Goal: Task Accomplishment & Management: Manage account settings

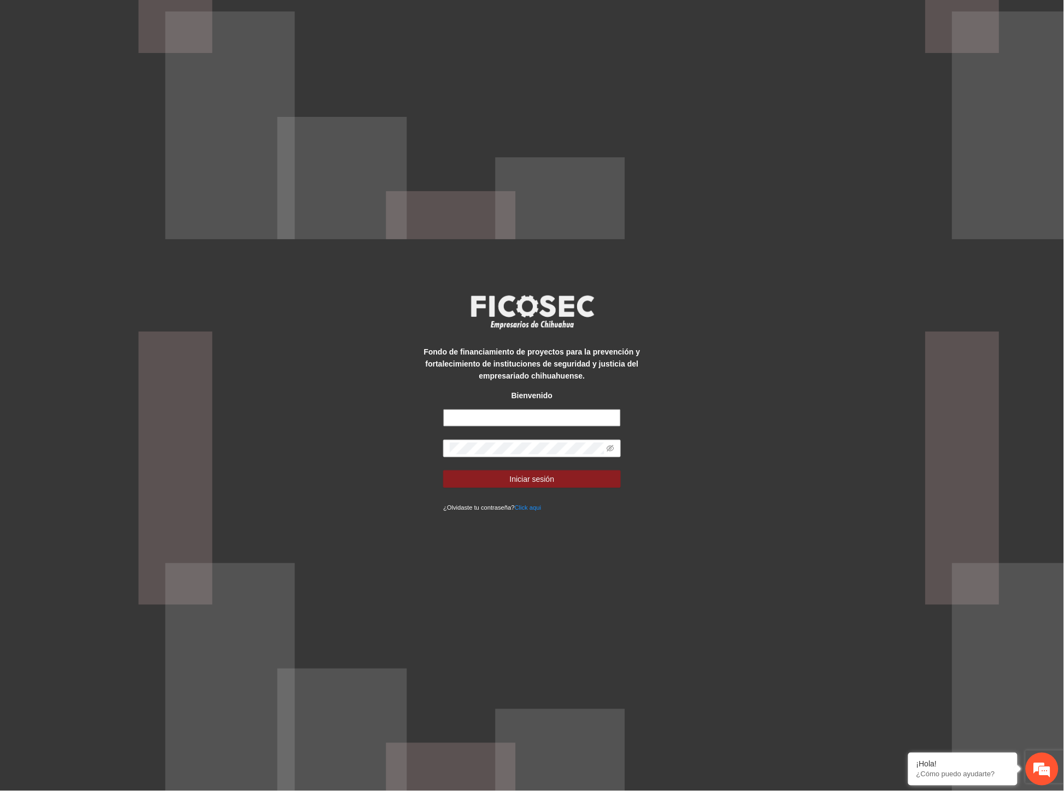
type input "**********"
click at [323, 446] on div "**********" at bounding box center [532, 395] width 1064 height 791
click at [443, 470] on button "Iniciar sesión" at bounding box center [532, 478] width 178 height 17
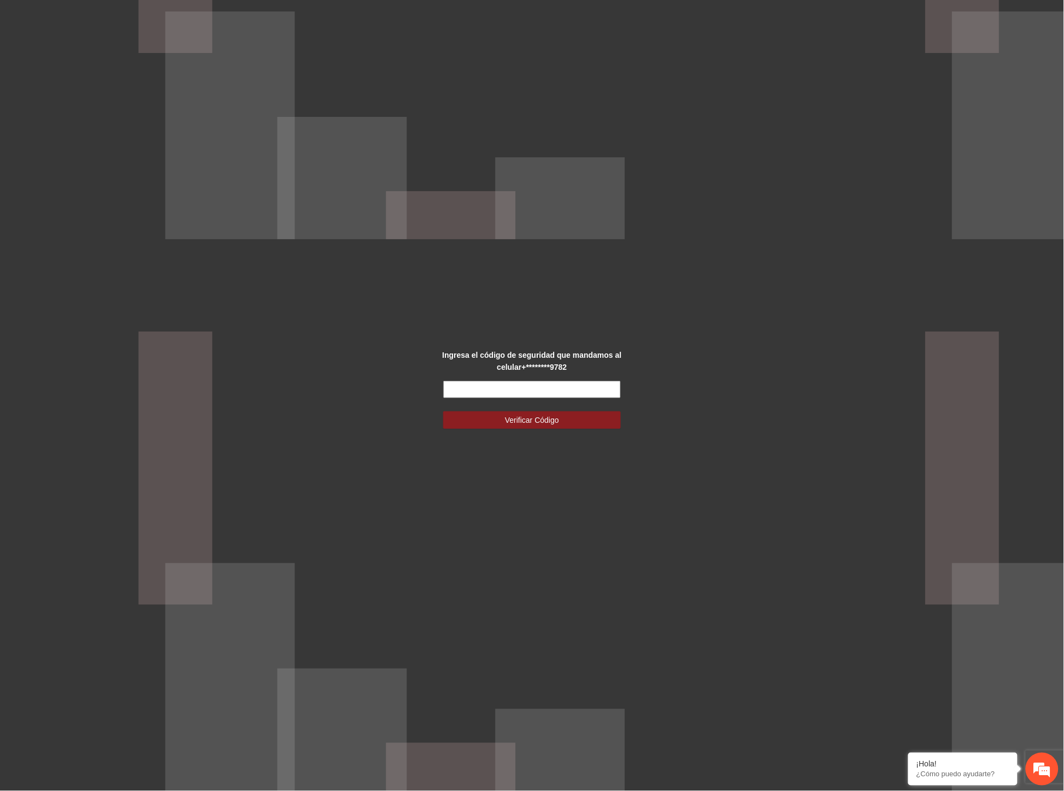
click at [459, 392] on input "text" at bounding box center [532, 389] width 178 height 17
type input "******"
click at [443, 411] on button "Verificar Código" at bounding box center [532, 419] width 178 height 17
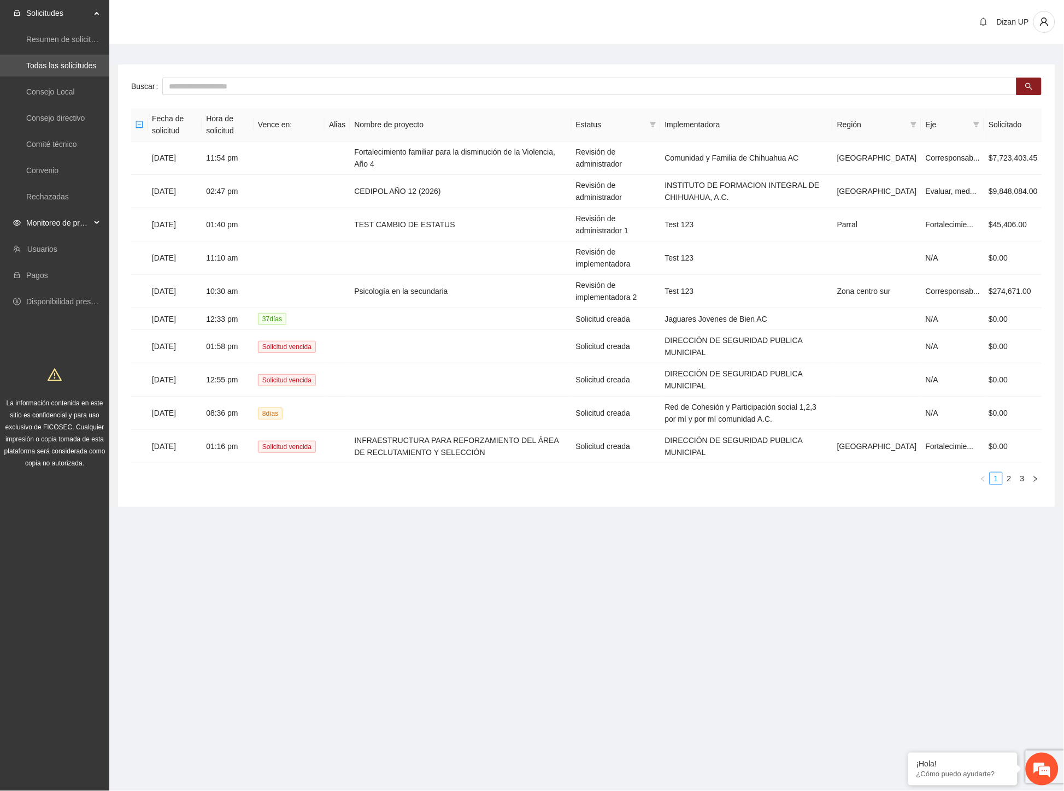
click at [71, 221] on span "Monitoreo de proyectos" at bounding box center [58, 223] width 64 height 22
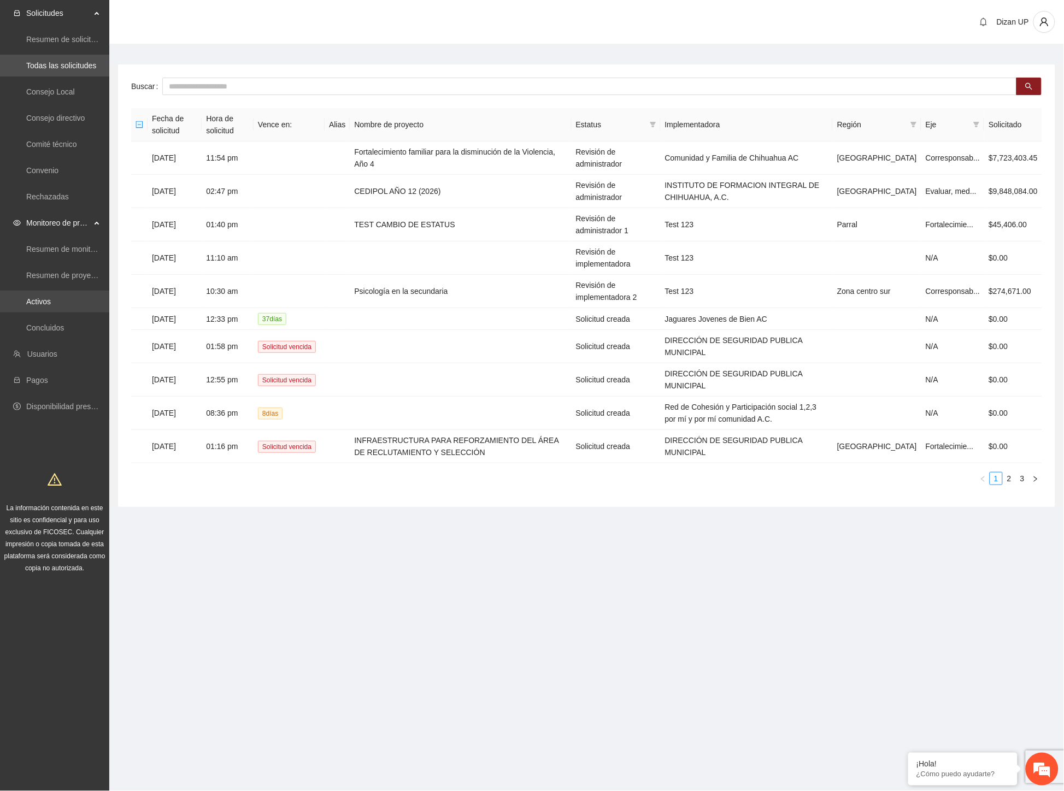
click at [49, 298] on link "Activos" at bounding box center [38, 301] width 25 height 9
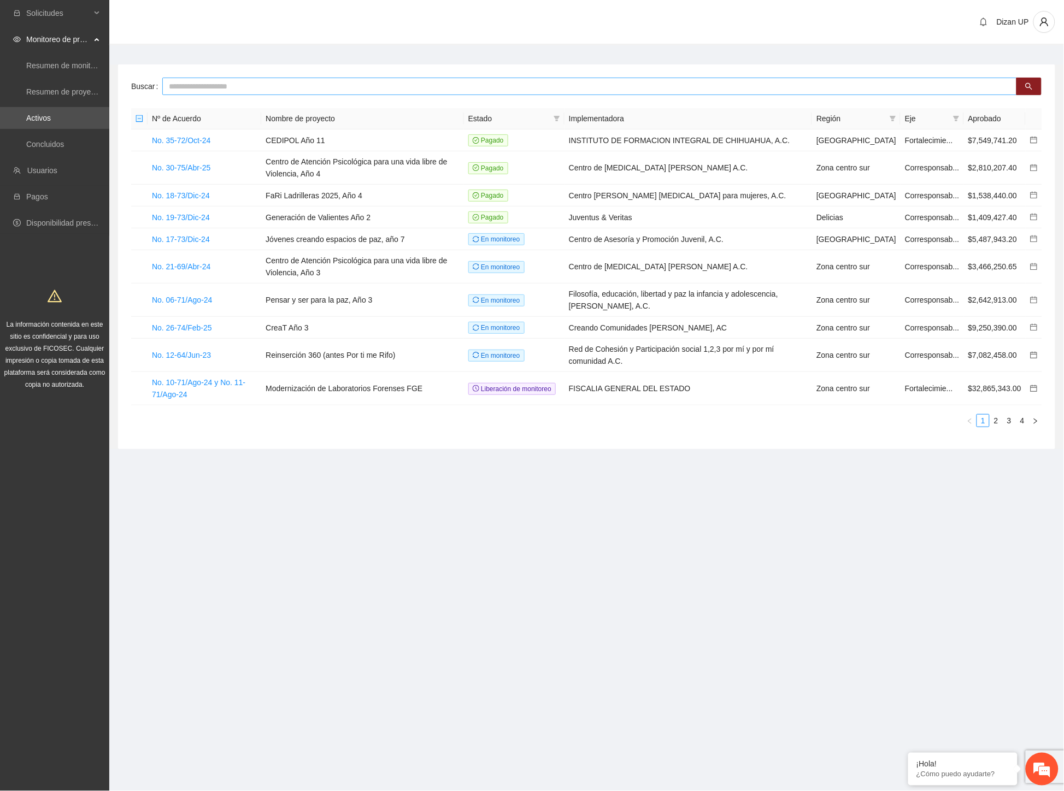
click at [206, 85] on input "text" at bounding box center [589, 86] width 854 height 17
type input "****"
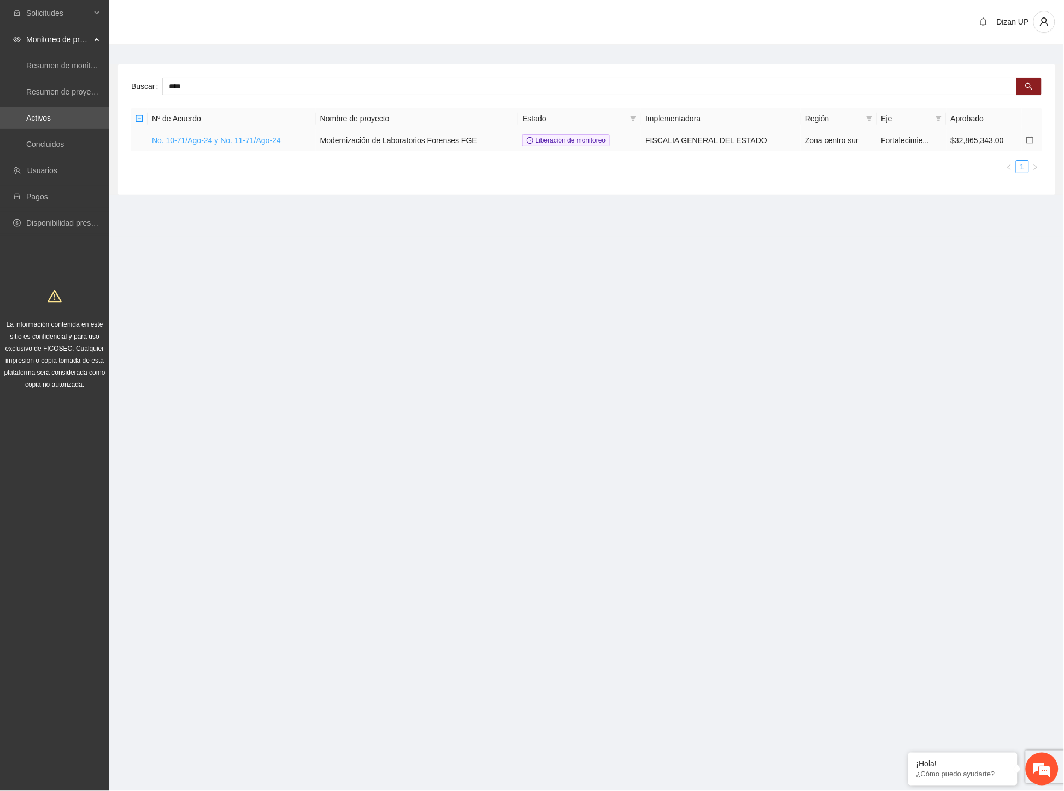
click at [211, 137] on link "No. 10-71/Ago-24 y No. 11-71/Ago-24" at bounding box center [216, 140] width 129 height 9
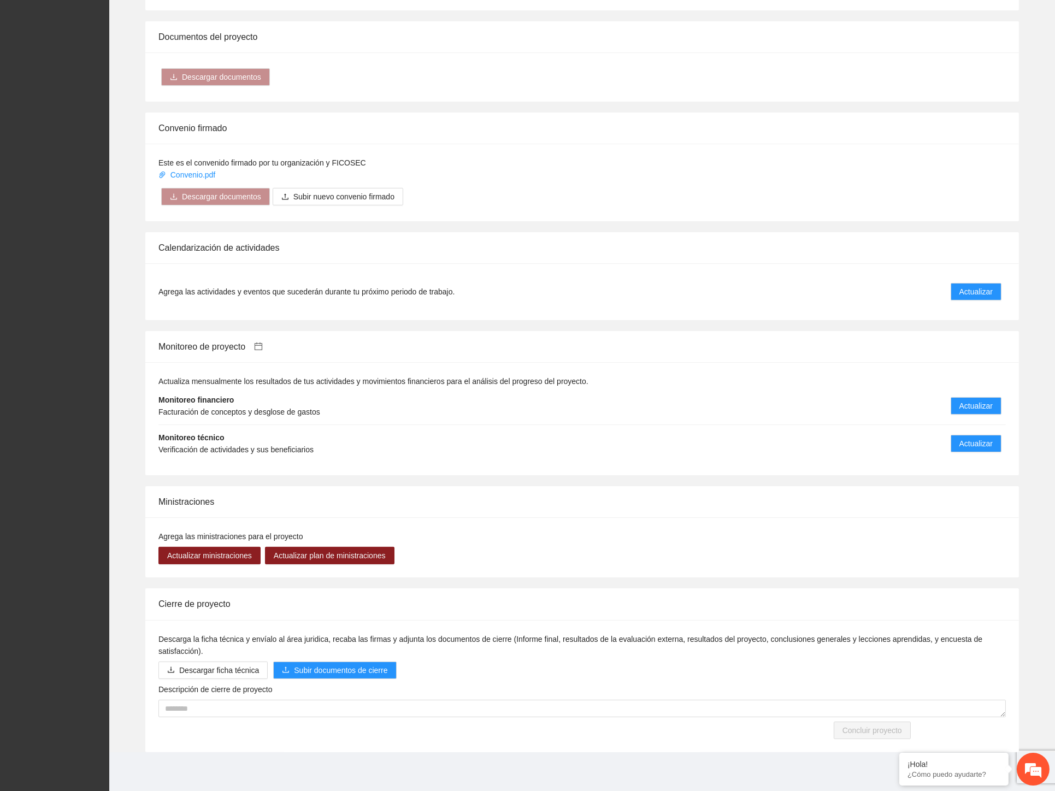
scroll to position [511, 0]
click at [261, 342] on icon "calendar" at bounding box center [259, 345] width 8 height 8
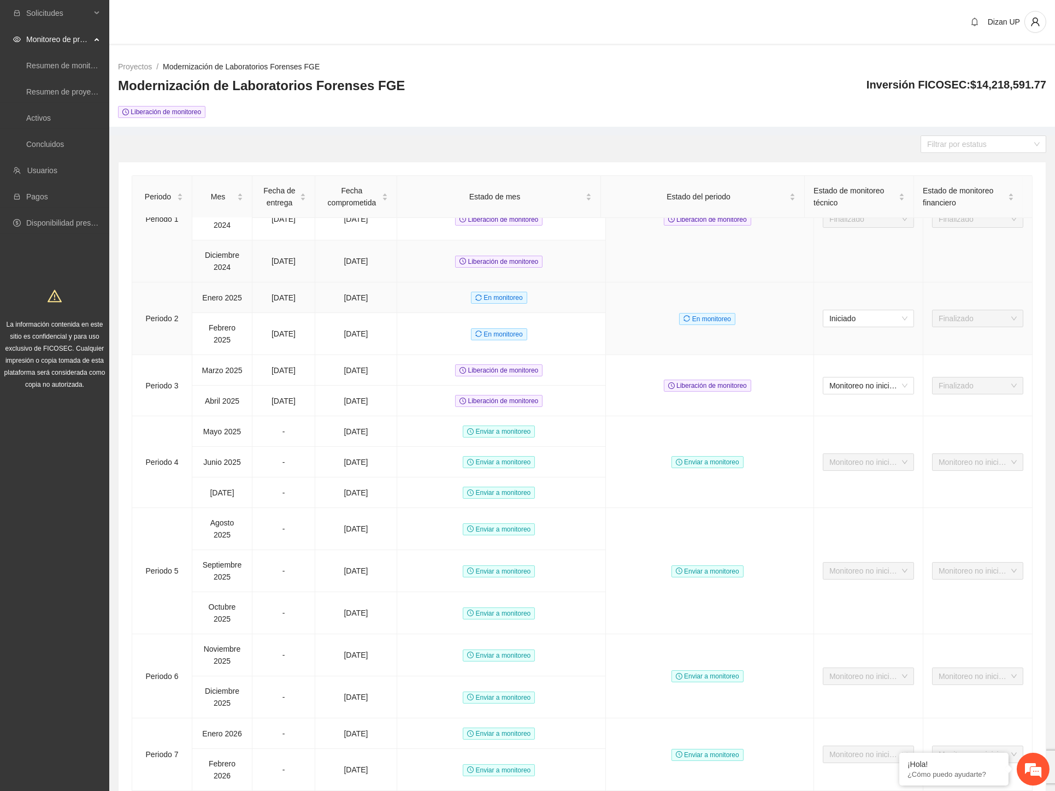
scroll to position [61, 0]
drag, startPoint x: 208, startPoint y: 363, endPoint x: 403, endPoint y: 405, distance: 199.5
click at [403, 405] on tbody "Periodo [DATE] [DATE] [DATE] Liberación de monitoreo Liberación de monitoreo Fi…" at bounding box center [582, 673] width 900 height 1032
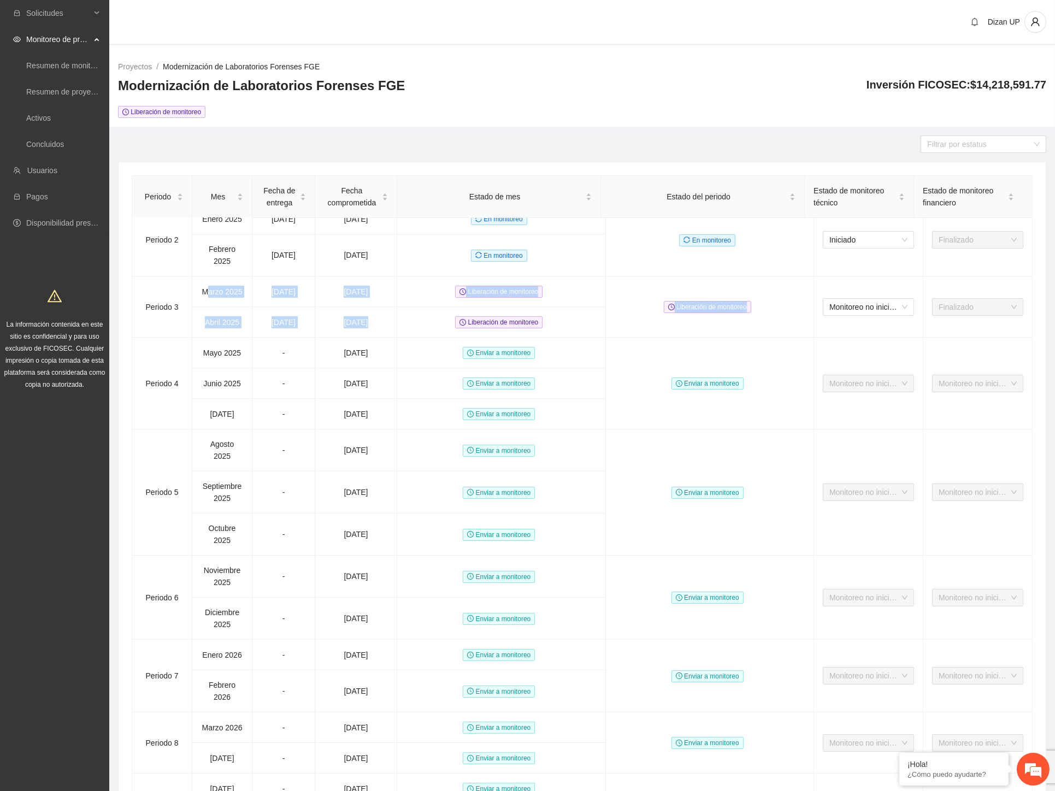
scroll to position [127, 0]
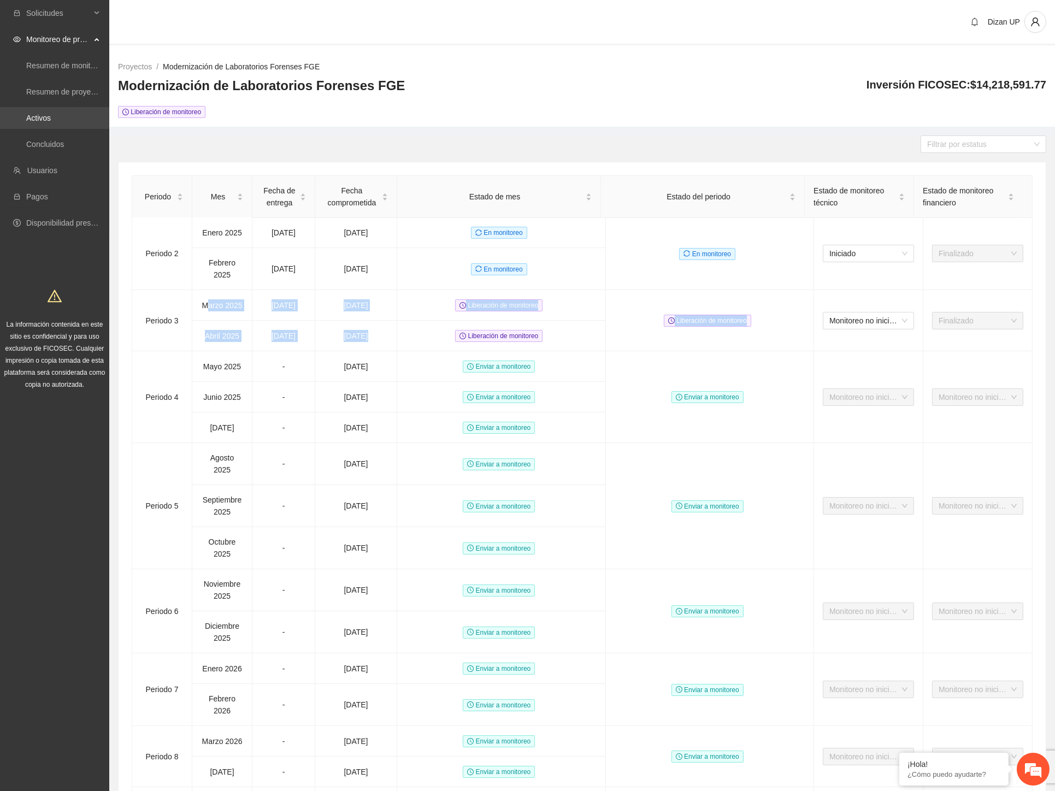
click at [42, 117] on link "Activos" at bounding box center [38, 118] width 25 height 9
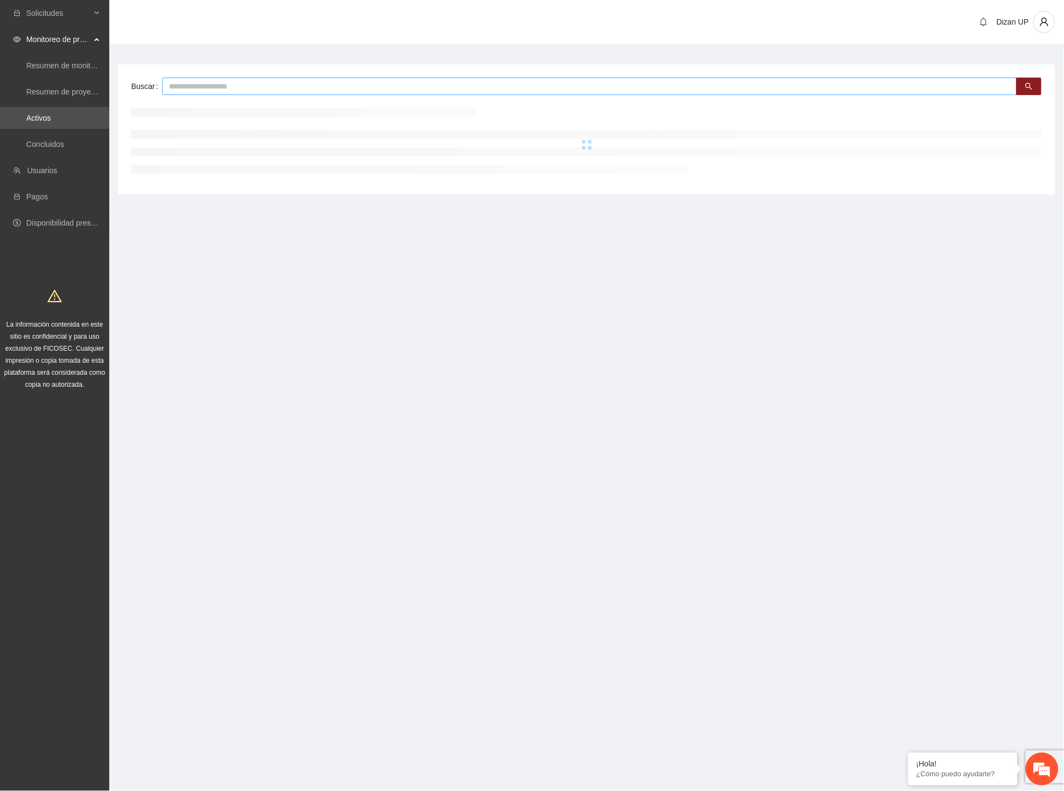
click at [246, 85] on input "text" at bounding box center [589, 86] width 854 height 17
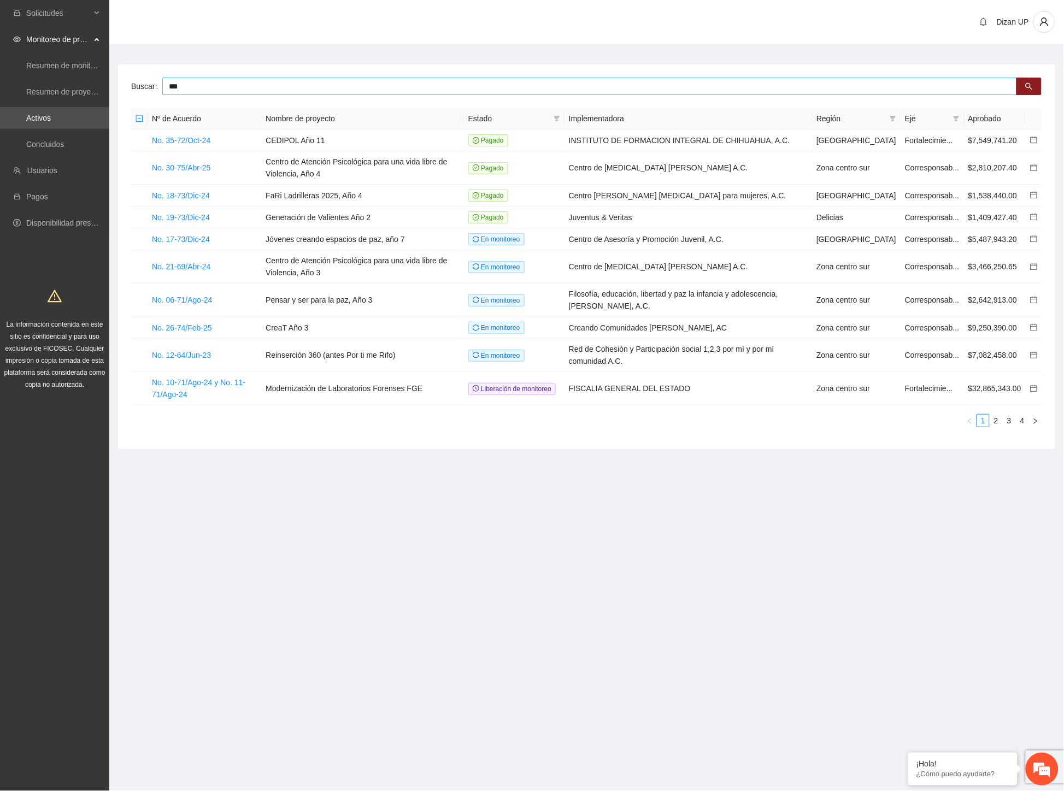
type input "***"
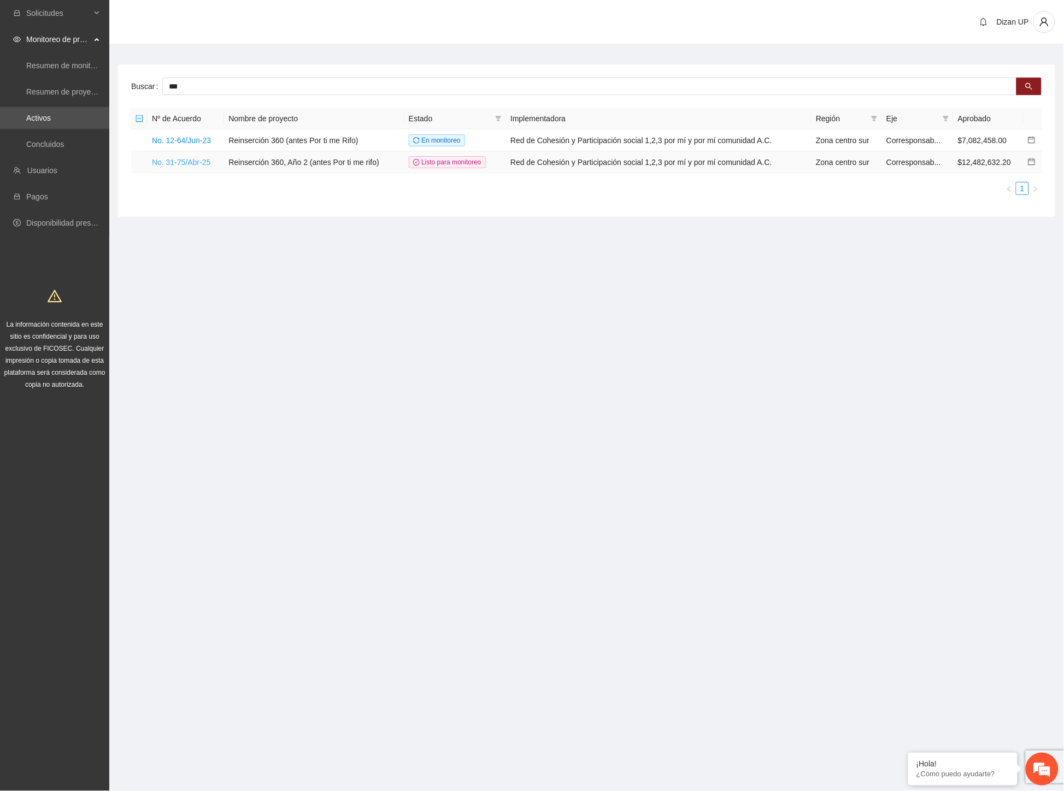
click at [191, 161] on link "No. 31-75/Abr-25" at bounding box center [181, 162] width 58 height 9
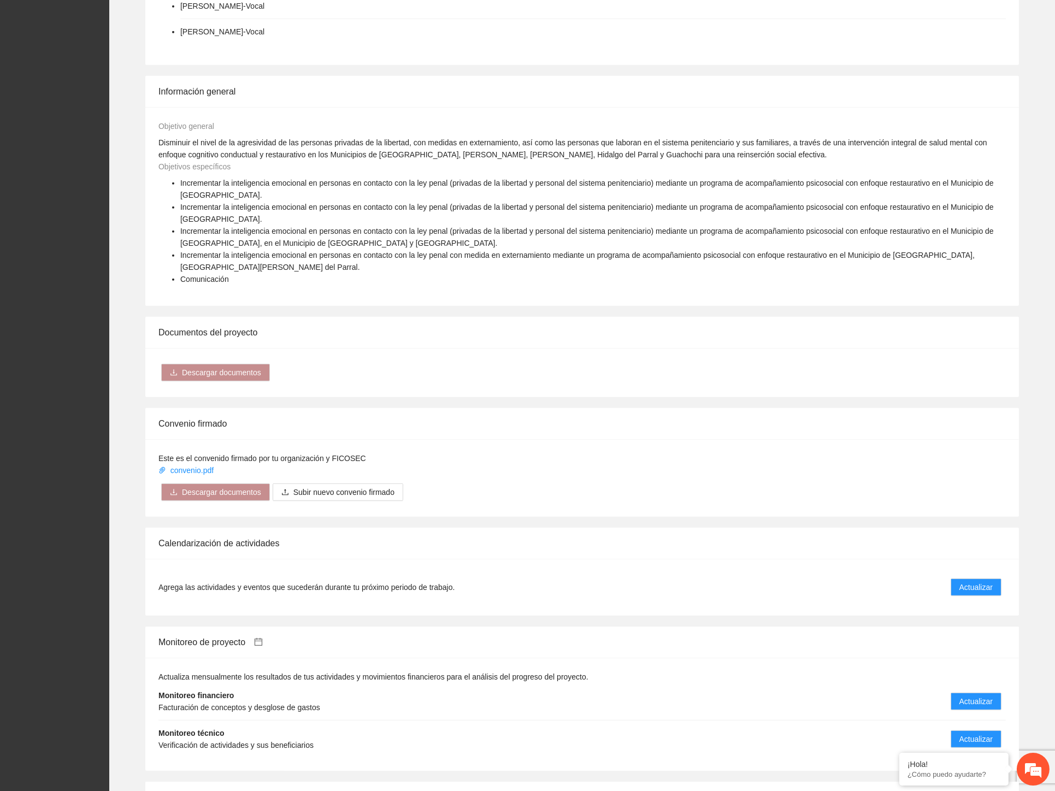
scroll to position [1396, 0]
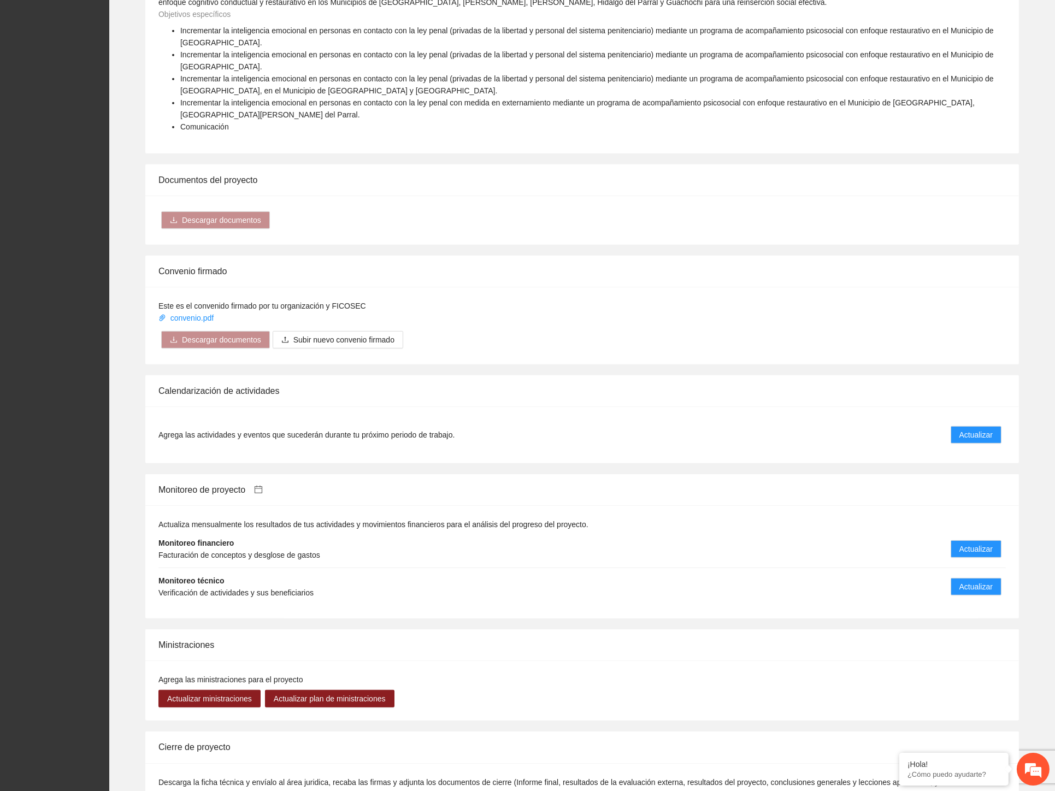
click at [259, 485] on icon "calendar" at bounding box center [258, 489] width 9 height 9
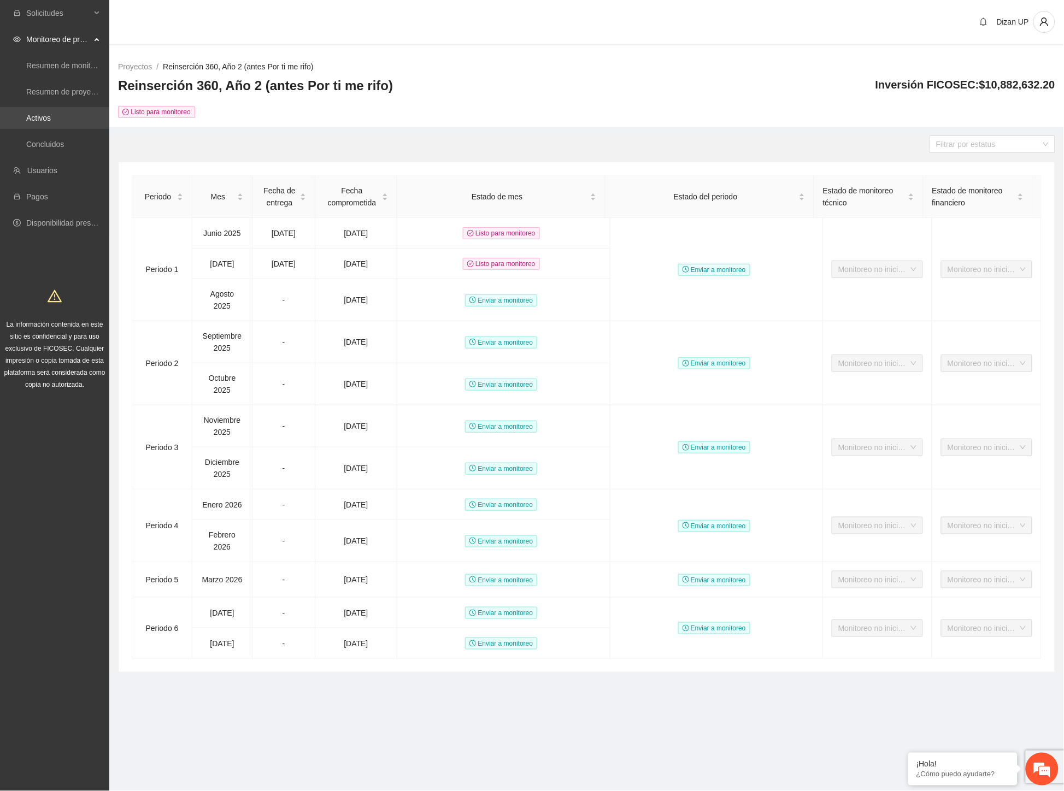
click at [34, 118] on link "Activos" at bounding box center [38, 118] width 25 height 9
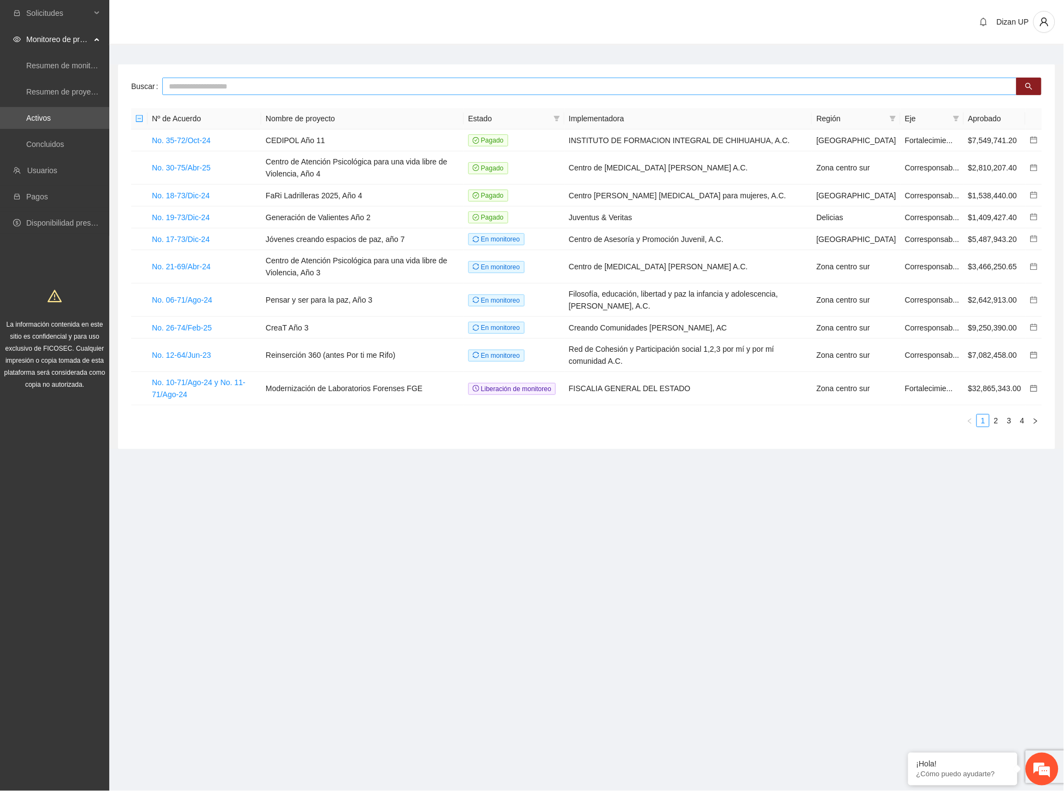
click at [231, 84] on input "text" at bounding box center [589, 86] width 854 height 17
type input "******"
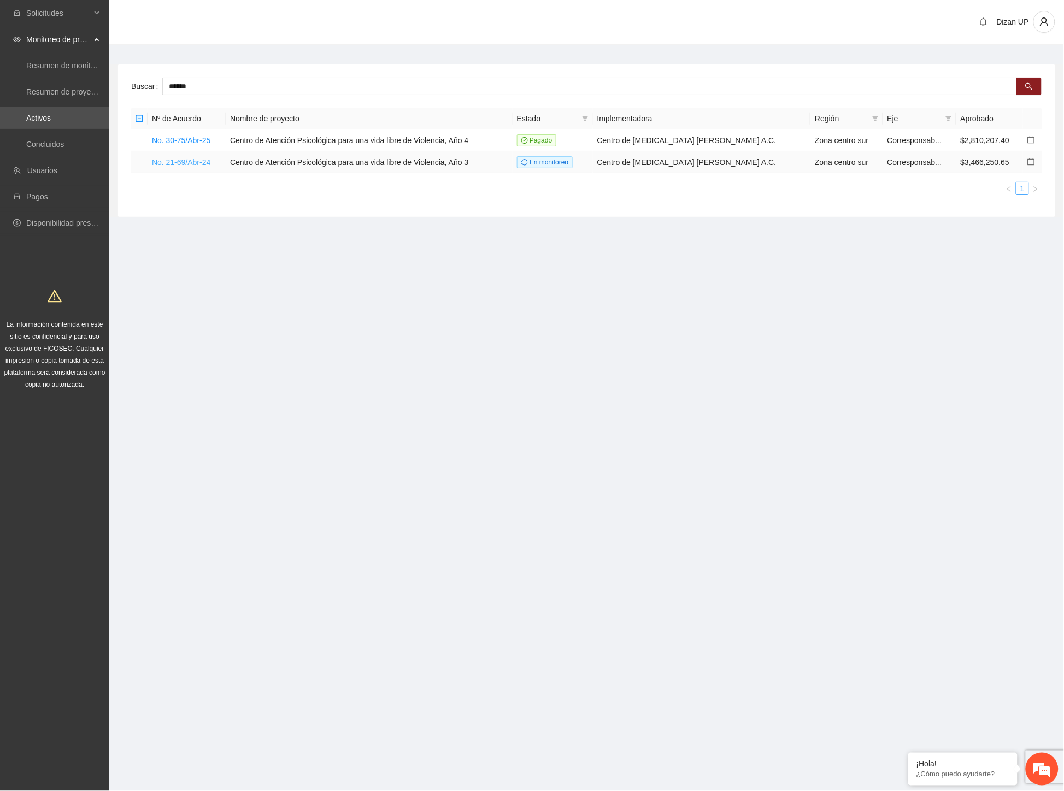
click at [190, 164] on link "No. 21-69/Abr-24" at bounding box center [181, 162] width 58 height 9
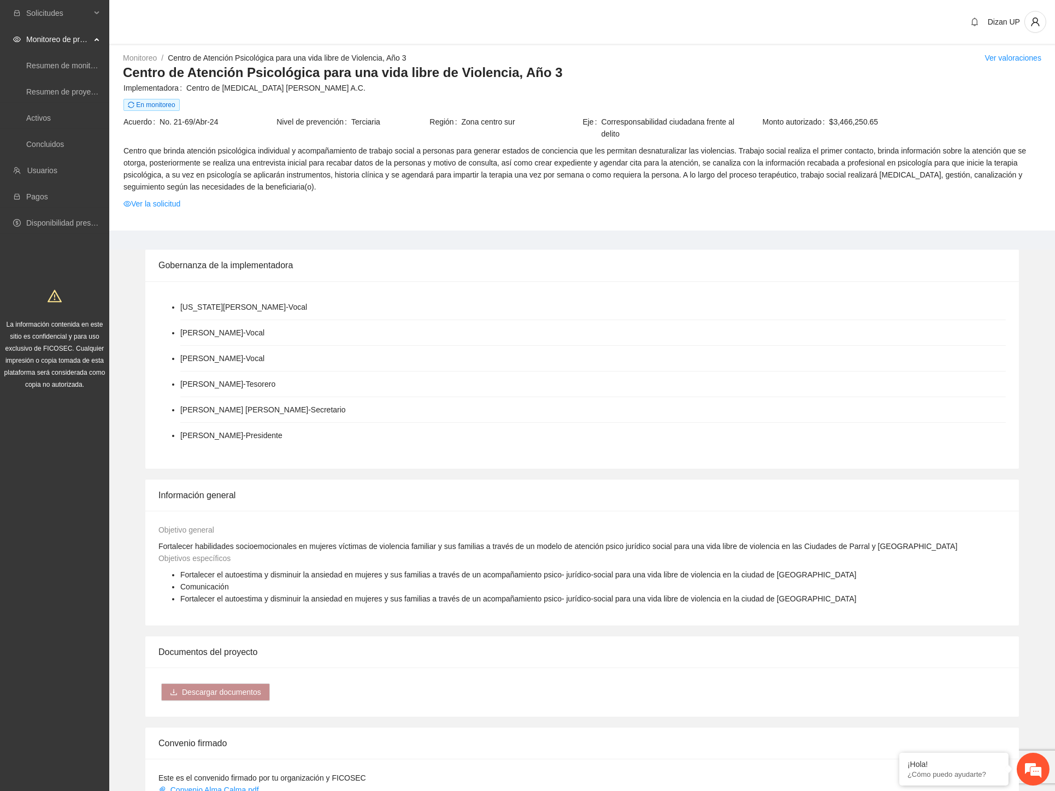
click at [564, 498] on div "Información general" at bounding box center [581, 495] width 847 height 31
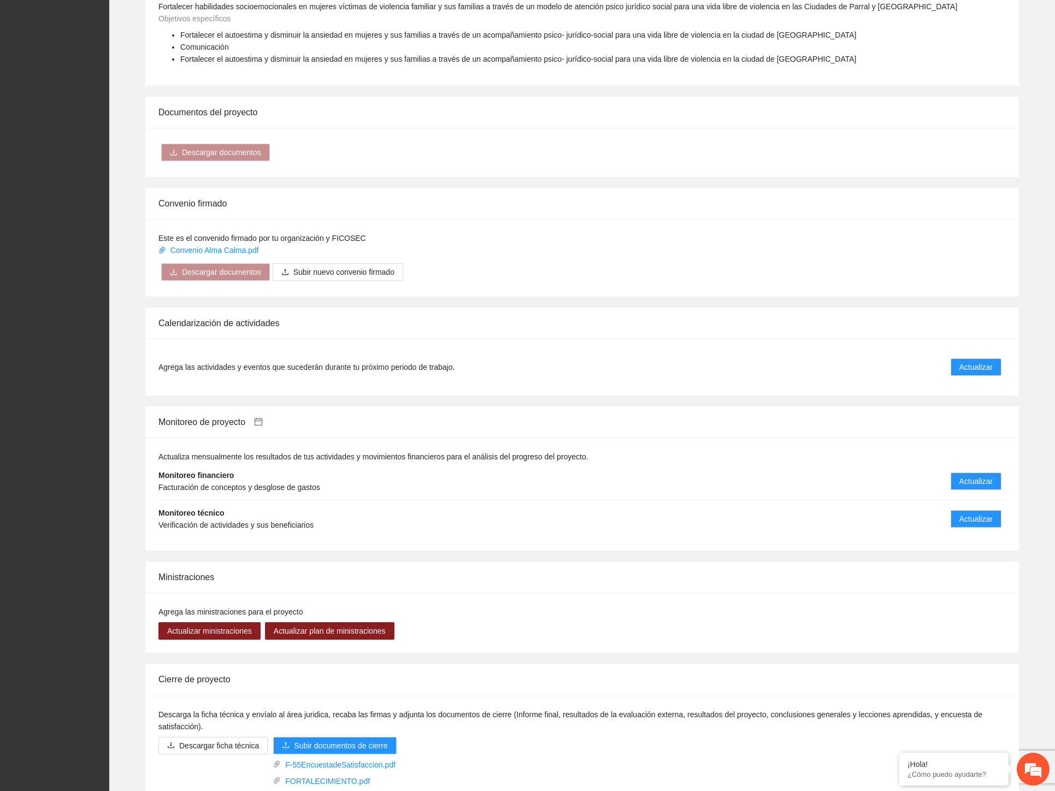
scroll to position [666, 0]
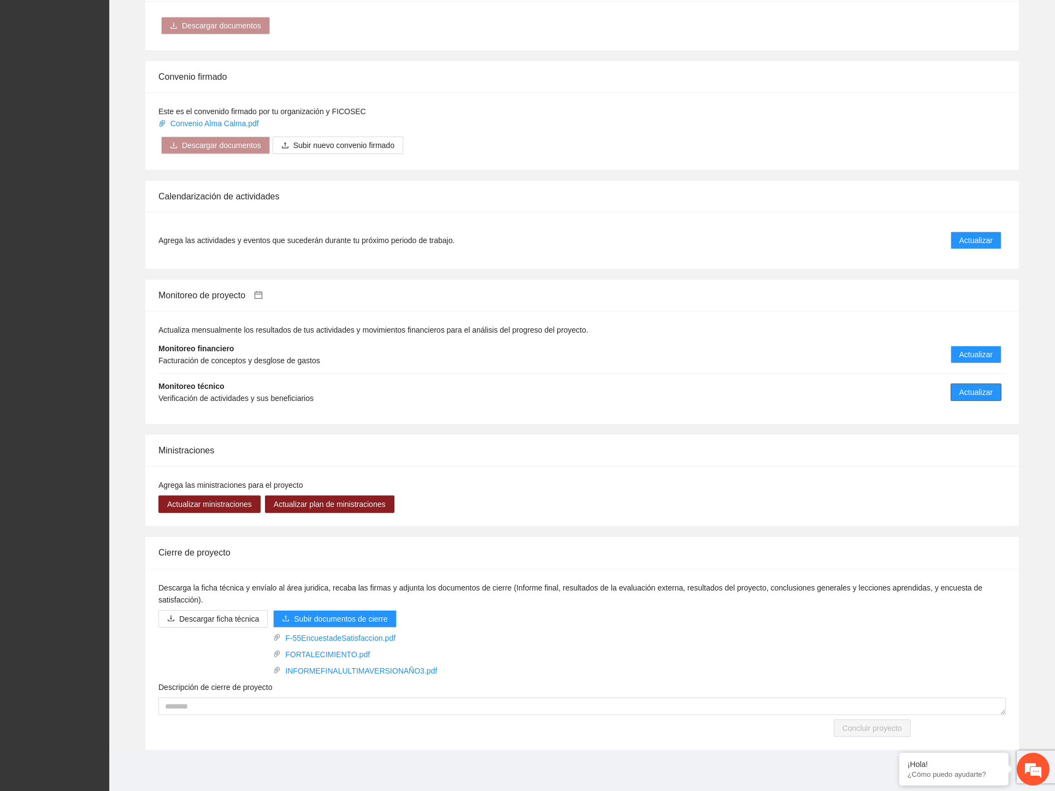
click at [982, 394] on span "Actualizar" at bounding box center [975, 392] width 33 height 12
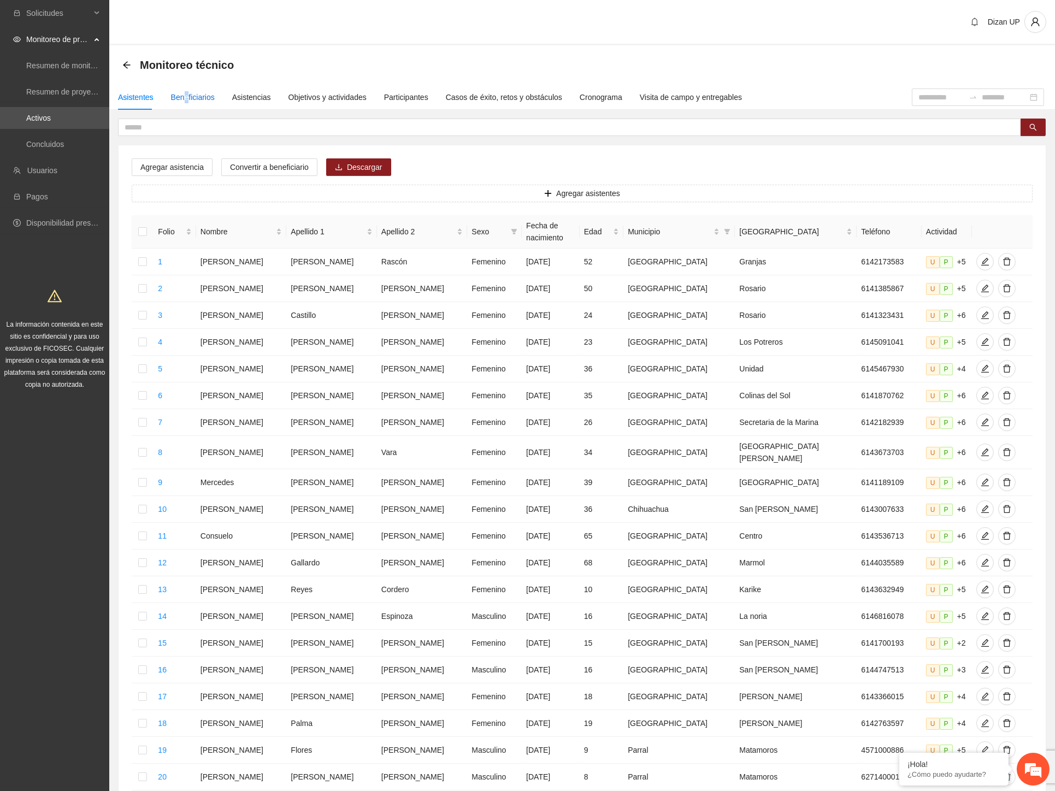
click at [186, 93] on div "Beneficiarios" at bounding box center [193, 97] width 44 height 12
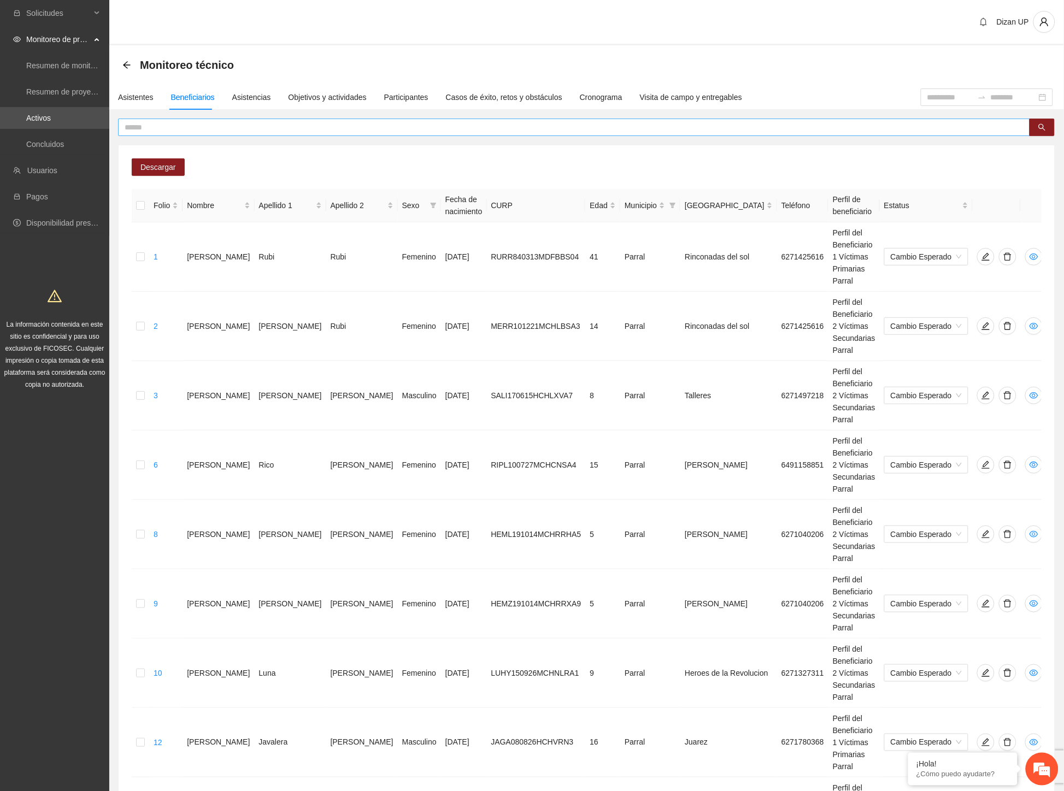
click at [265, 127] on input "text" at bounding box center [570, 127] width 890 height 12
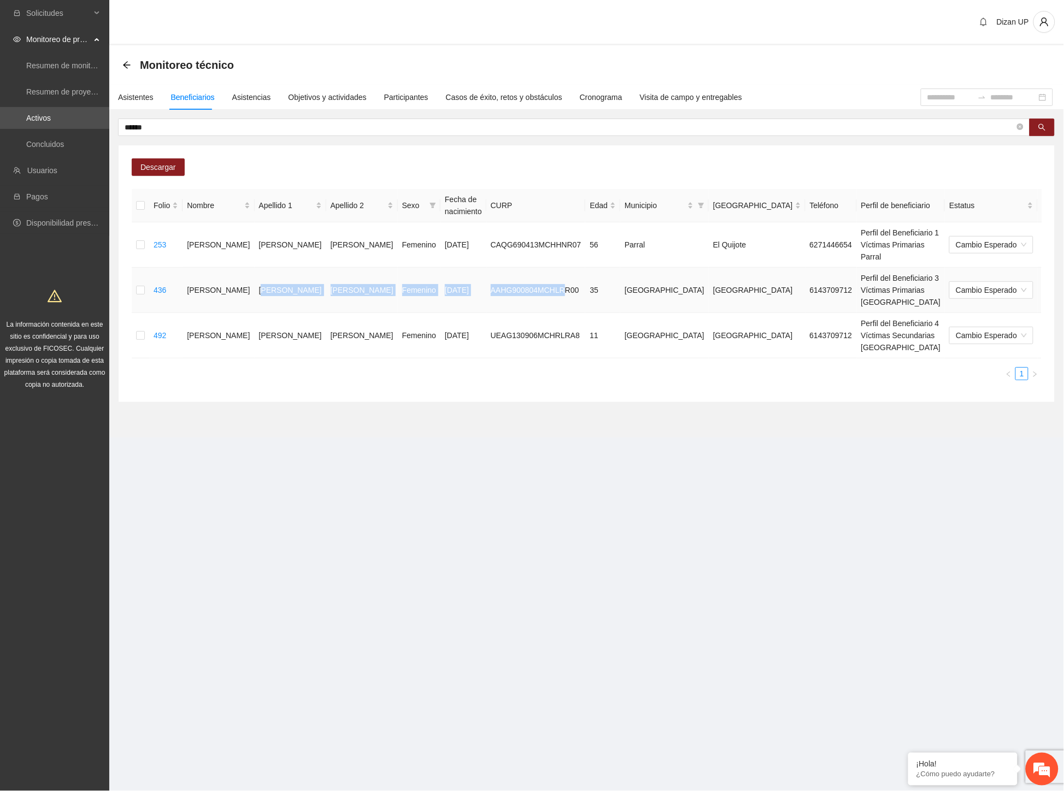
drag, startPoint x: 238, startPoint y: 268, endPoint x: 489, endPoint y: 268, distance: 251.3
click at [489, 268] on tr "436 [PERSON_NAME] [DATE] AAHG900804MCHLRR00 35 [GEOGRAPHIC_DATA] 6143709712 Per…" at bounding box center [622, 290] width 980 height 45
click at [1063, 286] on icon "delete" at bounding box center [1073, 290] width 8 height 8
click at [1036, 232] on span "Eliminar" at bounding box center [1039, 231] width 28 height 12
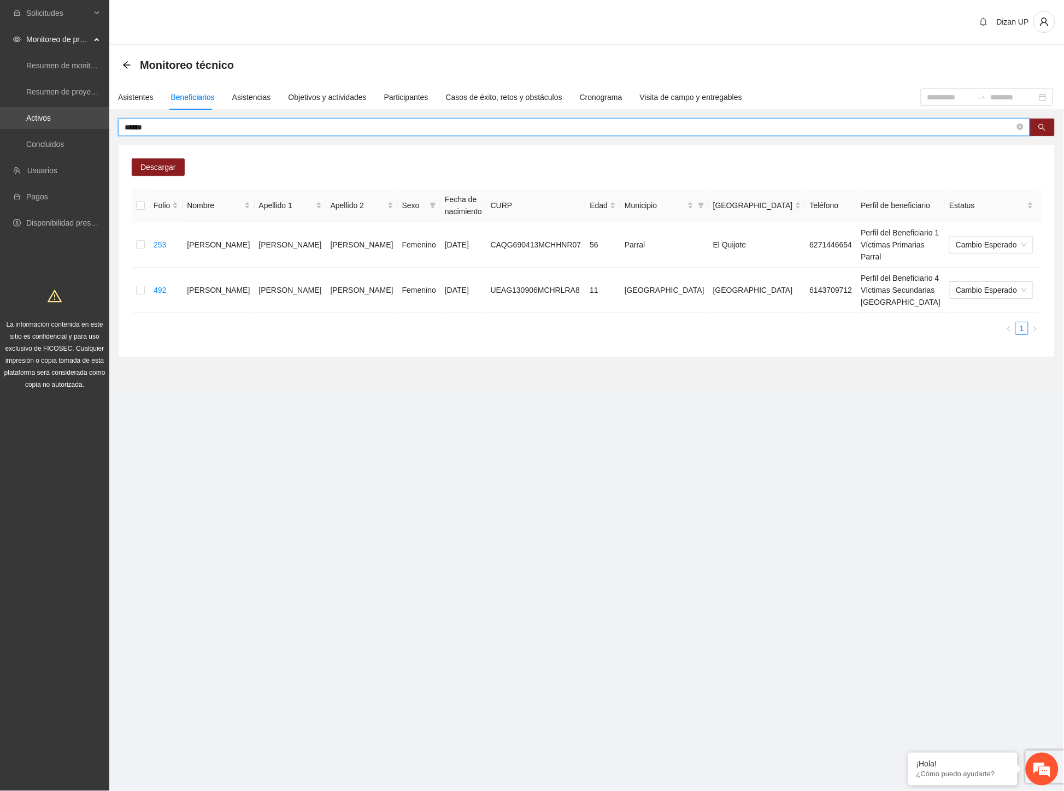
drag, startPoint x: 164, startPoint y: 124, endPoint x: 61, endPoint y: 123, distance: 103.3
click at [61, 123] on section "Solicitudes Monitoreo de proyectos Resumen de monitoreo Resumen de proyectos ap…" at bounding box center [532, 395] width 1064 height 791
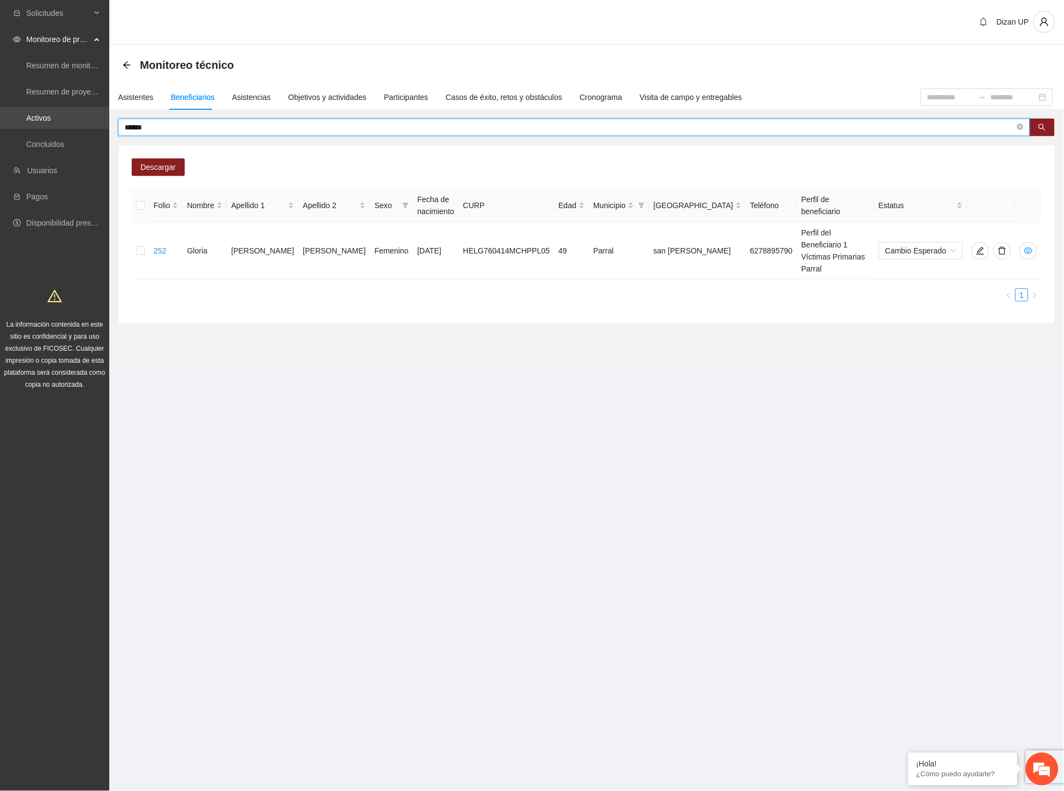
drag, startPoint x: 140, startPoint y: 127, endPoint x: 87, endPoint y: 127, distance: 53.0
click at [87, 127] on section "Solicitudes Monitoreo de proyectos Resumen de monitoreo Resumen de proyectos ap…" at bounding box center [532, 395] width 1064 height 791
type input "*"
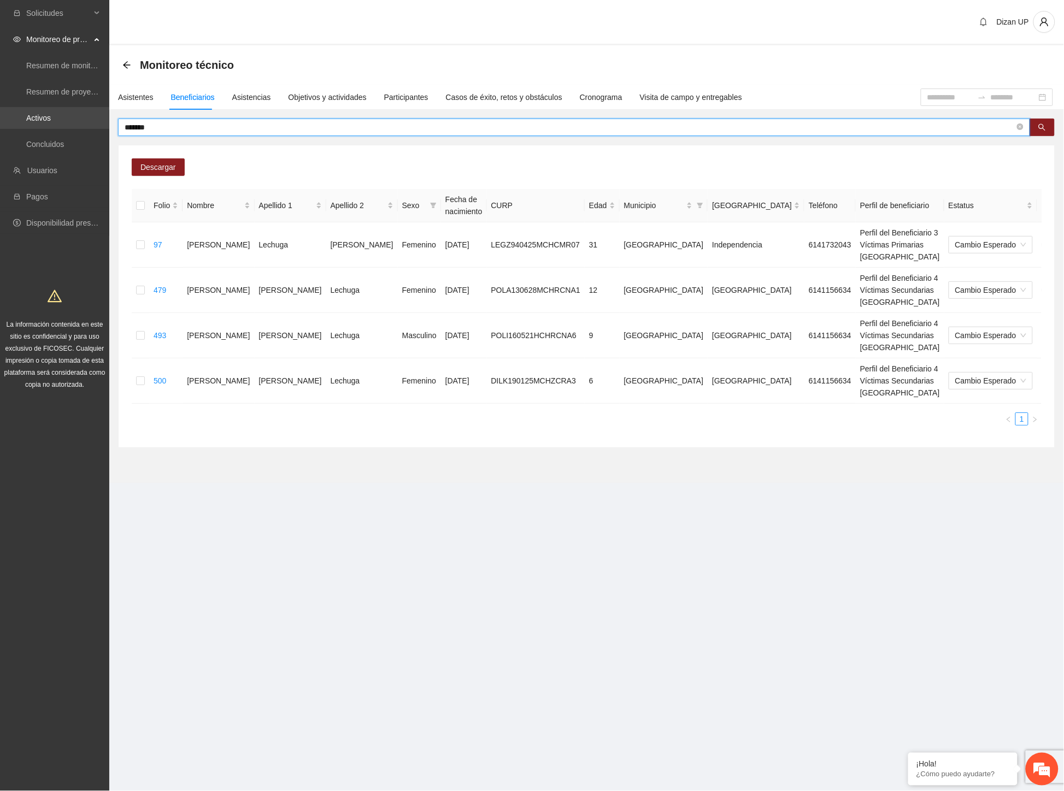
drag, startPoint x: 70, startPoint y: 119, endPoint x: 41, endPoint y: 116, distance: 29.1
click at [41, 116] on section "Solicitudes Monitoreo de proyectos Resumen de monitoreo Resumen de proyectos ap…" at bounding box center [532, 395] width 1064 height 791
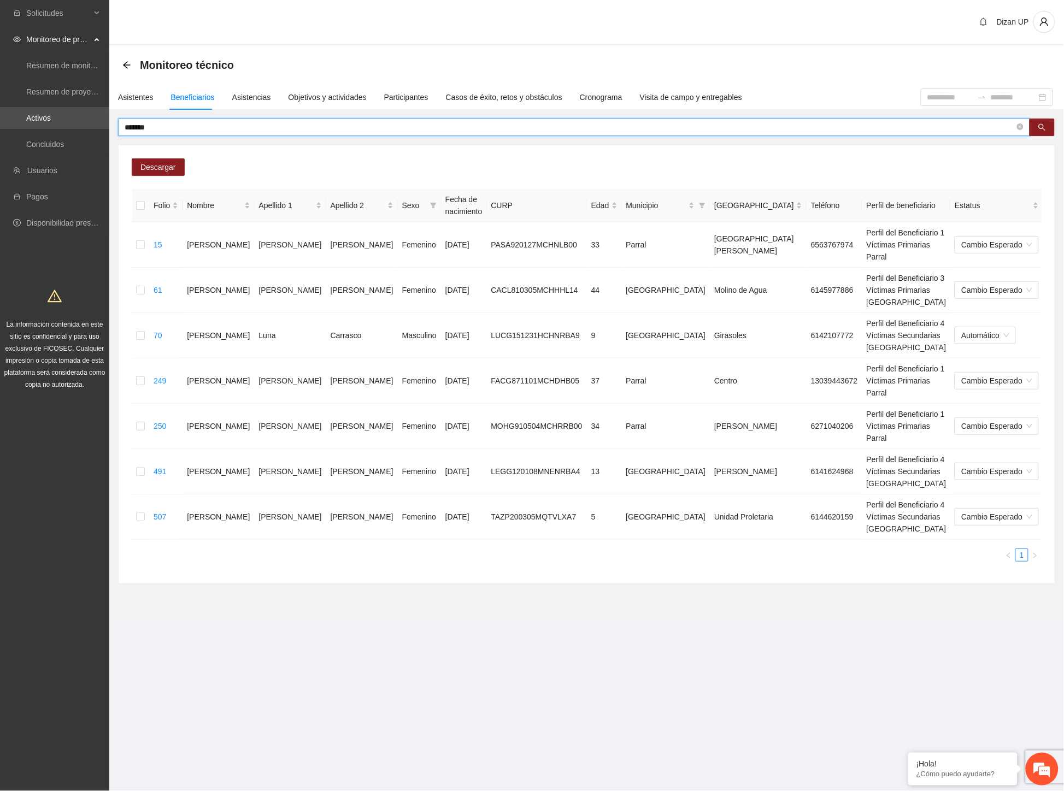
click at [175, 128] on input "*******" at bounding box center [570, 127] width 890 height 12
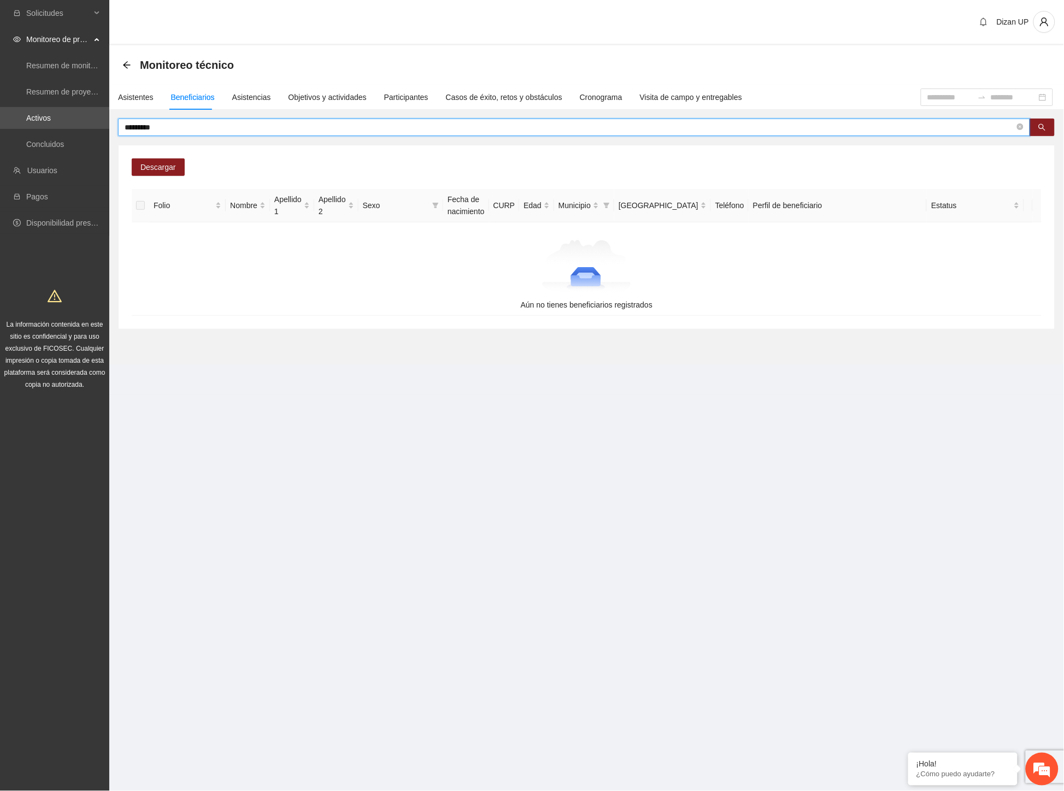
drag, startPoint x: 138, startPoint y: 128, endPoint x: 21, endPoint y: 129, distance: 116.9
click at [21, 131] on section "Solicitudes Monitoreo de proyectos Resumen de monitoreo Resumen de proyectos ap…" at bounding box center [532, 395] width 1064 height 791
type input "********"
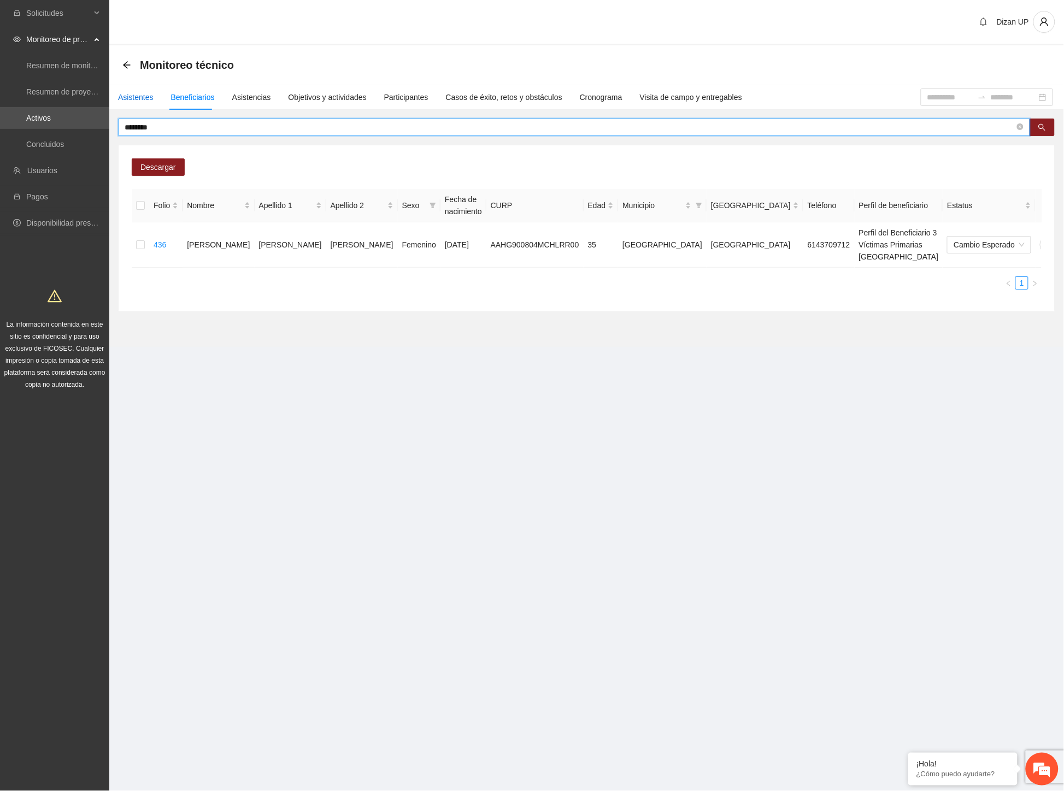
click at [135, 92] on div "Asistentes" at bounding box center [136, 97] width 36 height 12
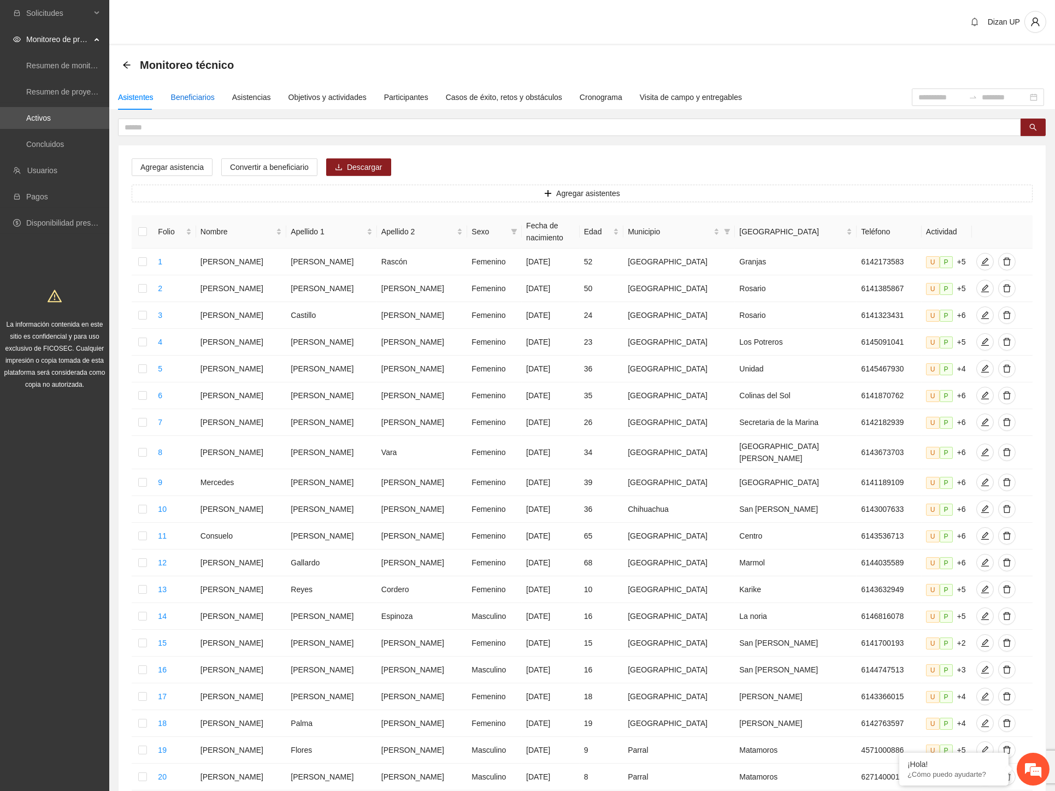
click at [194, 97] on div "Beneficiarios" at bounding box center [193, 97] width 44 height 12
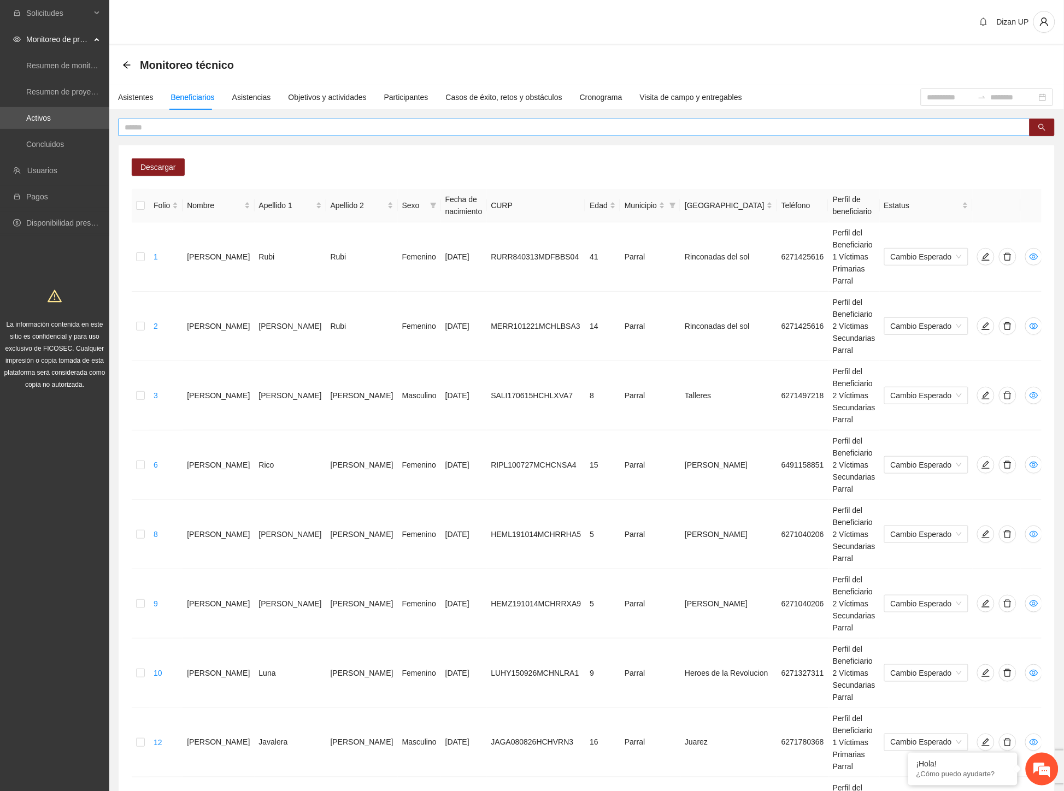
click at [229, 127] on input "text" at bounding box center [570, 127] width 890 height 12
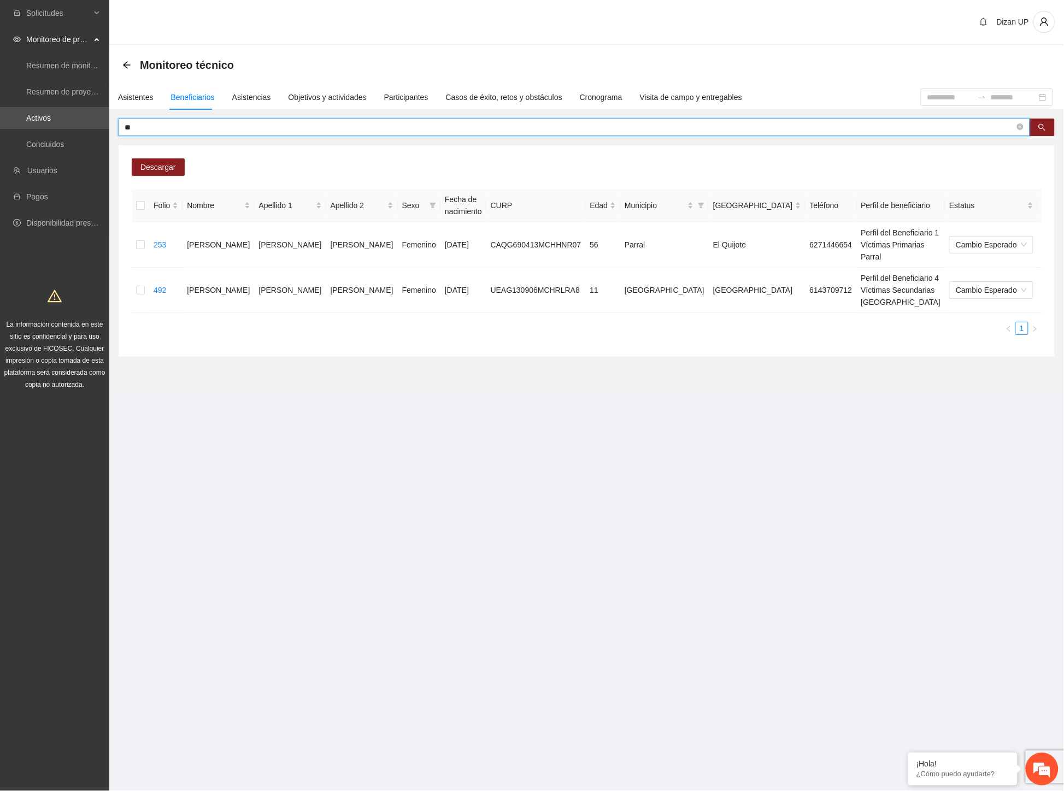
type input "*"
click at [149, 127] on input "text" at bounding box center [570, 127] width 890 height 12
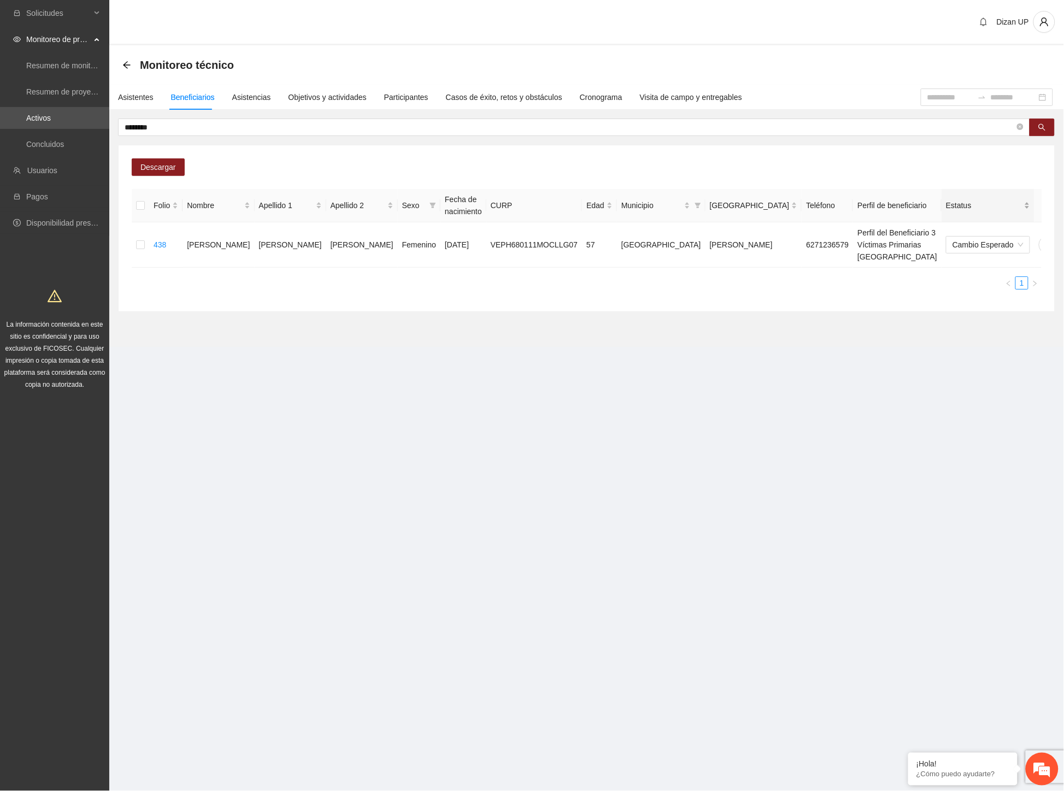
drag, startPoint x: 734, startPoint y: 285, endPoint x: 936, endPoint y: 220, distance: 212.0
click at [734, 285] on div "Folio Nombre Apellido 1 Apellido 2 Sexo Fecha de nacimiento CURP Edad Municipio…" at bounding box center [587, 243] width 910 height 109
drag, startPoint x: 1007, startPoint y: 237, endPoint x: 1001, endPoint y: 233, distance: 6.8
click at [1061, 240] on span "delete" at bounding box center [1069, 244] width 16 height 9
click at [1036, 204] on span "Eliminar" at bounding box center [1039, 204] width 28 height 12
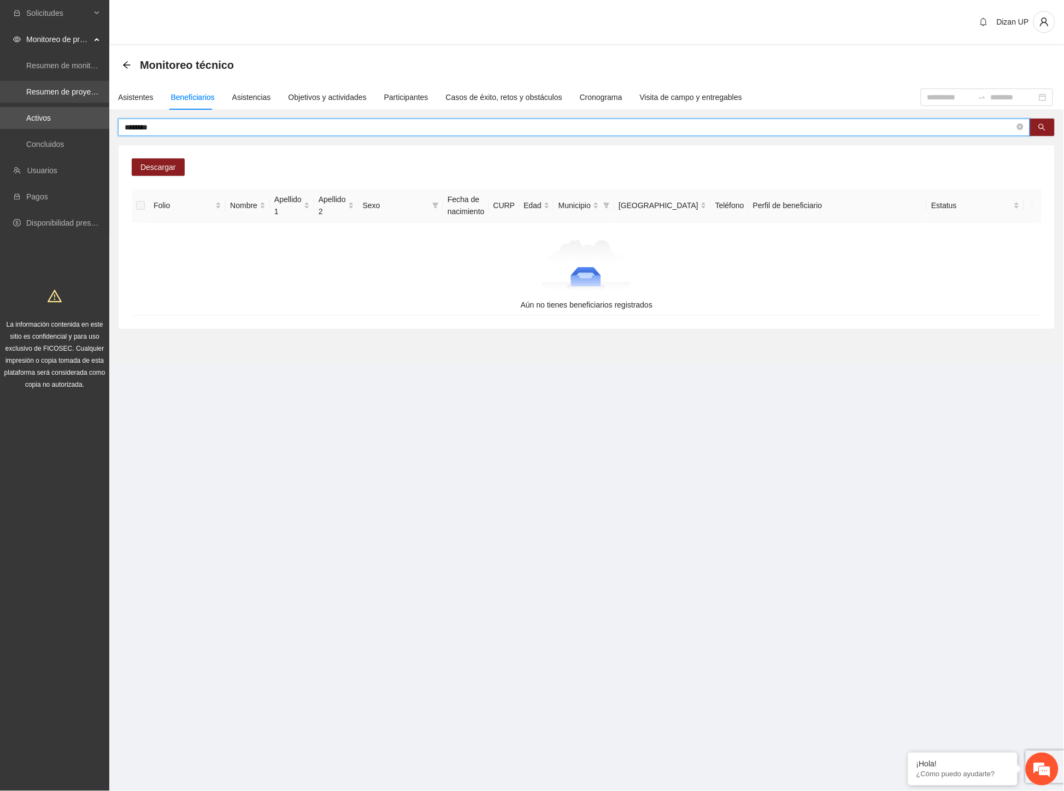
drag, startPoint x: 58, startPoint y: 121, endPoint x: 22, endPoint y: 97, distance: 43.0
click at [43, 115] on section "Solicitudes Monitoreo de proyectos Resumen de monitoreo Resumen de proyectos ap…" at bounding box center [532, 395] width 1064 height 791
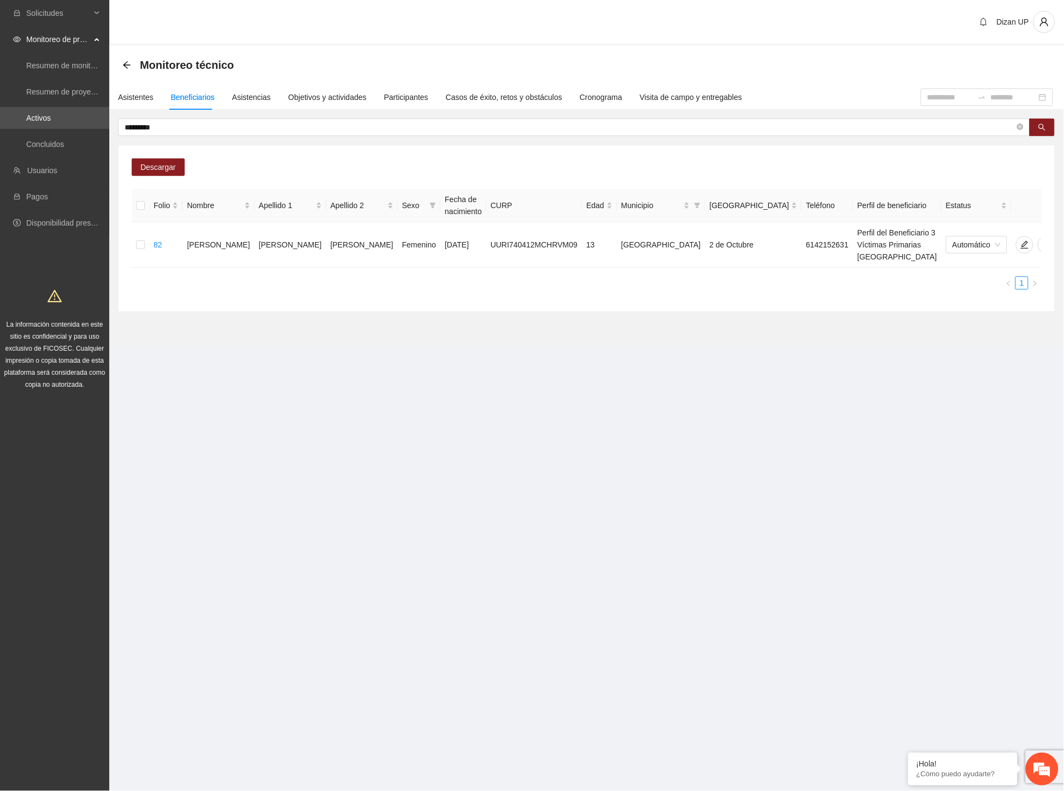
click at [569, 285] on div "Folio Nombre Apellido 1 Apellido 2 Sexo Fecha de nacimiento CURP Edad Municipio…" at bounding box center [587, 243] width 910 height 109
click at [1042, 240] on icon "delete" at bounding box center [1046, 244] width 9 height 9
click at [1038, 204] on span "Eliminar" at bounding box center [1039, 204] width 28 height 12
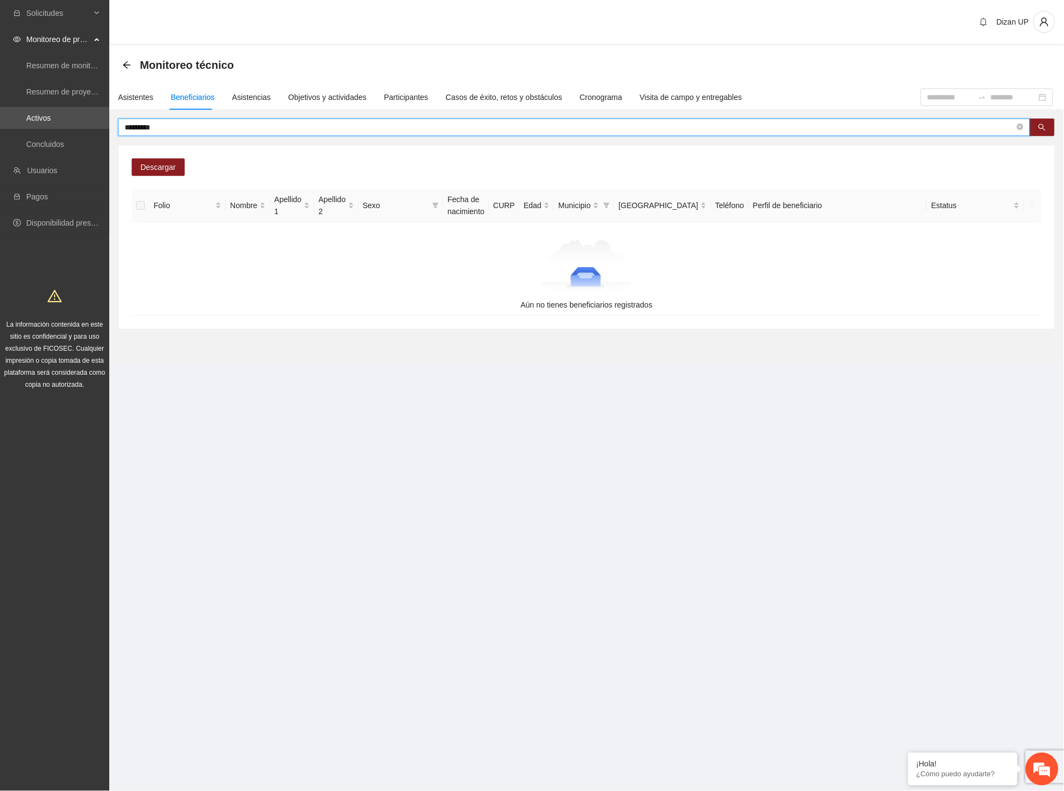
drag, startPoint x: 227, startPoint y: 128, endPoint x: 35, endPoint y: 129, distance: 192.3
click at [43, 129] on section "Solicitudes Monitoreo de proyectos Resumen de monitoreo Resumen de proyectos ap…" at bounding box center [532, 395] width 1064 height 791
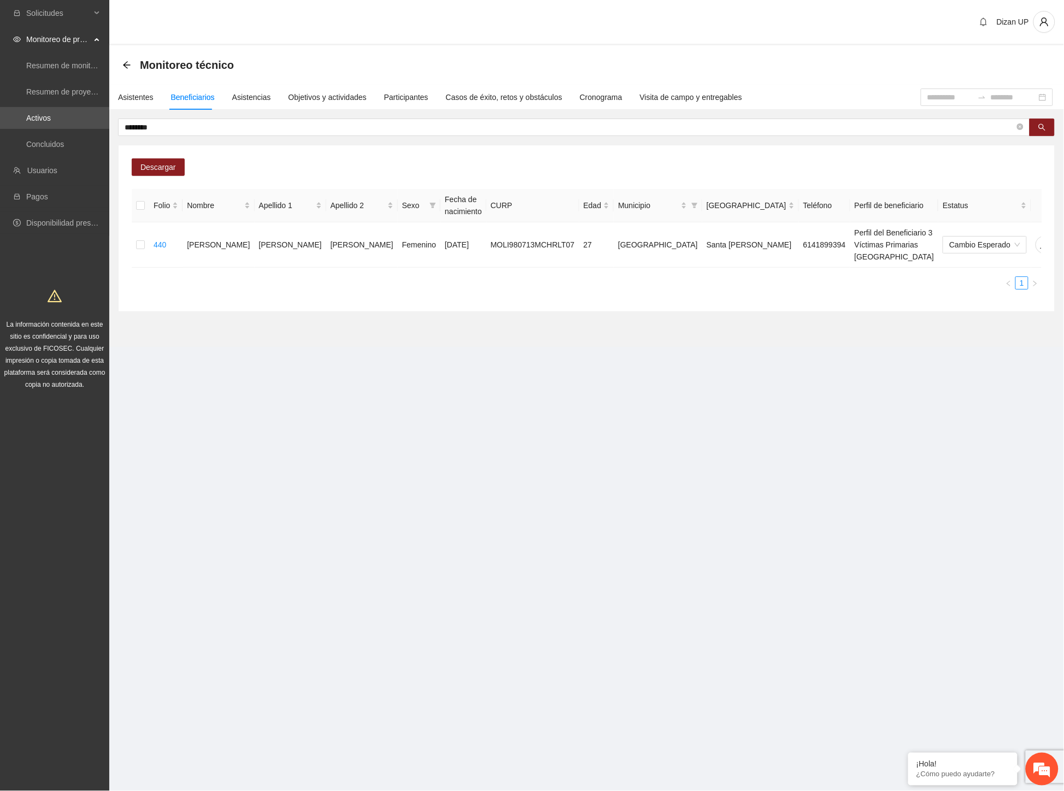
click at [393, 276] on ul "1" at bounding box center [587, 282] width 910 height 13
click at [1061, 240] on icon "delete" at bounding box center [1065, 244] width 9 height 9
click at [1037, 204] on span "Eliminar" at bounding box center [1039, 204] width 28 height 12
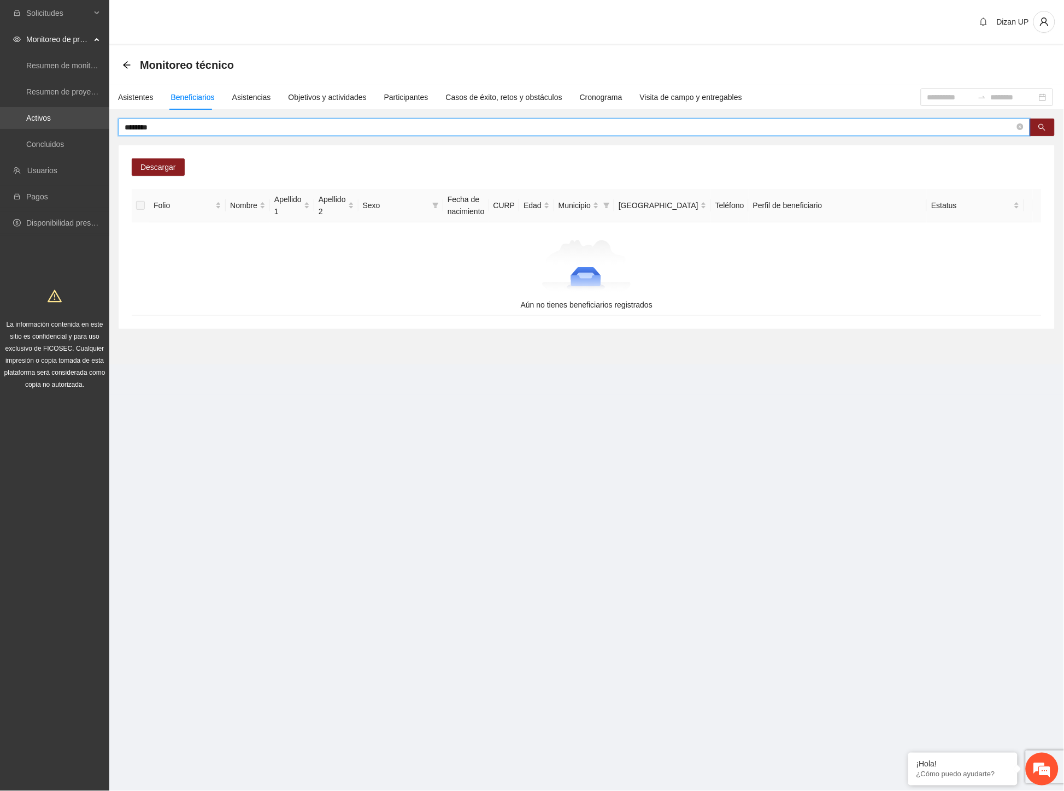
drag, startPoint x: 129, startPoint y: 123, endPoint x: 73, endPoint y: 122, distance: 55.7
click at [74, 122] on section "Solicitudes Monitoreo de proyectos Resumen de monitoreo Resumen de proyectos ap…" at bounding box center [532, 395] width 1064 height 791
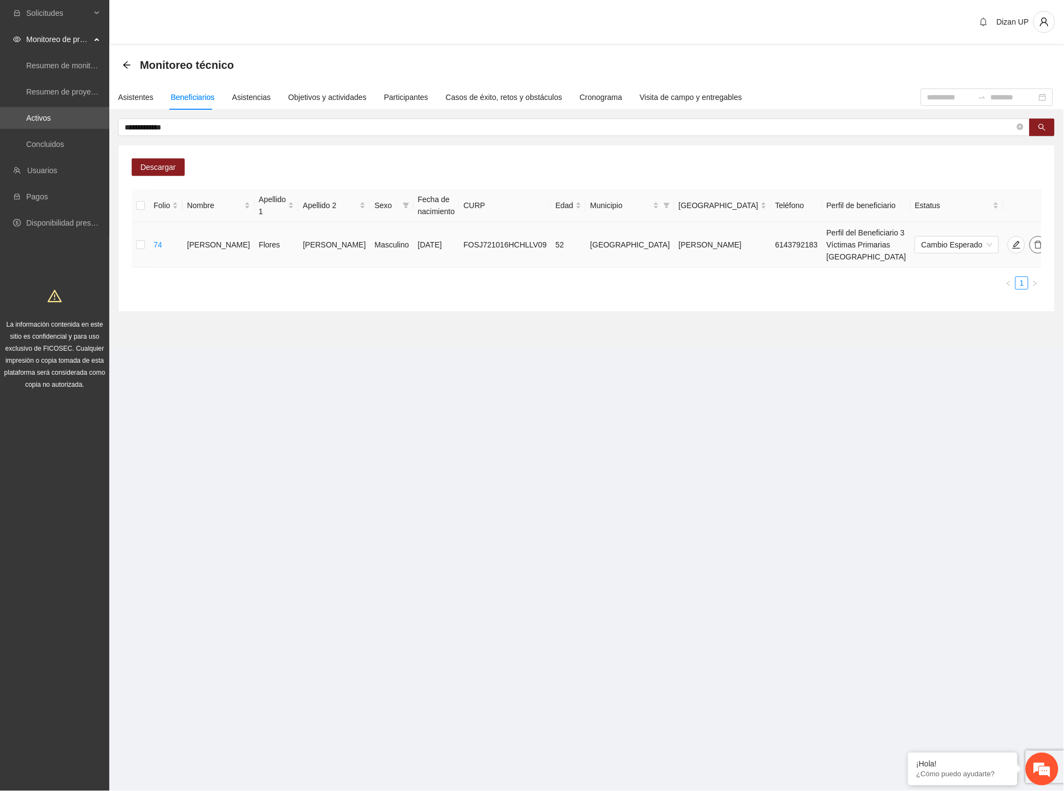
click at [1034, 240] on icon "delete" at bounding box center [1038, 244] width 9 height 9
click at [1028, 205] on span "Eliminar" at bounding box center [1039, 204] width 28 height 12
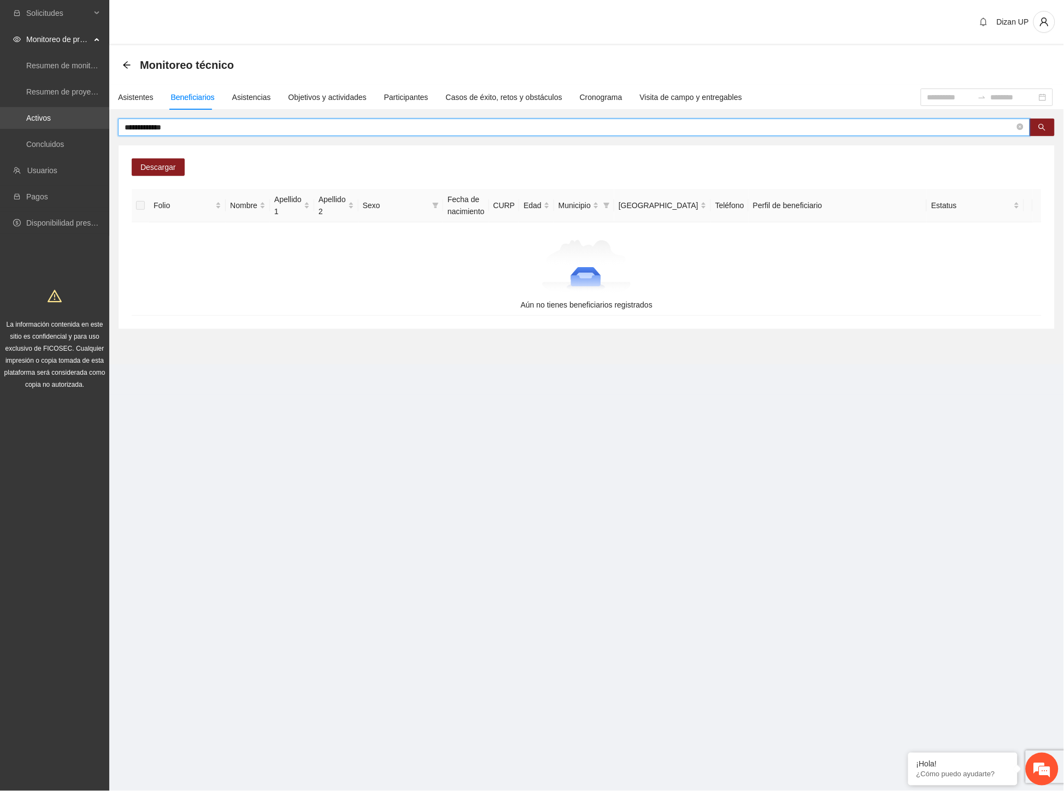
drag, startPoint x: 142, startPoint y: 128, endPoint x: 56, endPoint y: 127, distance: 85.8
click at [56, 127] on section "**********" at bounding box center [532, 395] width 1064 height 791
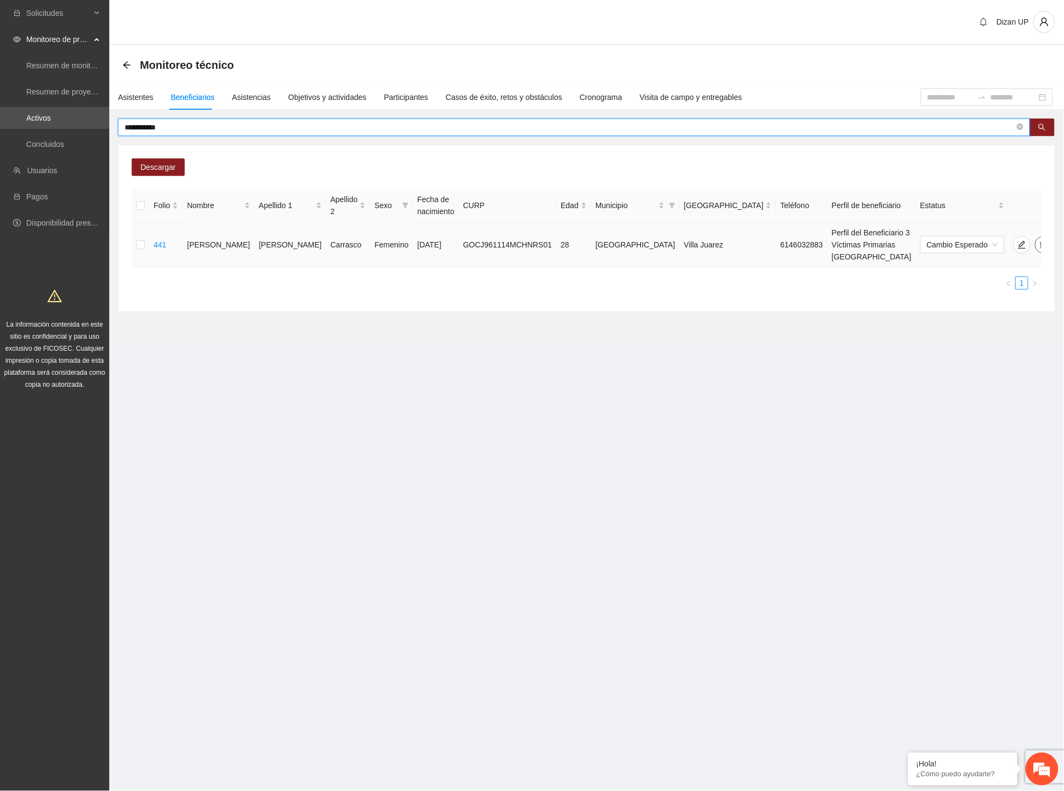
click at [1040, 241] on icon "delete" at bounding box center [1044, 245] width 8 height 8
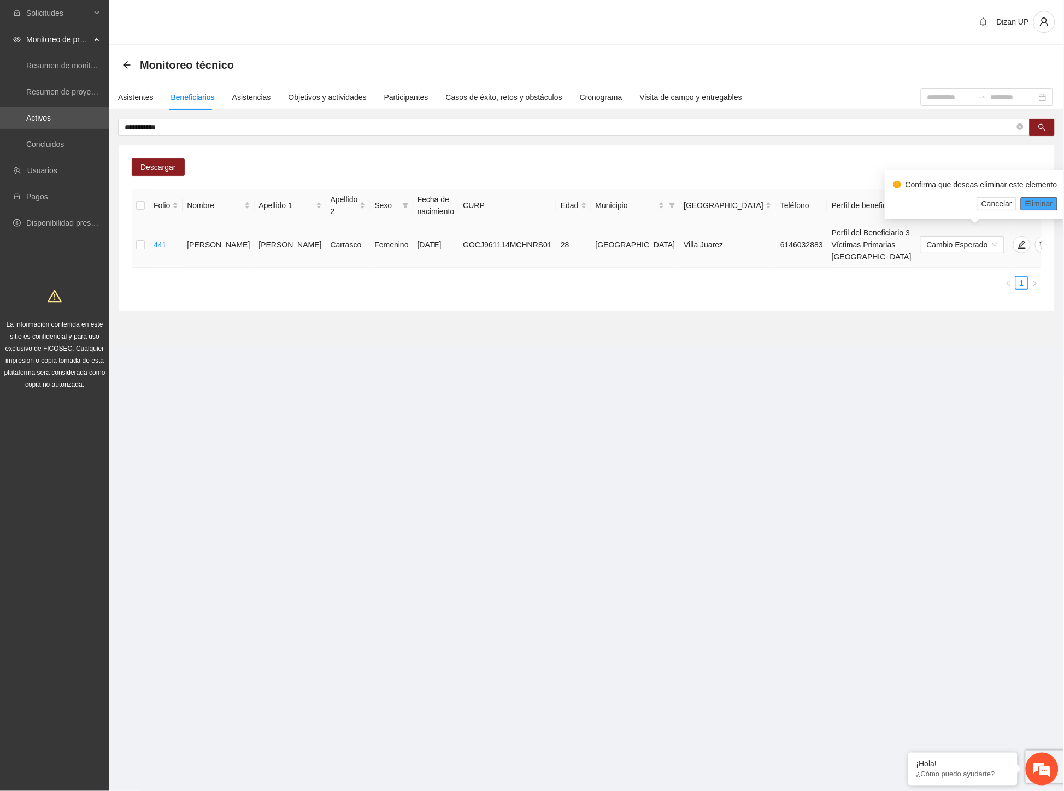
click at [1032, 206] on span "Eliminar" at bounding box center [1039, 204] width 28 height 12
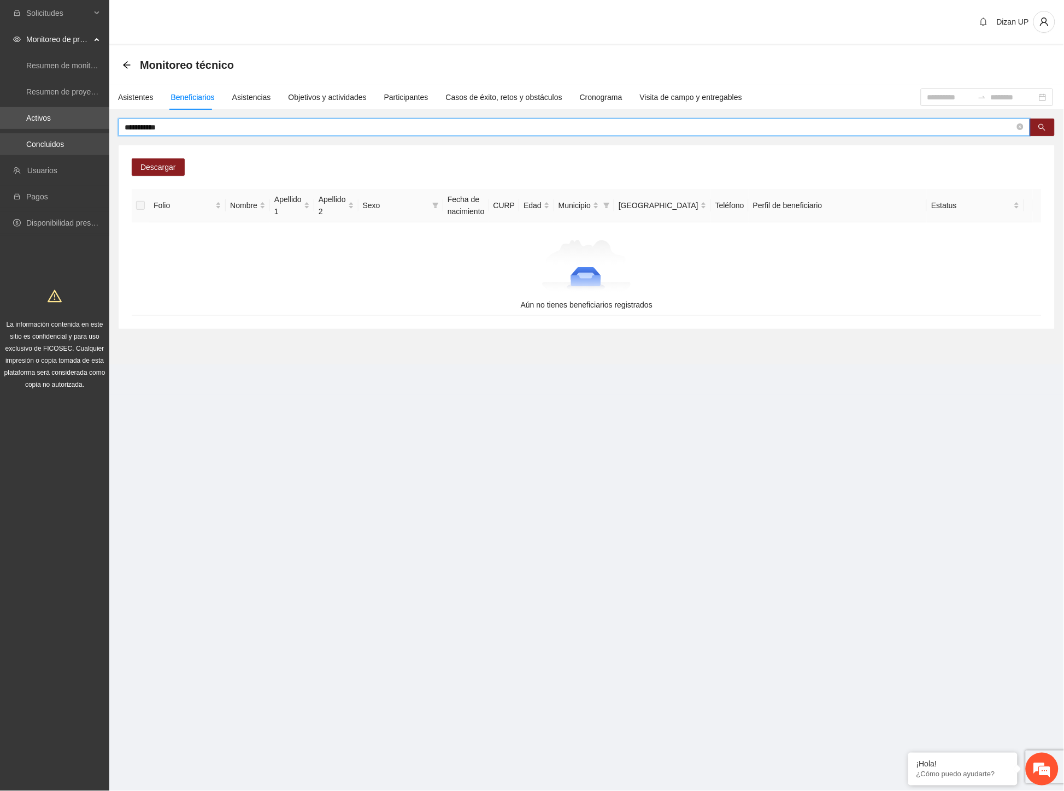
drag, startPoint x: 145, startPoint y: 129, endPoint x: 8, endPoint y: 135, distance: 137.8
click at [8, 135] on section "**********" at bounding box center [532, 395] width 1064 height 791
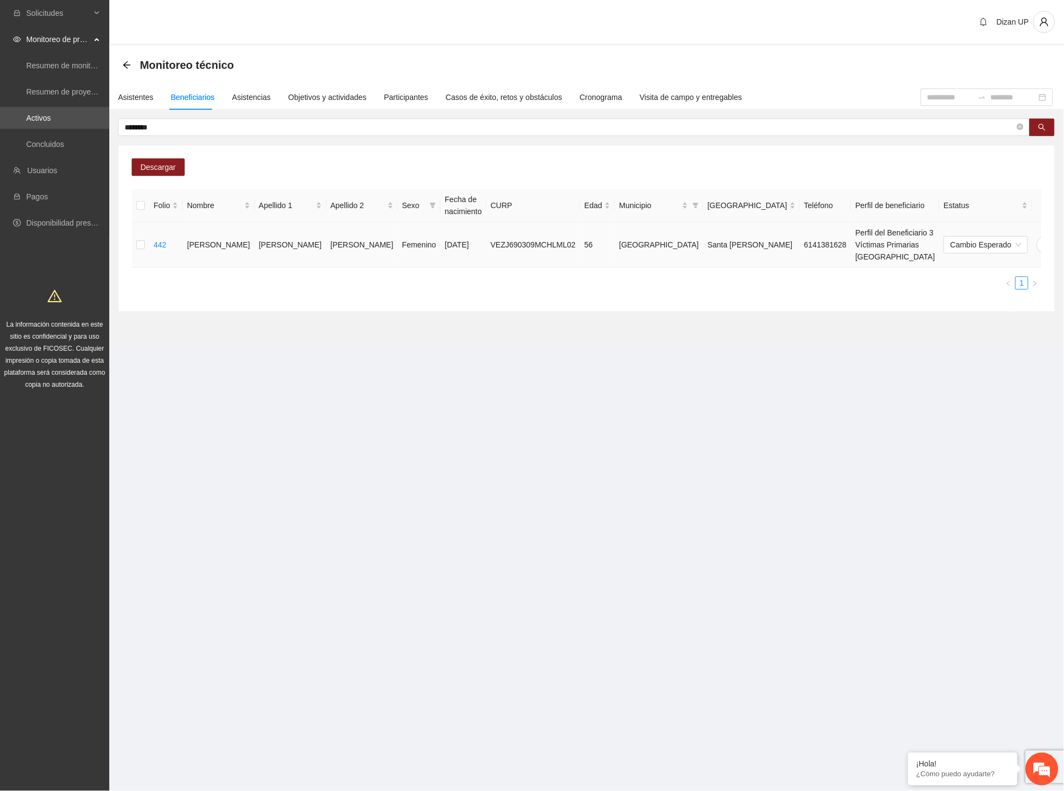
click at [1063, 240] on icon "delete" at bounding box center [1067, 244] width 9 height 9
click at [1029, 206] on span "Eliminar" at bounding box center [1039, 204] width 28 height 12
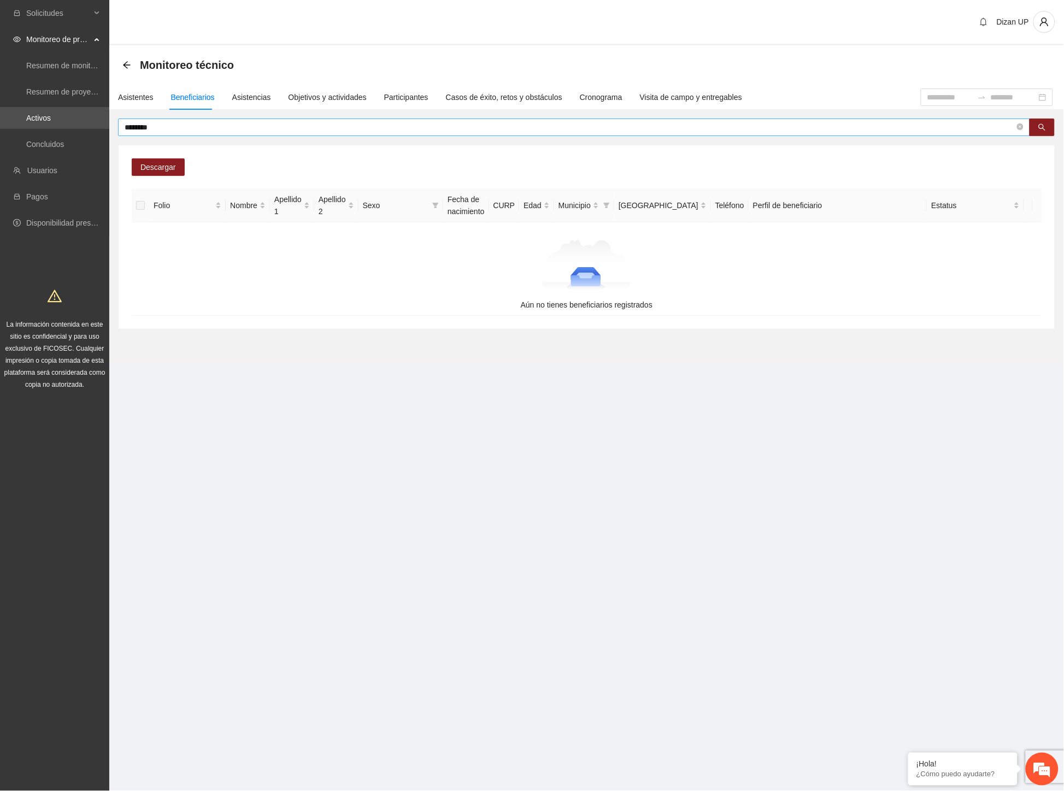
click at [156, 126] on input "********" at bounding box center [570, 127] width 890 height 12
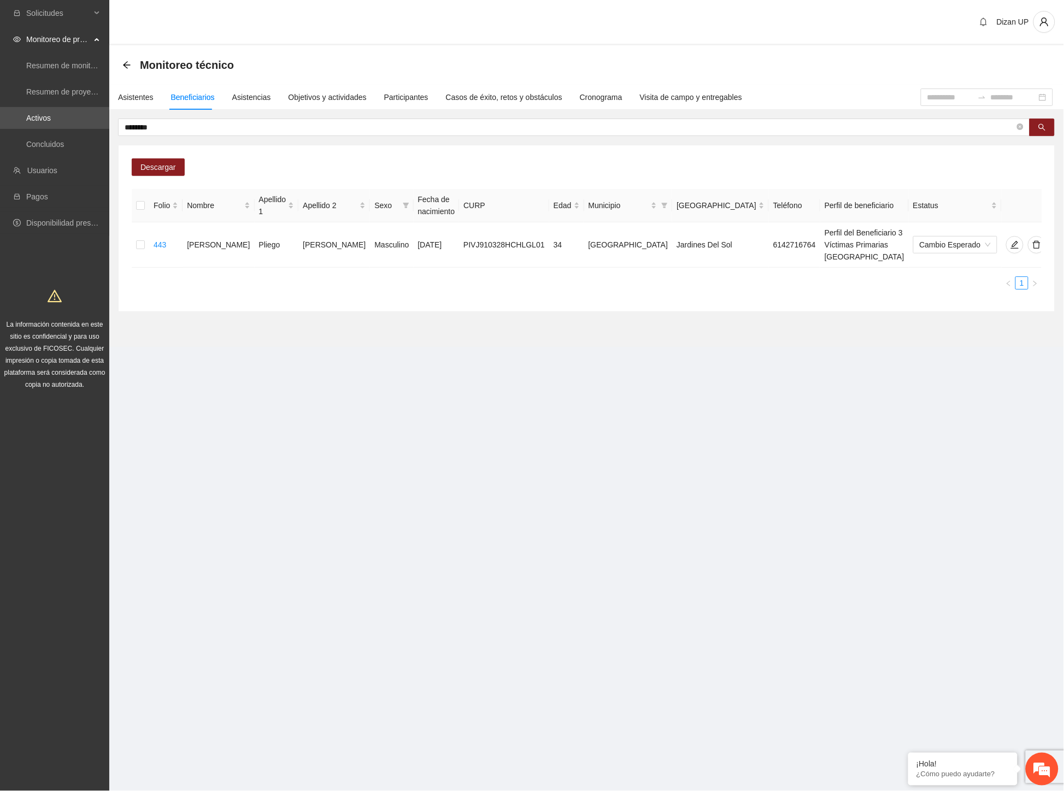
drag, startPoint x: 638, startPoint y: 297, endPoint x: 665, endPoint y: 291, distance: 27.3
click at [638, 297] on div "Descargar Folio Nombre Apellido 1 Apellido 2 Sexo Fecha de nacimiento CURP Edad…" at bounding box center [587, 228] width 936 height 166
click at [1032, 240] on icon "delete" at bounding box center [1036, 244] width 9 height 9
click at [1032, 204] on span "Eliminar" at bounding box center [1039, 204] width 28 height 12
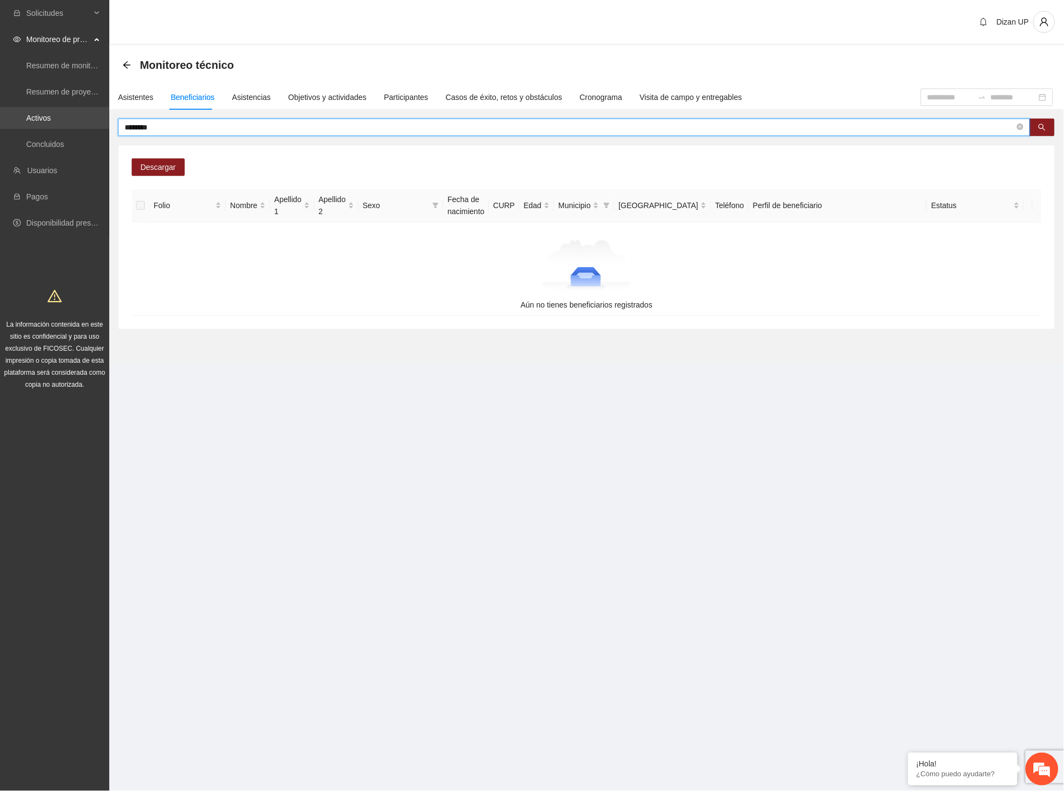
drag, startPoint x: 157, startPoint y: 127, endPoint x: 34, endPoint y: 116, distance: 123.9
click at [36, 116] on section "Solicitudes Monitoreo de proyectos Resumen de monitoreo Resumen de proyectos ap…" at bounding box center [532, 395] width 1064 height 791
type input "**********"
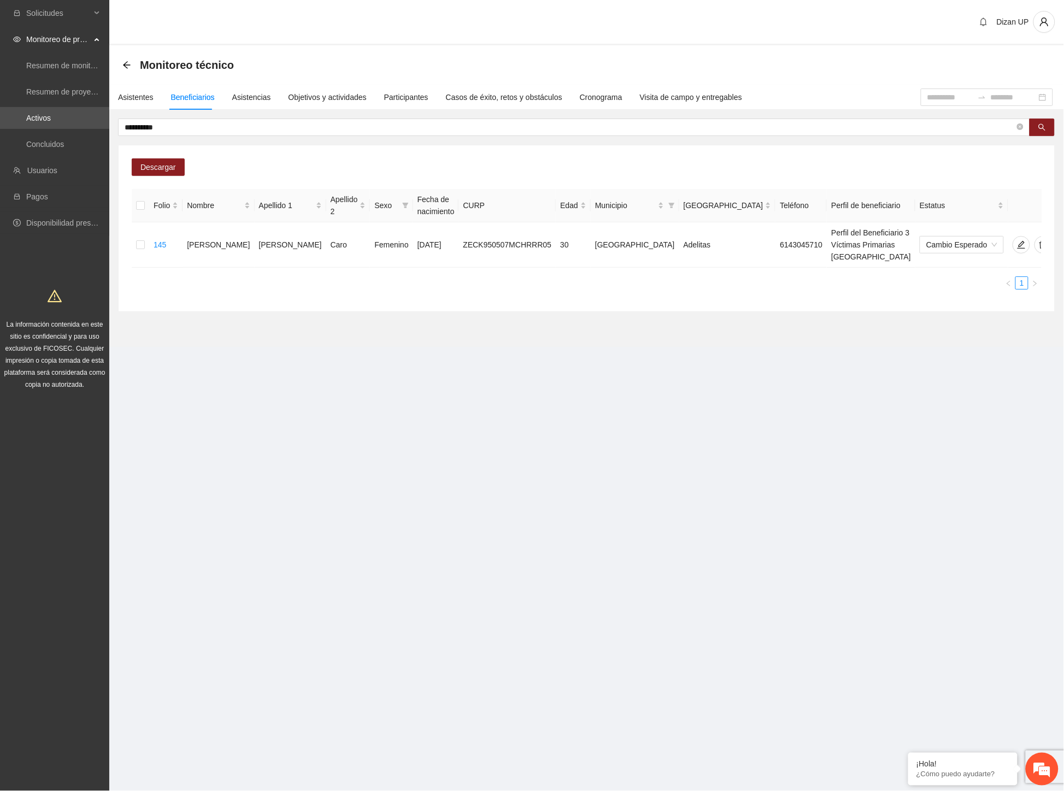
drag, startPoint x: 626, startPoint y: 302, endPoint x: 698, endPoint y: 274, distance: 77.5
click at [626, 302] on section "**********" at bounding box center [586, 196] width 954 height 302
click at [1039, 241] on icon "delete" at bounding box center [1043, 245] width 8 height 8
click at [1036, 205] on span "Eliminar" at bounding box center [1039, 204] width 28 height 12
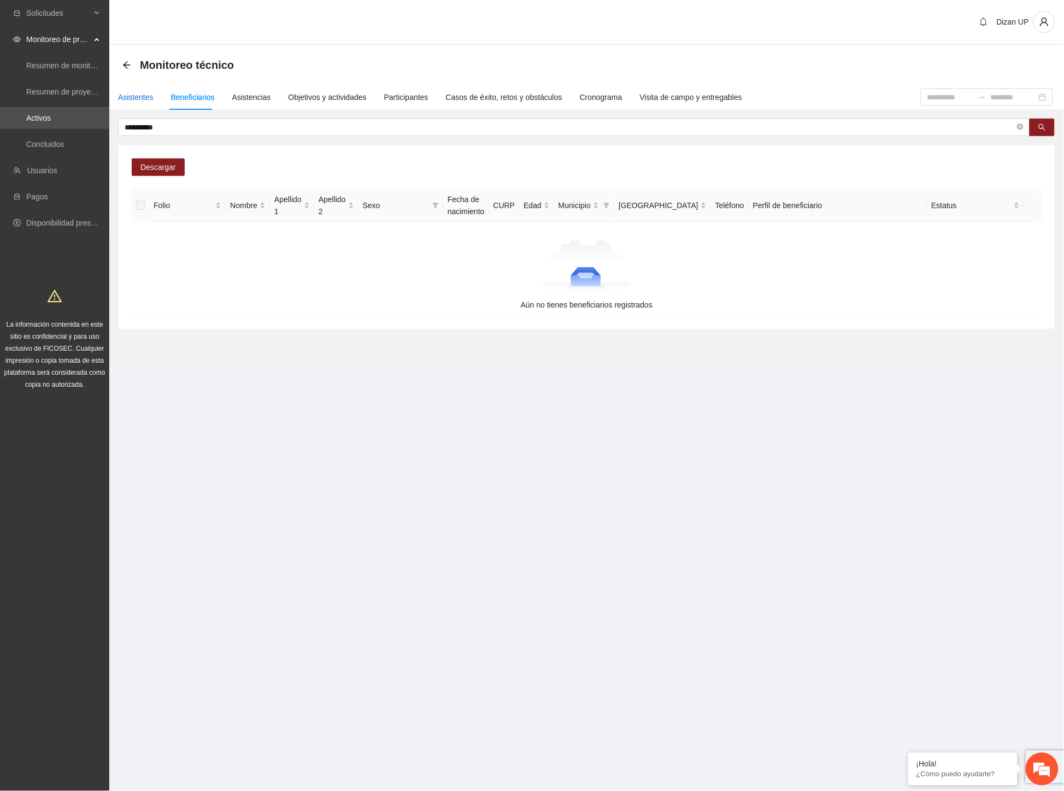
click at [130, 97] on div "Asistentes" at bounding box center [136, 97] width 36 height 12
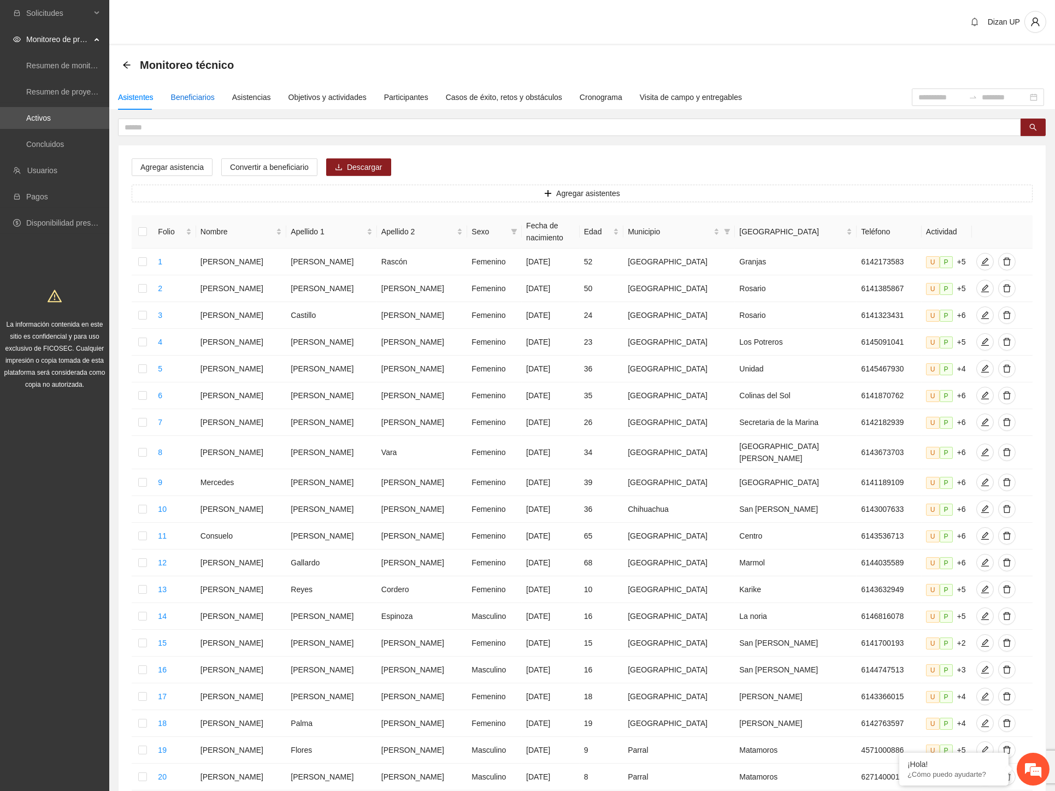
click at [184, 97] on div "Beneficiarios" at bounding box center [193, 97] width 44 height 12
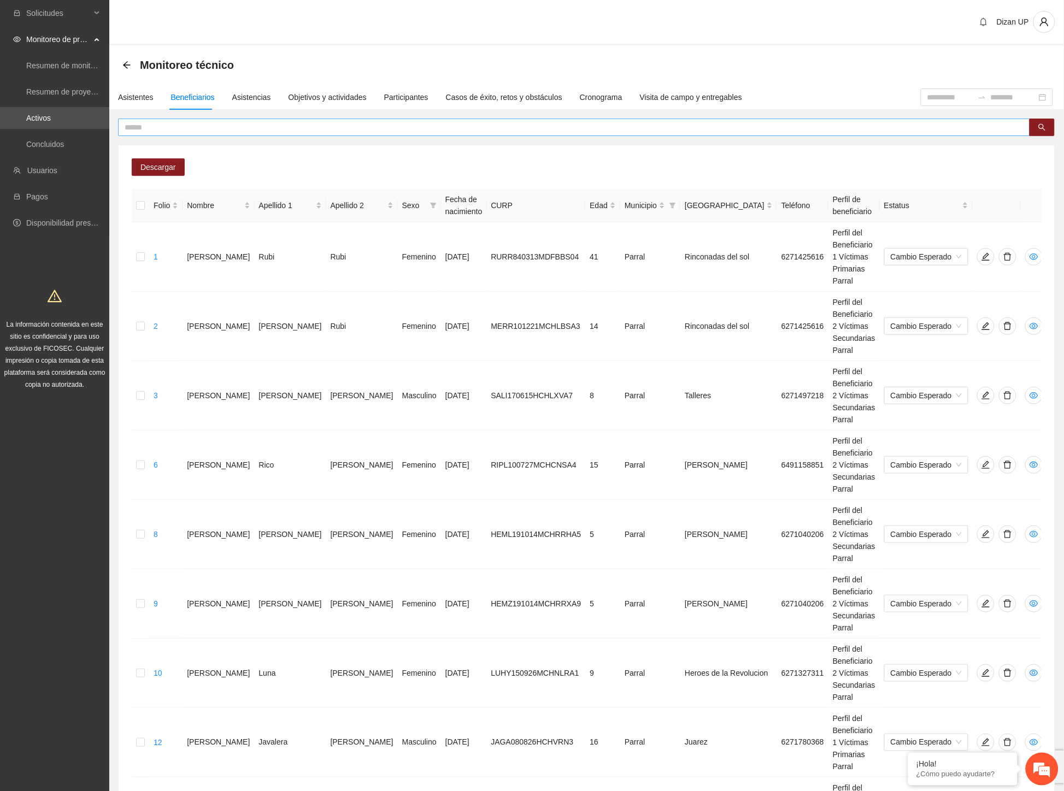
click at [154, 128] on input "text" at bounding box center [570, 127] width 890 height 12
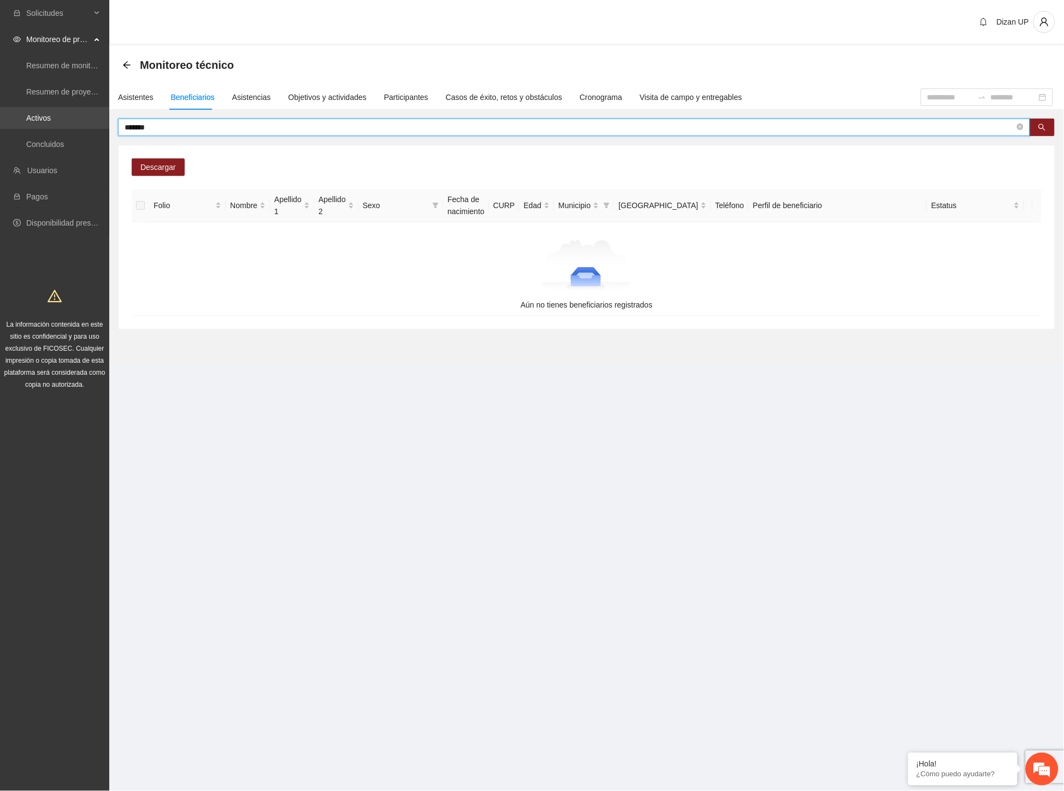
drag, startPoint x: 154, startPoint y: 128, endPoint x: 50, endPoint y: 127, distance: 103.3
click at [50, 127] on section "Solicitudes Monitoreo de proyectos Resumen de monitoreo Resumen de proyectos ap…" at bounding box center [532, 395] width 1064 height 791
type input "*"
drag, startPoint x: 160, startPoint y: 126, endPoint x: 4, endPoint y: 125, distance: 156.2
click at [11, 127] on section "Solicitudes Monitoreo de proyectos Resumen de monitoreo Resumen de proyectos ap…" at bounding box center [532, 395] width 1064 height 791
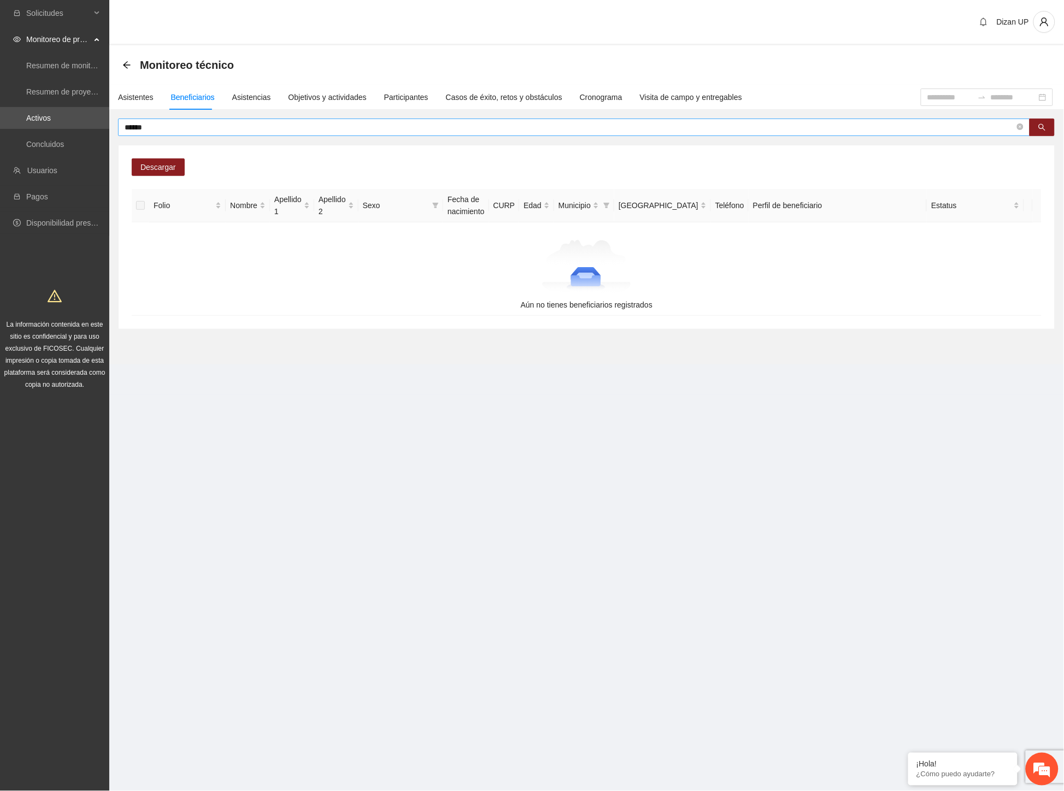
click at [216, 126] on input "******" at bounding box center [570, 127] width 890 height 12
drag, startPoint x: 192, startPoint y: 132, endPoint x: 179, endPoint y: 132, distance: 12.6
click at [192, 132] on input "******" at bounding box center [570, 127] width 890 height 12
drag, startPoint x: 168, startPoint y: 129, endPoint x: 67, endPoint y: 122, distance: 101.4
click at [67, 122] on section "Solicitudes Monitoreo de proyectos Resumen de monitoreo Resumen de proyectos ap…" at bounding box center [532, 395] width 1064 height 791
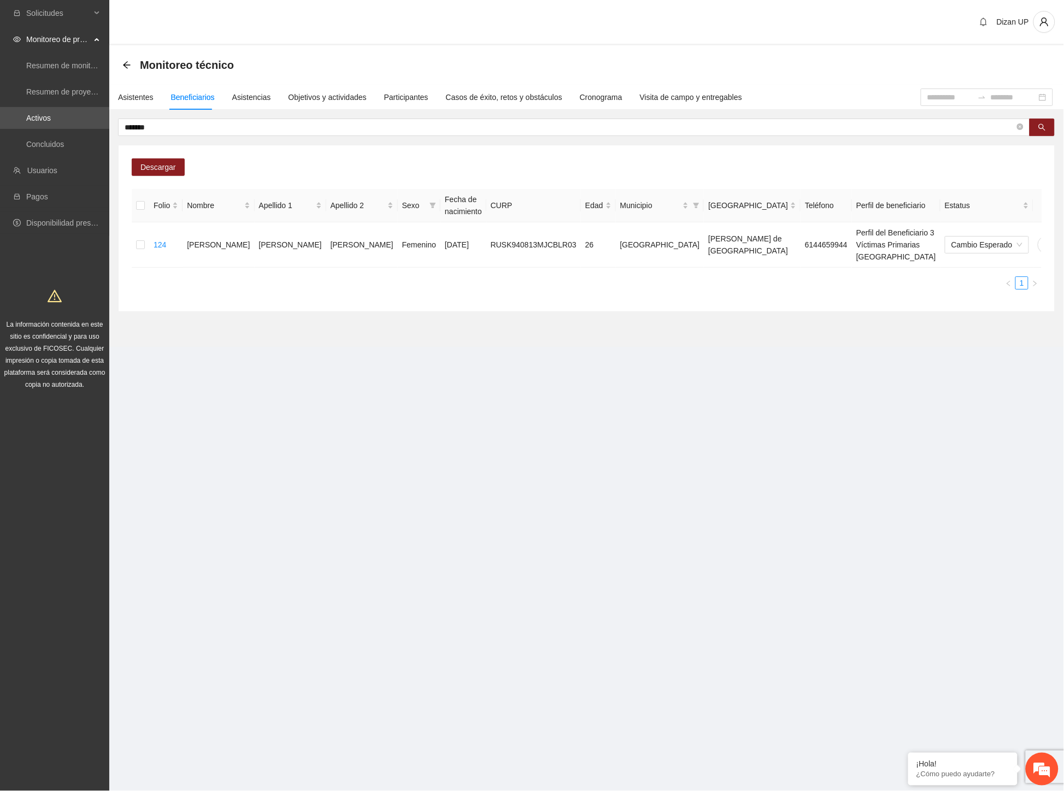
drag, startPoint x: 299, startPoint y: 369, endPoint x: 664, endPoint y: 299, distance: 372.2
click at [302, 369] on section "Solicitudes Monitoreo de proyectos Resumen de monitoreo Resumen de proyectos ap…" at bounding box center [532, 395] width 1064 height 791
click at [1063, 240] on icon "delete" at bounding box center [1068, 244] width 9 height 9
drag, startPoint x: 1041, startPoint y: 203, endPoint x: 1060, endPoint y: 203, distance: 19.1
click at [1041, 203] on span "Eliminar" at bounding box center [1039, 204] width 28 height 12
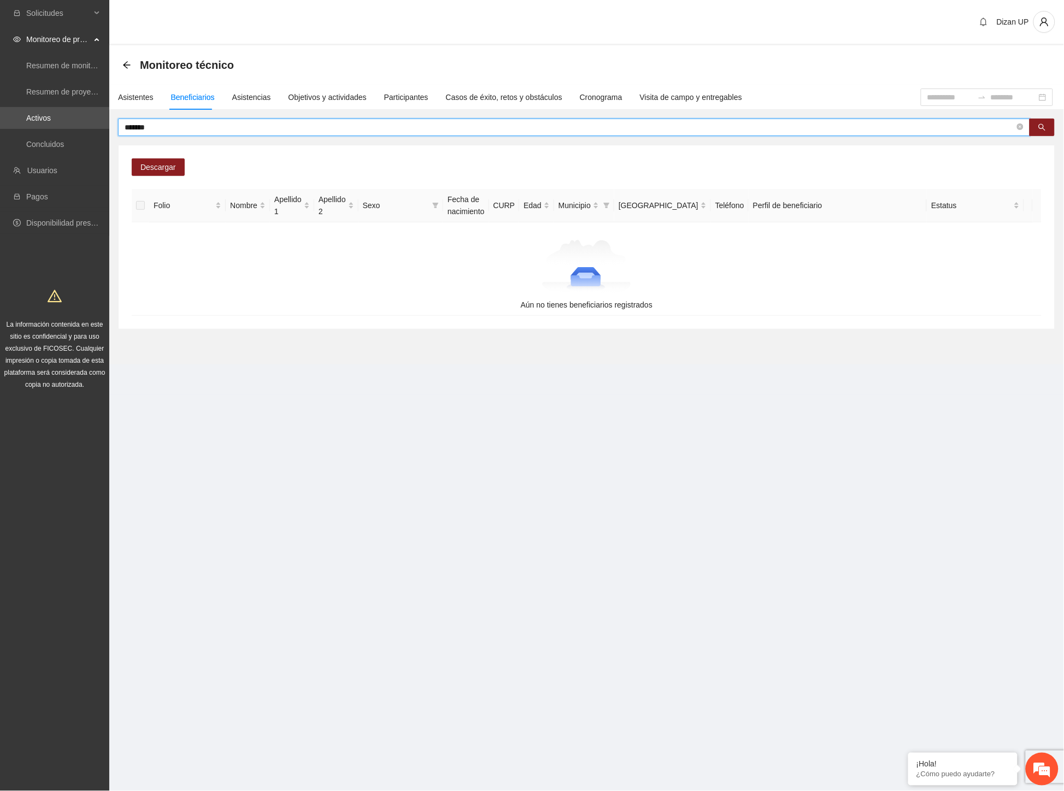
click at [154, 127] on input "*******" at bounding box center [570, 127] width 890 height 12
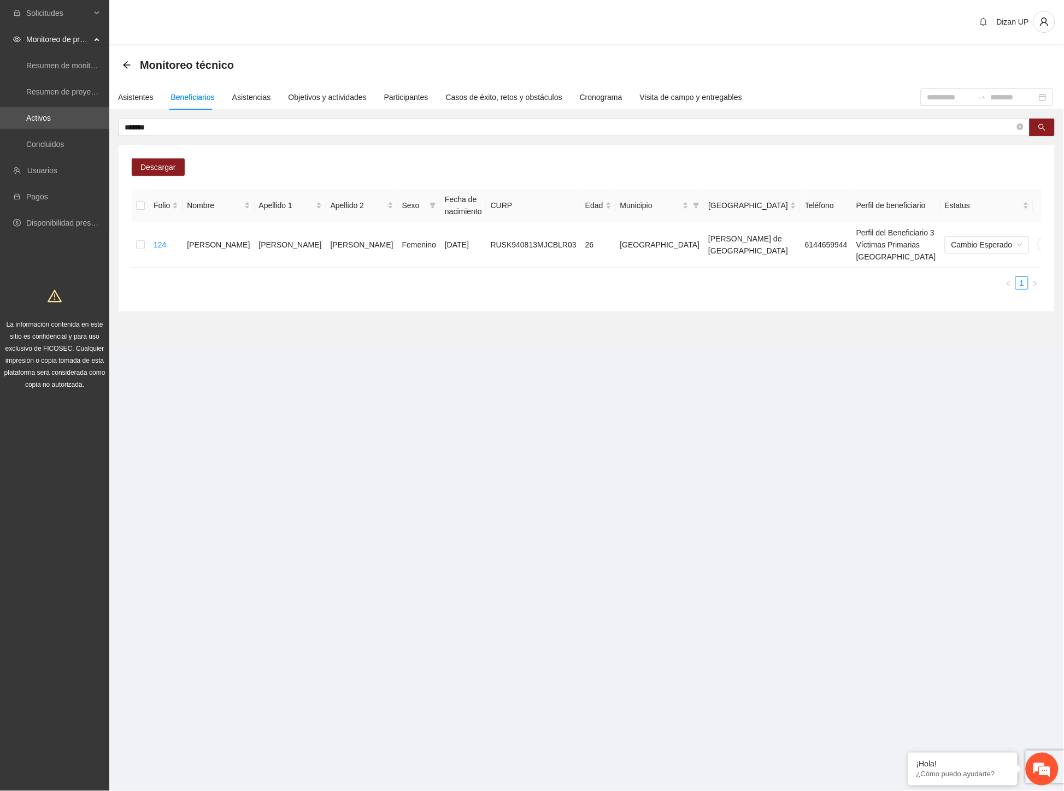
drag, startPoint x: 587, startPoint y: 321, endPoint x: 979, endPoint y: 243, distance: 400.6
click at [592, 320] on section "Monitoreo técnico Asistentes Beneficiarios Asistencias Objetivos y actividades …" at bounding box center [586, 196] width 954 height 302
click at [1059, 243] on button "button" at bounding box center [1067, 244] width 17 height 17
click at [1028, 205] on span "Eliminar" at bounding box center [1039, 204] width 28 height 12
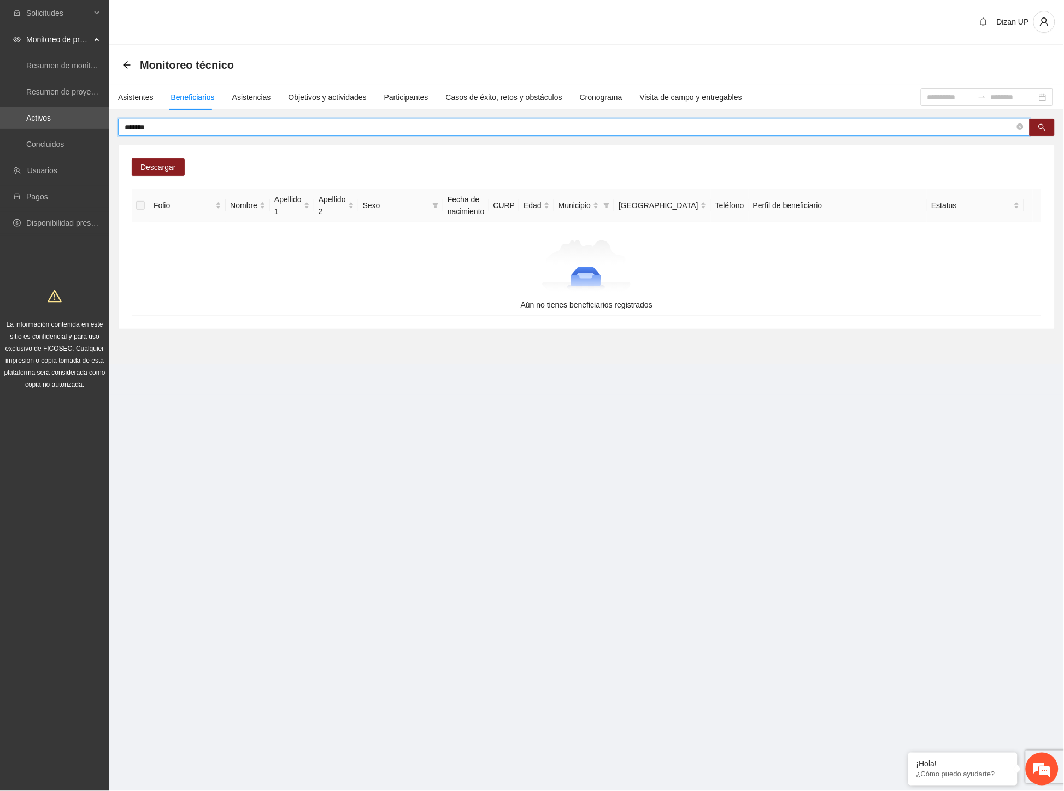
click at [153, 125] on input "*******" at bounding box center [570, 127] width 890 height 12
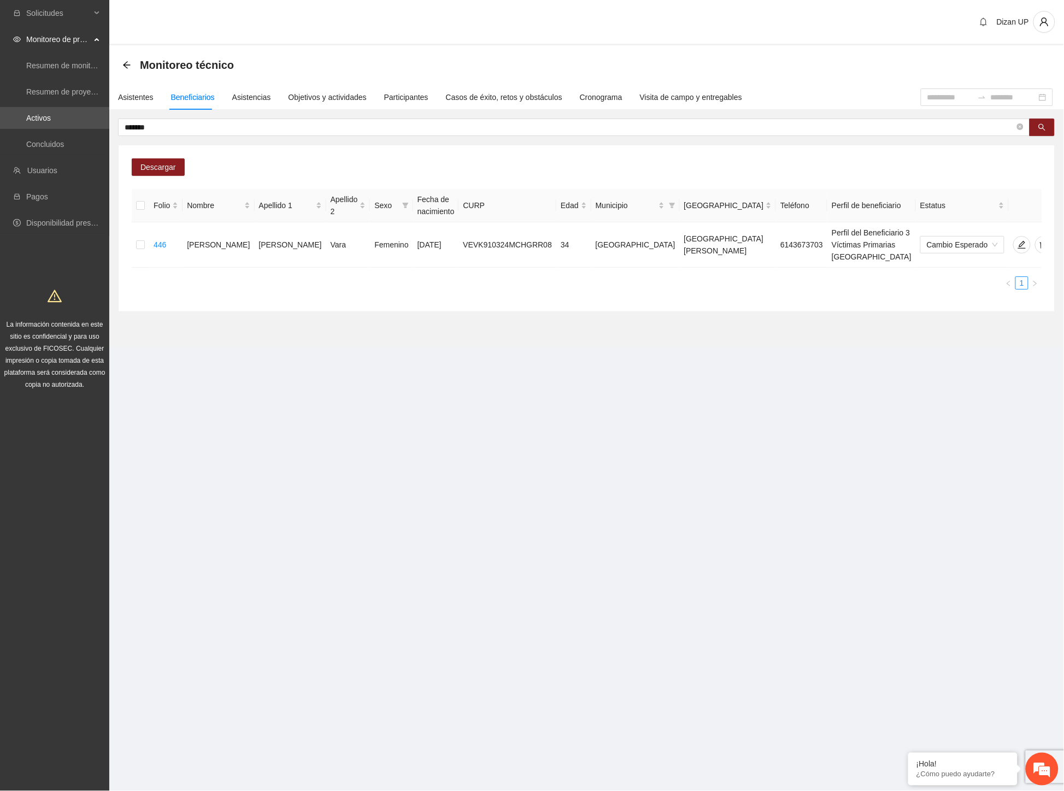
click at [413, 304] on section "Monitoreo técnico Asistentes Beneficiarios Asistencias Objetivos y actividades …" at bounding box center [586, 196] width 954 height 302
click at [1039, 240] on icon "delete" at bounding box center [1043, 244] width 9 height 9
click at [1036, 204] on span "Eliminar" at bounding box center [1039, 204] width 28 height 12
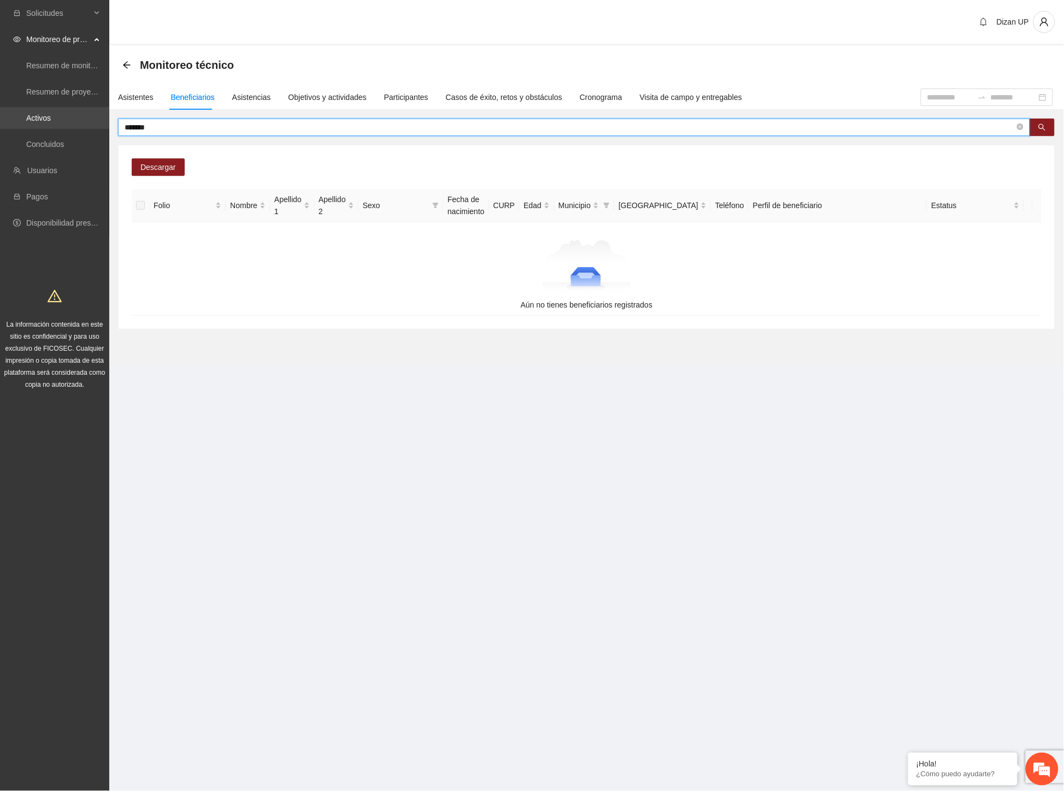
drag, startPoint x: 164, startPoint y: 123, endPoint x: 1, endPoint y: 118, distance: 163.4
click at [1, 118] on section "Solicitudes Monitoreo de proyectos Resumen de monitoreo Resumen de proyectos ap…" at bounding box center [532, 395] width 1064 height 791
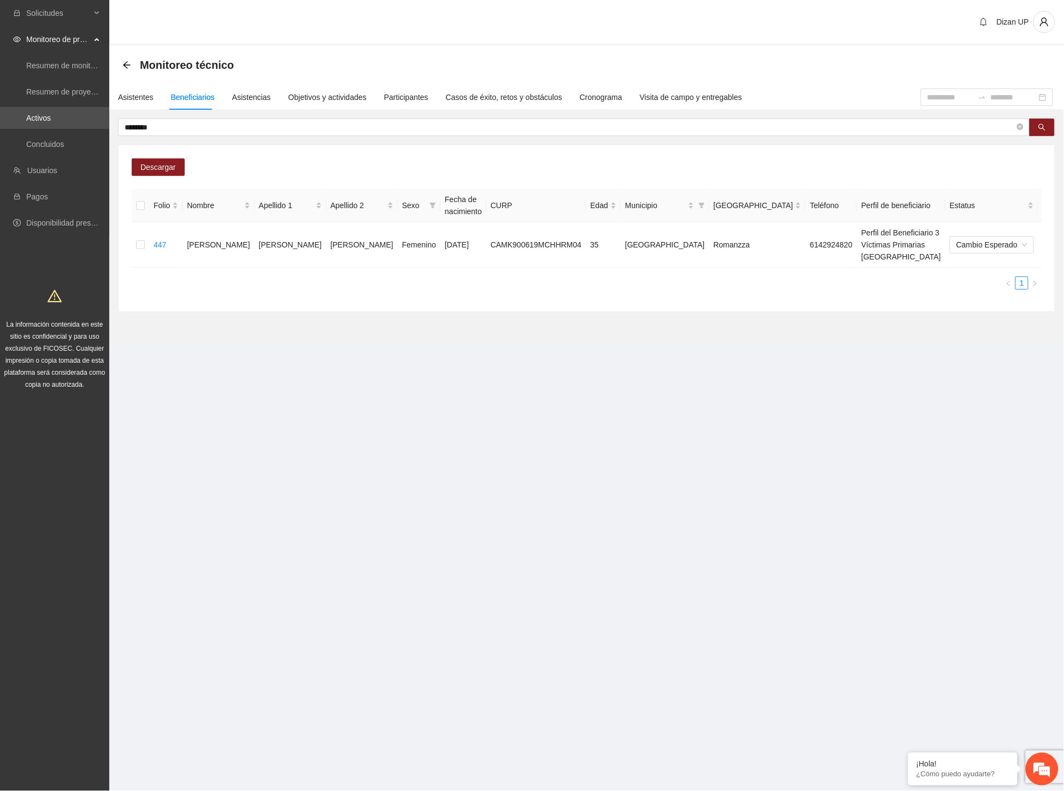
click at [375, 279] on div "Folio Nombre Apellido 1 Apellido 2 Sexo Fecha de nacimiento CURP Edad Municipio…" at bounding box center [587, 243] width 910 height 109
click at [1063, 240] on icon "delete" at bounding box center [1073, 244] width 9 height 9
click at [1028, 201] on span "Eliminar" at bounding box center [1039, 204] width 28 height 12
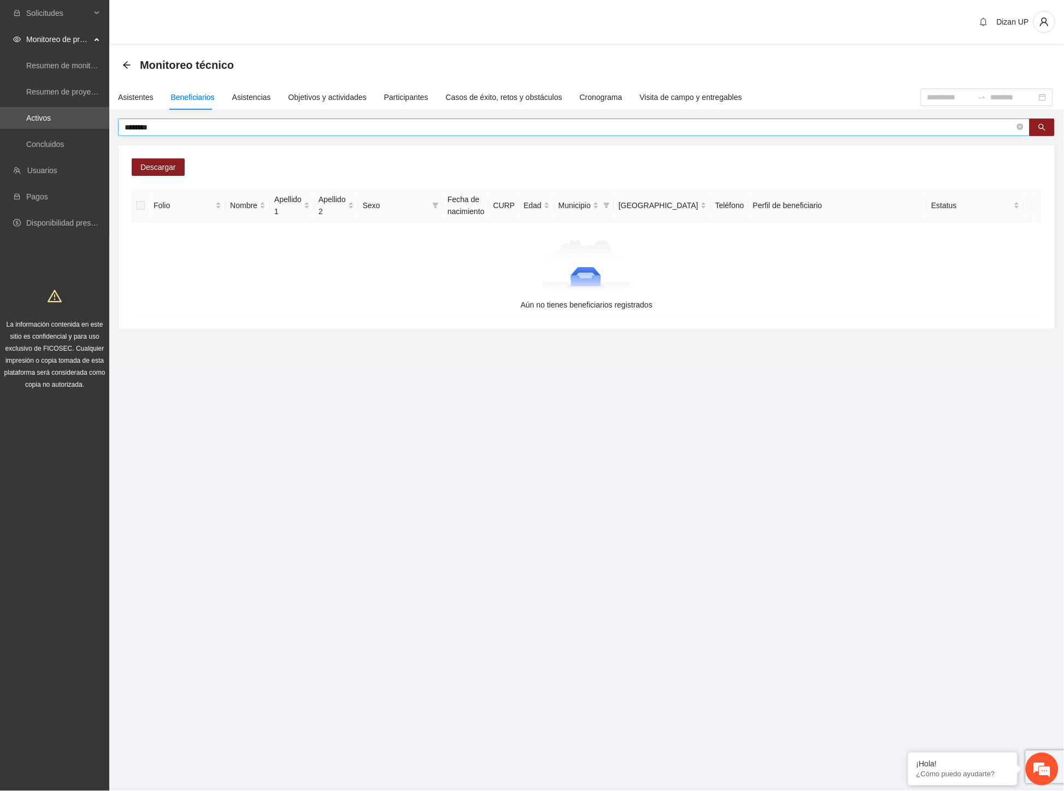
click at [164, 124] on input "********" at bounding box center [570, 127] width 890 height 12
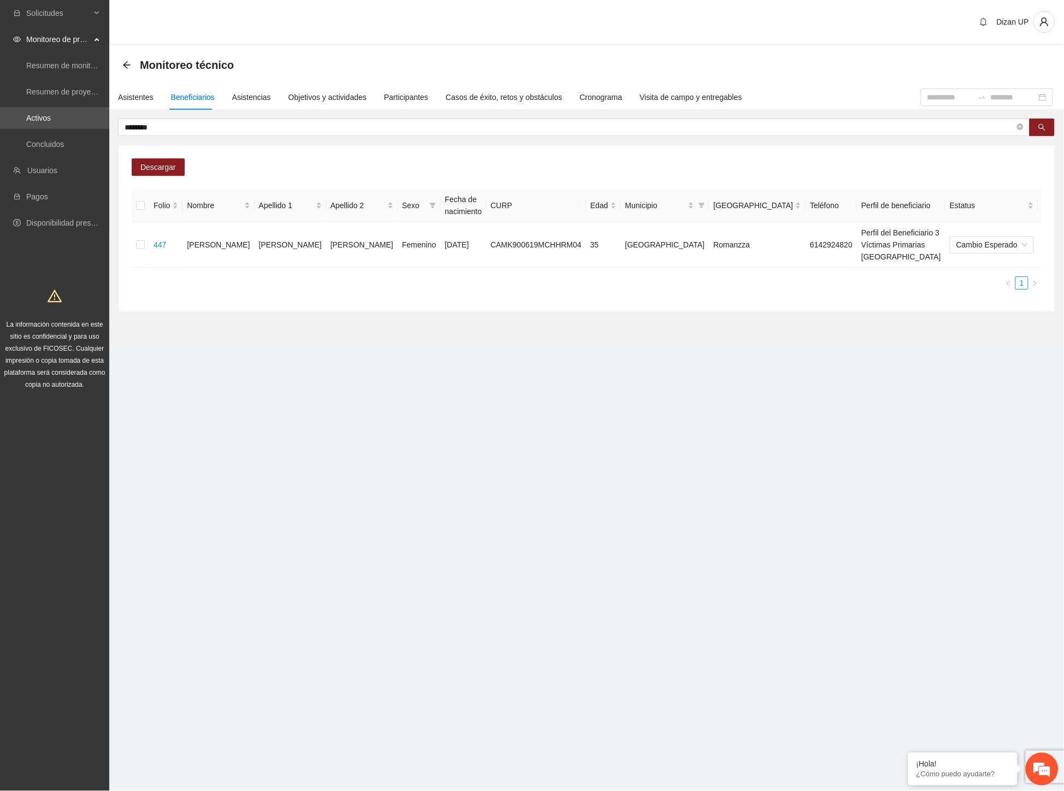
click at [630, 337] on section "Dizan UP Monitoreo técnico Asistentes Beneficiarios Asistencias Objetivos y act…" at bounding box center [586, 188] width 954 height 377
click at [1063, 240] on icon "delete" at bounding box center [1073, 244] width 9 height 9
click at [1031, 201] on span "Eliminar" at bounding box center [1039, 204] width 28 height 12
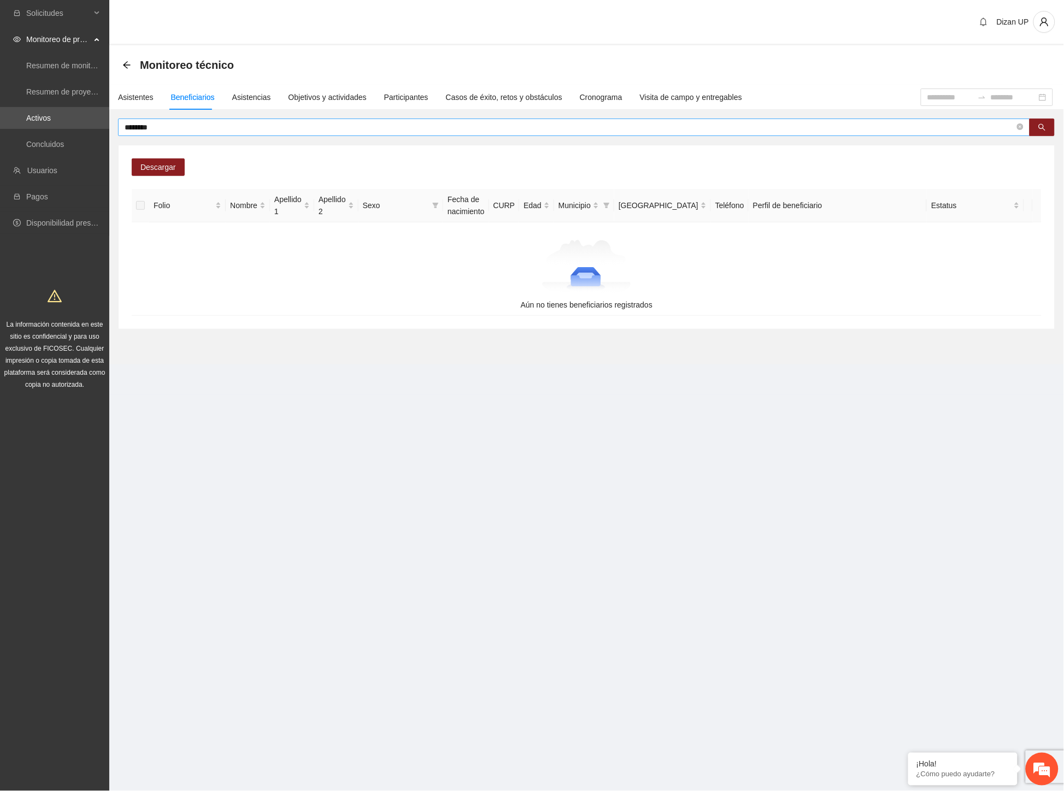
click at [187, 126] on input "********" at bounding box center [570, 127] width 890 height 12
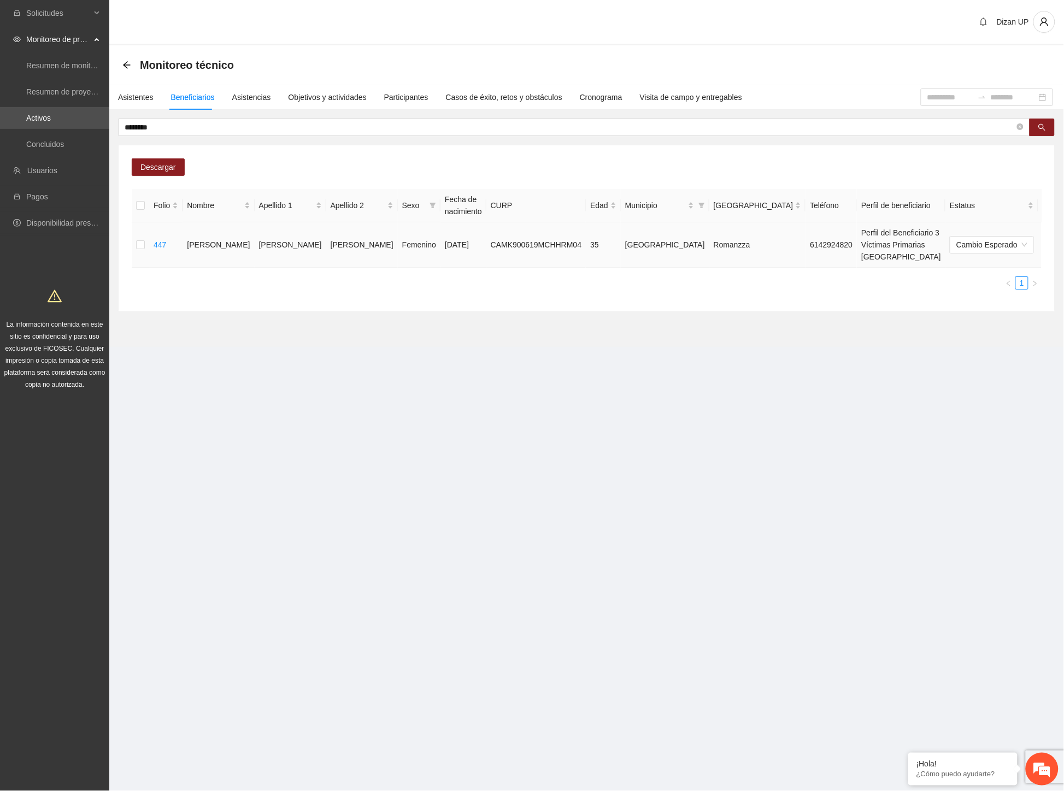
click at [654, 319] on section "Monitoreo técnico Asistentes Beneficiarios Asistencias Objetivos y actividades …" at bounding box center [586, 196] width 954 height 302
click at [857, 241] on td "Perfil del Beneficiario 3 Víctimas Primarias [GEOGRAPHIC_DATA]" at bounding box center [901, 244] width 88 height 45
click at [1063, 240] on icon "delete" at bounding box center [1073, 244] width 9 height 9
click at [1032, 199] on span "Eliminar" at bounding box center [1039, 204] width 28 height 12
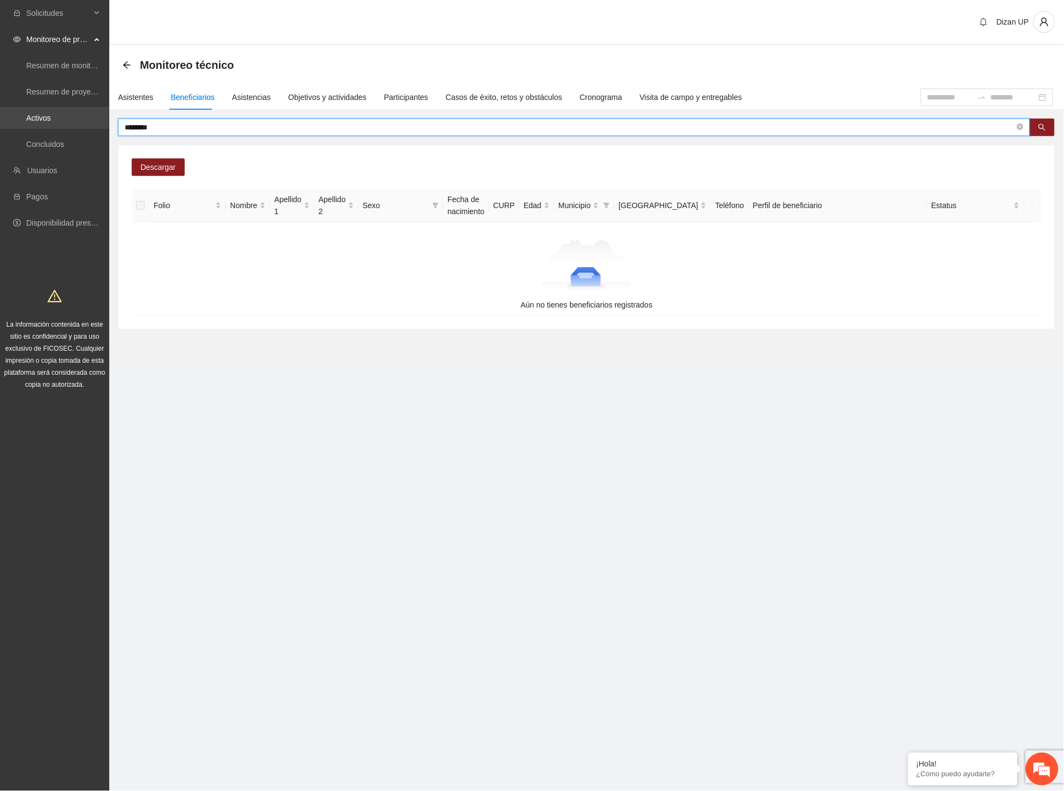
drag, startPoint x: 188, startPoint y: 126, endPoint x: 67, endPoint y: 119, distance: 120.9
click at [67, 123] on section "Solicitudes Monitoreo de proyectos Resumen de monitoreo Resumen de proyectos ap…" at bounding box center [532, 395] width 1064 height 791
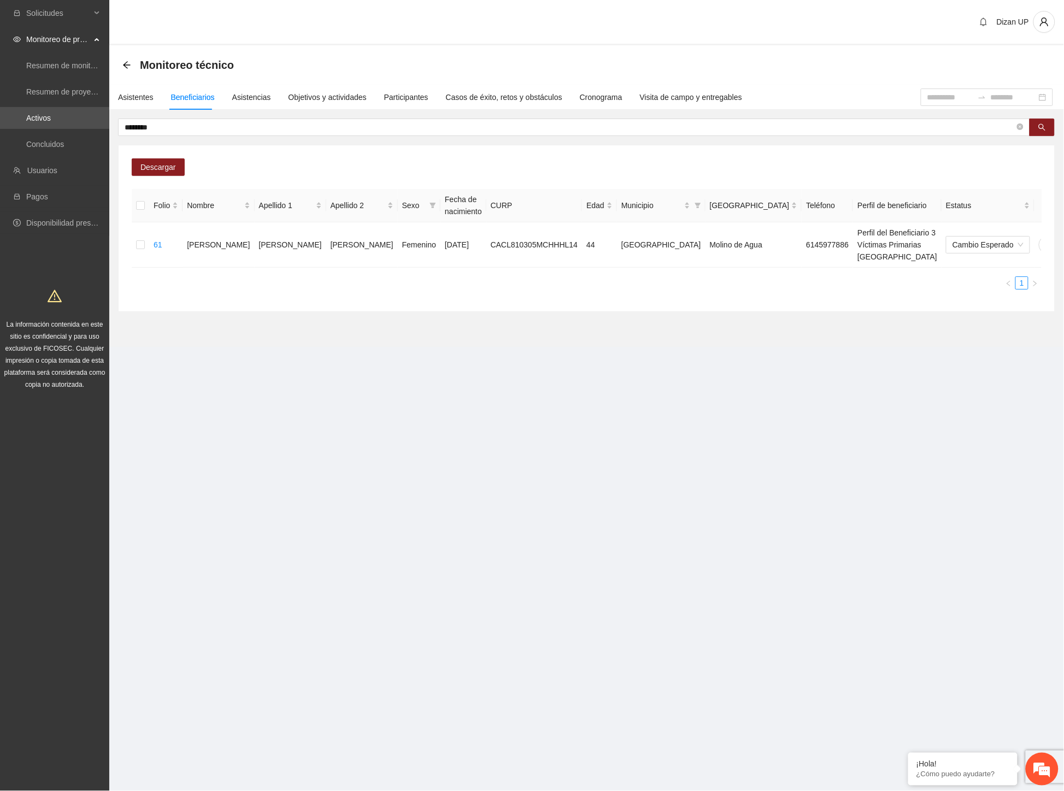
drag, startPoint x: 700, startPoint y: 310, endPoint x: 735, endPoint y: 293, distance: 38.6
click at [701, 310] on section "Monitoreo técnico Asistentes Beneficiarios Asistencias Objetivos y actividades …" at bounding box center [586, 196] width 954 height 302
click at [1063, 240] on icon "delete" at bounding box center [1069, 244] width 9 height 9
click at [1040, 203] on span "Eliminar" at bounding box center [1039, 204] width 28 height 12
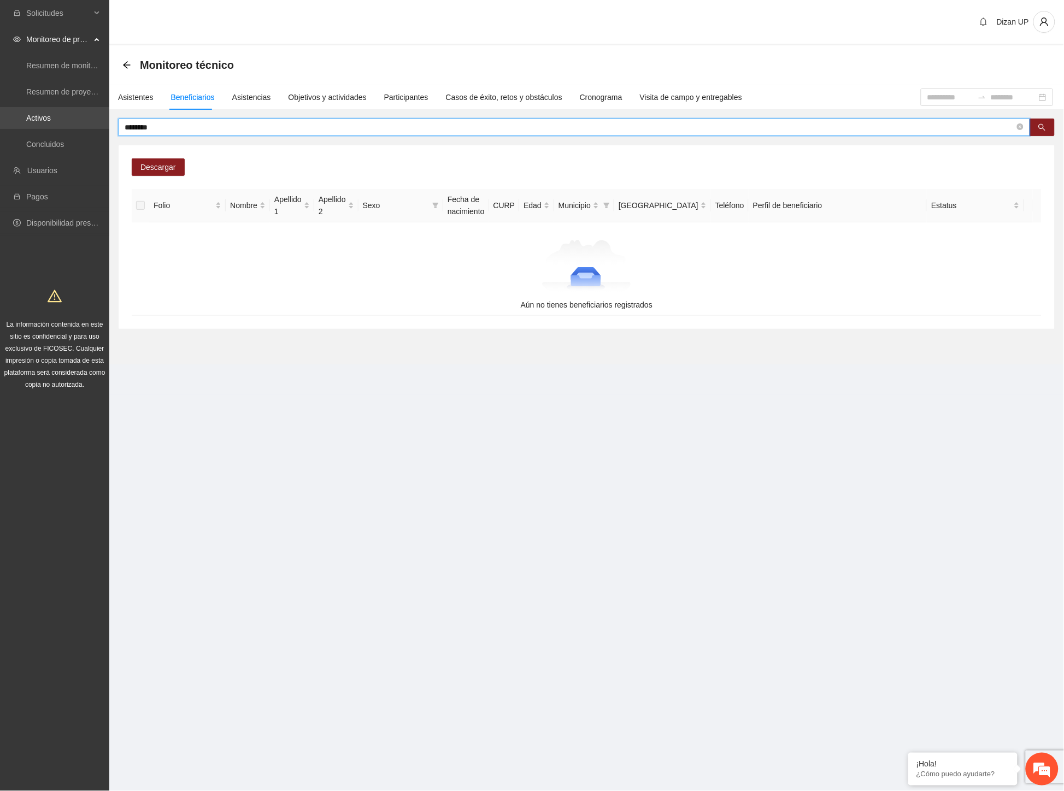
drag, startPoint x: 180, startPoint y: 126, endPoint x: 91, endPoint y: 127, distance: 89.6
click at [91, 127] on section "Solicitudes Monitoreo de proyectos Resumen de monitoreo Resumen de proyectos ap…" at bounding box center [532, 395] width 1064 height 791
type input "**********"
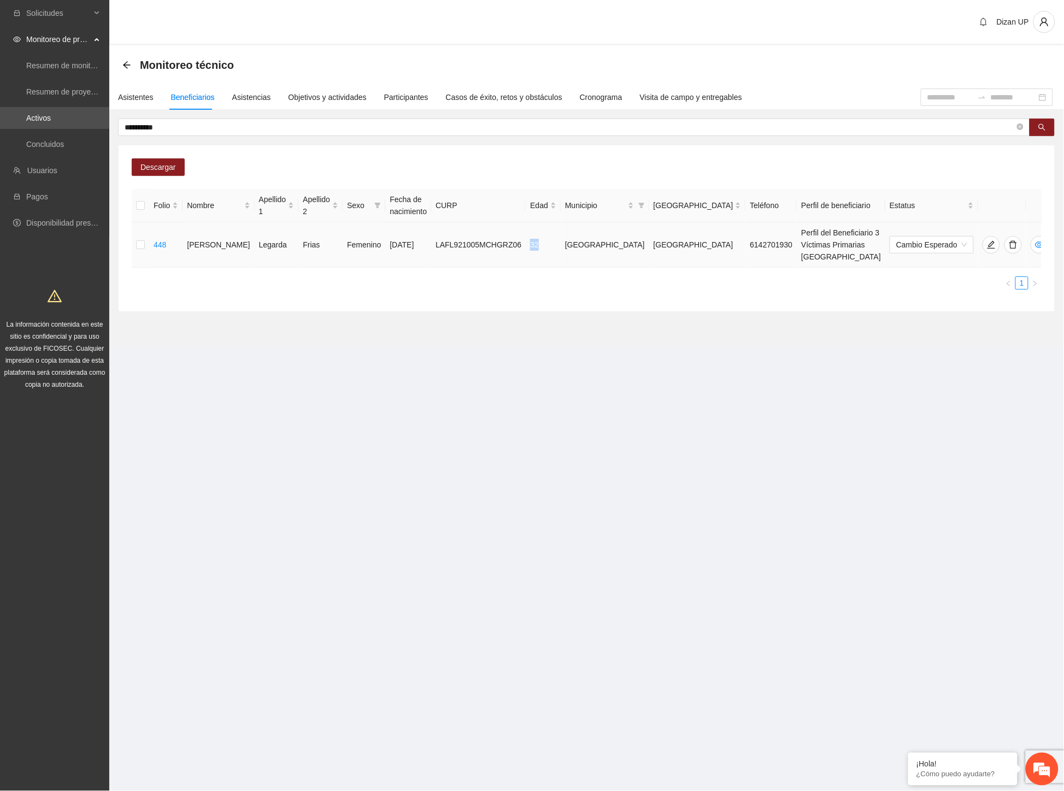
drag, startPoint x: 514, startPoint y: 235, endPoint x: 497, endPoint y: 235, distance: 16.4
click at [497, 235] on tr "448 [PERSON_NAME] Femenino [DATE] LAFL921005MCHGRZ06 32 [GEOGRAPHIC_DATA] 61427…" at bounding box center [592, 244] width 920 height 45
drag, startPoint x: 411, startPoint y: 234, endPoint x: 331, endPoint y: 233, distance: 80.3
click at [431, 234] on td "LAFL921005MCHGRZ06" at bounding box center [478, 244] width 95 height 45
click at [593, 296] on div "Descargar Folio Nombre Apellido 1 Apellido 2 Sexo Fecha de nacimiento CURP Edad…" at bounding box center [587, 228] width 936 height 166
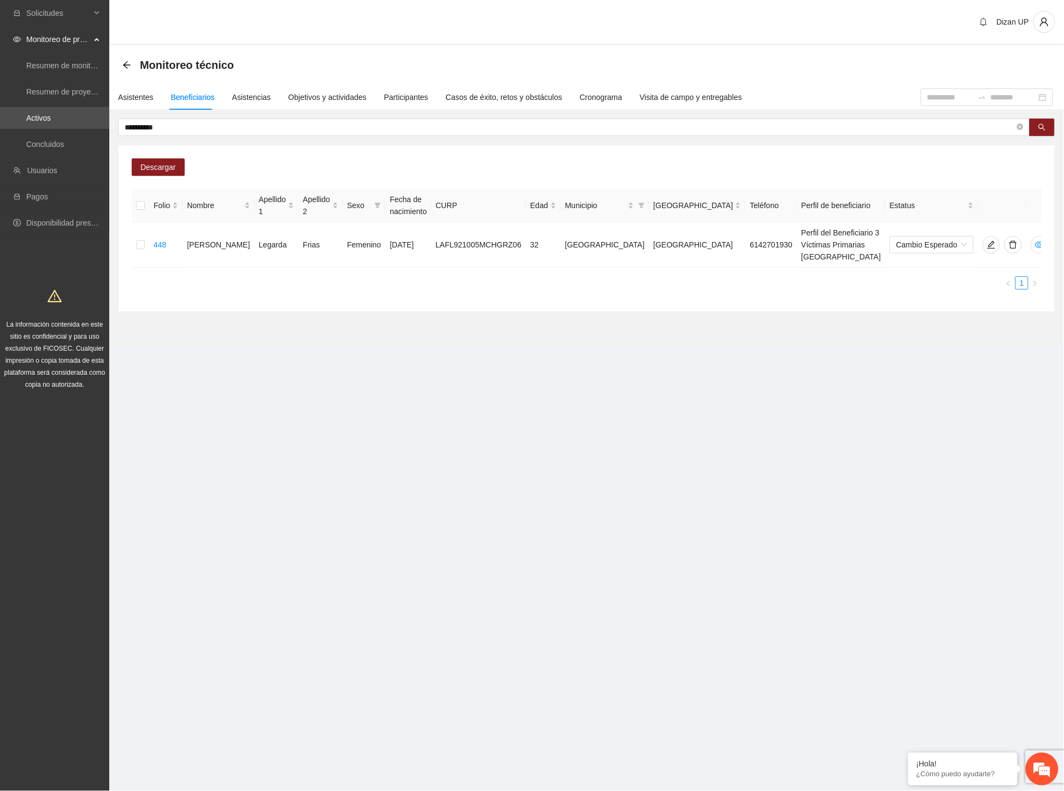
drag, startPoint x: 282, startPoint y: 288, endPoint x: 323, endPoint y: 280, distance: 41.7
click at [286, 288] on div "Descargar Folio Nombre Apellido 1 Apellido 2 Sexo Fecha de nacimiento CURP Edad…" at bounding box center [587, 228] width 936 height 166
click at [122, 97] on div "Asistentes" at bounding box center [136, 97] width 36 height 12
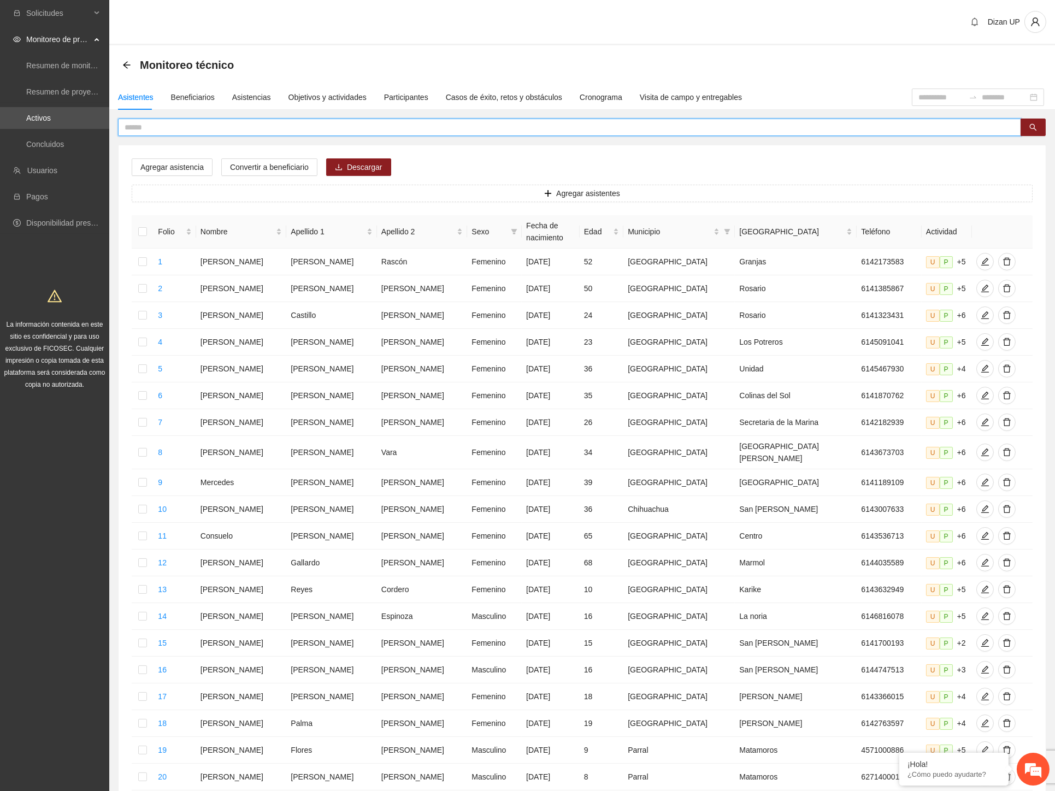
click at [169, 128] on input "text" at bounding box center [565, 127] width 881 height 12
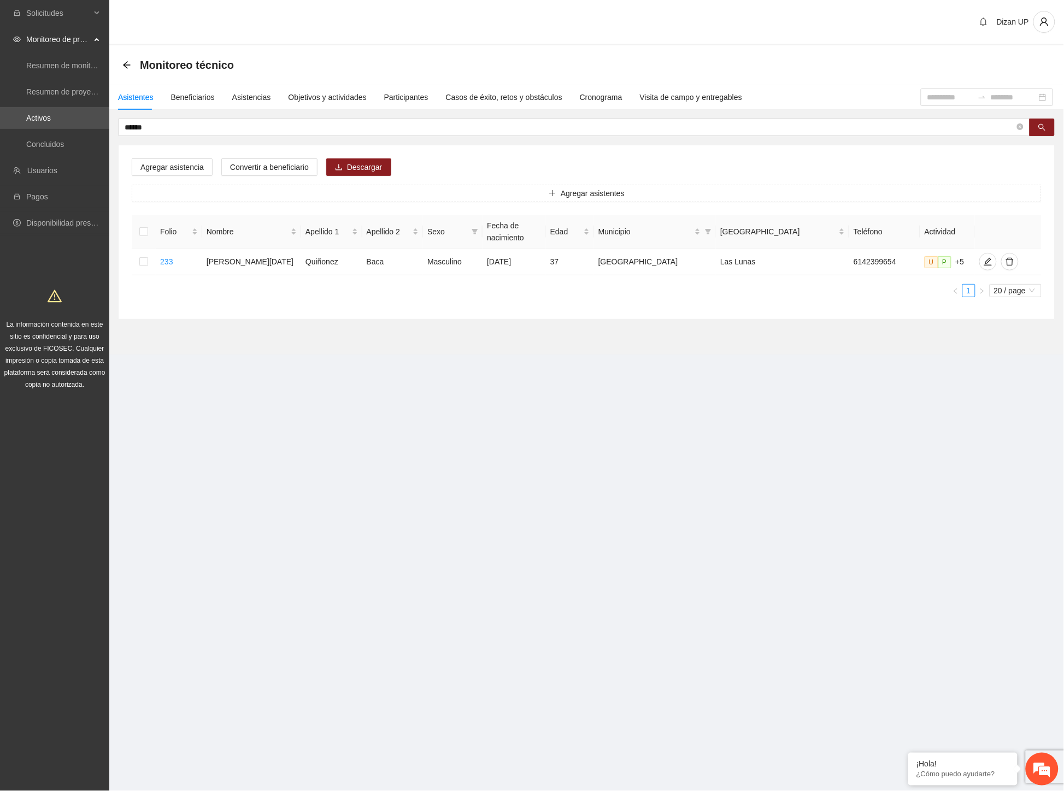
drag, startPoint x: 639, startPoint y: 306, endPoint x: 660, endPoint y: 300, distance: 21.5
click at [641, 306] on div "Agregar asistencia Convertir a beneficiario Descargar Agregar asistentes Folio …" at bounding box center [587, 232] width 936 height 174
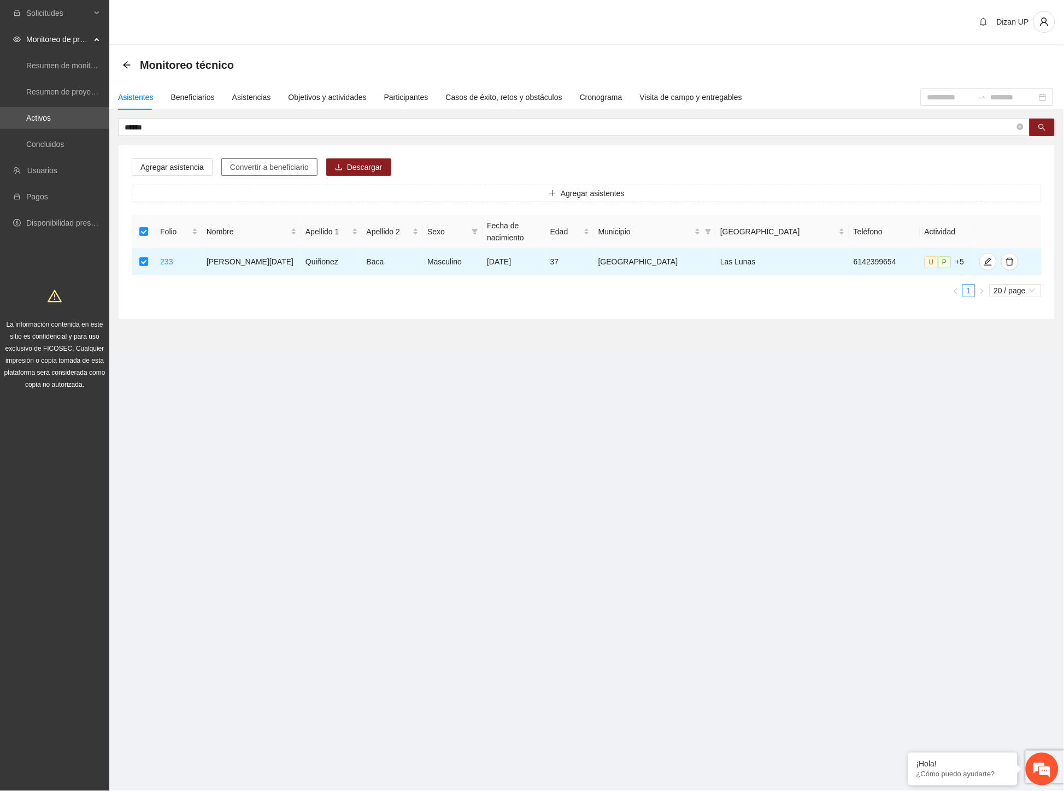
click at [255, 165] on span "Convertir a beneficiario" at bounding box center [269, 167] width 79 height 12
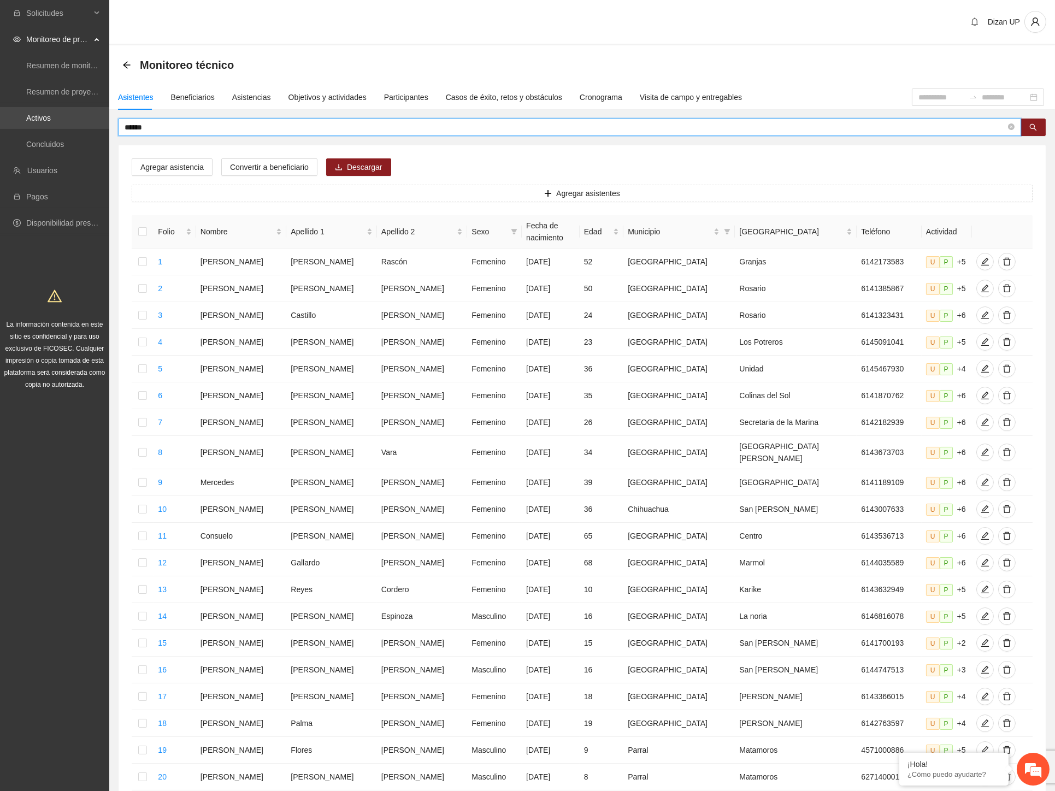
drag, startPoint x: 90, startPoint y: 122, endPoint x: 79, endPoint y: 122, distance: 10.4
click at [79, 122] on section "Solicitudes Monitoreo de proyectos Resumen de monitoreo Resumen de proyectos ap…" at bounding box center [527, 450] width 1055 height 900
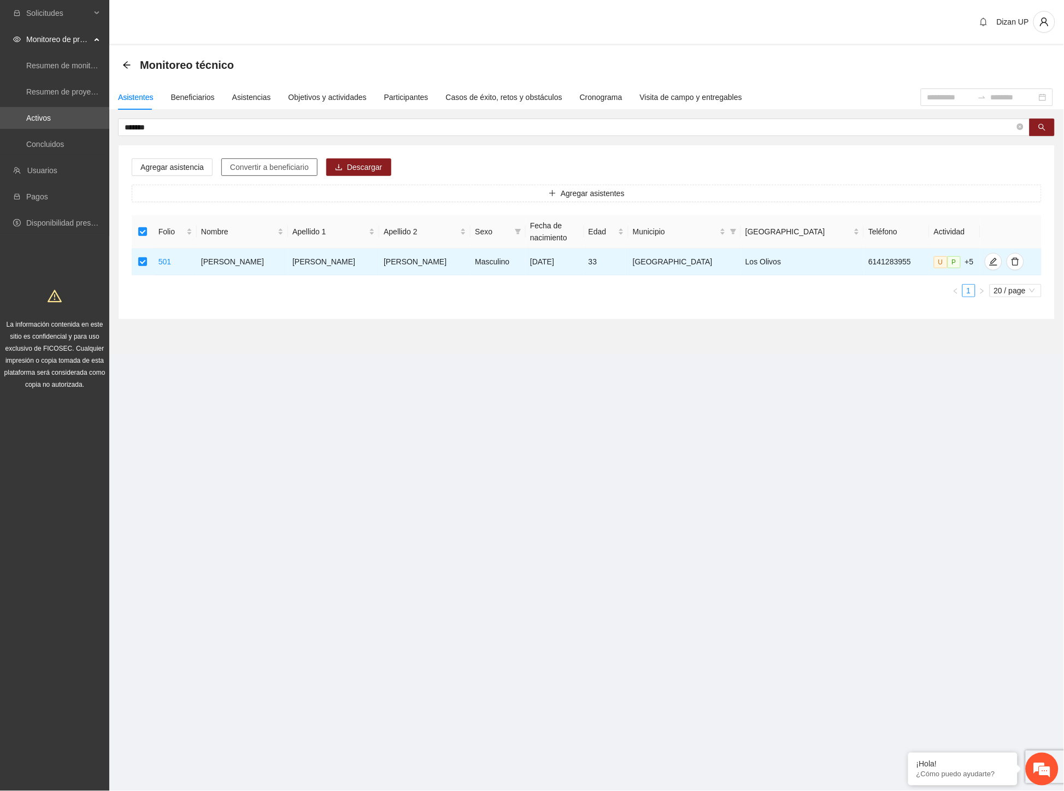
click at [280, 168] on span "Convertir a beneficiario" at bounding box center [269, 167] width 79 height 12
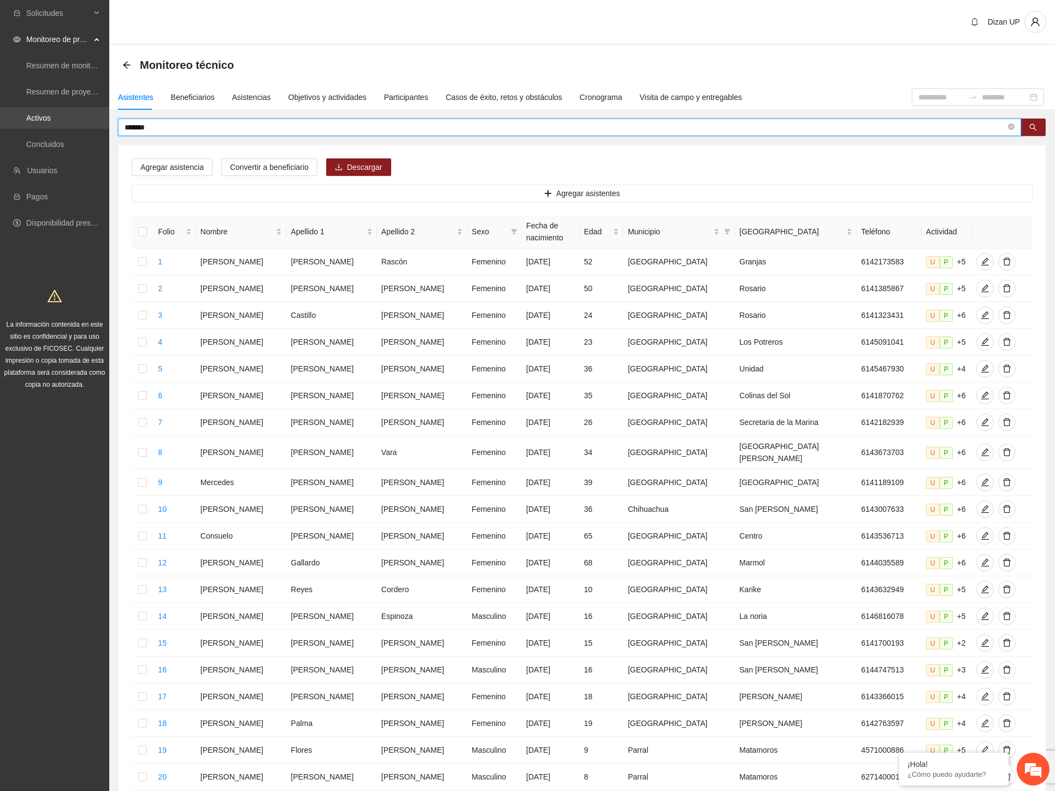
drag, startPoint x: 163, startPoint y: 125, endPoint x: 44, endPoint y: 128, distance: 118.6
click at [42, 128] on section "Solicitudes Monitoreo de proyectos Resumen de monitoreo Resumen de proyectos ap…" at bounding box center [527, 450] width 1055 height 900
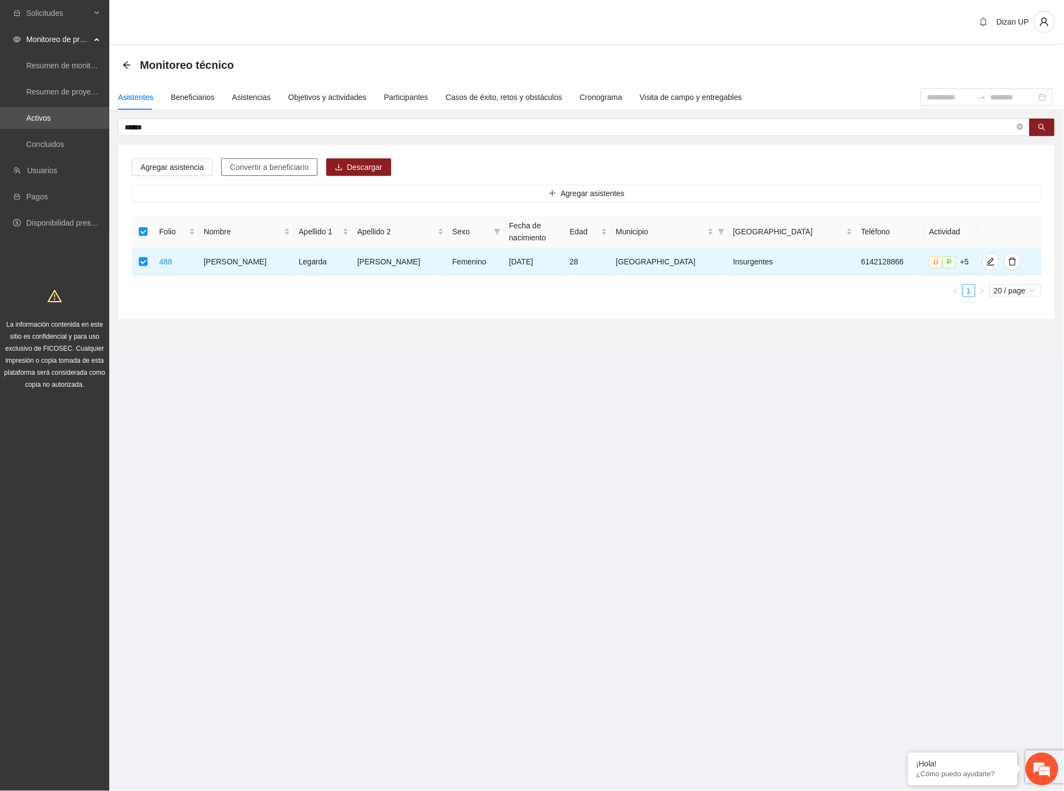
click at [259, 164] on span "Convertir a beneficiario" at bounding box center [269, 167] width 79 height 12
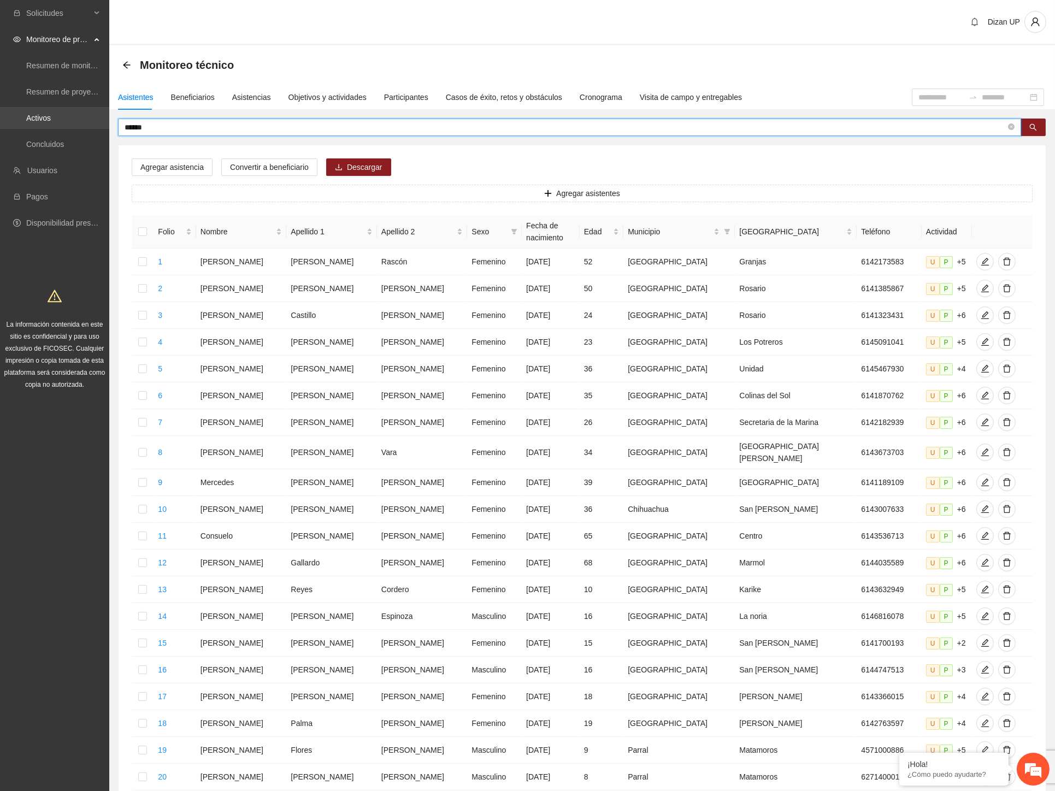
drag, startPoint x: 165, startPoint y: 124, endPoint x: 39, endPoint y: 121, distance: 125.7
click at [40, 122] on section "Solicitudes Monitoreo de proyectos Resumen de monitoreo Resumen de proyectos ap…" at bounding box center [527, 450] width 1055 height 900
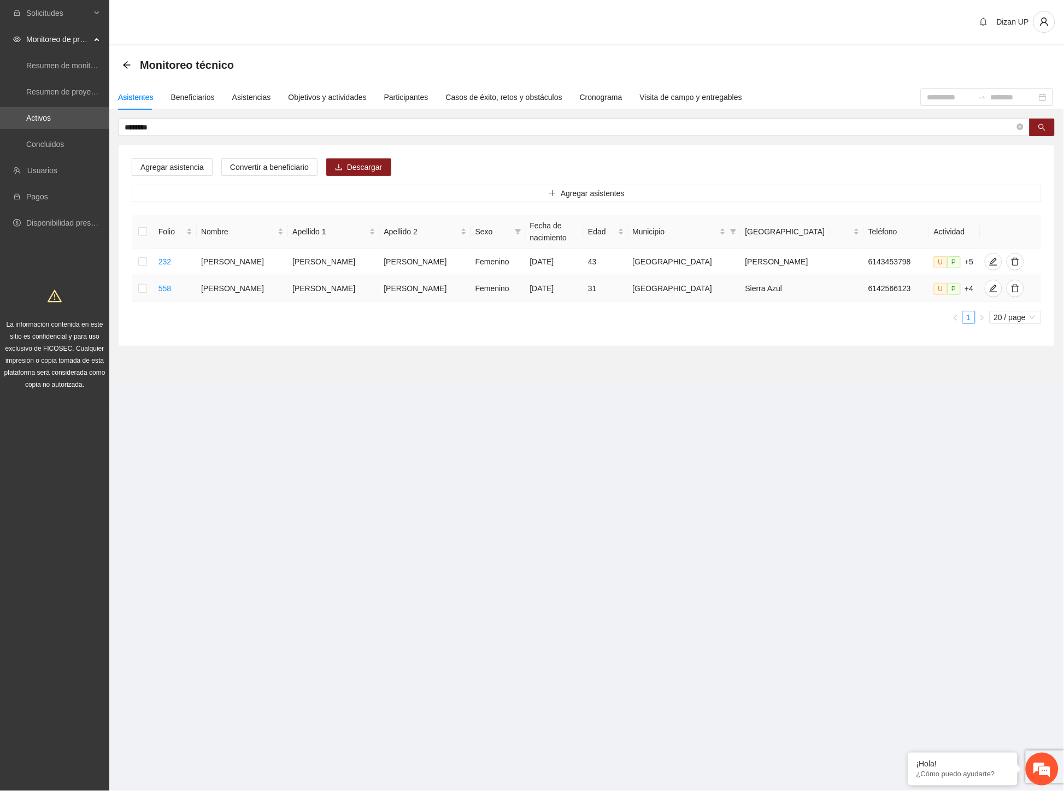
click at [281, 287] on td "[PERSON_NAME]" at bounding box center [242, 288] width 91 height 27
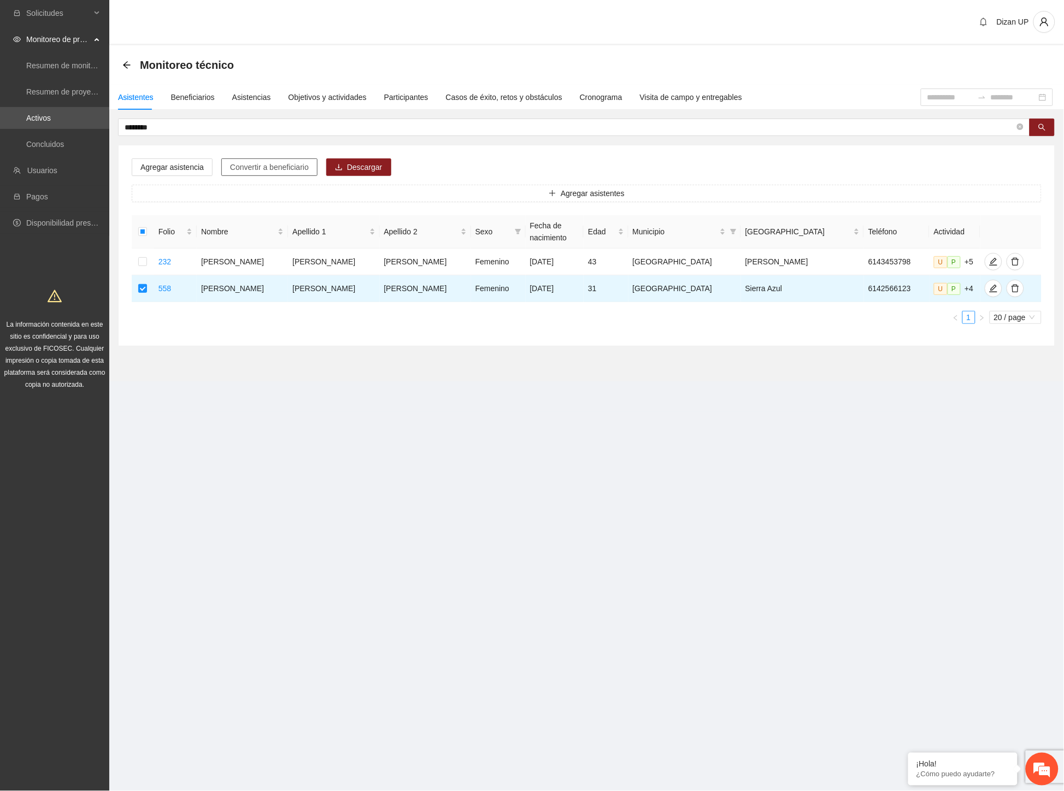
click at [268, 170] on span "Convertir a beneficiario" at bounding box center [269, 167] width 79 height 12
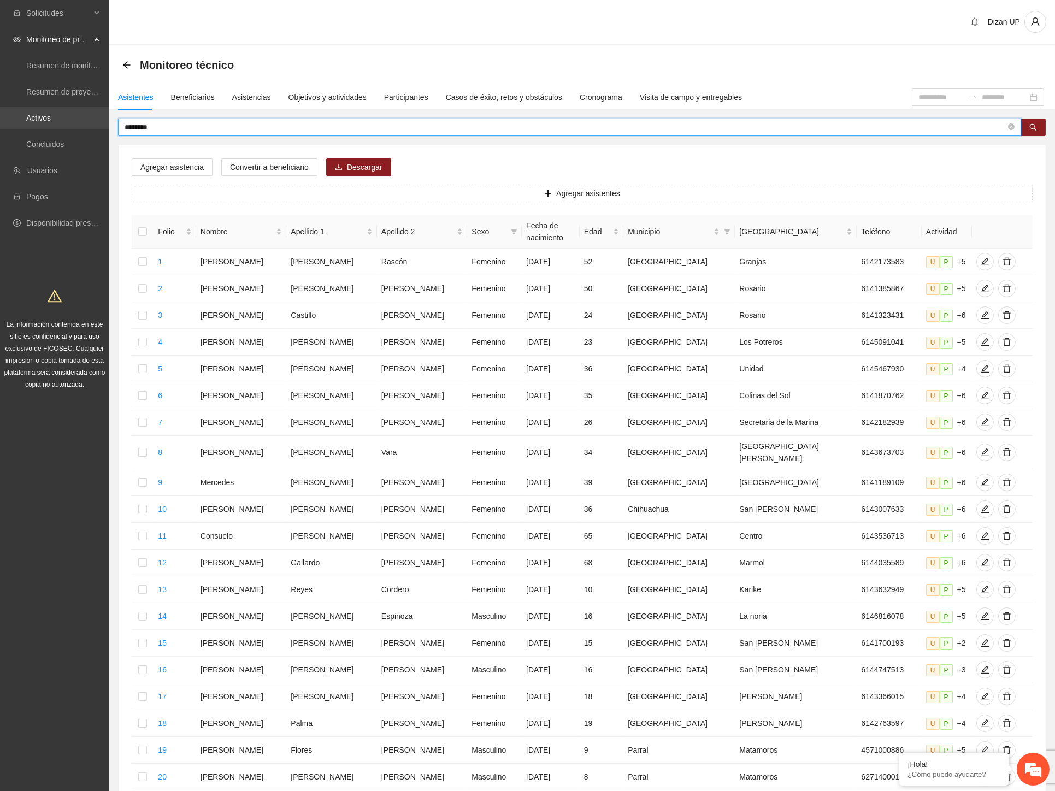
drag, startPoint x: 138, startPoint y: 126, endPoint x: 60, endPoint y: 128, distance: 77.6
click at [60, 128] on section "Solicitudes Monitoreo de proyectos Resumen de monitoreo Resumen de proyectos ap…" at bounding box center [527, 450] width 1055 height 900
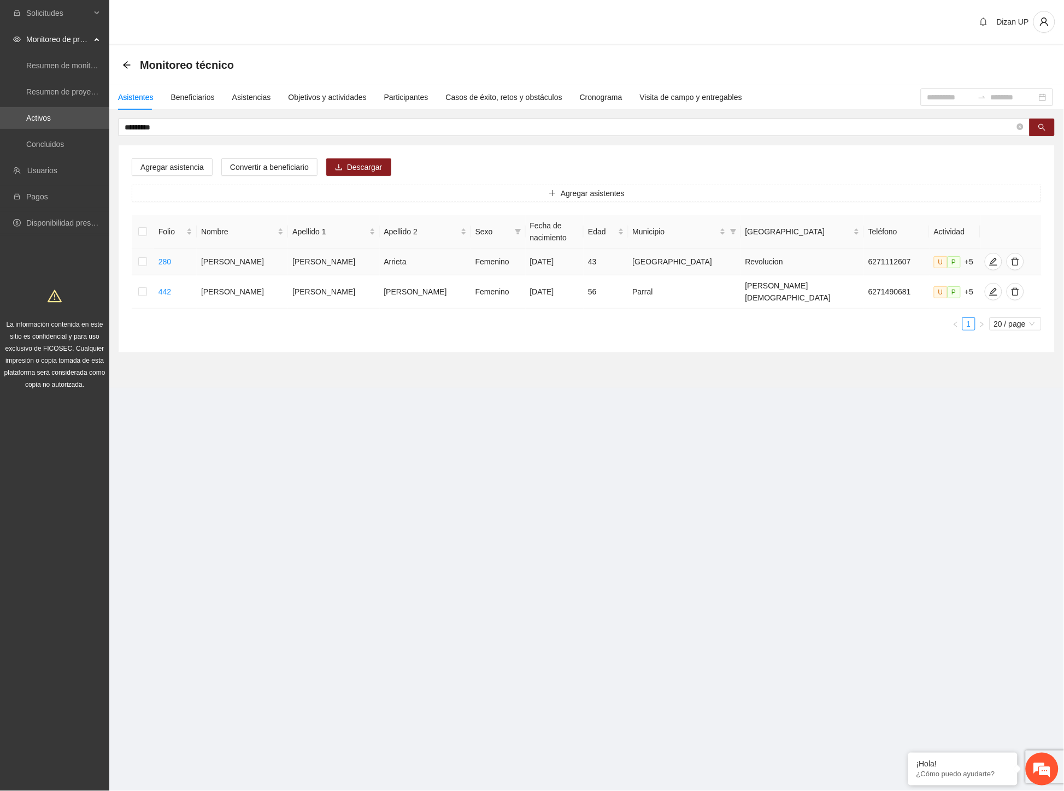
drag, startPoint x: 613, startPoint y: 264, endPoint x: 560, endPoint y: 266, distance: 53.0
click at [613, 264] on td "43" at bounding box center [605, 262] width 44 height 27
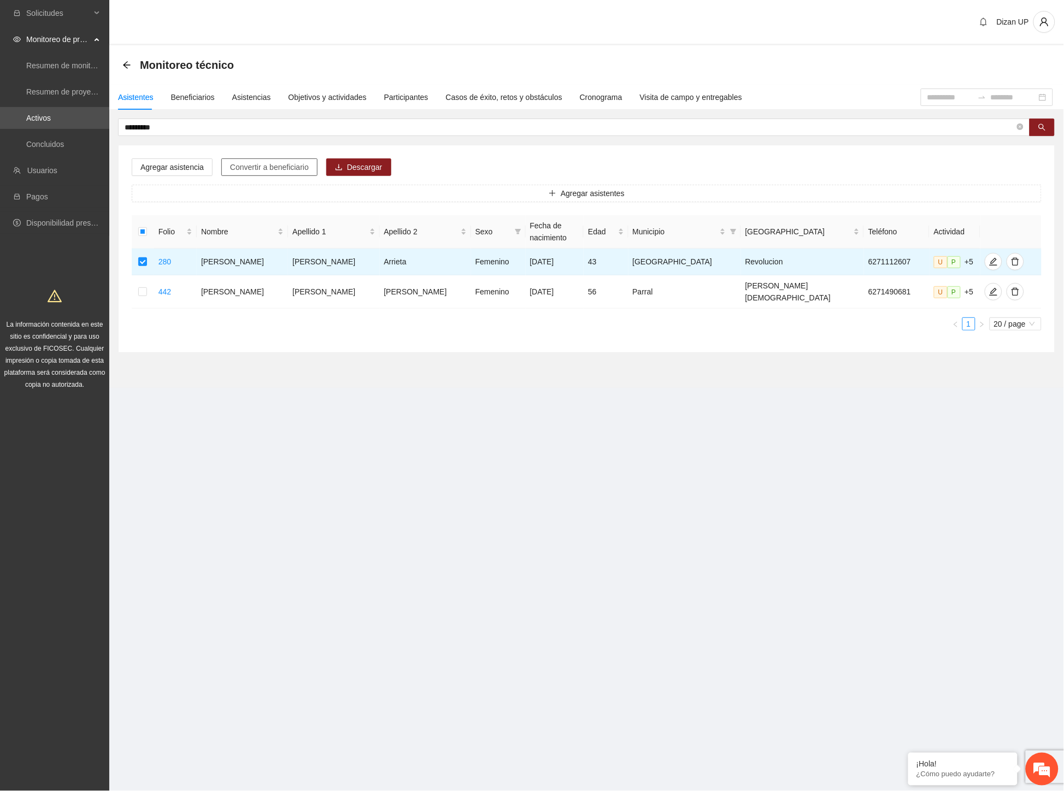
click at [247, 166] on span "Convertir a beneficiario" at bounding box center [269, 167] width 79 height 12
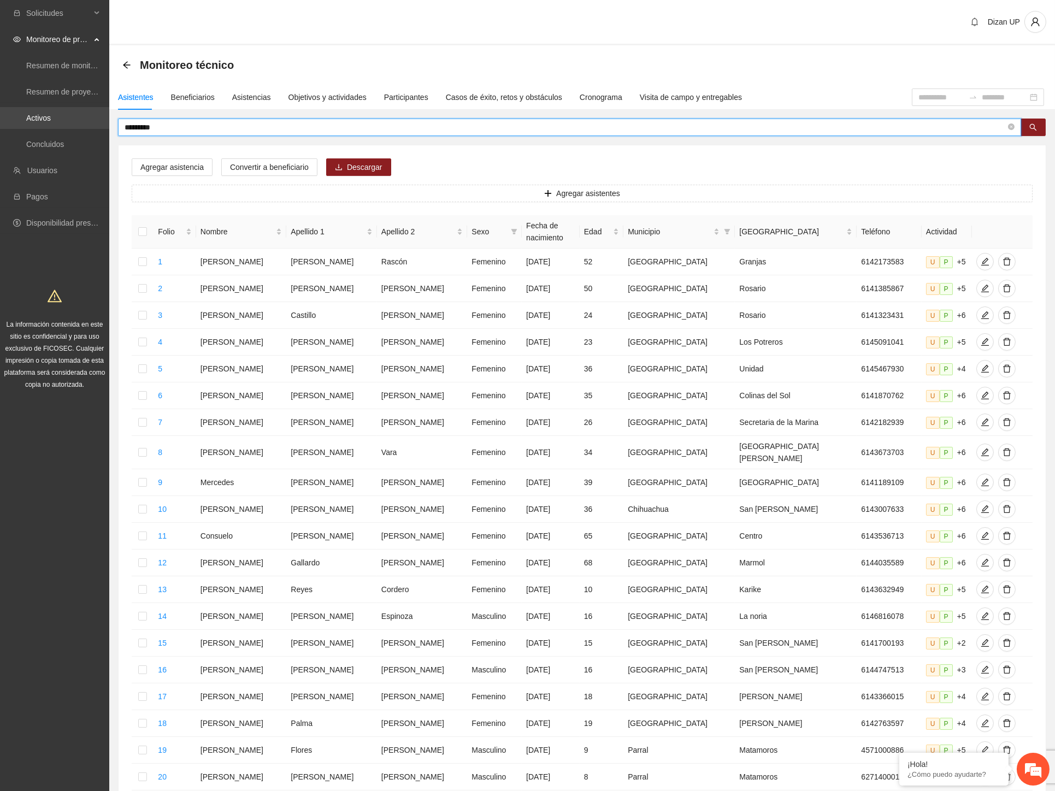
drag, startPoint x: 176, startPoint y: 128, endPoint x: 74, endPoint y: 126, distance: 102.2
click at [74, 126] on section "Solicitudes Monitoreo de proyectos Resumen de monitoreo Resumen de proyectos ap…" at bounding box center [527, 450] width 1055 height 900
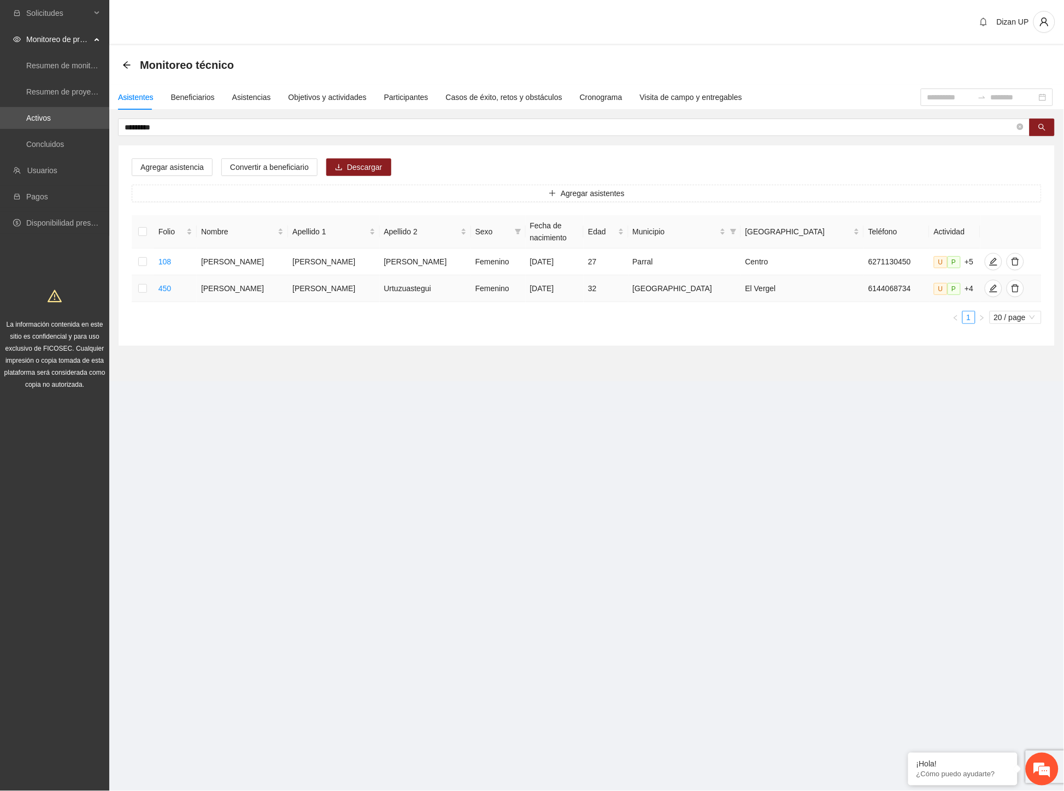
drag, startPoint x: 402, startPoint y: 290, endPoint x: 275, endPoint y: 280, distance: 127.2
click at [402, 290] on td "Urtuzuastegui" at bounding box center [425, 288] width 91 height 27
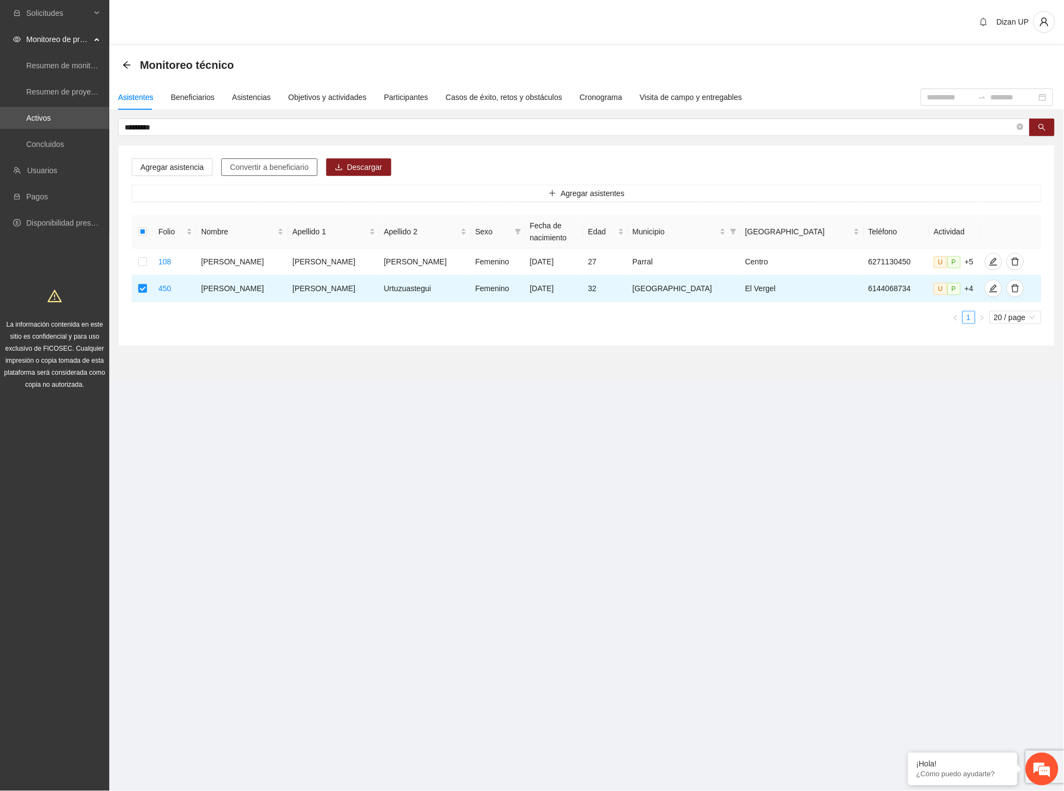
click at [268, 167] on span "Convertir a beneficiario" at bounding box center [269, 167] width 79 height 12
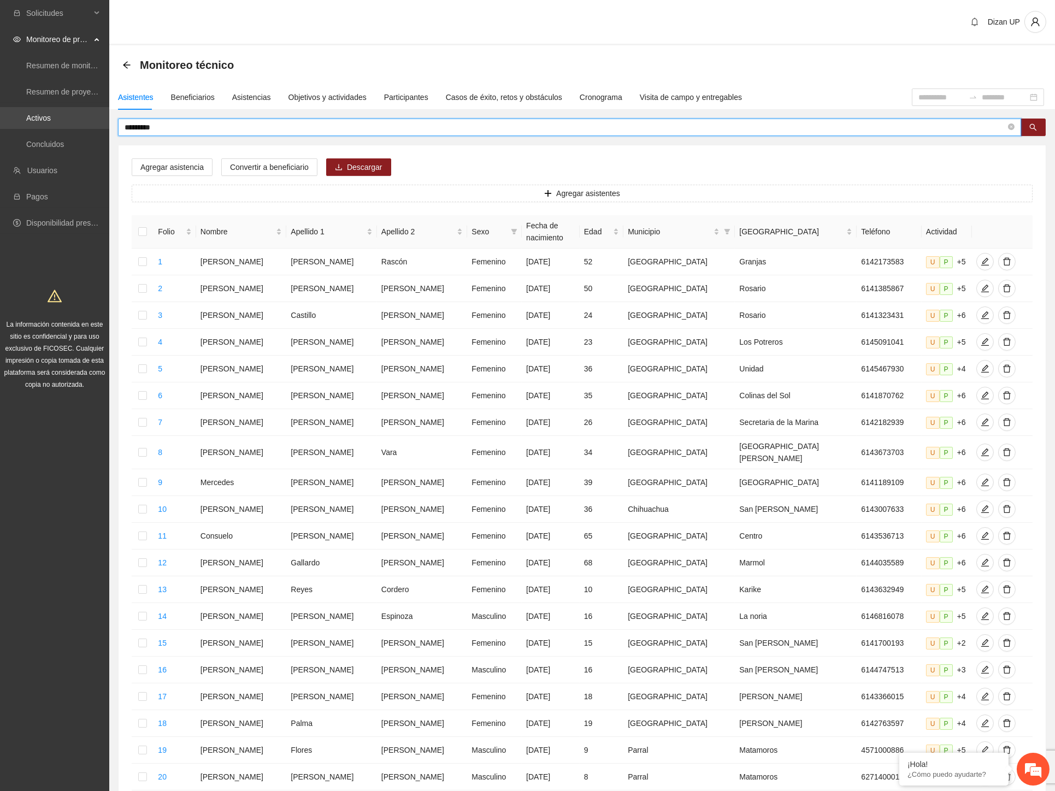
drag, startPoint x: 105, startPoint y: 126, endPoint x: 1, endPoint y: 128, distance: 104.9
click at [1, 128] on section "Solicitudes Monitoreo de proyectos Resumen de monitoreo Resumen de proyectos ap…" at bounding box center [527, 450] width 1055 height 900
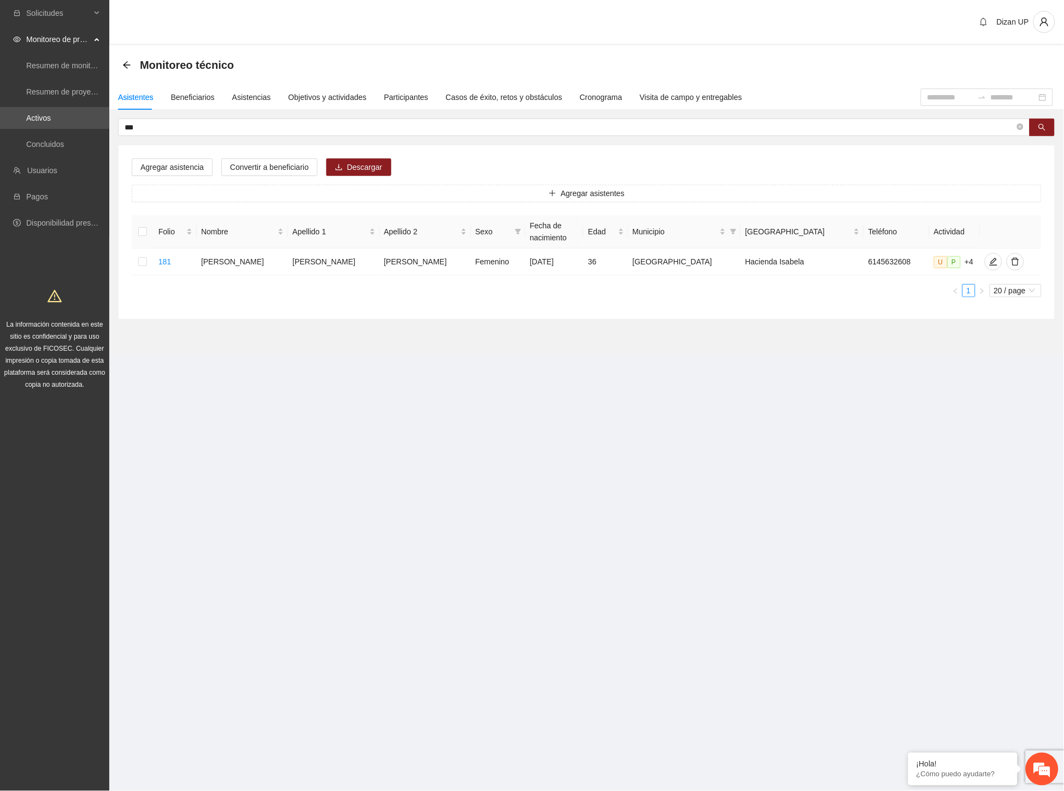
click at [612, 310] on div "Agregar asistencia Convertir a beneficiario Descargar Agregar asistentes Folio …" at bounding box center [587, 232] width 936 height 174
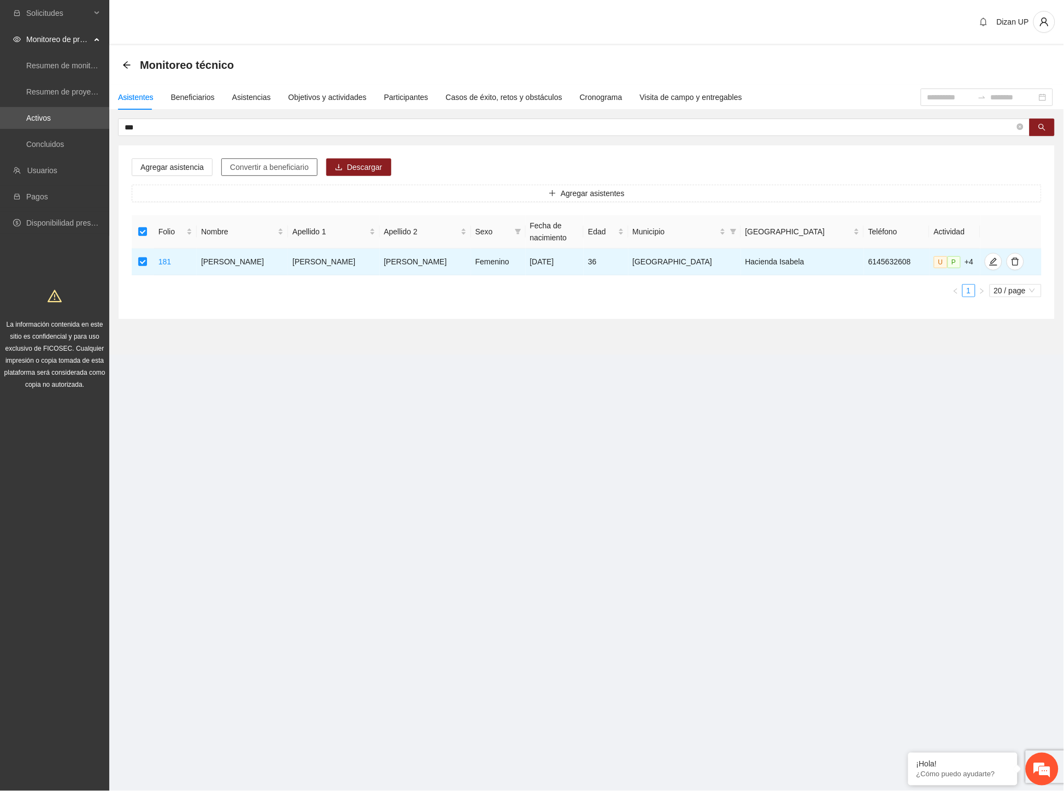
click at [295, 168] on span "Convertir a beneficiario" at bounding box center [269, 167] width 79 height 12
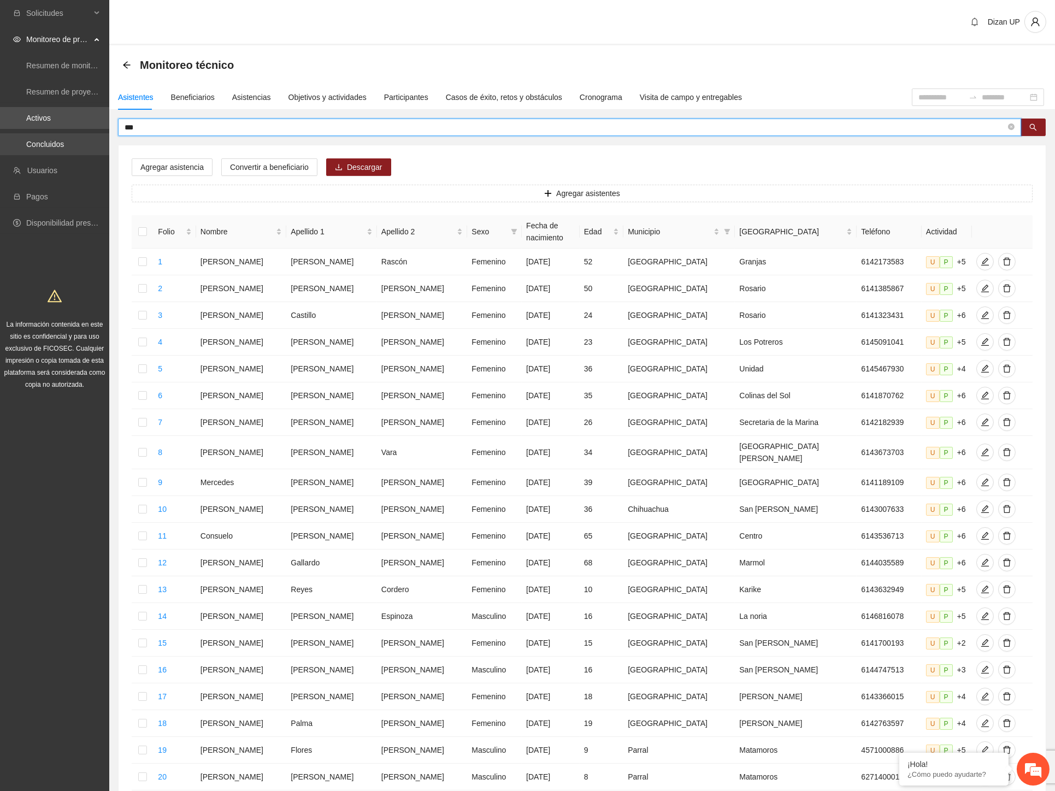
drag, startPoint x: 144, startPoint y: 129, endPoint x: 28, endPoint y: 133, distance: 115.3
click at [29, 134] on section "Solicitudes Monitoreo de proyectos Resumen de monitoreo Resumen de proyectos ap…" at bounding box center [527, 450] width 1055 height 900
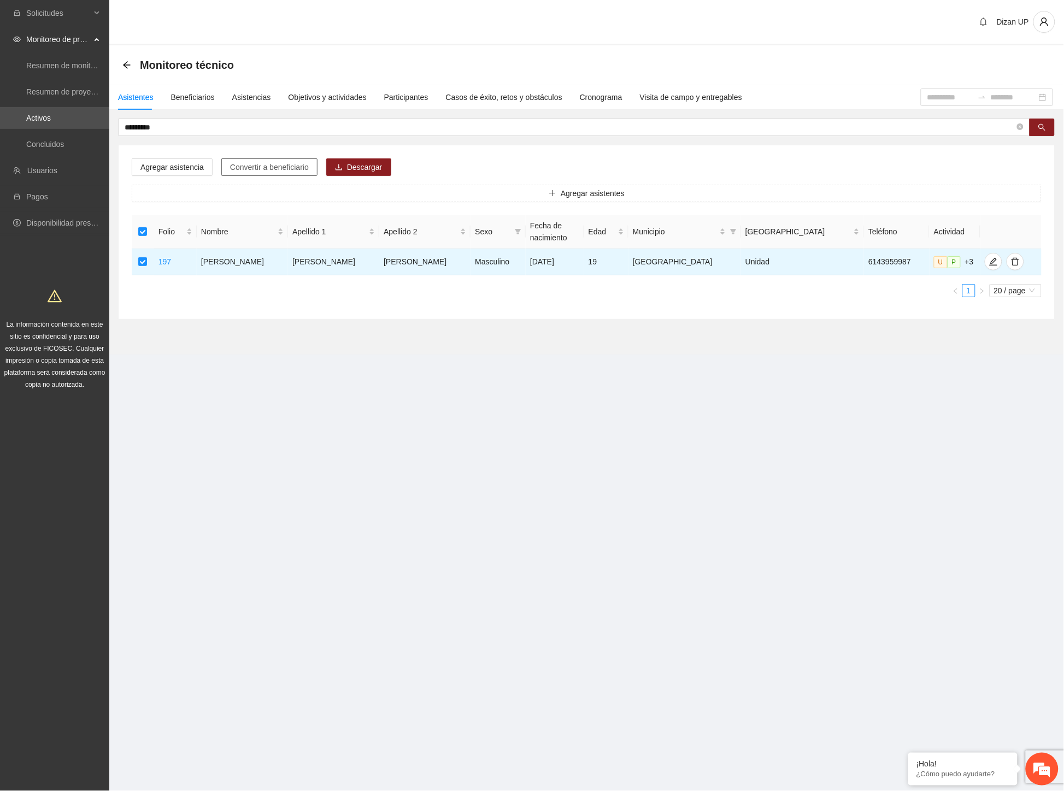
click at [240, 167] on span "Convertir a beneficiario" at bounding box center [269, 167] width 79 height 12
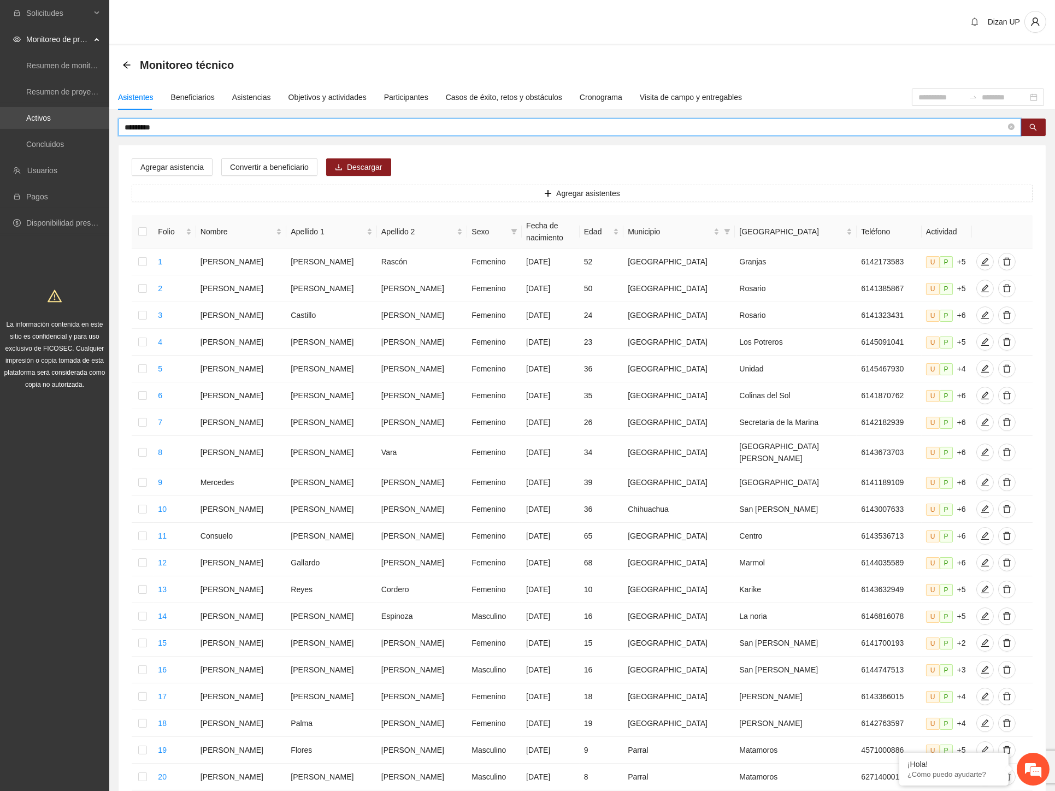
drag, startPoint x: 150, startPoint y: 126, endPoint x: 13, endPoint y: 122, distance: 137.2
click at [13, 122] on section "Solicitudes Monitoreo de proyectos Resumen de monitoreo Resumen de proyectos ap…" at bounding box center [527, 450] width 1055 height 900
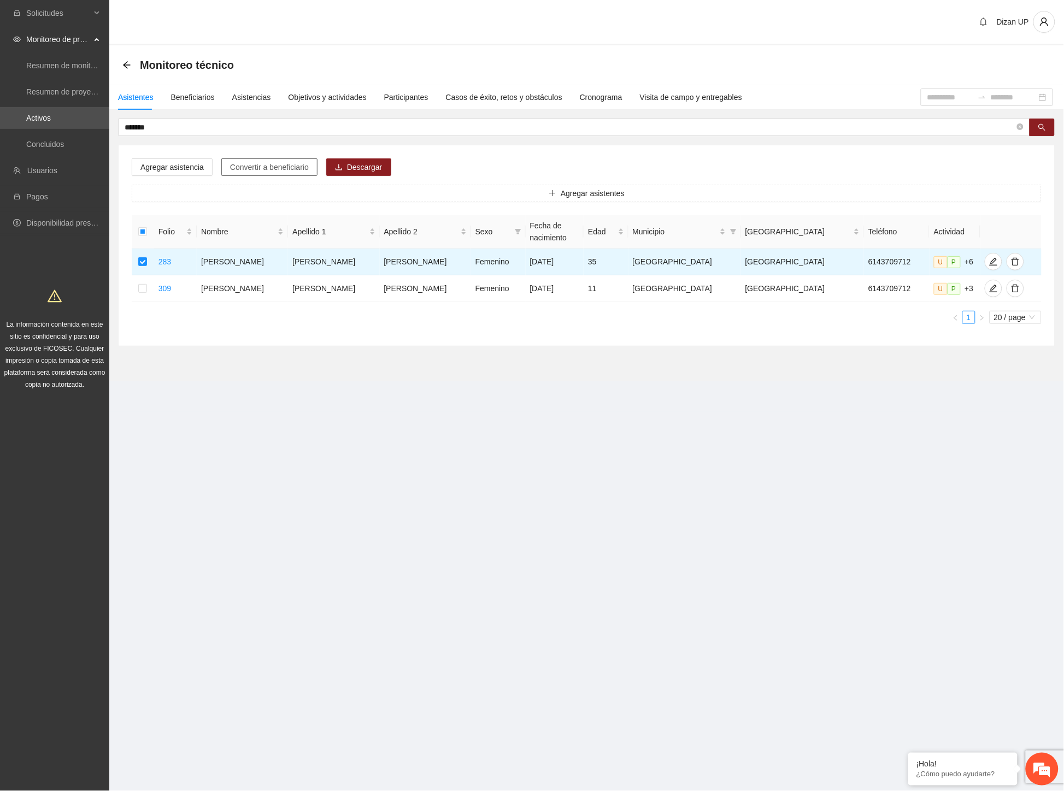
click at [246, 164] on span "Convertir a beneficiario" at bounding box center [269, 167] width 79 height 12
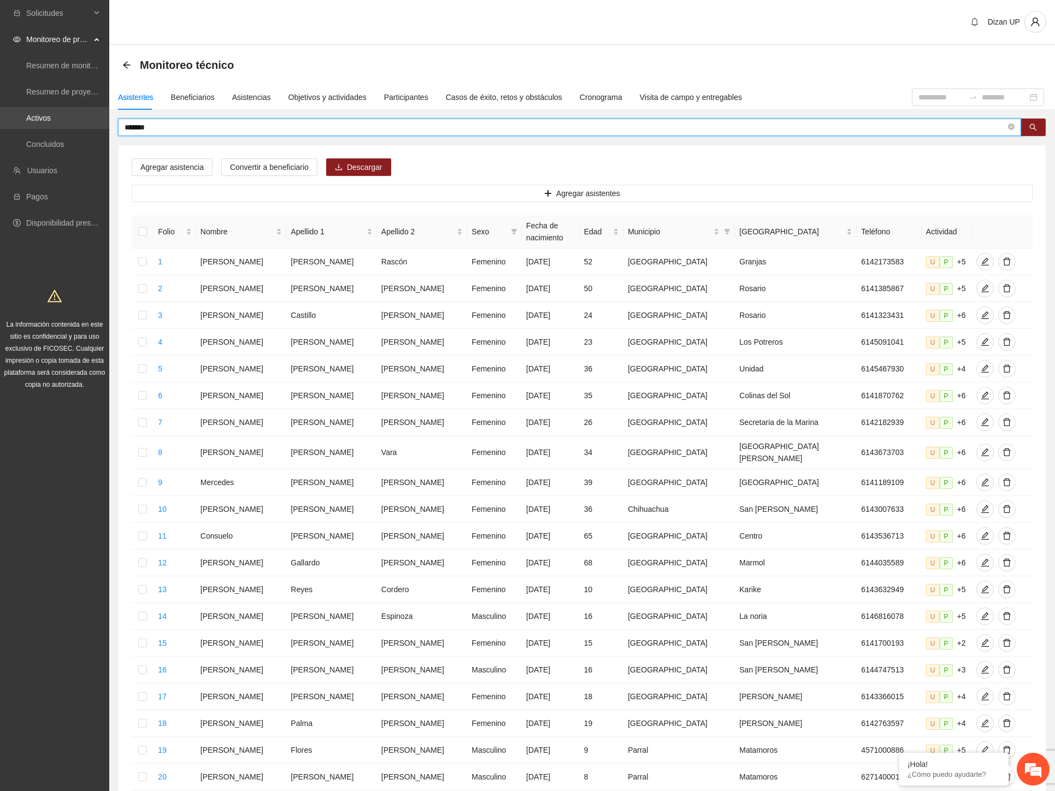
drag, startPoint x: 40, startPoint y: 122, endPoint x: 27, endPoint y: 122, distance: 13.1
click at [27, 122] on section "Solicitudes Monitoreo de proyectos Resumen de monitoreo Resumen de proyectos ap…" at bounding box center [527, 450] width 1055 height 900
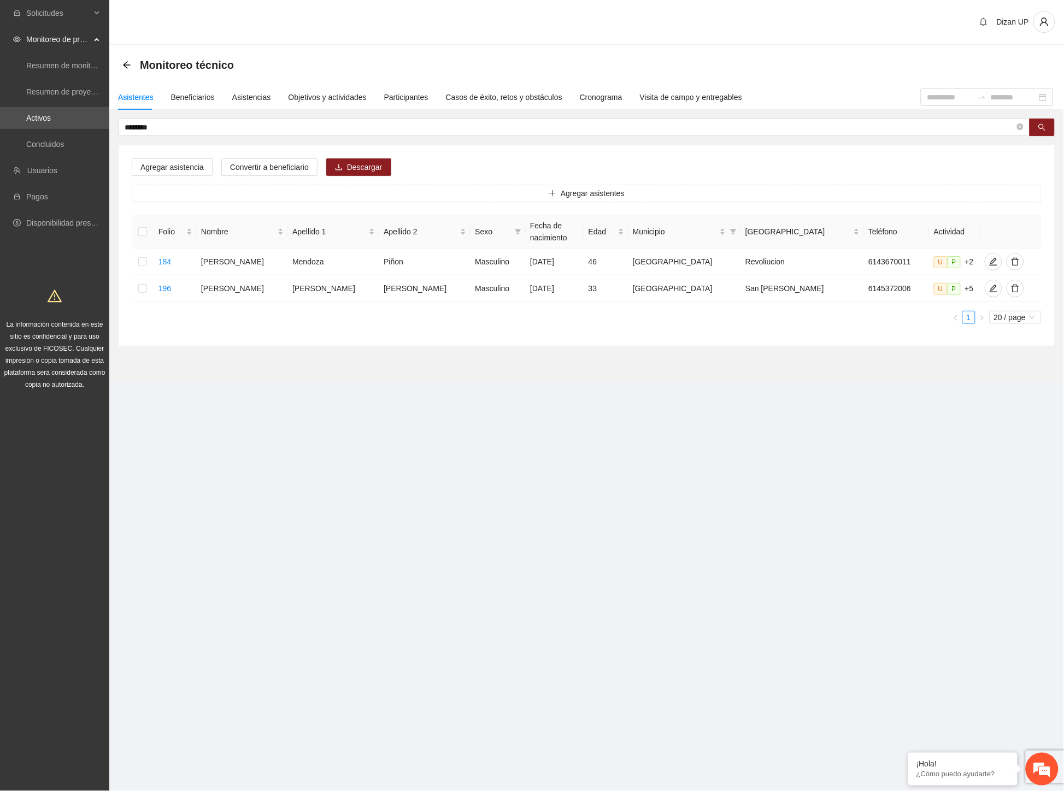
click at [558, 341] on div "Agregar asistencia Convertir a beneficiario Descargar Agregar asistentes Folio …" at bounding box center [587, 245] width 936 height 200
click at [603, 345] on div "Agregar asistencia Convertir a beneficiario Descargar Agregar asistentes Folio …" at bounding box center [587, 245] width 936 height 200
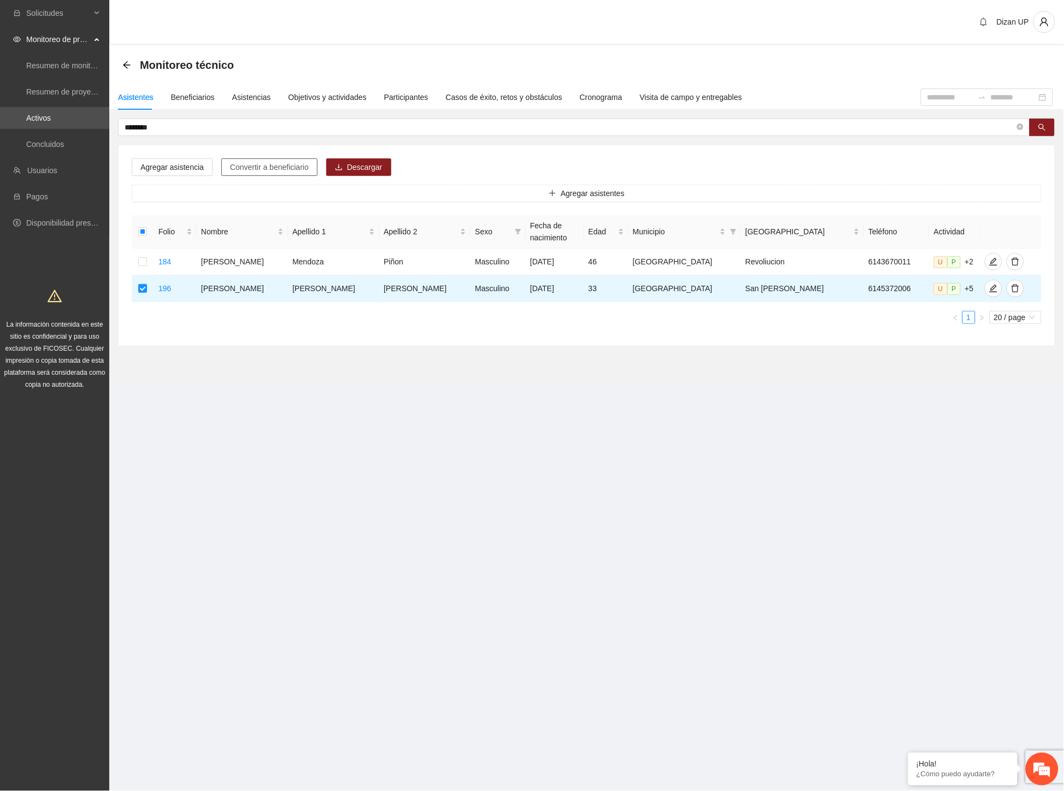
drag, startPoint x: 269, startPoint y: 166, endPoint x: 482, endPoint y: 149, distance: 214.2
click at [272, 164] on span "Convertir a beneficiario" at bounding box center [269, 167] width 79 height 12
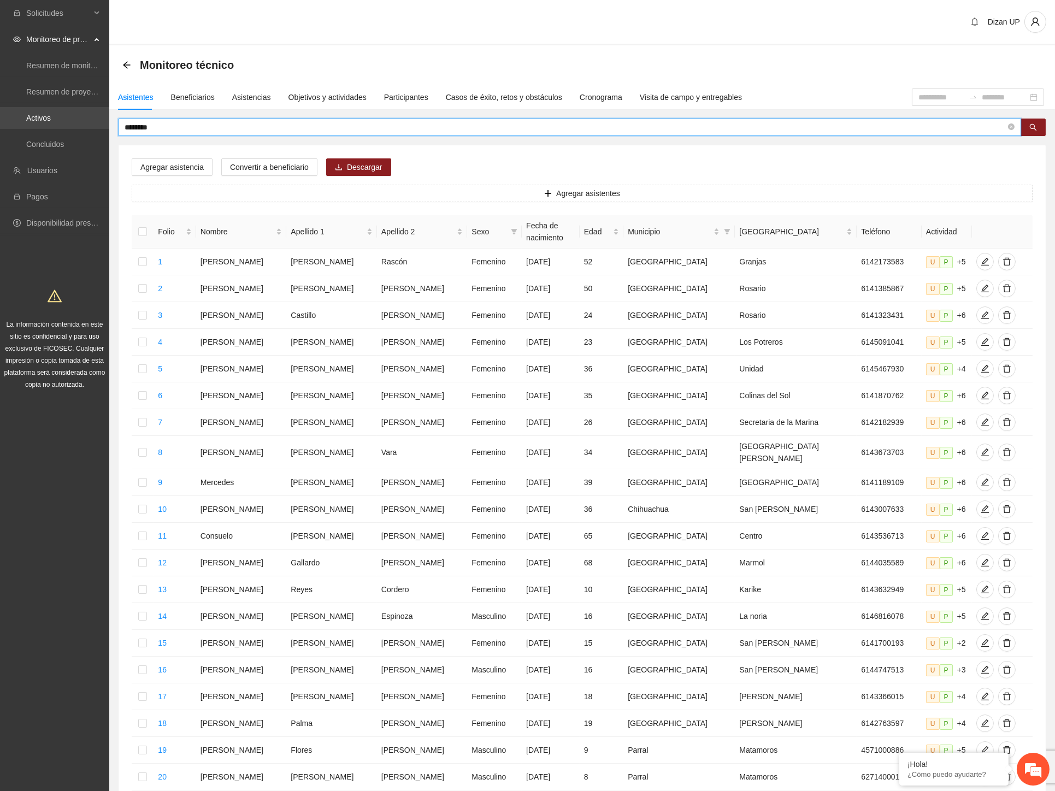
drag, startPoint x: 129, startPoint y: 127, endPoint x: 82, endPoint y: 127, distance: 47.0
click at [82, 127] on section "Solicitudes Monitoreo de proyectos Resumen de monitoreo Resumen de proyectos ap…" at bounding box center [527, 450] width 1055 height 900
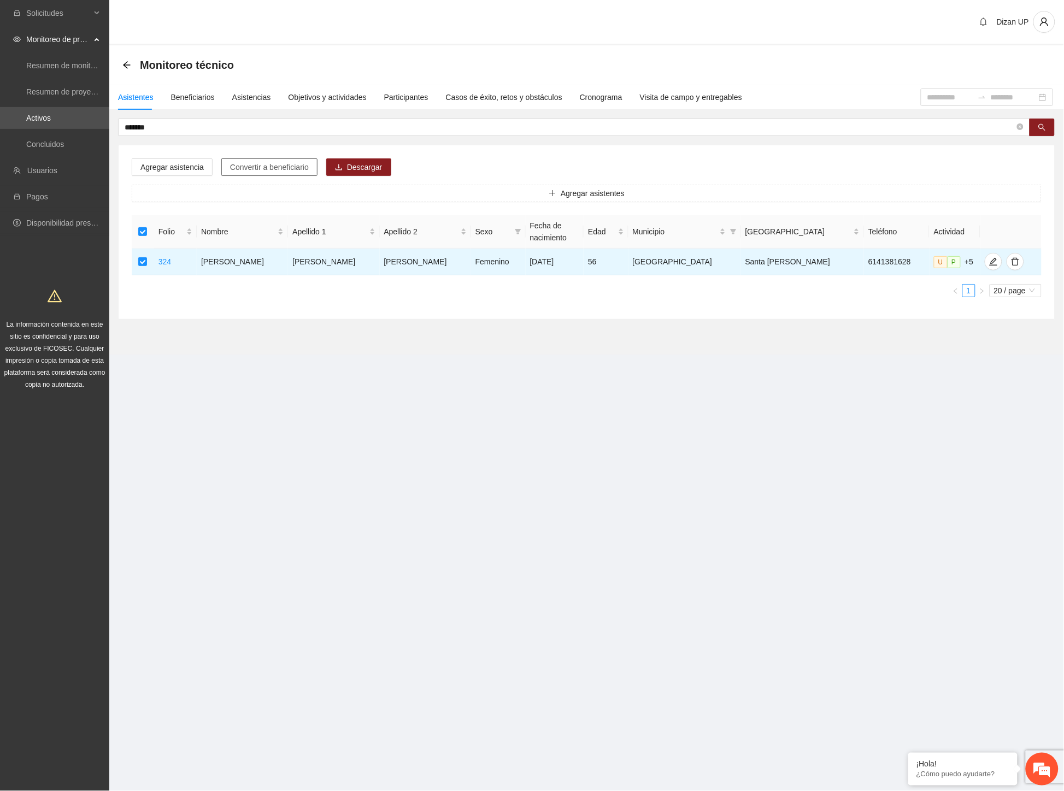
click at [279, 168] on span "Convertir a beneficiario" at bounding box center [269, 167] width 79 height 12
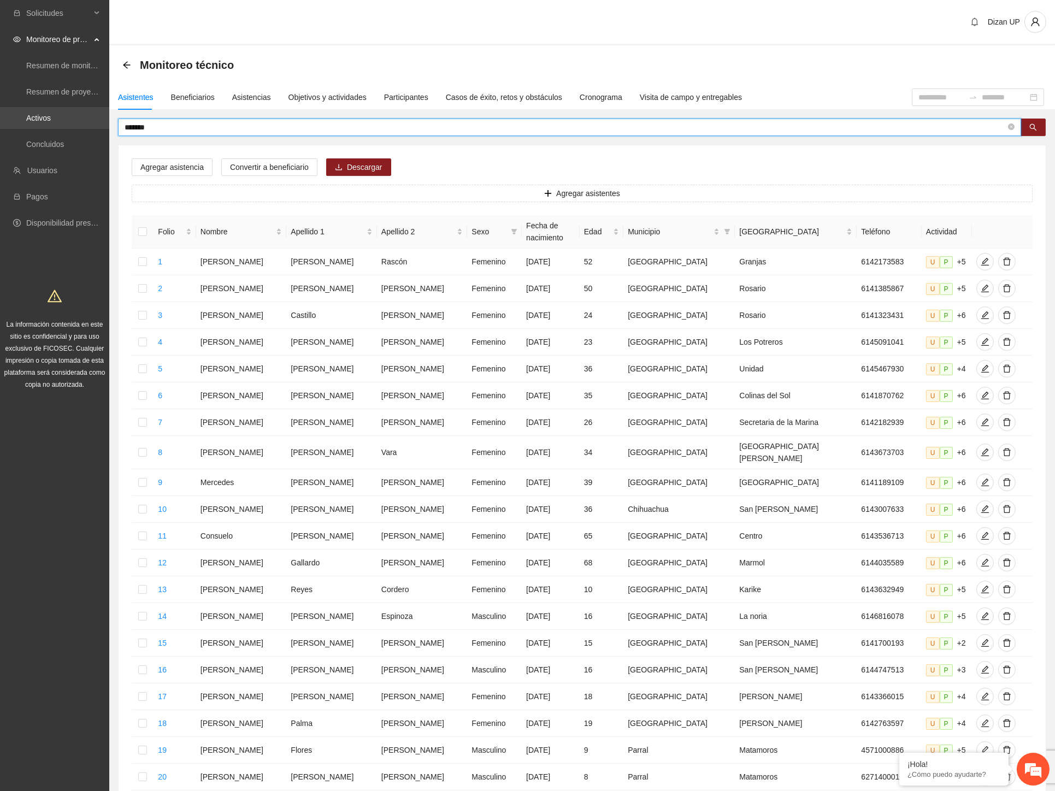
drag, startPoint x: 149, startPoint y: 123, endPoint x: 53, endPoint y: 127, distance: 95.7
click at [54, 127] on section "Solicitudes Monitoreo de proyectos Resumen de monitoreo Resumen de proyectos ap…" at bounding box center [527, 450] width 1055 height 900
type input "******"
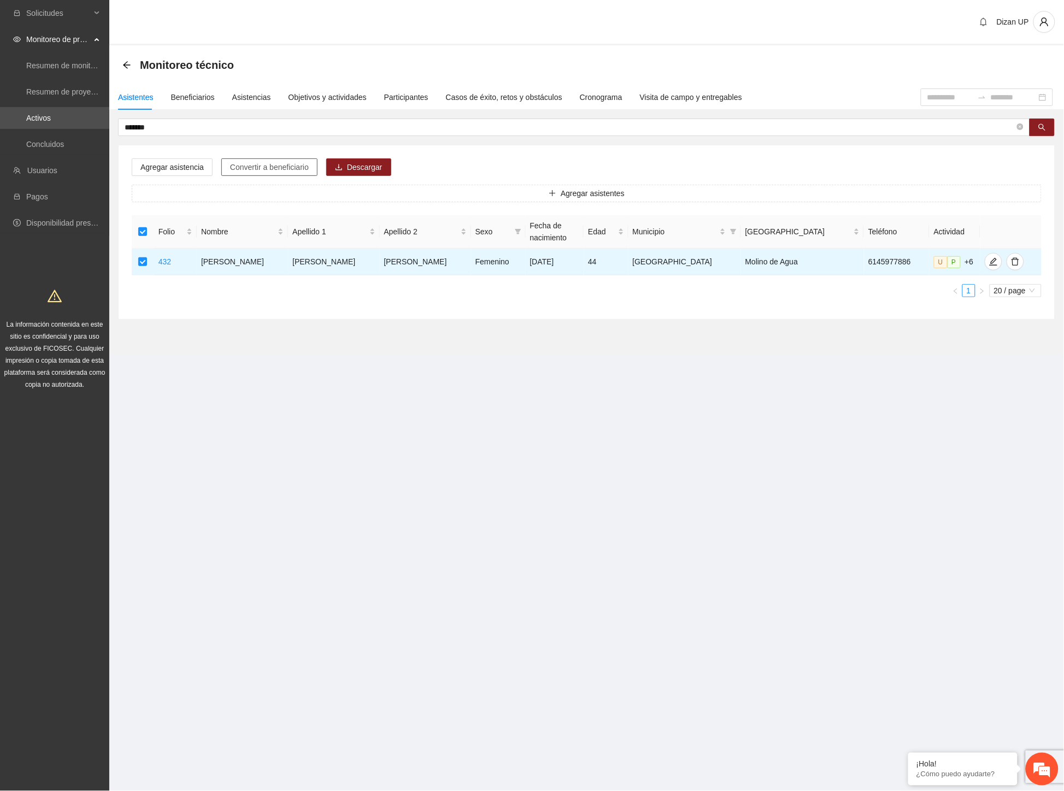
click at [269, 162] on span "Convertir a beneficiario" at bounding box center [269, 167] width 79 height 12
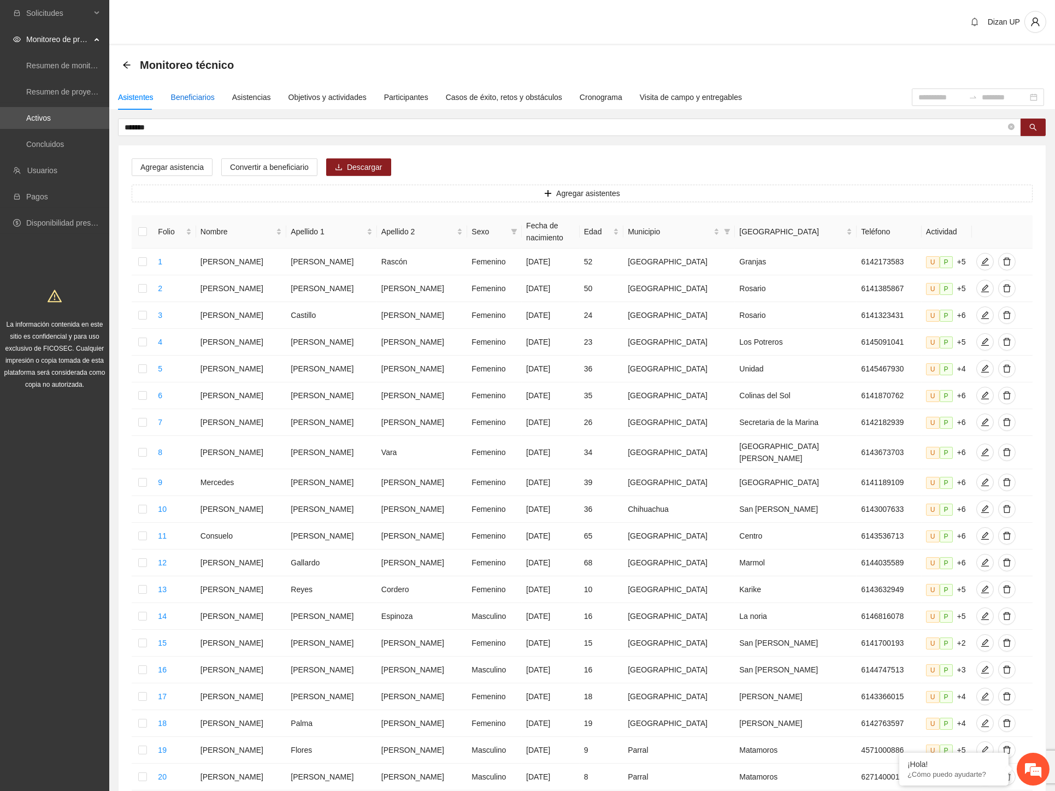
click at [188, 95] on div "Beneficiarios" at bounding box center [193, 97] width 44 height 12
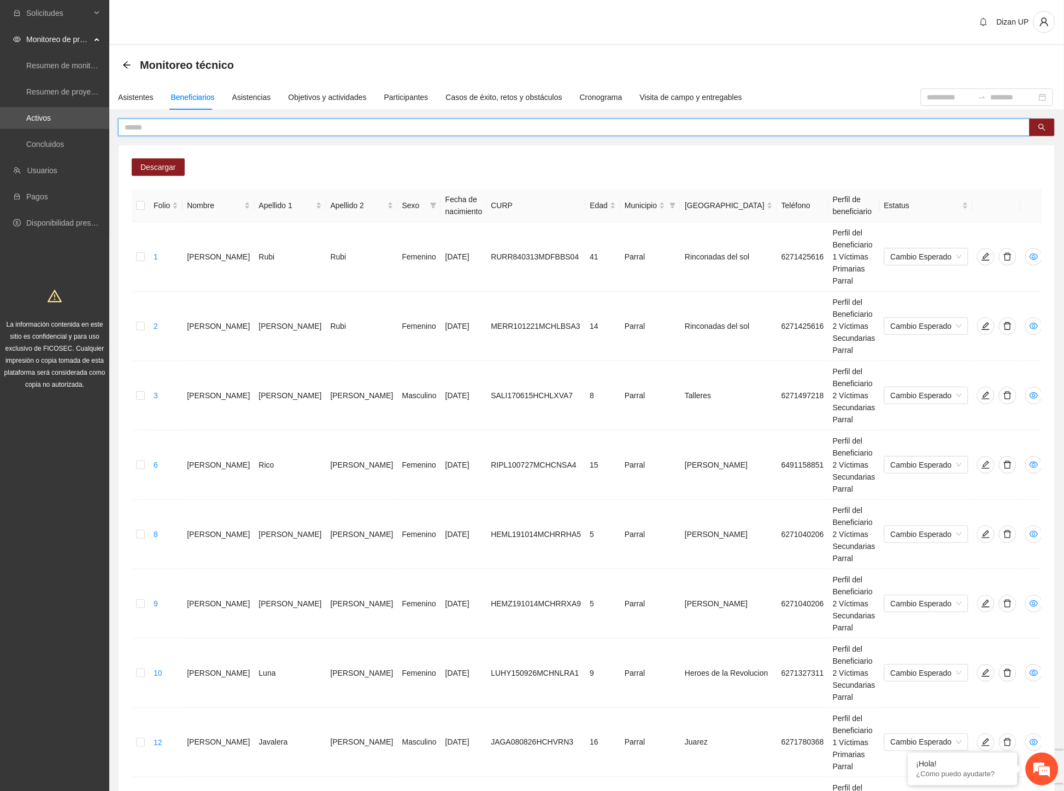
click at [192, 127] on input "text" at bounding box center [570, 127] width 890 height 12
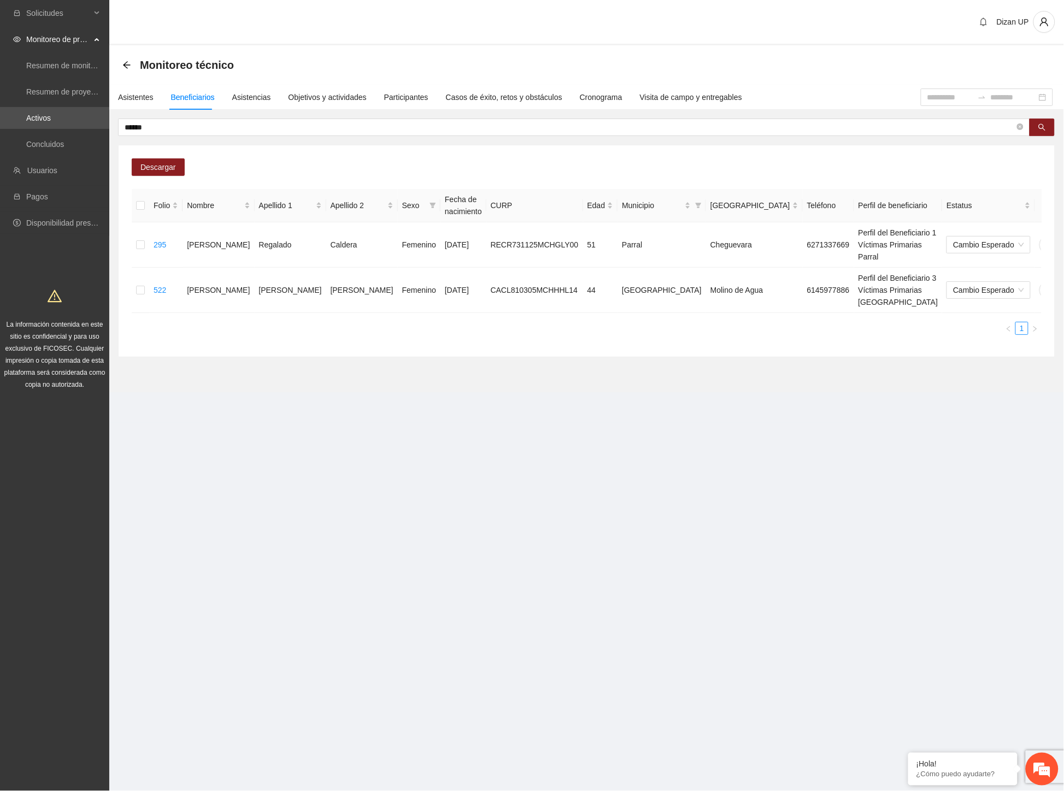
click at [323, 146] on div "Descargar Folio Nombre Apellido 1 Apellido 2 Sexo Fecha de nacimiento CURP Edad…" at bounding box center [587, 250] width 936 height 211
drag, startPoint x: 172, startPoint y: 126, endPoint x: 1, endPoint y: 120, distance: 171.6
click at [1, 120] on section "Solicitudes Monitoreo de proyectos Resumen de monitoreo Resumen de proyectos ap…" at bounding box center [532, 395] width 1064 height 791
type input "*"
type input "*****"
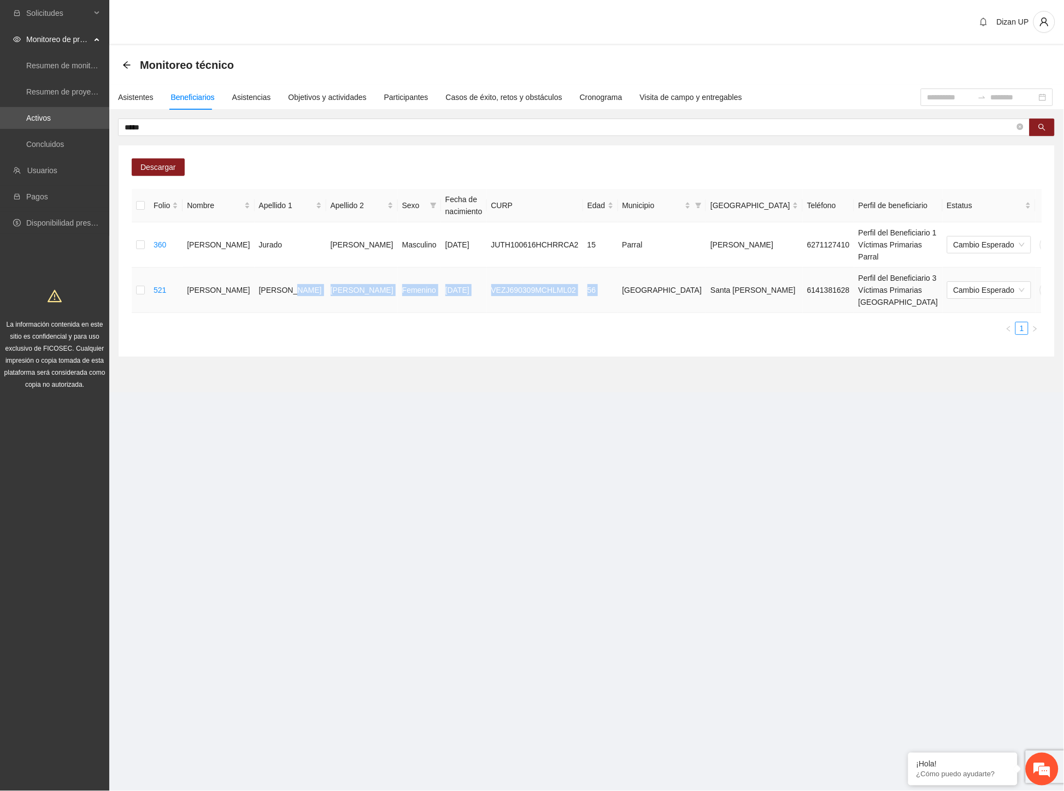
drag, startPoint x: 272, startPoint y: 274, endPoint x: 536, endPoint y: 290, distance: 264.8
click at [567, 288] on div "Folio Nombre Apellido 1 Apellido 2 Sexo Fecha de nacimiento CURP Edad Municipio…" at bounding box center [587, 262] width 910 height 146
click at [540, 372] on section "Dizan UP Monitoreo técnico Asistentes Beneficiarios Asistencias Objetivos y act…" at bounding box center [586, 211] width 954 height 423
drag, startPoint x: 542, startPoint y: 361, endPoint x: 805, endPoint y: 351, distance: 262.9
click at [543, 361] on section "Monitoreo técnico Asistentes Beneficiarios Asistencias Objetivos y actividades …" at bounding box center [586, 218] width 954 height 347
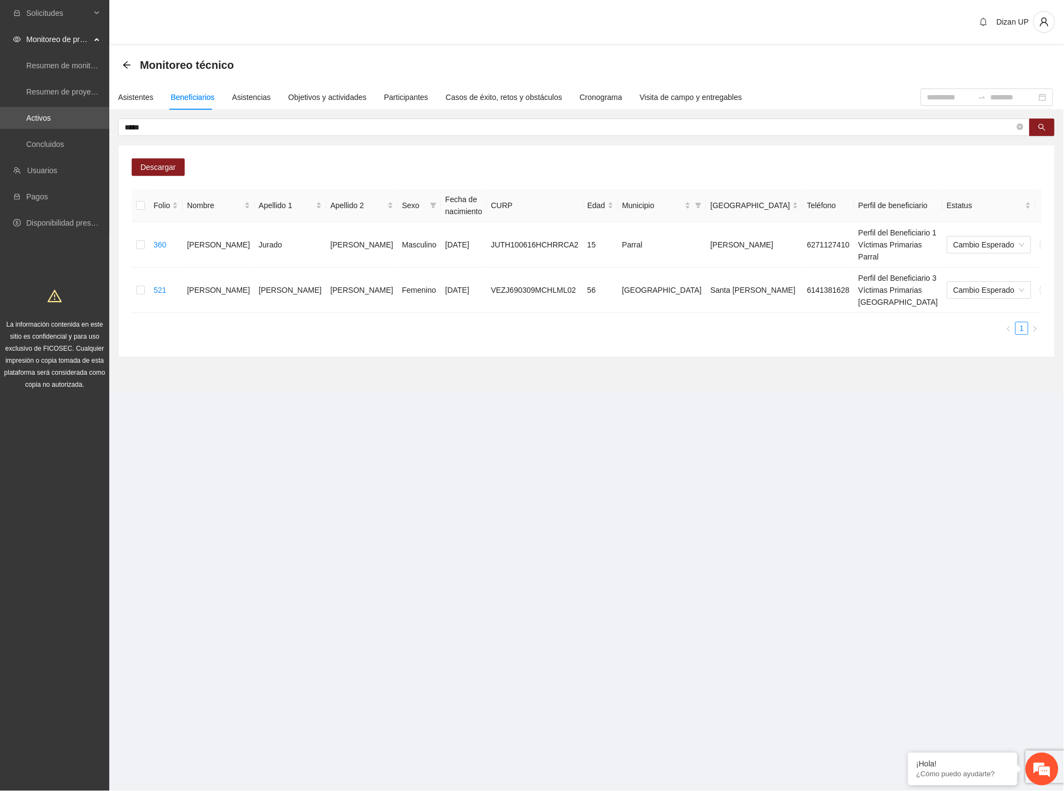
drag, startPoint x: 487, startPoint y: 357, endPoint x: 487, endPoint y: 350, distance: 7.7
click at [487, 357] on section "Monitoreo técnico Asistentes Beneficiarios Asistencias Objetivos y actividades …" at bounding box center [586, 218] width 954 height 347
drag, startPoint x: 146, startPoint y: 130, endPoint x: 1, endPoint y: 132, distance: 145.9
click at [1, 133] on section "Solicitudes Monitoreo de proyectos Resumen de monitoreo Resumen de proyectos ap…" at bounding box center [532, 395] width 1064 height 791
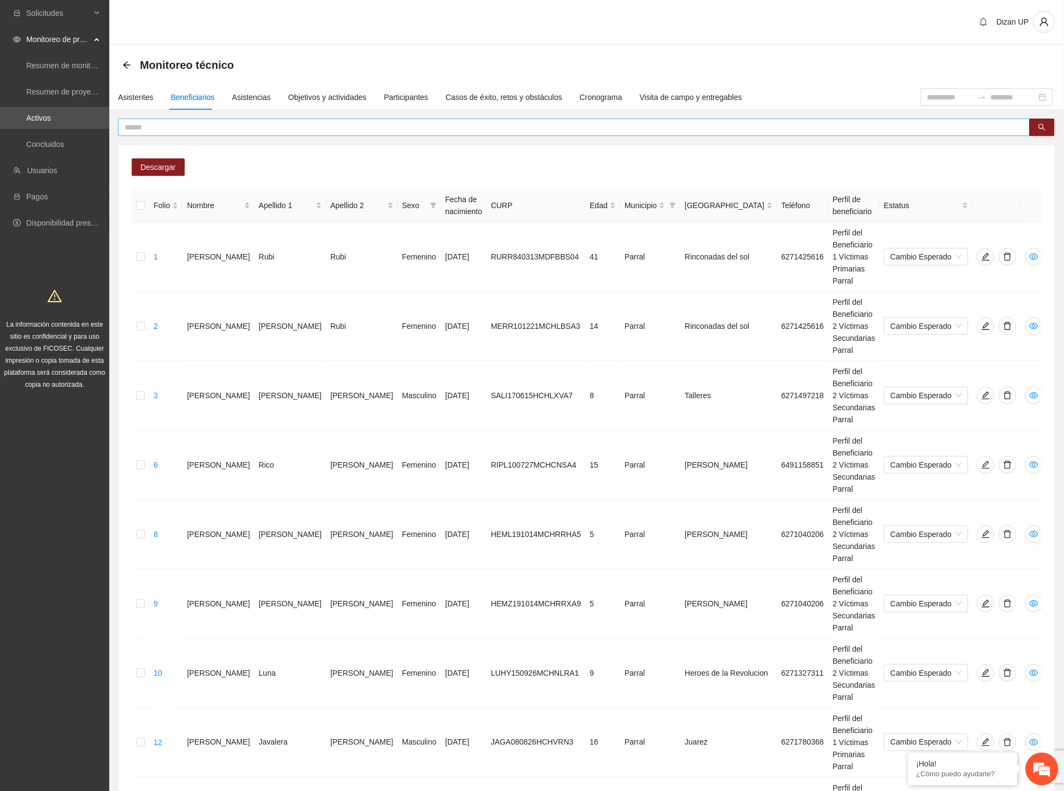
click at [203, 124] on input "text" at bounding box center [570, 127] width 890 height 12
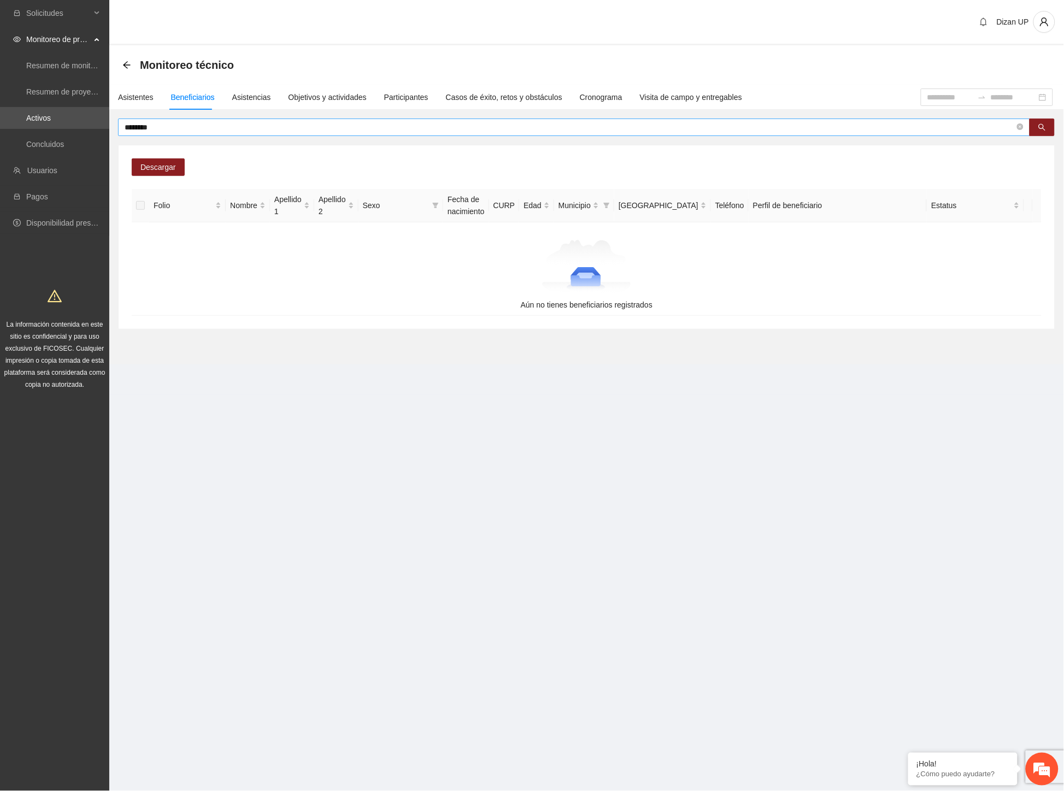
click at [157, 131] on input "********" at bounding box center [570, 127] width 890 height 12
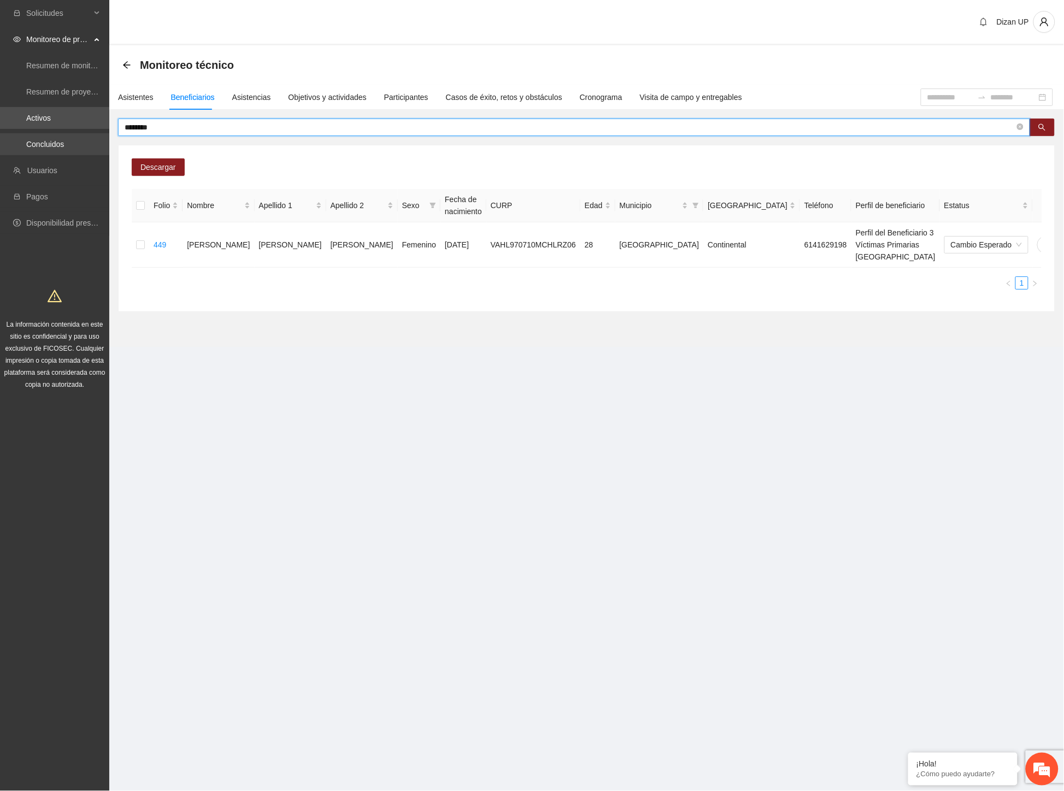
drag, startPoint x: 175, startPoint y: 127, endPoint x: 55, endPoint y: 139, distance: 120.2
click at [55, 139] on section "Solicitudes Monitoreo de proyectos Resumen de monitoreo Resumen de proyectos ap…" at bounding box center [532, 395] width 1064 height 791
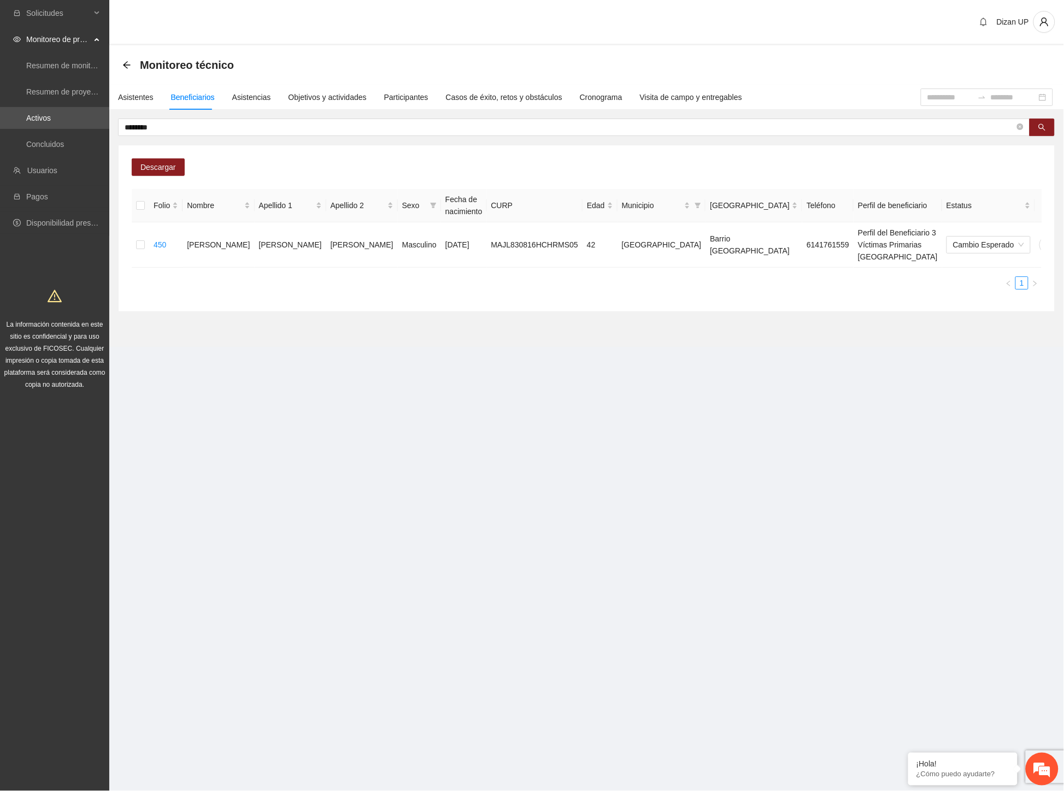
click at [465, 358] on section "Dizan UP Monitoreo técnico Asistentes Beneficiarios Asistencias Objetivos y act…" at bounding box center [586, 188] width 954 height 377
click at [1063, 240] on icon "delete" at bounding box center [1069, 244] width 9 height 9
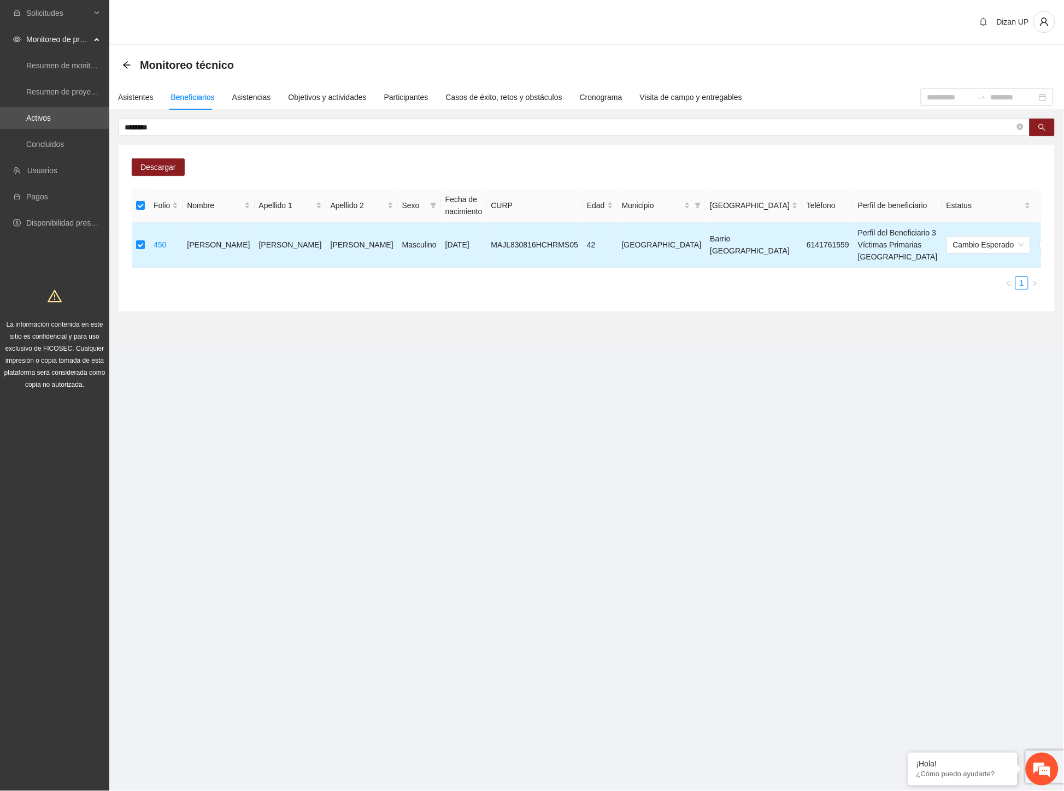
click at [1063, 240] on icon "delete" at bounding box center [1069, 244] width 9 height 9
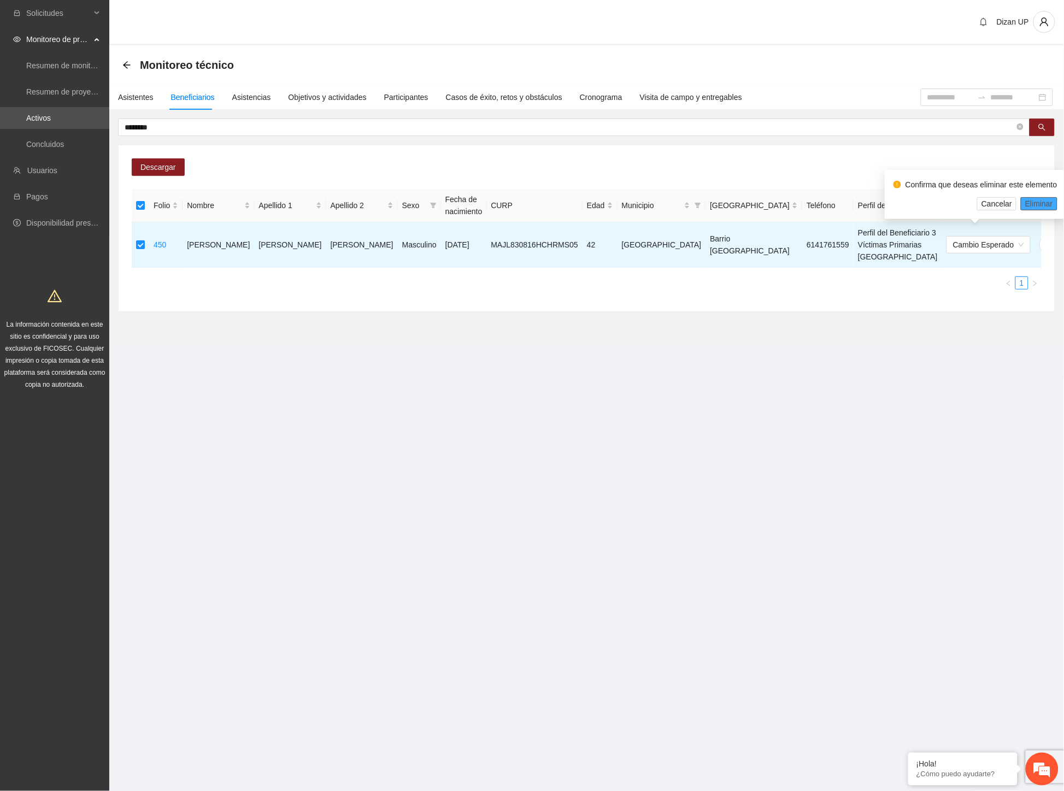
click at [1034, 204] on span "Eliminar" at bounding box center [1039, 204] width 28 height 12
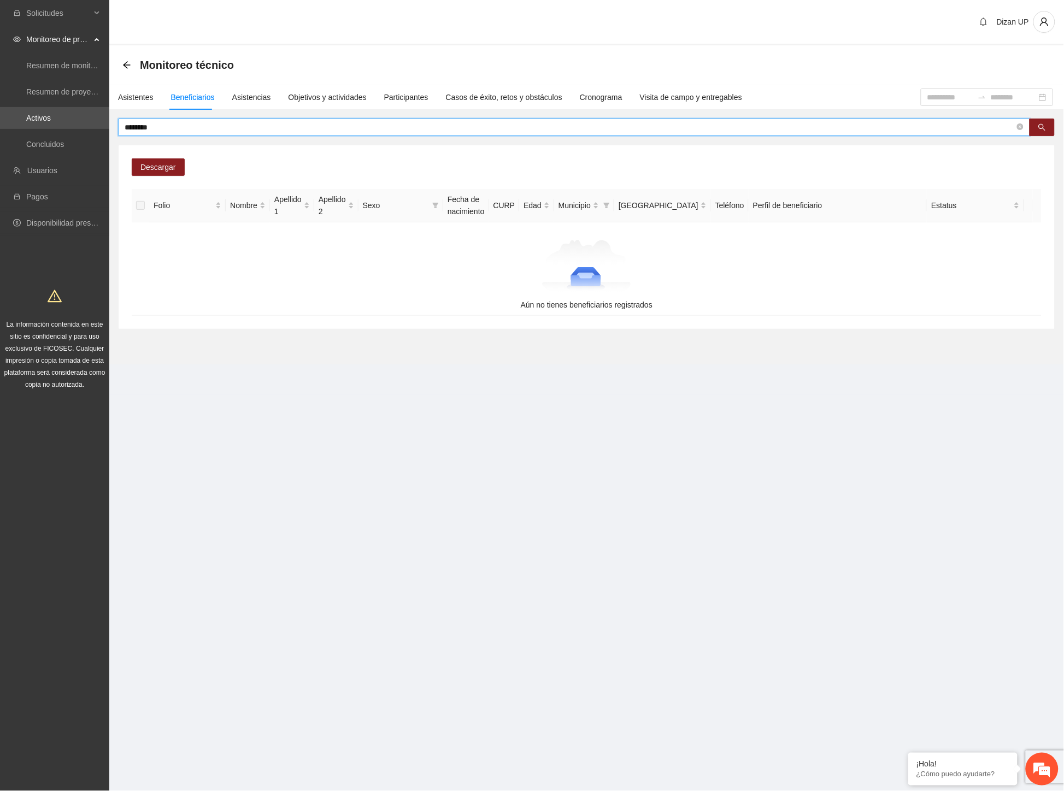
click at [154, 126] on input "********" at bounding box center [570, 127] width 890 height 12
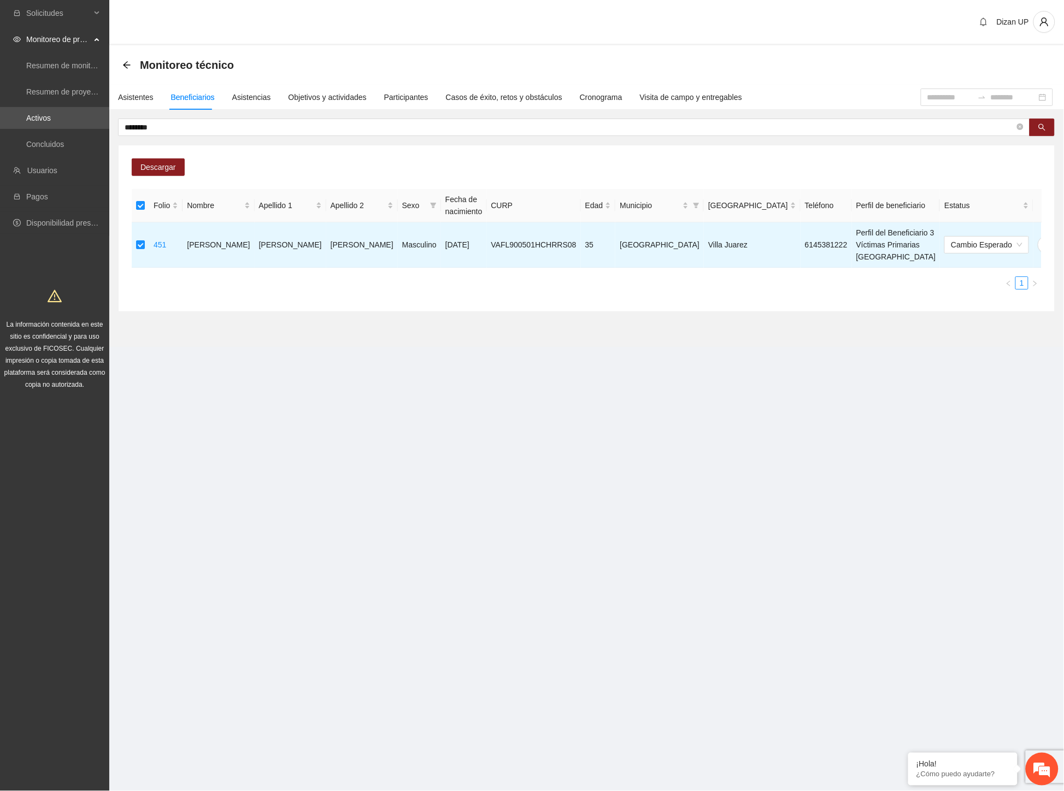
drag, startPoint x: 446, startPoint y: 291, endPoint x: 456, endPoint y: 290, distance: 10.4
click at [451, 291] on div "Descargar Folio Nombre Apellido 1 Apellido 2 Sexo Fecha de nacimiento CURP Edad…" at bounding box center [587, 228] width 936 height 166
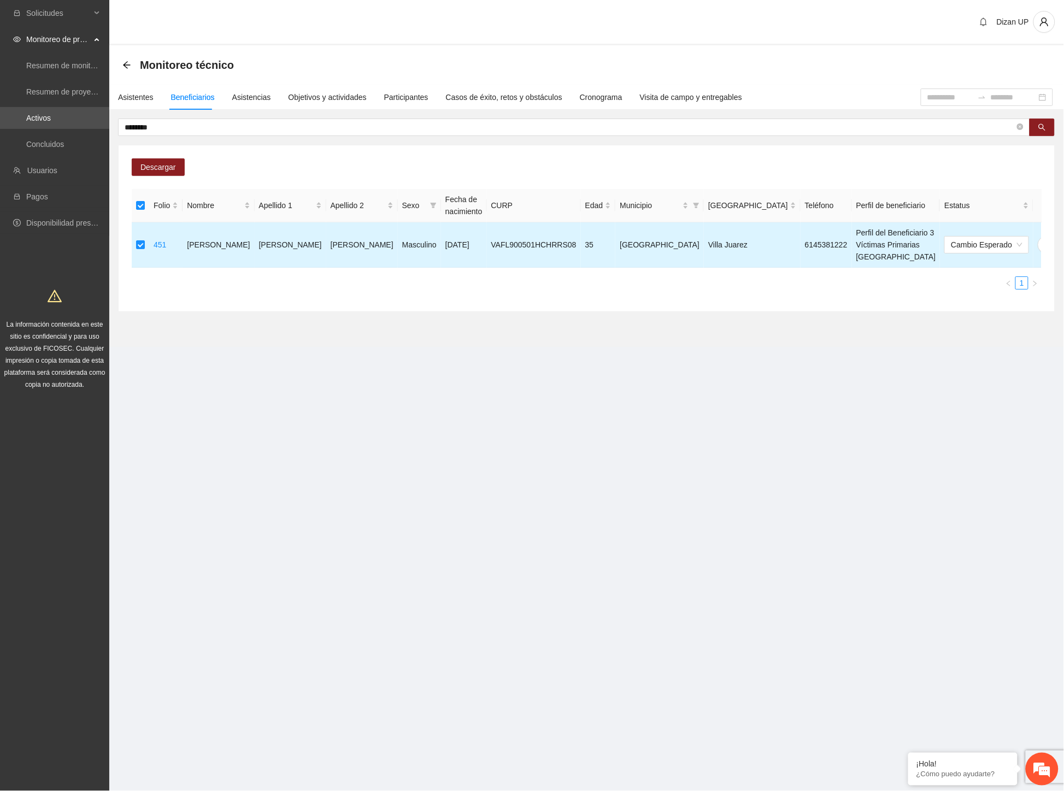
click at [1063, 241] on icon "delete" at bounding box center [1068, 245] width 8 height 8
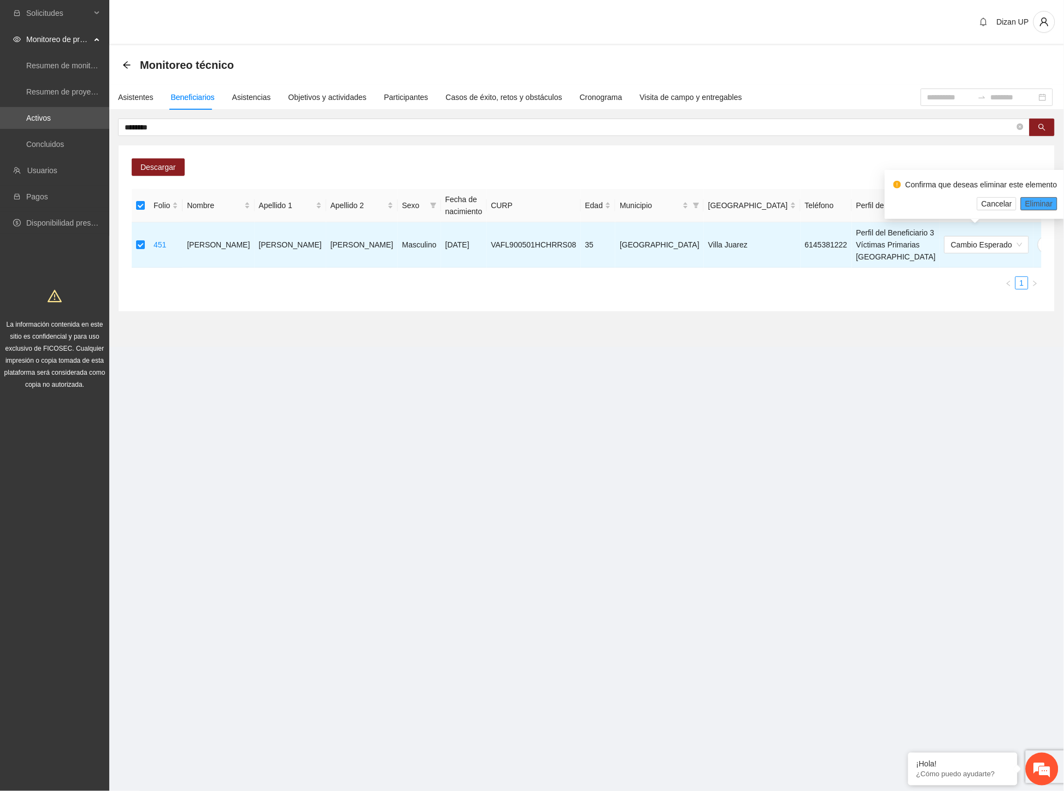
click at [1040, 206] on span "Eliminar" at bounding box center [1039, 204] width 28 height 12
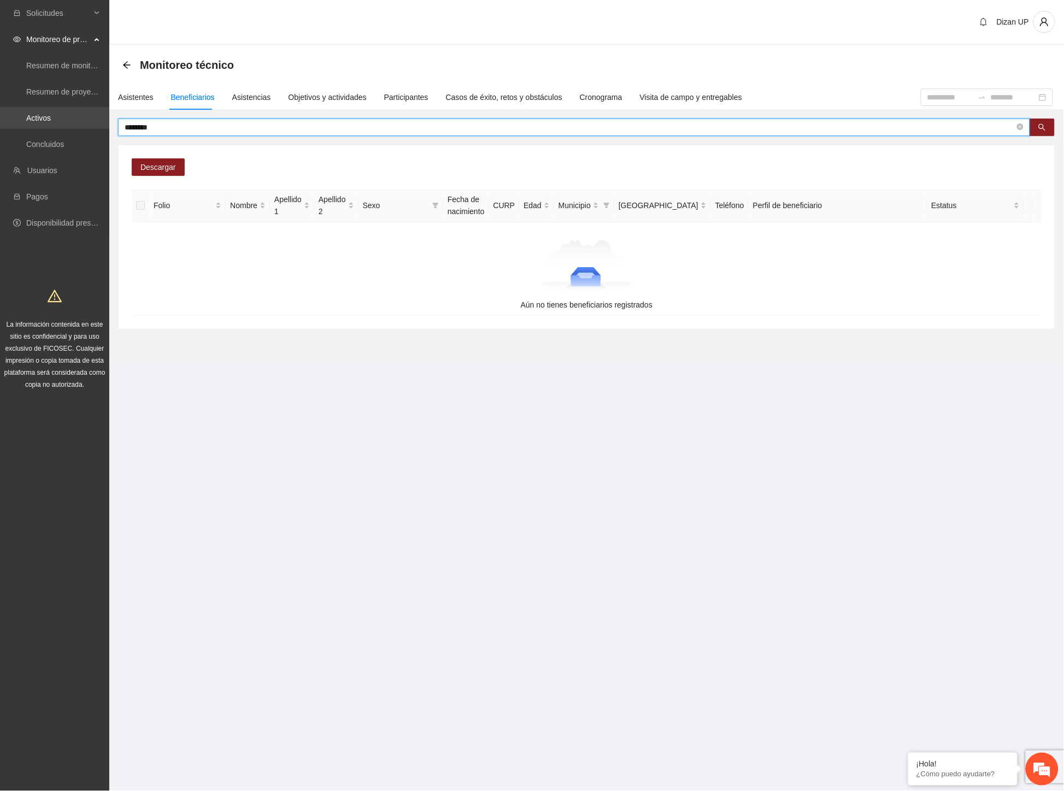
drag, startPoint x: 158, startPoint y: 128, endPoint x: 41, endPoint y: 128, distance: 117.5
click at [41, 128] on section "Solicitudes Monitoreo de proyectos Resumen de monitoreo Resumen de proyectos ap…" at bounding box center [532, 395] width 1064 height 791
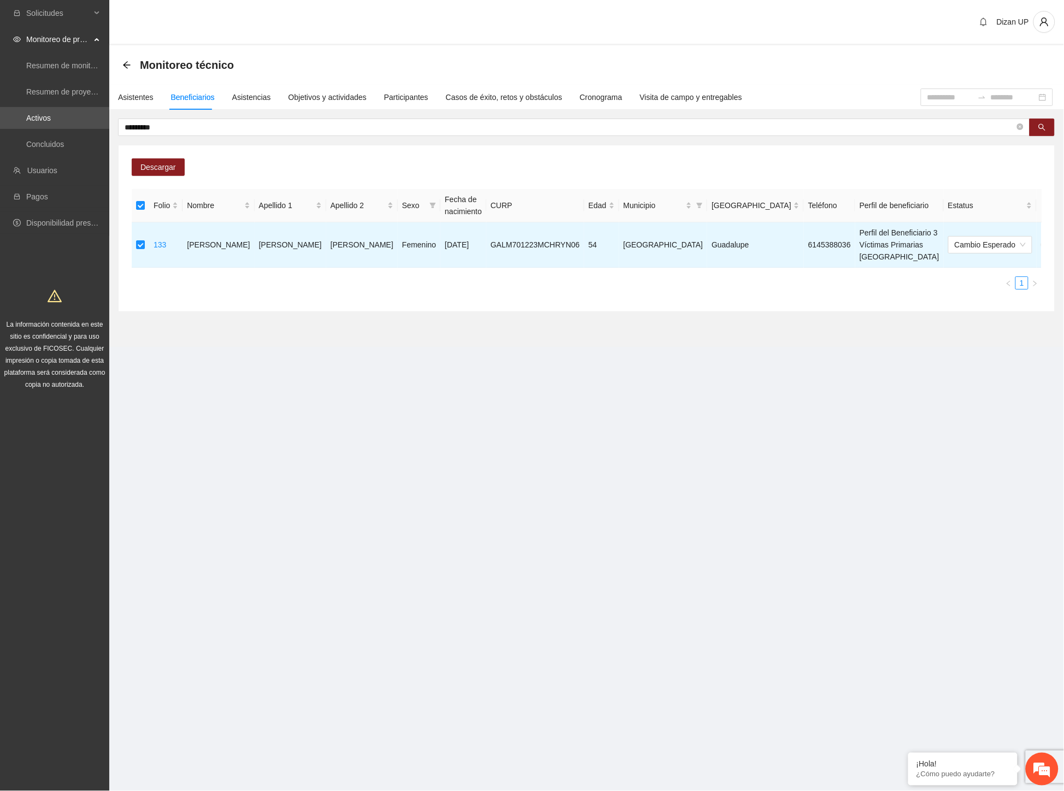
drag, startPoint x: 489, startPoint y: 336, endPoint x: 683, endPoint y: 288, distance: 199.7
click at [489, 336] on section "Dizan UP Monitoreo técnico Asistentes Beneficiarios Asistencias Objetivos y act…" at bounding box center [586, 188] width 954 height 377
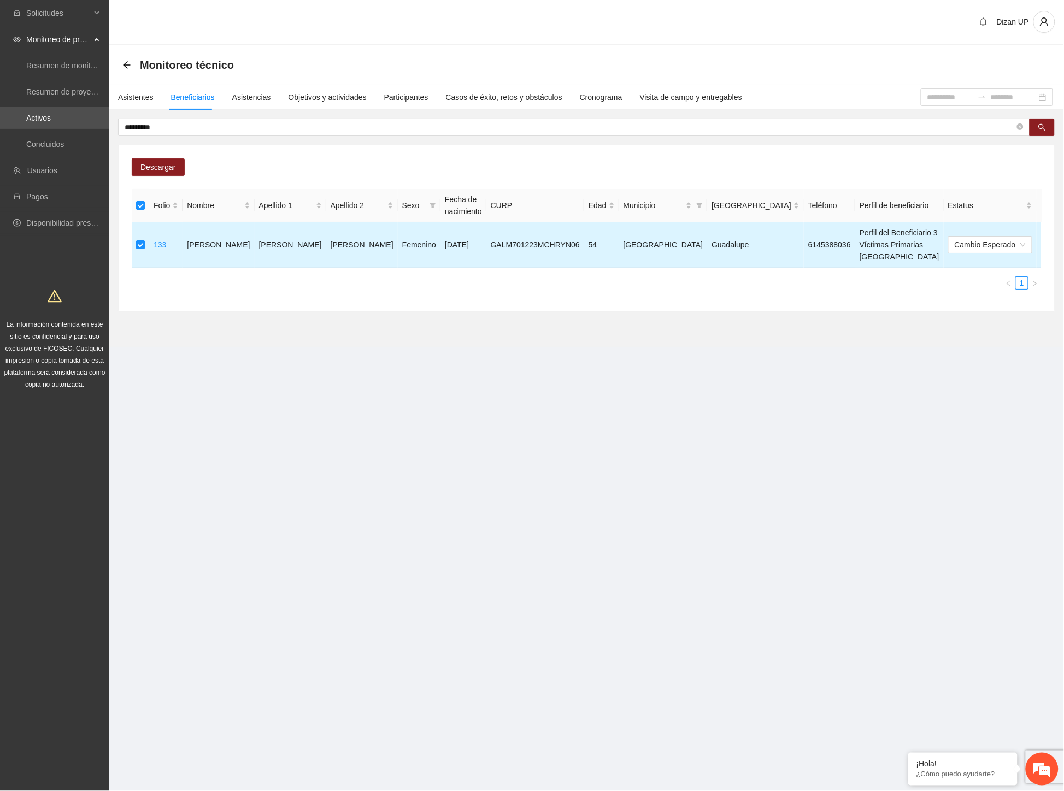
click at [1063, 240] on icon "delete" at bounding box center [1071, 244] width 9 height 9
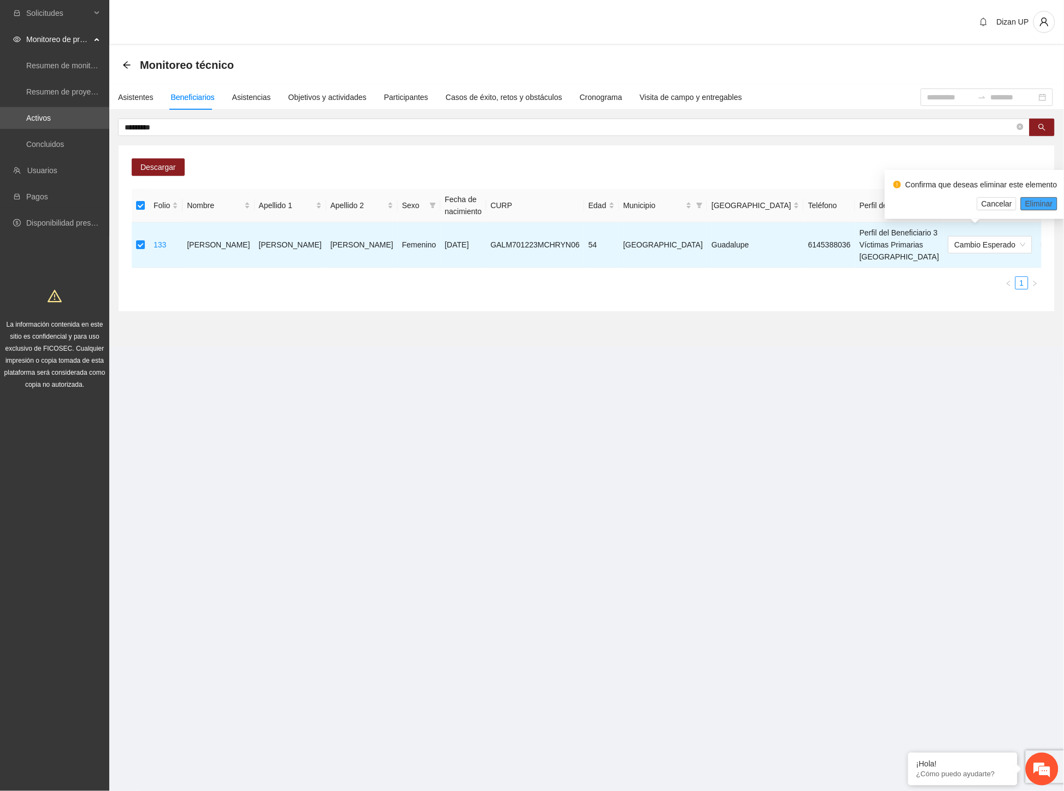
click at [1043, 200] on span "Eliminar" at bounding box center [1039, 204] width 28 height 12
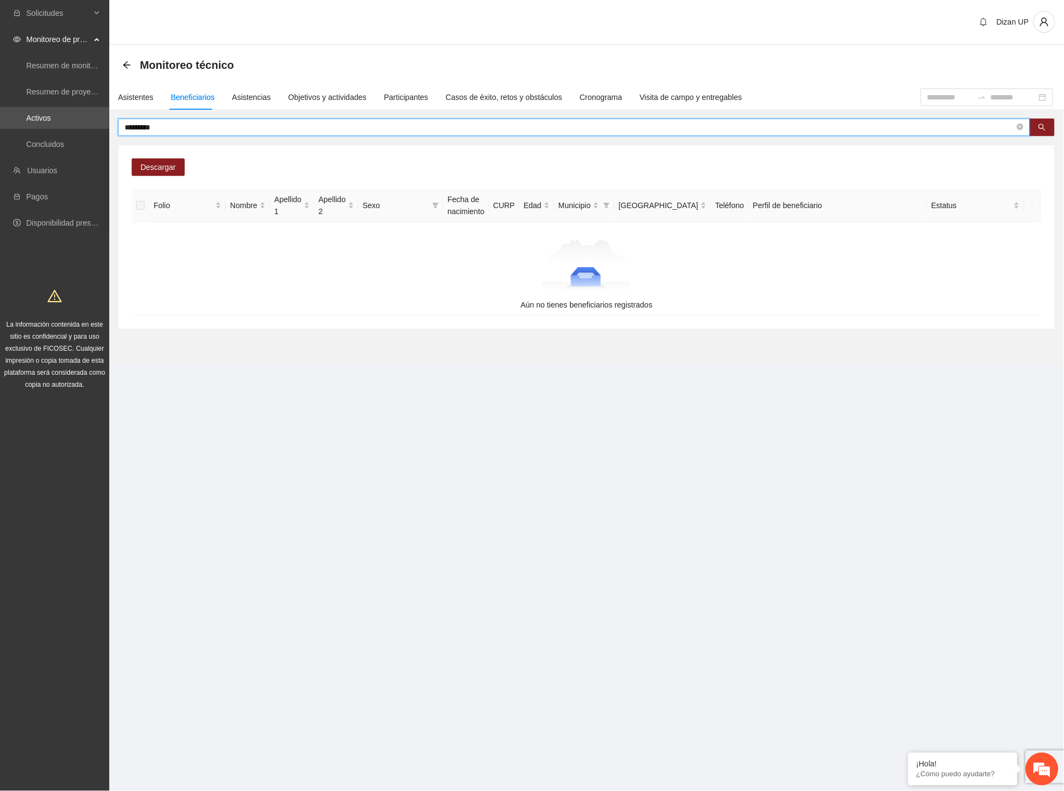
drag, startPoint x: 88, startPoint y: 129, endPoint x: 8, endPoint y: 130, distance: 80.9
click at [8, 130] on section "Solicitudes Monitoreo de proyectos Resumen de monitoreo Resumen de proyectos ap…" at bounding box center [532, 395] width 1064 height 791
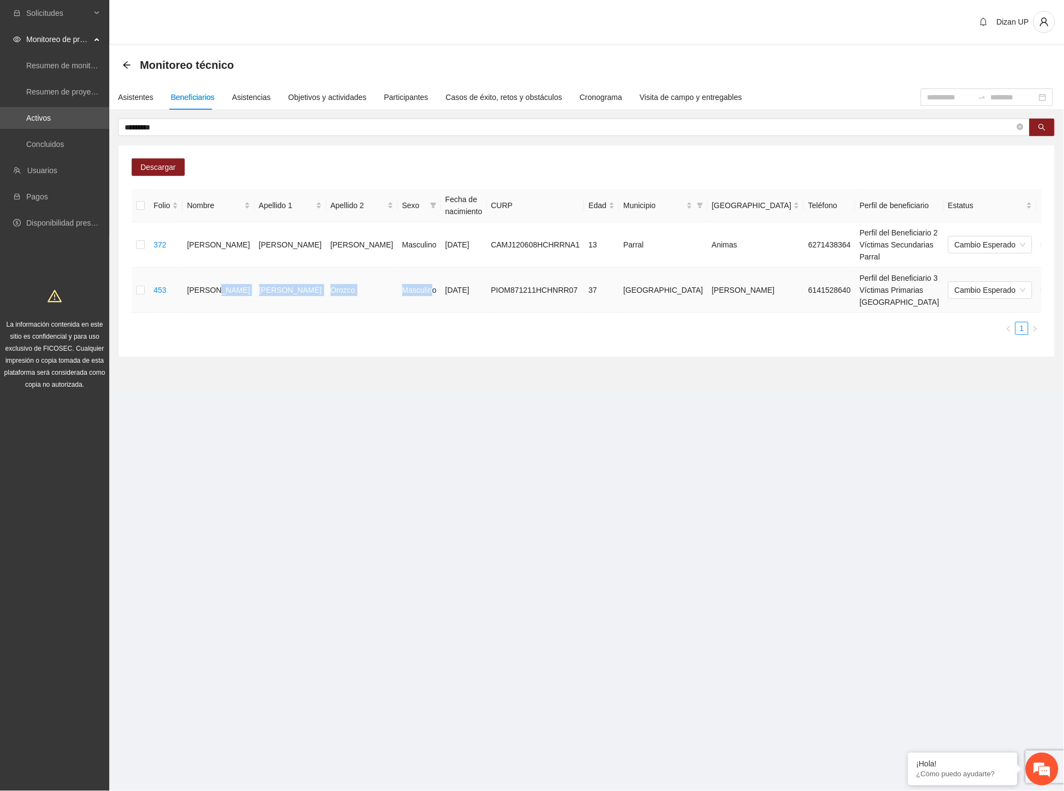
drag, startPoint x: 224, startPoint y: 273, endPoint x: 389, endPoint y: 271, distance: 165.5
click at [379, 272] on tr "453 [PERSON_NAME] [PERSON_NAME] Masculino [DATE] PIOM871211HCHNRR07 37 [GEOGRAP…" at bounding box center [621, 290] width 979 height 45
drag, startPoint x: 321, startPoint y: 329, endPoint x: 606, endPoint y: 243, distance: 298.3
click at [331, 326] on div "Folio Nombre Apellido 1 Apellido 2 Sexo Fecha de nacimiento CURP Edad Municipio…" at bounding box center [587, 266] width 910 height 155
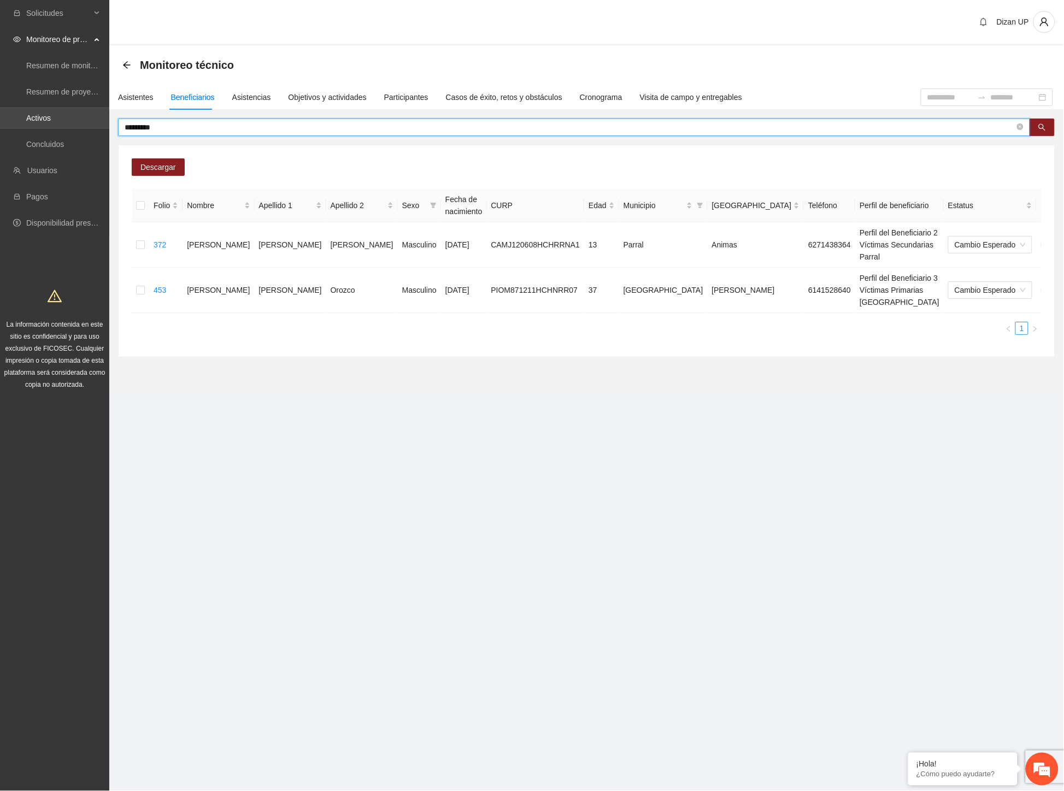
drag, startPoint x: 162, startPoint y: 122, endPoint x: 62, endPoint y: 123, distance: 100.5
click at [62, 123] on section "Solicitudes Monitoreo de proyectos Resumen de monitoreo Resumen de proyectos ap…" at bounding box center [532, 395] width 1064 height 791
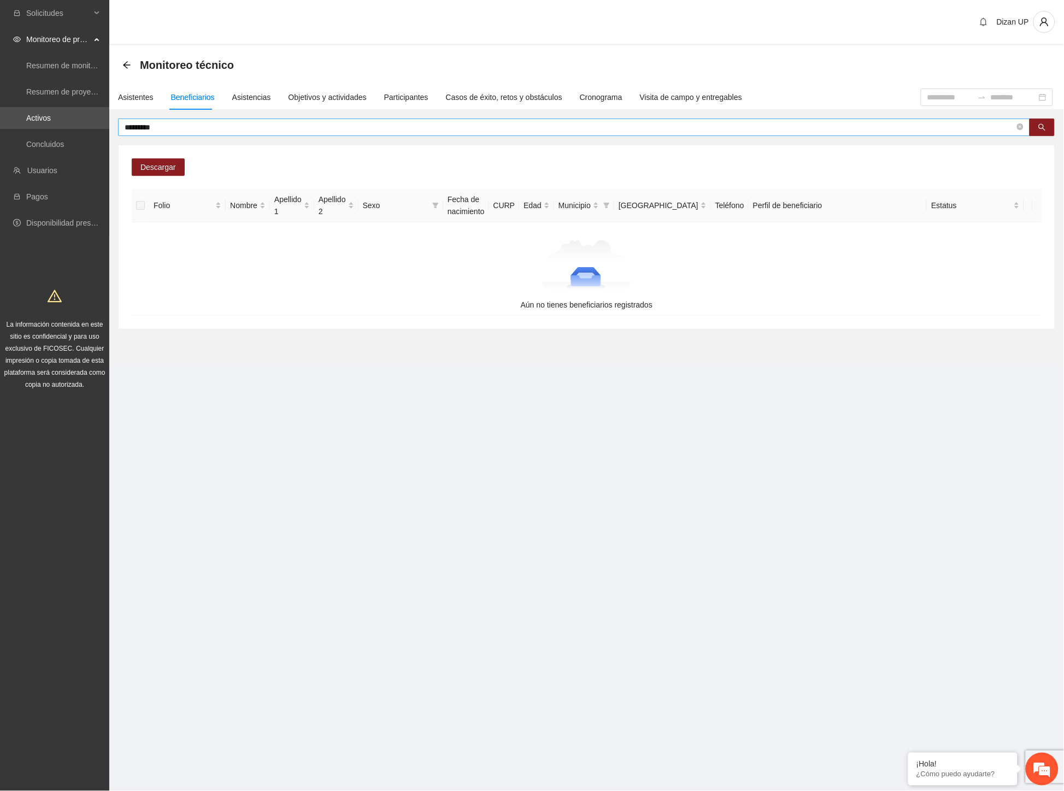
click at [146, 126] on input "*********" at bounding box center [570, 127] width 890 height 12
drag, startPoint x: 164, startPoint y: 132, endPoint x: 160, endPoint y: 121, distance: 12.3
click at [164, 129] on input "*********" at bounding box center [570, 127] width 890 height 12
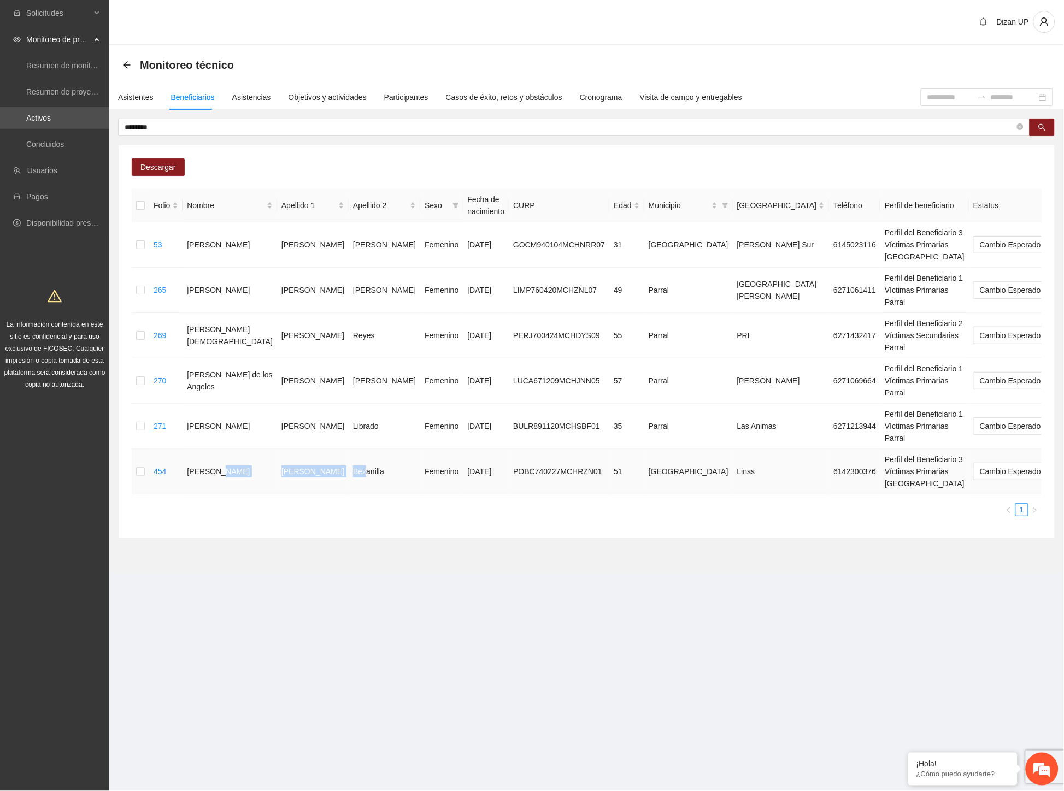
drag, startPoint x: 217, startPoint y: 428, endPoint x: 305, endPoint y: 432, distance: 88.0
click at [294, 449] on tr "454 [PERSON_NAME] del [PERSON_NAME] Femenino [DATE] POBC740227MCHRZN01 51 Chihu…" at bounding box center [634, 471] width 1004 height 45
click at [162, 122] on input "********" at bounding box center [570, 127] width 890 height 12
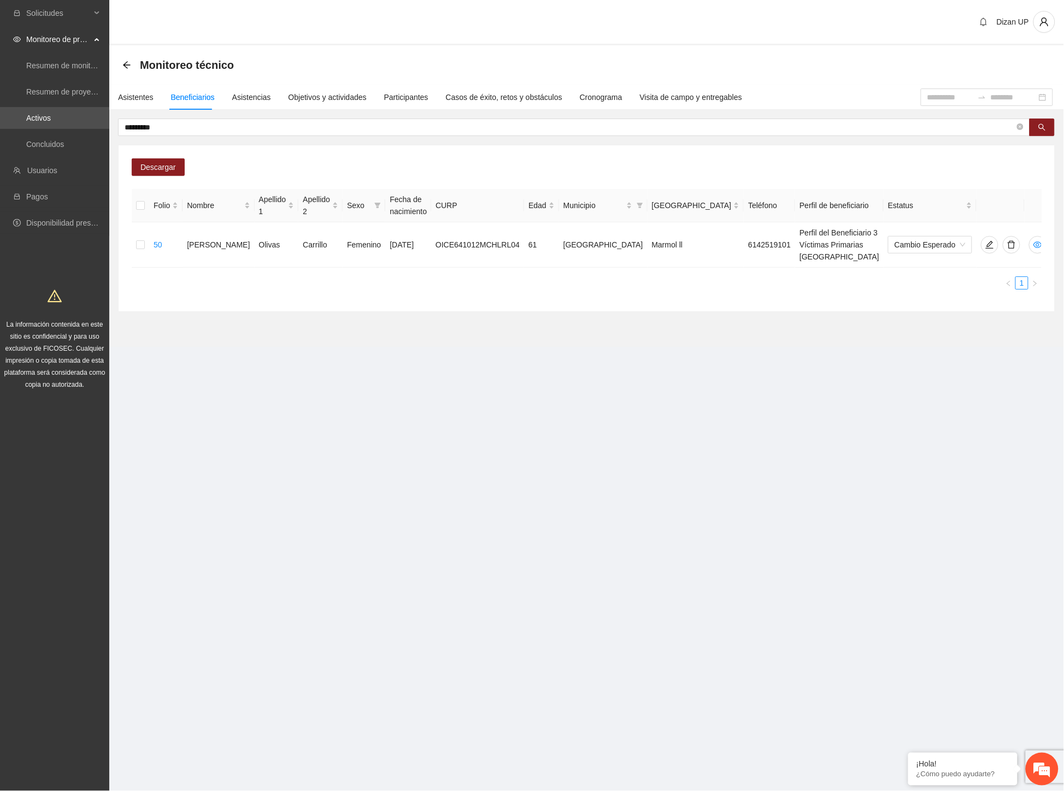
drag, startPoint x: 647, startPoint y: 344, endPoint x: 769, endPoint y: 286, distance: 134.4
click at [648, 342] on section "Dizan UP Monitoreo técnico Asistentes Beneficiarios Asistencias Objetivos y act…" at bounding box center [586, 188] width 954 height 377
click at [1007, 241] on icon "delete" at bounding box center [1011, 245] width 8 height 8
drag, startPoint x: 1035, startPoint y: 203, endPoint x: 1041, endPoint y: 204, distance: 5.6
click at [1035, 204] on span "Eliminar" at bounding box center [1039, 204] width 28 height 12
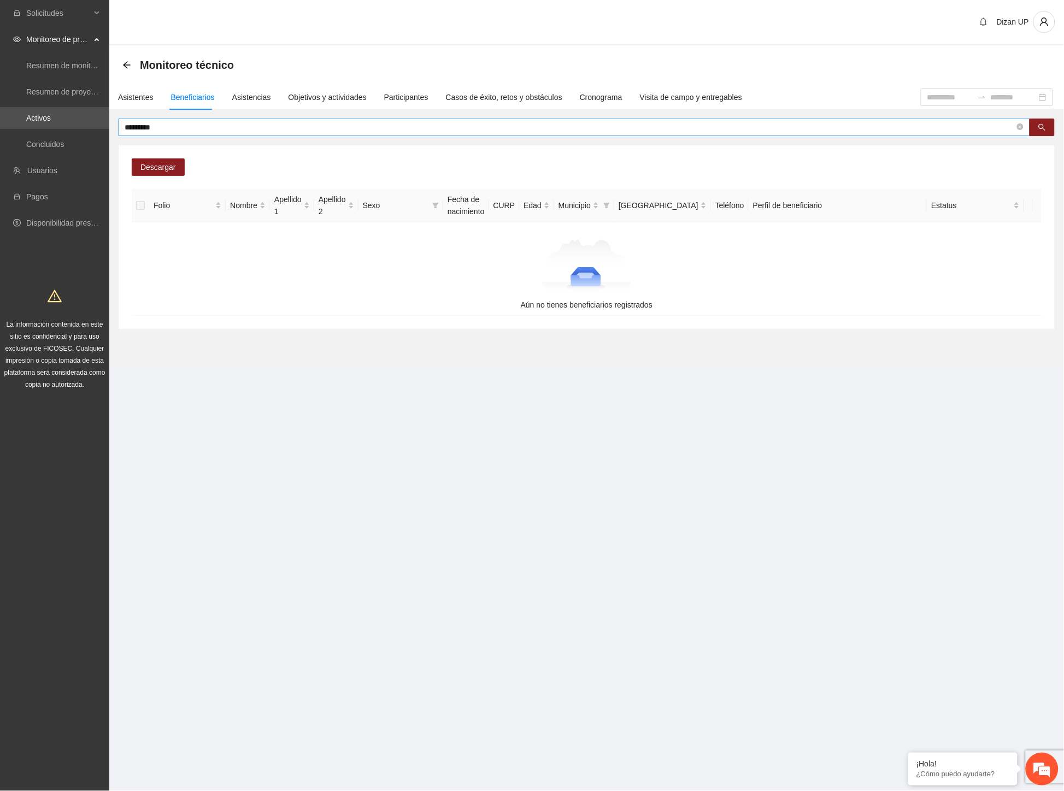
click at [169, 127] on input "*********" at bounding box center [570, 127] width 890 height 12
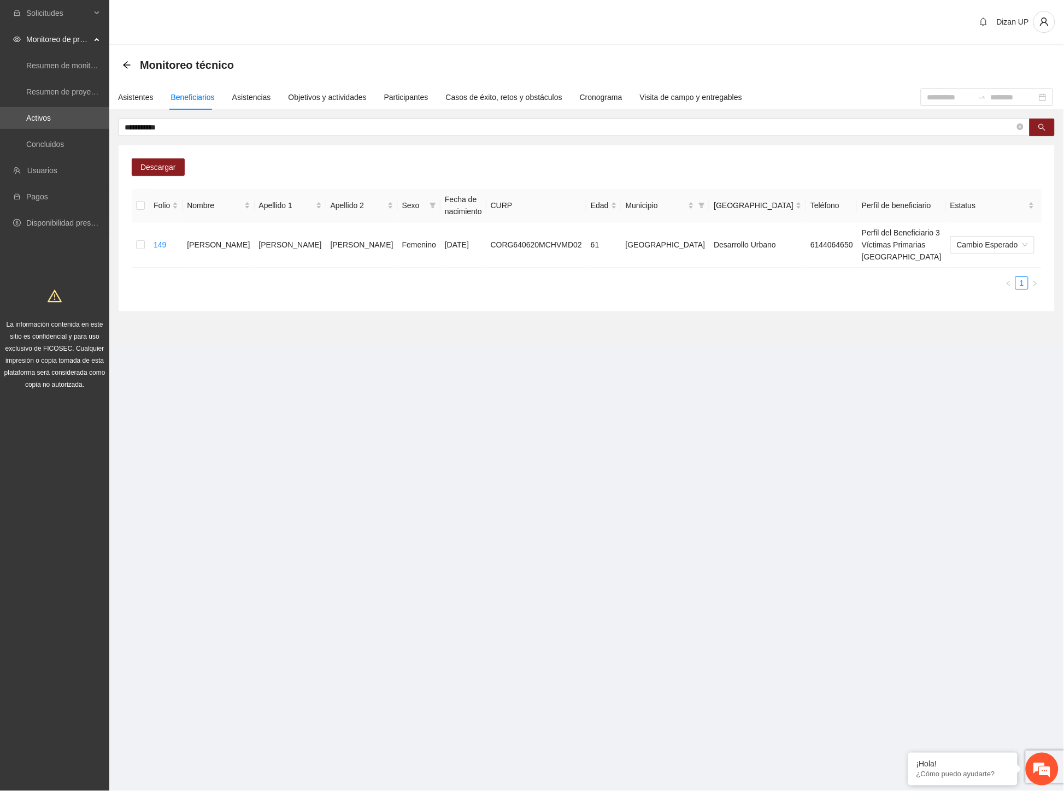
drag, startPoint x: 370, startPoint y: 283, endPoint x: 420, endPoint y: 280, distance: 49.2
click at [370, 283] on div "Folio Nombre Apellido 1 Apellido 2 Sexo Fecha de nacimiento CURP Edad Municipio…" at bounding box center [587, 243] width 910 height 109
click at [1063, 240] on icon "delete" at bounding box center [1073, 244] width 9 height 9
click at [1030, 201] on span "Eliminar" at bounding box center [1039, 204] width 28 height 12
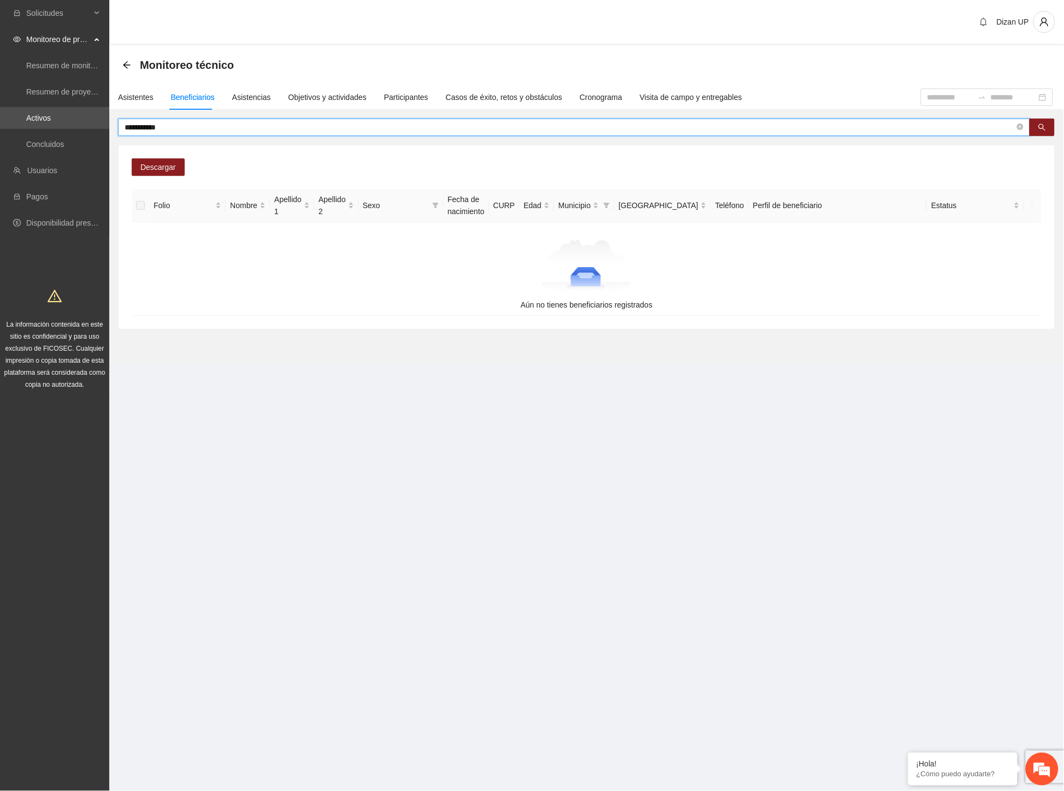
drag, startPoint x: 119, startPoint y: 123, endPoint x: 145, endPoint y: 123, distance: 26.2
click at [145, 123] on input "**********" at bounding box center [570, 127] width 890 height 12
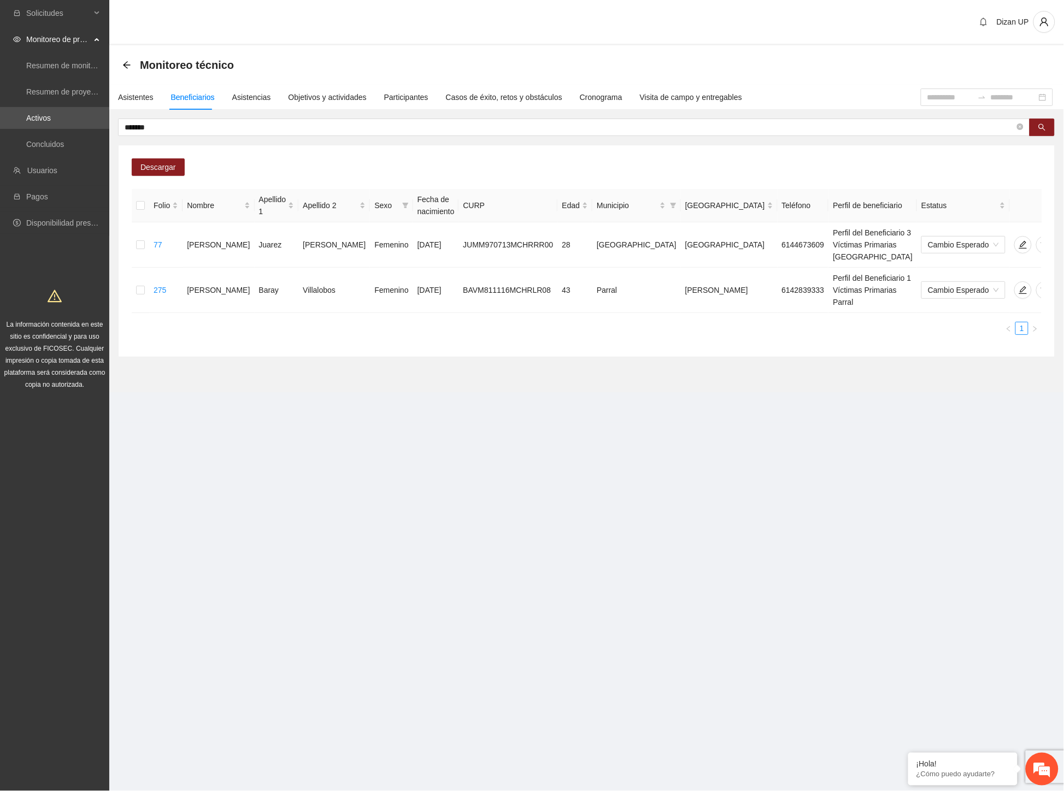
drag, startPoint x: 281, startPoint y: 324, endPoint x: 280, endPoint y: 314, distance: 10.4
click at [281, 324] on div "Descargar Folio Nombre Apellido 1 Apellido 2 Sexo Fecha de nacimiento CURP Edad…" at bounding box center [587, 250] width 936 height 211
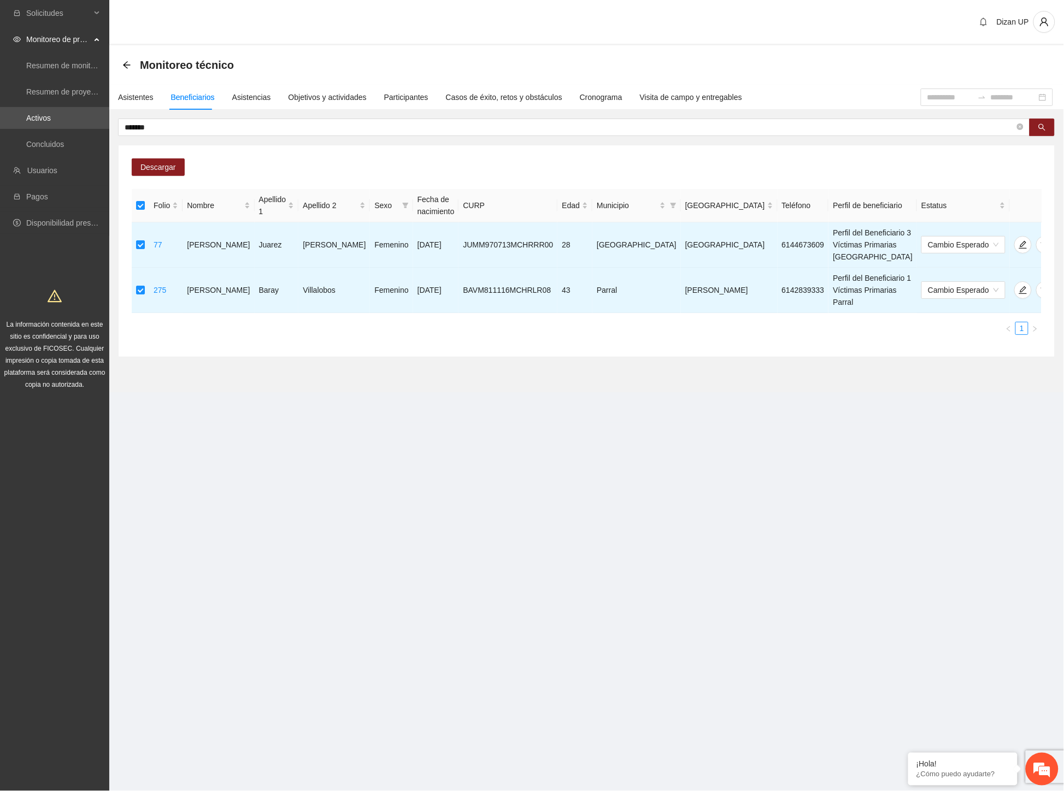
click at [301, 290] on div "Folio Nombre Apellido 1 Apellido 2 Sexo Fecha de nacimiento CURP Edad Municipio…" at bounding box center [587, 262] width 910 height 146
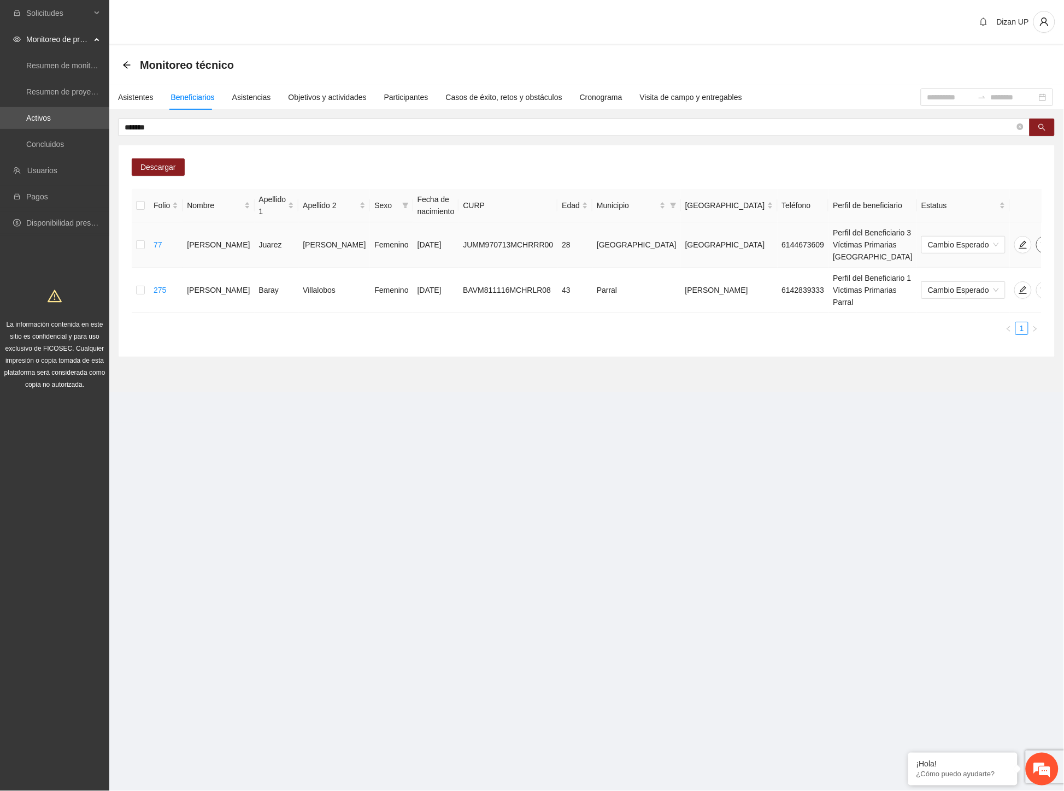
click at [1040, 240] on icon "delete" at bounding box center [1044, 244] width 9 height 9
click at [1042, 203] on span "Eliminar" at bounding box center [1039, 204] width 28 height 12
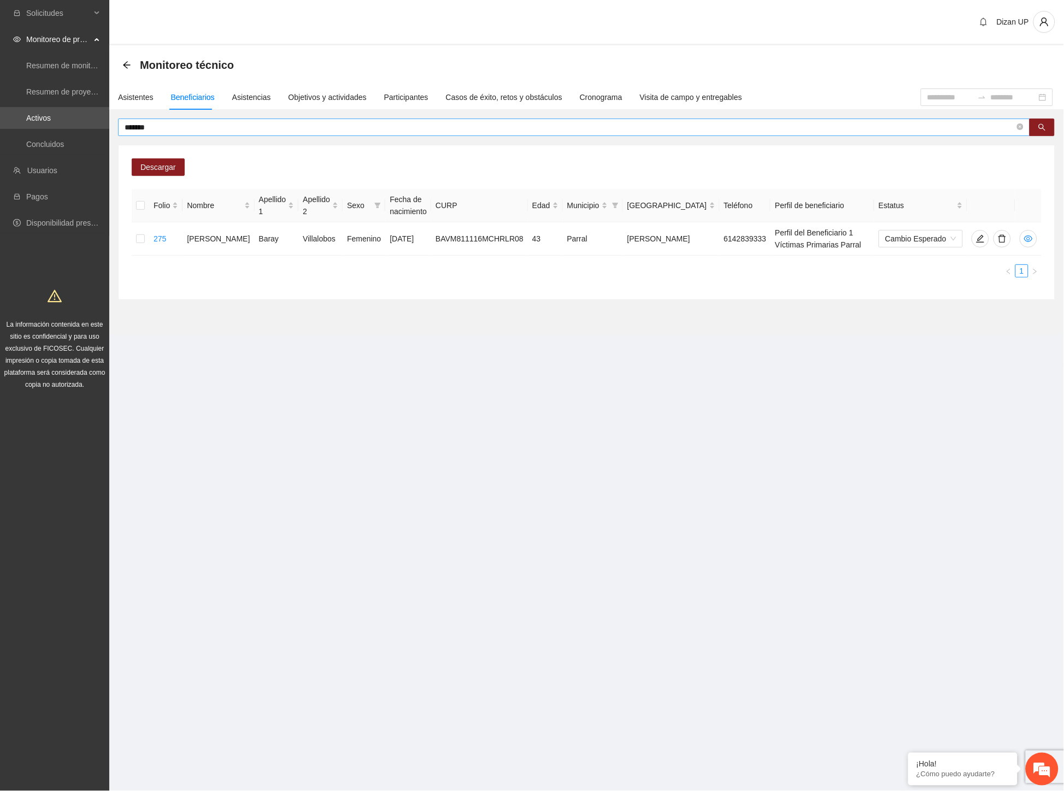
click at [177, 123] on input "*******" at bounding box center [570, 127] width 890 height 12
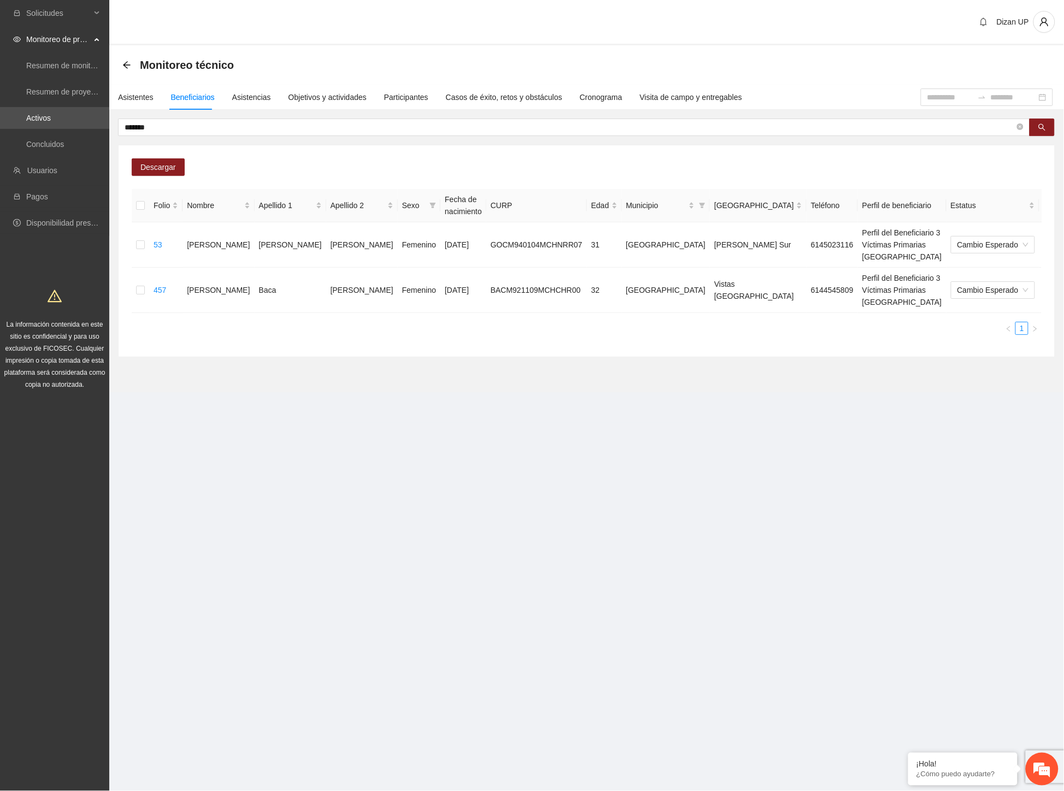
click at [362, 324] on ul "1" at bounding box center [587, 328] width 910 height 13
click at [1063, 287] on icon "delete" at bounding box center [1074, 290] width 9 height 9
click at [1029, 252] on span "Eliminar" at bounding box center [1039, 255] width 28 height 12
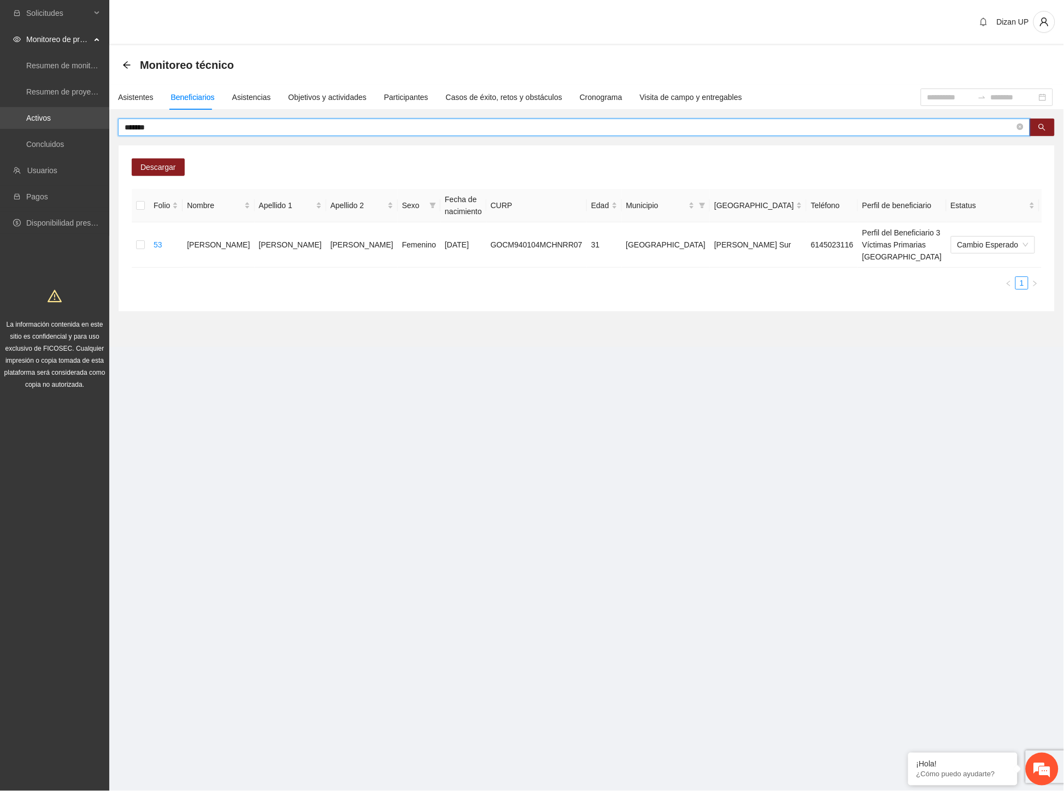
drag, startPoint x: 164, startPoint y: 126, endPoint x: 40, endPoint y: 128, distance: 124.0
click at [40, 129] on section "Solicitudes Monitoreo de proyectos Resumen de monitoreo Resumen de proyectos ap…" at bounding box center [532, 395] width 1064 height 791
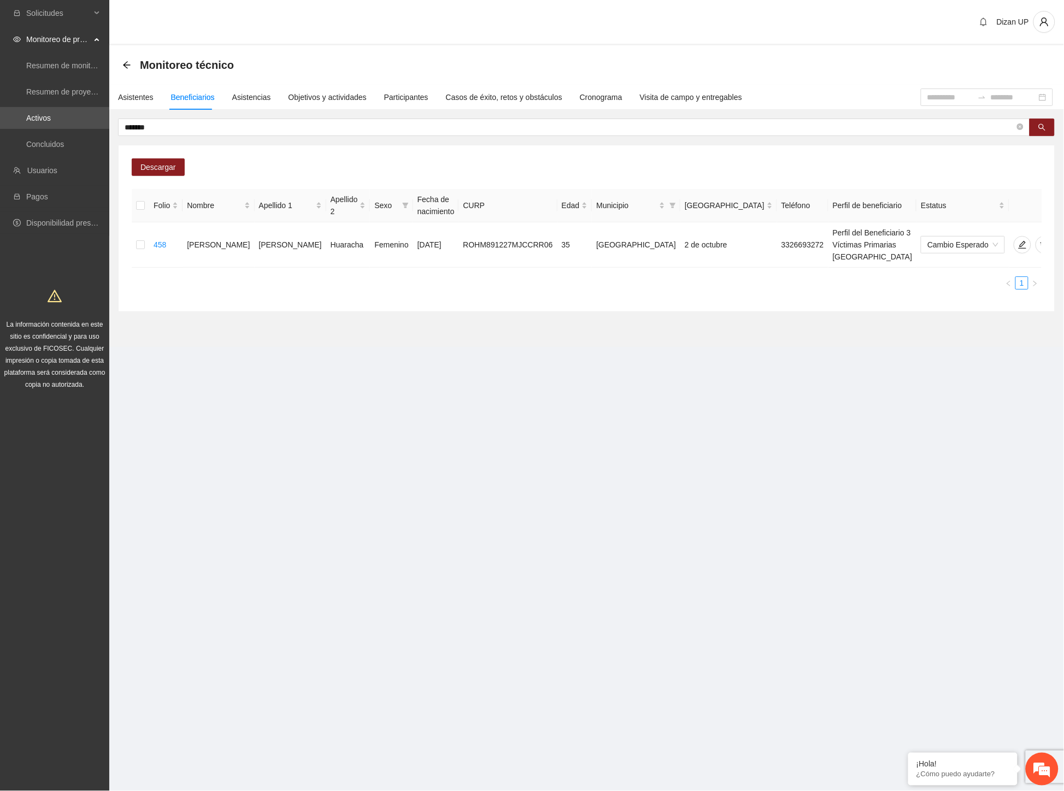
drag, startPoint x: 623, startPoint y: 339, endPoint x: 651, endPoint y: 302, distance: 46.4
click at [623, 339] on section "Dizan UP Monitoreo técnico Asistentes Beneficiarios Asistencias Objetivos y act…" at bounding box center [586, 188] width 954 height 377
click at [1036, 240] on span "delete" at bounding box center [1044, 244] width 16 height 9
click at [1026, 205] on span "Eliminar" at bounding box center [1039, 204] width 28 height 12
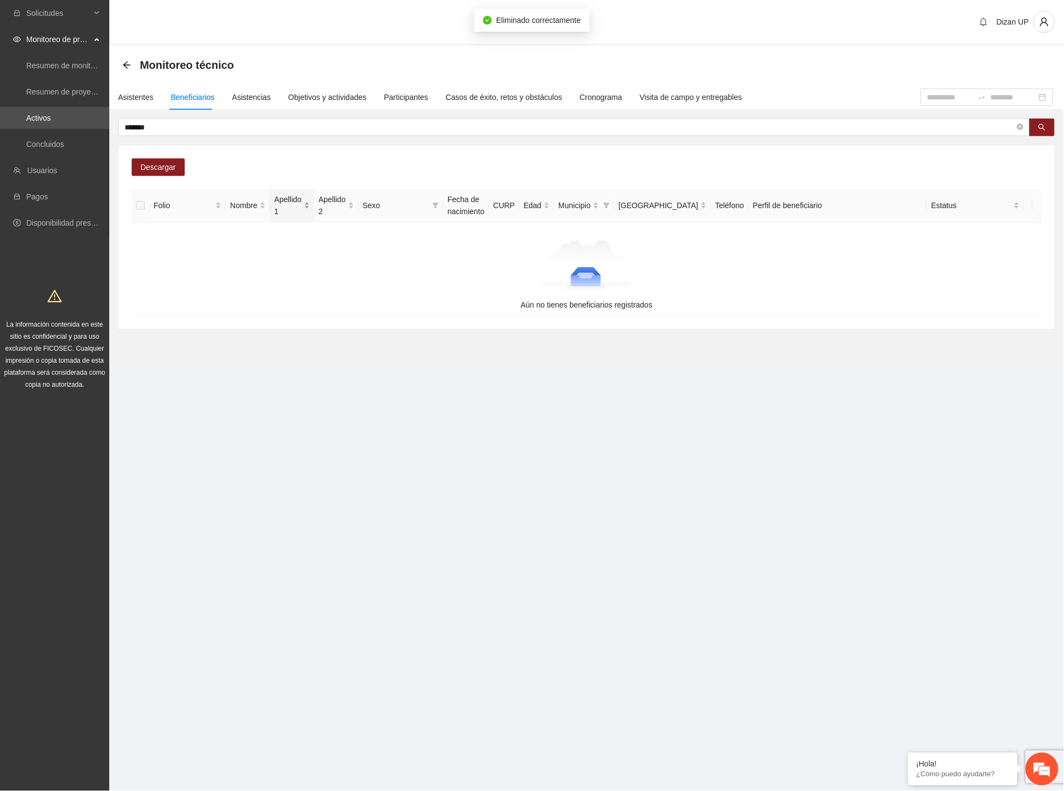
drag, startPoint x: 440, startPoint y: 385, endPoint x: 323, endPoint y: 211, distance: 209.4
click at [433, 378] on section "Dizan UP Monitoreo técnico Asistentes Beneficiarios Asistencias Objetivos y act…" at bounding box center [586, 197] width 954 height 395
drag, startPoint x: 109, startPoint y: 128, endPoint x: 58, endPoint y: 129, distance: 51.4
click at [58, 129] on section "Solicitudes Monitoreo de proyectos Resumen de monitoreo Resumen de proyectos ap…" at bounding box center [532, 395] width 1064 height 791
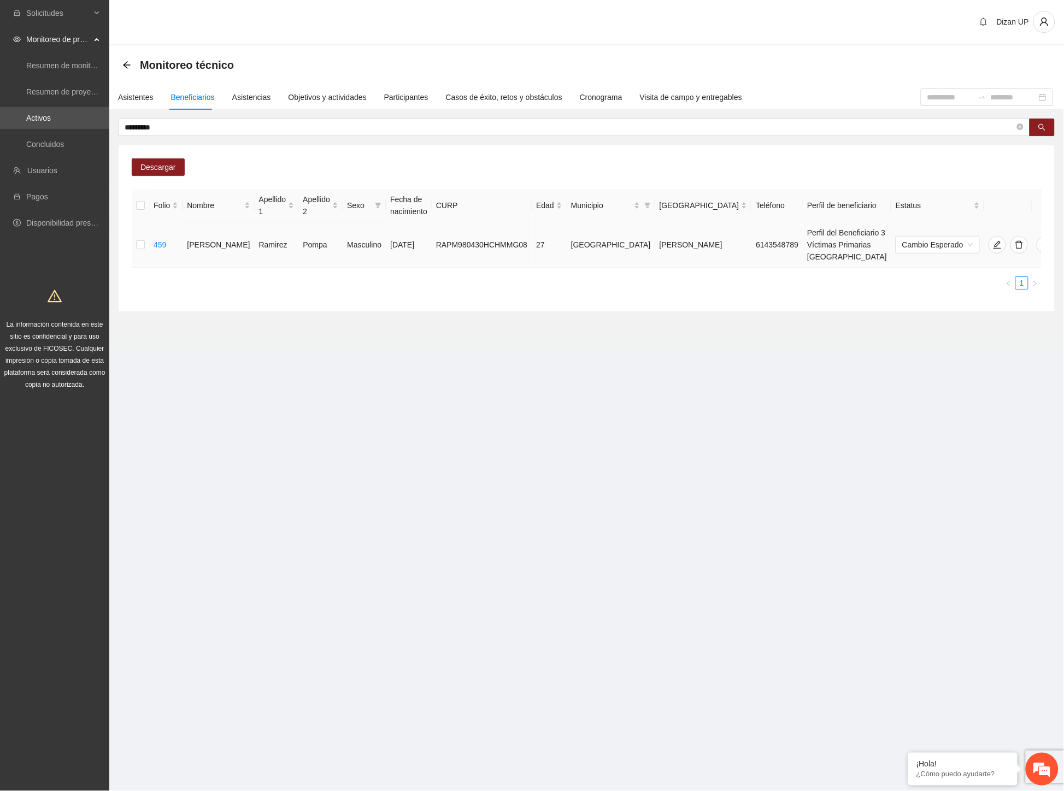
drag, startPoint x: 364, startPoint y: 239, endPoint x: 377, endPoint y: 237, distance: 13.2
click at [386, 239] on td "[DATE]" at bounding box center [409, 244] width 46 height 45
click at [1014, 240] on icon "delete" at bounding box center [1018, 244] width 9 height 9
click at [1041, 202] on span "Eliminar" at bounding box center [1039, 204] width 28 height 12
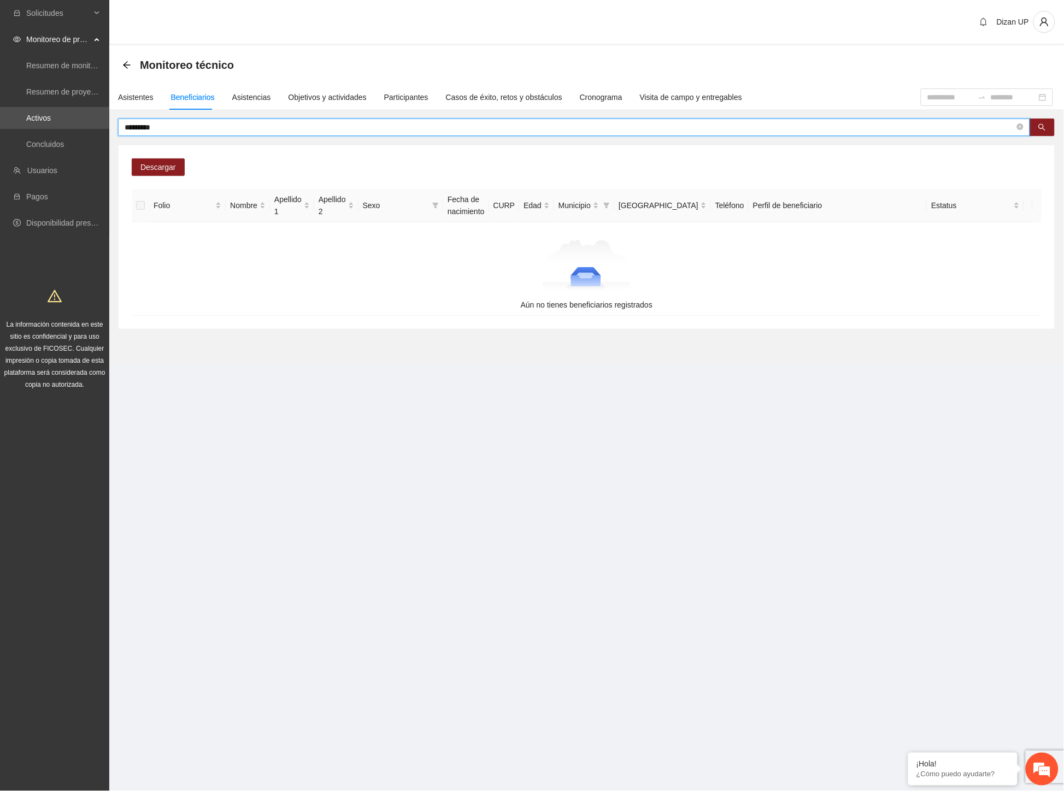
drag, startPoint x: 165, startPoint y: 130, endPoint x: 48, endPoint y: 127, distance: 116.9
click at [59, 130] on section "Solicitudes Monitoreo de proyectos Resumen de monitoreo Resumen de proyectos ap…" at bounding box center [532, 395] width 1064 height 791
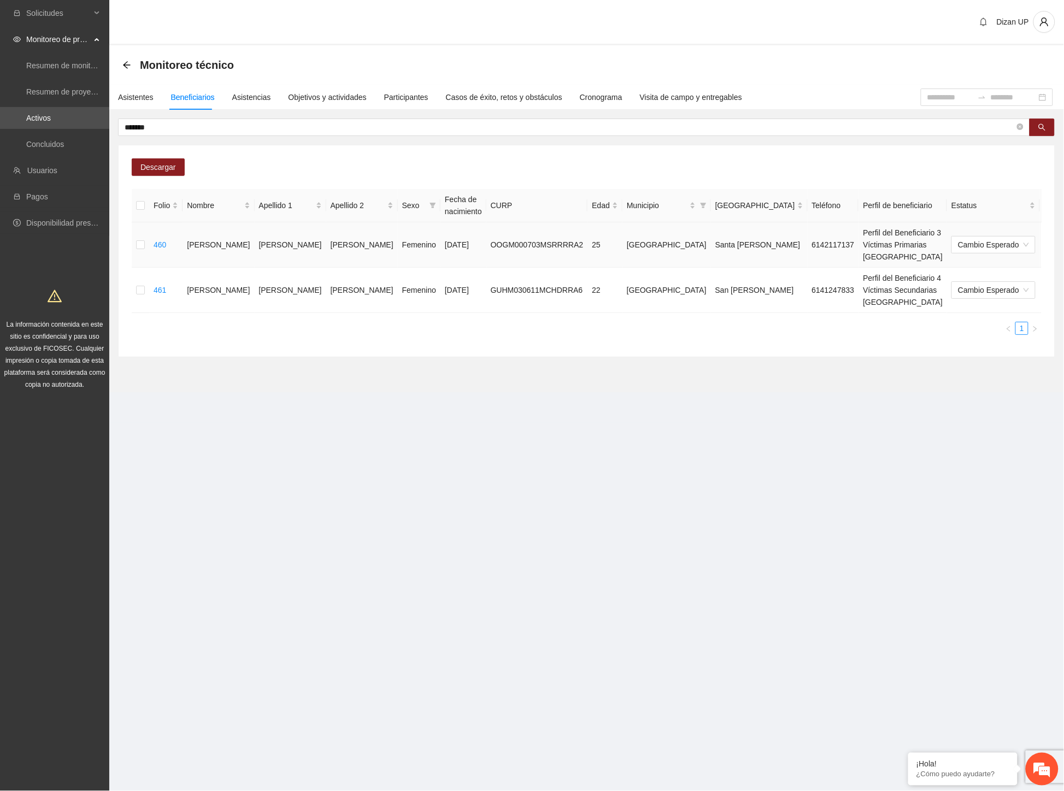
drag, startPoint x: 251, startPoint y: 238, endPoint x: 492, endPoint y: 235, distance: 240.4
click at [402, 237] on tr "460 [PERSON_NAME] [DATE] OOGM000703MSRRRRA2 25 Chihuahua Santa [PERSON_NAME] 61…" at bounding box center [623, 244] width 982 height 45
drag, startPoint x: 102, startPoint y: 128, endPoint x: 49, endPoint y: 126, distance: 53.1
click at [50, 126] on section "Solicitudes Monitoreo de proyectos Resumen de monitoreo Resumen de proyectos ap…" at bounding box center [532, 395] width 1064 height 791
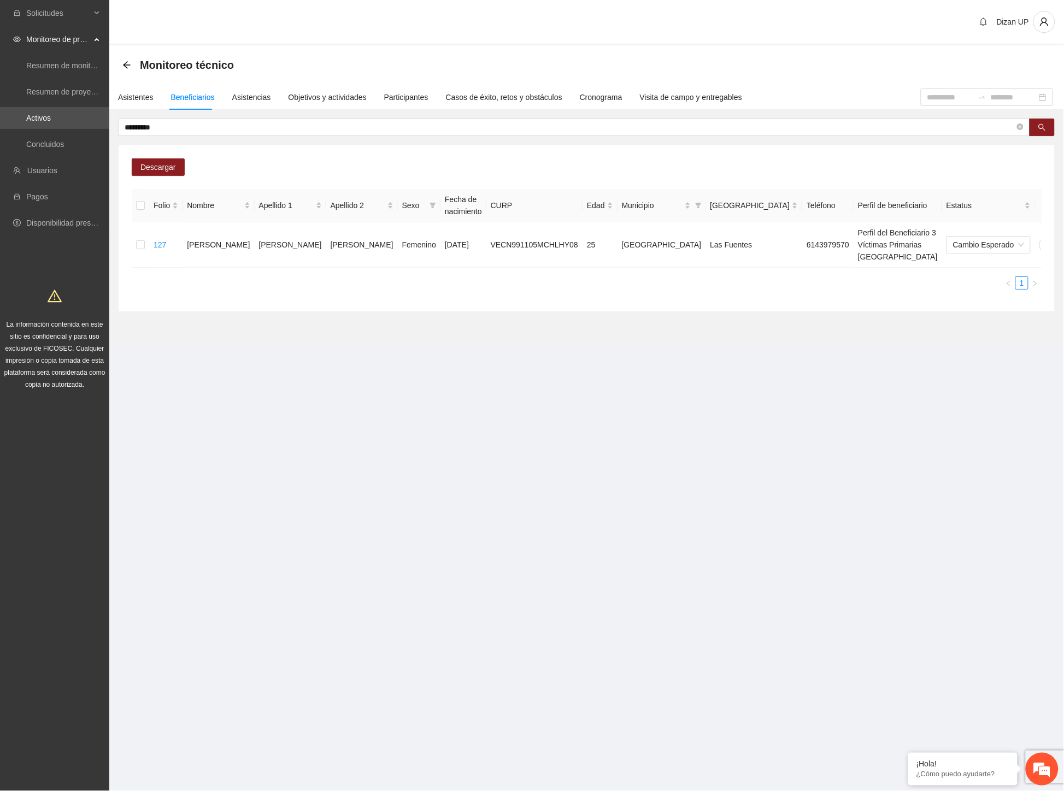
drag, startPoint x: 343, startPoint y: 288, endPoint x: 379, endPoint y: 282, distance: 37.1
click at [344, 290] on div "Descargar Folio Nombre Apellido 1 Apellido 2 Sexo Fecha de nacimiento CURP Edad…" at bounding box center [587, 228] width 936 height 166
click at [1063, 240] on icon "delete" at bounding box center [1069, 244] width 9 height 9
click at [1027, 204] on span "Eliminar" at bounding box center [1039, 204] width 28 height 12
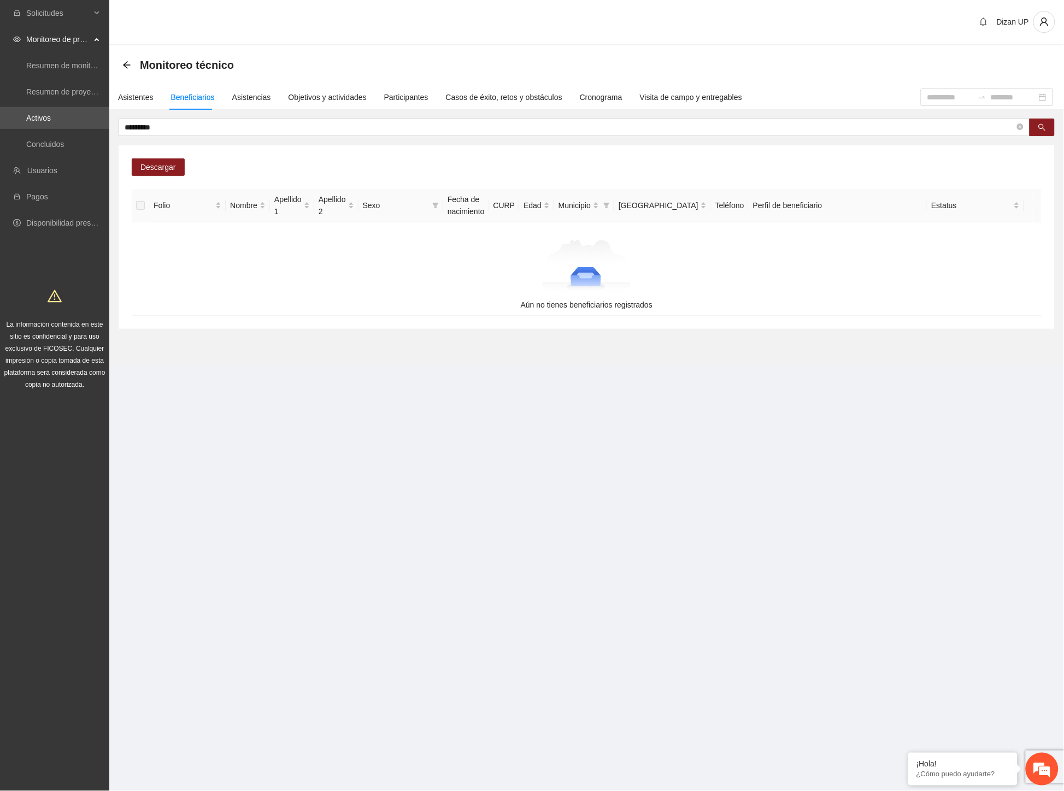
drag, startPoint x: 135, startPoint y: 303, endPoint x: 139, endPoint y: 295, distance: 8.8
click at [135, 303] on td "Aún no tienes beneficiarios registrados" at bounding box center [587, 268] width 910 height 93
click at [169, 127] on input "*********" at bounding box center [570, 127] width 890 height 12
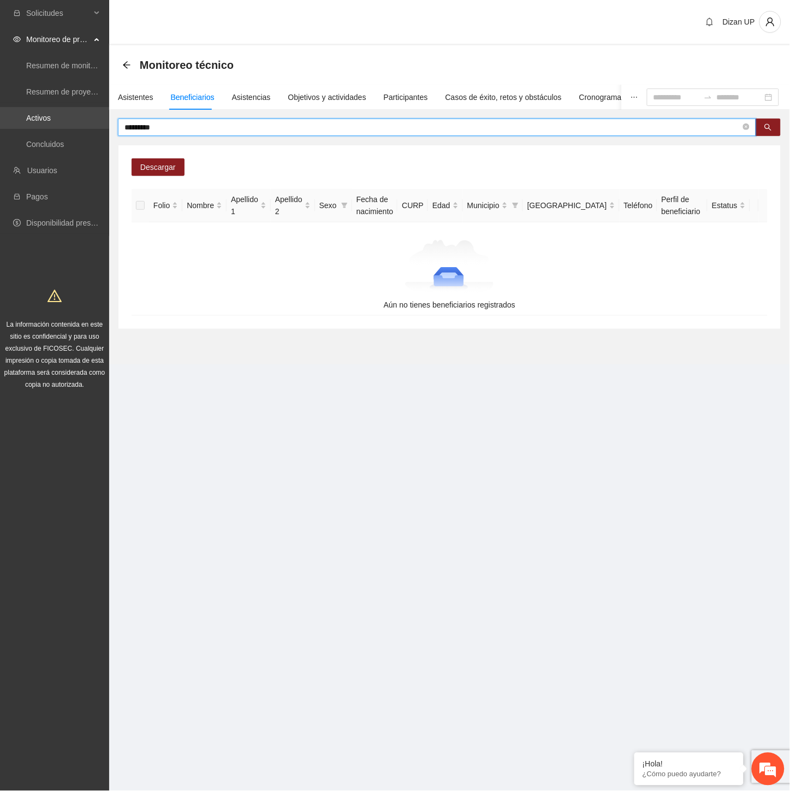
drag, startPoint x: 161, startPoint y: 123, endPoint x: 45, endPoint y: 128, distance: 115.9
click at [45, 128] on section "Solicitudes Monitoreo de proyectos Resumen de monitoreo Resumen de proyectos ap…" at bounding box center [395, 395] width 790 height 791
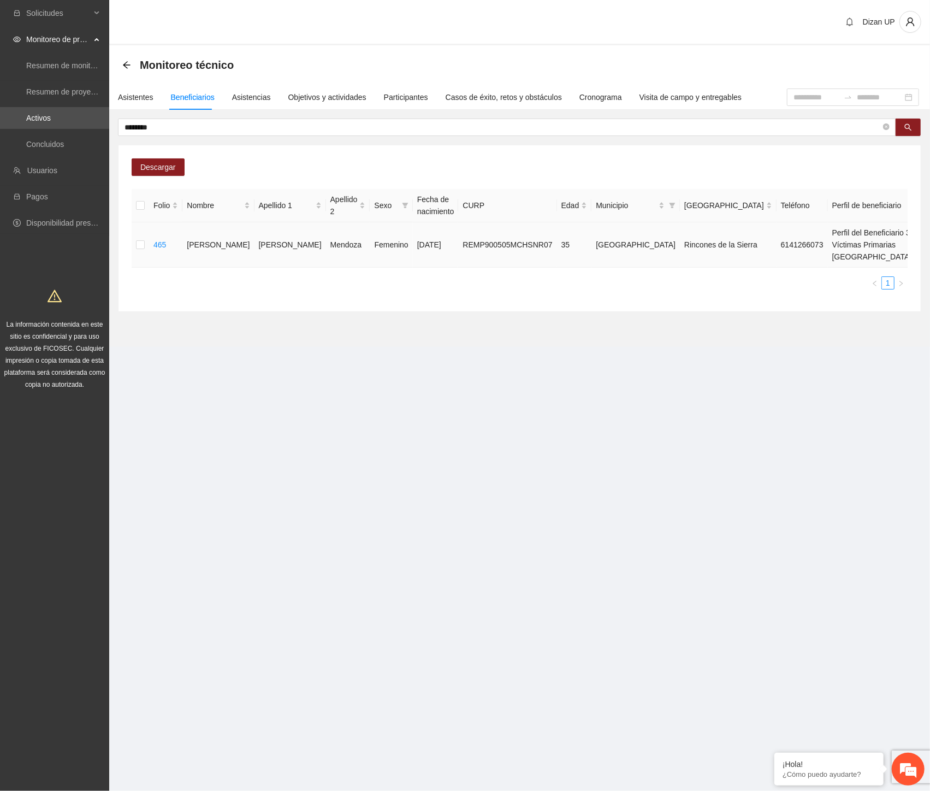
drag, startPoint x: 492, startPoint y: 266, endPoint x: 505, endPoint y: 265, distance: 13.2
click at [492, 266] on td "REMP900505MCHSNR07" at bounding box center [507, 244] width 98 height 45
click at [914, 222] on span "Eliminar" at bounding box center [906, 222] width 28 height 12
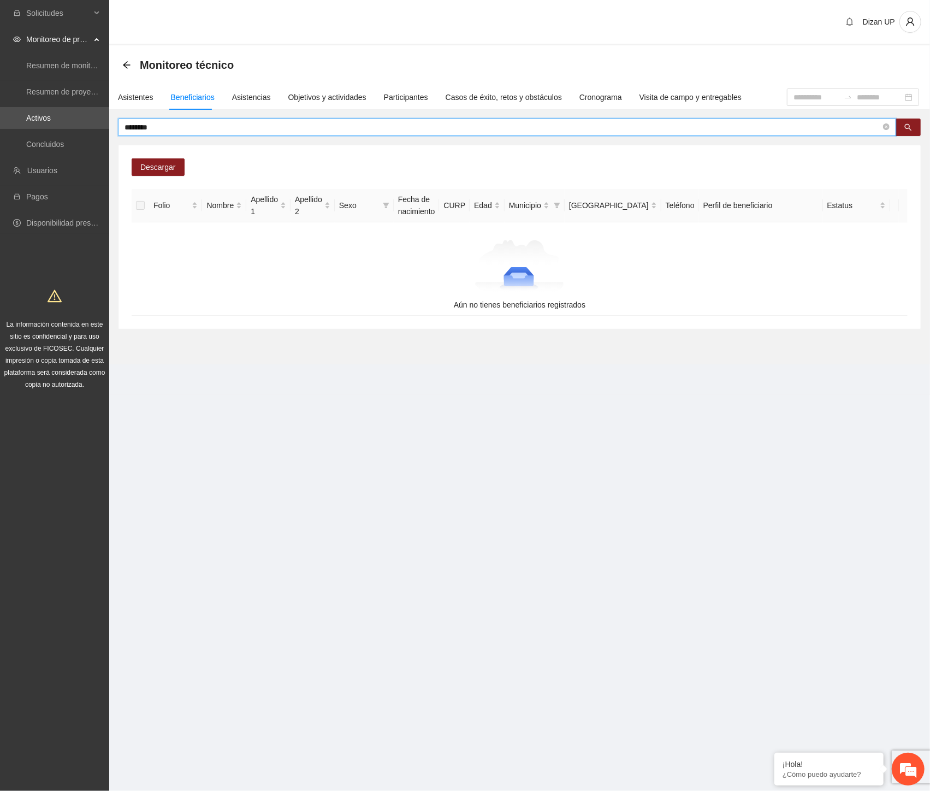
drag, startPoint x: 164, startPoint y: 126, endPoint x: 43, endPoint y: 132, distance: 121.5
click at [44, 132] on section "Solicitudes Monitoreo de proyectos Resumen de monitoreo Resumen de proyectos ap…" at bounding box center [465, 395] width 930 height 791
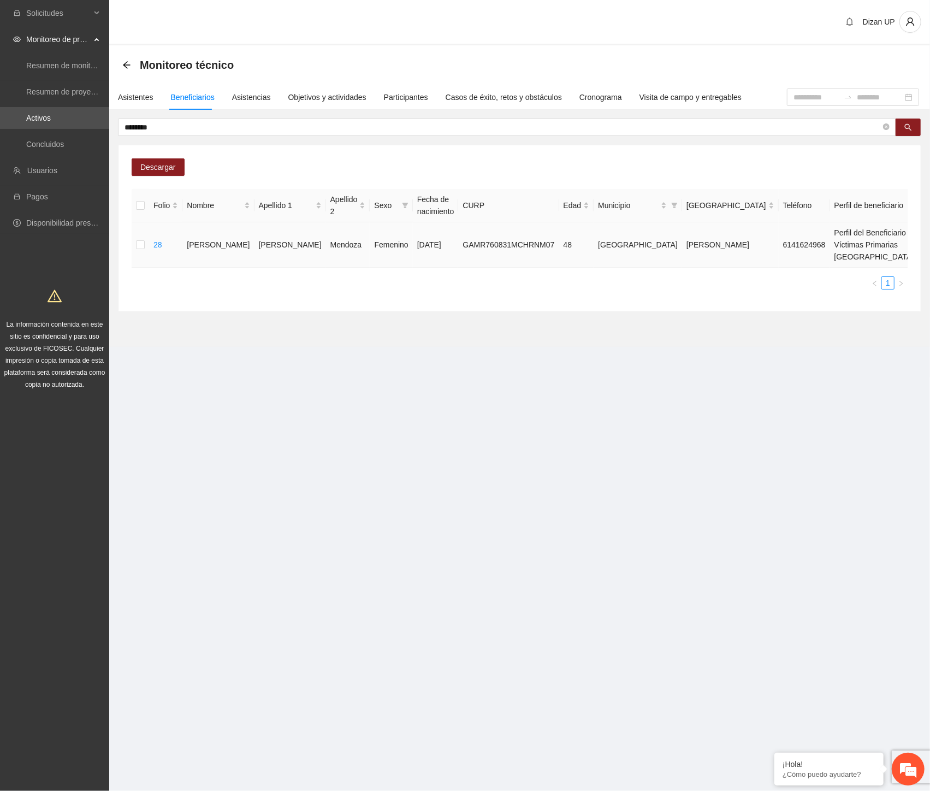
click at [904, 220] on span "Eliminar" at bounding box center [906, 222] width 28 height 12
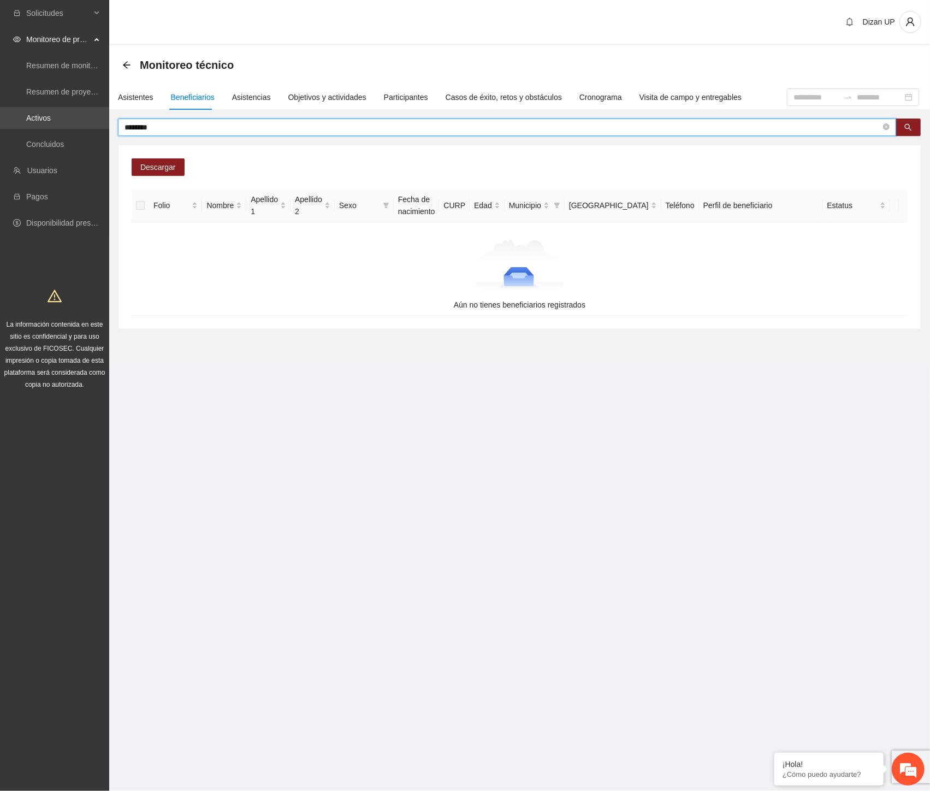
drag, startPoint x: 197, startPoint y: 128, endPoint x: 18, endPoint y: 122, distance: 178.7
click at [33, 125] on section "Solicitudes Monitoreo de proyectos Resumen de monitoreo Resumen de proyectos ap…" at bounding box center [465, 395] width 930 height 791
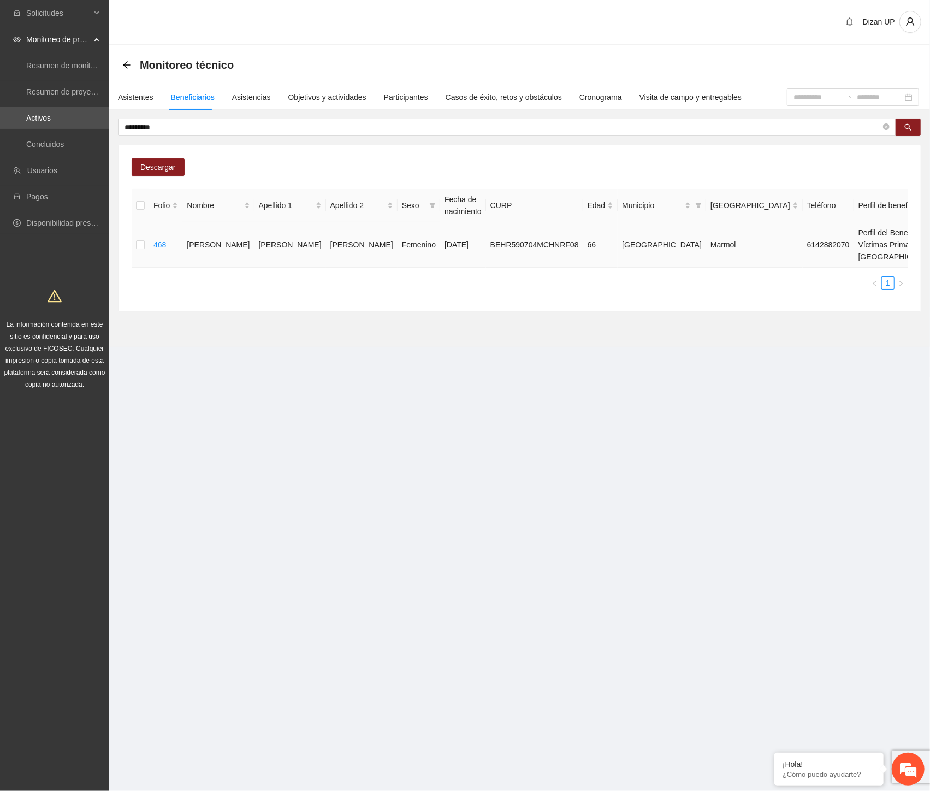
drag, startPoint x: 872, startPoint y: 258, endPoint x: 878, endPoint y: 253, distance: 8.2
click at [904, 221] on span "Eliminar" at bounding box center [906, 222] width 28 height 12
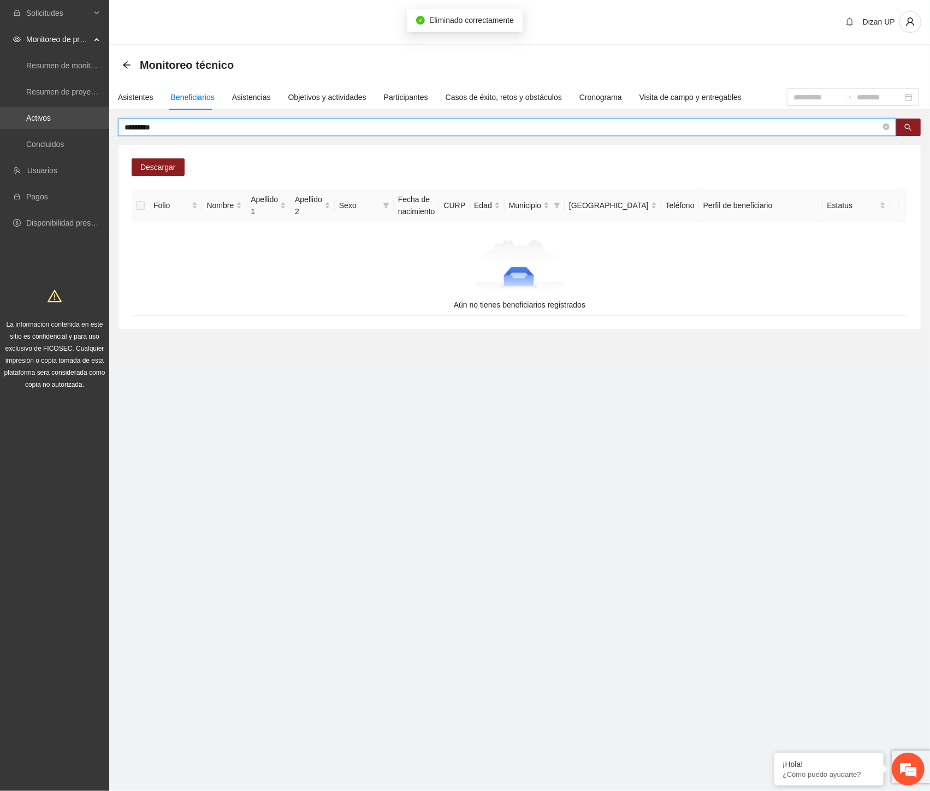
drag, startPoint x: 144, startPoint y: 127, endPoint x: 67, endPoint y: 128, distance: 77.0
click at [69, 128] on section "Solicitudes Monitoreo de proyectos Resumen de monitoreo Resumen de proyectos ap…" at bounding box center [465, 395] width 930 height 791
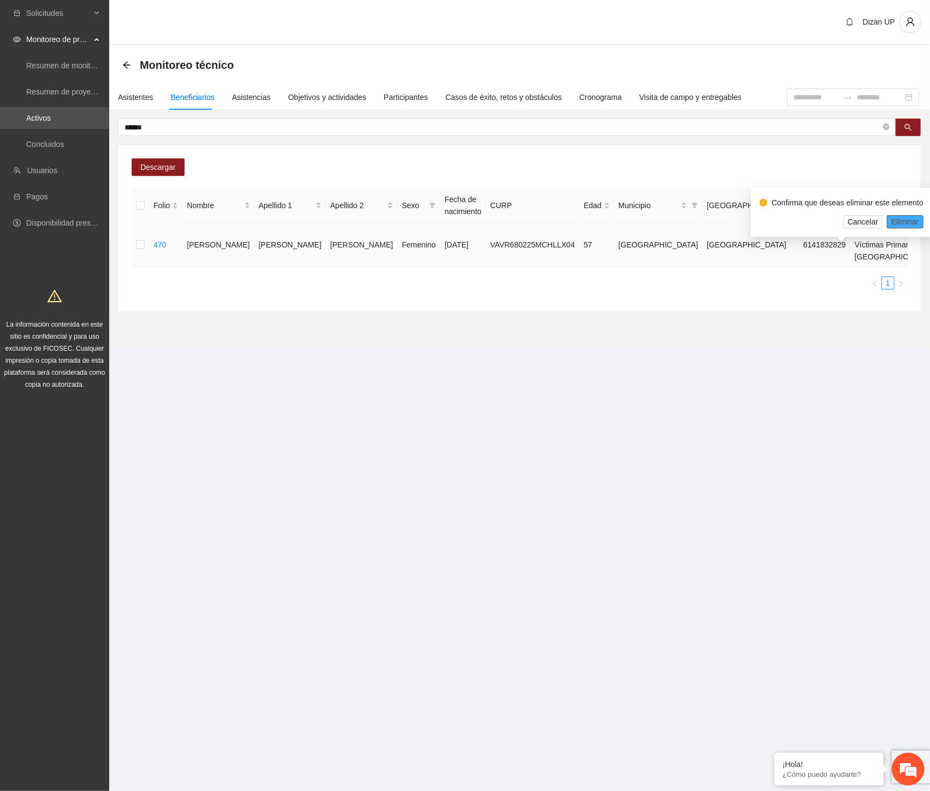
drag, startPoint x: 896, startPoint y: 221, endPoint x: 922, endPoint y: 226, distance: 25.5
click at [897, 222] on span "Eliminar" at bounding box center [906, 222] width 28 height 12
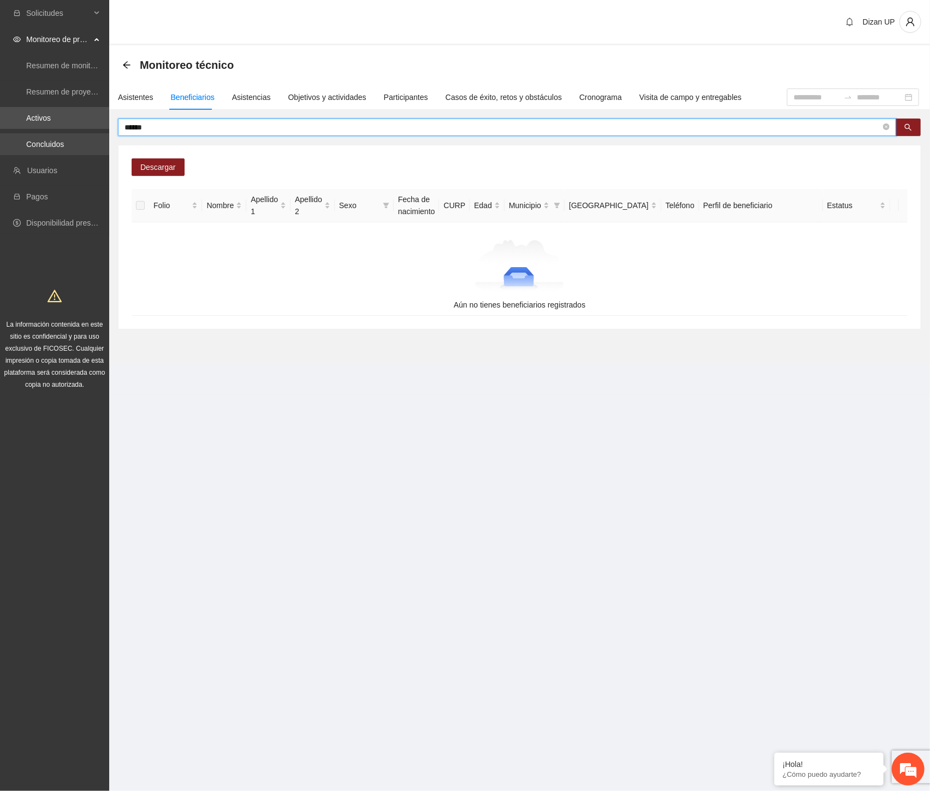
drag, startPoint x: 160, startPoint y: 127, endPoint x: 1, endPoint y: 135, distance: 159.2
click at [1, 135] on section "Solicitudes Monitoreo de proyectos Resumen de monitoreo Resumen de proyectos ap…" at bounding box center [465, 395] width 930 height 791
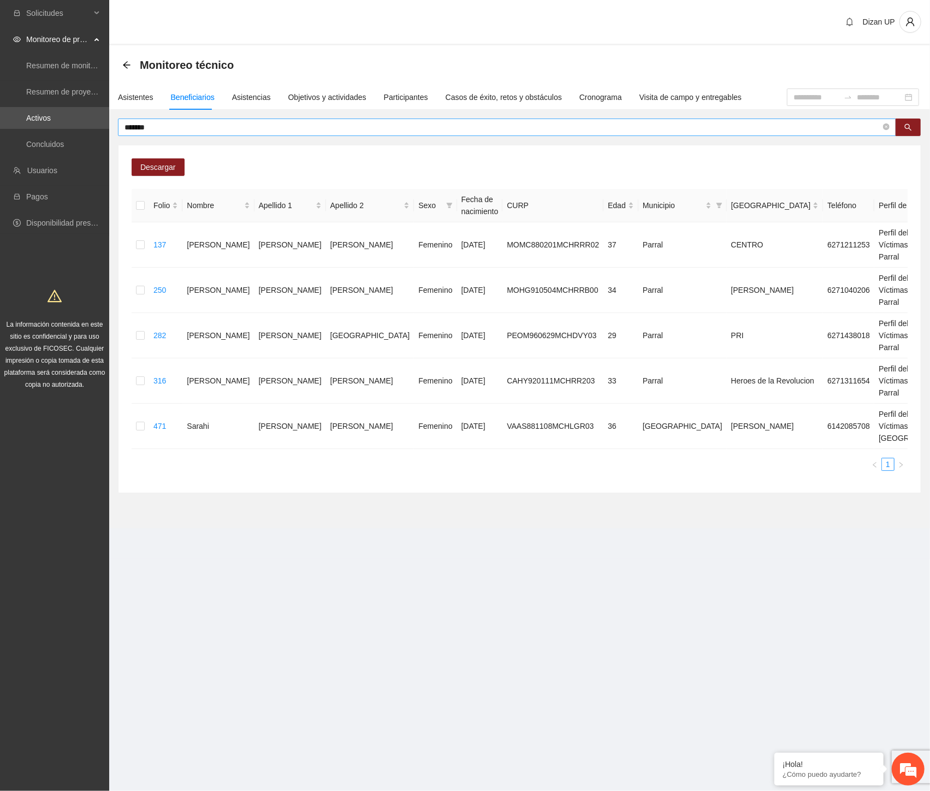
click at [208, 123] on input "******" at bounding box center [503, 127] width 757 height 12
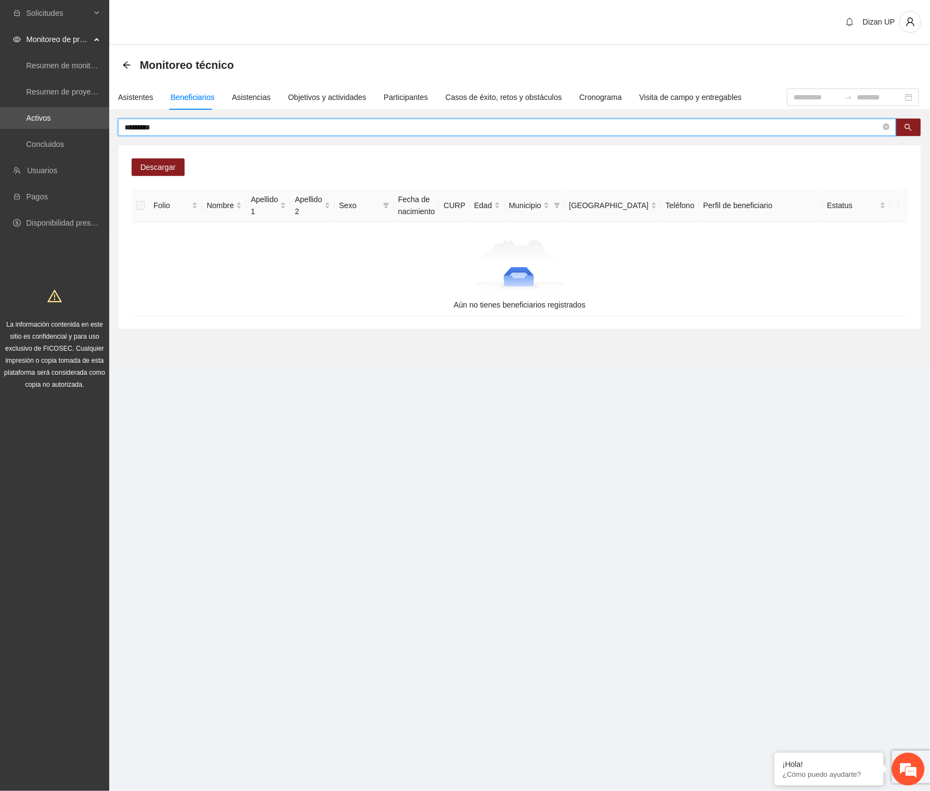
drag, startPoint x: 171, startPoint y: 127, endPoint x: 433, endPoint y: 177, distance: 266.3
click at [170, 128] on input "*********" at bounding box center [503, 127] width 757 height 12
click at [183, 129] on input "*********" at bounding box center [503, 127] width 757 height 12
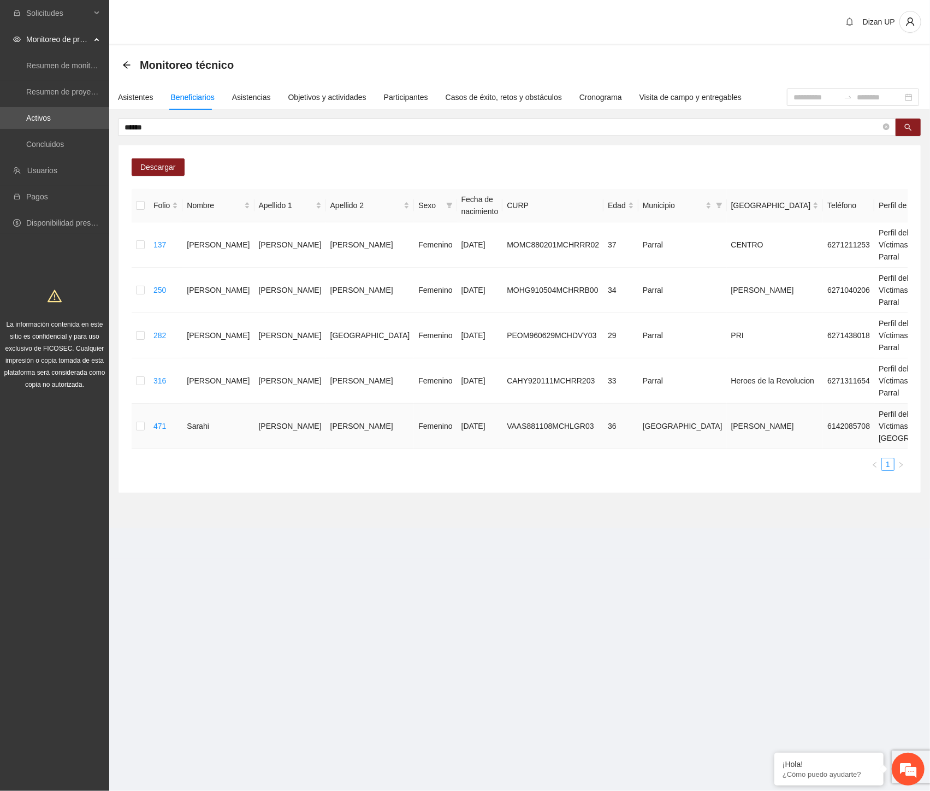
drag, startPoint x: 444, startPoint y: 536, endPoint x: 582, endPoint y: 534, distance: 138.2
click at [503, 449] on td "VAAS881108MCHLGR03" at bounding box center [553, 426] width 101 height 45
click at [902, 499] on span "Eliminar" at bounding box center [906, 499] width 28 height 12
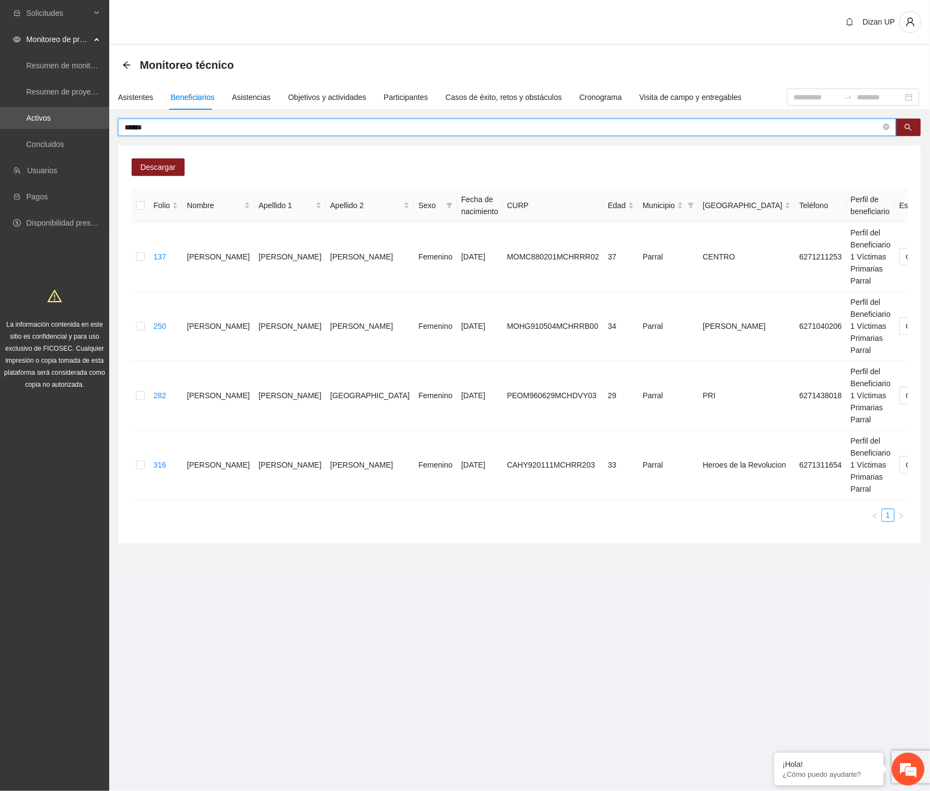
drag, startPoint x: 181, startPoint y: 126, endPoint x: 25, endPoint y: 129, distance: 156.8
click at [26, 129] on section "Solicitudes Monitoreo de proyectos Resumen de monitoreo Resumen de proyectos ap…" at bounding box center [465, 395] width 930 height 791
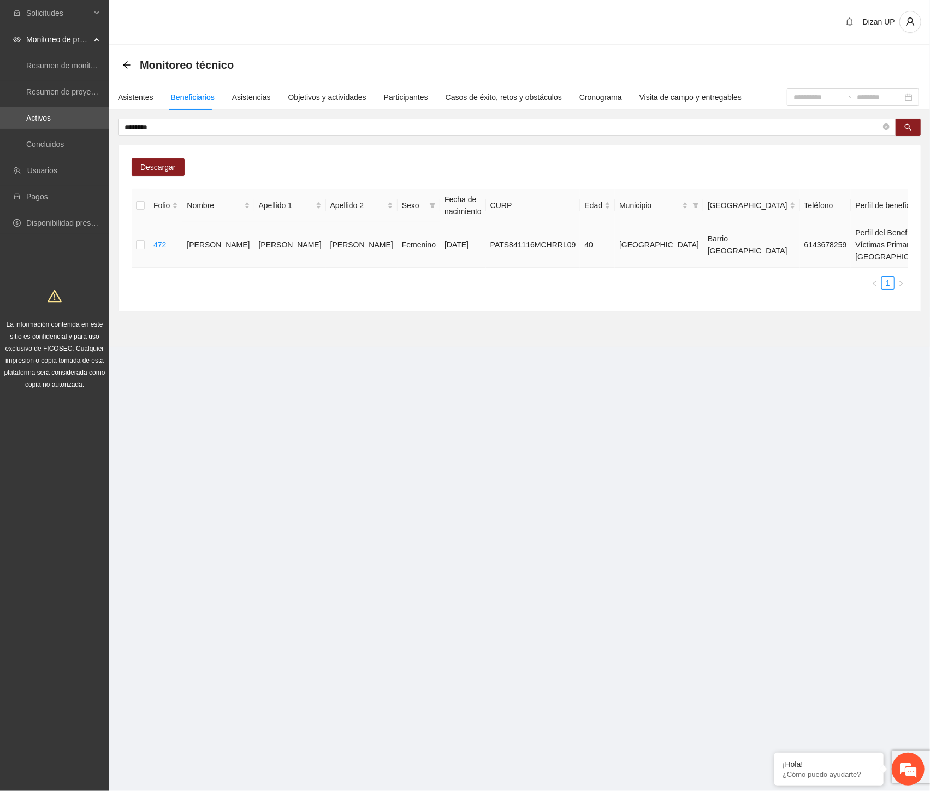
click at [893, 222] on span "Eliminar" at bounding box center [906, 222] width 28 height 12
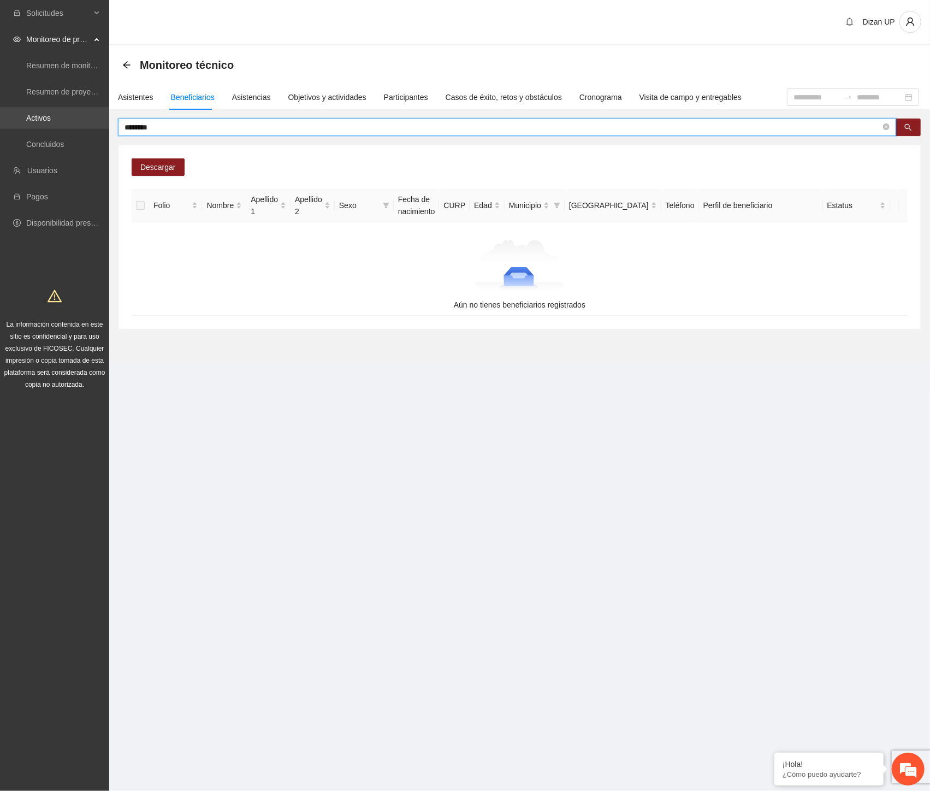
drag, startPoint x: 170, startPoint y: 127, endPoint x: 27, endPoint y: 128, distance: 143.1
click at [33, 129] on section "Solicitudes Monitoreo de proyectos Resumen de monitoreo Resumen de proyectos ap…" at bounding box center [465, 395] width 930 height 791
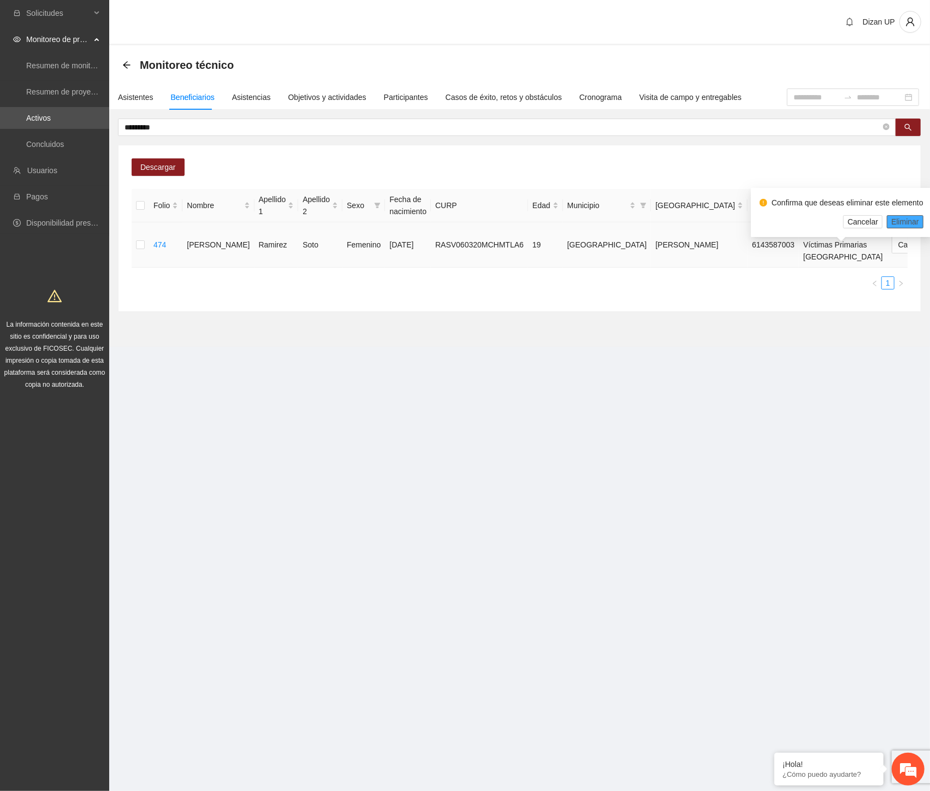
click at [897, 223] on span "Eliminar" at bounding box center [906, 222] width 28 height 12
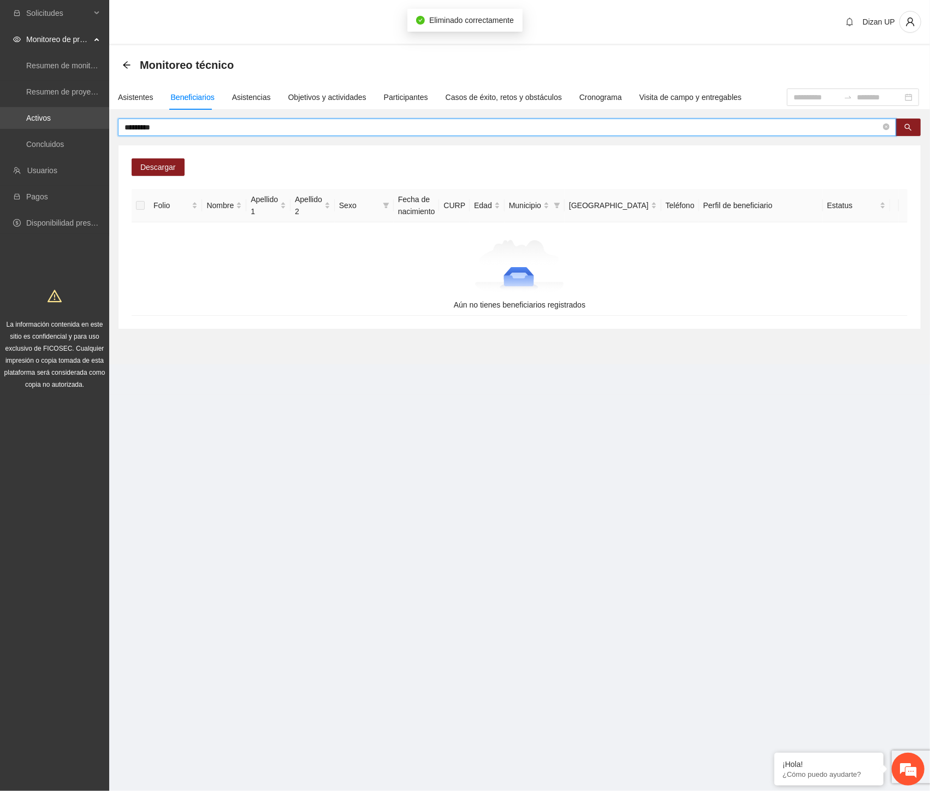
drag, startPoint x: 68, startPoint y: 127, endPoint x: 38, endPoint y: 128, distance: 29.5
click at [40, 128] on section "Solicitudes Monitoreo de proyectos Resumen de monitoreo Resumen de proyectos ap…" at bounding box center [465, 395] width 930 height 791
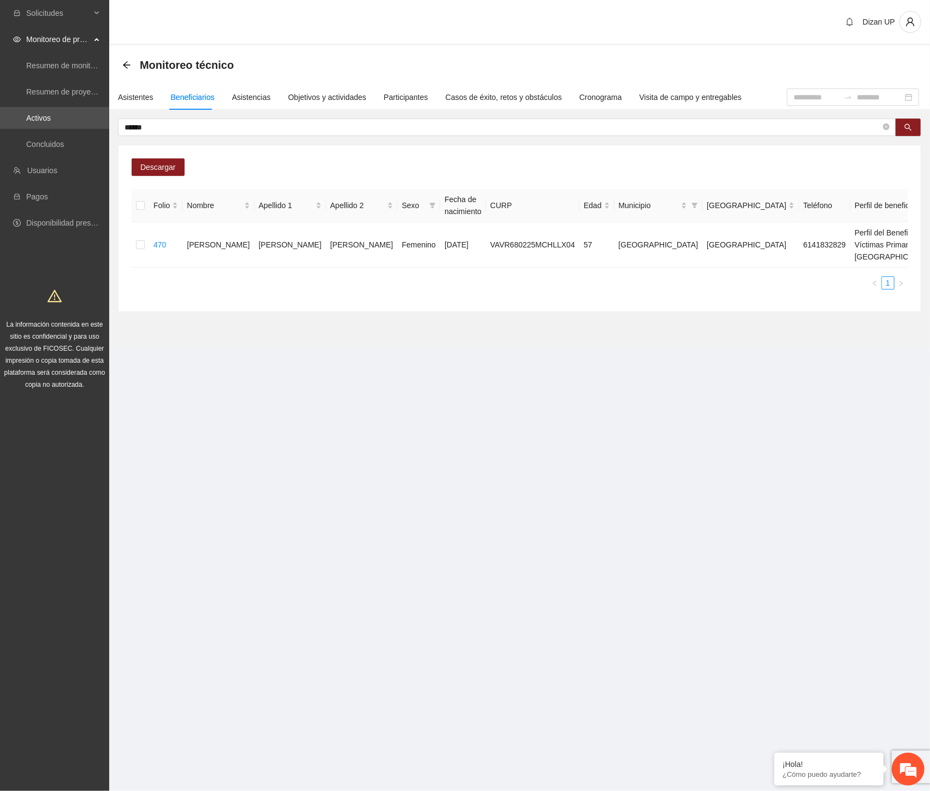
drag, startPoint x: 435, startPoint y: 320, endPoint x: 446, endPoint y: 317, distance: 10.7
click at [437, 298] on div "Folio Nombre Apellido 1 Apellido 2 Sexo Fecha de nacimiento CURP Edad Municipio…" at bounding box center [520, 243] width 776 height 109
click at [909, 220] on span "Eliminar" at bounding box center [906, 222] width 28 height 12
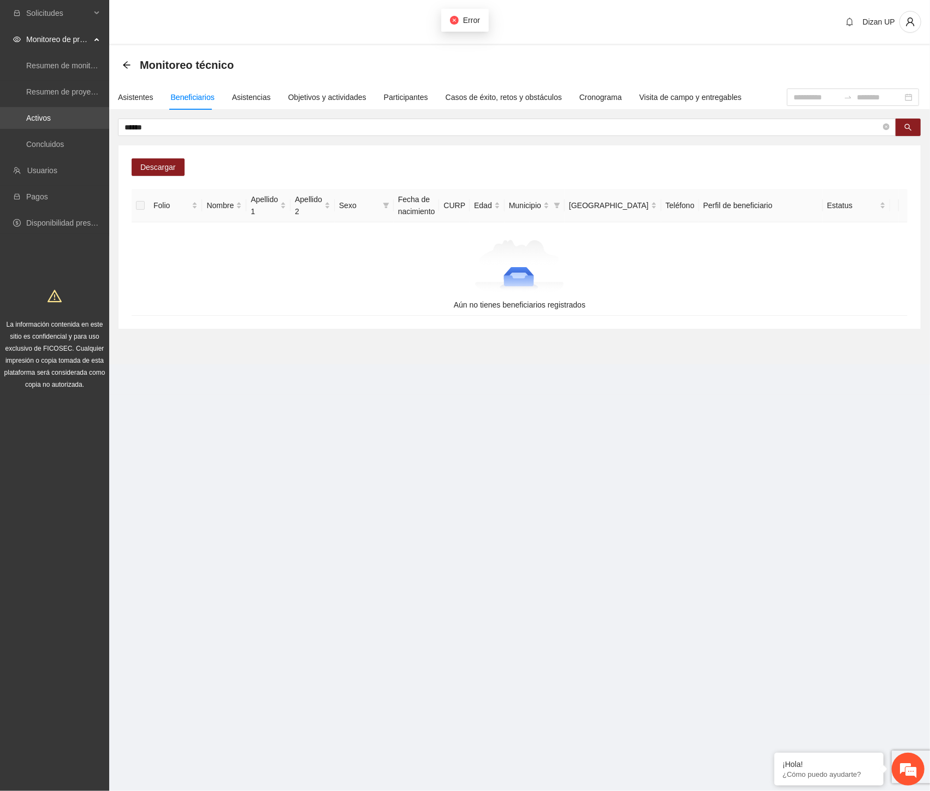
drag, startPoint x: 162, startPoint y: 126, endPoint x: 69, endPoint y: 126, distance: 92.9
click at [67, 126] on section "Solicitudes Monitoreo de proyectos Resumen de monitoreo Resumen de proyectos ap…" at bounding box center [465, 395] width 930 height 791
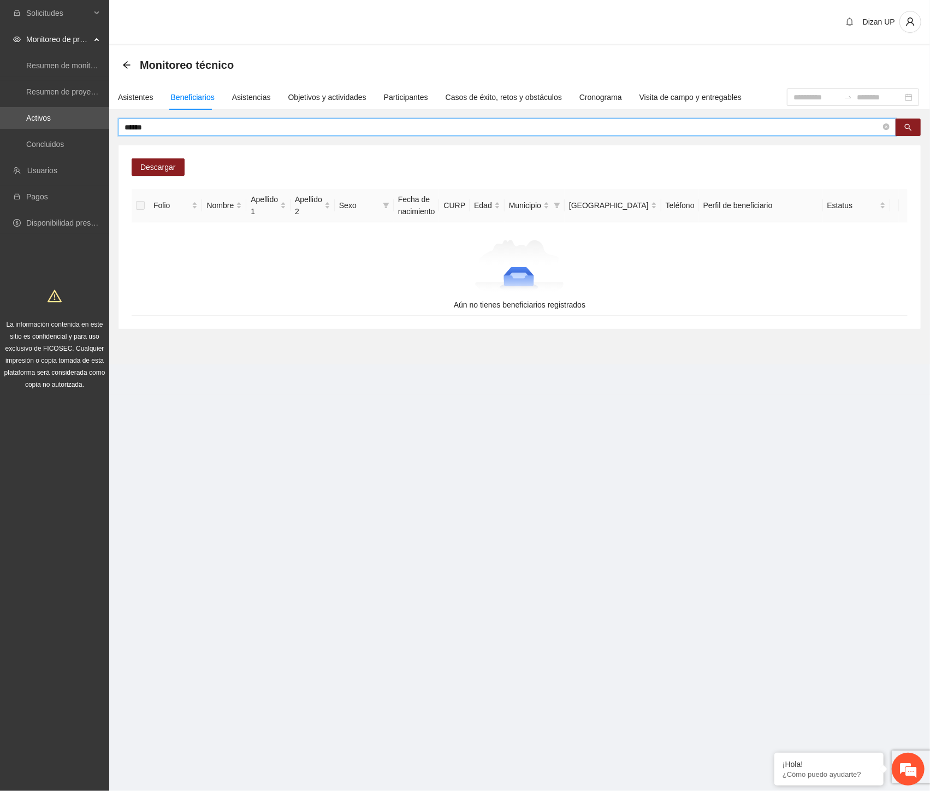
click at [187, 124] on input "******" at bounding box center [503, 127] width 757 height 12
drag, startPoint x: 147, startPoint y: 127, endPoint x: 72, endPoint y: 130, distance: 75.5
click at [73, 130] on section "Solicitudes Monitoreo de proyectos Resumen de monitoreo Resumen de proyectos ap…" at bounding box center [465, 395] width 930 height 791
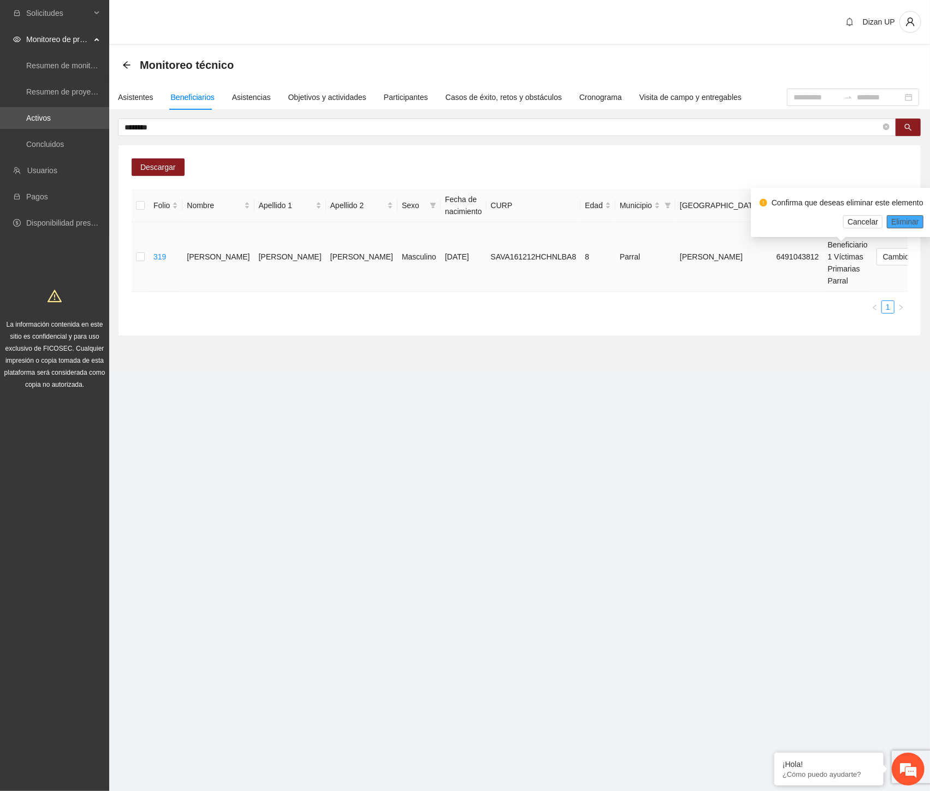
click at [904, 222] on span "Eliminar" at bounding box center [906, 222] width 28 height 12
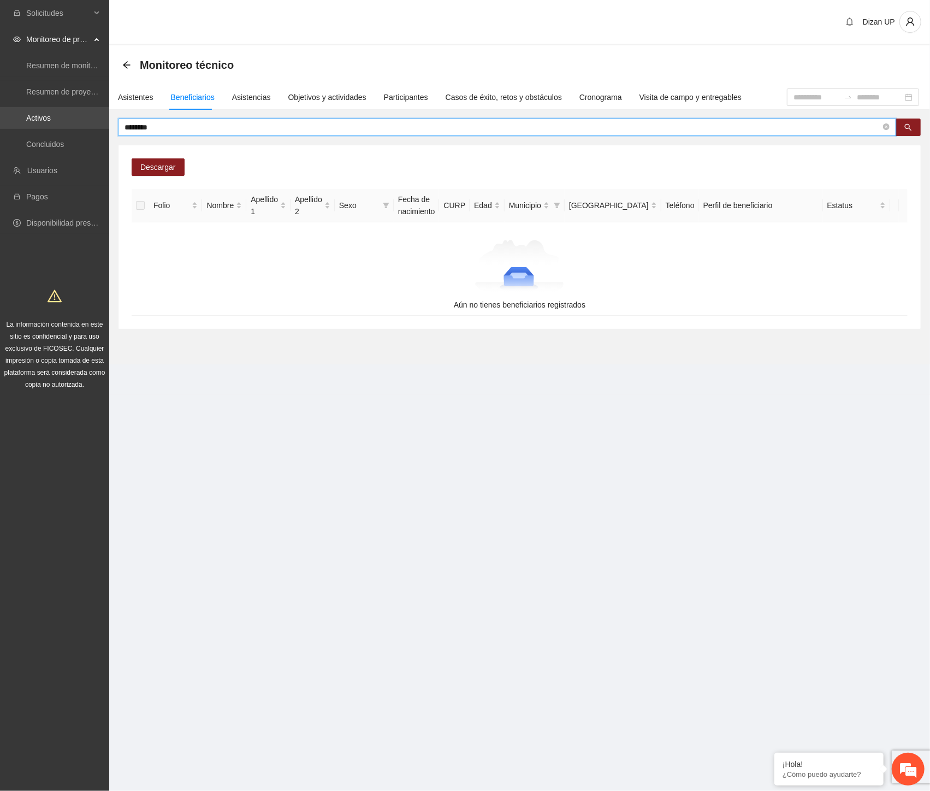
drag, startPoint x: 157, startPoint y: 123, endPoint x: 46, endPoint y: 121, distance: 110.9
click at [46, 121] on section "Solicitudes Monitoreo de proyectos Resumen de monitoreo Resumen de proyectos ap…" at bounding box center [465, 395] width 930 height 791
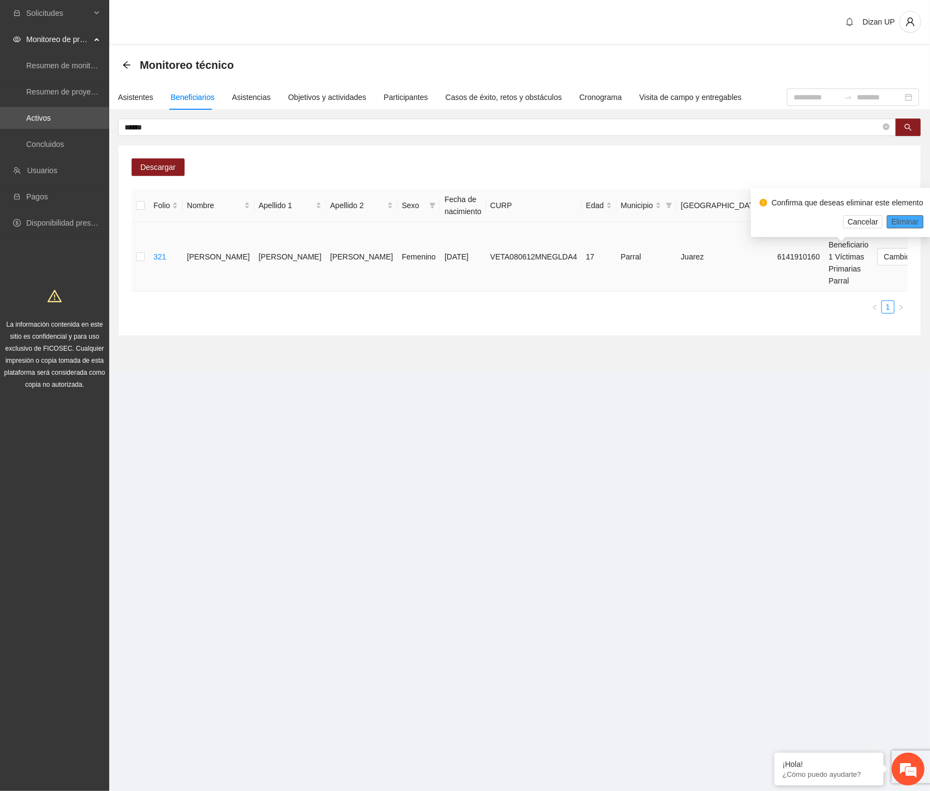
click at [908, 226] on span "Eliminar" at bounding box center [906, 222] width 28 height 12
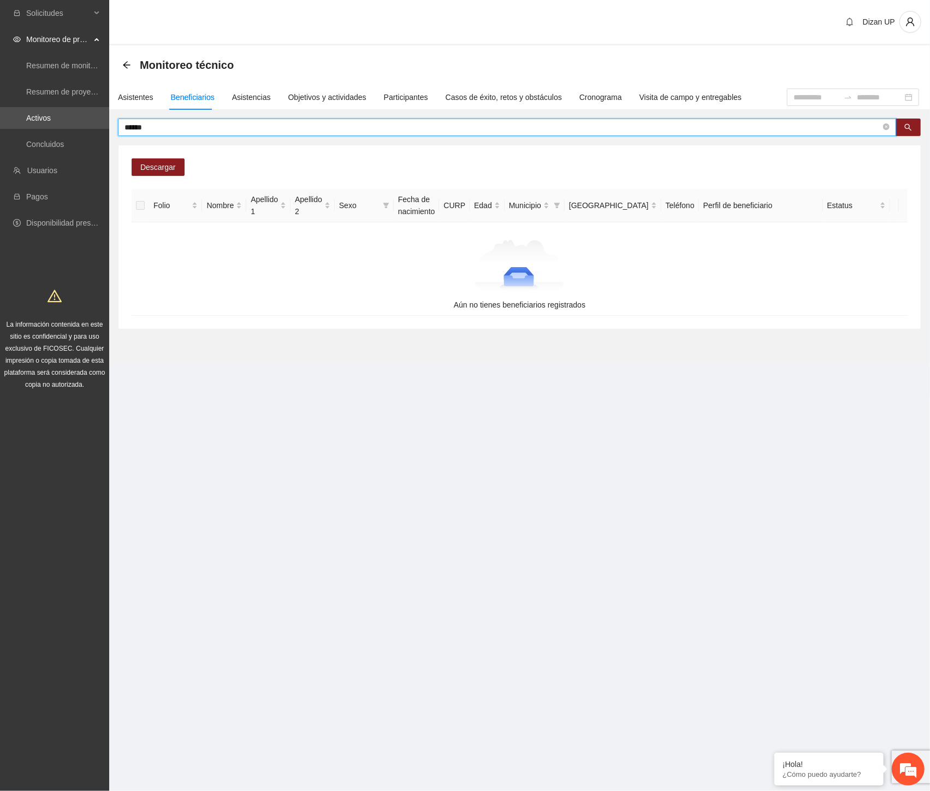
drag, startPoint x: 169, startPoint y: 126, endPoint x: 48, endPoint y: 131, distance: 121.4
click at [48, 131] on section "Solicitudes Monitoreo de proyectos Resumen de monitoreo Resumen de proyectos ap…" at bounding box center [465, 395] width 930 height 791
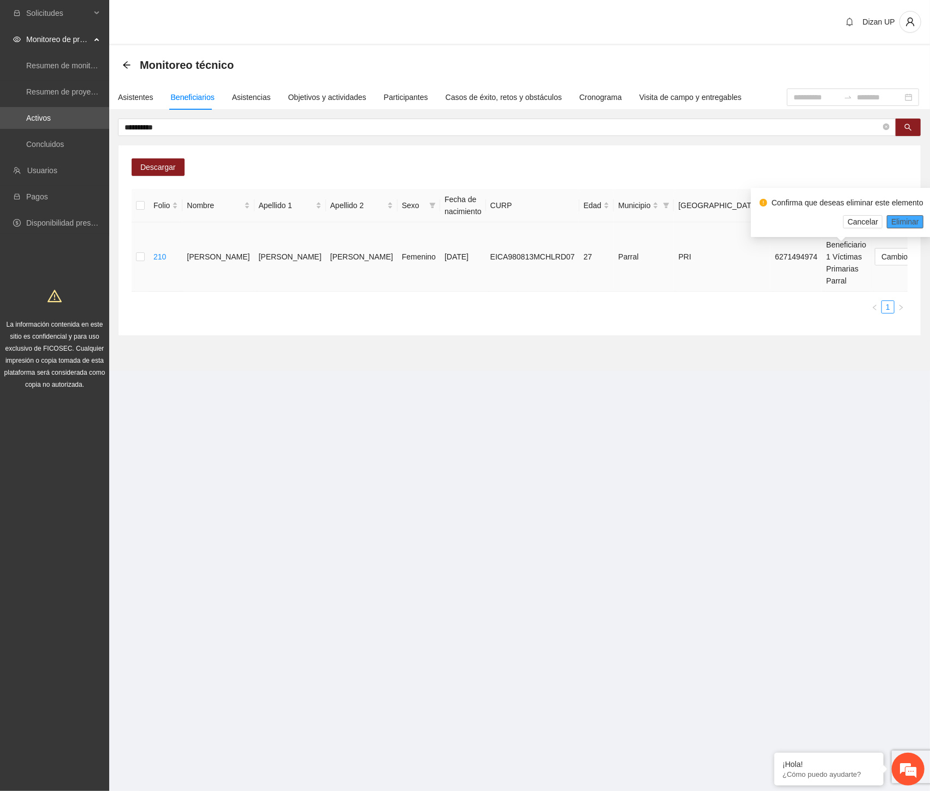
click at [898, 219] on span "Eliminar" at bounding box center [906, 222] width 28 height 12
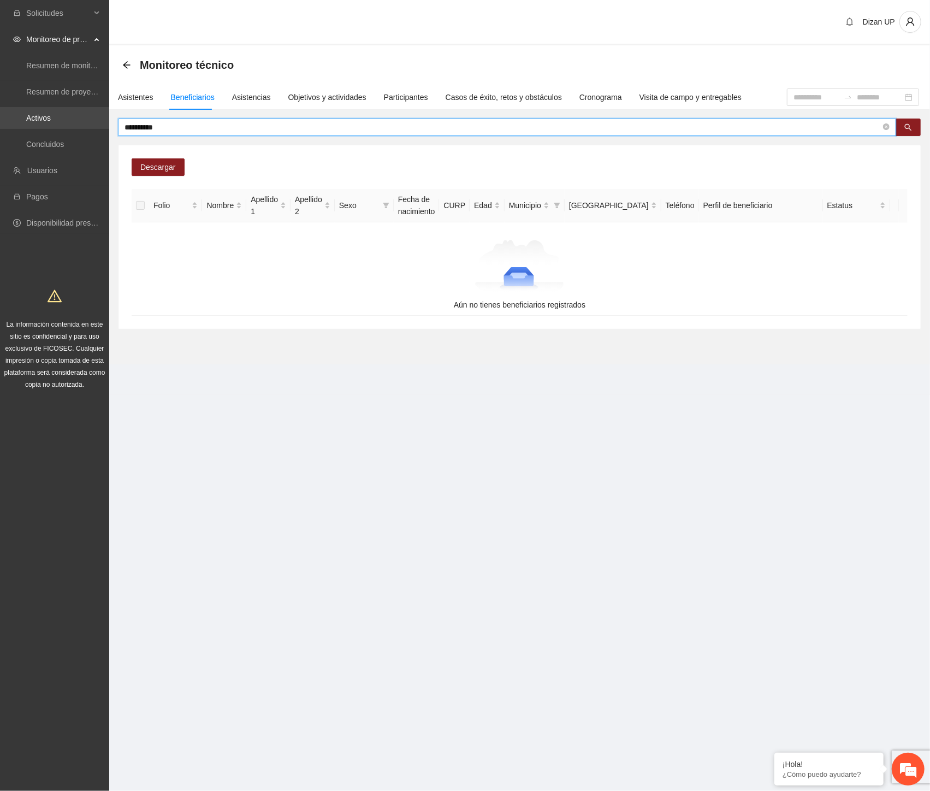
drag, startPoint x: 82, startPoint y: 125, endPoint x: 11, endPoint y: 127, distance: 70.5
click at [14, 127] on section "**********" at bounding box center [465, 395] width 930 height 791
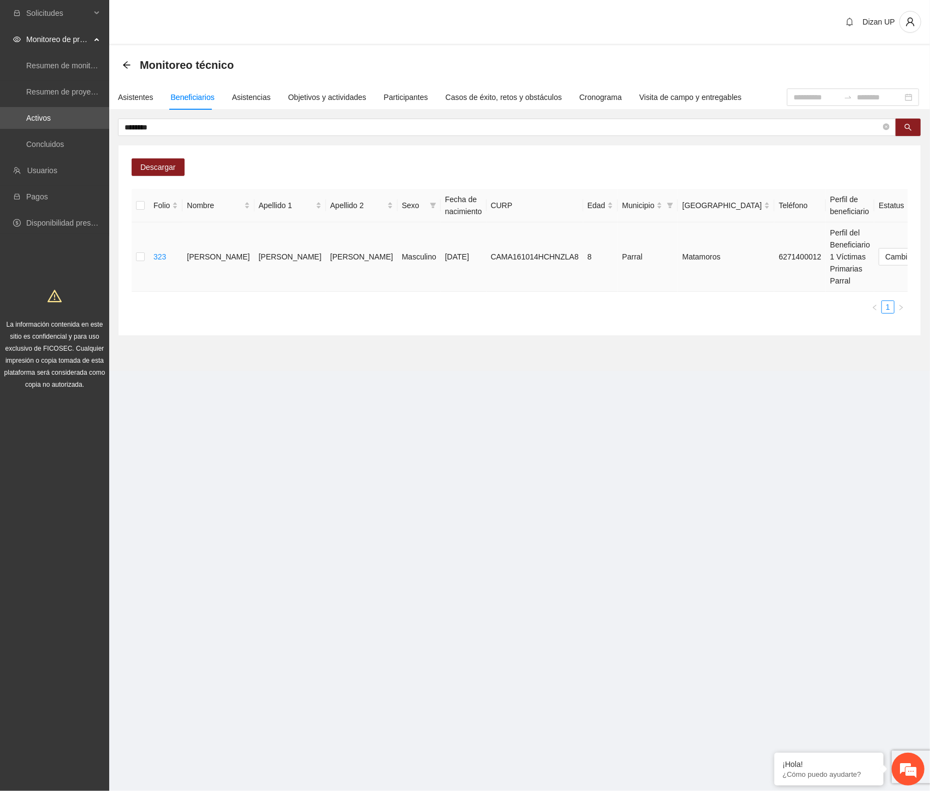
click at [896, 221] on span "Eliminar" at bounding box center [906, 222] width 28 height 12
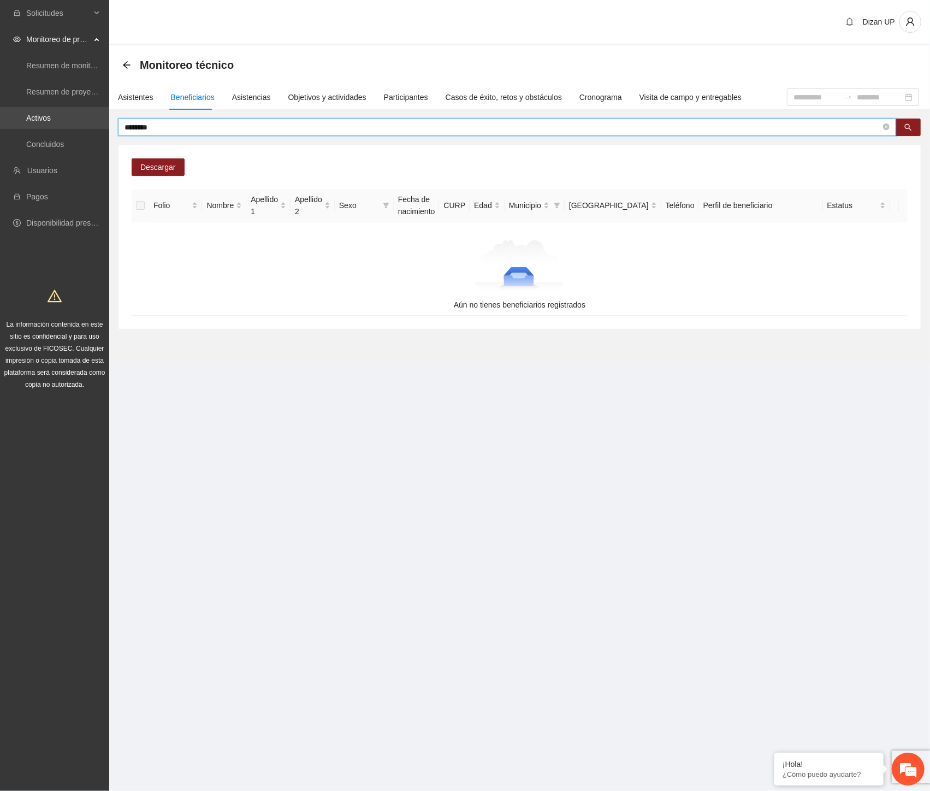
drag, startPoint x: 186, startPoint y: 127, endPoint x: 54, endPoint y: 128, distance: 132.2
click at [54, 128] on section "Solicitudes Monitoreo de proyectos Resumen de monitoreo Resumen de proyectos ap…" at bounding box center [465, 395] width 930 height 791
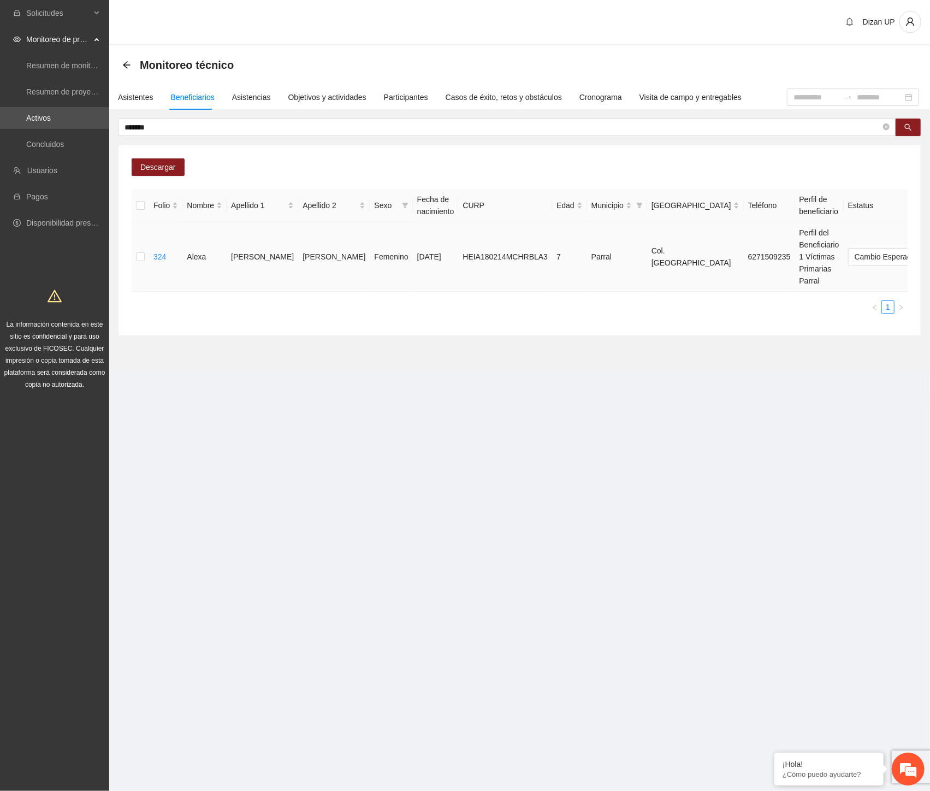
click at [893, 220] on span "Eliminar" at bounding box center [906, 222] width 28 height 12
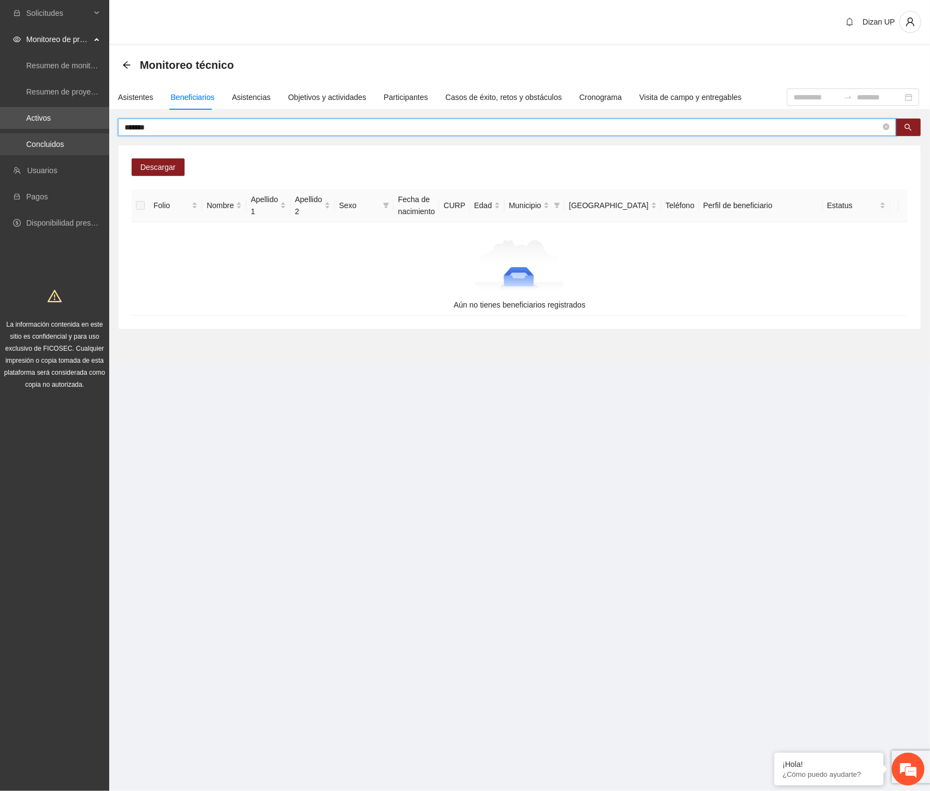
drag, startPoint x: 154, startPoint y: 127, endPoint x: 54, endPoint y: 137, distance: 100.9
click at [55, 137] on section "Solicitudes Monitoreo de proyectos Resumen de monitoreo Resumen de proyectos ap…" at bounding box center [465, 395] width 930 height 791
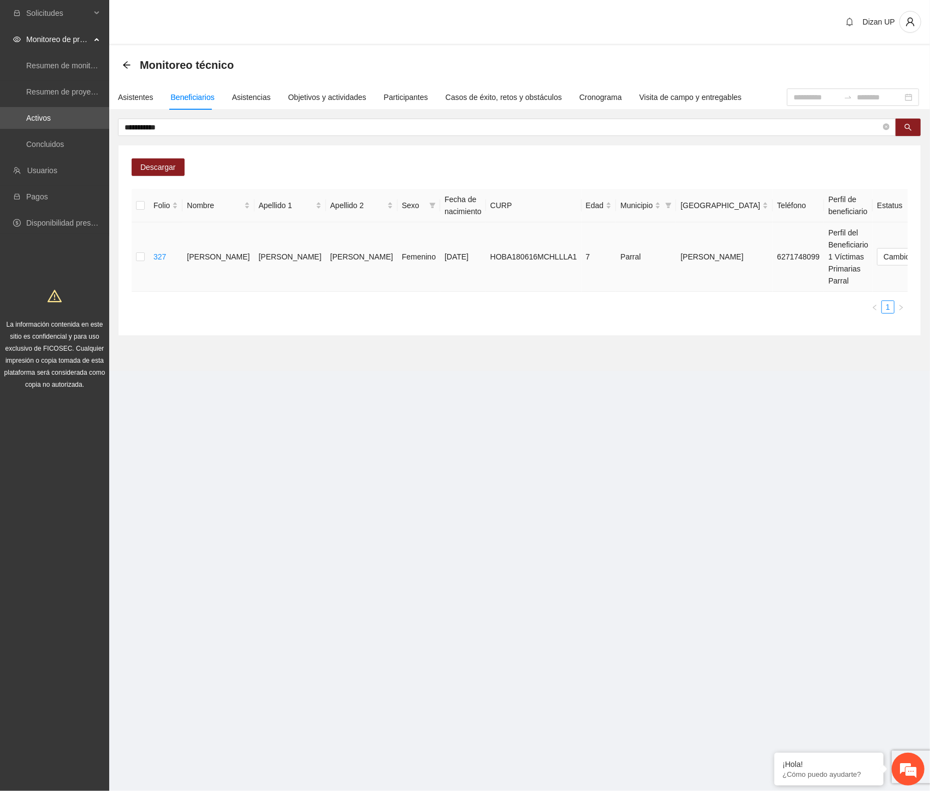
click at [902, 223] on span "Eliminar" at bounding box center [906, 222] width 28 height 12
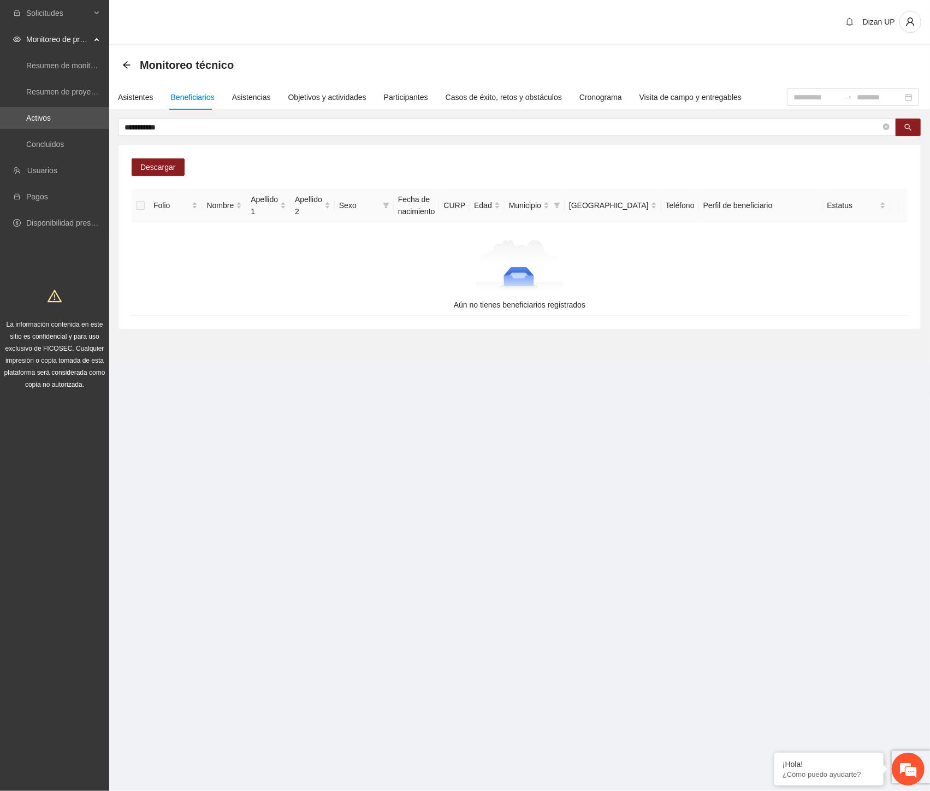
drag, startPoint x: 92, startPoint y: 128, endPoint x: 38, endPoint y: 132, distance: 53.6
click at [40, 131] on section "**********" at bounding box center [465, 395] width 930 height 791
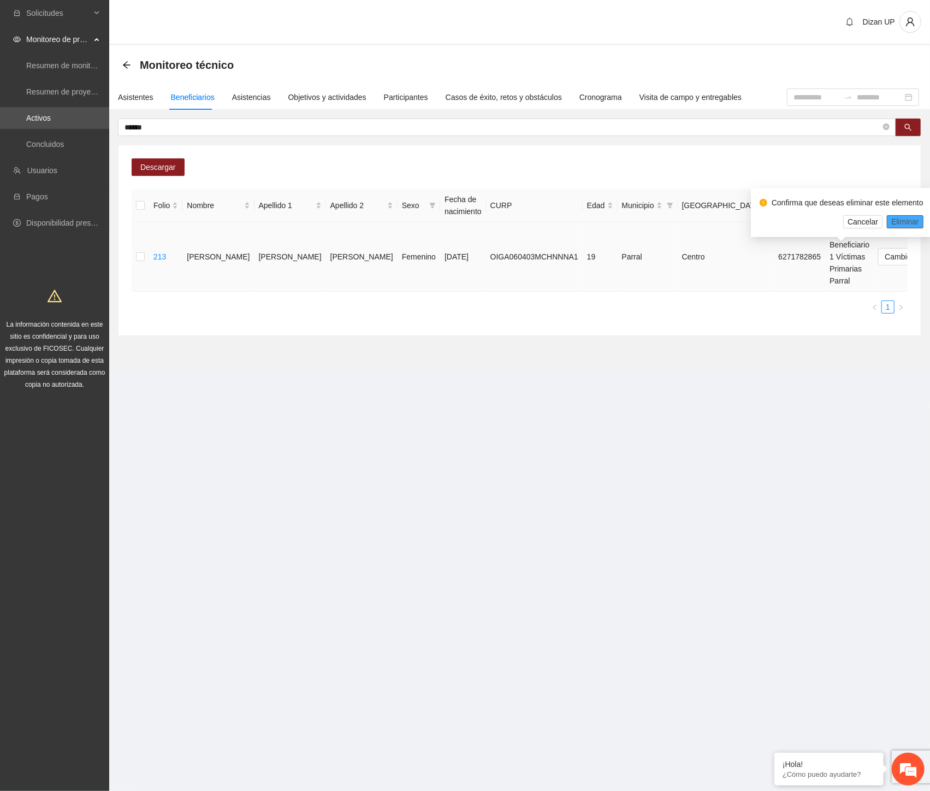
click at [893, 219] on span "Eliminar" at bounding box center [906, 222] width 28 height 12
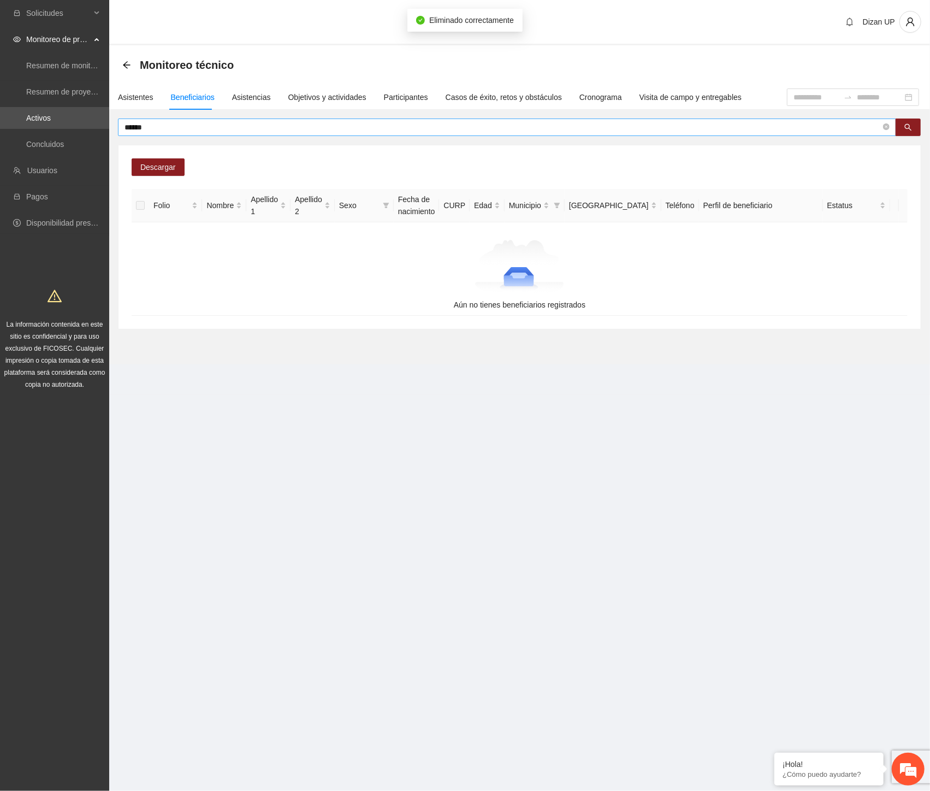
click at [150, 127] on input "******" at bounding box center [503, 127] width 757 height 12
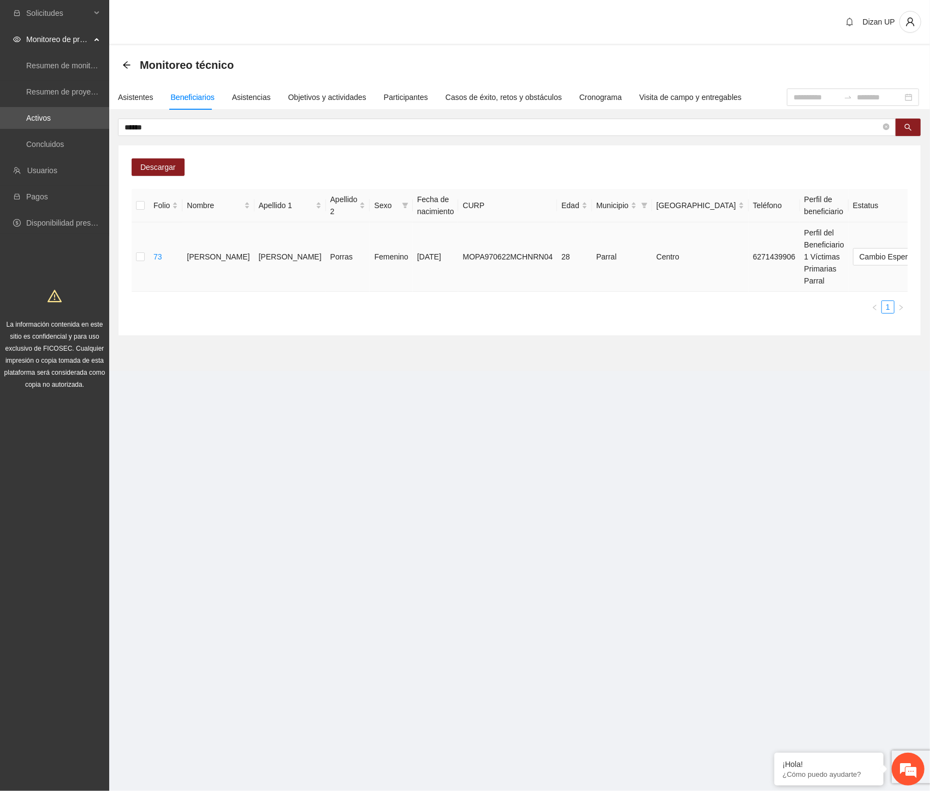
drag, startPoint x: 897, startPoint y: 220, endPoint x: 912, endPoint y: 228, distance: 17.1
click at [897, 221] on span "Eliminar" at bounding box center [906, 222] width 28 height 12
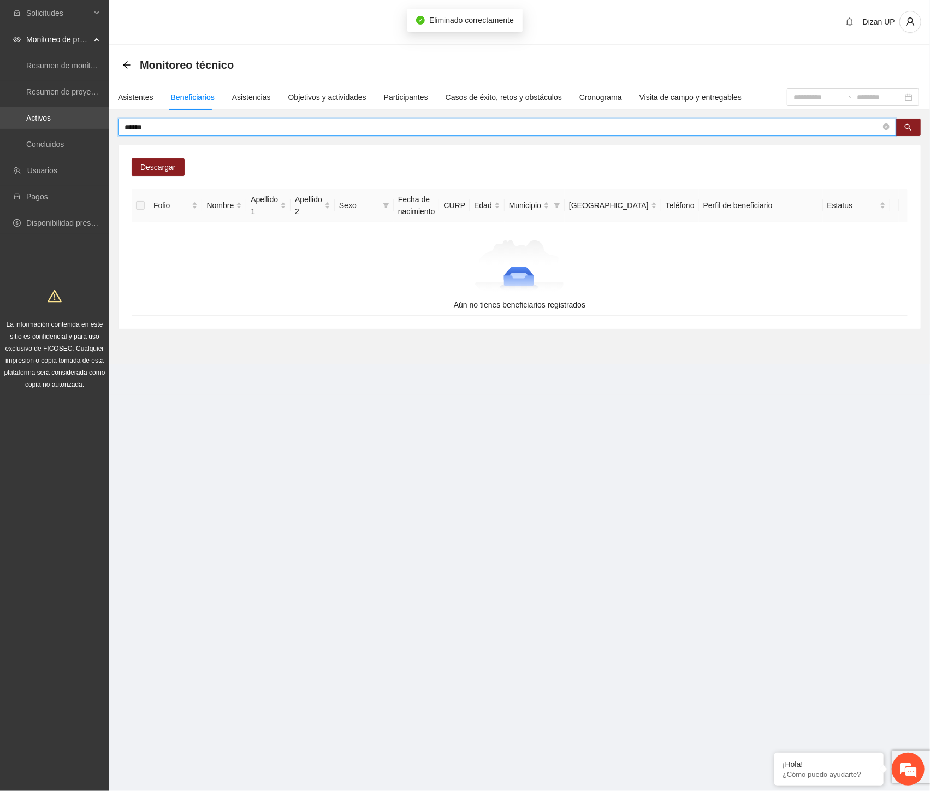
drag, startPoint x: 159, startPoint y: 127, endPoint x: 31, endPoint y: 126, distance: 128.4
click at [31, 126] on section "Solicitudes Monitoreo de proyectos Resumen de monitoreo Resumen de proyectos ap…" at bounding box center [465, 395] width 930 height 791
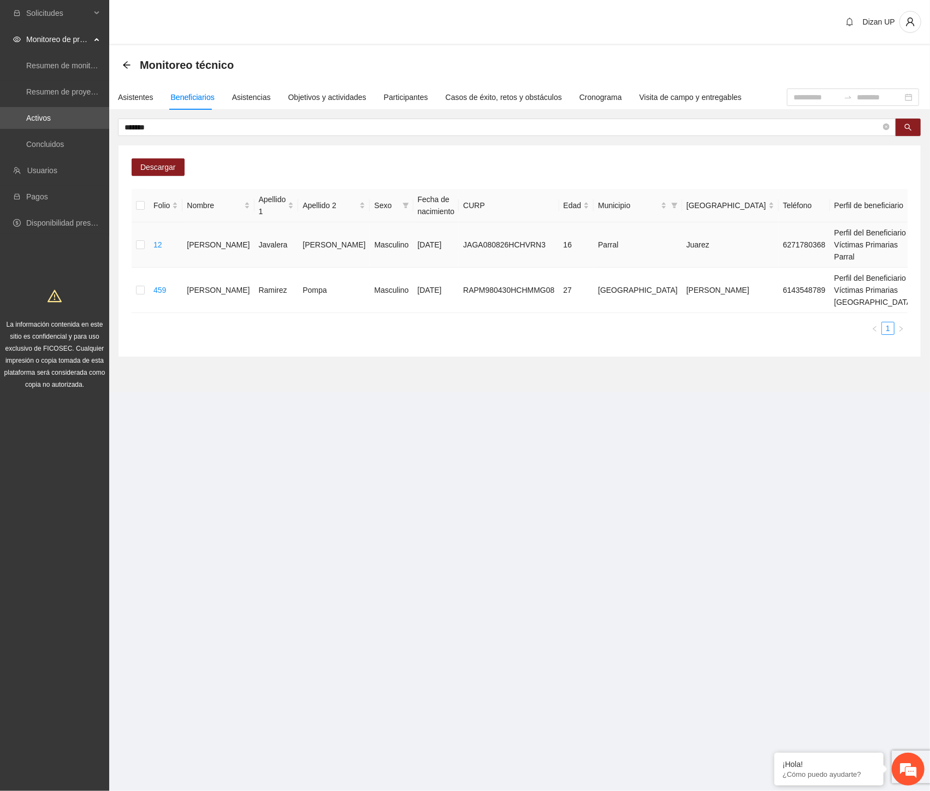
click at [916, 219] on span "Eliminar" at bounding box center [906, 222] width 28 height 12
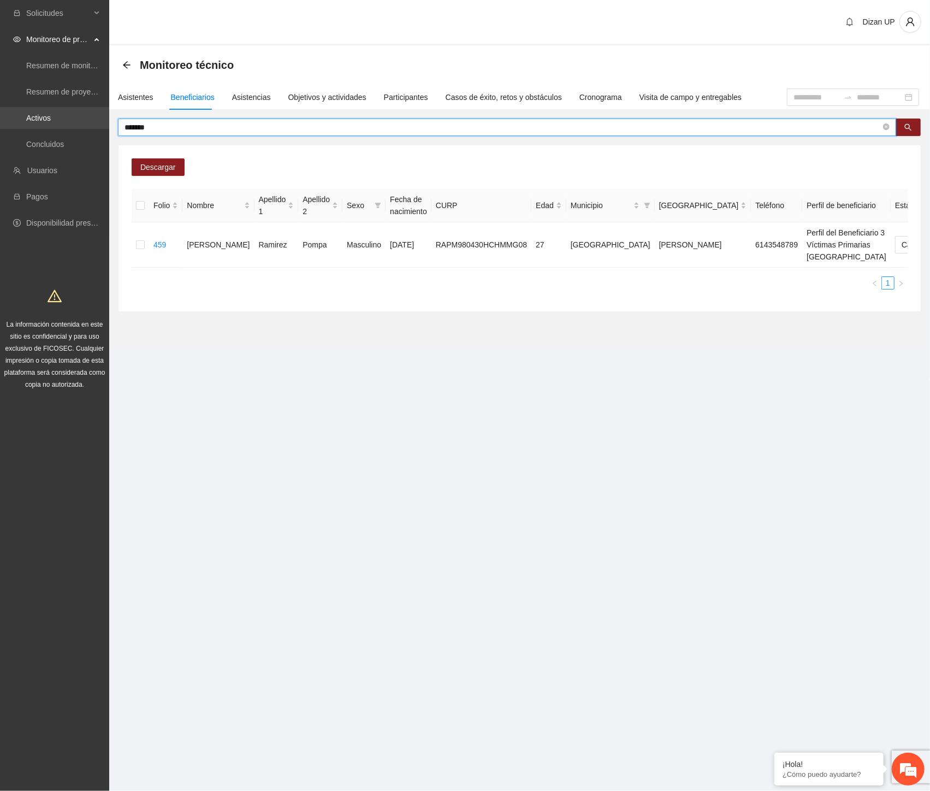
drag, startPoint x: 156, startPoint y: 127, endPoint x: 82, endPoint y: 128, distance: 73.8
click at [82, 128] on section "Solicitudes Monitoreo de proyectos Resumen de monitoreo Resumen de proyectos ap…" at bounding box center [465, 395] width 930 height 791
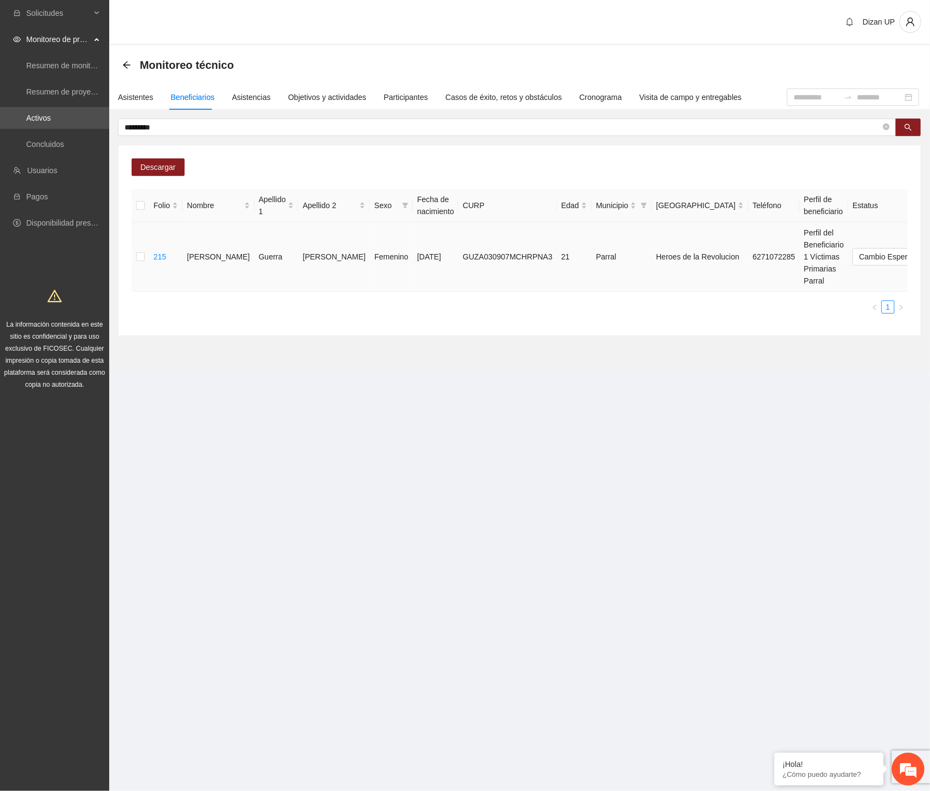
click at [898, 221] on span "Eliminar" at bounding box center [906, 222] width 28 height 12
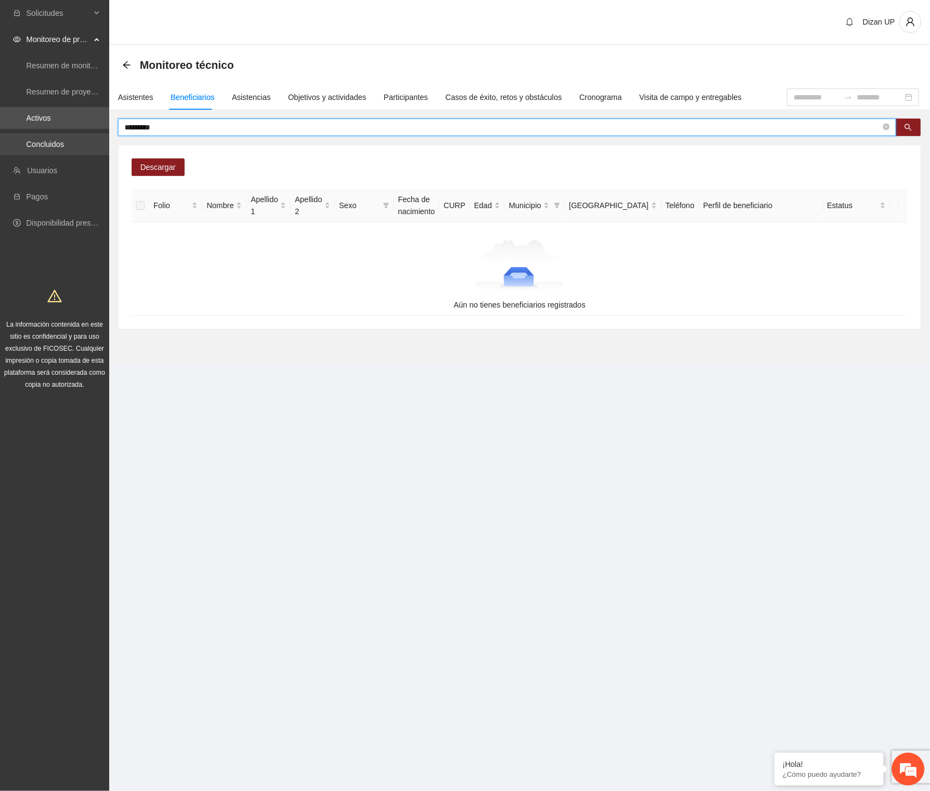
drag, startPoint x: 175, startPoint y: 128, endPoint x: 35, endPoint y: 134, distance: 140.0
click at [37, 133] on section "Solicitudes Monitoreo de proyectos Resumen de monitoreo Resumen de proyectos ap…" at bounding box center [465, 395] width 930 height 791
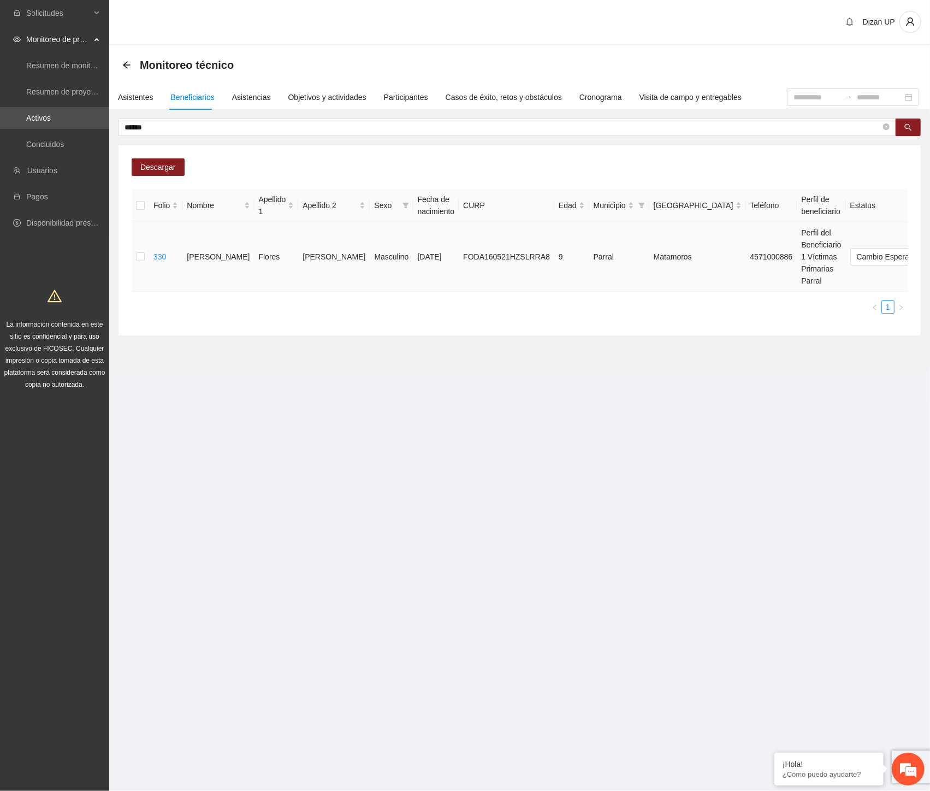
drag, startPoint x: 672, startPoint y: 303, endPoint x: 763, endPoint y: 286, distance: 92.8
click at [674, 303] on ul "1" at bounding box center [520, 306] width 776 height 13
click at [910, 217] on span "Eliminar" at bounding box center [906, 222] width 28 height 12
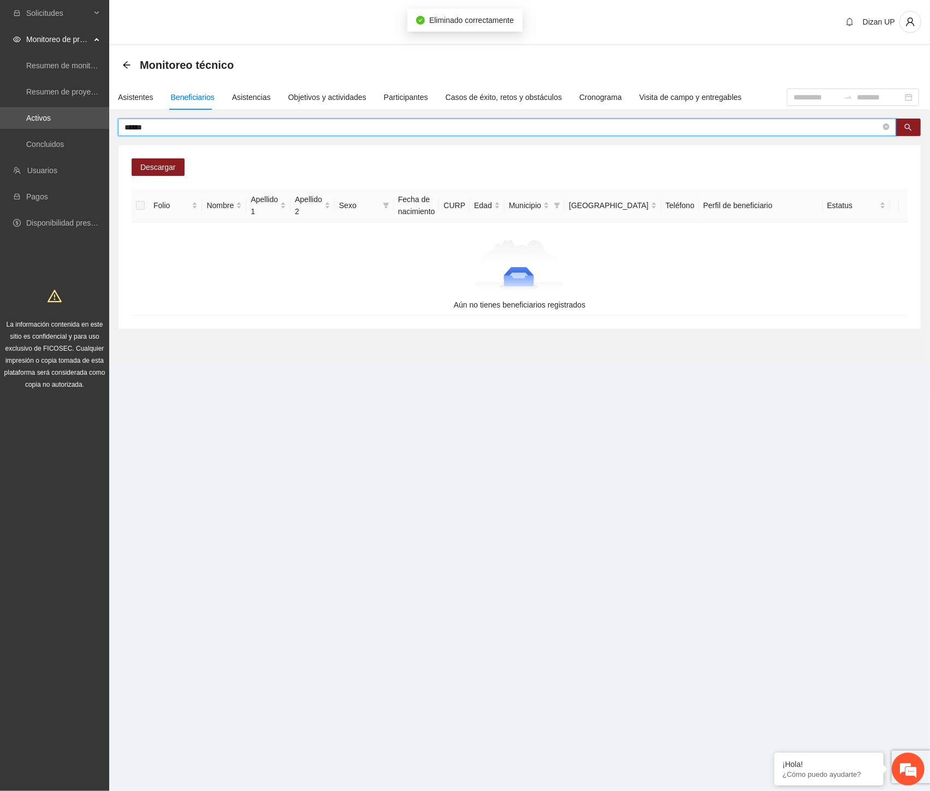
drag, startPoint x: 158, startPoint y: 128, endPoint x: 24, endPoint y: 131, distance: 134.4
click at [25, 131] on section "Solicitudes Monitoreo de proyectos Resumen de monitoreo Resumen de proyectos ap…" at bounding box center [465, 395] width 930 height 791
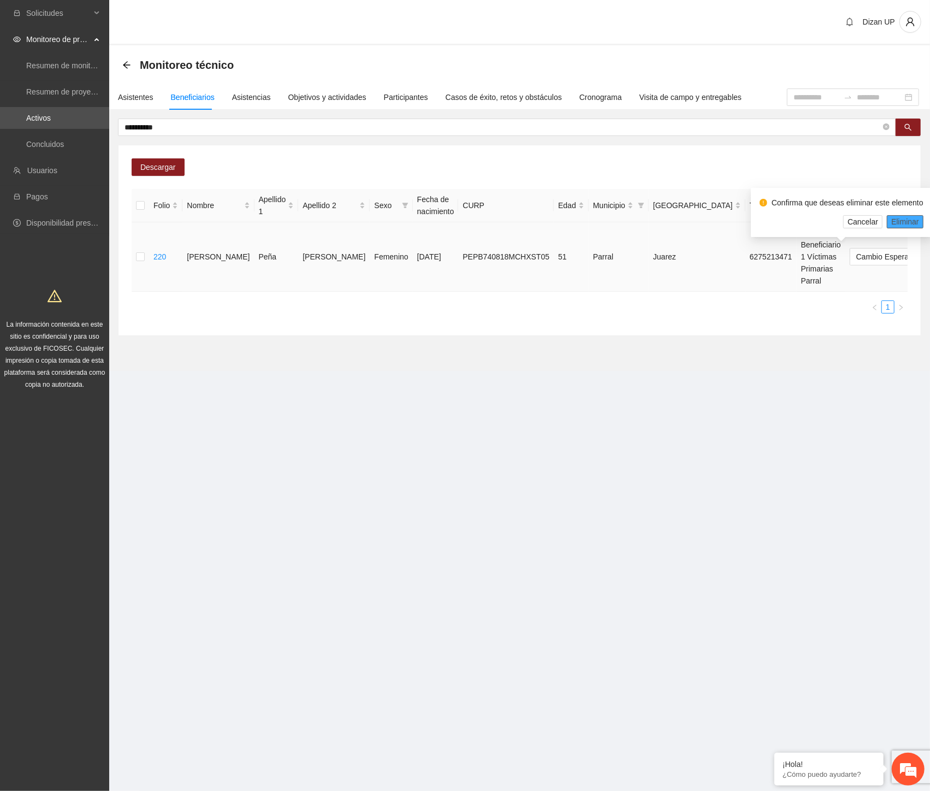
click at [900, 219] on span "Eliminar" at bounding box center [906, 222] width 28 height 12
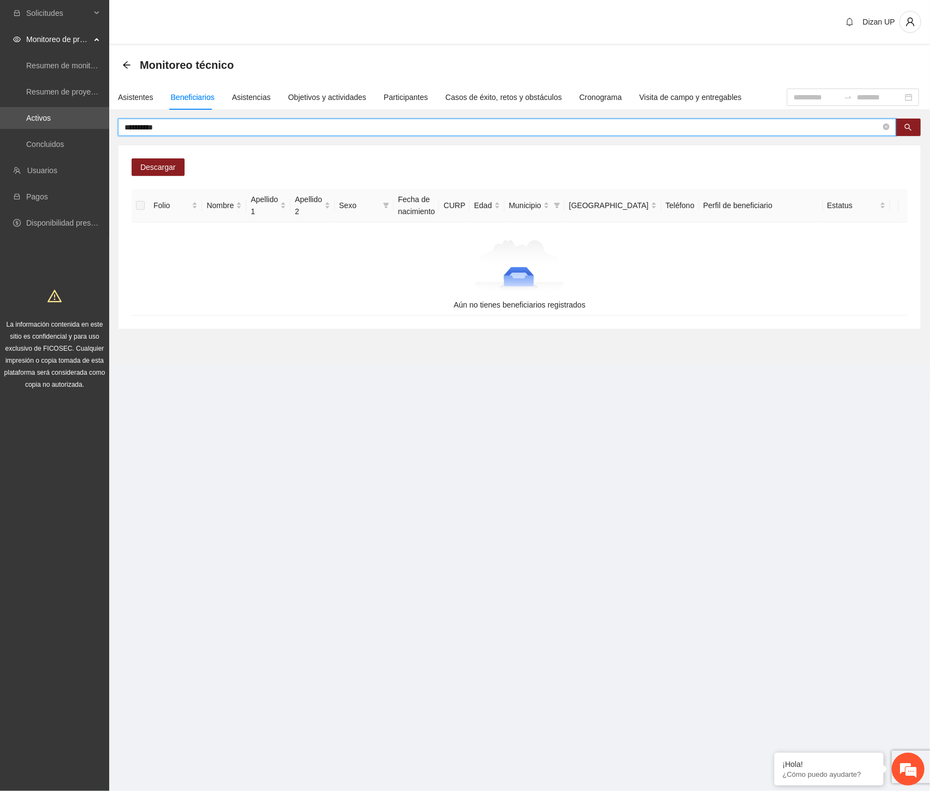
drag, startPoint x: 117, startPoint y: 131, endPoint x: 1, endPoint y: 132, distance: 116.4
click at [1, 132] on section "**********" at bounding box center [465, 395] width 930 height 791
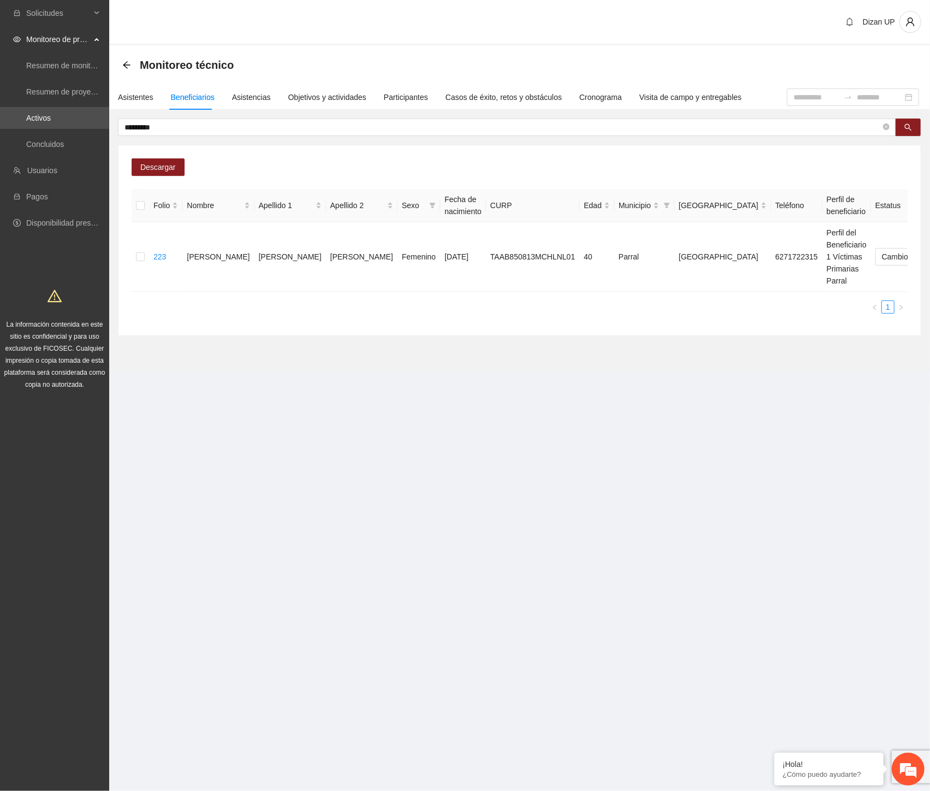
click at [481, 304] on ul "1" at bounding box center [520, 306] width 776 height 13
click at [898, 216] on span "Eliminar" at bounding box center [906, 222] width 28 height 12
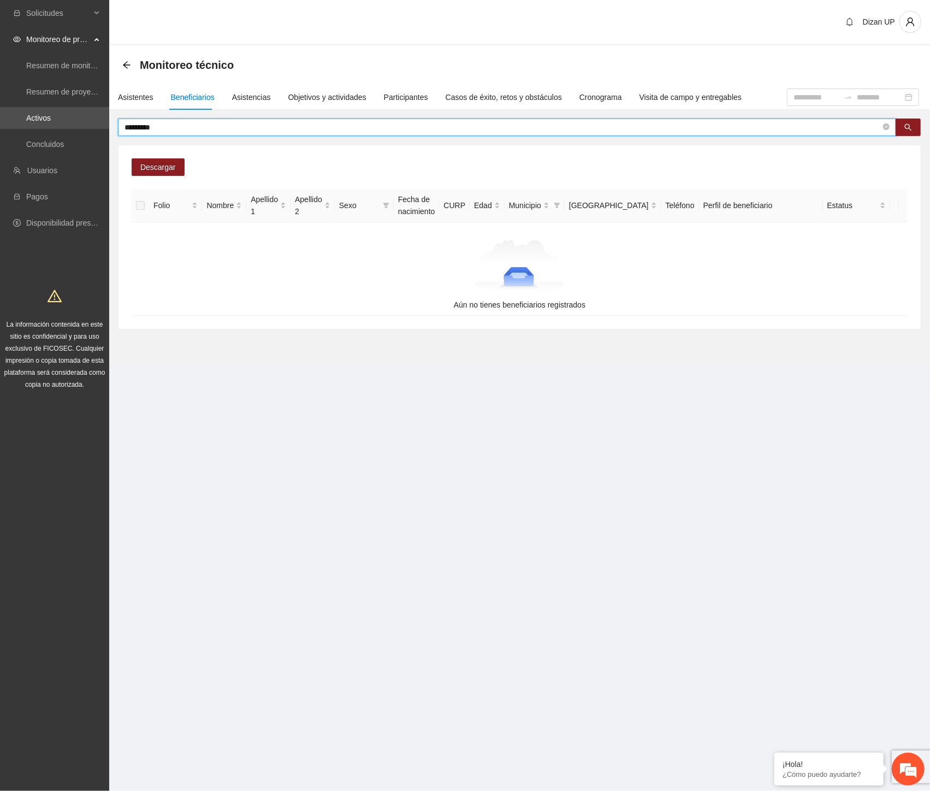
drag, startPoint x: 159, startPoint y: 125, endPoint x: 128, endPoint y: 127, distance: 31.3
click at [128, 127] on input "*********" at bounding box center [503, 127] width 757 height 12
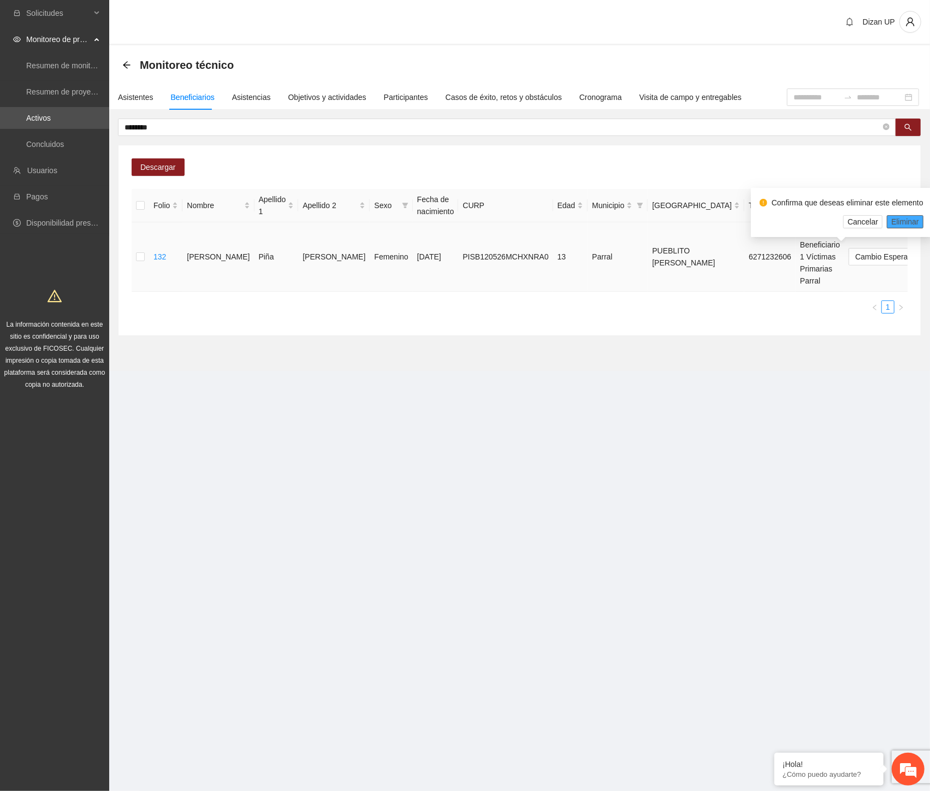
click at [896, 216] on span "Eliminar" at bounding box center [906, 222] width 28 height 12
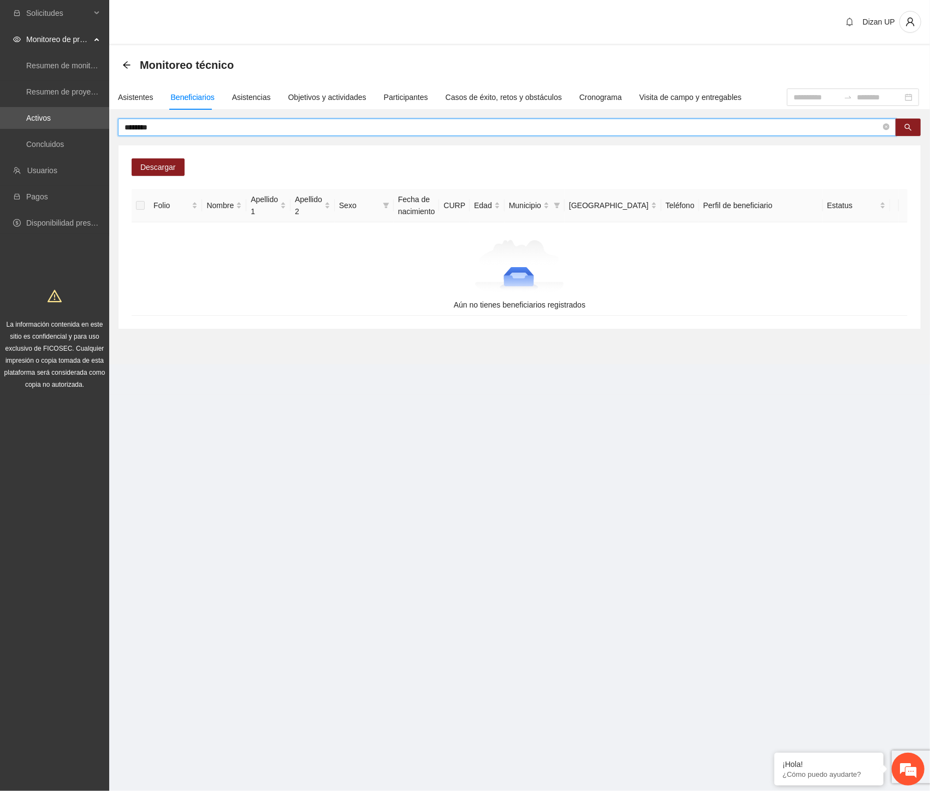
drag, startPoint x: 170, startPoint y: 130, endPoint x: 134, endPoint y: 126, distance: 35.7
click at [134, 126] on input "********" at bounding box center [503, 127] width 757 height 12
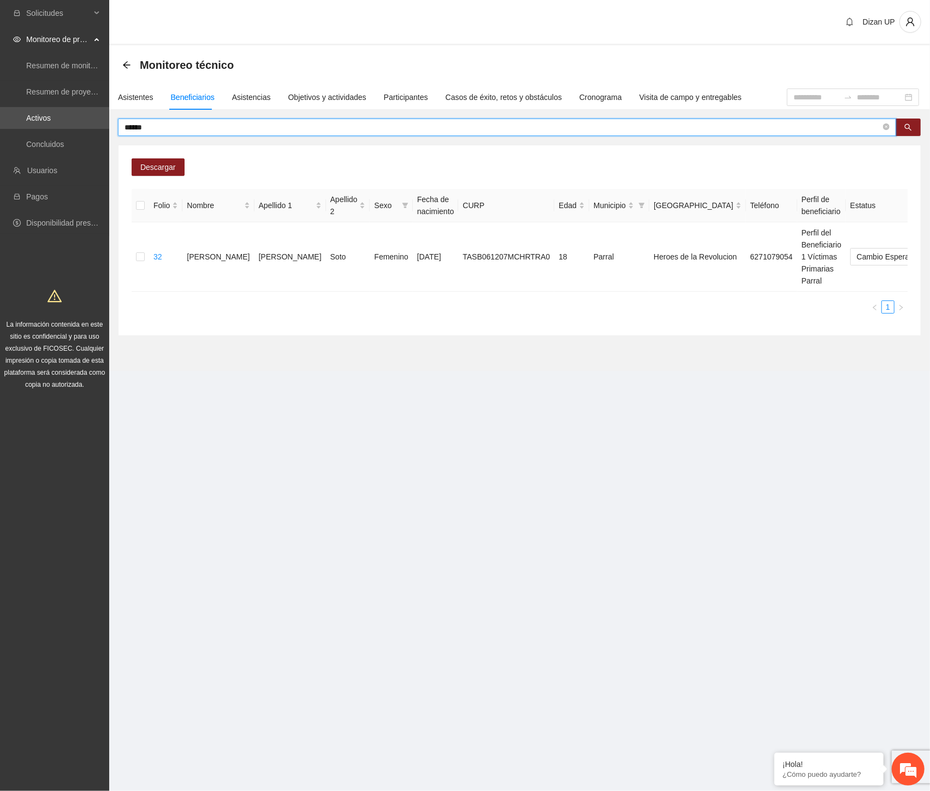
drag, startPoint x: 177, startPoint y: 127, endPoint x: 112, endPoint y: 126, distance: 65.0
click at [112, 126] on div "****** Descargar Folio Nombre Apellido 1 Apellido 2 Sexo Fecha de nacimiento CU…" at bounding box center [519, 227] width 821 height 217
click at [160, 124] on input "******" at bounding box center [503, 127] width 757 height 12
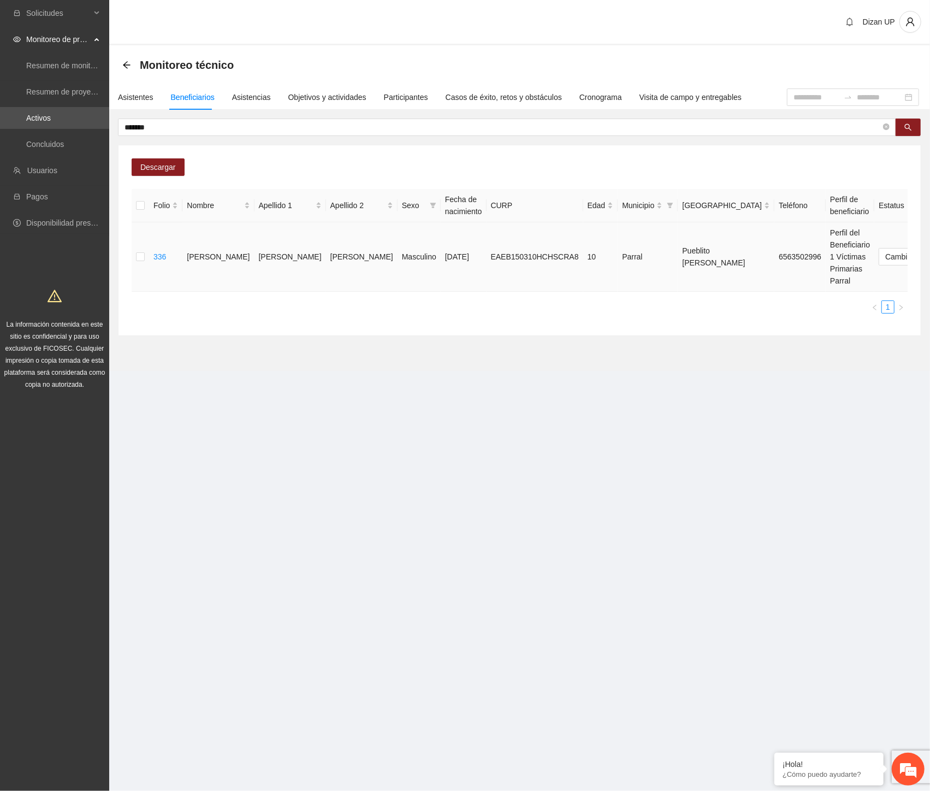
click at [896, 223] on span "Eliminar" at bounding box center [906, 222] width 28 height 12
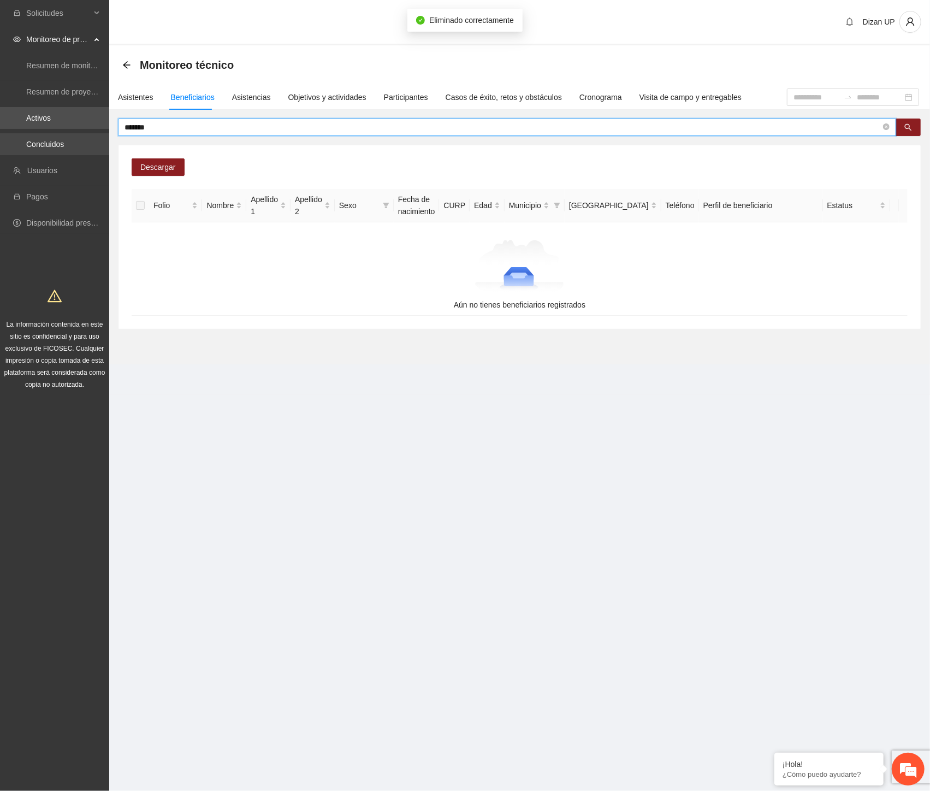
drag, startPoint x: 164, startPoint y: 122, endPoint x: 44, endPoint y: 135, distance: 120.3
click at [44, 135] on section "Solicitudes Monitoreo de proyectos Resumen de monitoreo Resumen de proyectos ap…" at bounding box center [465, 395] width 930 height 791
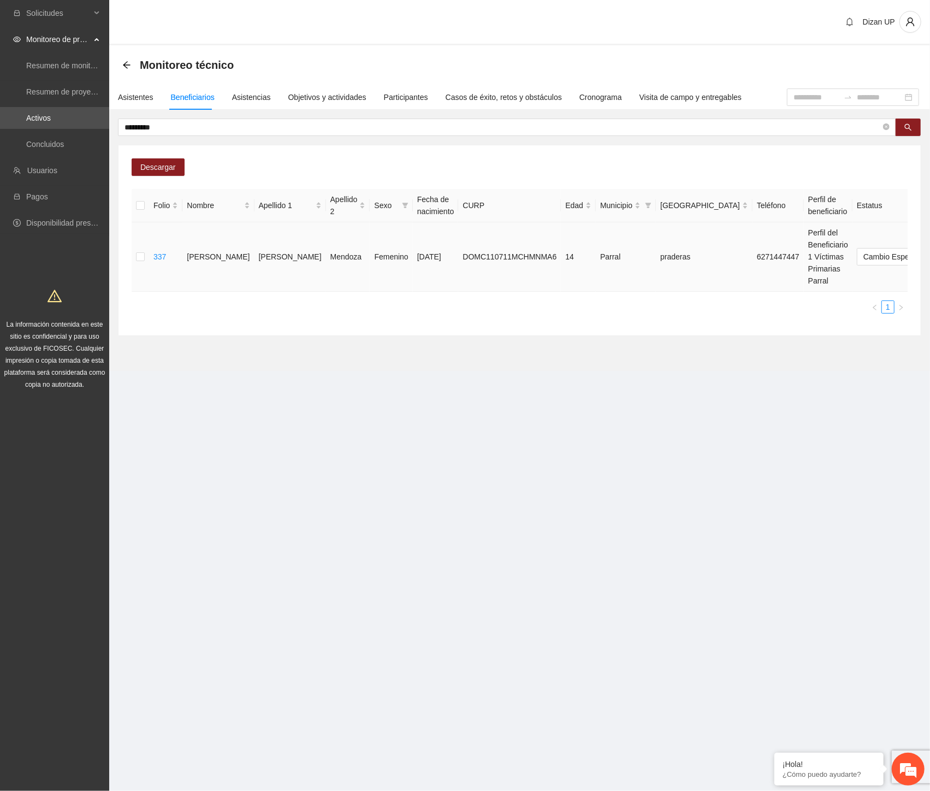
click at [899, 219] on span "Eliminar" at bounding box center [906, 222] width 28 height 12
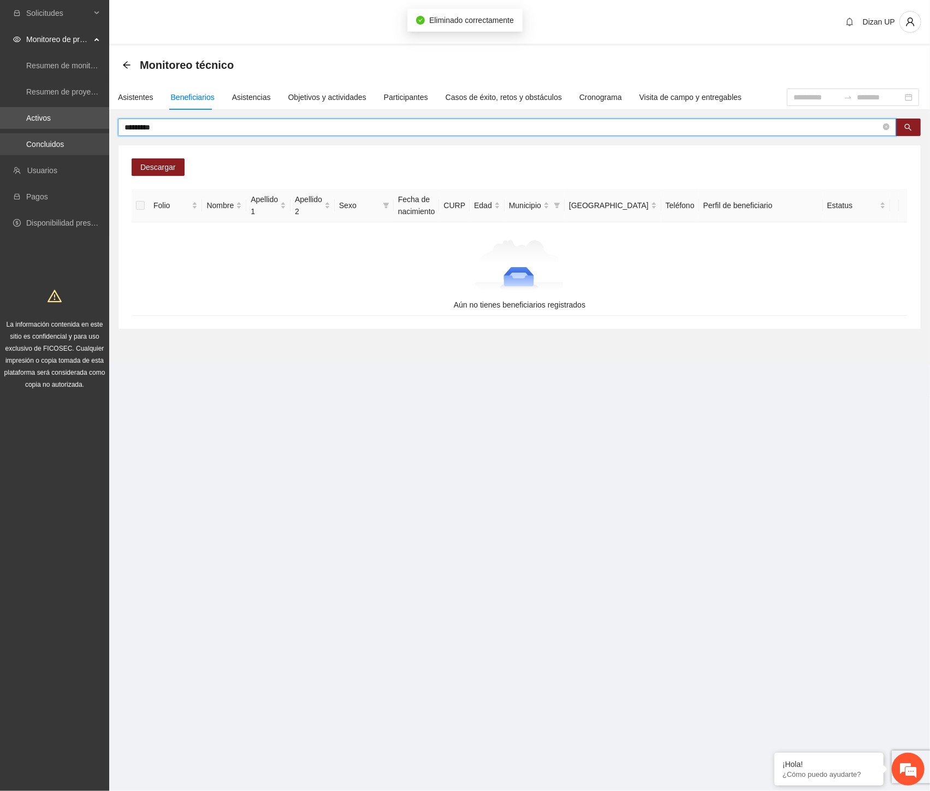
drag, startPoint x: 135, startPoint y: 128, endPoint x: 1, endPoint y: 135, distance: 135.1
click at [1, 134] on section "Solicitudes Monitoreo de proyectos Resumen de monitoreo Resumen de proyectos ap…" at bounding box center [465, 395] width 930 height 791
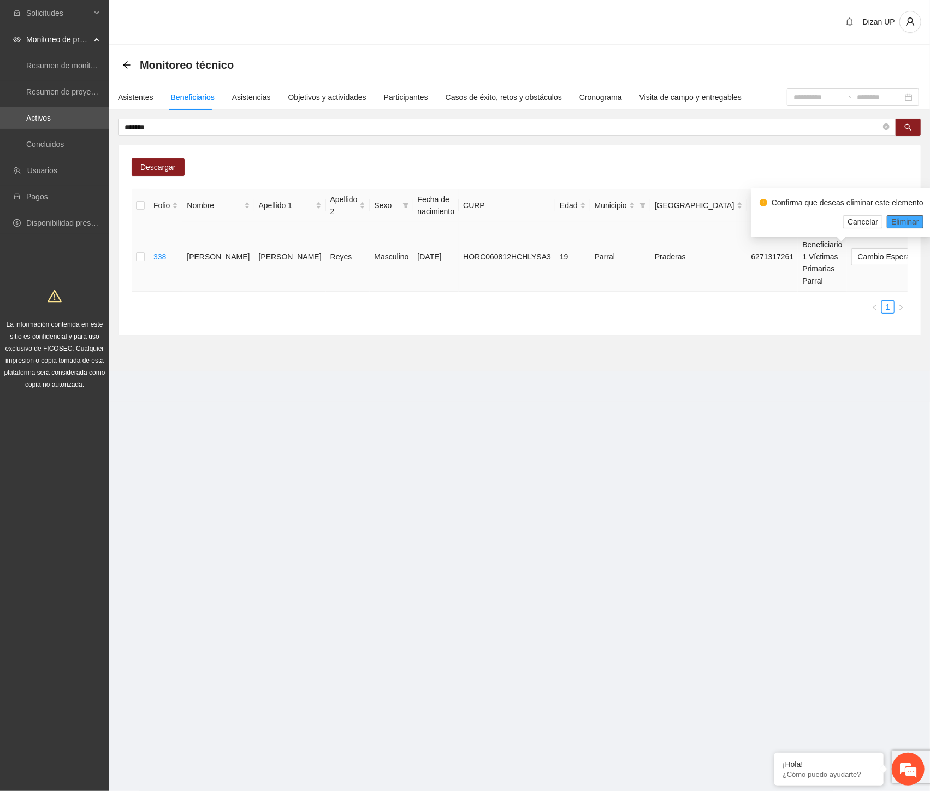
click at [900, 222] on span "Eliminar" at bounding box center [906, 222] width 28 height 12
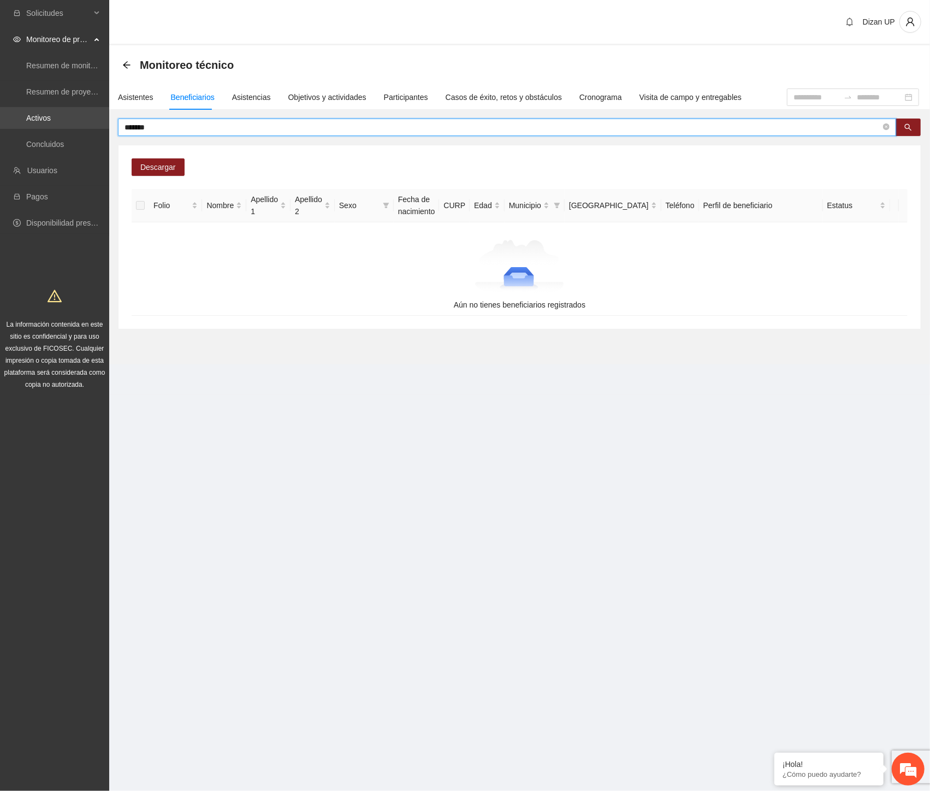
drag, startPoint x: 160, startPoint y: 129, endPoint x: 40, endPoint y: 123, distance: 120.3
click at [40, 123] on section "Solicitudes Monitoreo de proyectos Resumen de monitoreo Resumen de proyectos ap…" at bounding box center [465, 395] width 930 height 791
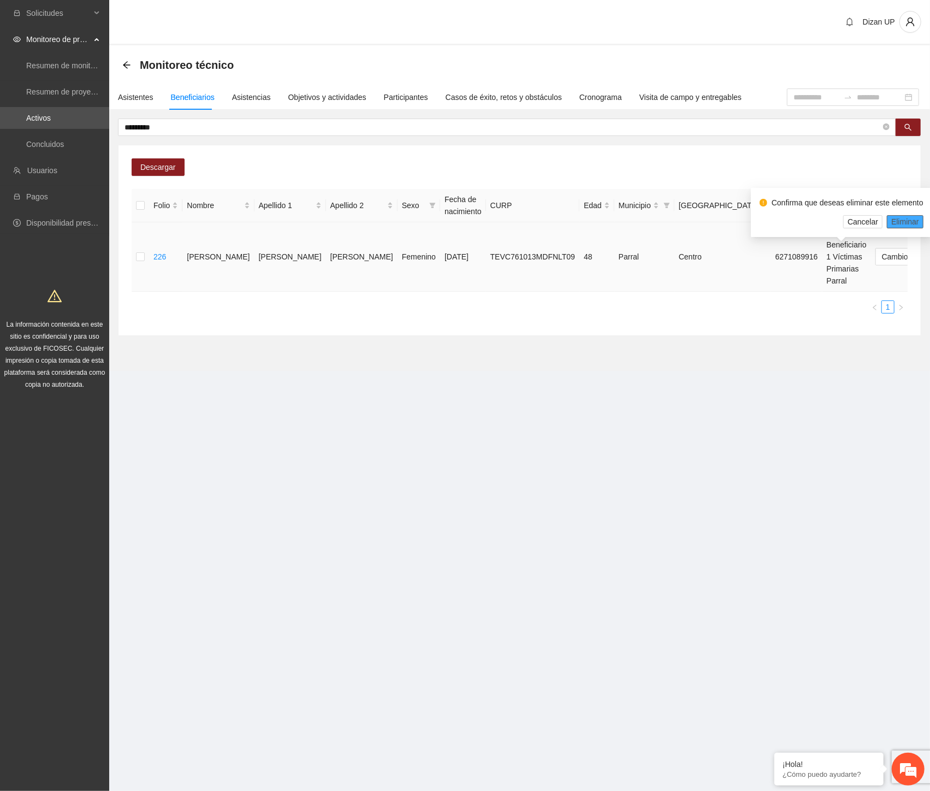
click at [913, 222] on span "Eliminar" at bounding box center [906, 222] width 28 height 12
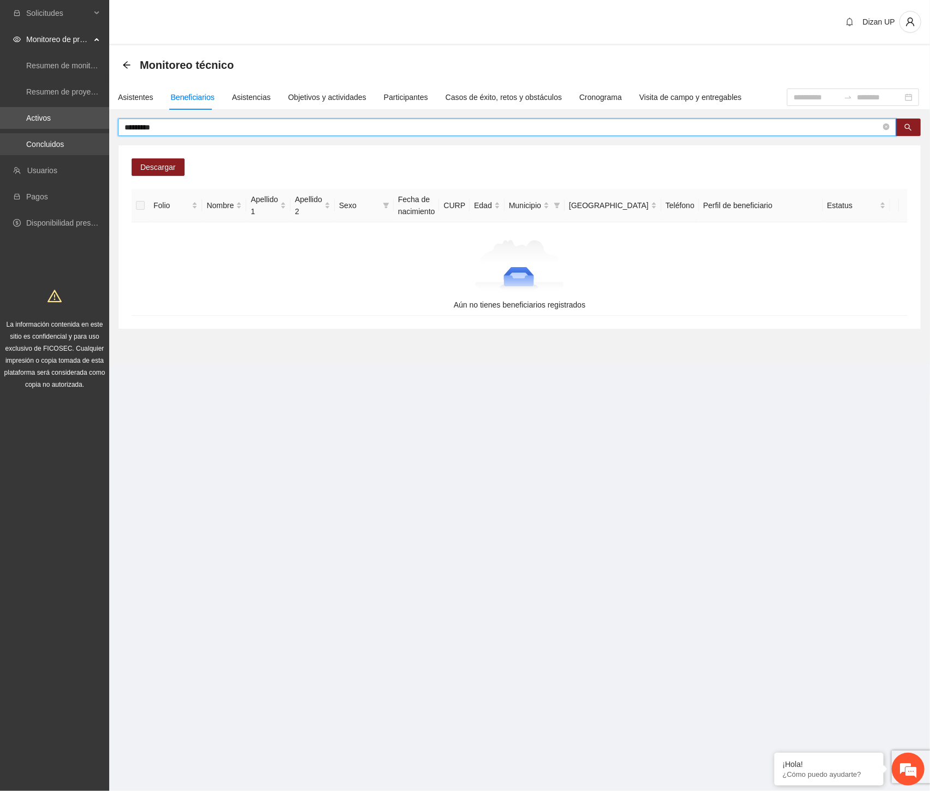
drag, startPoint x: 181, startPoint y: 128, endPoint x: 1, endPoint y: 134, distance: 180.9
click at [1, 134] on section "Solicitudes Monitoreo de proyectos Resumen de monitoreo Resumen de proyectos ap…" at bounding box center [465, 395] width 930 height 791
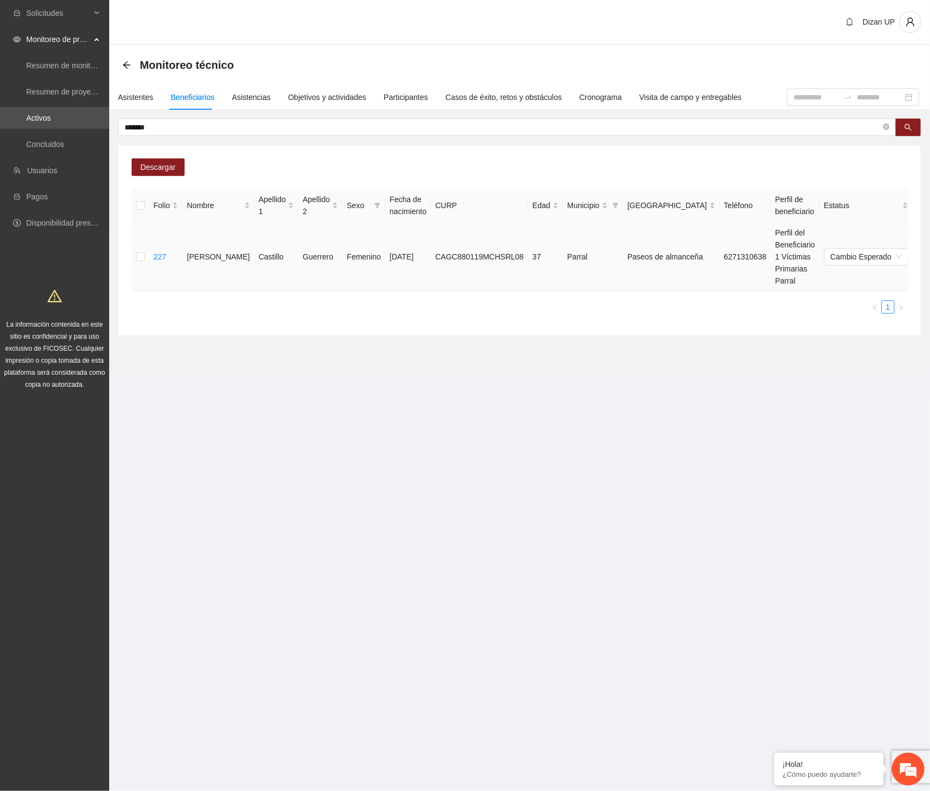
click at [943, 256] on icon "delete" at bounding box center [947, 256] width 9 height 9
click at [900, 221] on span "Eliminar" at bounding box center [906, 222] width 28 height 12
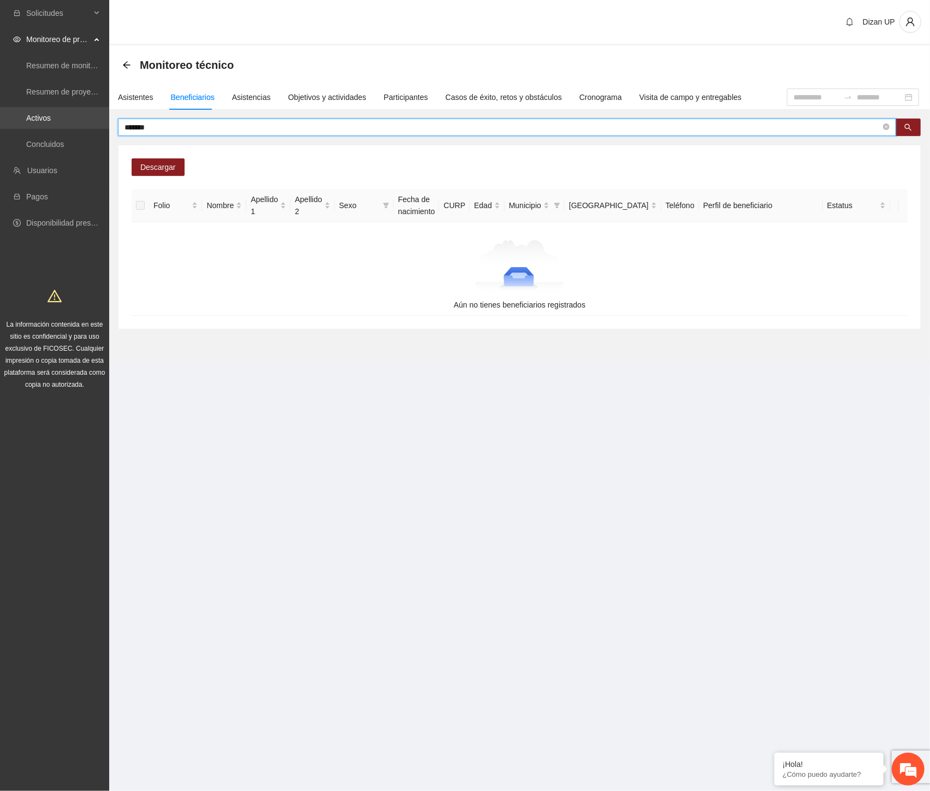
drag, startPoint x: 164, startPoint y: 123, endPoint x: 82, endPoint y: 123, distance: 82.5
click at [82, 123] on section "Solicitudes Monitoreo de proyectos Resumen de monitoreo Resumen de proyectos ap…" at bounding box center [465, 395] width 930 height 791
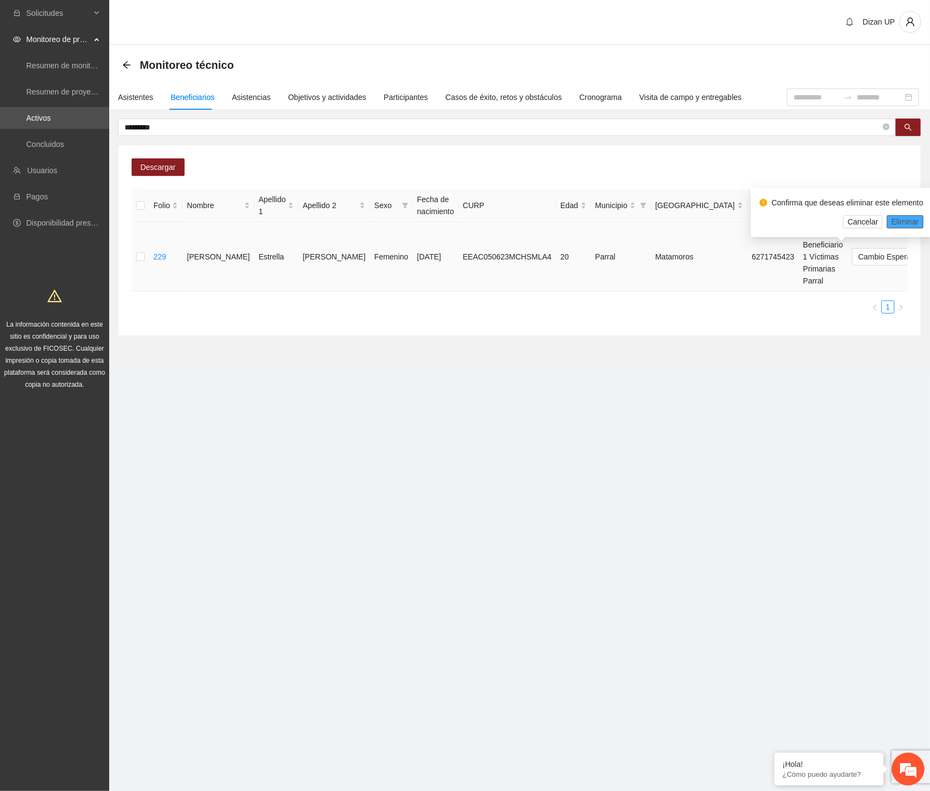
click at [902, 220] on span "Eliminar" at bounding box center [906, 222] width 28 height 12
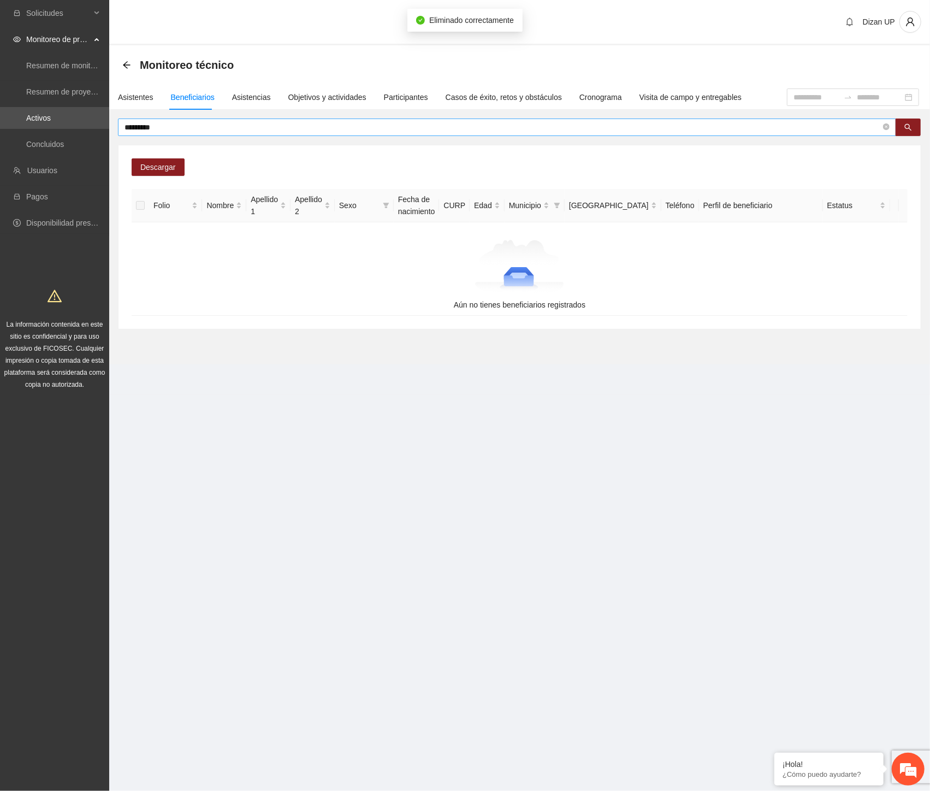
click at [162, 130] on input "*********" at bounding box center [503, 127] width 757 height 12
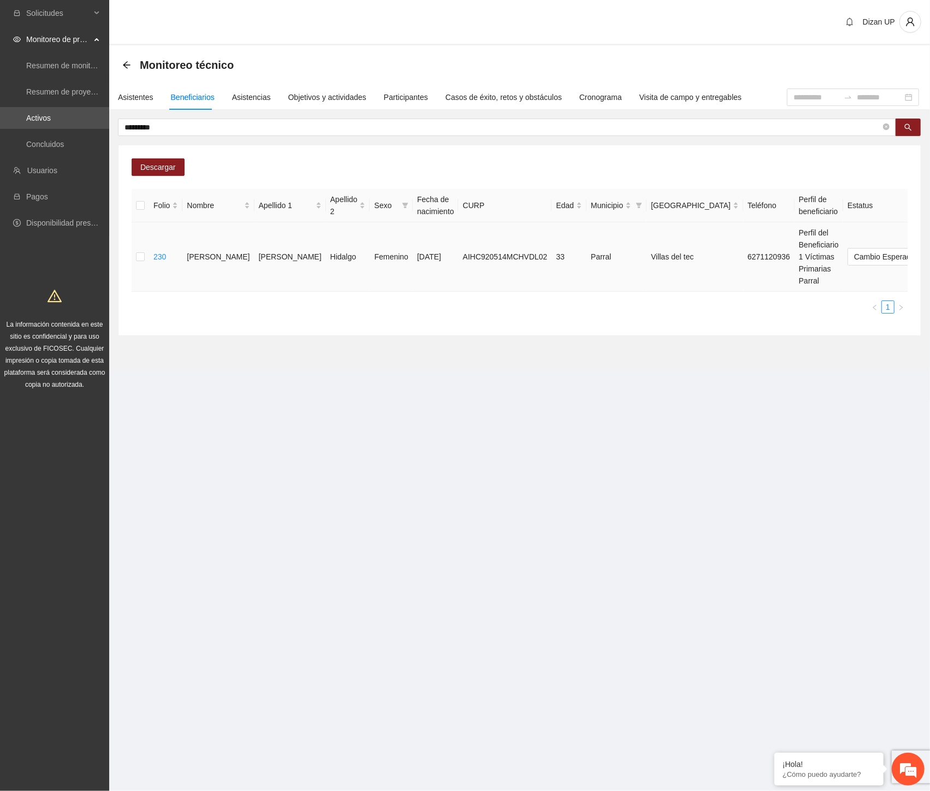
click at [894, 219] on span "Eliminar" at bounding box center [906, 222] width 28 height 12
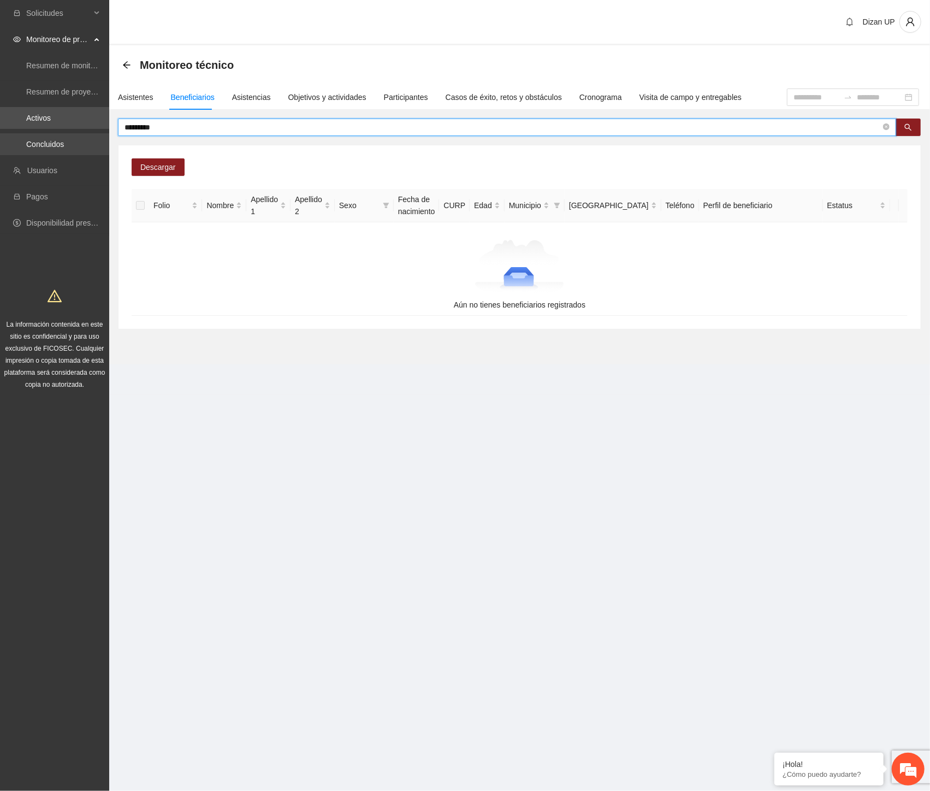
drag, startPoint x: 170, startPoint y: 127, endPoint x: 1, endPoint y: 141, distance: 170.4
click at [1, 147] on section "Solicitudes Monitoreo de proyectos Resumen de monitoreo Resumen de proyectos ap…" at bounding box center [465, 395] width 930 height 791
type input "********"
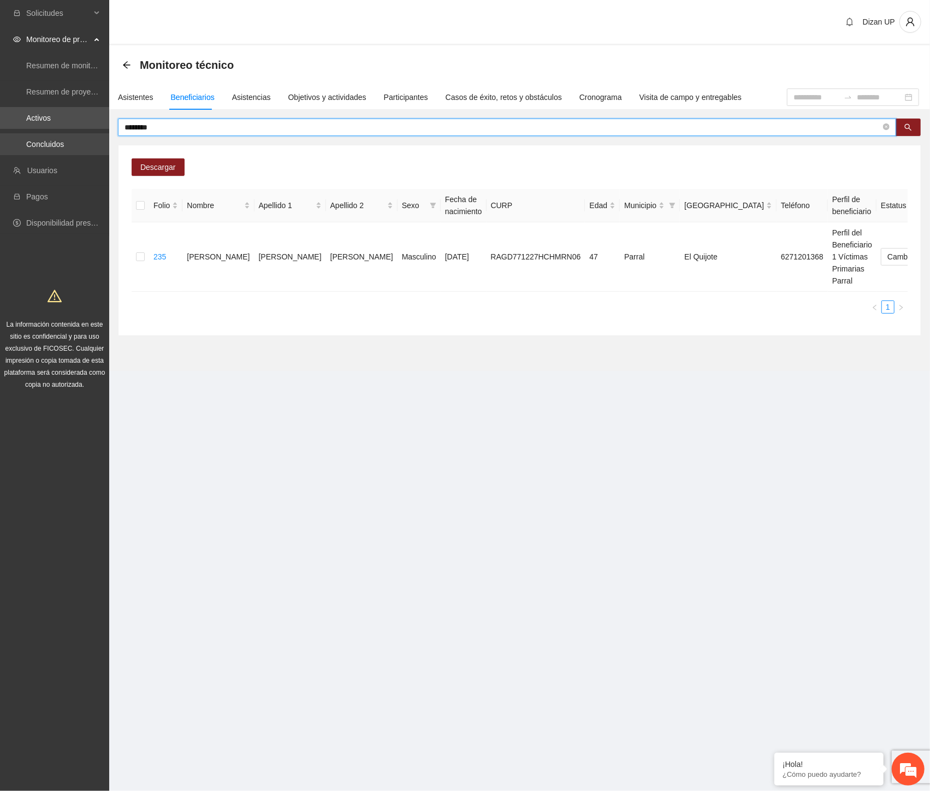
drag, startPoint x: 146, startPoint y: 129, endPoint x: 31, endPoint y: 138, distance: 115.6
click at [37, 137] on section "Solicitudes Monitoreo de proyectos Resumen de monitoreo Resumen de proyectos ap…" at bounding box center [465, 395] width 930 height 791
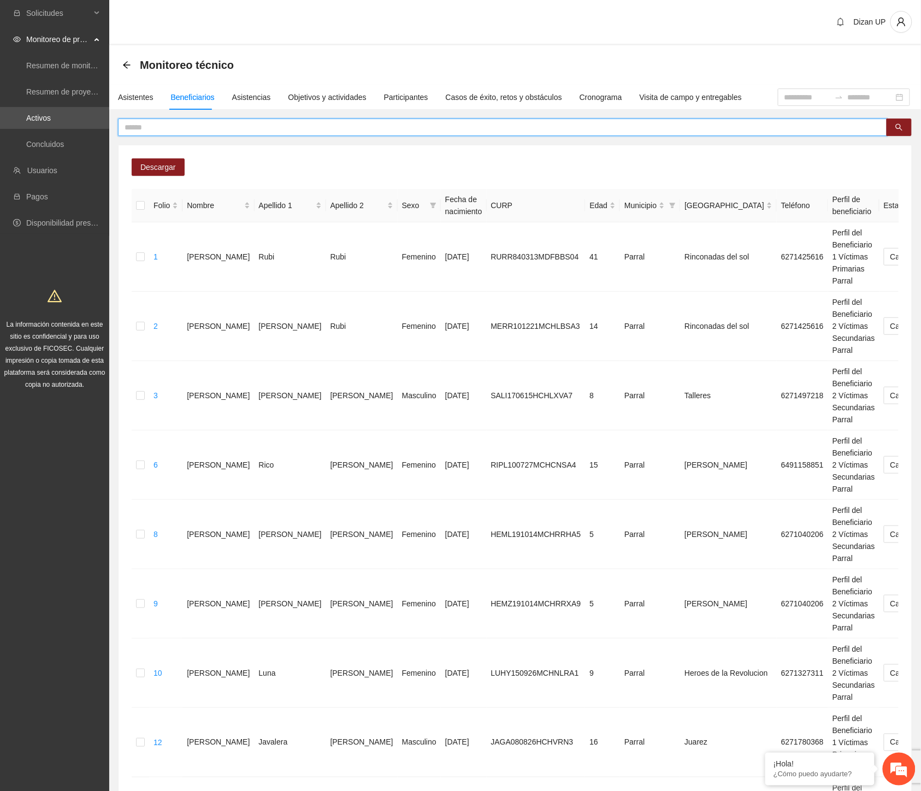
click at [178, 126] on input "text" at bounding box center [498, 127] width 747 height 12
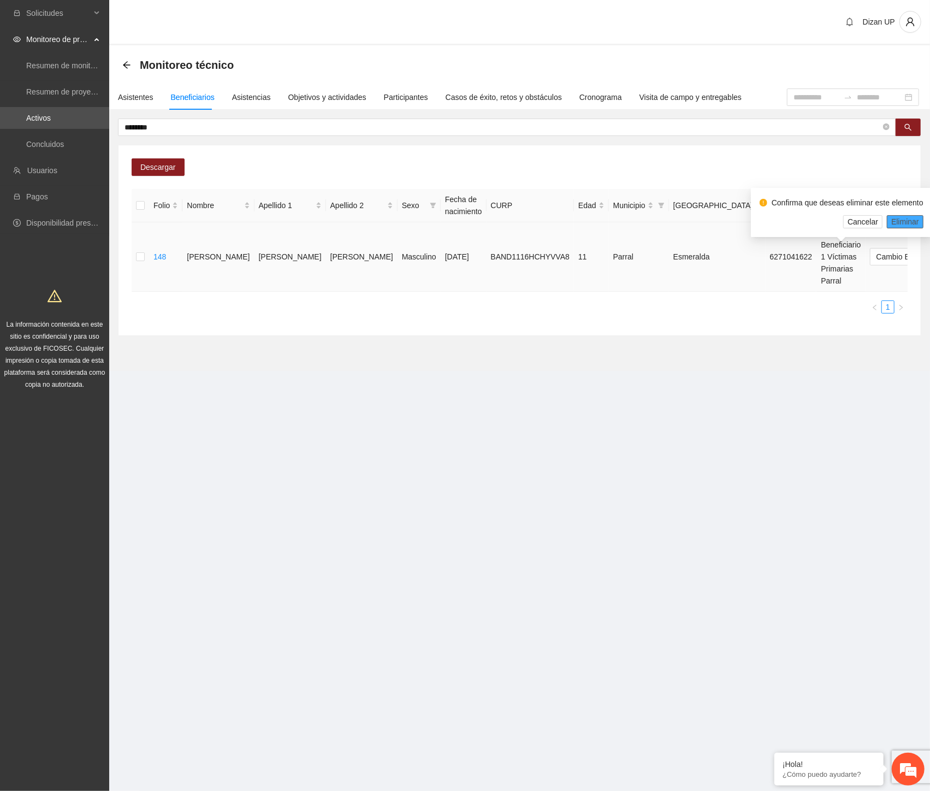
click at [900, 221] on span "Eliminar" at bounding box center [906, 222] width 28 height 12
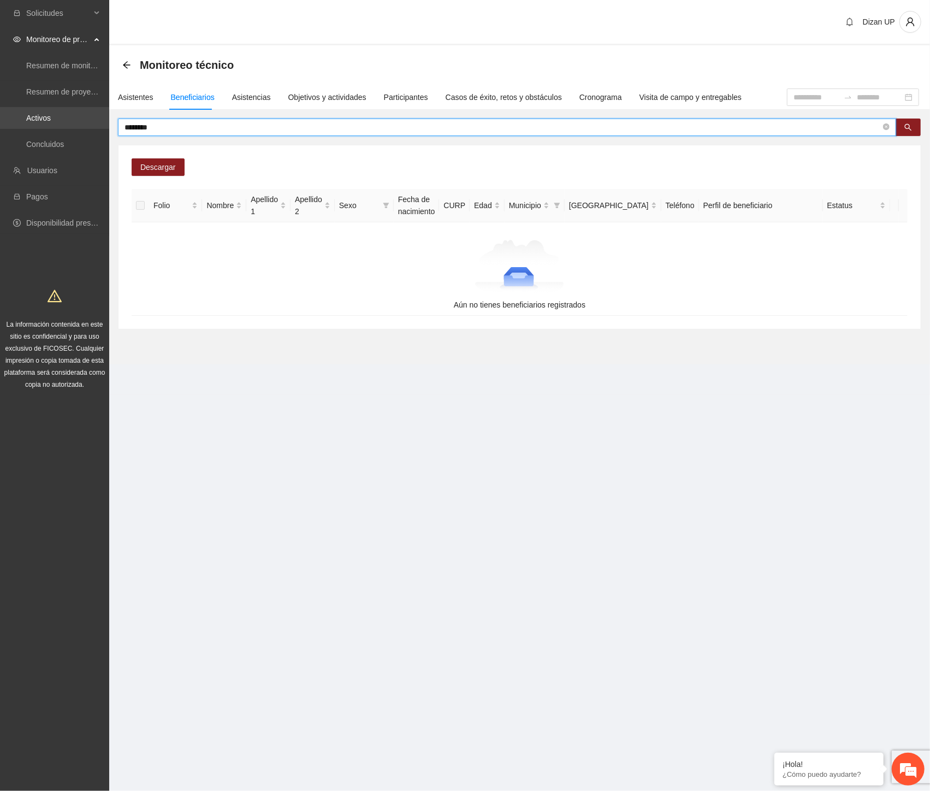
drag, startPoint x: 197, startPoint y: 123, endPoint x: 31, endPoint y: 128, distance: 166.1
click at [31, 128] on section "Solicitudes Monitoreo de proyectos Resumen de monitoreo Resumen de proyectos ap…" at bounding box center [465, 395] width 930 height 791
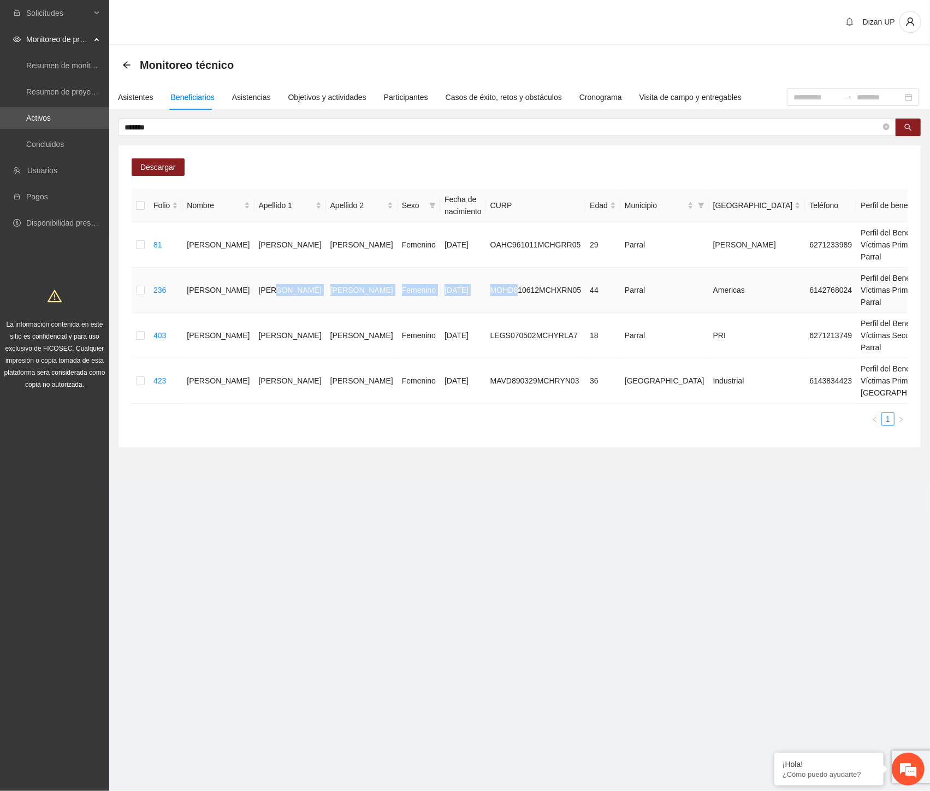
drag, startPoint x: 294, startPoint y: 320, endPoint x: 440, endPoint y: 315, distance: 146.5
click at [440, 313] on tr "236 [PERSON_NAME] [DATE] MOHD810612MCHXRN05 44 Parral Americas 6142768024 Perfi…" at bounding box center [622, 290] width 981 height 45
drag, startPoint x: 898, startPoint y: 290, endPoint x: 926, endPoint y: 270, distance: 34.5
click at [898, 290] on span "Eliminar" at bounding box center [906, 291] width 28 height 12
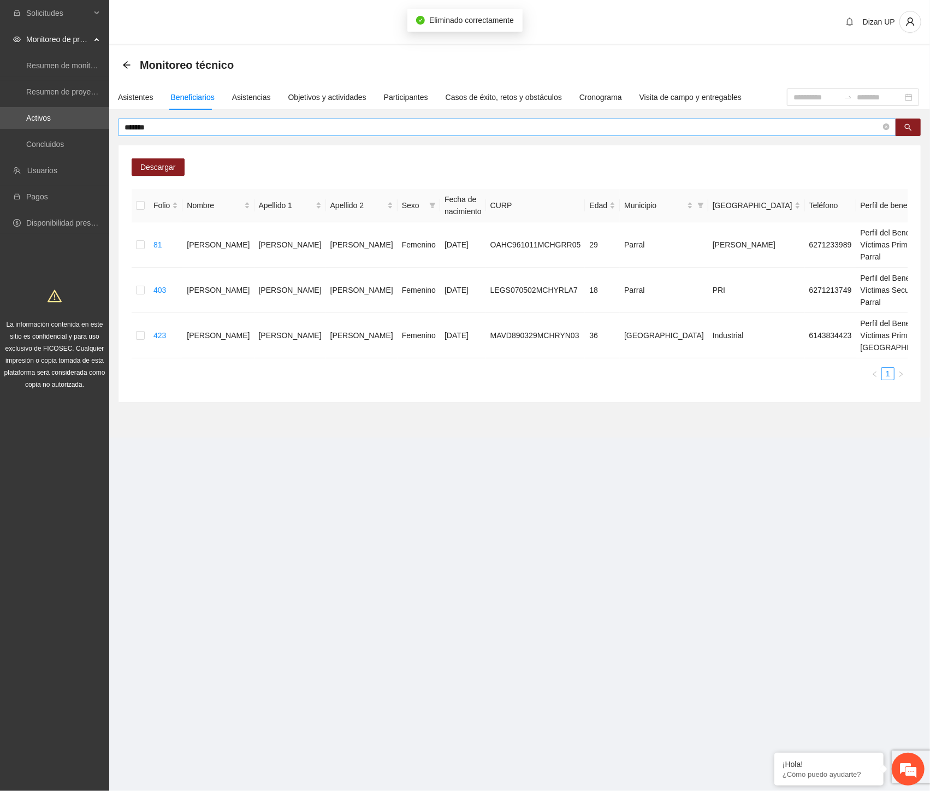
drag, startPoint x: 137, startPoint y: 129, endPoint x: 146, endPoint y: 129, distance: 9.3
click at [143, 129] on input "*******" at bounding box center [503, 127] width 757 height 12
drag, startPoint x: 175, startPoint y: 126, endPoint x: 116, endPoint y: 129, distance: 59.1
click at [127, 127] on input "*******" at bounding box center [503, 127] width 757 height 12
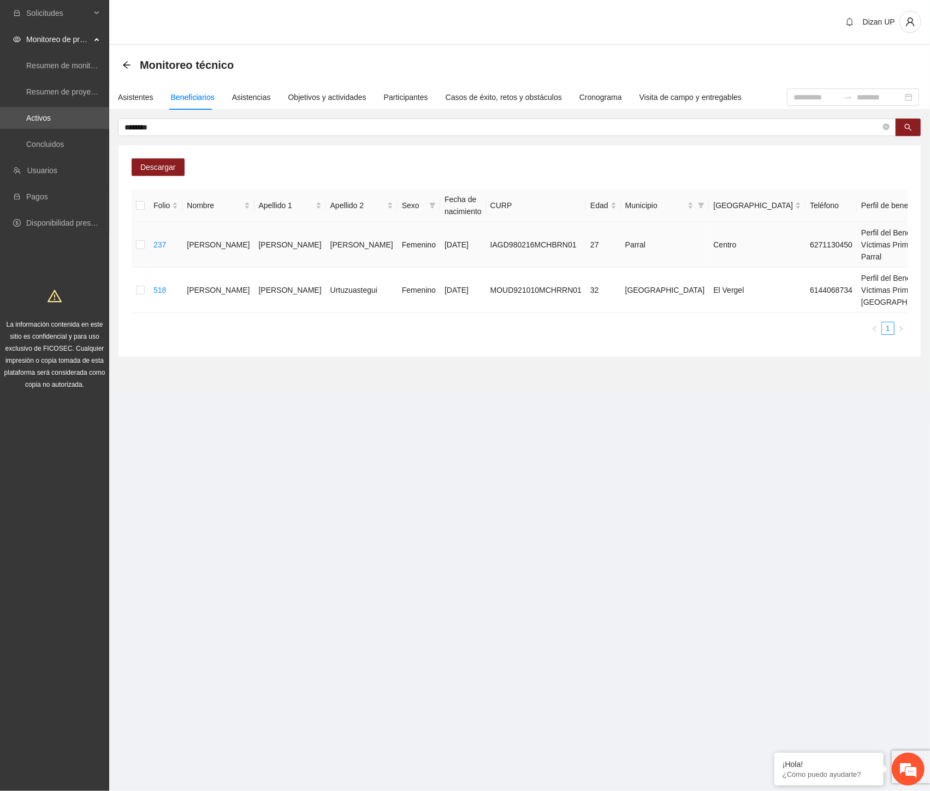
click at [905, 219] on span "Eliminar" at bounding box center [906, 222] width 28 height 12
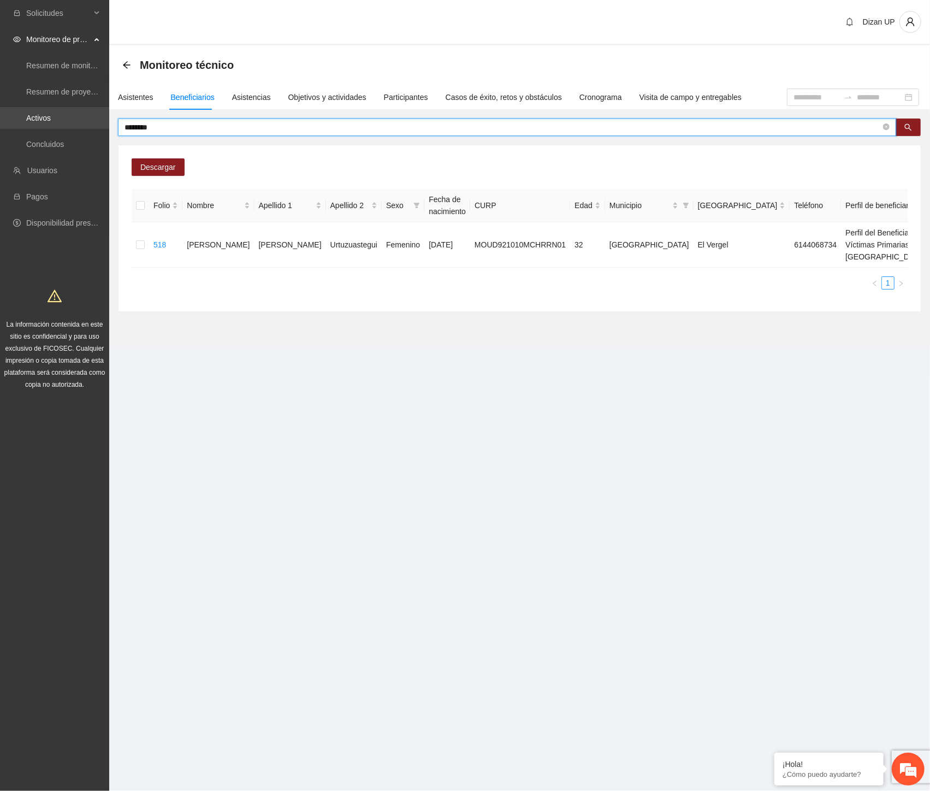
drag, startPoint x: 166, startPoint y: 125, endPoint x: 33, endPoint y: 123, distance: 132.8
click at [36, 123] on section "Solicitudes Monitoreo de proyectos Resumen de monitoreo Resumen de proyectos ap…" at bounding box center [465, 395] width 930 height 791
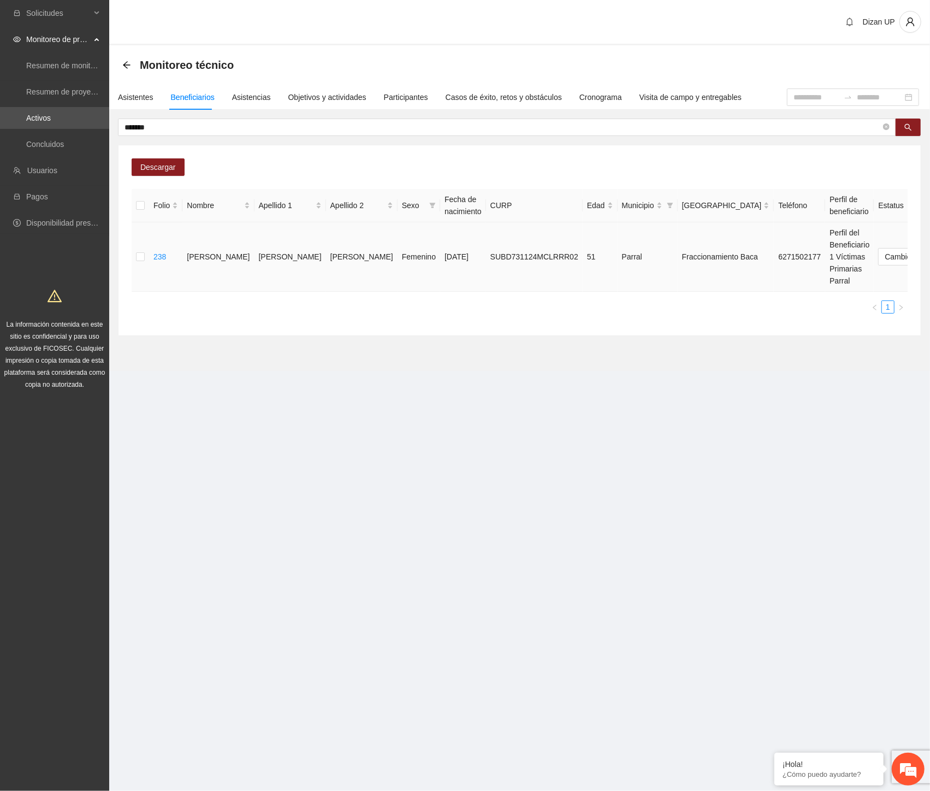
click at [900, 220] on span "Eliminar" at bounding box center [906, 222] width 28 height 12
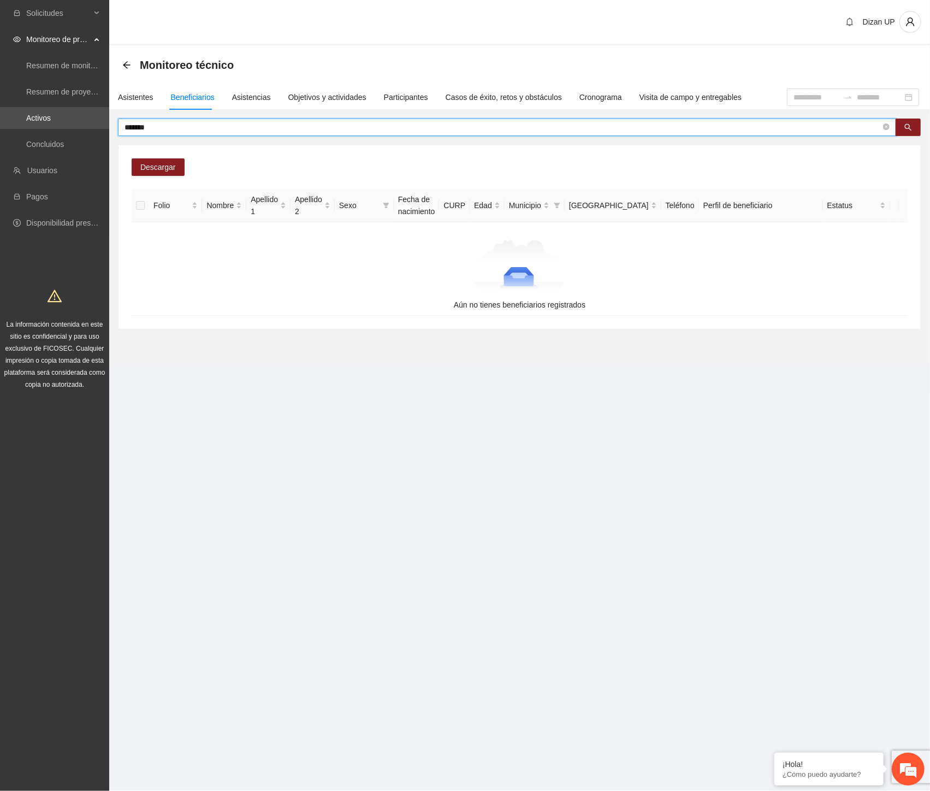
drag, startPoint x: 154, startPoint y: 128, endPoint x: 137, endPoint y: 129, distance: 17.0
click at [154, 128] on input "*******" at bounding box center [503, 127] width 757 height 12
drag, startPoint x: 47, startPoint y: 130, endPoint x: 14, endPoint y: 132, distance: 32.8
click at [16, 131] on section "Solicitudes Monitoreo de proyectos Resumen de monitoreo Resumen de proyectos ap…" at bounding box center [465, 395] width 930 height 791
drag, startPoint x: 153, startPoint y: 123, endPoint x: 51, endPoint y: 129, distance: 102.3
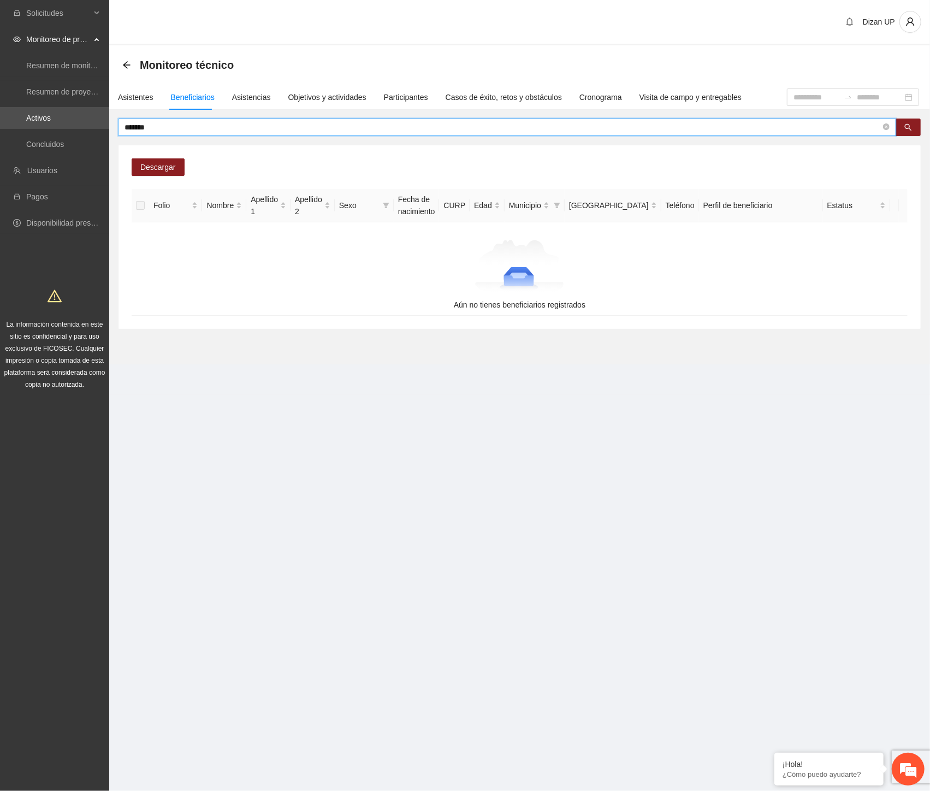
click at [52, 129] on section "Solicitudes Monitoreo de proyectos Resumen de monitoreo Resumen de proyectos ap…" at bounding box center [465, 395] width 930 height 791
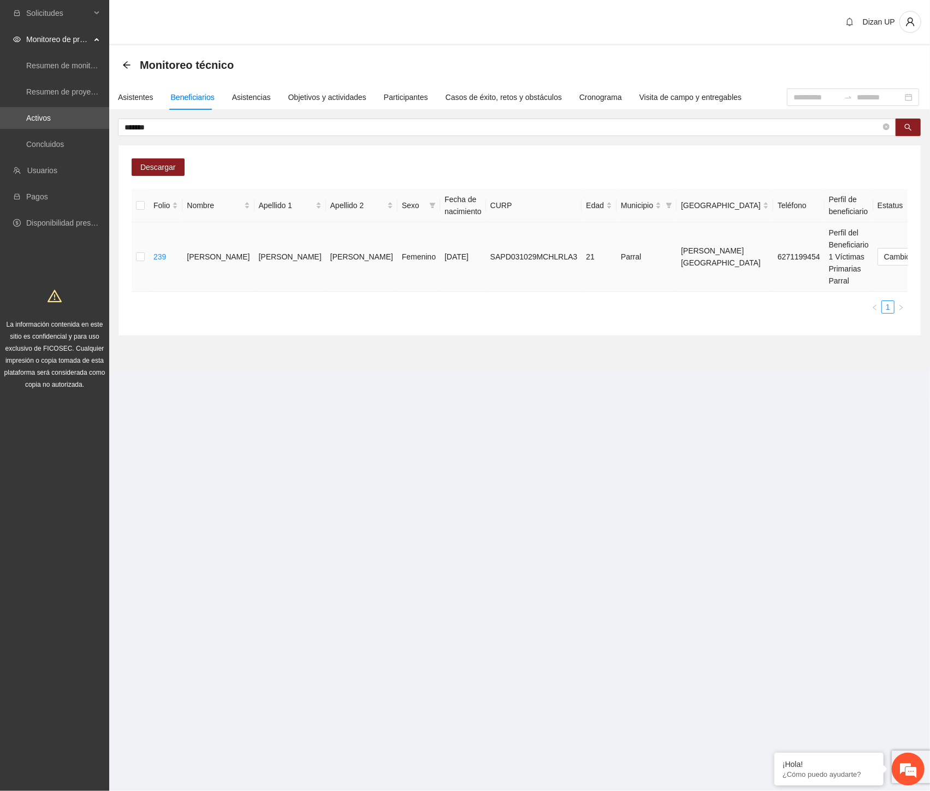
click at [893, 217] on span "Eliminar" at bounding box center [906, 222] width 28 height 12
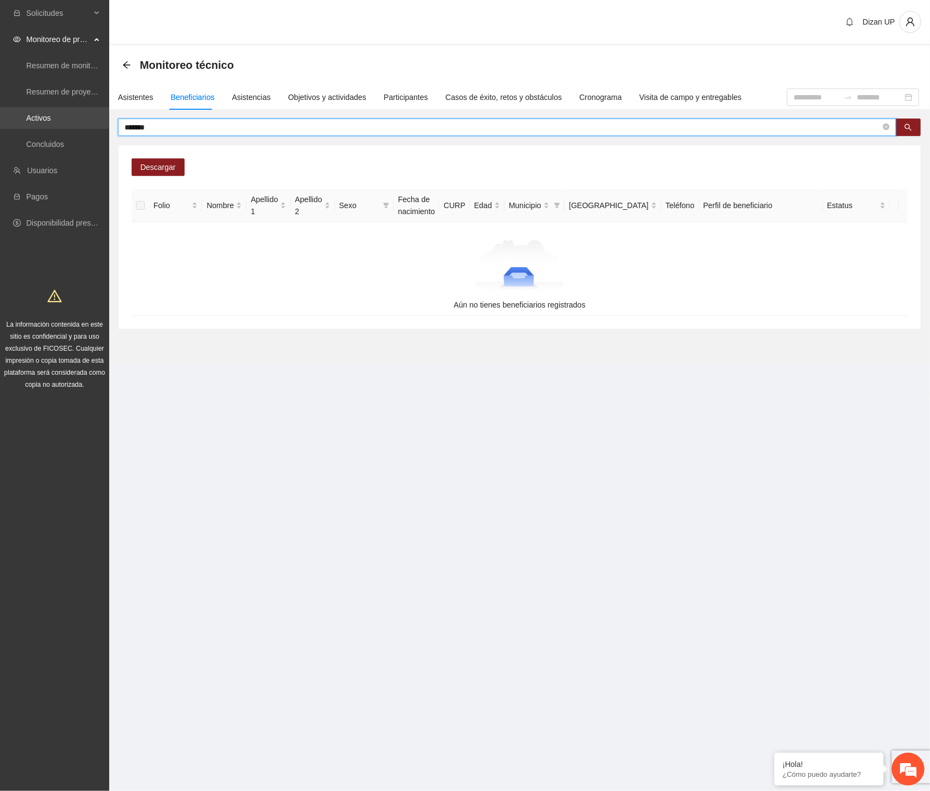
drag, startPoint x: 108, startPoint y: 129, endPoint x: 26, endPoint y: 128, distance: 82.5
click at [37, 132] on section "Solicitudes Monitoreo de proyectos Resumen de monitoreo Resumen de proyectos ap…" at bounding box center [465, 395] width 930 height 791
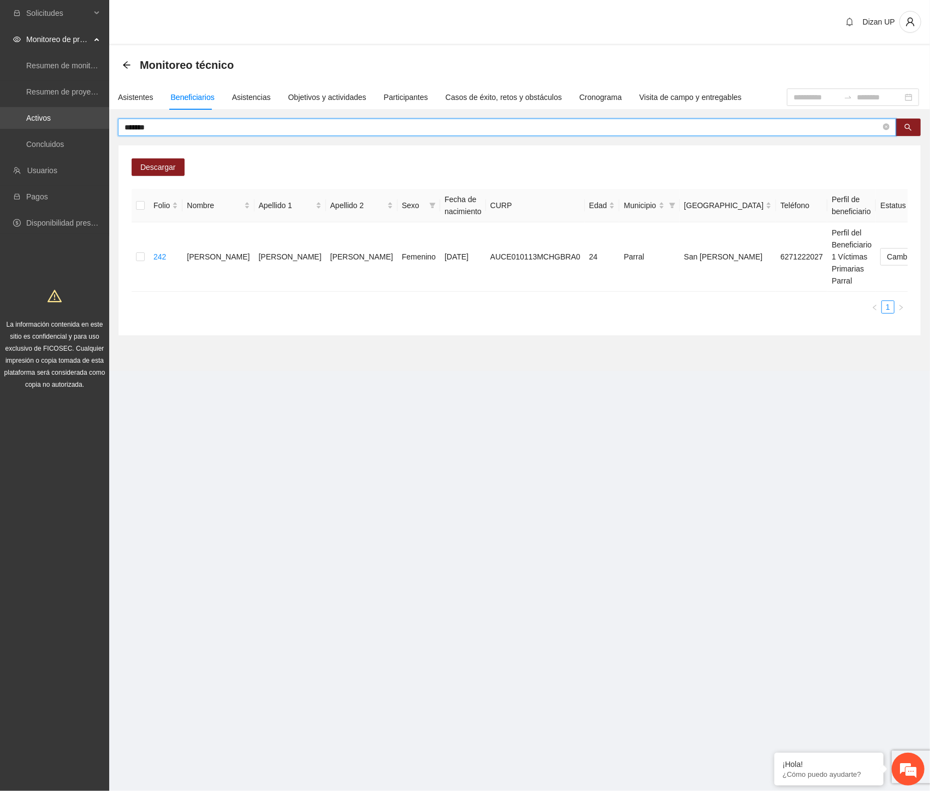
drag, startPoint x: 163, startPoint y: 122, endPoint x: 1, endPoint y: 116, distance: 162.4
click at [1, 116] on section "Solicitudes Monitoreo de proyectos Resumen de monitoreo Resumen de proyectos ap…" at bounding box center [465, 395] width 930 height 791
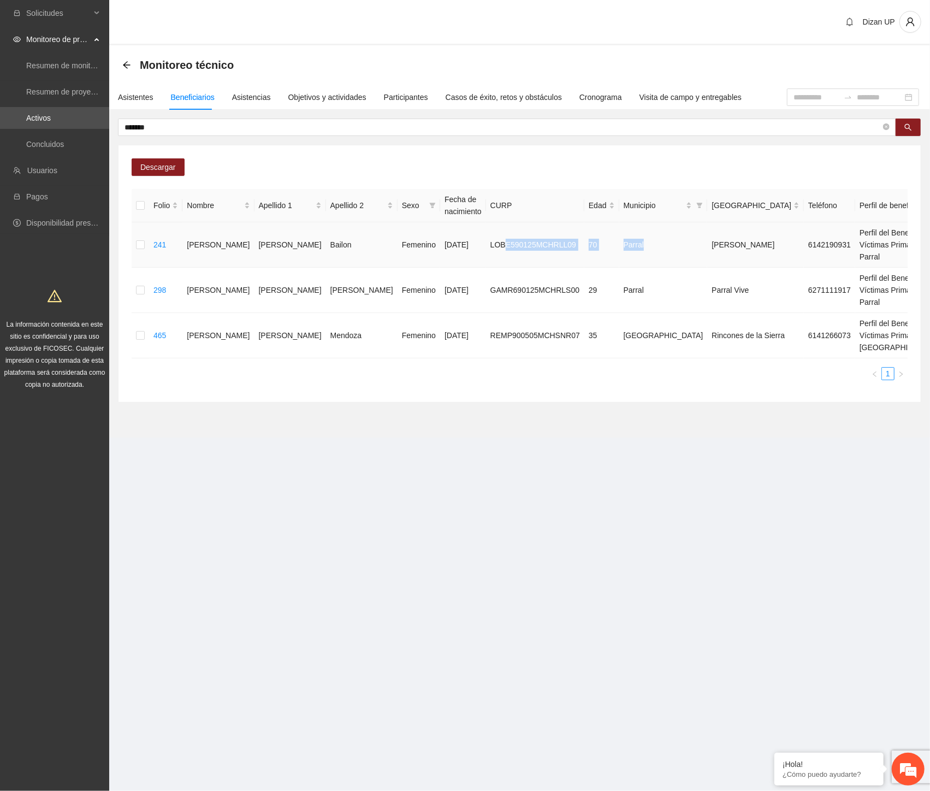
drag, startPoint x: 427, startPoint y: 253, endPoint x: 574, endPoint y: 259, distance: 147.6
click at [574, 259] on tr "241 [PERSON_NAME] [DATE] LOBE590125MCHRLL09 70 [GEOGRAPHIC_DATA][PERSON_NAME] 6…" at bounding box center [621, 244] width 979 height 45
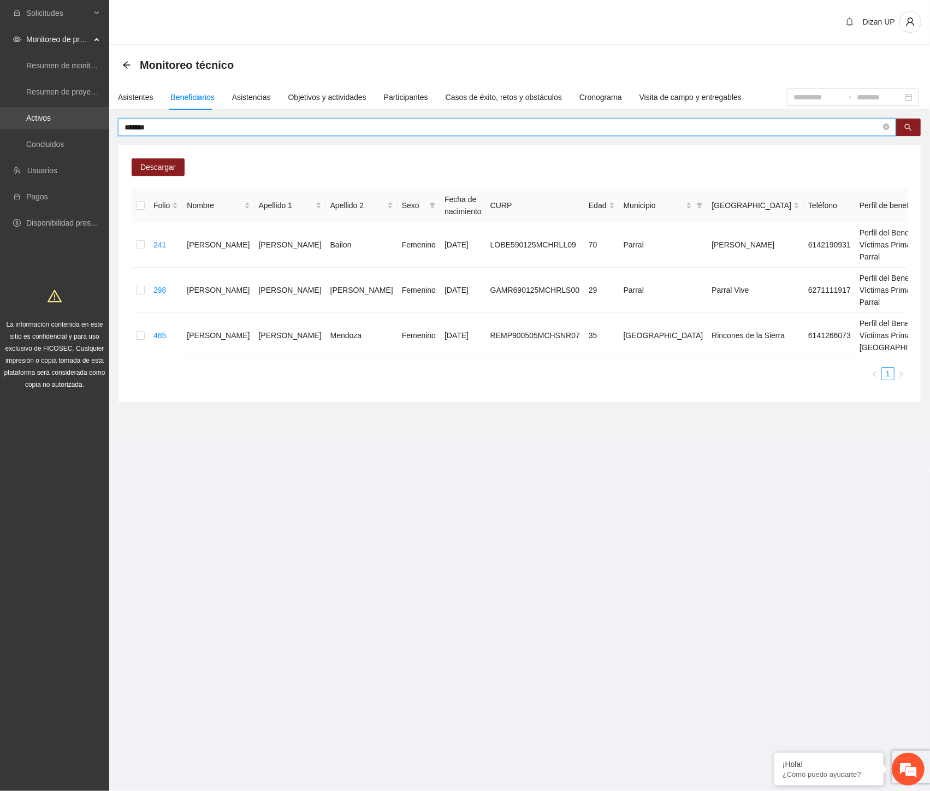
drag, startPoint x: 145, startPoint y: 125, endPoint x: 1, endPoint y: 119, distance: 144.9
click at [1, 119] on section "Solicitudes Monitoreo de proyectos Resumen de monitoreo Resumen de proyectos ap…" at bounding box center [465, 395] width 930 height 791
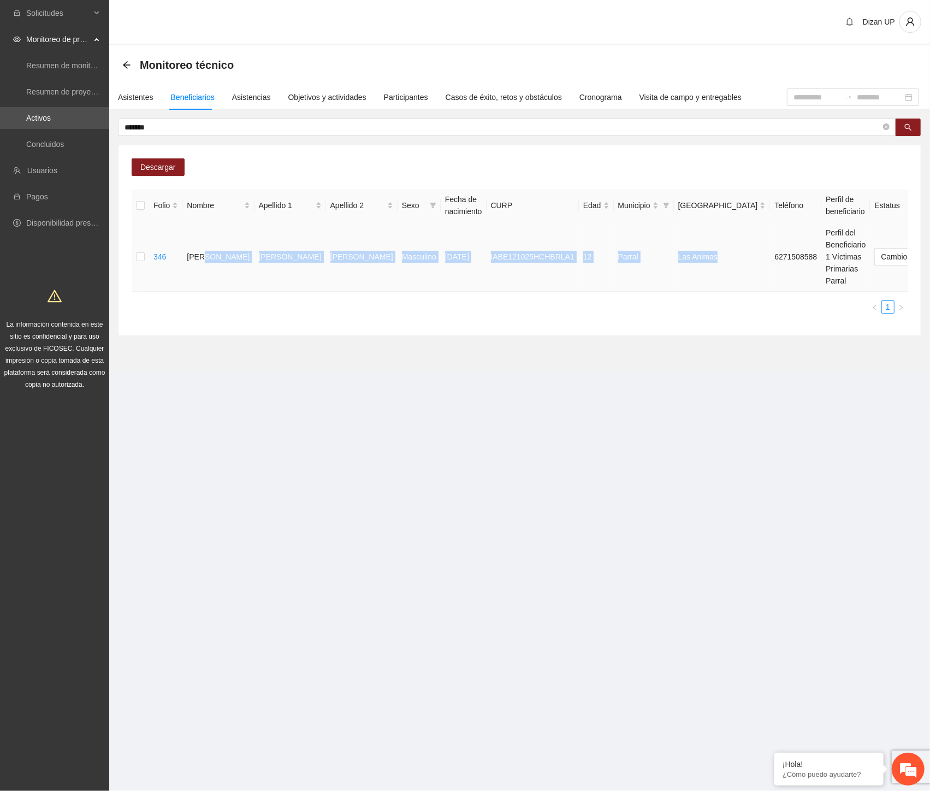
drag, startPoint x: 197, startPoint y: 258, endPoint x: 610, endPoint y: 278, distance: 414.0
click at [640, 281] on tr "346 [PERSON_NAME] Masculino [DATE] IABE121025HCHBRLA1 12 Parral Las Animas 6271…" at bounding box center [585, 256] width 906 height 69
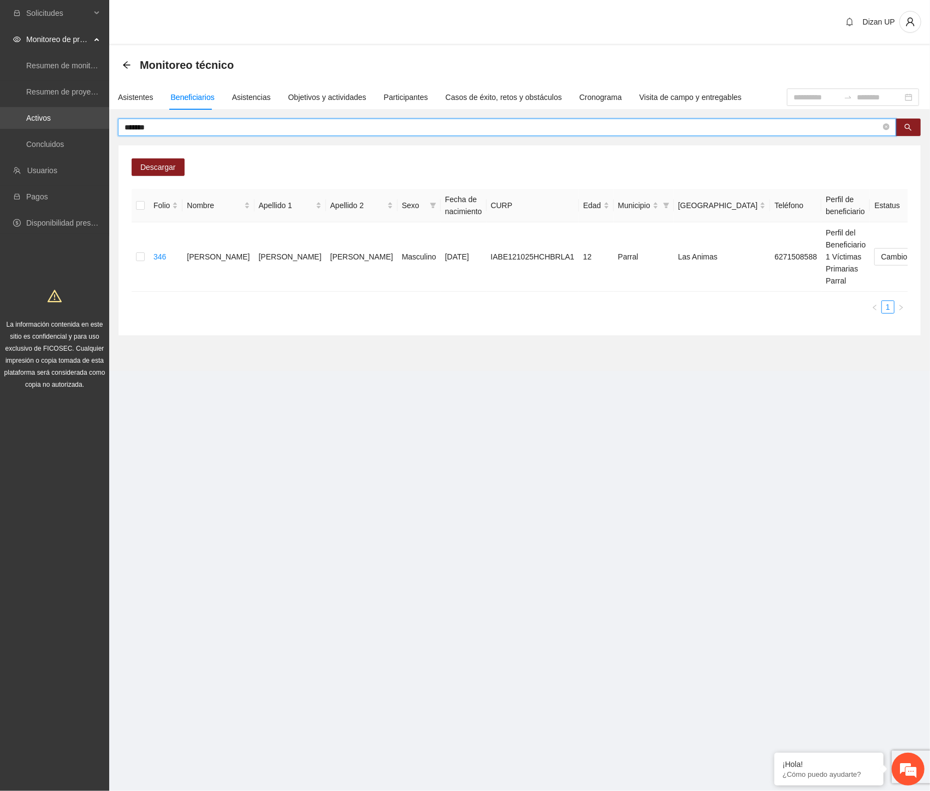
drag, startPoint x: 157, startPoint y: 124, endPoint x: 78, endPoint y: 125, distance: 79.2
click at [78, 127] on section "Solicitudes Monitoreo de proyectos Resumen de monitoreo Resumen de proyectos ap…" at bounding box center [465, 395] width 930 height 791
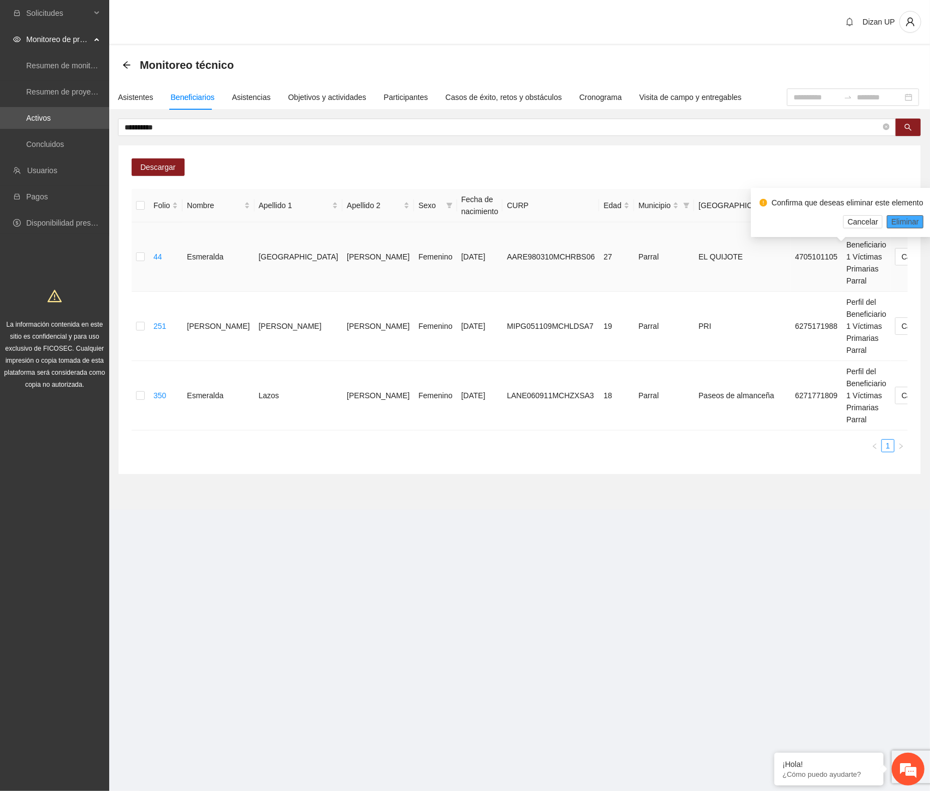
drag, startPoint x: 896, startPoint y: 219, endPoint x: 929, endPoint y: 222, distance: 33.0
click at [897, 219] on span "Eliminar" at bounding box center [906, 222] width 28 height 12
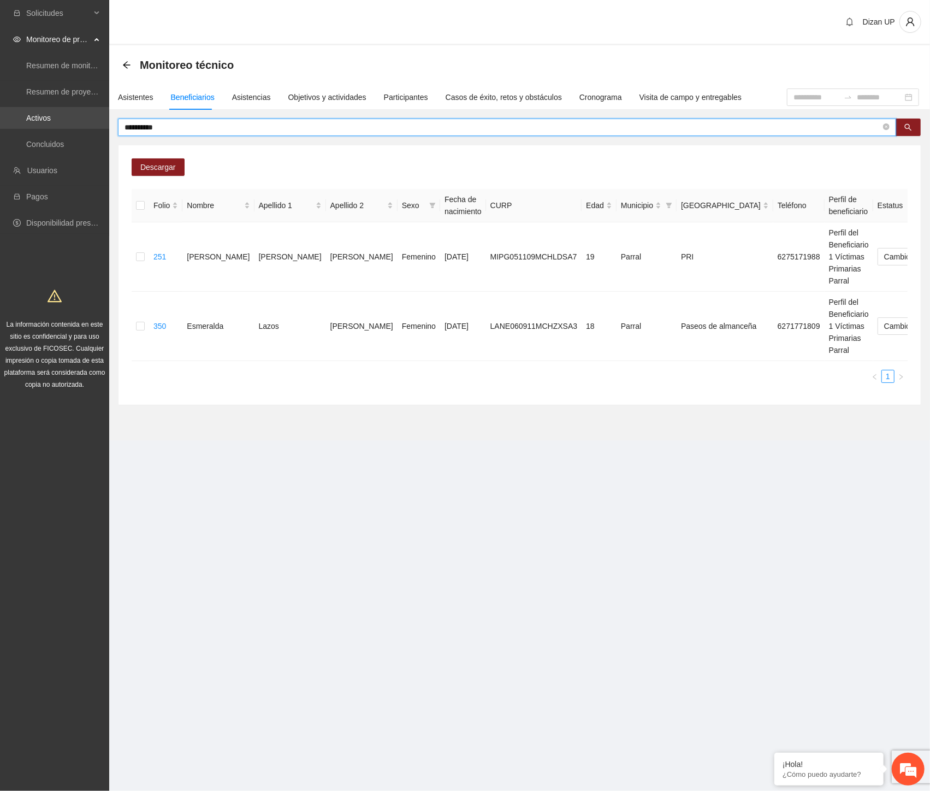
drag, startPoint x: 108, startPoint y: 127, endPoint x: 56, endPoint y: 123, distance: 52.5
click at [60, 127] on section "Solicitudes Monitoreo de proyectos Resumen de monitoreo Resumen de proyectos ap…" at bounding box center [465, 395] width 930 height 791
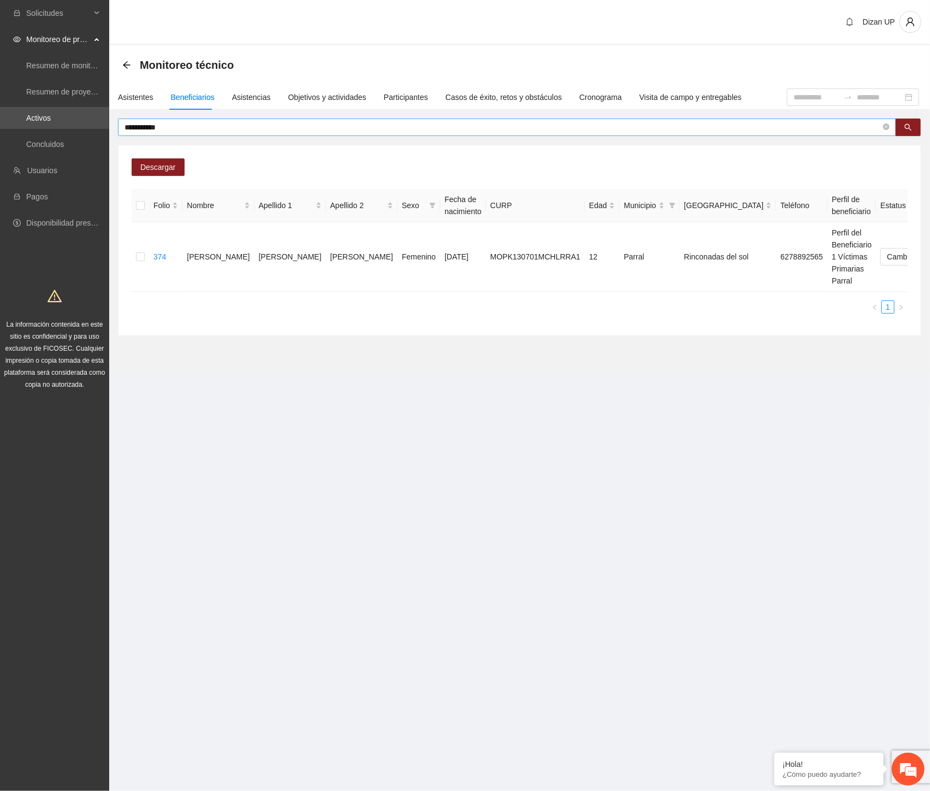
click at [172, 124] on input "**********" at bounding box center [503, 127] width 757 height 12
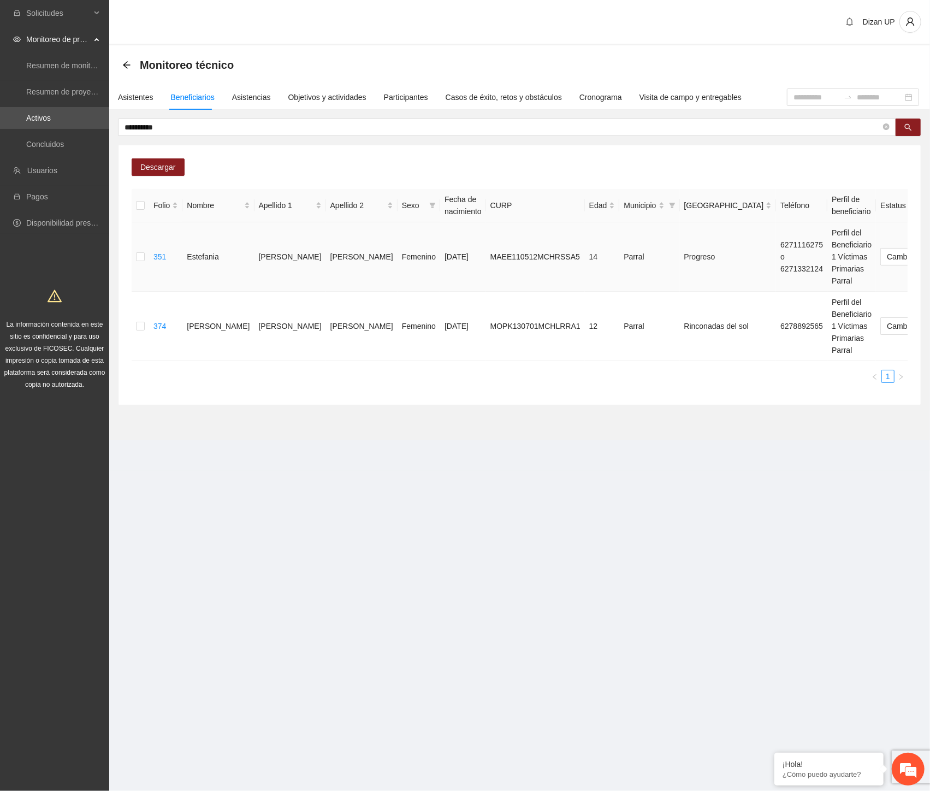
click at [896, 221] on span "Eliminar" at bounding box center [906, 222] width 28 height 12
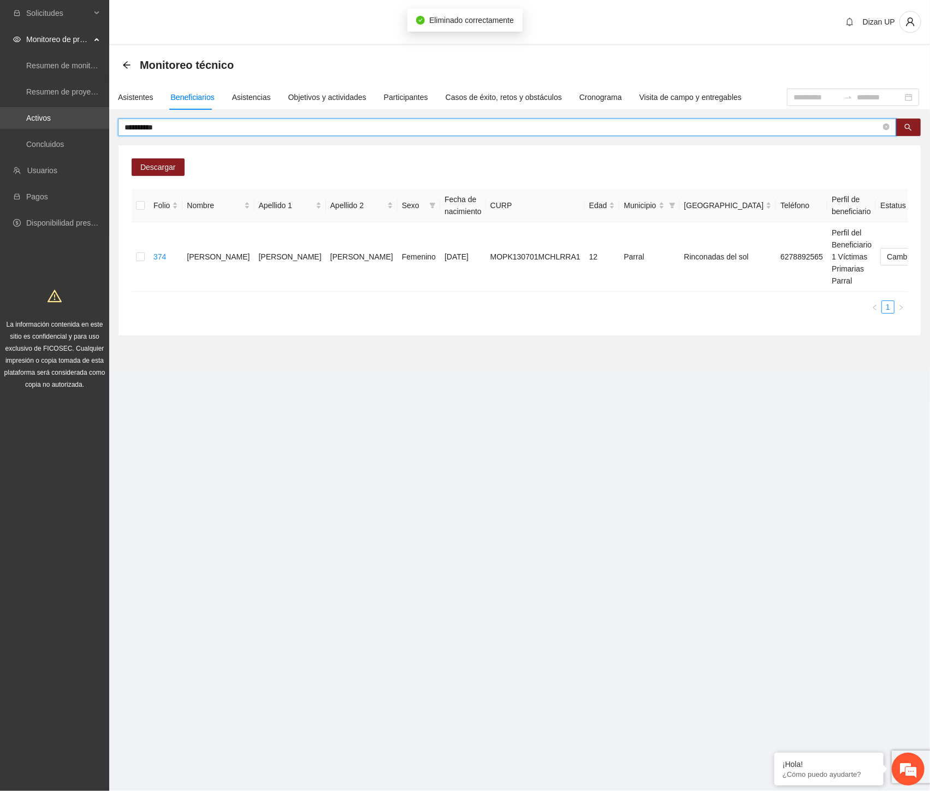
drag, startPoint x: 134, startPoint y: 125, endPoint x: 98, endPoint y: 126, distance: 35.5
click at [98, 125] on section "Solicitudes Monitoreo de proyectos Resumen de monitoreo Resumen de proyectos ap…" at bounding box center [465, 395] width 930 height 791
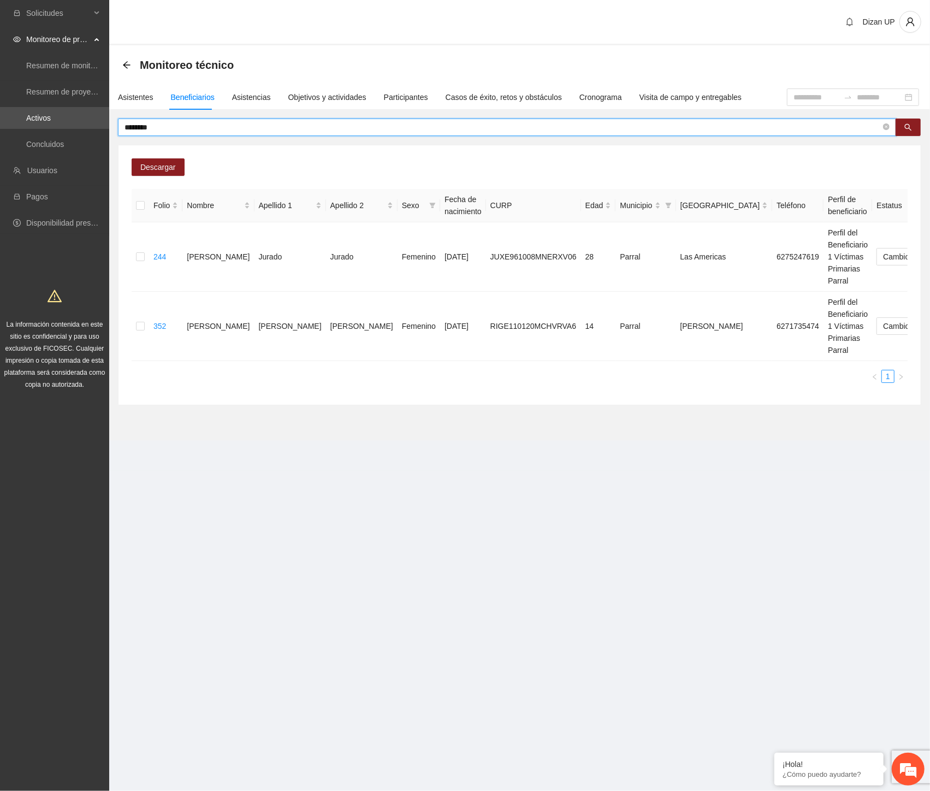
click at [168, 127] on input "********" at bounding box center [503, 127] width 757 height 12
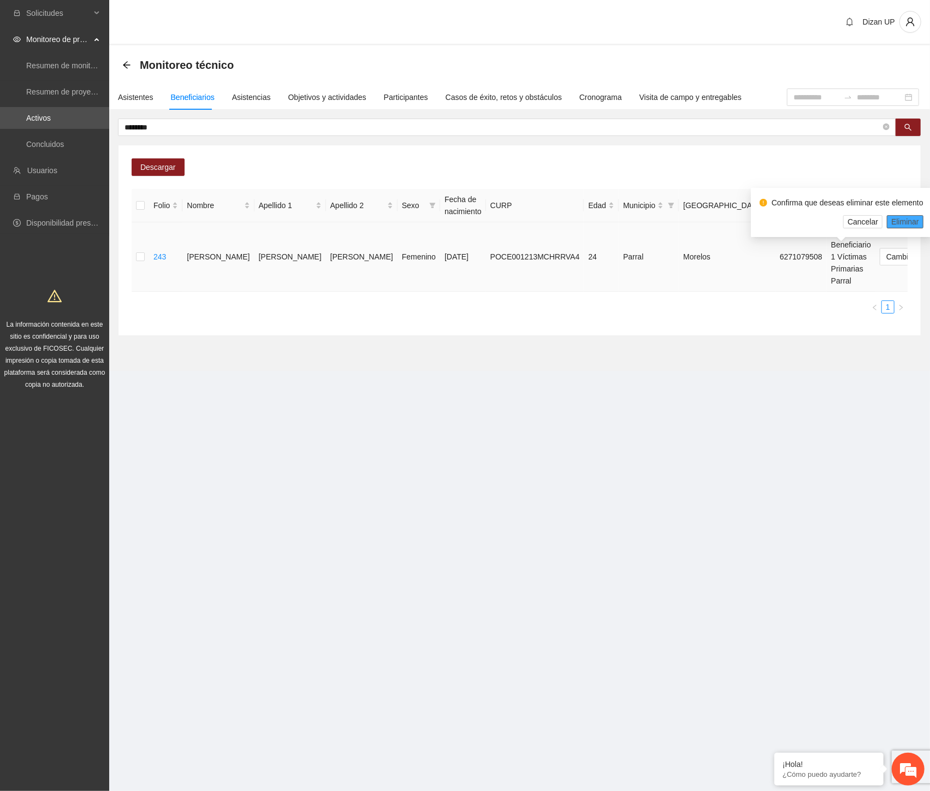
drag, startPoint x: 898, startPoint y: 222, endPoint x: 904, endPoint y: 222, distance: 6.0
click at [899, 222] on span "Eliminar" at bounding box center [906, 222] width 28 height 12
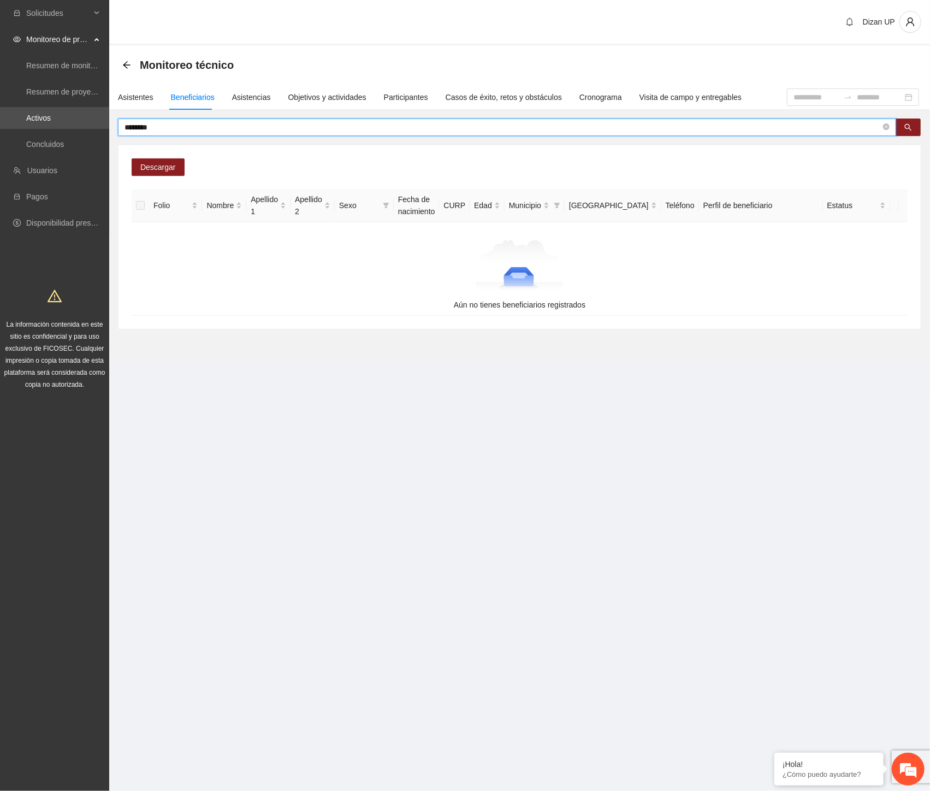
drag, startPoint x: 180, startPoint y: 123, endPoint x: 72, endPoint y: 129, distance: 108.9
click at [72, 129] on section "Solicitudes Monitoreo de proyectos Resumen de monitoreo Resumen de proyectos ap…" at bounding box center [465, 395] width 930 height 791
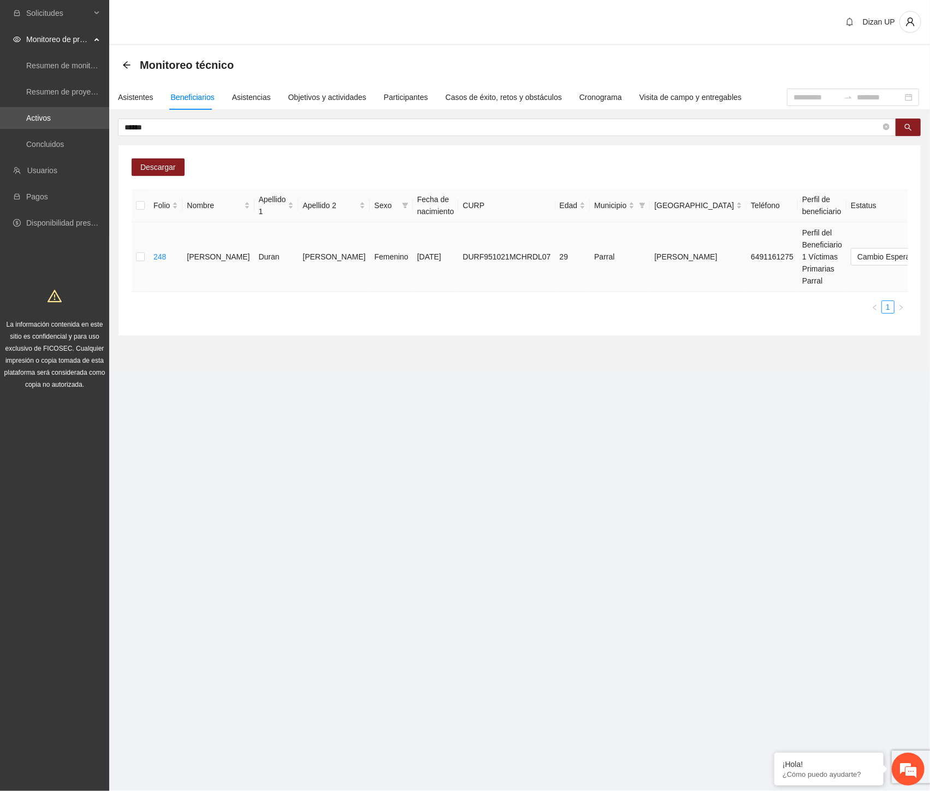
click at [904, 220] on span "Eliminar" at bounding box center [906, 222] width 28 height 12
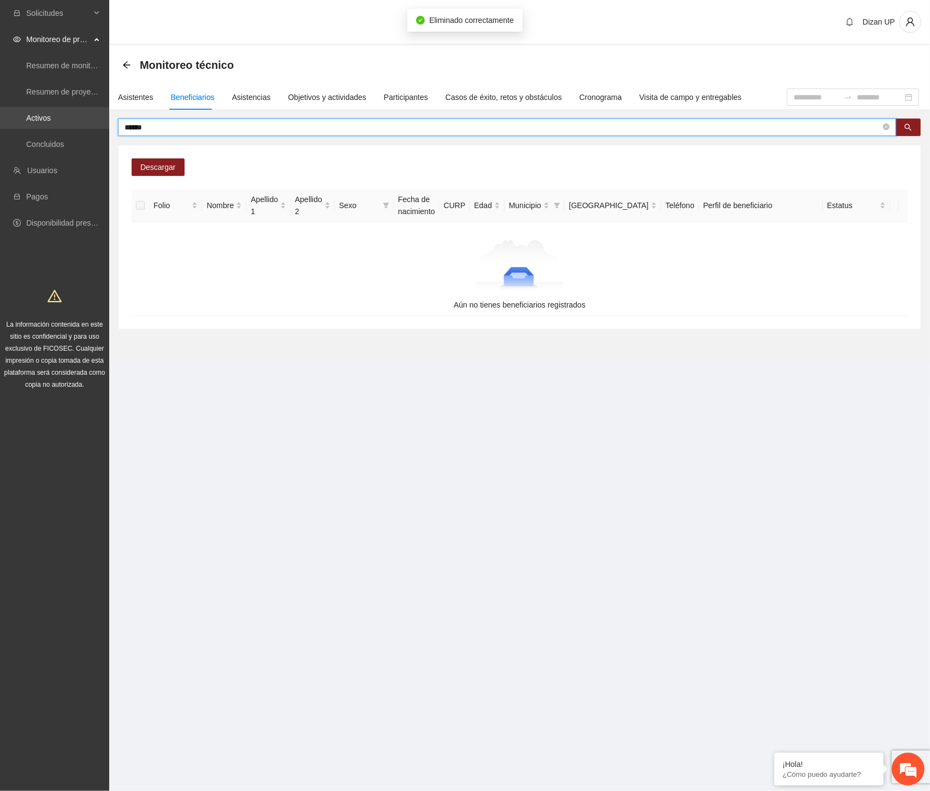
drag, startPoint x: 107, startPoint y: 127, endPoint x: 71, endPoint y: 126, distance: 36.1
click at [73, 127] on section "Solicitudes Monitoreo de proyectos Resumen de monitoreo Resumen de proyectos ap…" at bounding box center [465, 395] width 930 height 791
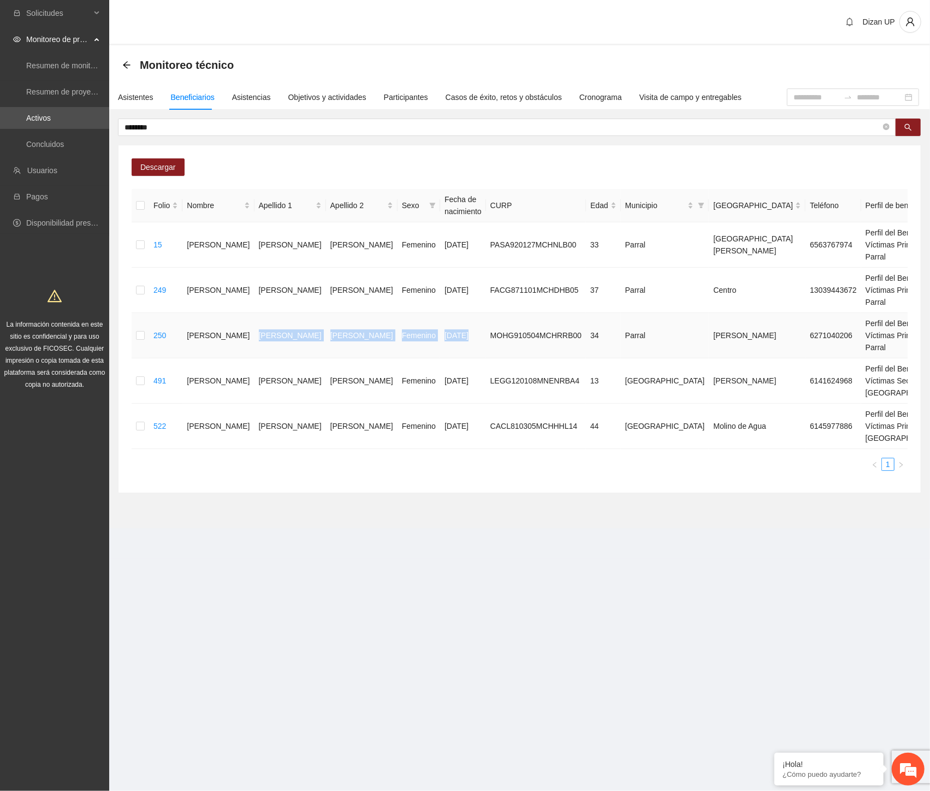
drag, startPoint x: 223, startPoint y: 397, endPoint x: 388, endPoint y: 403, distance: 165.1
click at [388, 358] on tr "250 [PERSON_NAME] [DATE] MOHG910504MCHRRB00 34 Parral [PERSON_NAME] 6271040206 …" at bounding box center [624, 335] width 985 height 45
click at [898, 359] on span "Eliminar" at bounding box center [906, 361] width 28 height 12
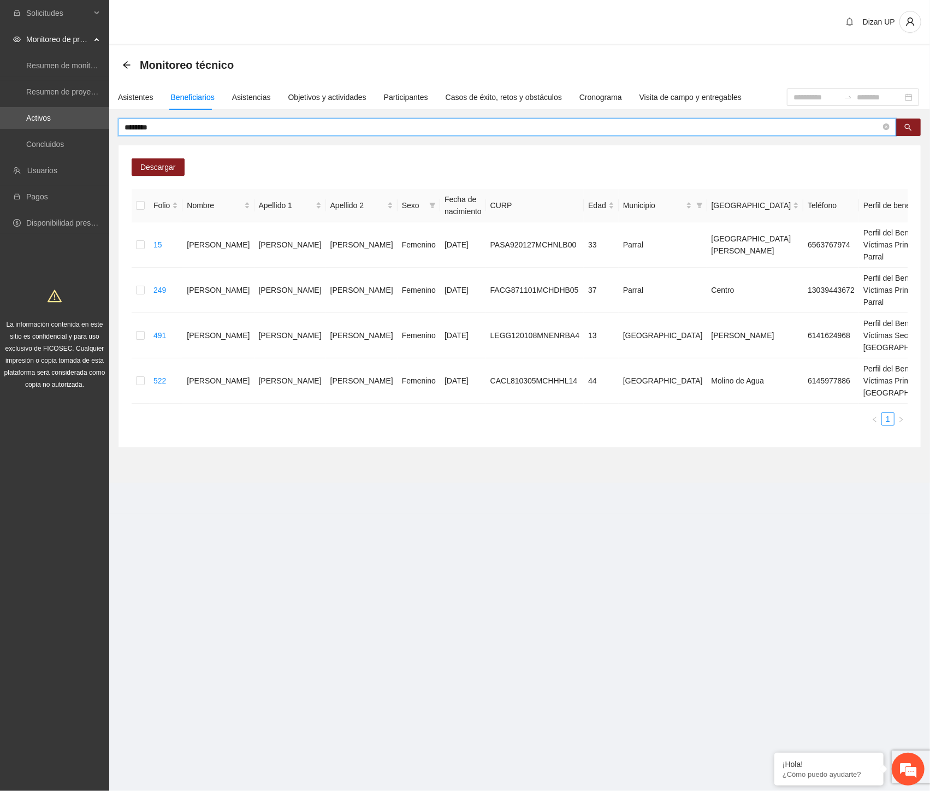
drag, startPoint x: 172, startPoint y: 123, endPoint x: 39, endPoint y: 132, distance: 133.0
click at [40, 132] on section "Solicitudes Monitoreo de proyectos Resumen de monitoreo Resumen de proyectos ap…" at bounding box center [465, 395] width 930 height 791
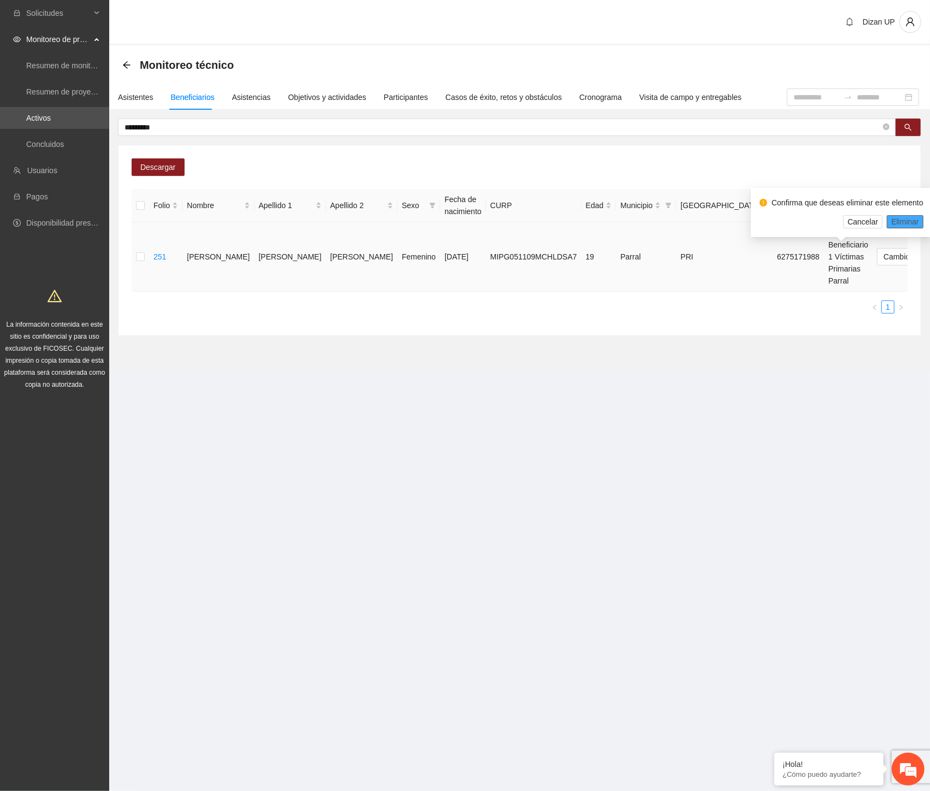
click at [898, 221] on span "Eliminar" at bounding box center [906, 222] width 28 height 12
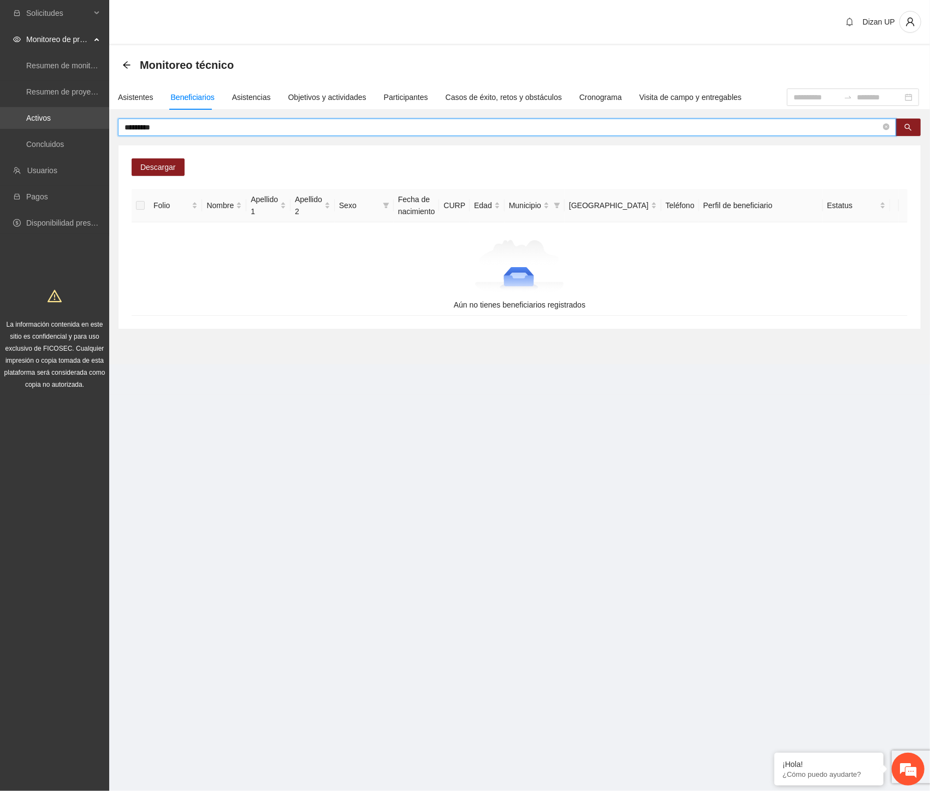
drag, startPoint x: 166, startPoint y: 126, endPoint x: 9, endPoint y: 123, distance: 156.3
click at [10, 123] on section "Solicitudes Monitoreo de proyectos Resumen de monitoreo Resumen de proyectos ap…" at bounding box center [465, 395] width 930 height 791
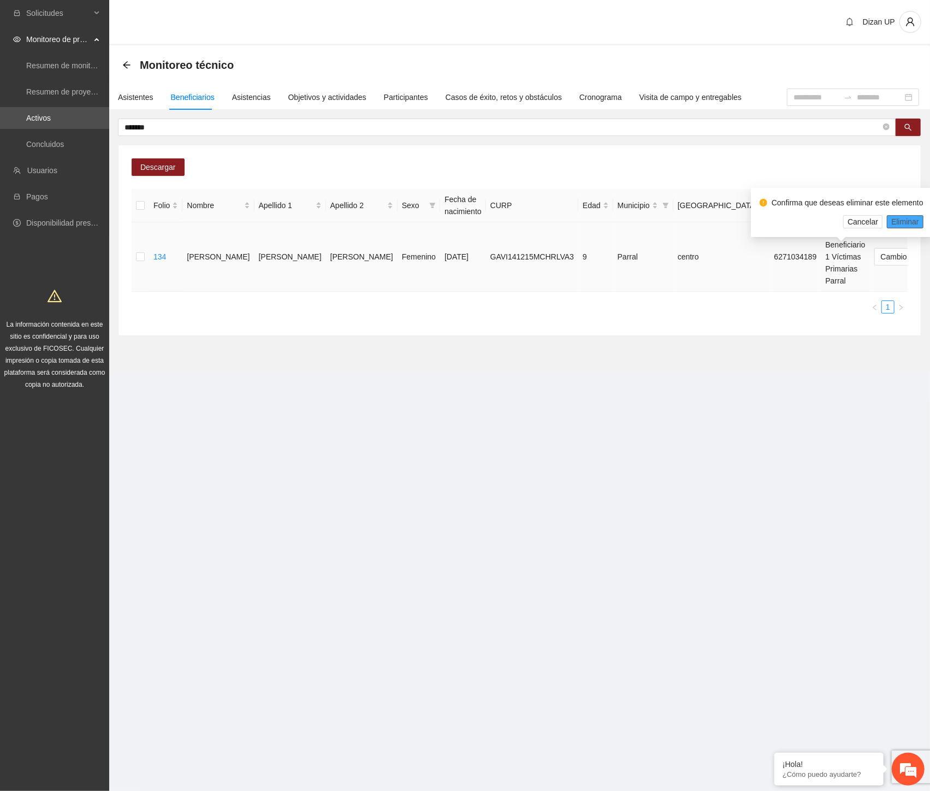
click at [904, 220] on span "Eliminar" at bounding box center [906, 222] width 28 height 12
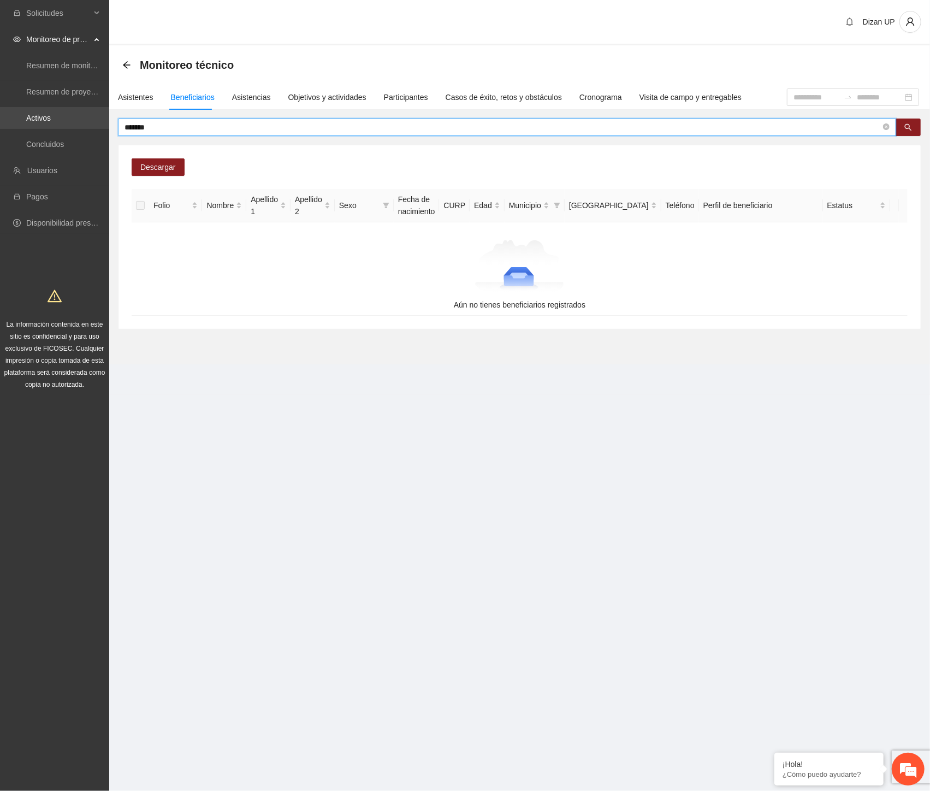
drag, startPoint x: 161, startPoint y: 127, endPoint x: 1, endPoint y: 122, distance: 160.7
click at [1, 122] on section "Solicitudes Monitoreo de proyectos Resumen de monitoreo Resumen de proyectos ap…" at bounding box center [465, 395] width 930 height 791
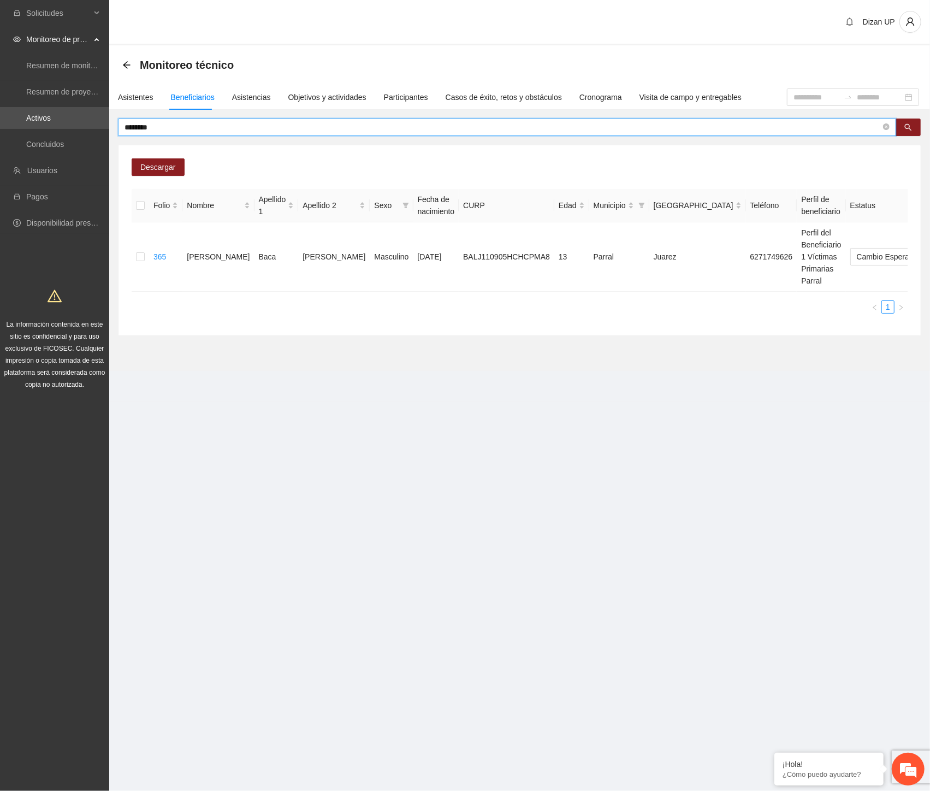
click at [639, 372] on section "Dizan UP Monitoreo técnico Asistentes Beneficiarios Asistencias Objetivos y act…" at bounding box center [519, 201] width 821 height 402
drag, startPoint x: 152, startPoint y: 126, endPoint x: 15, endPoint y: 126, distance: 136.6
click at [17, 127] on section "Solicitudes Monitoreo de proyectos Resumen de monitoreo Resumen de proyectos ap…" at bounding box center [465, 395] width 930 height 791
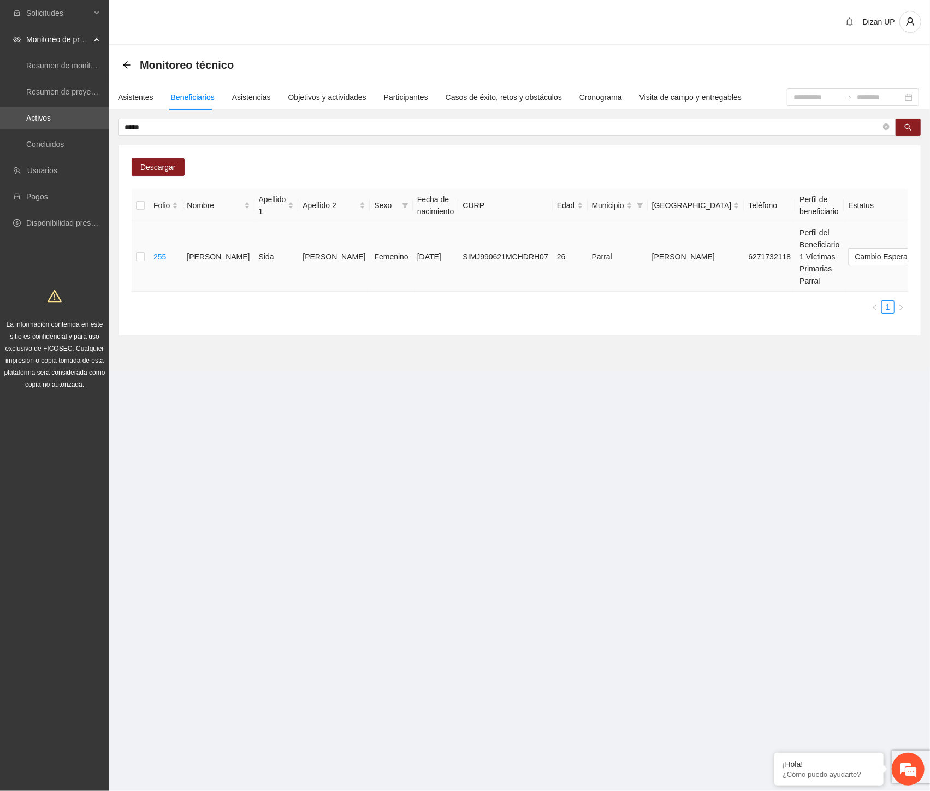
click at [903, 219] on span "Eliminar" at bounding box center [906, 222] width 28 height 12
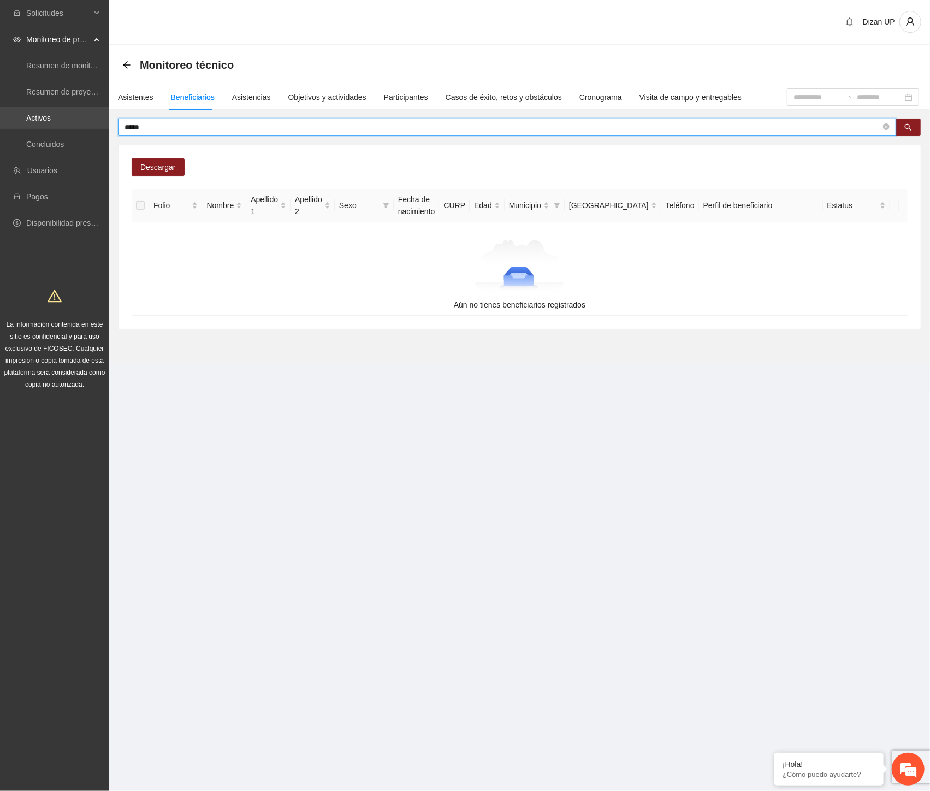
drag, startPoint x: 123, startPoint y: 126, endPoint x: 71, endPoint y: 123, distance: 52.0
click at [72, 124] on section "Solicitudes Monitoreo de proyectos Resumen de monitoreo Resumen de proyectos ap…" at bounding box center [465, 395] width 930 height 791
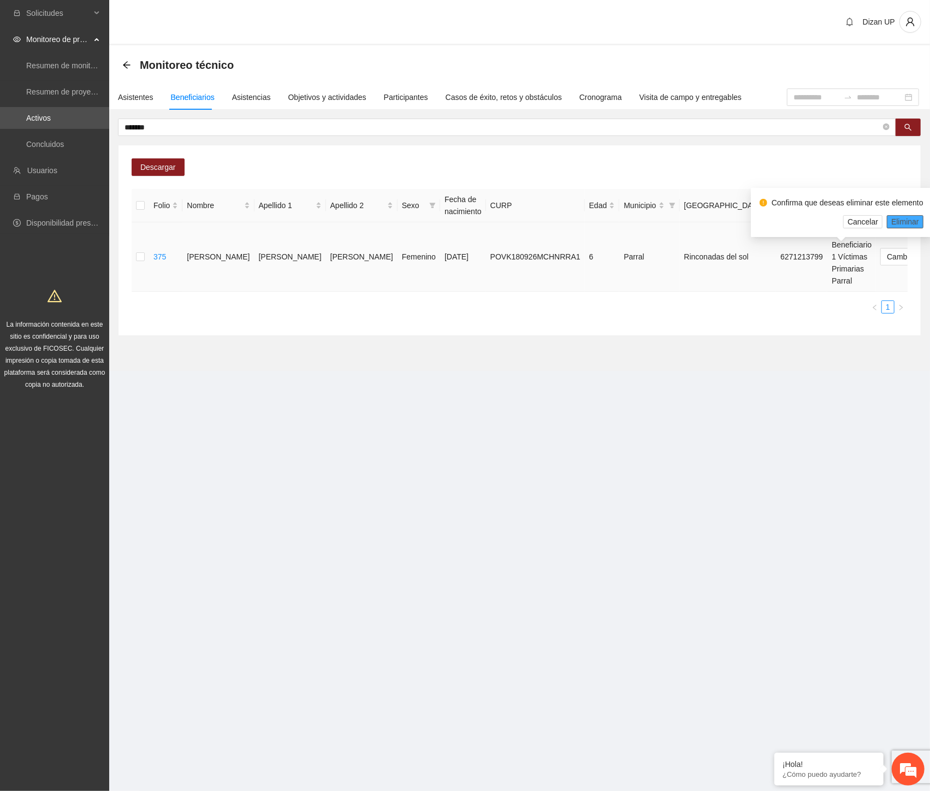
click at [892, 222] on span "Eliminar" at bounding box center [906, 222] width 28 height 12
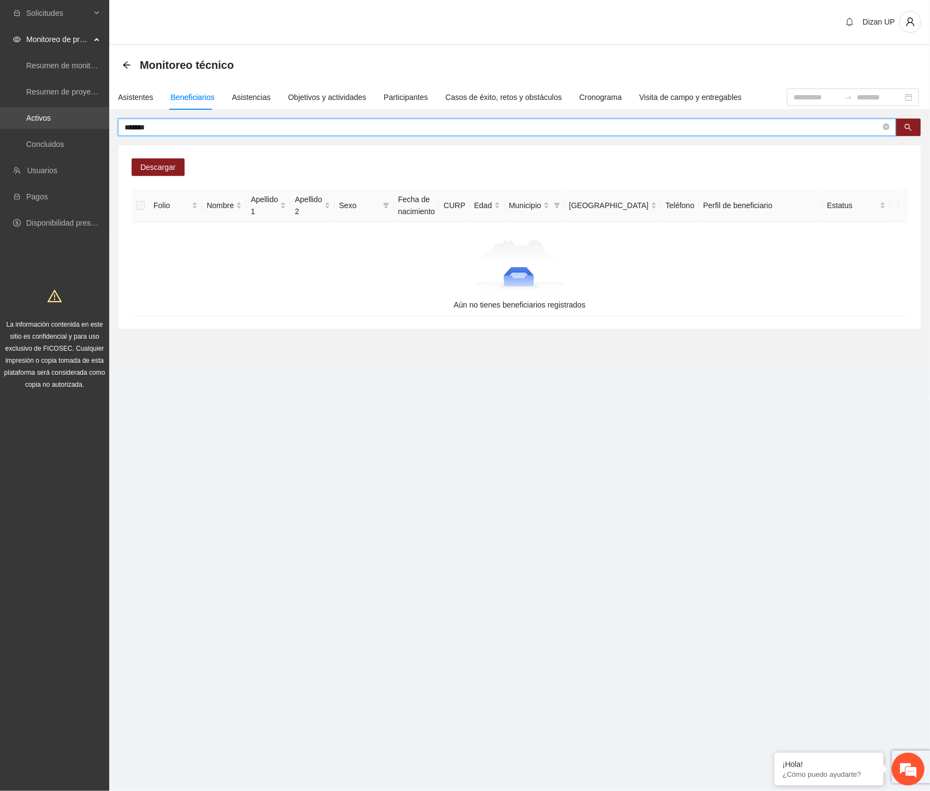
drag, startPoint x: 165, startPoint y: 124, endPoint x: 67, endPoint y: 127, distance: 97.8
click at [70, 128] on section "Solicitudes Monitoreo de proyectos Resumen de monitoreo Resumen de proyectos ap…" at bounding box center [465, 395] width 930 height 791
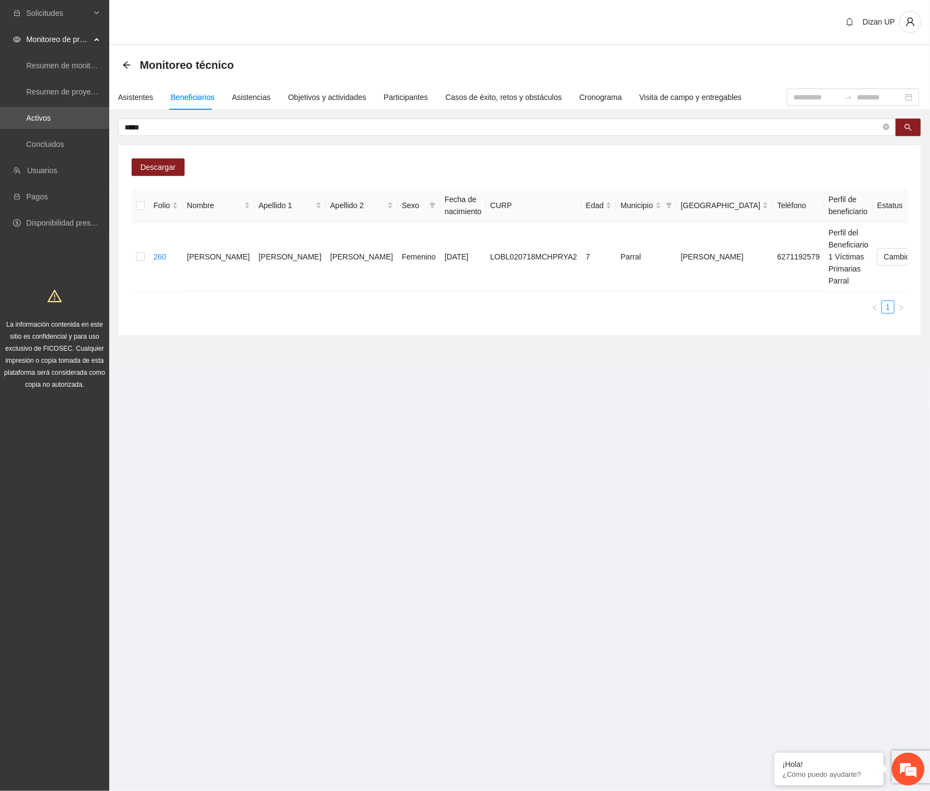
drag, startPoint x: 428, startPoint y: 320, endPoint x: 544, endPoint y: 300, distance: 116.9
click at [428, 320] on div "Folio Nombre Apellido 1 Apellido 2 Sexo Fecha de nacimiento CURP Edad Municipio…" at bounding box center [520, 255] width 776 height 133
click at [898, 222] on span "Eliminar" at bounding box center [906, 222] width 28 height 12
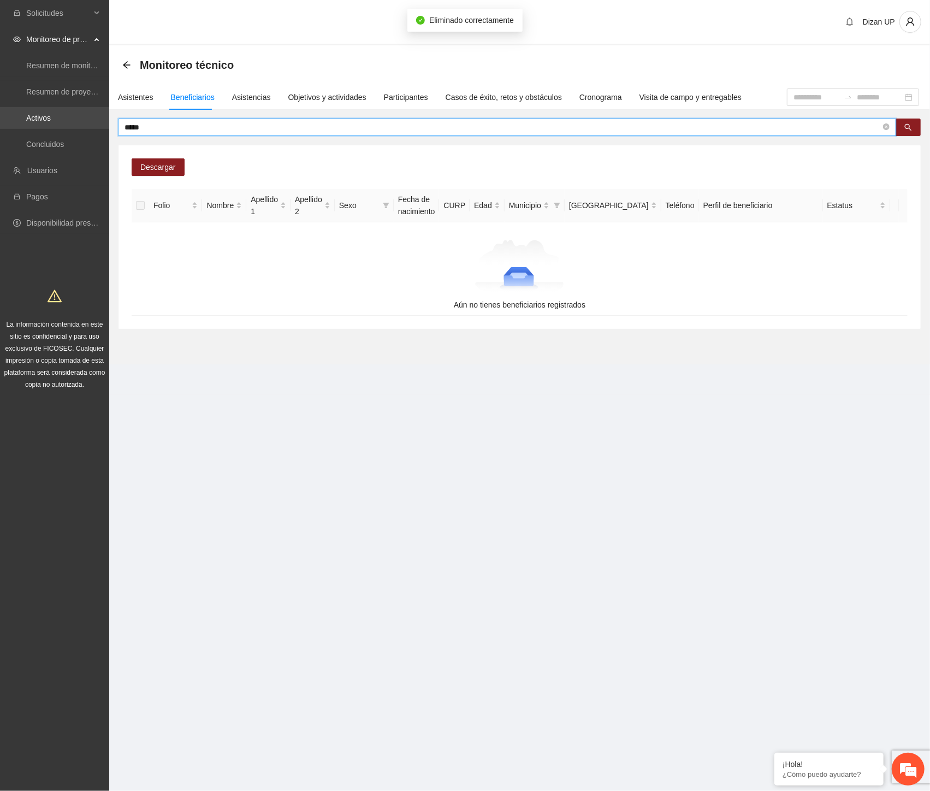
drag, startPoint x: 93, startPoint y: 122, endPoint x: 47, endPoint y: 128, distance: 46.8
click at [48, 127] on section "Solicitudes Monitoreo de proyectos Resumen de monitoreo Resumen de proyectos ap…" at bounding box center [465, 395] width 930 height 791
type input "******"
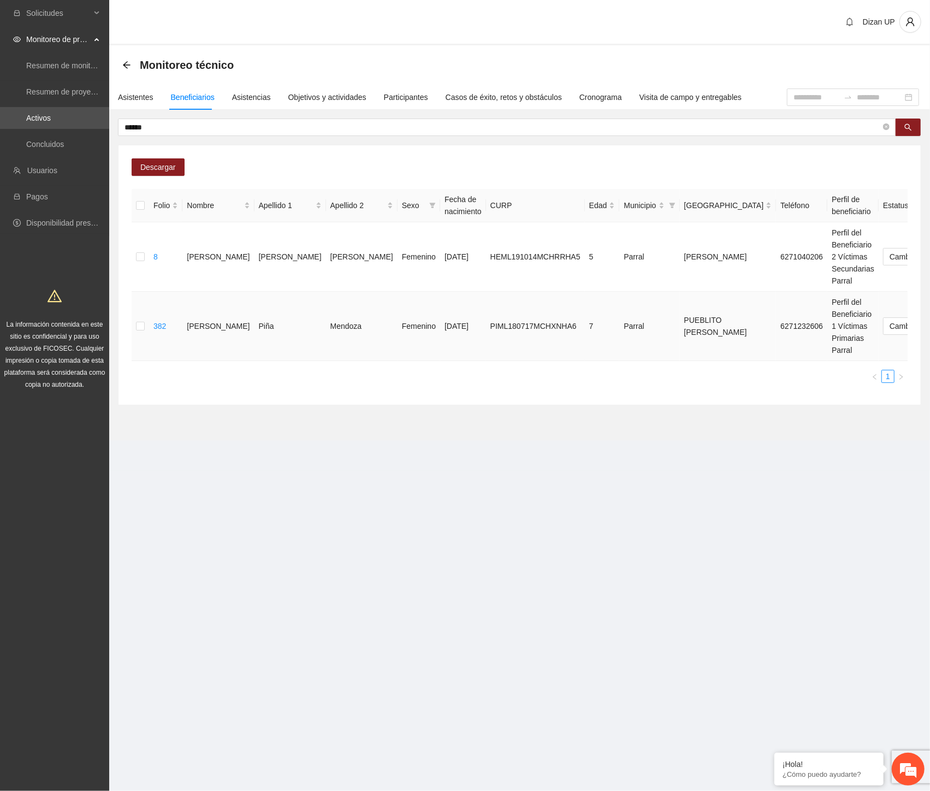
click at [906, 290] on span "Eliminar" at bounding box center [906, 291] width 28 height 12
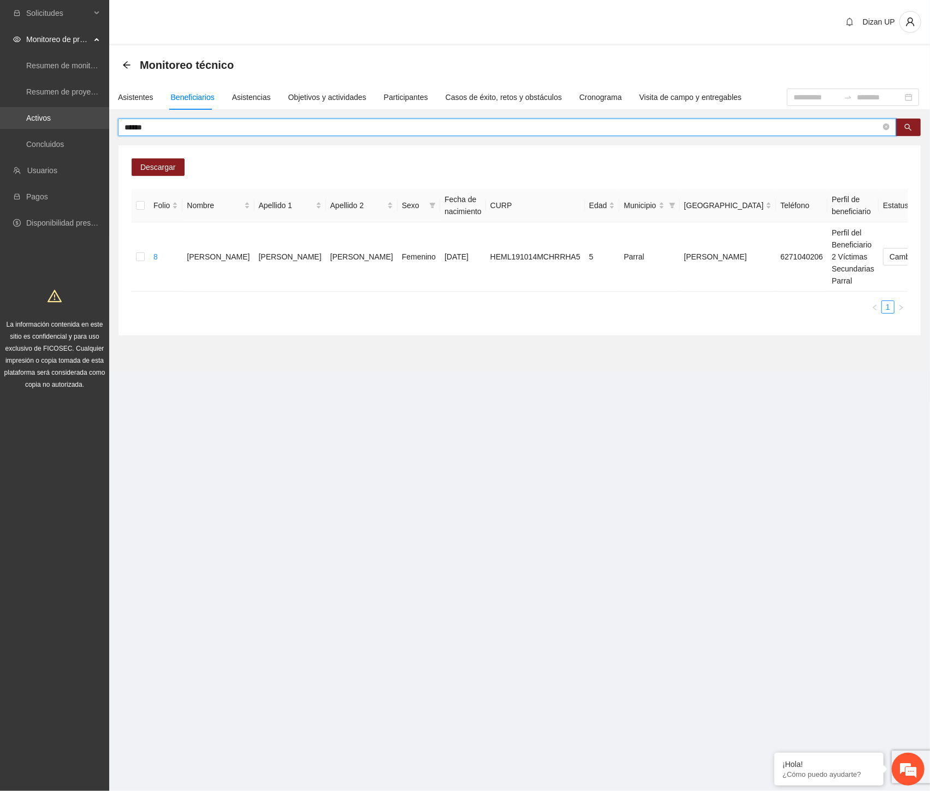
drag, startPoint x: 107, startPoint y: 123, endPoint x: 50, endPoint y: 116, distance: 57.3
click at [50, 116] on section "Solicitudes Monitoreo de proyectos Resumen de monitoreo Resumen de proyectos ap…" at bounding box center [465, 395] width 930 height 791
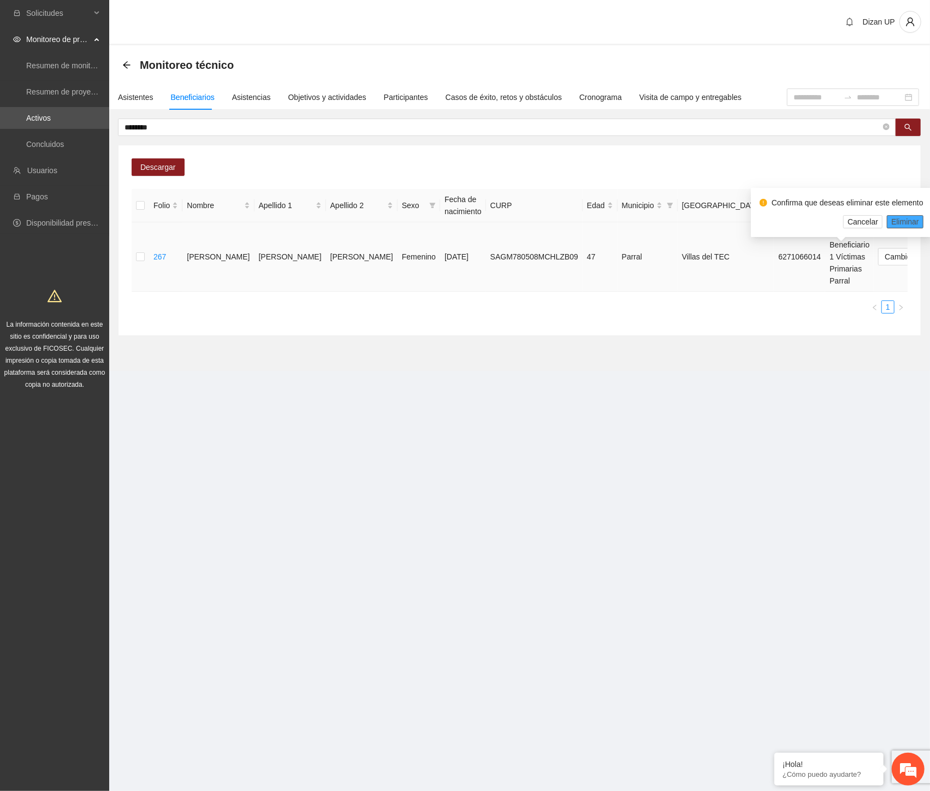
click at [894, 219] on span "Eliminar" at bounding box center [906, 222] width 28 height 12
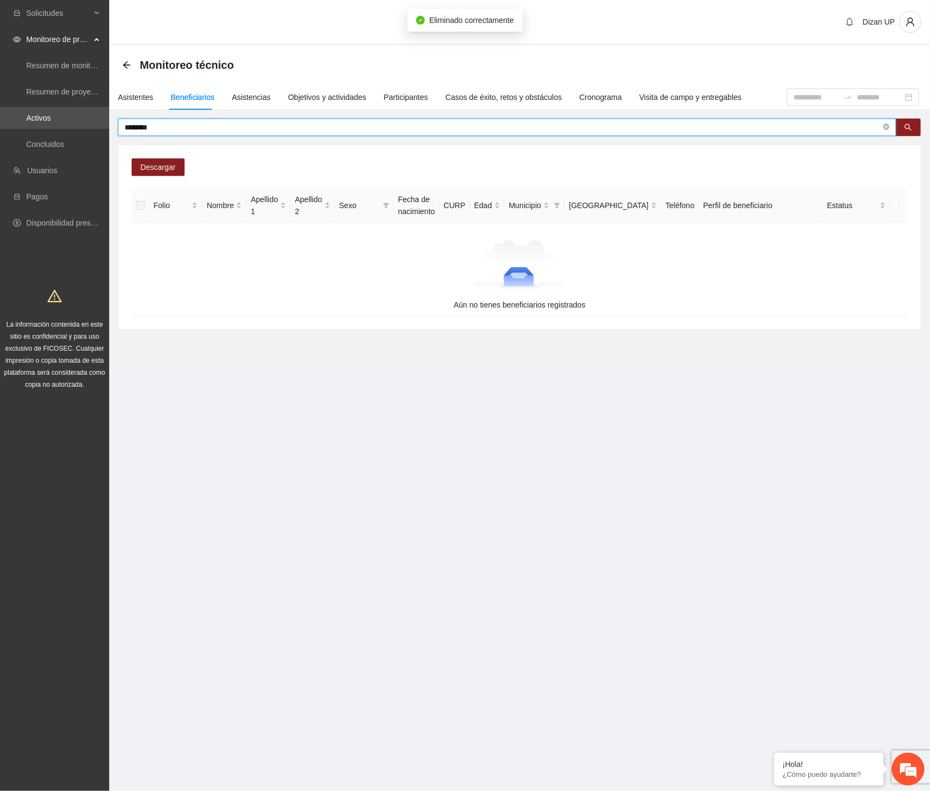
drag, startPoint x: 176, startPoint y: 123, endPoint x: 35, endPoint y: 132, distance: 141.7
click at [37, 132] on section "Solicitudes Monitoreo de proyectos Resumen de monitoreo Resumen de proyectos ap…" at bounding box center [465, 395] width 930 height 791
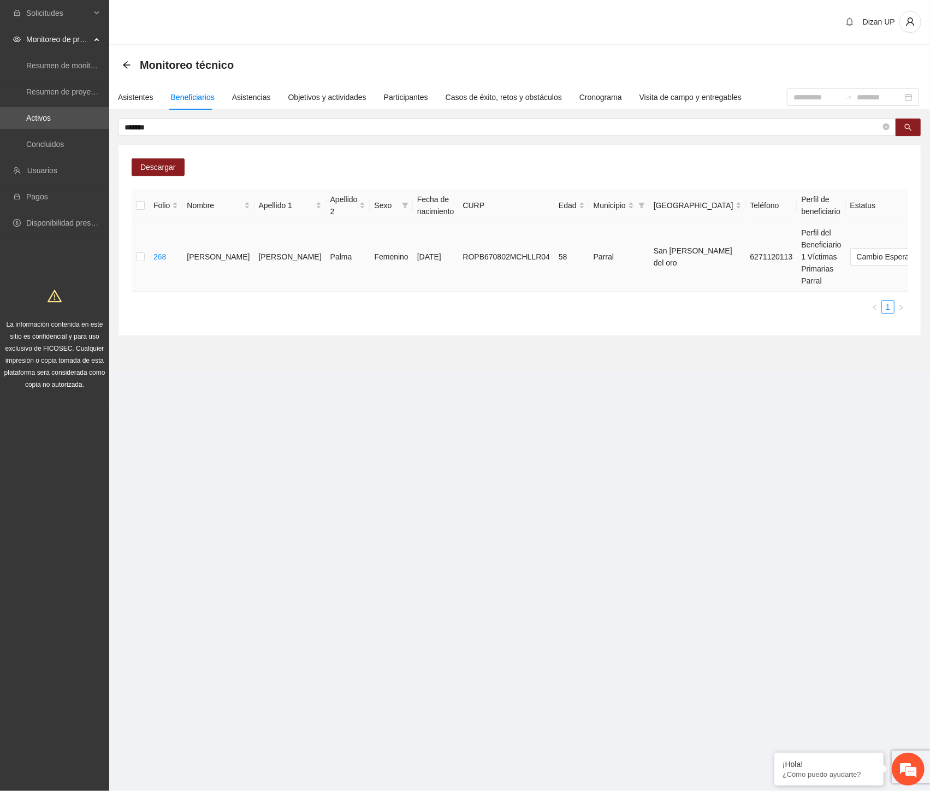
click at [895, 221] on span "Eliminar" at bounding box center [906, 222] width 28 height 12
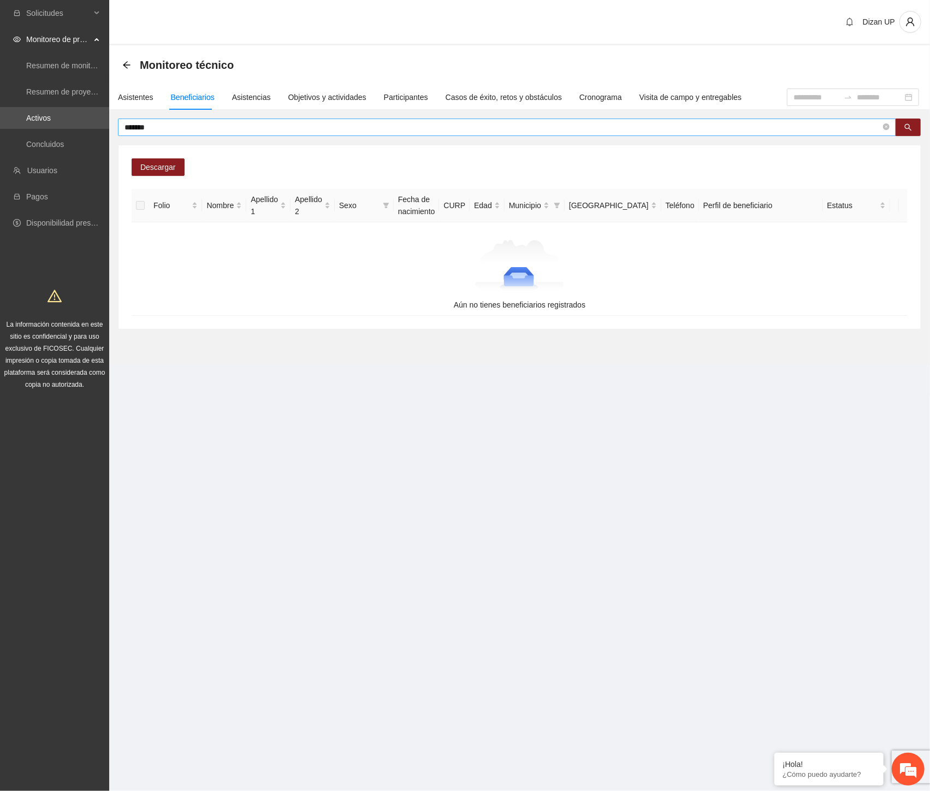
click at [286, 126] on input "*******" at bounding box center [503, 127] width 757 height 12
drag, startPoint x: 220, startPoint y: 122, endPoint x: 110, endPoint y: 121, distance: 109.3
click at [110, 121] on div "******* Descargar Folio Nombre Apellido 1 Apellido 2 Sexo Fecha de nacimiento C…" at bounding box center [519, 224] width 821 height 211
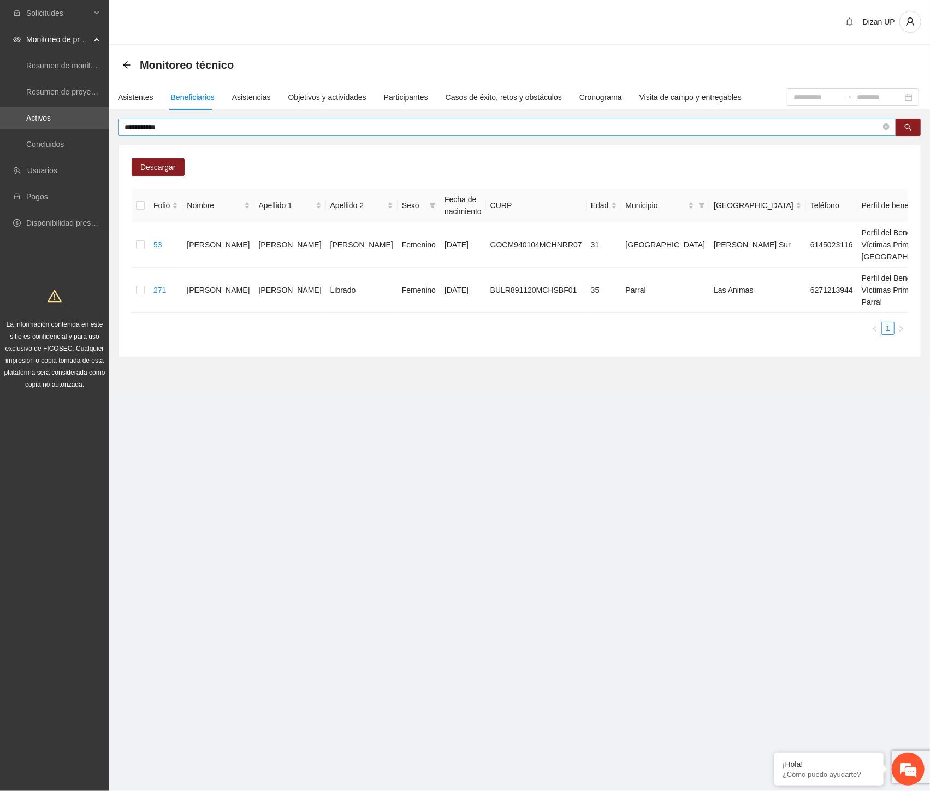
click at [178, 128] on input "**********" at bounding box center [503, 127] width 757 height 12
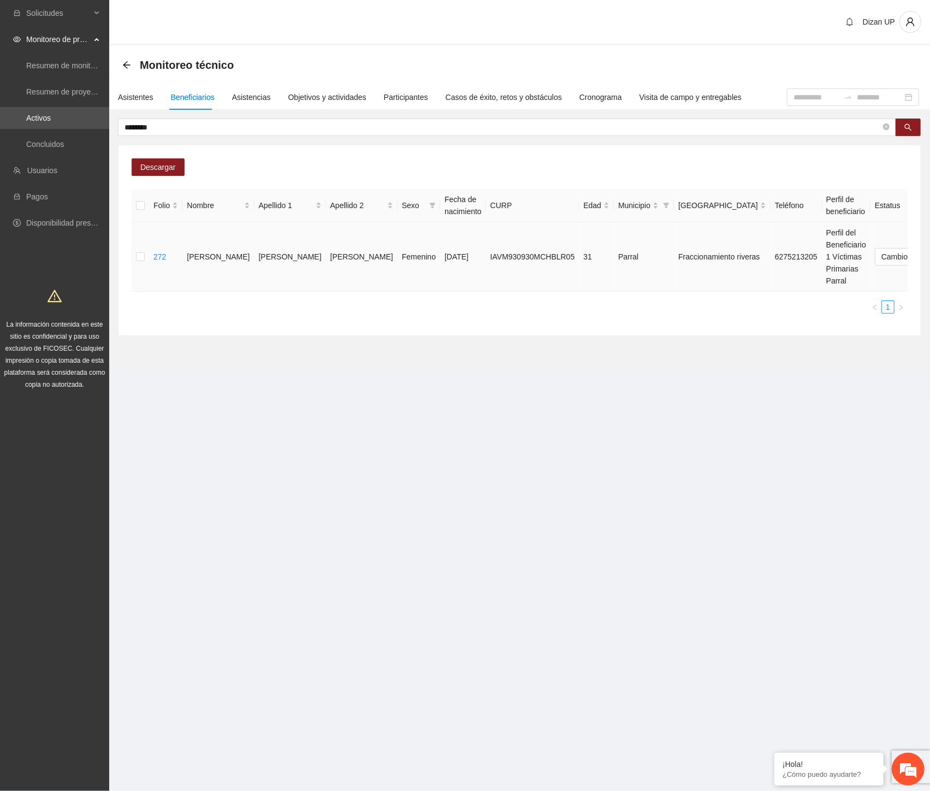
click at [908, 221] on span "Eliminar" at bounding box center [906, 222] width 28 height 12
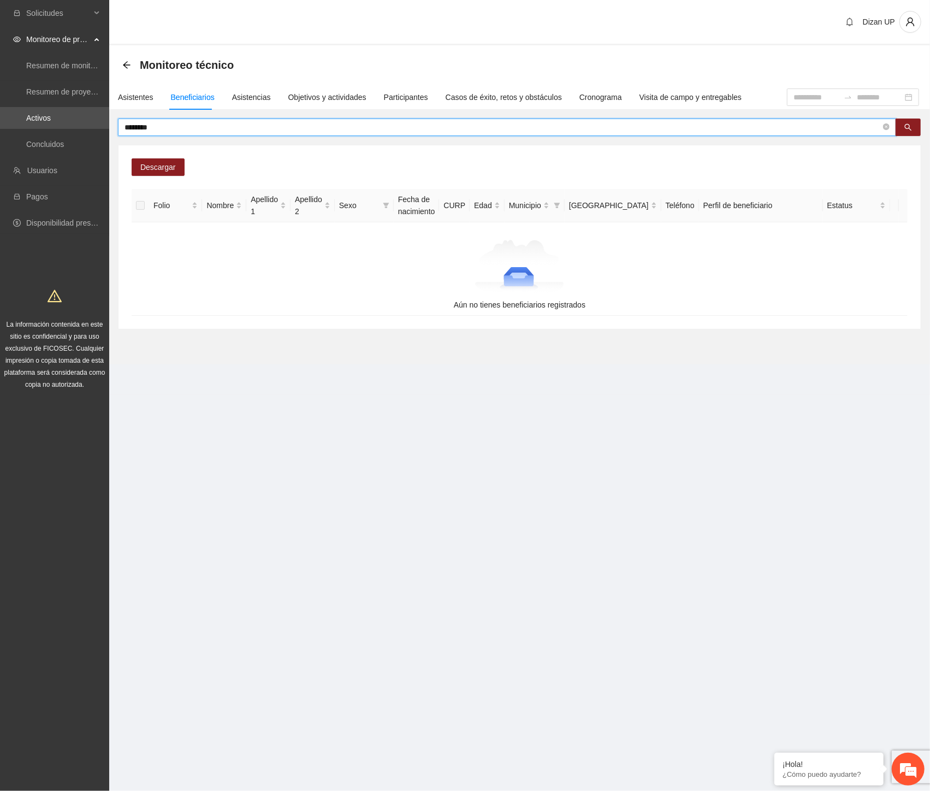
click at [160, 123] on input "********" at bounding box center [503, 127] width 757 height 12
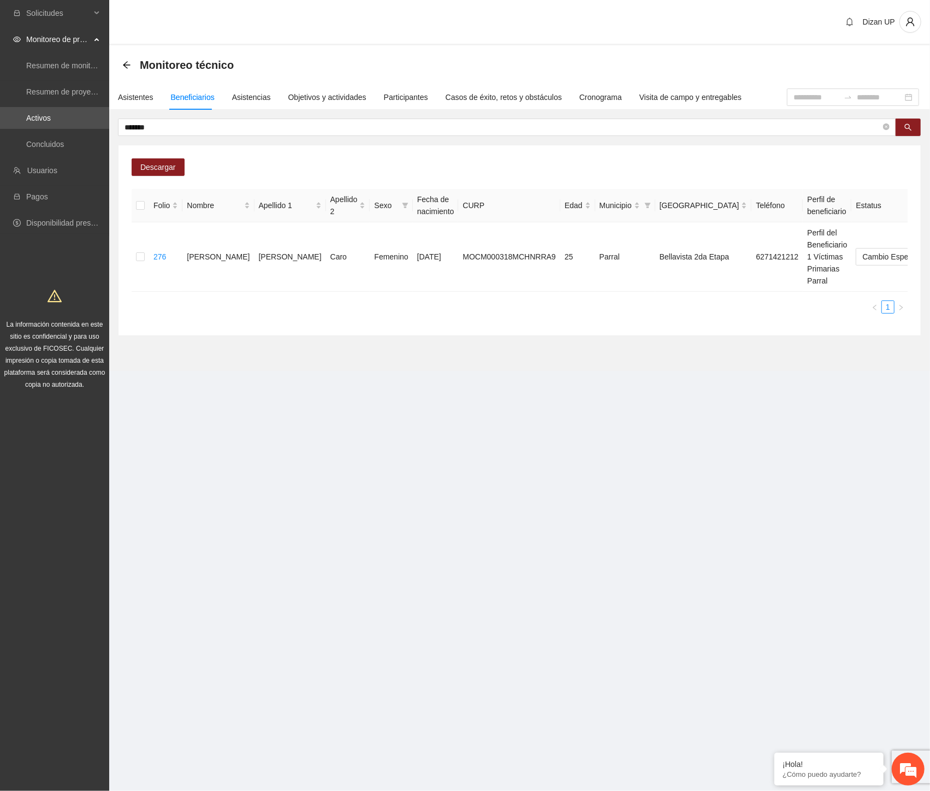
drag, startPoint x: 464, startPoint y: 354, endPoint x: 479, endPoint y: 346, distance: 16.6
click at [464, 355] on section "Monitoreo técnico Asistentes Beneficiarios Asistencias Objetivos y actividades …" at bounding box center [519, 208] width 821 height 326
click at [905, 222] on span "Eliminar" at bounding box center [906, 222] width 28 height 12
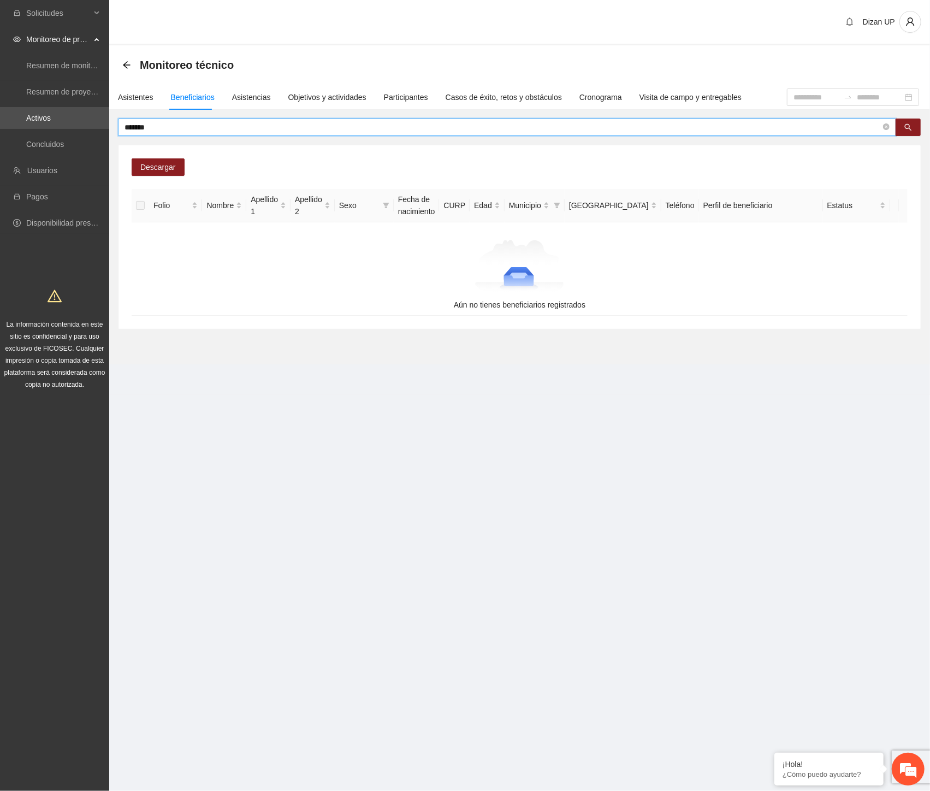
click at [184, 132] on input "*******" at bounding box center [503, 127] width 757 height 12
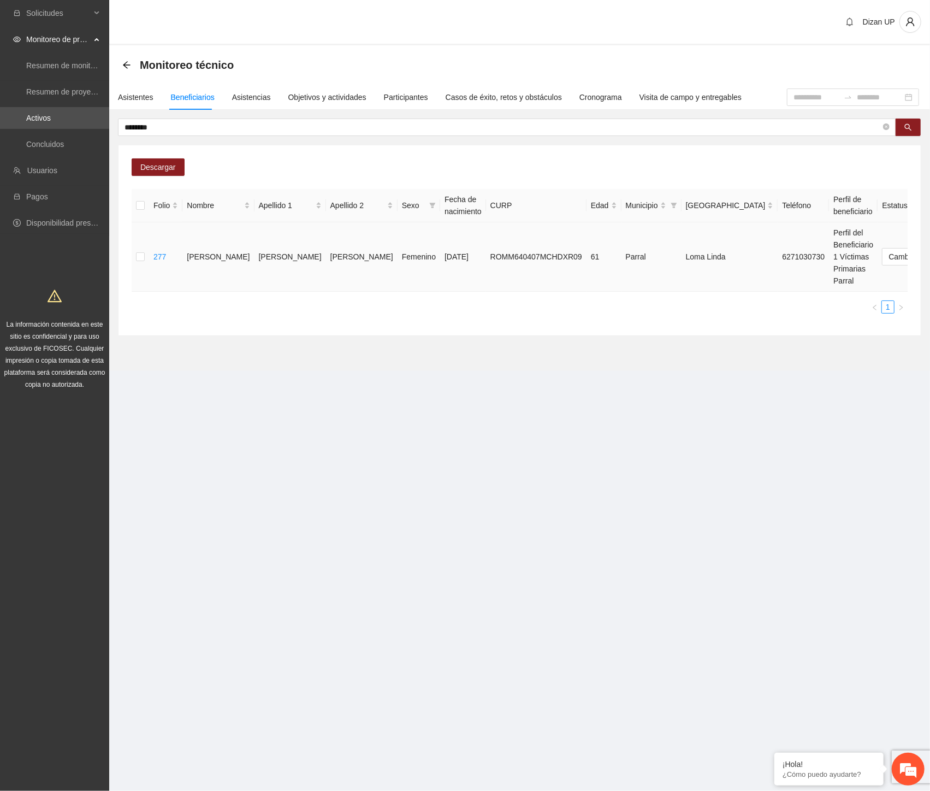
click at [897, 219] on span "Eliminar" at bounding box center [906, 222] width 28 height 12
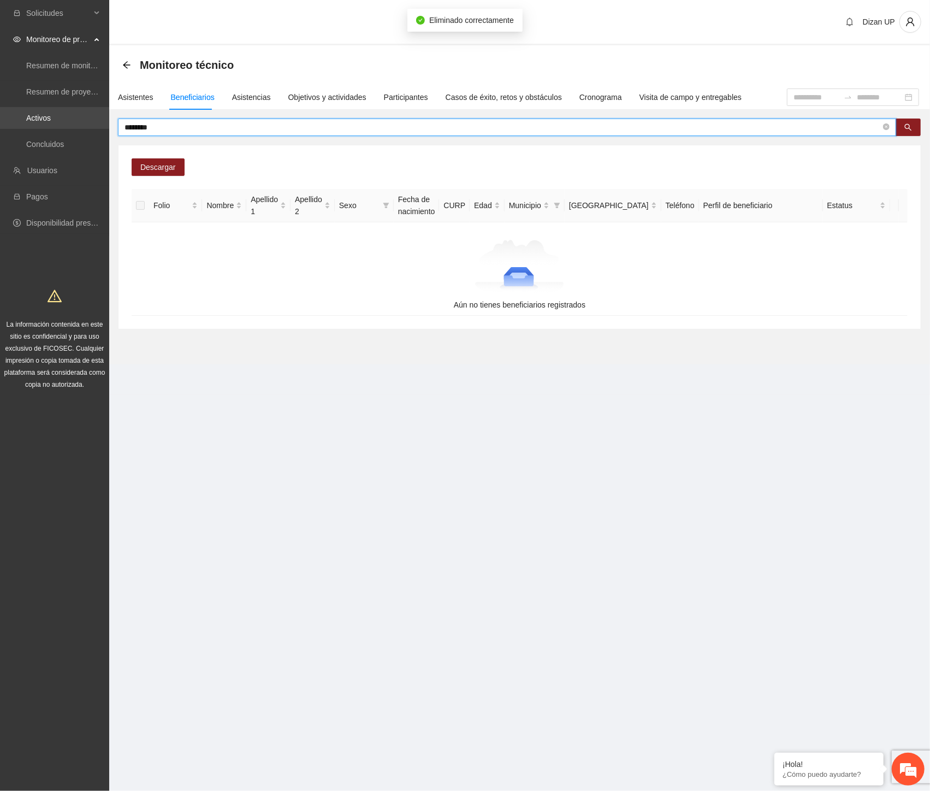
drag, startPoint x: 108, startPoint y: 123, endPoint x: 24, endPoint y: 127, distance: 83.6
click at [26, 127] on section "Solicitudes Monitoreo de proyectos Resumen de monitoreo Resumen de proyectos ap…" at bounding box center [465, 395] width 930 height 791
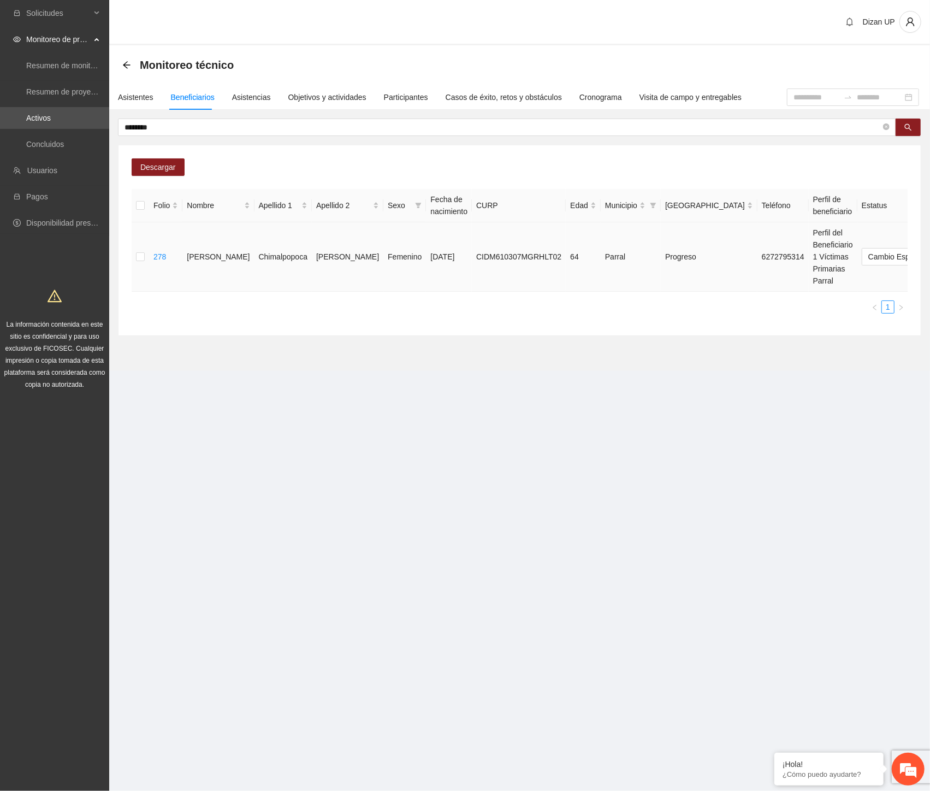
click at [902, 219] on span "Eliminar" at bounding box center [906, 222] width 28 height 12
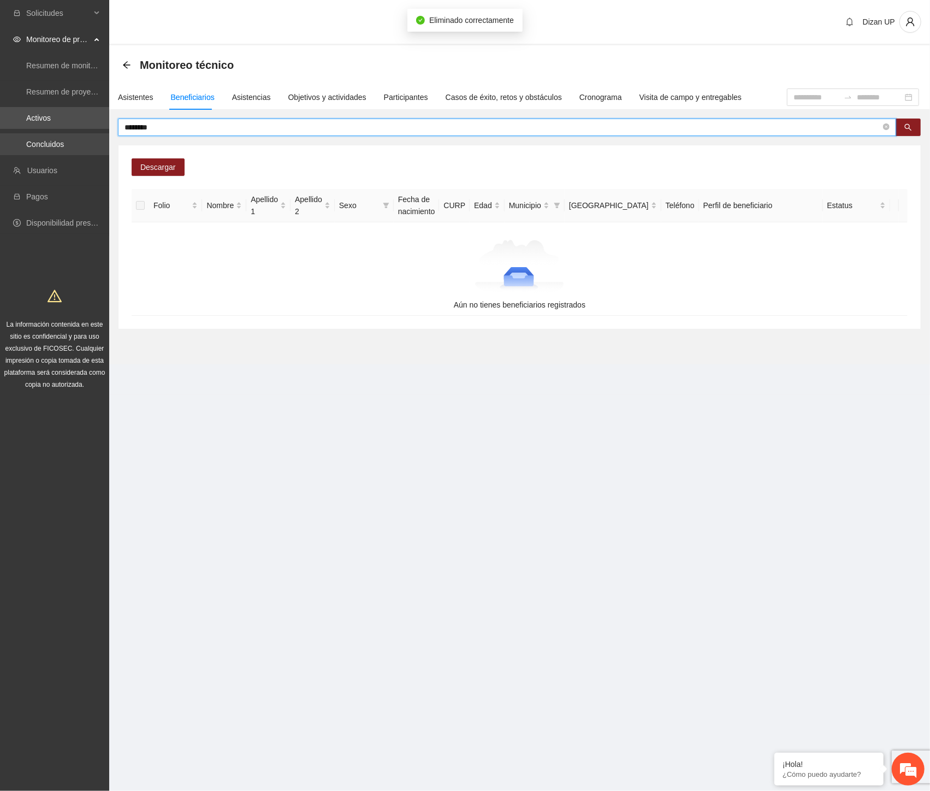
drag, startPoint x: 166, startPoint y: 126, endPoint x: 36, endPoint y: 134, distance: 130.8
click at [36, 134] on section "Solicitudes Monitoreo de proyectos Resumen de monitoreo Resumen de proyectos ap…" at bounding box center [465, 395] width 930 height 791
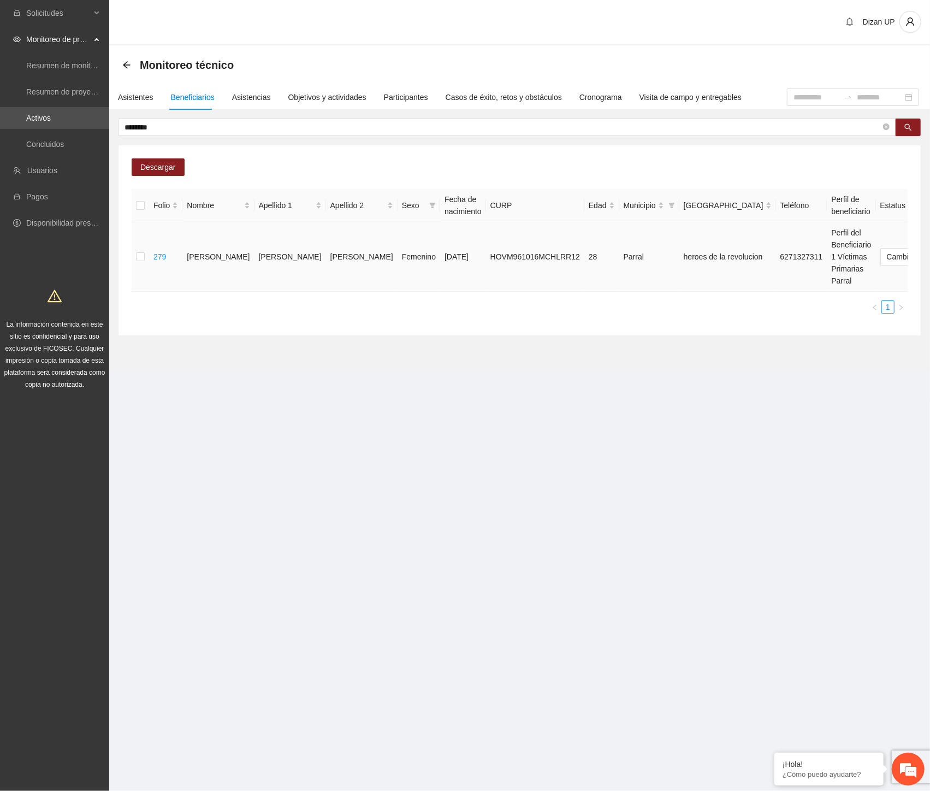
click at [896, 221] on span "Eliminar" at bounding box center [906, 222] width 28 height 12
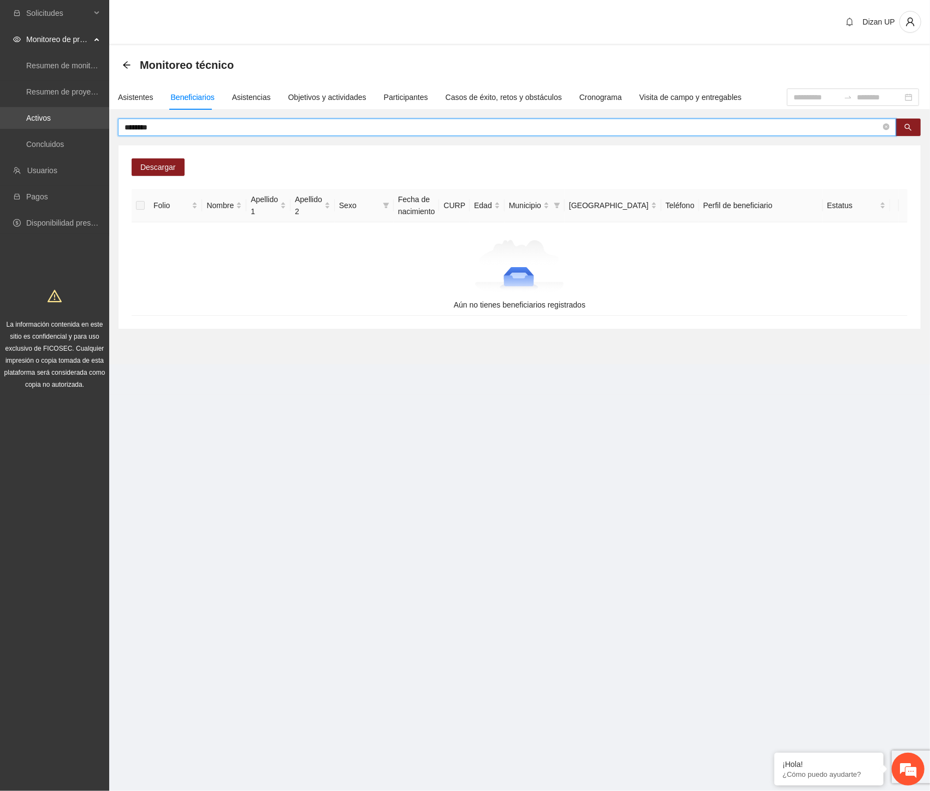
drag, startPoint x: 164, startPoint y: 127, endPoint x: 39, endPoint y: 123, distance: 124.6
click at [43, 124] on section "Solicitudes Monitoreo de proyectos Resumen de monitoreo Resumen de proyectos ap…" at bounding box center [465, 395] width 930 height 791
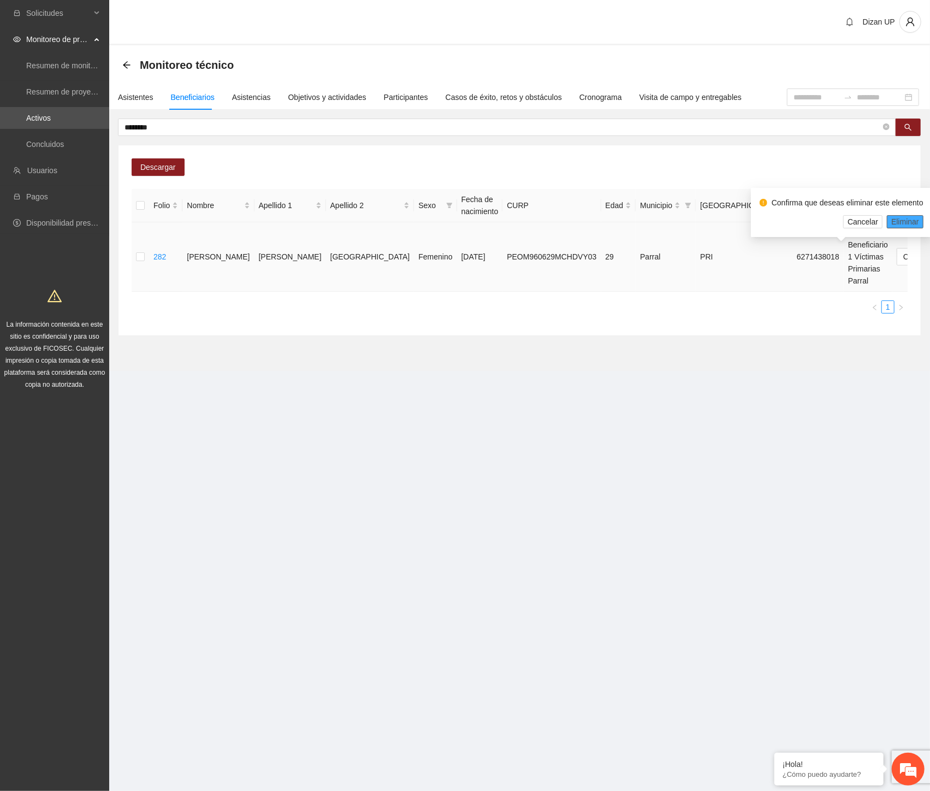
drag, startPoint x: 898, startPoint y: 216, endPoint x: 922, endPoint y: 227, distance: 26.2
click at [898, 217] on span "Eliminar" at bounding box center [906, 222] width 28 height 12
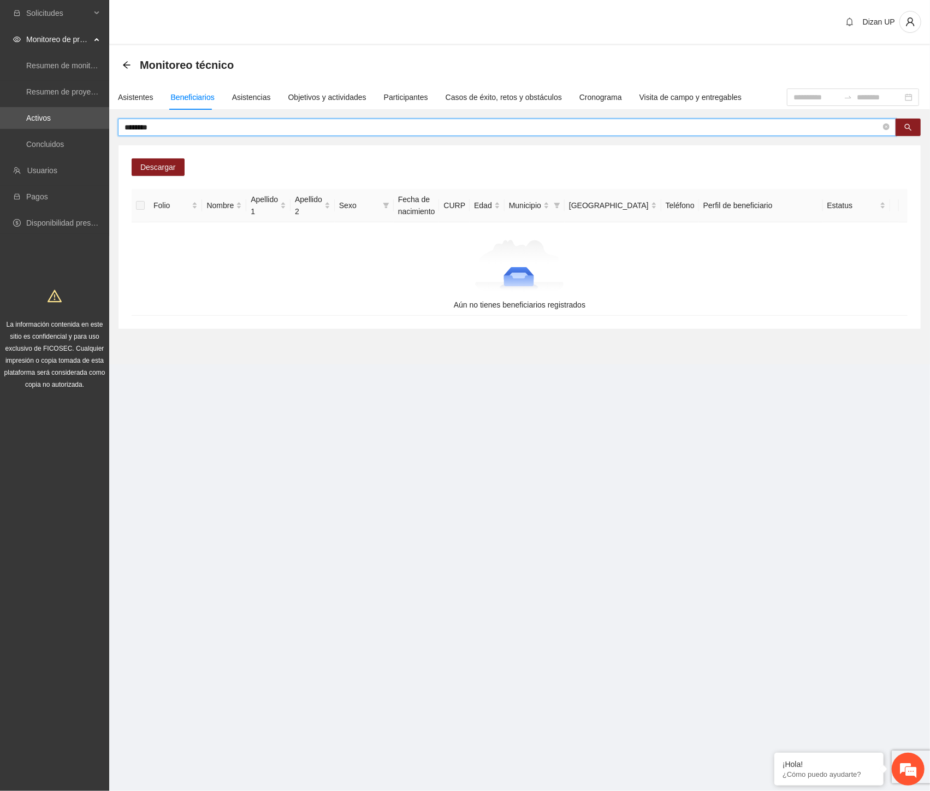
click at [170, 126] on input "********" at bounding box center [503, 127] width 757 height 12
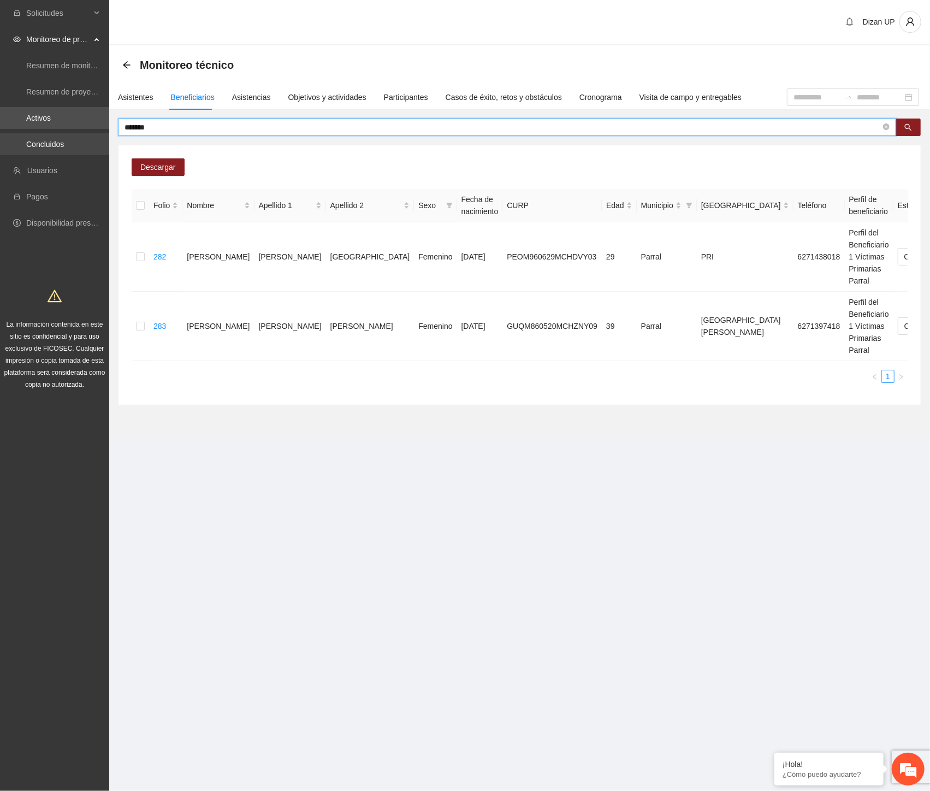
drag, startPoint x: 154, startPoint y: 126, endPoint x: 56, endPoint y: 134, distance: 98.1
click at [56, 134] on section "Solicitudes Monitoreo de proyectos Resumen de monitoreo Resumen de proyectos ap…" at bounding box center [465, 395] width 930 height 791
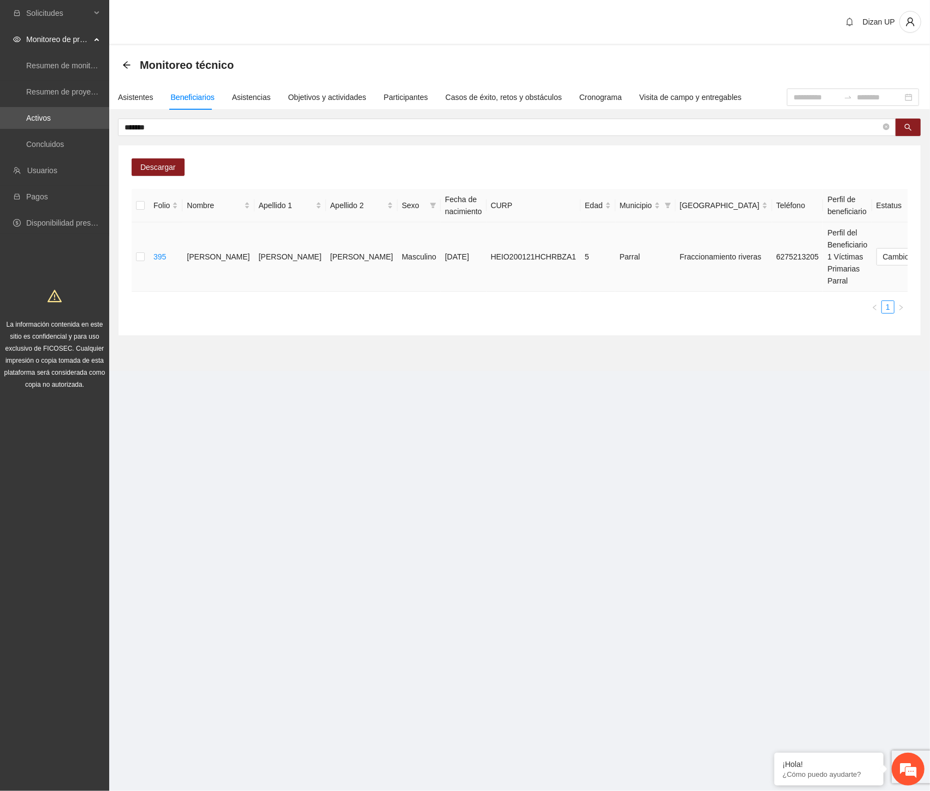
click at [907, 220] on span "Eliminar" at bounding box center [906, 222] width 28 height 12
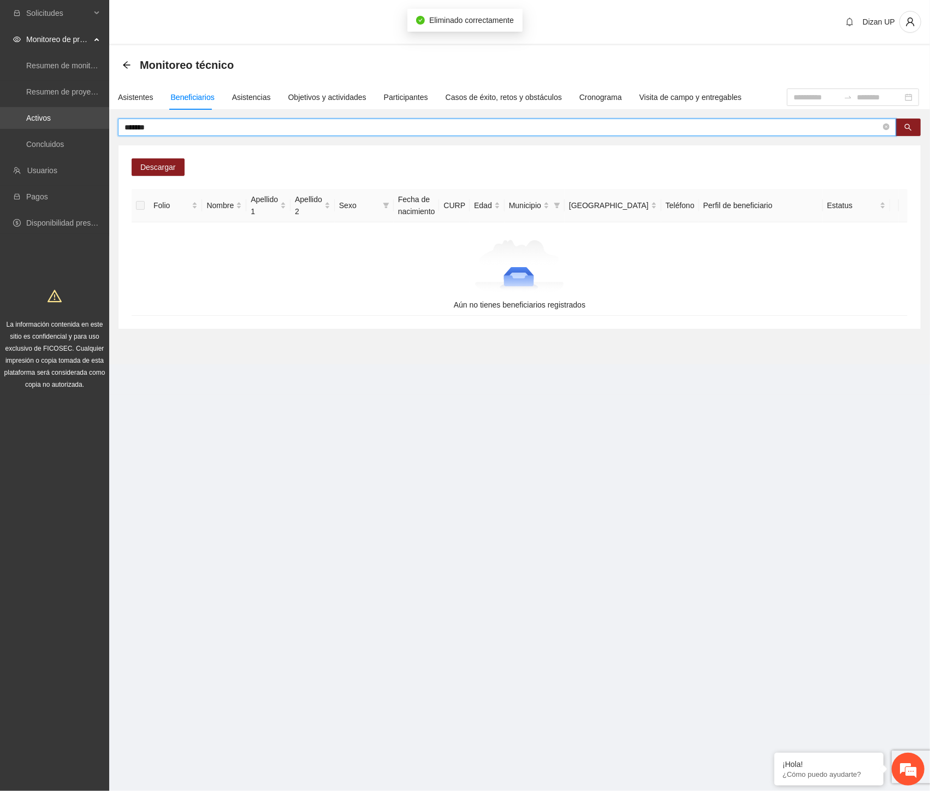
drag, startPoint x: 151, startPoint y: 123, endPoint x: 17, endPoint y: 126, distance: 134.4
click at [36, 131] on section "Solicitudes Monitoreo de proyectos Resumen de monitoreo Resumen de proyectos ap…" at bounding box center [465, 395] width 930 height 791
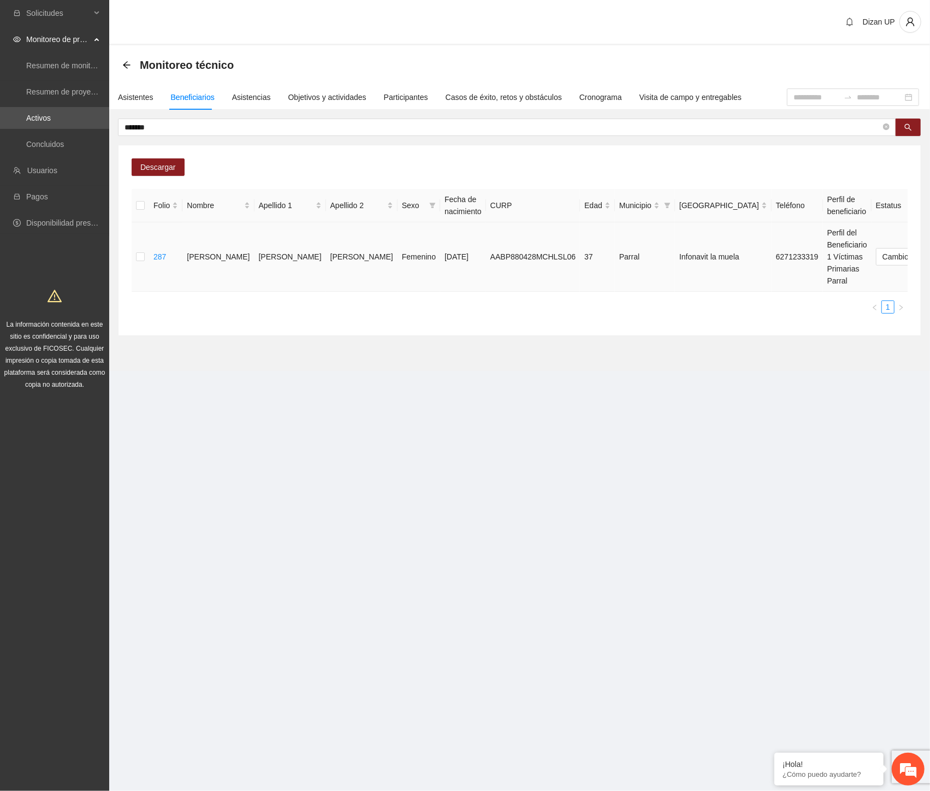
click at [895, 222] on span "Eliminar" at bounding box center [906, 222] width 28 height 12
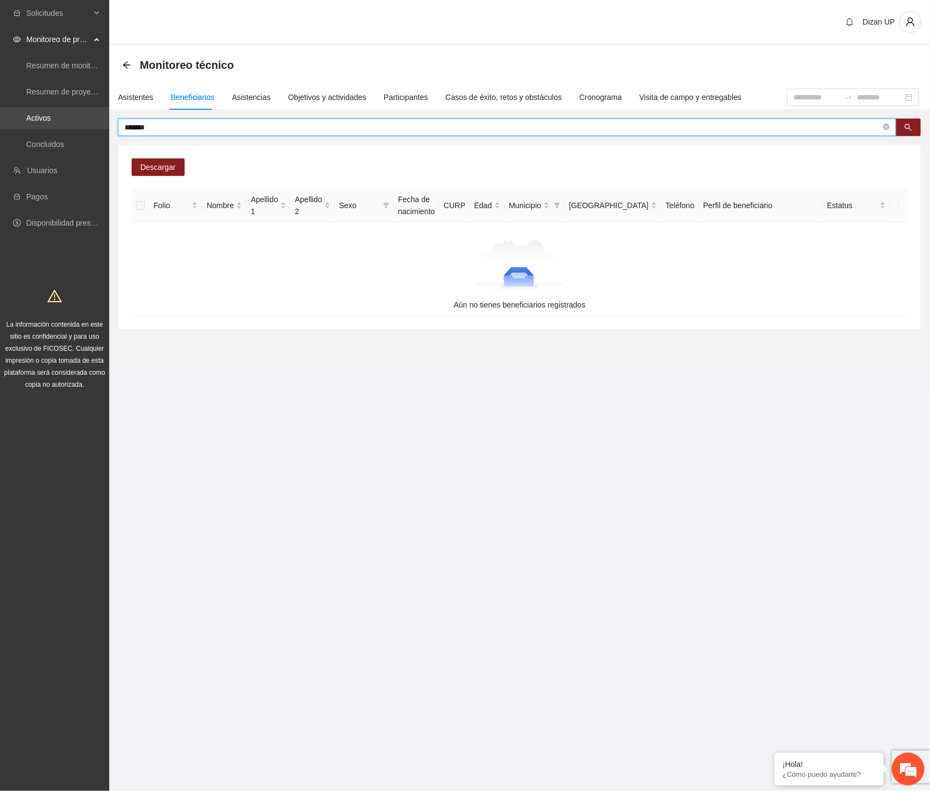
drag, startPoint x: 160, startPoint y: 129, endPoint x: 42, endPoint y: 121, distance: 117.7
click at [48, 122] on section "Solicitudes Monitoreo de proyectos Resumen de monitoreo Resumen de proyectos ap…" at bounding box center [465, 395] width 930 height 791
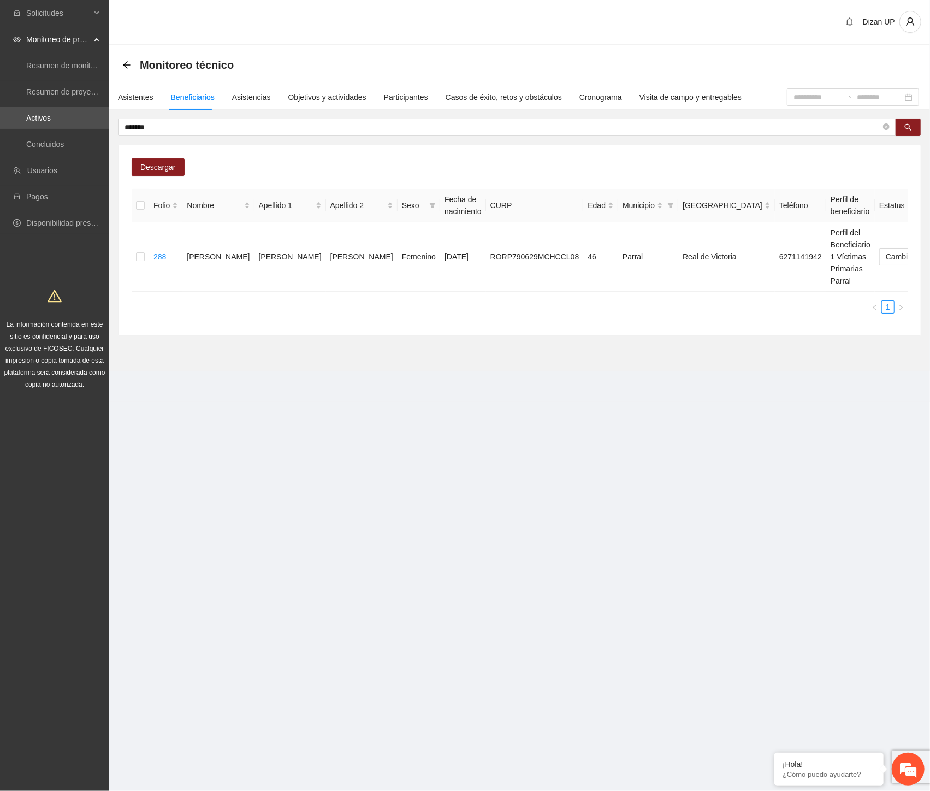
drag, startPoint x: 656, startPoint y: 346, endPoint x: 743, endPoint y: 315, distance: 93.3
click at [656, 346] on section "Monitoreo técnico Asistentes Beneficiarios Asistencias Objetivos y actividades …" at bounding box center [519, 208] width 821 height 326
click at [901, 220] on span "Eliminar" at bounding box center [906, 222] width 28 height 12
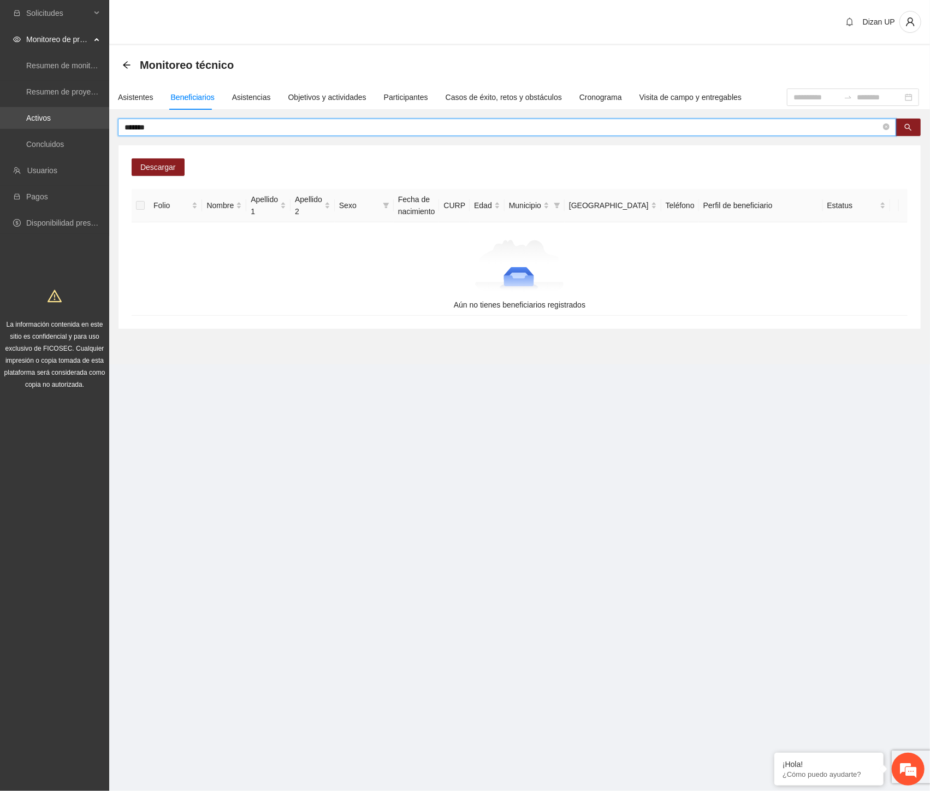
drag, startPoint x: 93, startPoint y: 122, endPoint x: 2, endPoint y: 115, distance: 91.5
click at [11, 116] on section "Solicitudes Monitoreo de proyectos Resumen de monitoreo Resumen de proyectos ap…" at bounding box center [465, 395] width 930 height 791
type input "*"
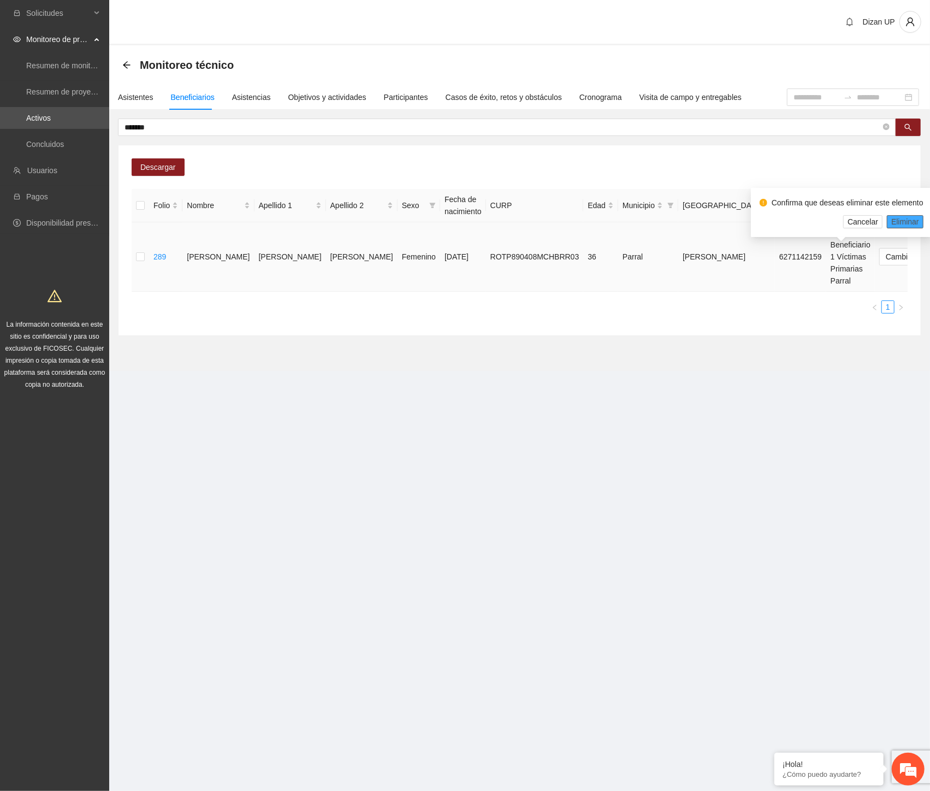
drag, startPoint x: 907, startPoint y: 220, endPoint x: 918, endPoint y: 228, distance: 13.3
click at [908, 220] on span "Eliminar" at bounding box center [906, 222] width 28 height 12
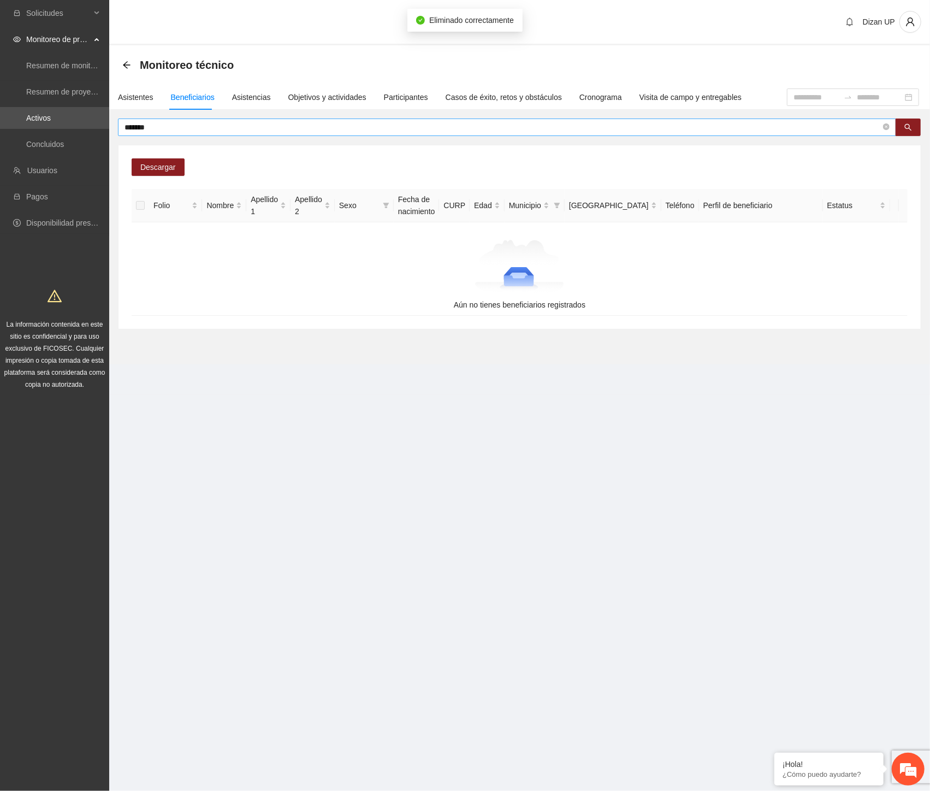
click at [163, 125] on input "*******" at bounding box center [503, 127] width 757 height 12
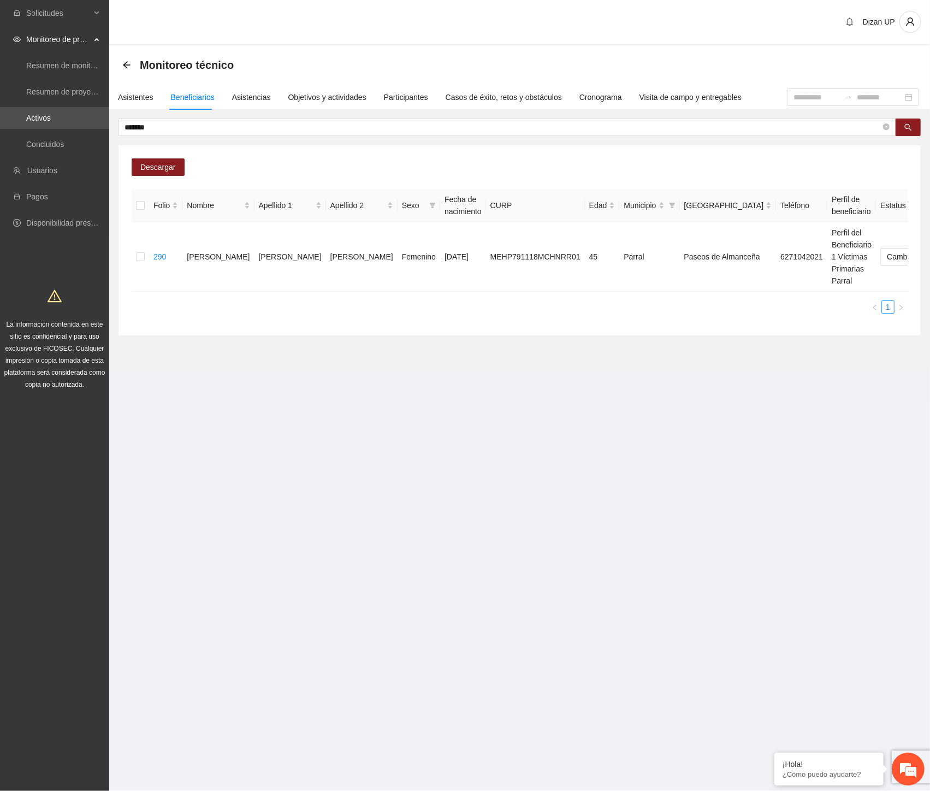
click at [591, 309] on ul "1" at bounding box center [520, 306] width 776 height 13
click at [893, 220] on span "Eliminar" at bounding box center [906, 222] width 28 height 12
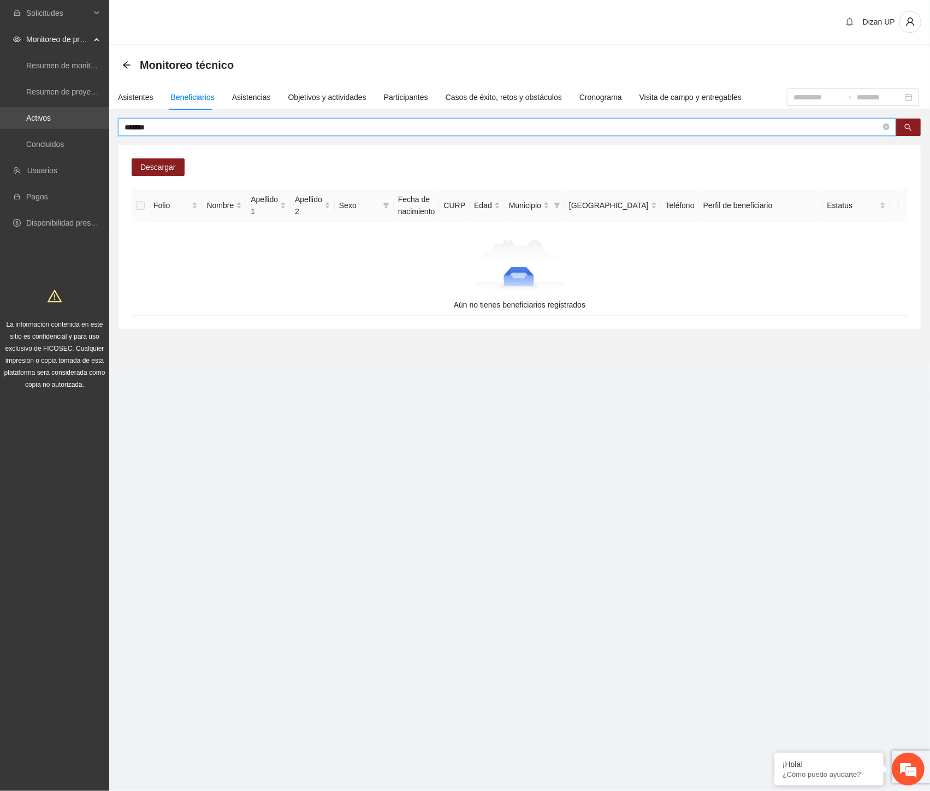
drag, startPoint x: 78, startPoint y: 118, endPoint x: 9, endPoint y: 122, distance: 69.0
click at [26, 119] on section "Solicitudes Monitoreo de proyectos Resumen de monitoreo Resumen de proyectos ap…" at bounding box center [465, 395] width 930 height 791
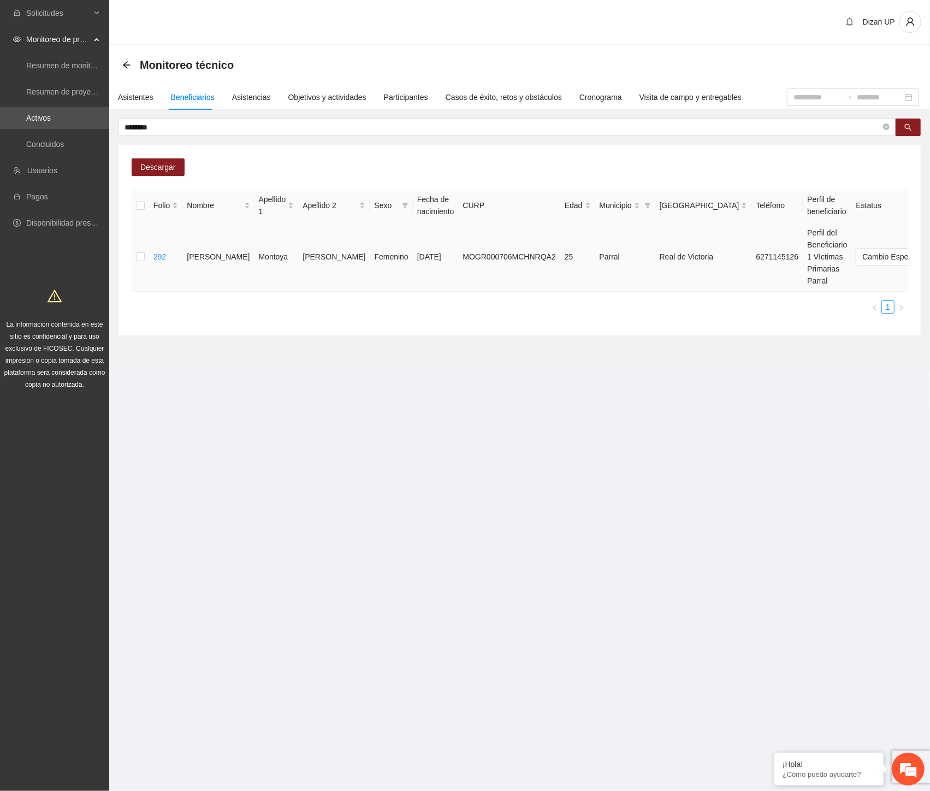
click at [899, 217] on span "Eliminar" at bounding box center [906, 222] width 28 height 12
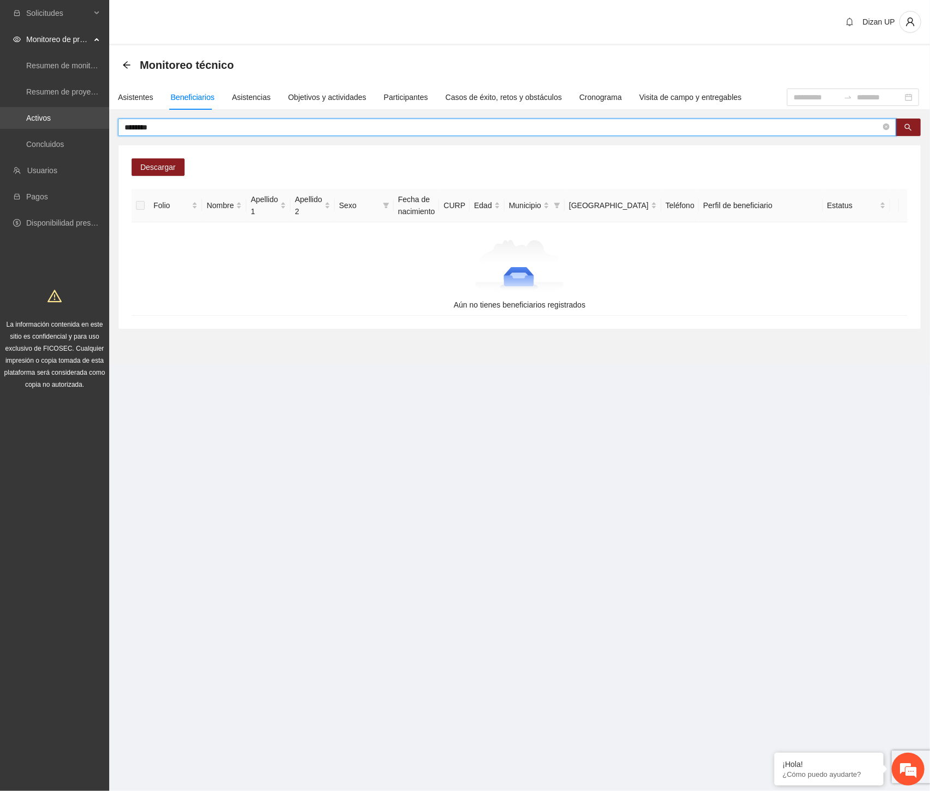
drag, startPoint x: 164, startPoint y: 122, endPoint x: 79, endPoint y: 126, distance: 85.3
click at [82, 124] on section "Solicitudes Monitoreo de proyectos Resumen de monitoreo Resumen de proyectos ap…" at bounding box center [465, 395] width 930 height 791
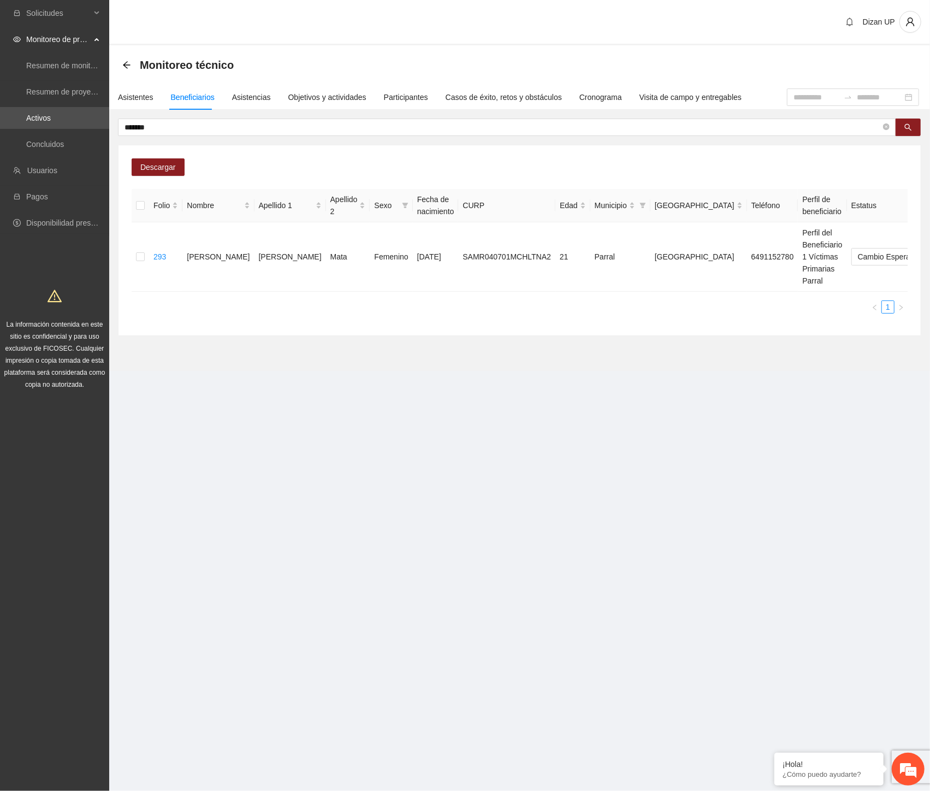
drag, startPoint x: 434, startPoint y: 296, endPoint x: 441, endPoint y: 293, distance: 7.6
click at [434, 296] on div "Folio Nombre Apellido 1 Apellido 2 Sexo Fecha de nacimiento CURP Edad Municipio…" at bounding box center [520, 251] width 776 height 125
click at [900, 221] on span "Eliminar" at bounding box center [906, 222] width 28 height 12
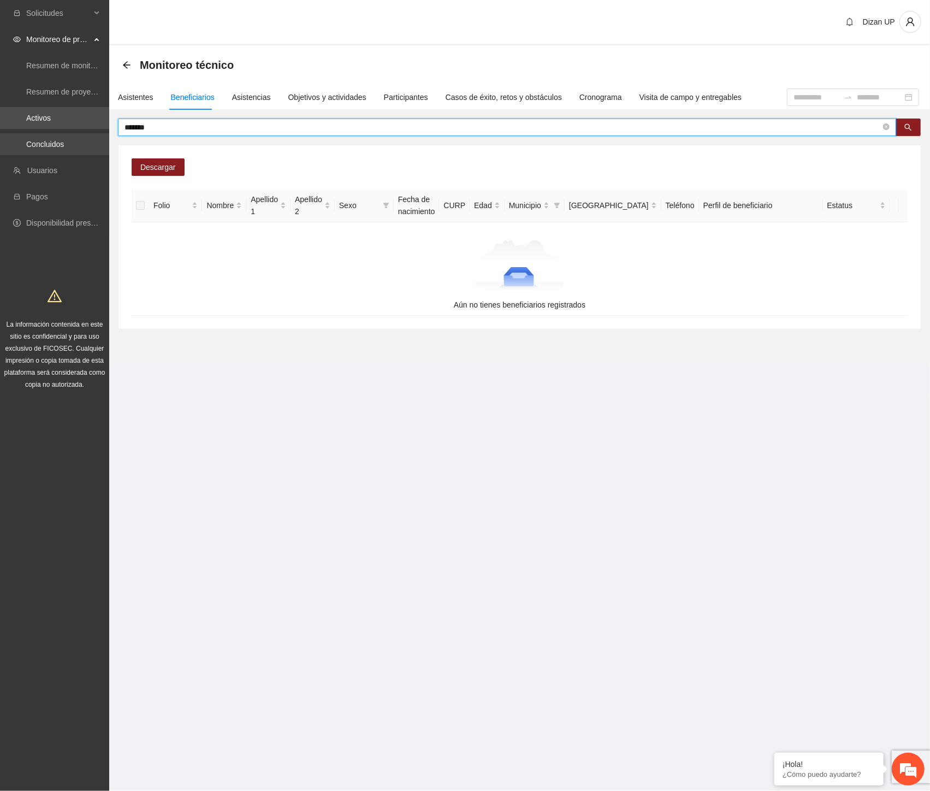
drag, startPoint x: 157, startPoint y: 132, endPoint x: 68, endPoint y: 138, distance: 89.8
click at [68, 138] on section "Solicitudes Monitoreo de proyectos Resumen de monitoreo Resumen de proyectos ap…" at bounding box center [465, 395] width 930 height 791
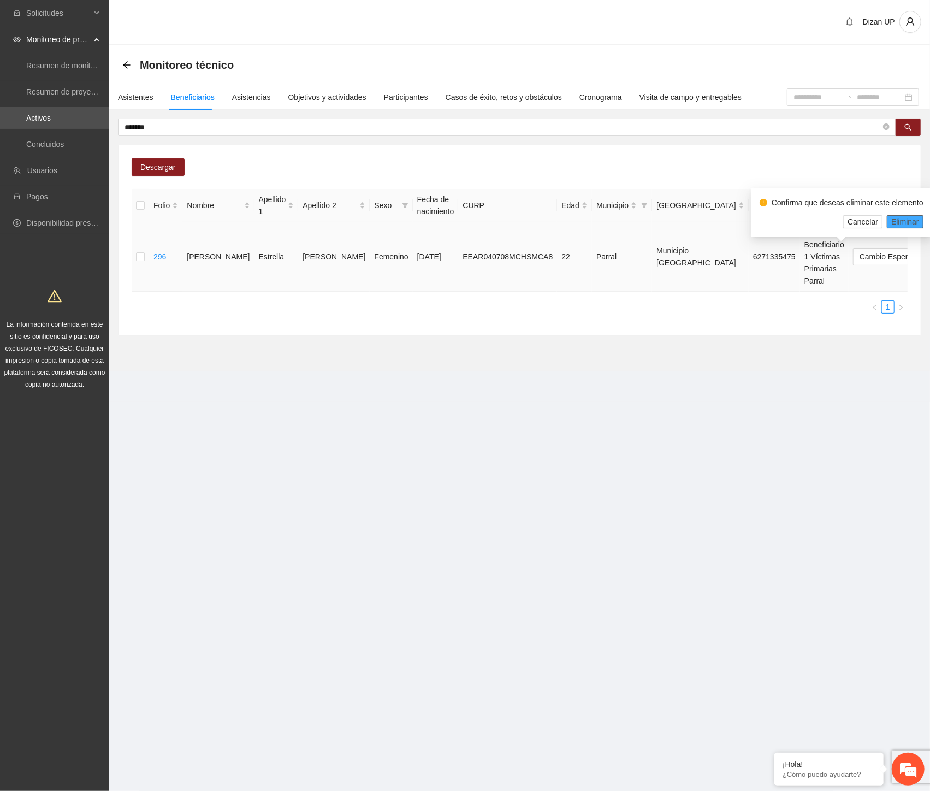
click at [894, 222] on span "Eliminar" at bounding box center [906, 222] width 28 height 12
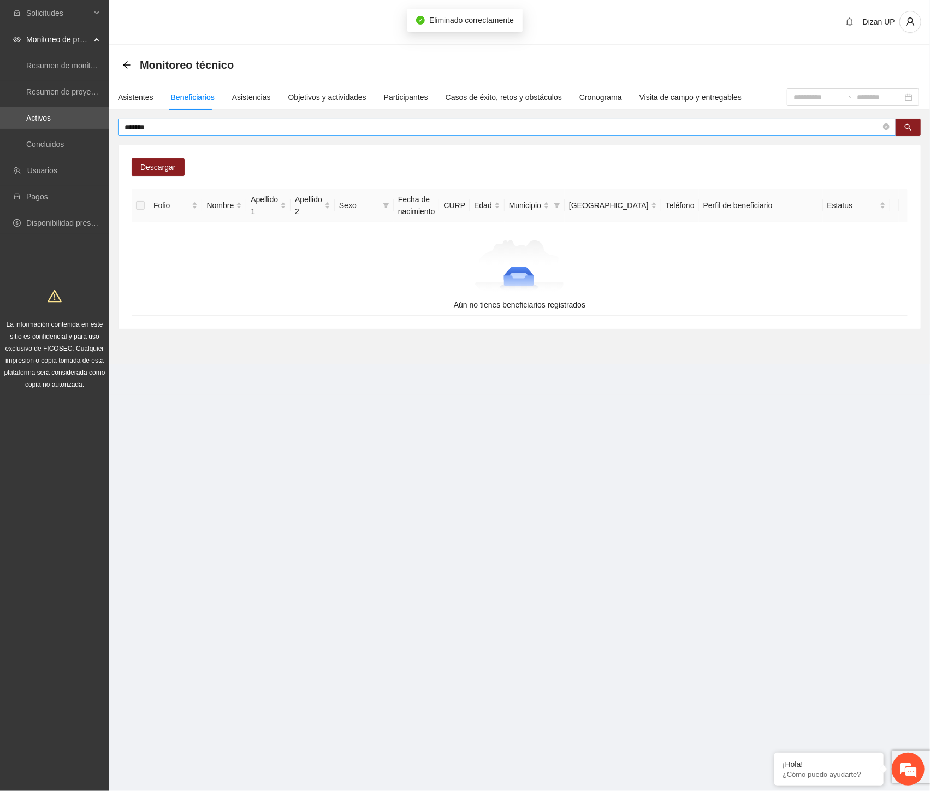
click at [152, 127] on input "*******" at bounding box center [503, 127] width 757 height 12
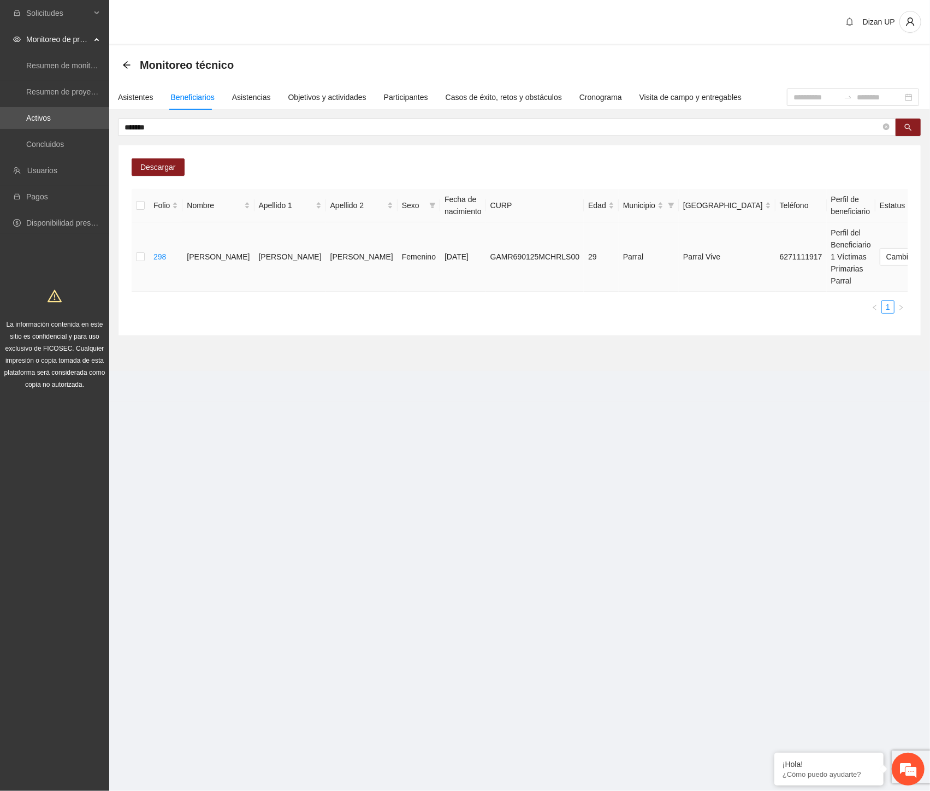
click at [892, 223] on span "Eliminar" at bounding box center [906, 222] width 28 height 12
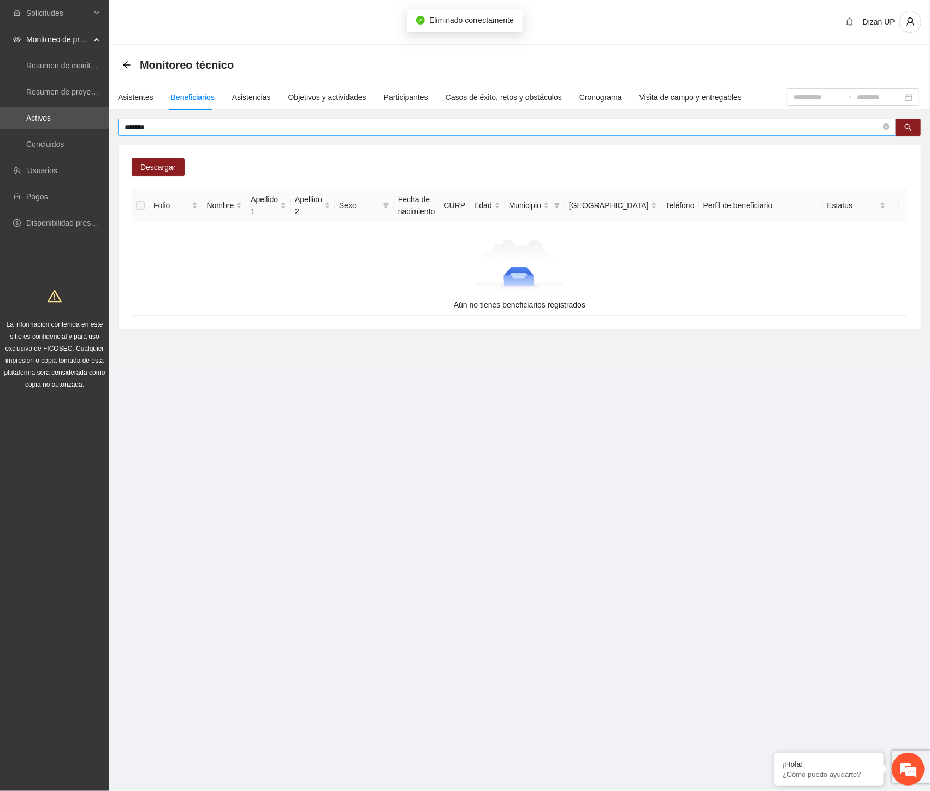
click at [169, 125] on input "*******" at bounding box center [503, 127] width 757 height 12
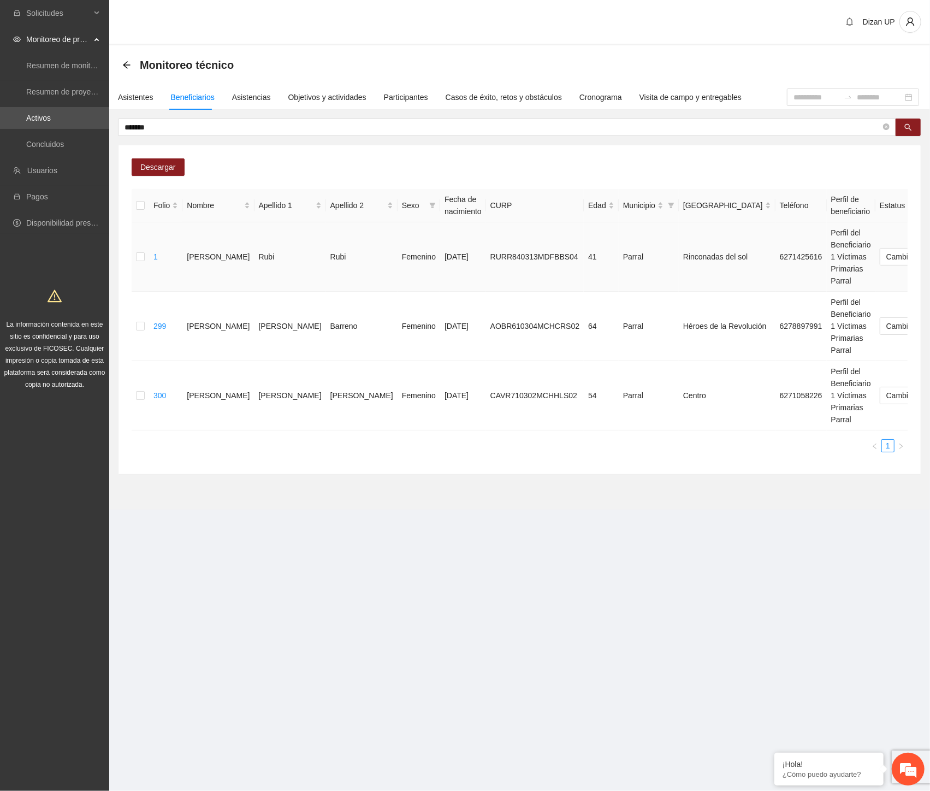
click at [897, 219] on span "Eliminar" at bounding box center [906, 222] width 28 height 12
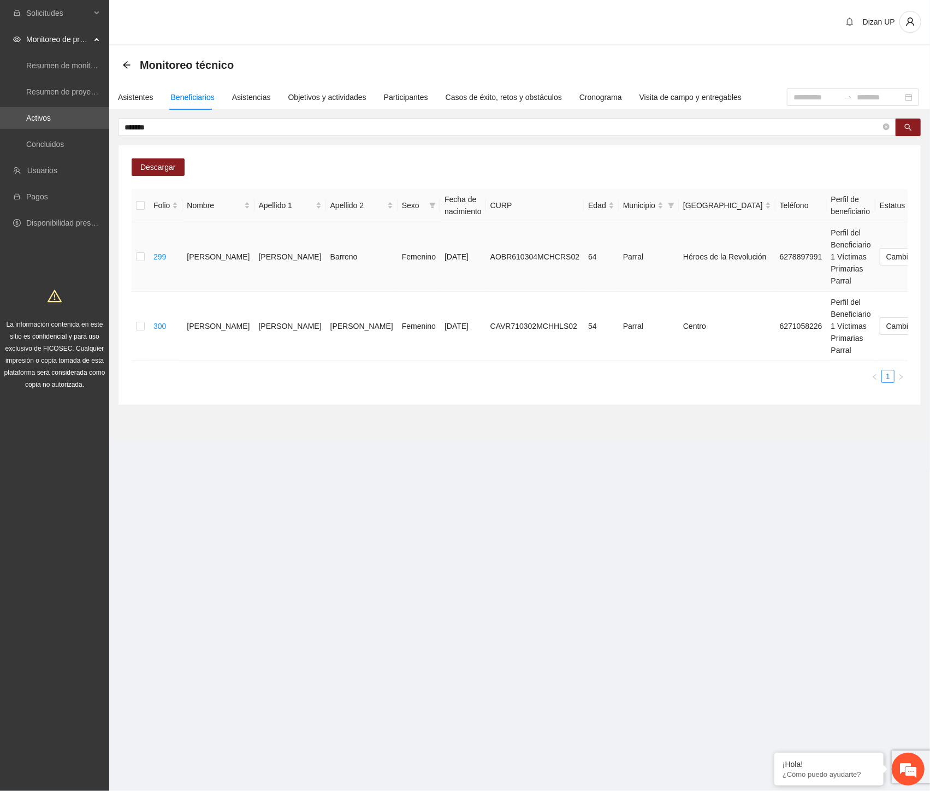
click at [902, 220] on span "Eliminar" at bounding box center [906, 222] width 28 height 12
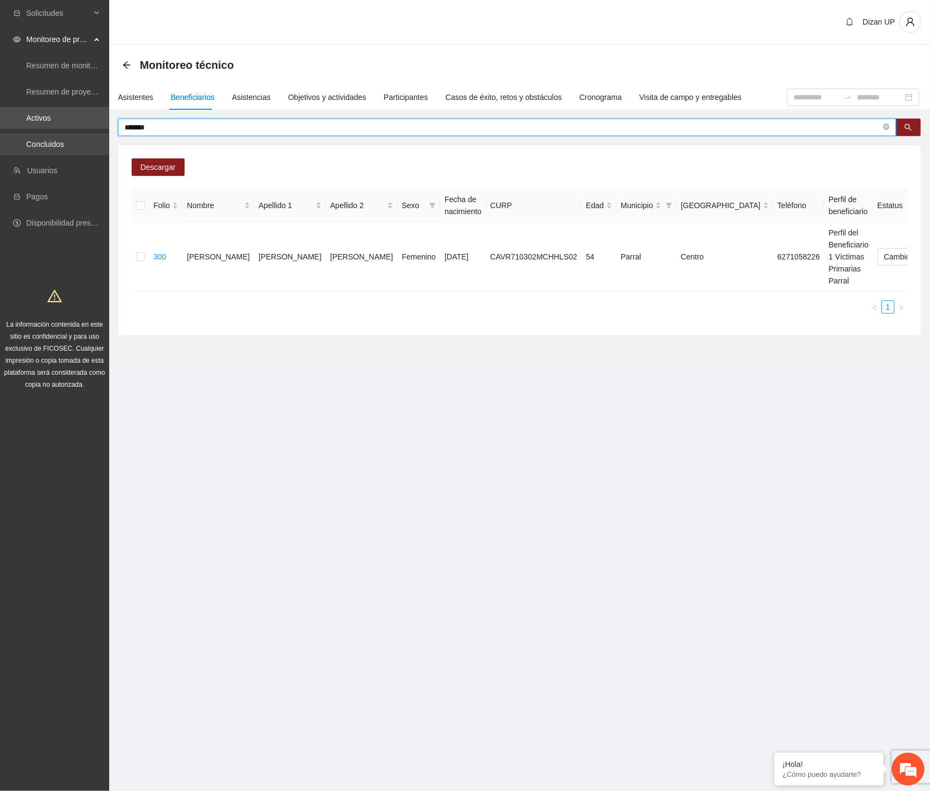
drag, startPoint x: 82, startPoint y: 133, endPoint x: 7, endPoint y: 134, distance: 75.4
click at [7, 134] on section "Solicitudes Monitoreo de proyectos Resumen de monitoreo Resumen de proyectos ap…" at bounding box center [465, 395] width 930 height 791
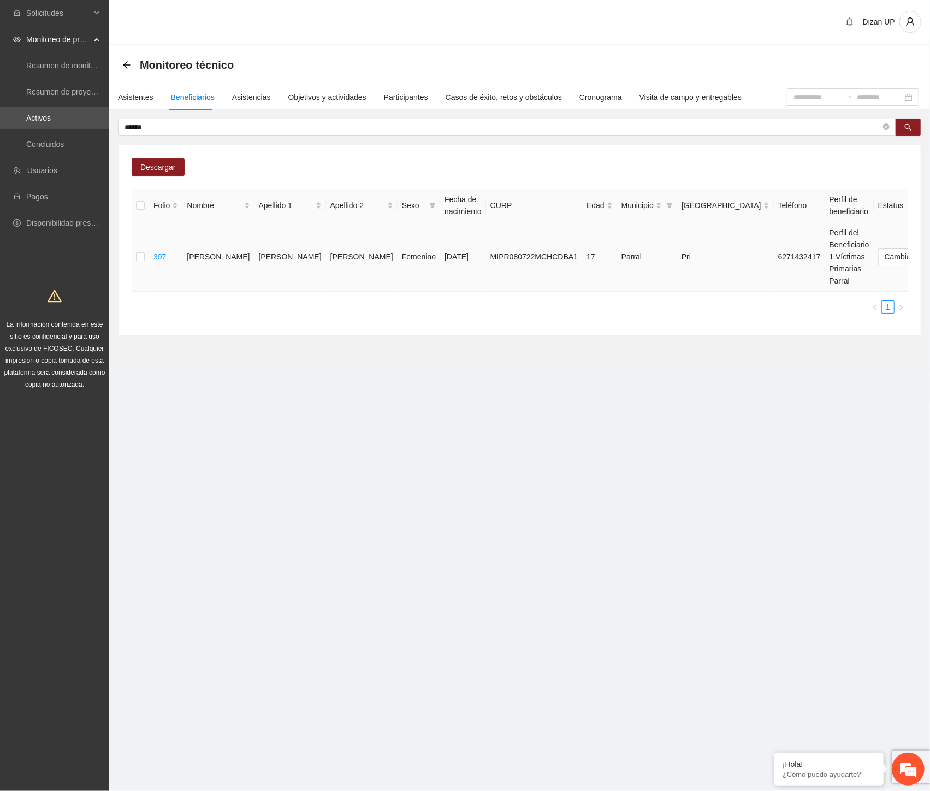
drag, startPoint x: 472, startPoint y: 328, endPoint x: 629, endPoint y: 285, distance: 162.8
click at [472, 328] on div "Descargar Folio Nombre Apellido 1 Apellido 2 Sexo Fecha de nacimiento CURP Edad…" at bounding box center [520, 240] width 802 height 190
drag, startPoint x: 751, startPoint y: 327, endPoint x: 795, endPoint y: 297, distance: 53.9
click at [754, 324] on div "Descargar Folio Nombre Apellido 1 Apellido 2 Sexo Fecha de nacimiento CURP Edad…" at bounding box center [520, 240] width 802 height 190
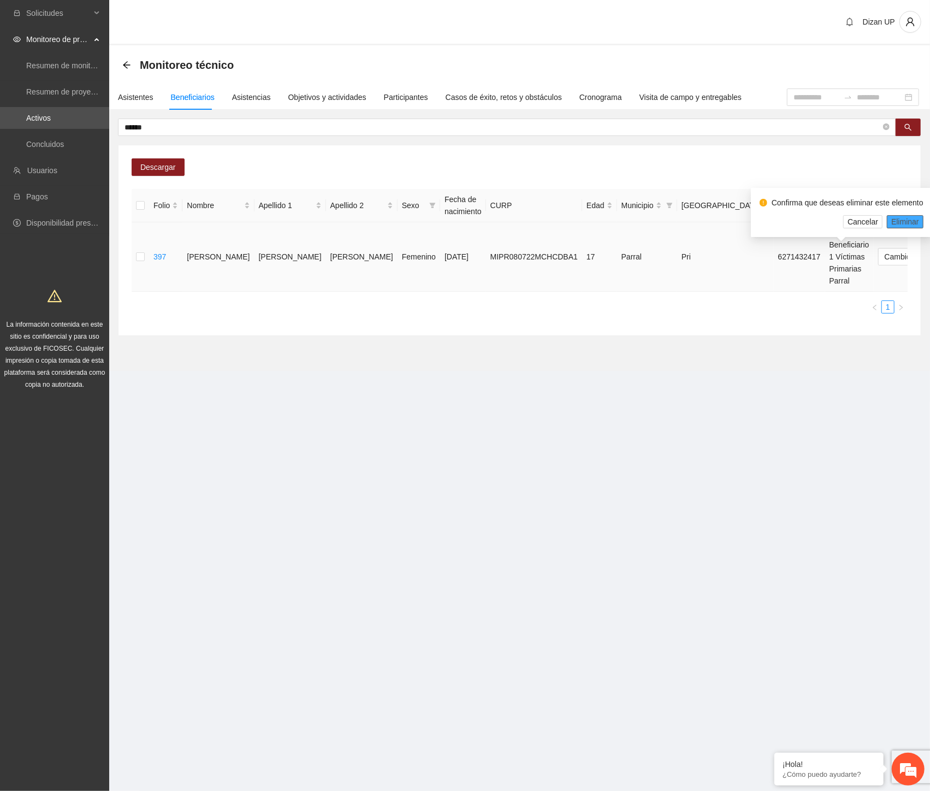
drag, startPoint x: 900, startPoint y: 217, endPoint x: 913, endPoint y: 222, distance: 14.0
click at [900, 219] on span "Eliminar" at bounding box center [906, 222] width 28 height 12
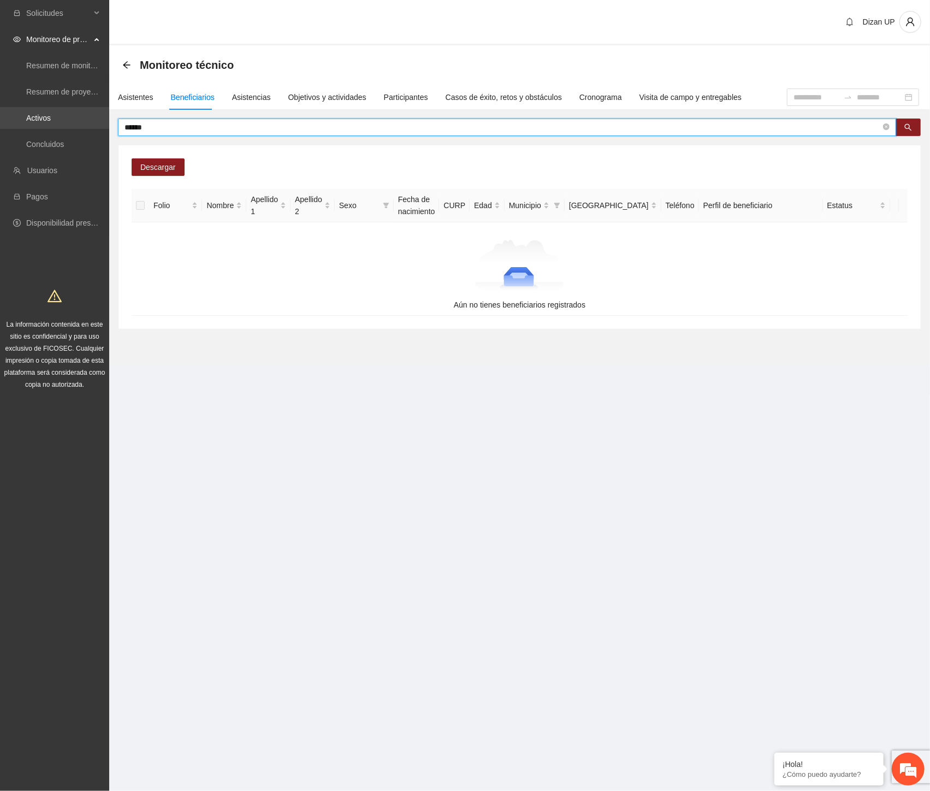
drag, startPoint x: 139, startPoint y: 122, endPoint x: 1, endPoint y: 128, distance: 138.9
click at [8, 132] on section "Solicitudes Monitoreo de proyectos Resumen de monitoreo Resumen de proyectos ap…" at bounding box center [465, 395] width 930 height 791
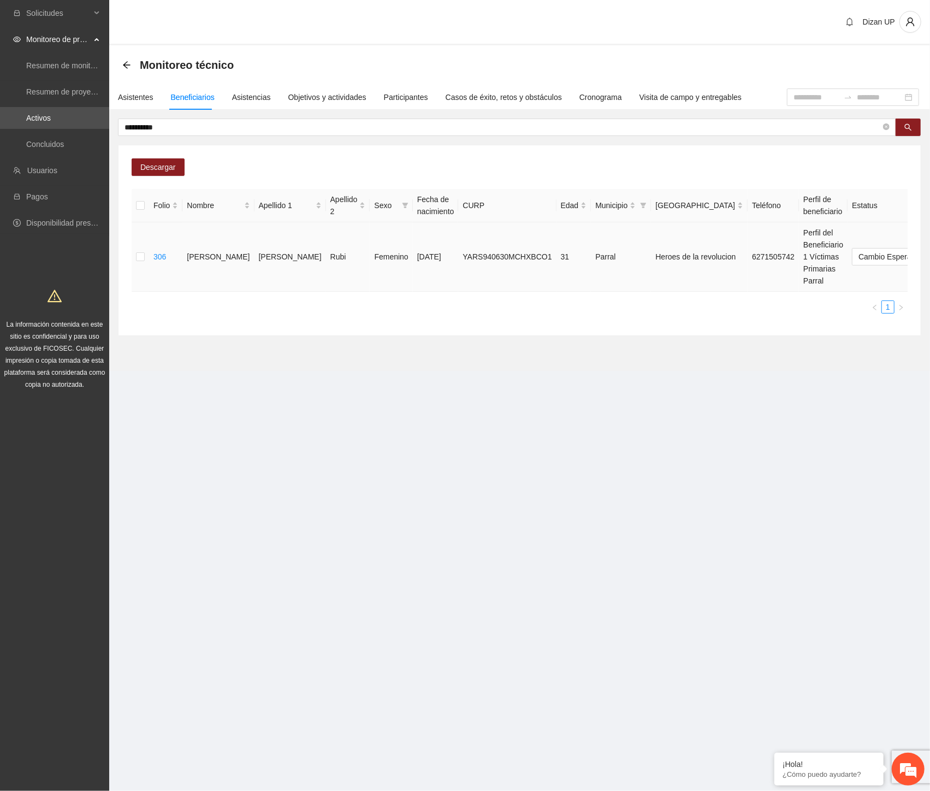
click at [900, 220] on span "Eliminar" at bounding box center [906, 222] width 28 height 12
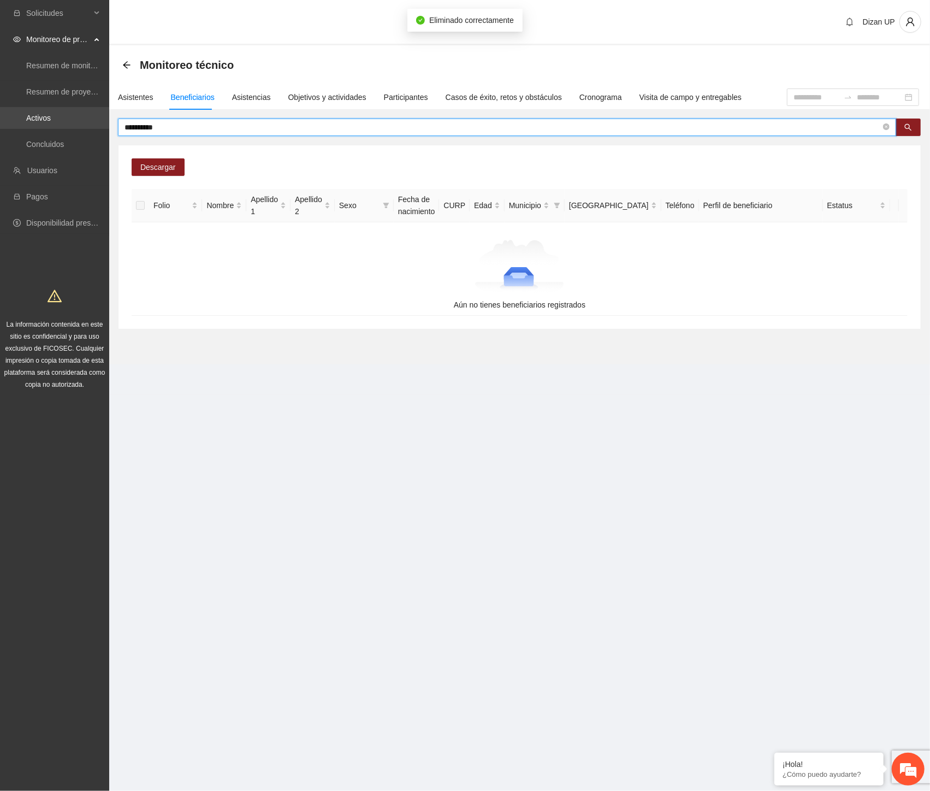
drag, startPoint x: 76, startPoint y: 123, endPoint x: 54, endPoint y: 128, distance: 23.6
click at [58, 128] on section "**********" at bounding box center [465, 395] width 930 height 791
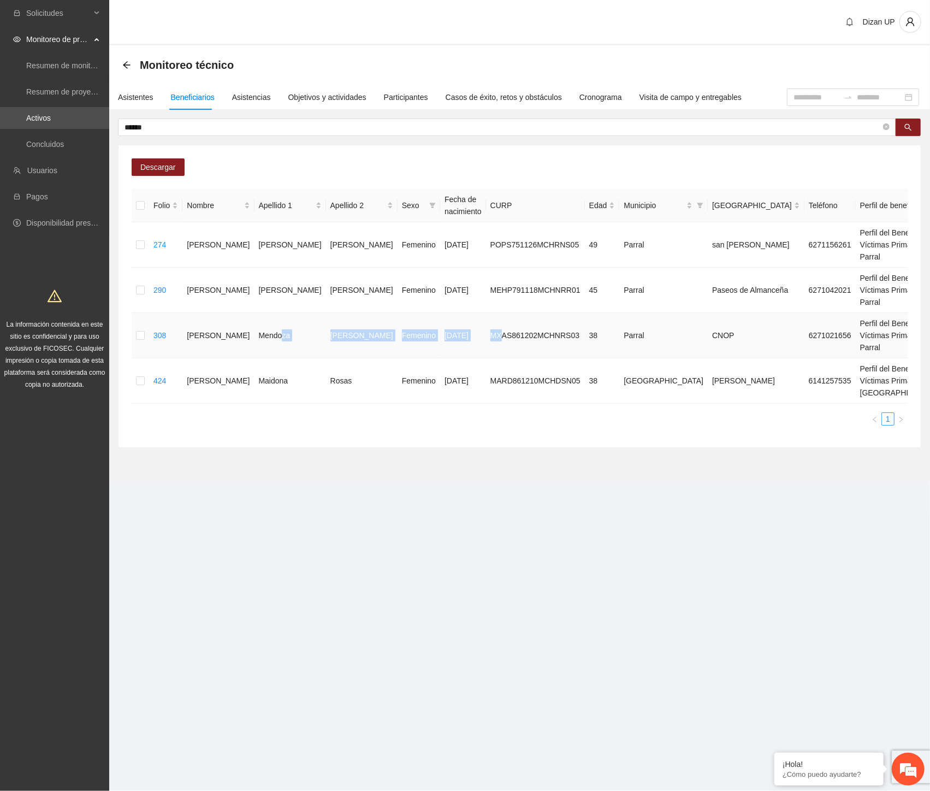
drag, startPoint x: 255, startPoint y: 398, endPoint x: 657, endPoint y: 394, distance: 401.5
click at [429, 358] on tr "308 [PERSON_NAME] Femenino [DATE] MXAS861202MCHNRS03 38 Parral CNOP 6271021656 …" at bounding box center [622, 335] width 980 height 45
click at [903, 358] on span "Eliminar" at bounding box center [906, 361] width 28 height 12
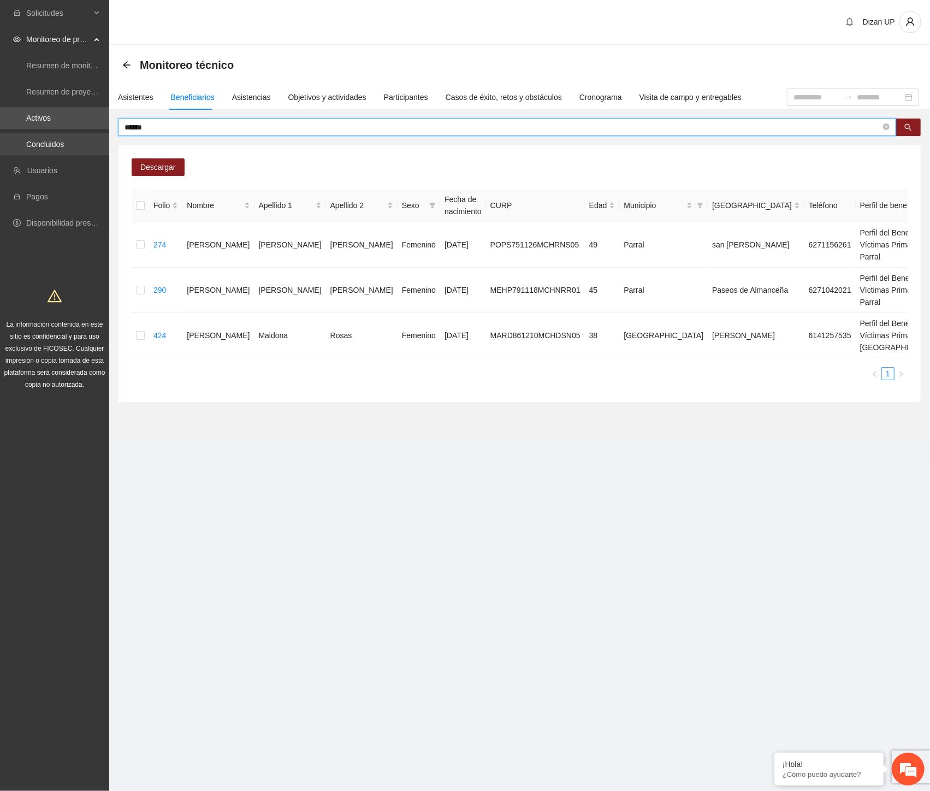
drag, startPoint x: 143, startPoint y: 128, endPoint x: 1, endPoint y: 139, distance: 142.5
click at [1, 139] on section "Solicitudes Monitoreo de proyectos Resumen de monitoreo Resumen de proyectos ap…" at bounding box center [465, 395] width 930 height 791
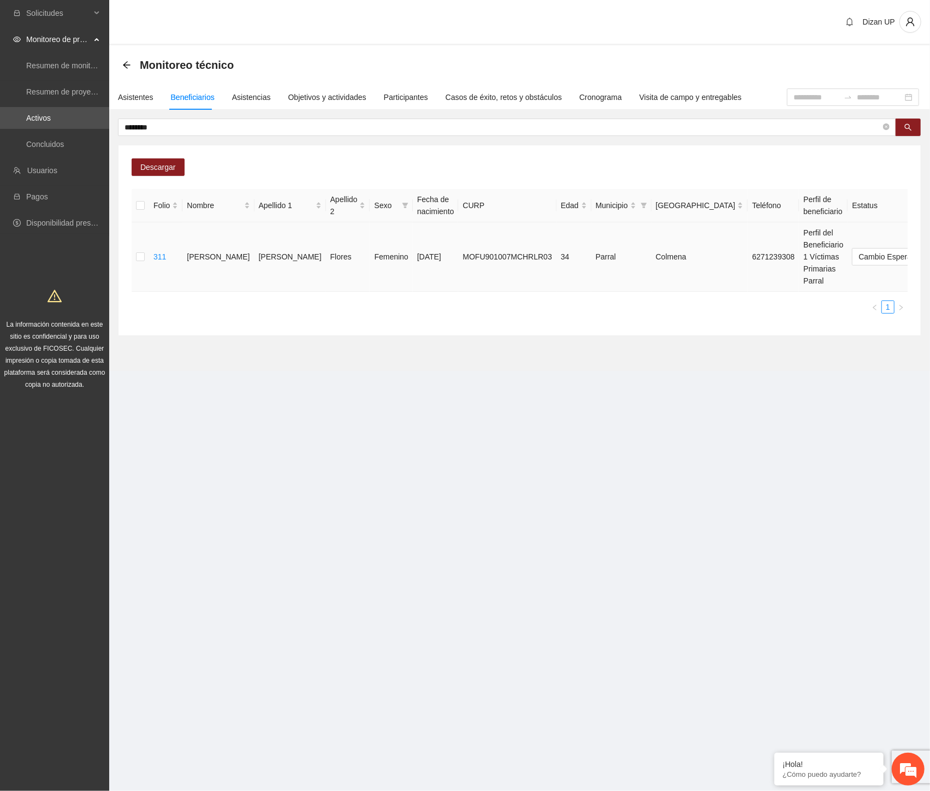
click at [899, 222] on span "Eliminar" at bounding box center [906, 222] width 28 height 12
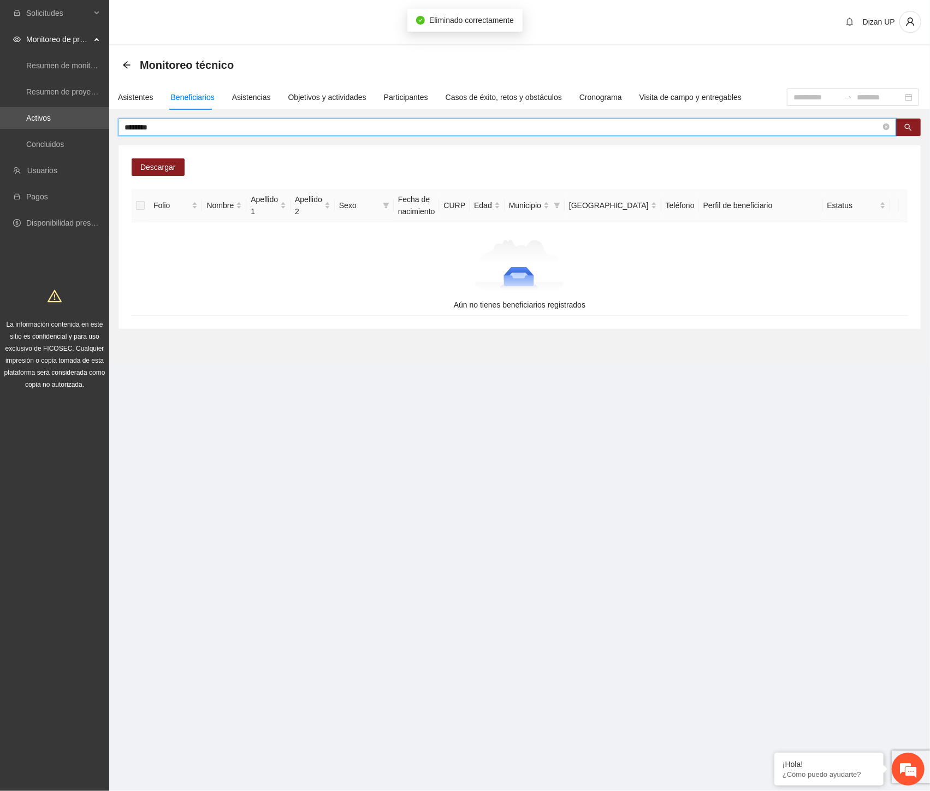
drag, startPoint x: 102, startPoint y: 122, endPoint x: 1, endPoint y: 130, distance: 101.4
click at [1, 130] on section "Solicitudes Monitoreo de proyectos Resumen de monitoreo Resumen de proyectos ap…" at bounding box center [465, 395] width 930 height 791
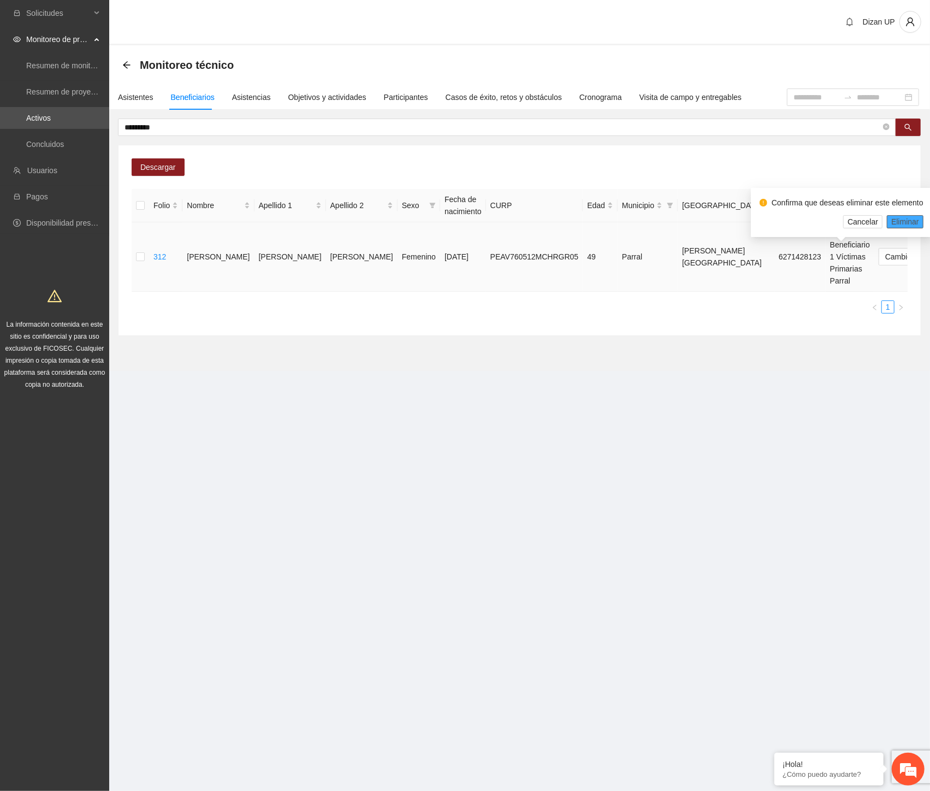
click at [904, 219] on span "Eliminar" at bounding box center [906, 222] width 28 height 12
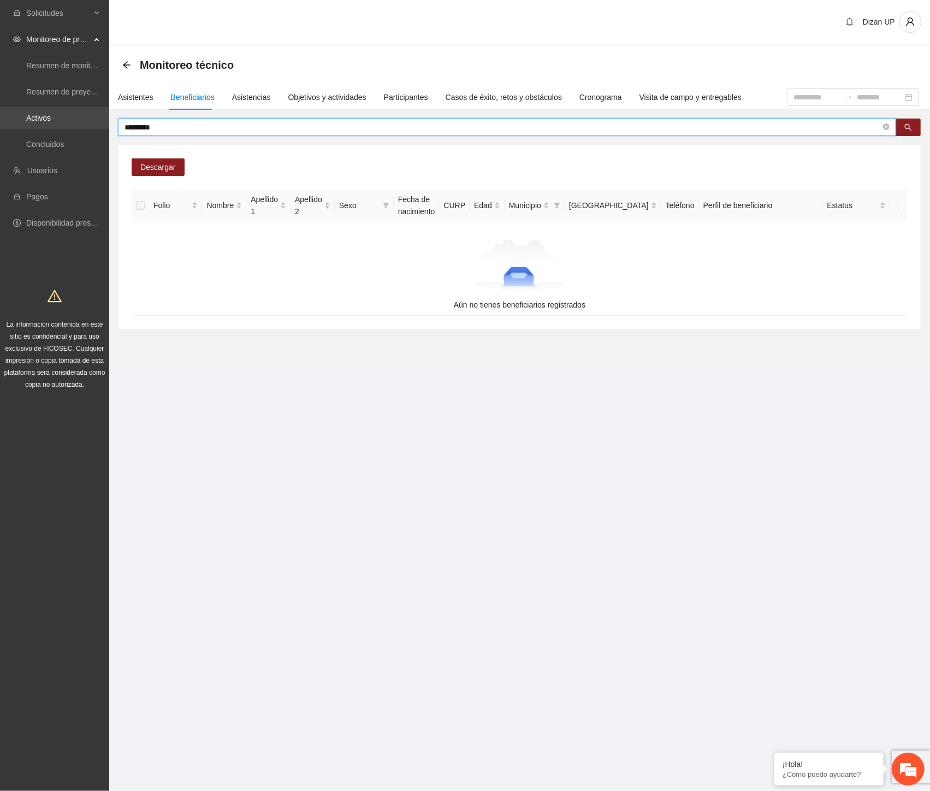
drag, startPoint x: 70, startPoint y: 117, endPoint x: 22, endPoint y: 119, distance: 48.1
click at [44, 120] on section "Solicitudes Monitoreo de proyectos Resumen de monitoreo Resumen de proyectos ap…" at bounding box center [465, 395] width 930 height 791
click at [141, 127] on input "******" at bounding box center [503, 127] width 757 height 12
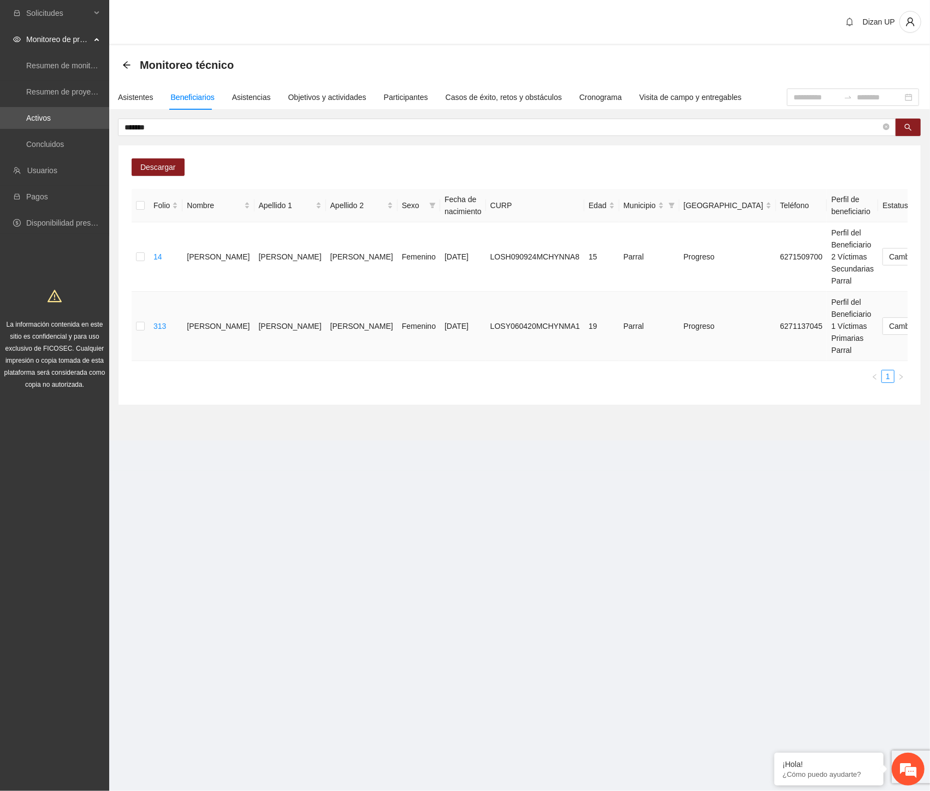
drag, startPoint x: 871, startPoint y: 324, endPoint x: 872, endPoint y: 314, distance: 10.4
click at [896, 292] on span "Eliminar" at bounding box center [906, 291] width 28 height 12
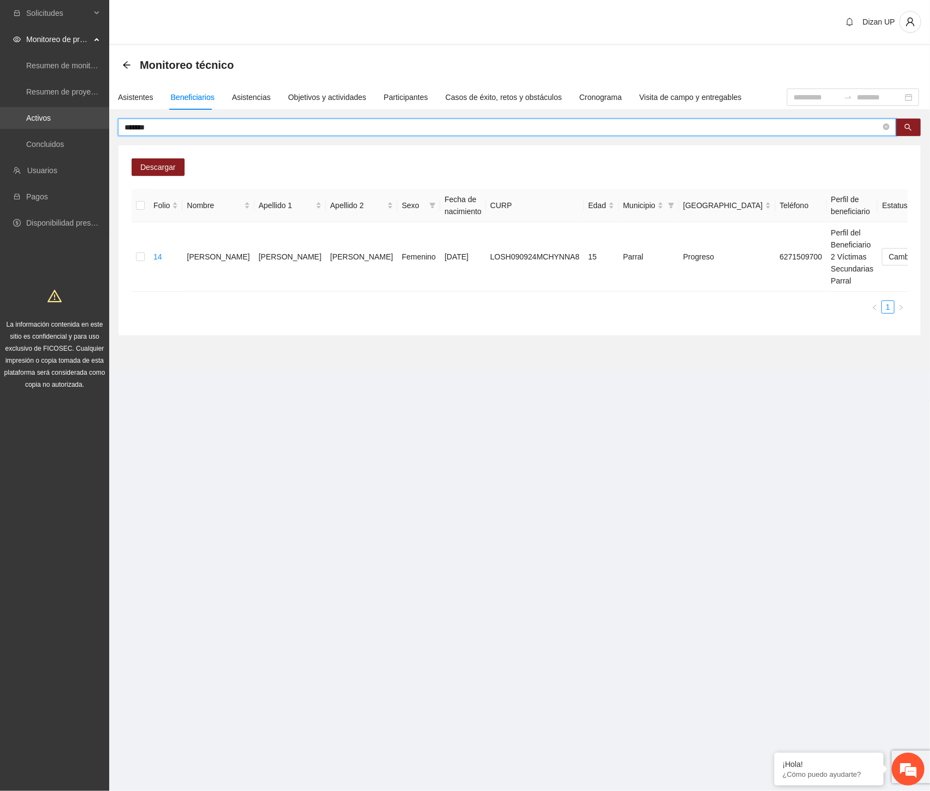
drag, startPoint x: 61, startPoint y: 121, endPoint x: 28, endPoint y: 122, distance: 32.8
click at [28, 122] on section "Solicitudes Monitoreo de proyectos Resumen de monitoreo Resumen de proyectos ap…" at bounding box center [465, 395] width 930 height 791
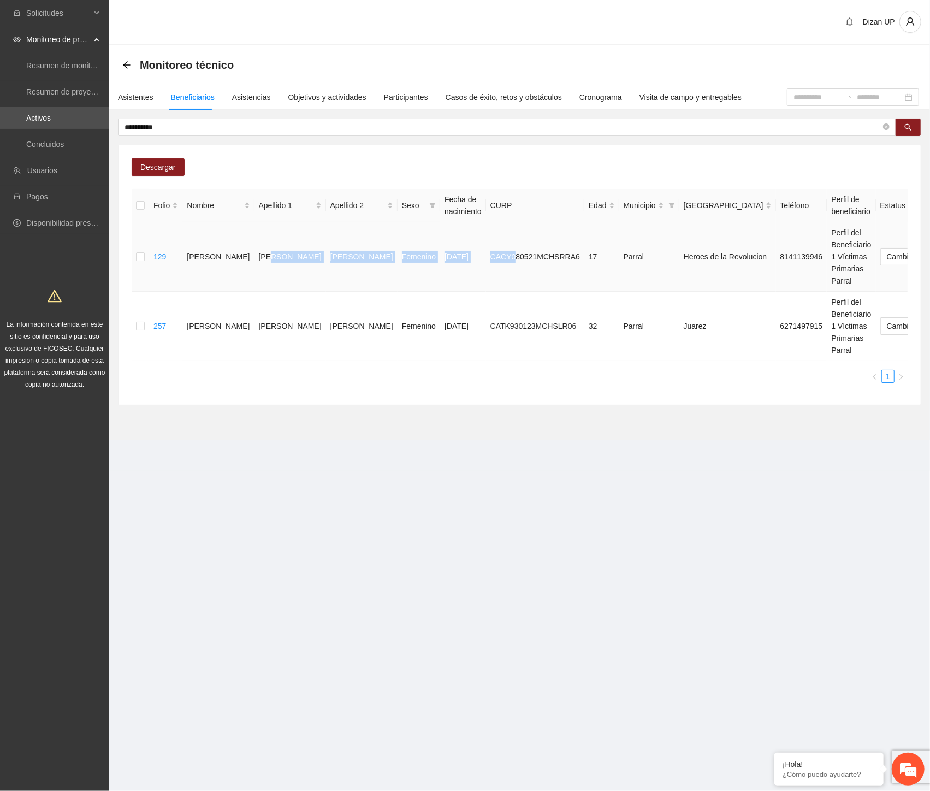
drag, startPoint x: 243, startPoint y: 253, endPoint x: 438, endPoint y: 248, distance: 195.6
click at [438, 248] on tr "129 [PERSON_NAME] Femenino [DATE] CACY080521MCHSRRA6 17 Parral Heroes de la Rev…" at bounding box center [588, 256] width 912 height 69
click at [896, 219] on span "Eliminar" at bounding box center [906, 222] width 28 height 12
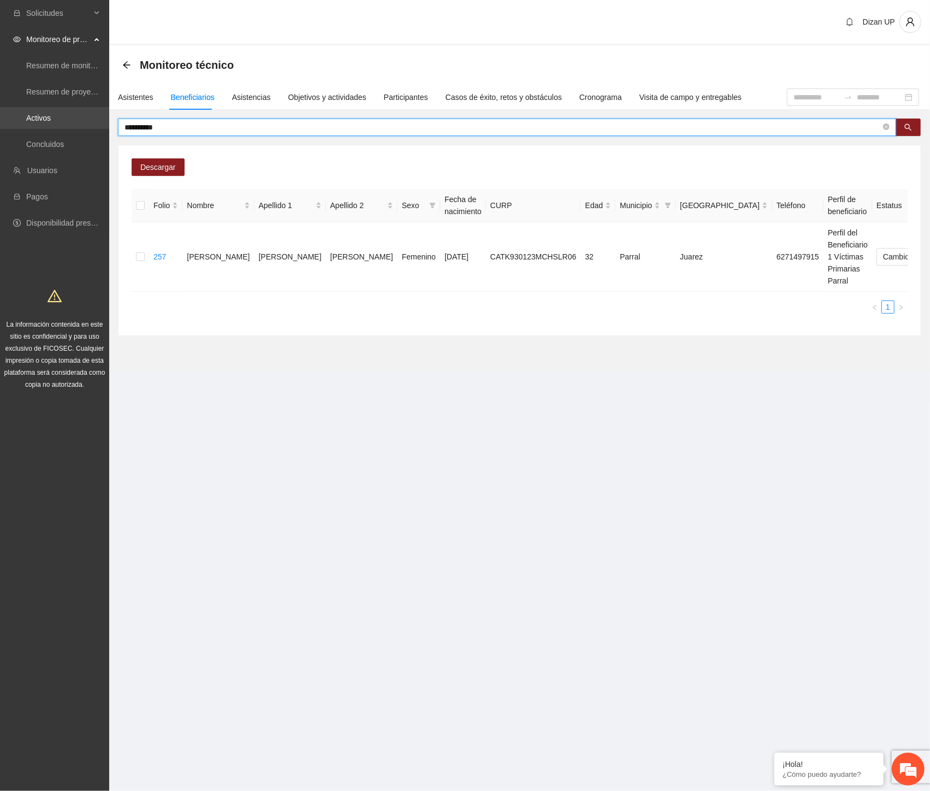
drag, startPoint x: 180, startPoint y: 127, endPoint x: 1, endPoint y: 123, distance: 179.8
click at [1, 123] on section "Solicitudes Monitoreo de proyectos Resumen de monitoreo Resumen de proyectos ap…" at bounding box center [465, 395] width 930 height 791
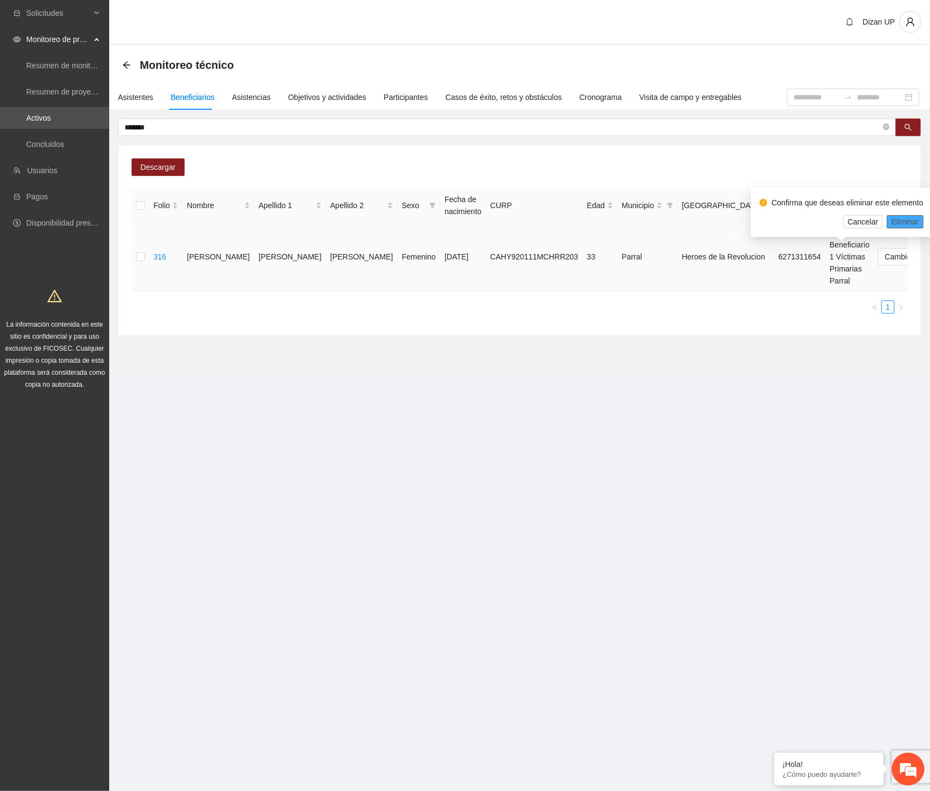
click at [900, 220] on span "Eliminar" at bounding box center [906, 222] width 28 height 12
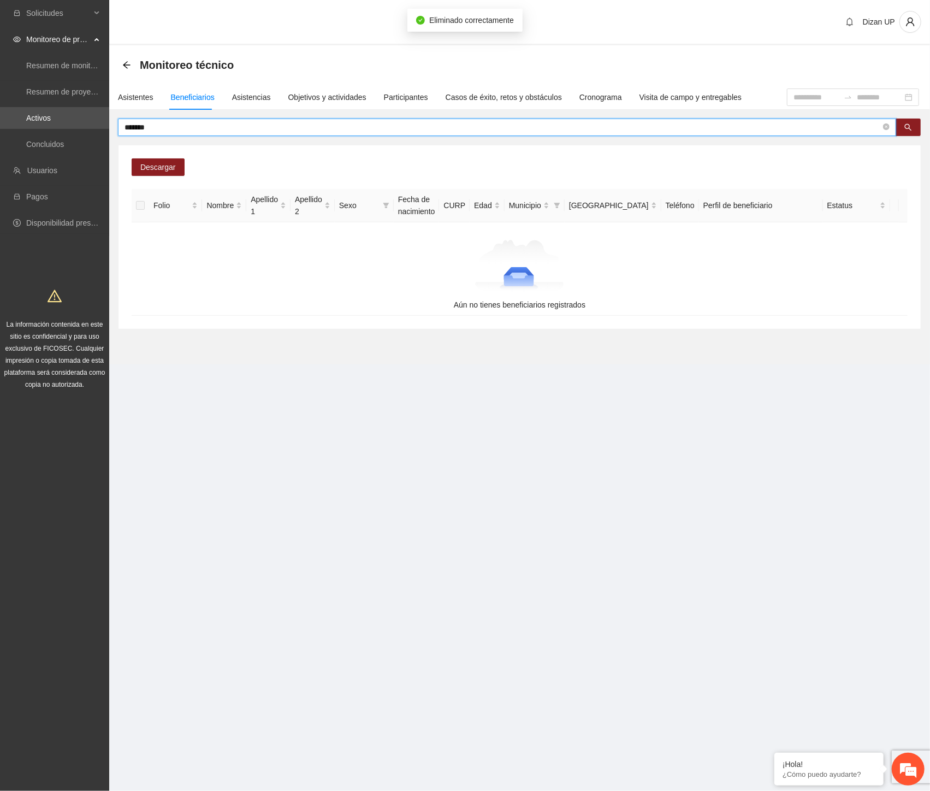
drag, startPoint x: 99, startPoint y: 128, endPoint x: 28, endPoint y: 129, distance: 70.5
click at [28, 129] on section "Solicitudes Monitoreo de proyectos Resumen de monitoreo Resumen de proyectos ap…" at bounding box center [465, 395] width 930 height 791
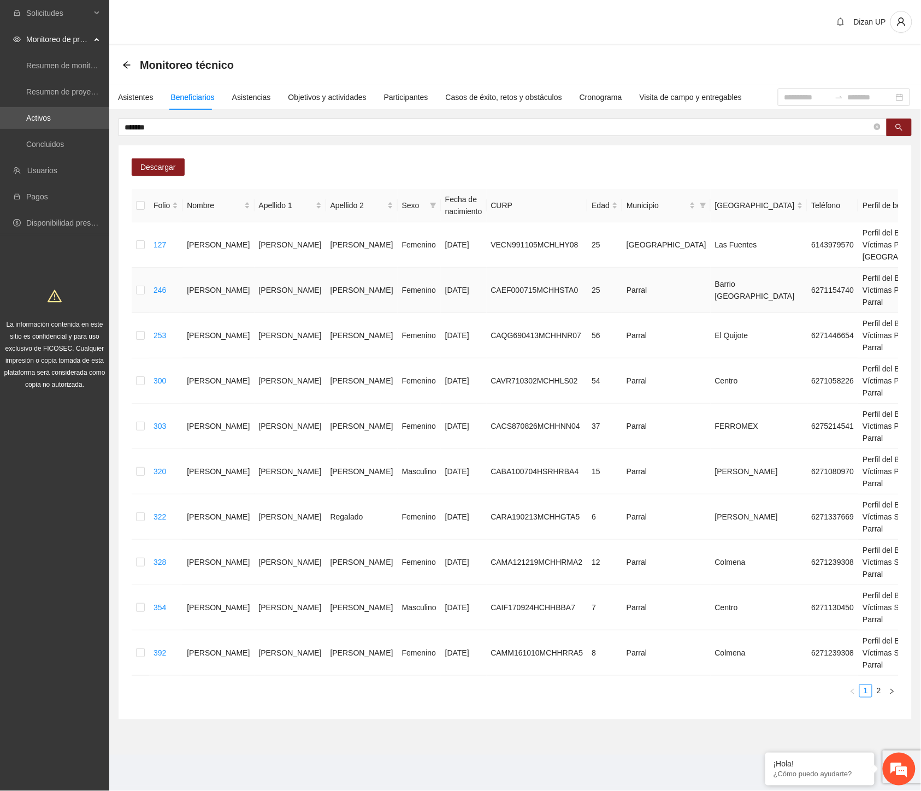
click at [326, 311] on td "[PERSON_NAME]" at bounding box center [362, 290] width 72 height 45
click at [178, 128] on input "******" at bounding box center [498, 127] width 747 height 12
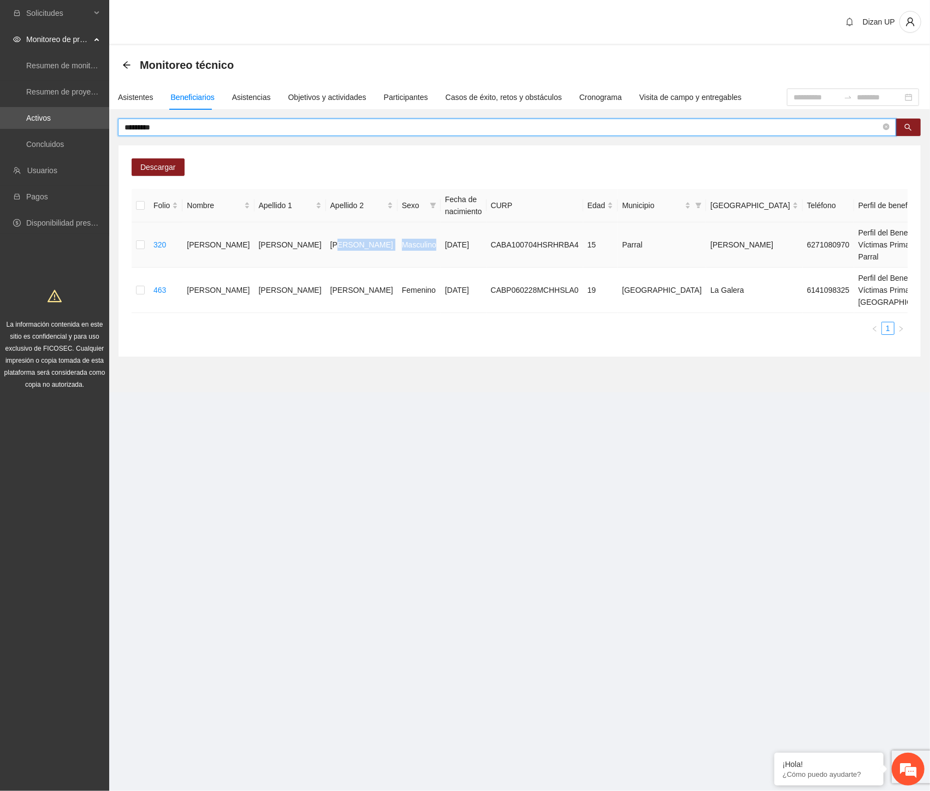
drag, startPoint x: 294, startPoint y: 260, endPoint x: 370, endPoint y: 266, distance: 76.2
click at [369, 265] on tr "320 [PERSON_NAME] Masculino [DATE] CABA100704HSRHRBA4 15 Parral [PERSON_NAME] 6…" at bounding box center [621, 244] width 978 height 45
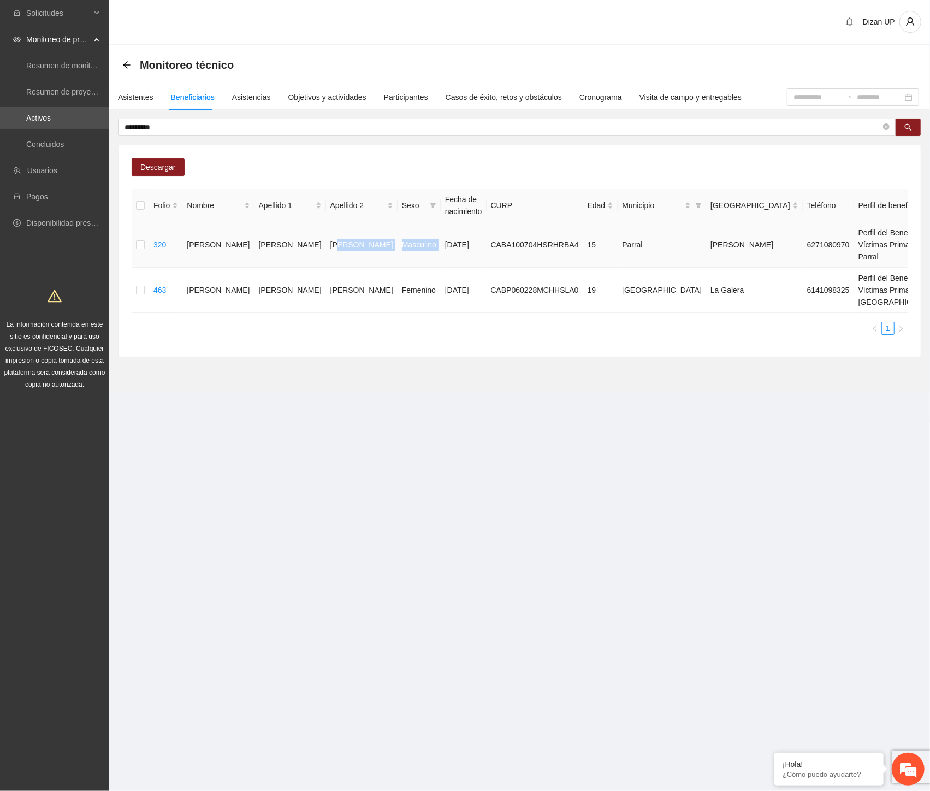
drag, startPoint x: 867, startPoint y: 253, endPoint x: 872, endPoint y: 249, distance: 5.8
drag, startPoint x: 896, startPoint y: 222, endPoint x: 929, endPoint y: 221, distance: 32.3
click at [898, 222] on span "Eliminar" at bounding box center [906, 222] width 28 height 12
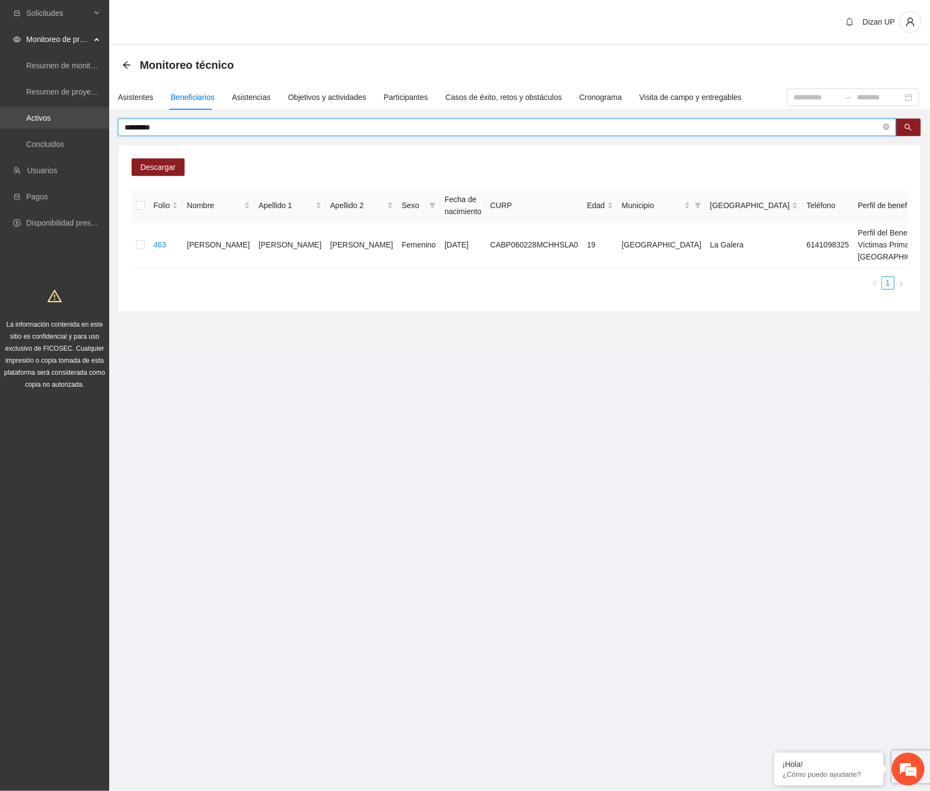
drag, startPoint x: 101, startPoint y: 126, endPoint x: 1, endPoint y: 127, distance: 100.5
click at [1, 128] on section "Solicitudes Monitoreo de proyectos Resumen de monitoreo Resumen de proyectos ap…" at bounding box center [465, 395] width 930 height 791
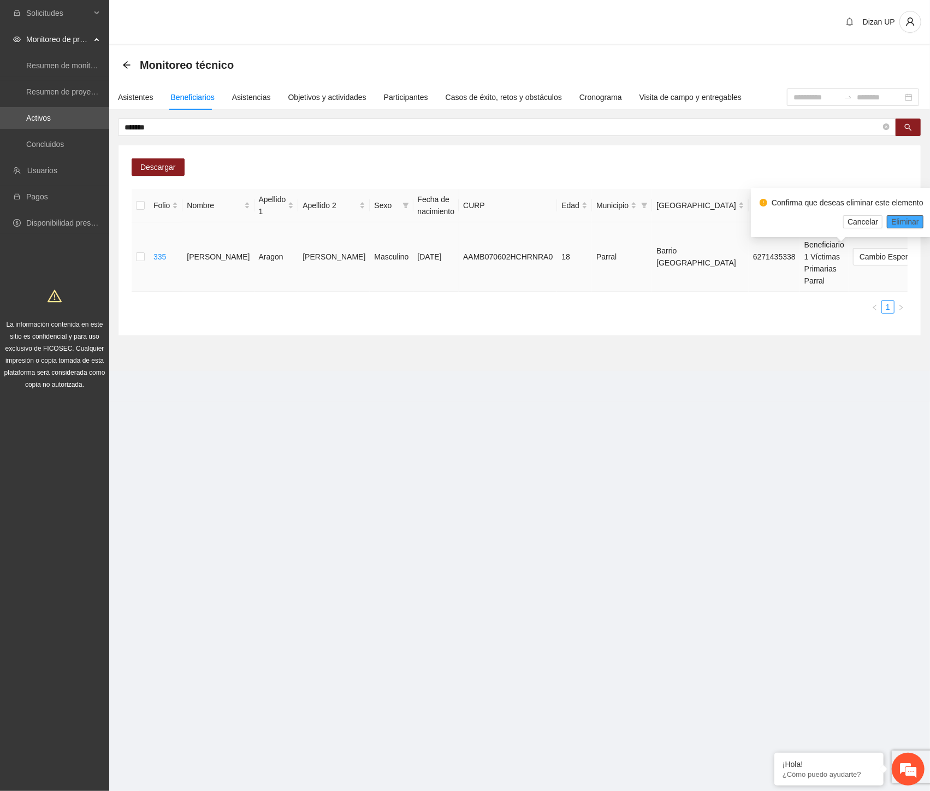
click at [888, 222] on button "Eliminar" at bounding box center [905, 221] width 37 height 13
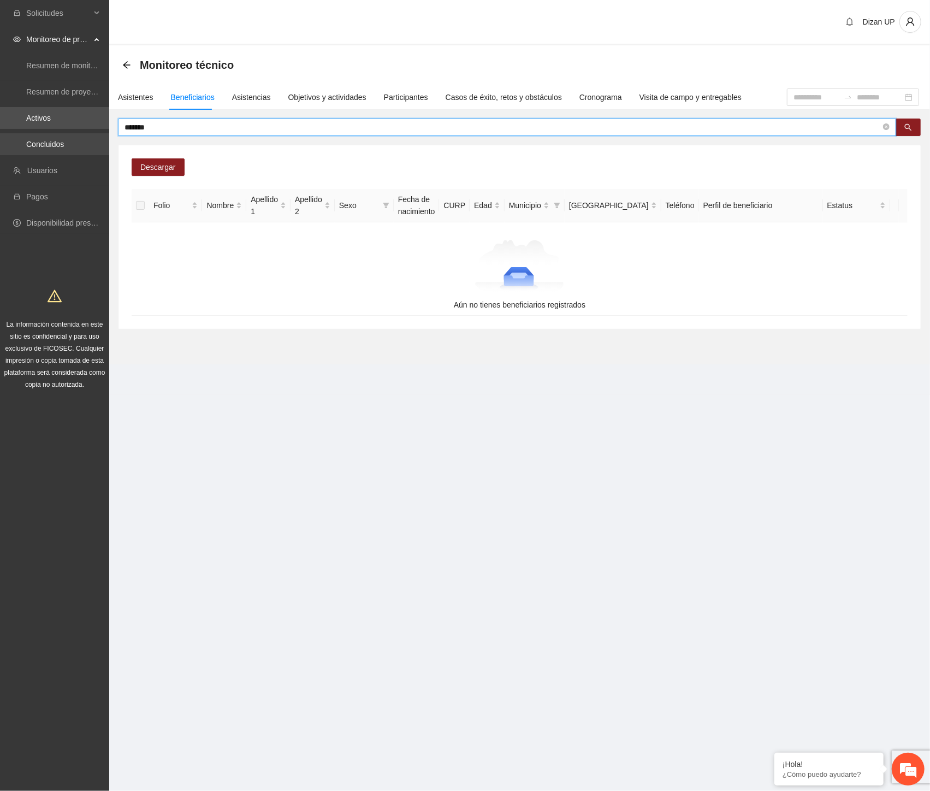
drag, startPoint x: 176, startPoint y: 127, endPoint x: 5, endPoint y: 135, distance: 170.6
click at [5, 135] on section "Solicitudes Monitoreo de proyectos Resumen de monitoreo Resumen de proyectos ap…" at bounding box center [465, 395] width 930 height 791
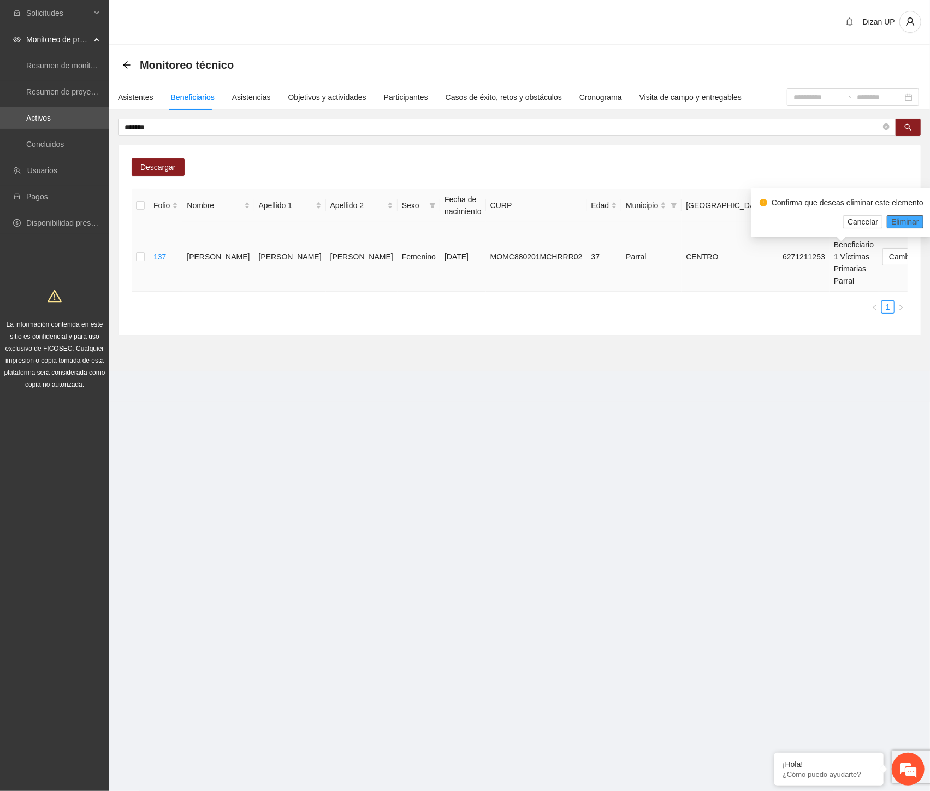
click at [905, 221] on span "Eliminar" at bounding box center [906, 222] width 28 height 12
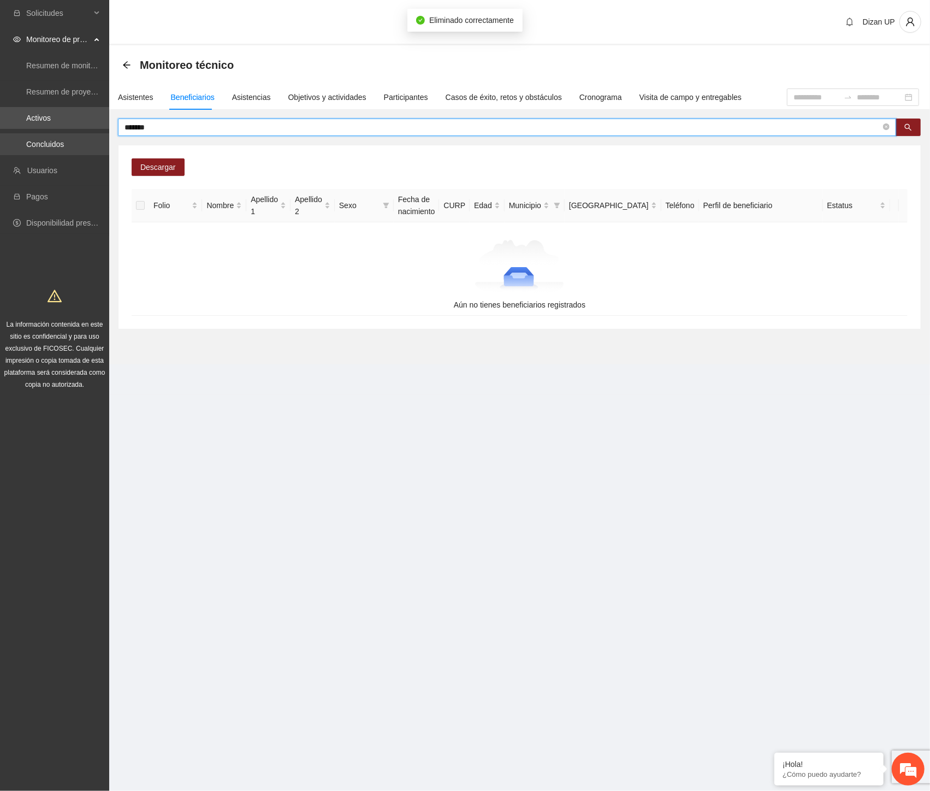
drag, startPoint x: 161, startPoint y: 128, endPoint x: 1, endPoint y: 138, distance: 160.4
click at [1, 137] on section "Solicitudes Monitoreo de proyectos Resumen de monitoreo Resumen de proyectos ap…" at bounding box center [465, 395] width 930 height 791
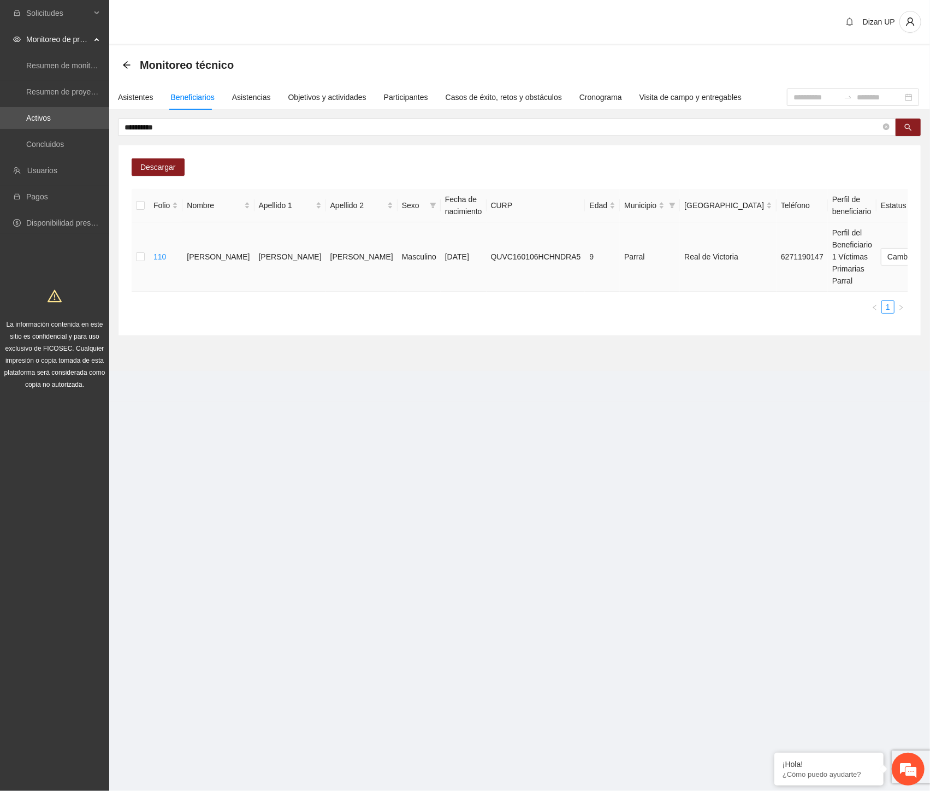
drag, startPoint x: 904, startPoint y: 220, endPoint x: 929, endPoint y: 228, distance: 26.8
click at [904, 220] on span "Eliminar" at bounding box center [906, 222] width 28 height 12
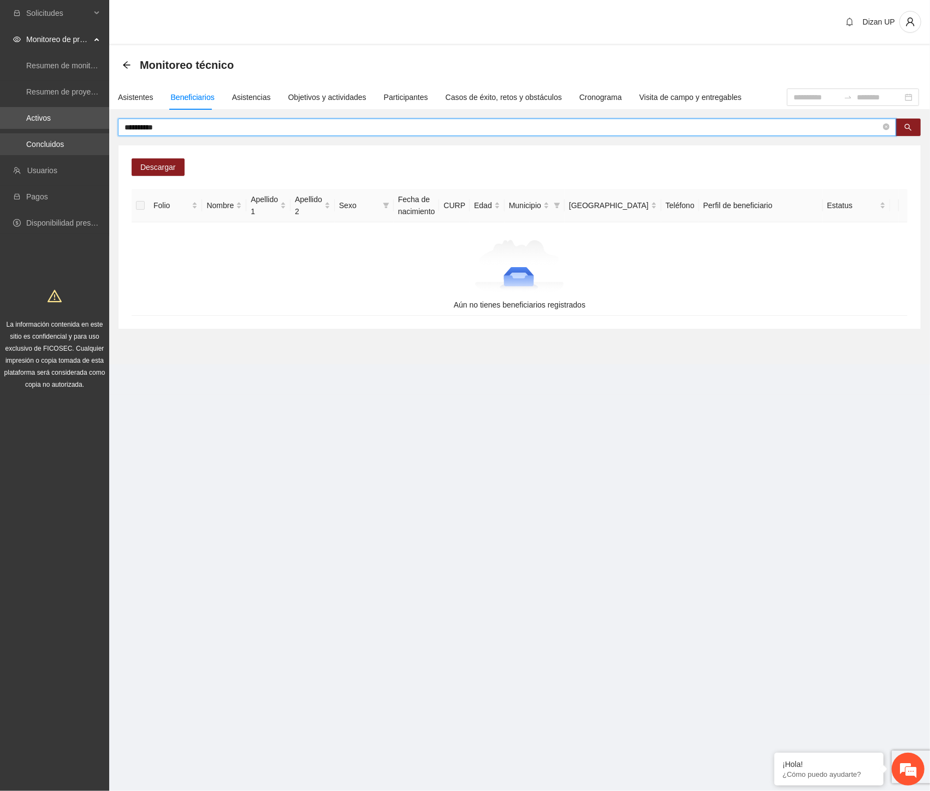
drag, startPoint x: 138, startPoint y: 126, endPoint x: 1, endPoint y: 143, distance: 138.2
click at [1, 143] on section "**********" at bounding box center [465, 395] width 930 height 791
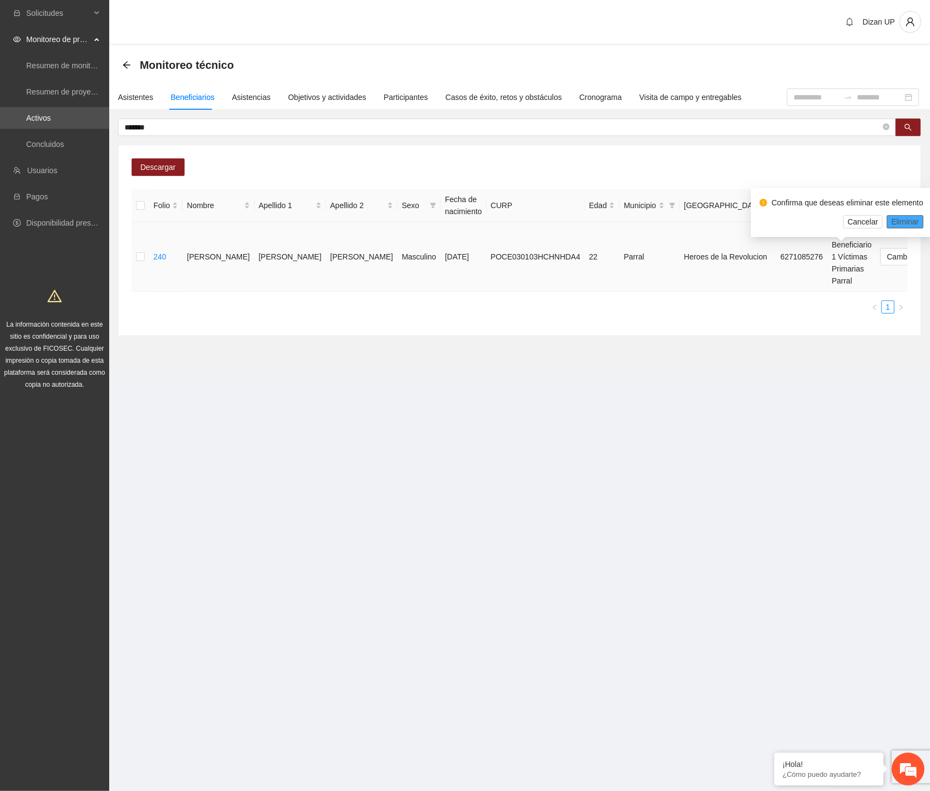
click at [903, 219] on span "Eliminar" at bounding box center [906, 222] width 28 height 12
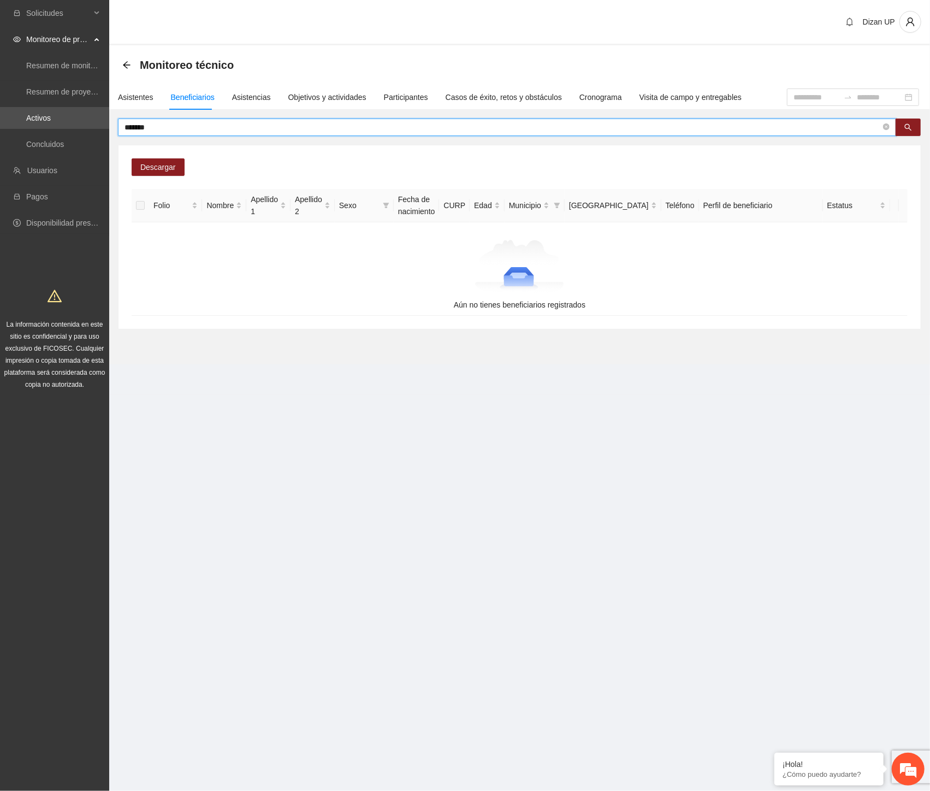
drag, startPoint x: 160, startPoint y: 128, endPoint x: 129, endPoint y: 129, distance: 30.6
click at [129, 129] on input "*******" at bounding box center [503, 127] width 757 height 12
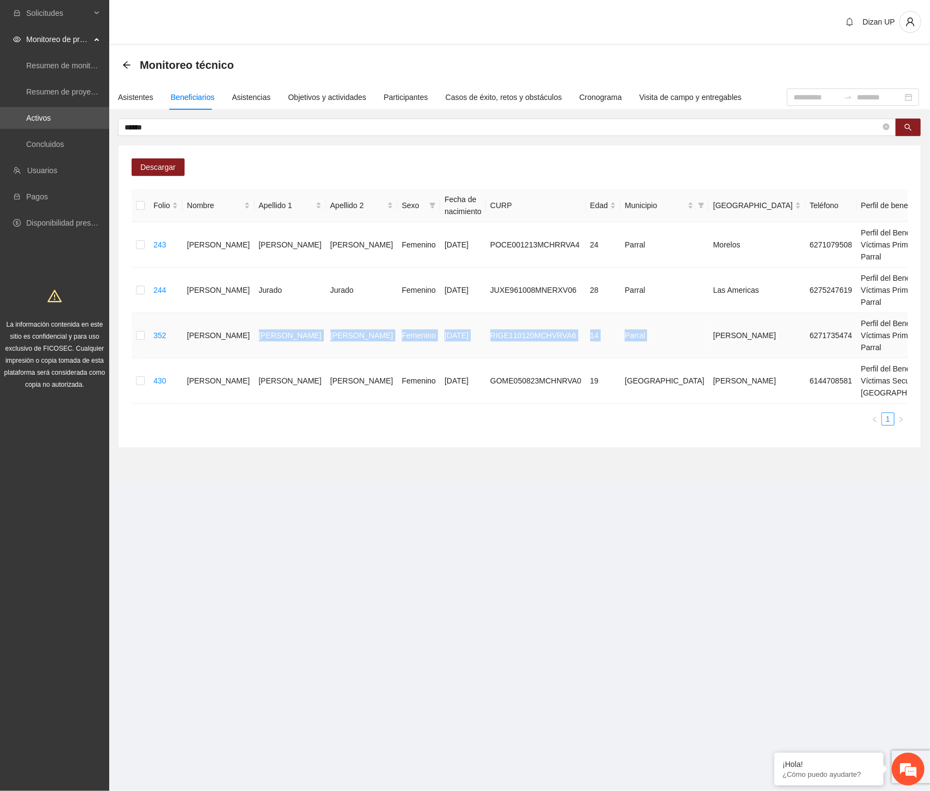
drag, startPoint x: 234, startPoint y: 392, endPoint x: 608, endPoint y: 405, distance: 374.4
click at [608, 358] on tr "352 [PERSON_NAME] [DATE] RIGE110120MCHVRVA6 14 Parral [PERSON_NAME] 6271735474 …" at bounding box center [622, 335] width 981 height 45
click at [902, 357] on span "Eliminar" at bounding box center [906, 361] width 28 height 12
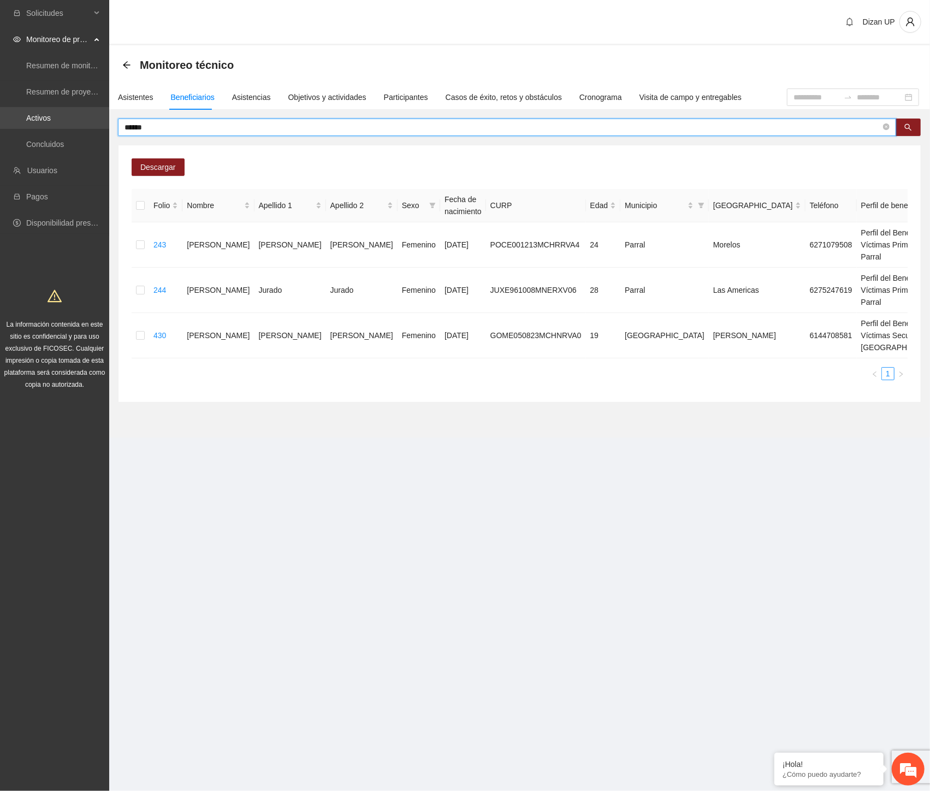
drag, startPoint x: 158, startPoint y: 128, endPoint x: 1, endPoint y: 128, distance: 157.9
click at [1, 126] on section "Solicitudes Monitoreo de proyectos Resumen de monitoreo Resumen de proyectos ap…" at bounding box center [465, 395] width 930 height 791
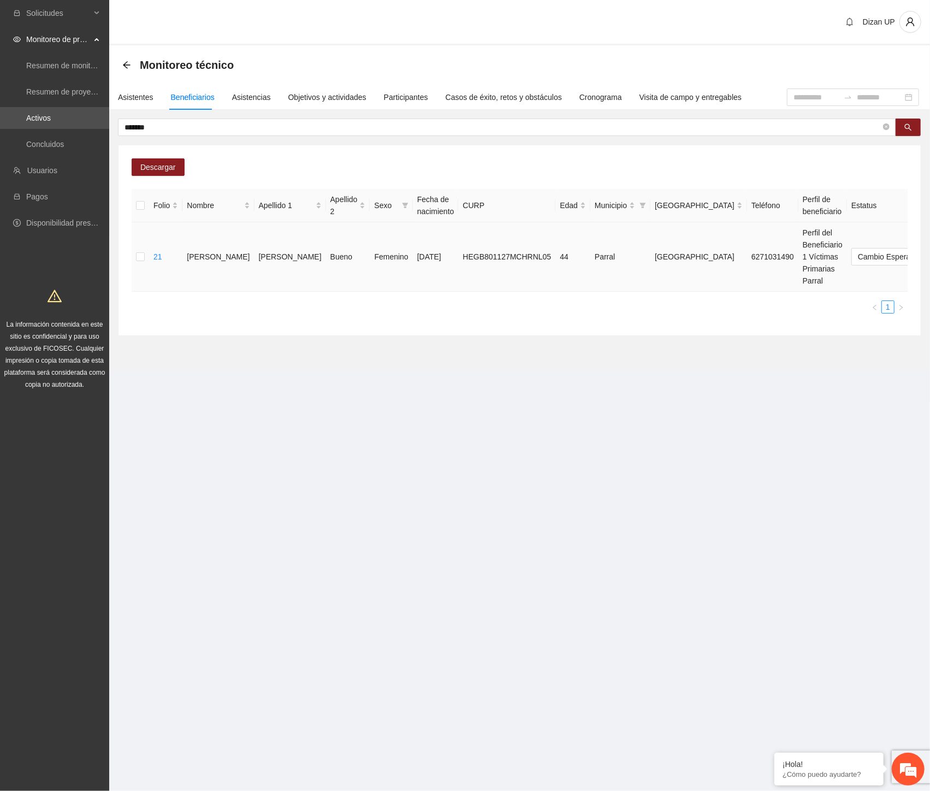
drag, startPoint x: 871, startPoint y: 258, endPoint x: 875, endPoint y: 246, distance: 12.1
click at [895, 219] on span "Eliminar" at bounding box center [906, 222] width 28 height 12
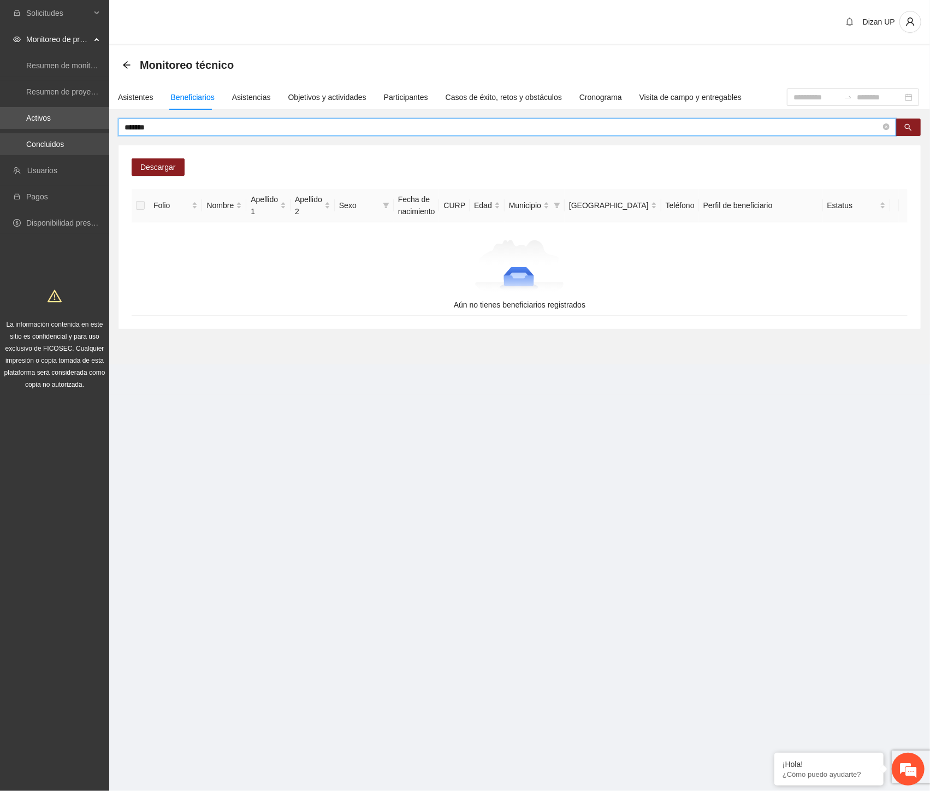
drag, startPoint x: 161, startPoint y: 129, endPoint x: 1, endPoint y: 139, distance: 160.9
click at [1, 138] on section "Solicitudes Monitoreo de proyectos Resumen de monitoreo Resumen de proyectos ap…" at bounding box center [465, 395] width 930 height 791
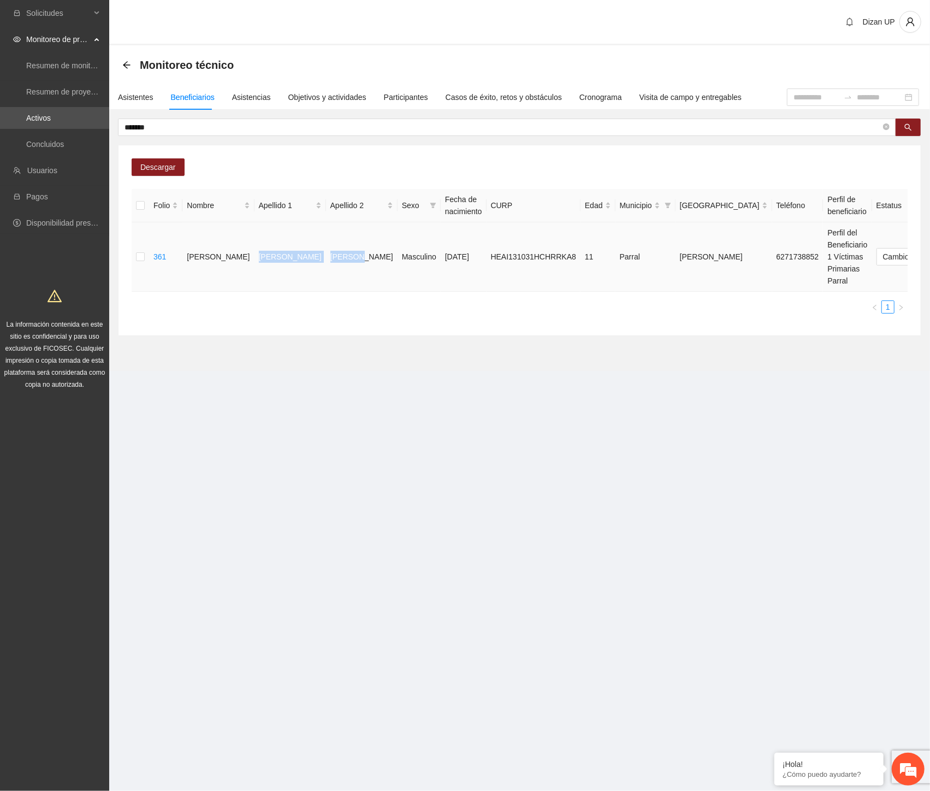
drag, startPoint x: 235, startPoint y: 258, endPoint x: 310, endPoint y: 259, distance: 74.8
click at [310, 259] on tr "361 [PERSON_NAME] Masculino [DATE] HEAI131031HCHRRKA8 11 Parral [PERSON_NAME] 6…" at bounding box center [586, 256] width 908 height 69
click at [898, 222] on span "Eliminar" at bounding box center [906, 222] width 28 height 12
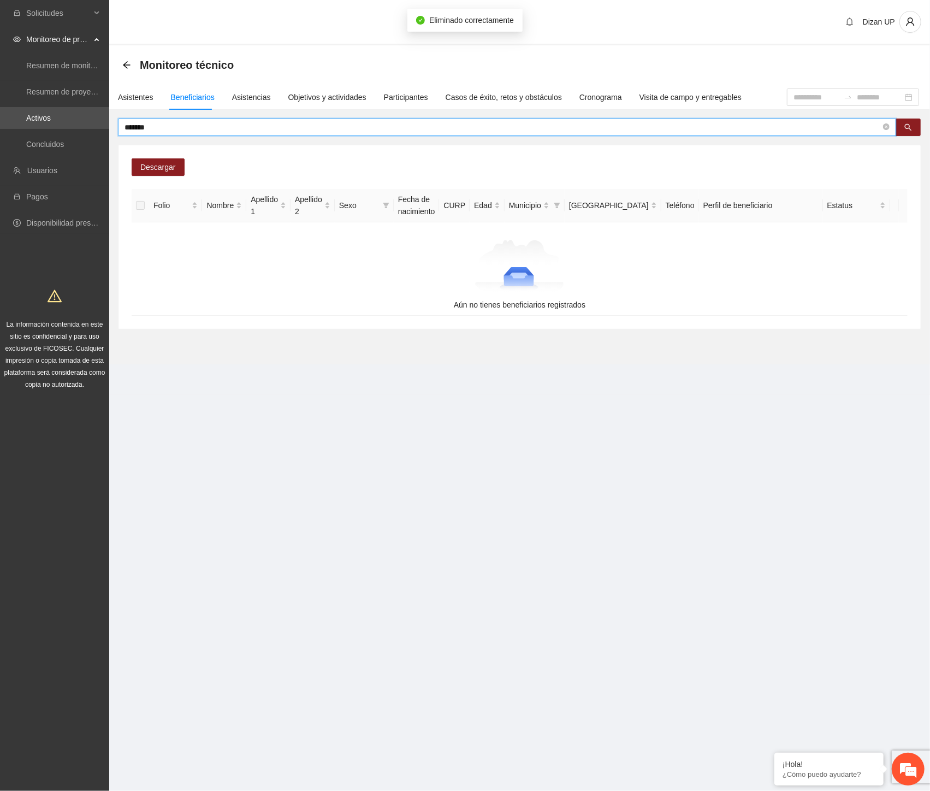
drag, startPoint x: 170, startPoint y: 125, endPoint x: 14, endPoint y: 129, distance: 155.8
click at [14, 129] on section "Solicitudes Monitoreo de proyectos Resumen de monitoreo Resumen de proyectos ap…" at bounding box center [465, 395] width 930 height 791
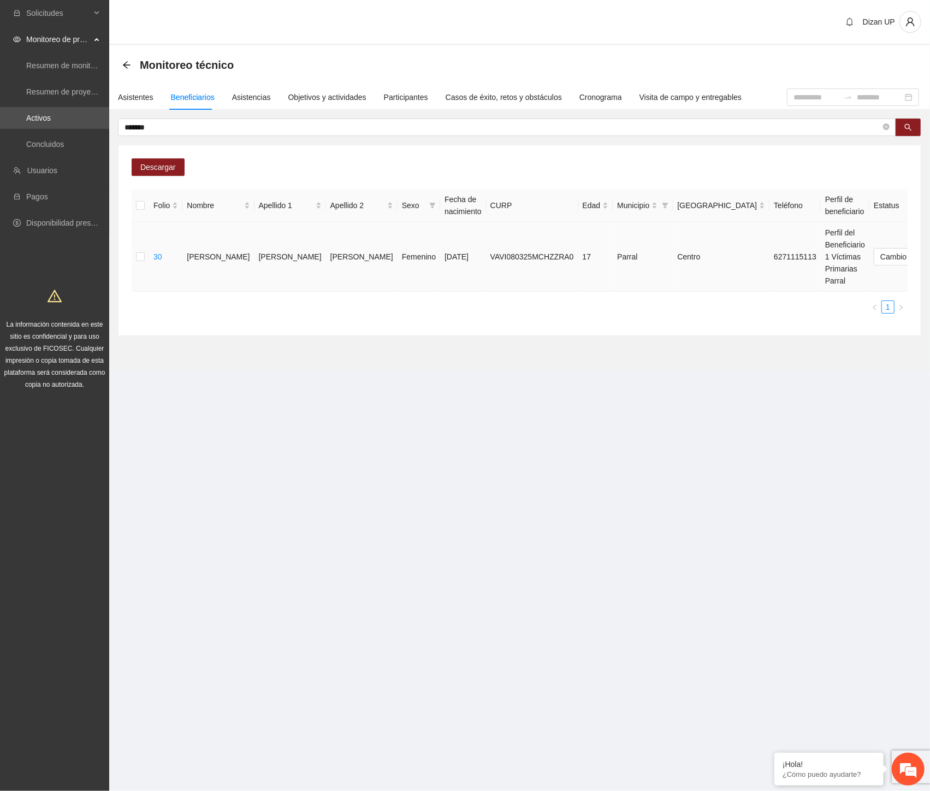
click at [894, 222] on span "Eliminar" at bounding box center [906, 222] width 28 height 12
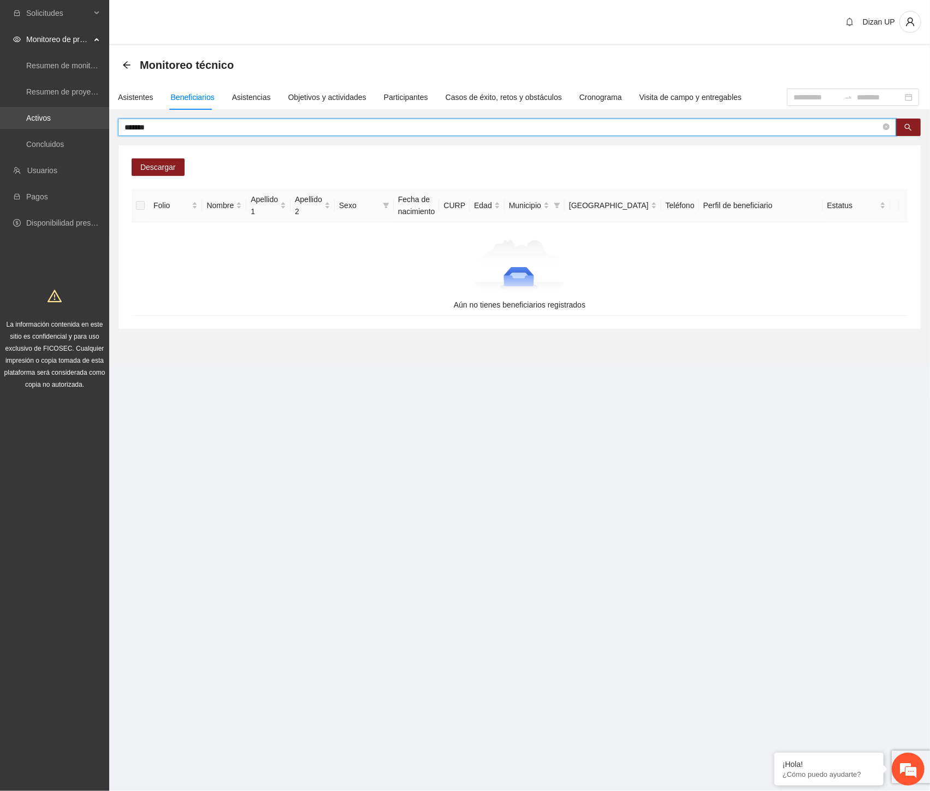
drag, startPoint x: 31, startPoint y: 119, endPoint x: 1, endPoint y: 117, distance: 30.1
click at [1, 117] on section "Solicitudes Monitoreo de proyectos Resumen de monitoreo Resumen de proyectos ap…" at bounding box center [465, 395] width 930 height 791
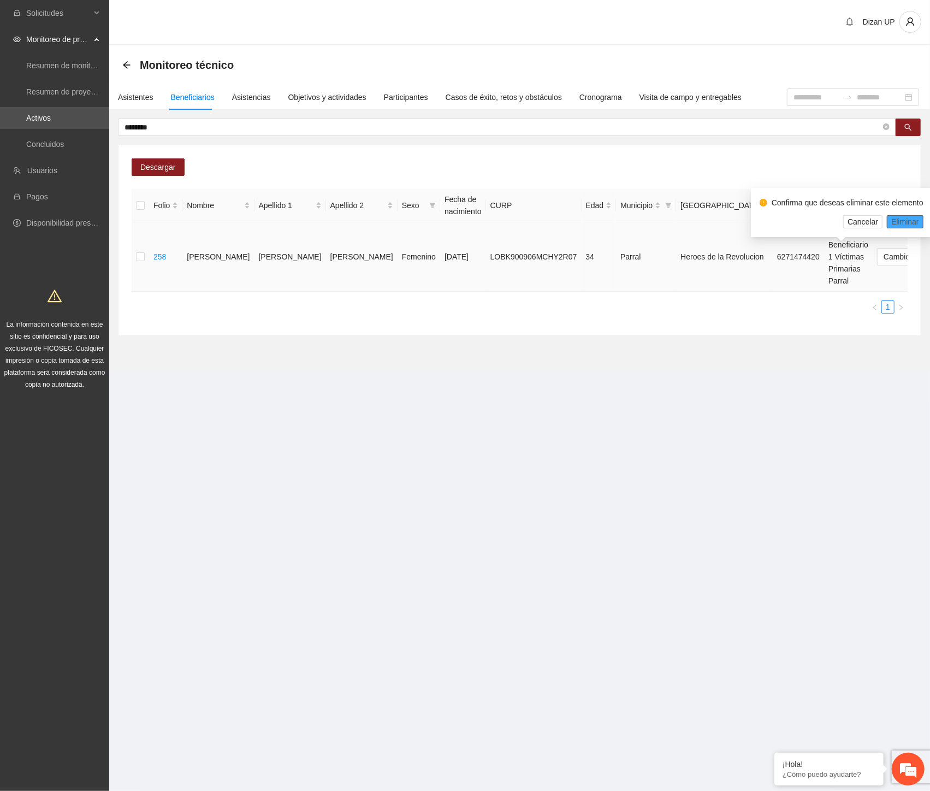
click at [902, 220] on span "Eliminar" at bounding box center [906, 222] width 28 height 12
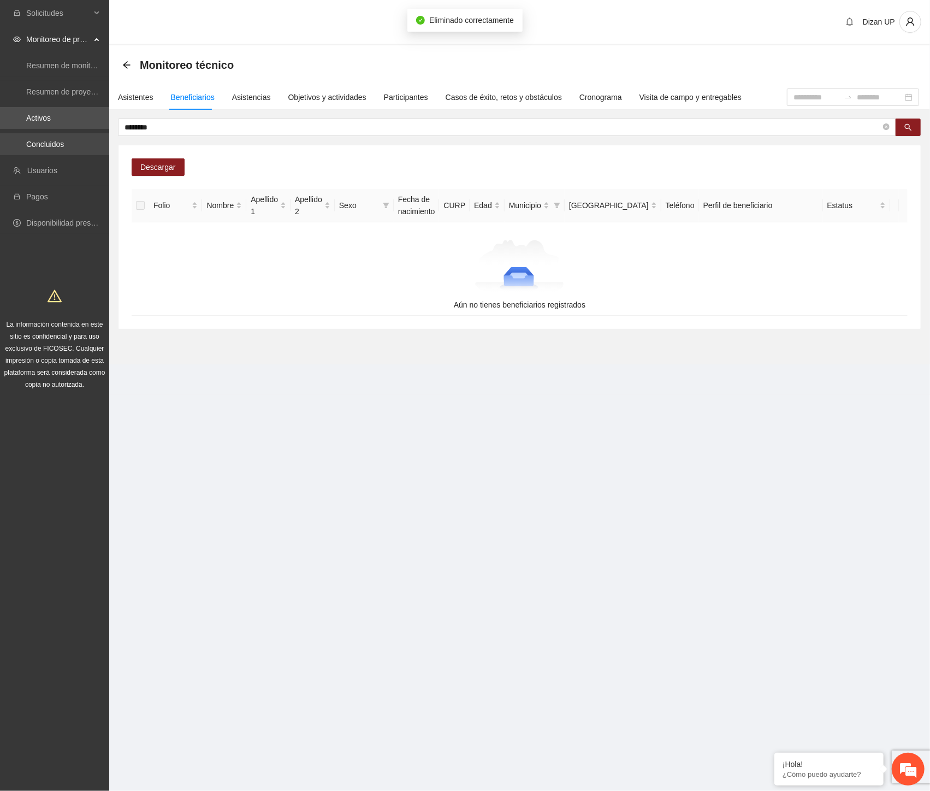
click at [40, 138] on section "Solicitudes Monitoreo de proyectos Resumen de monitoreo Resumen de proyectos ap…" at bounding box center [465, 395] width 930 height 791
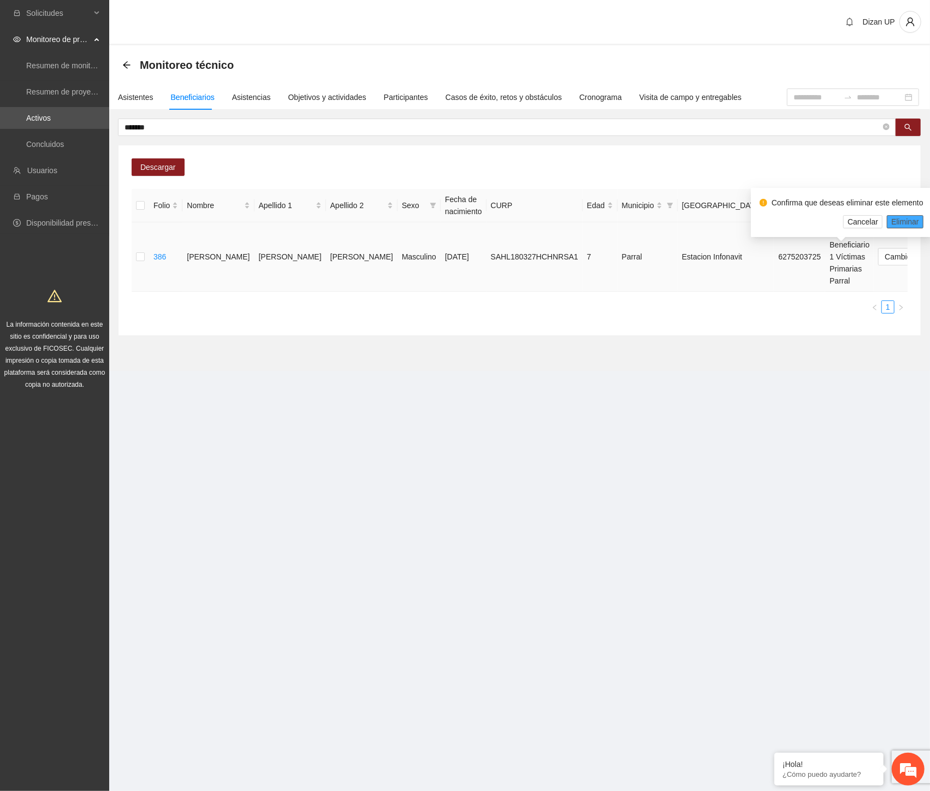
click at [899, 224] on span "Eliminar" at bounding box center [906, 222] width 28 height 12
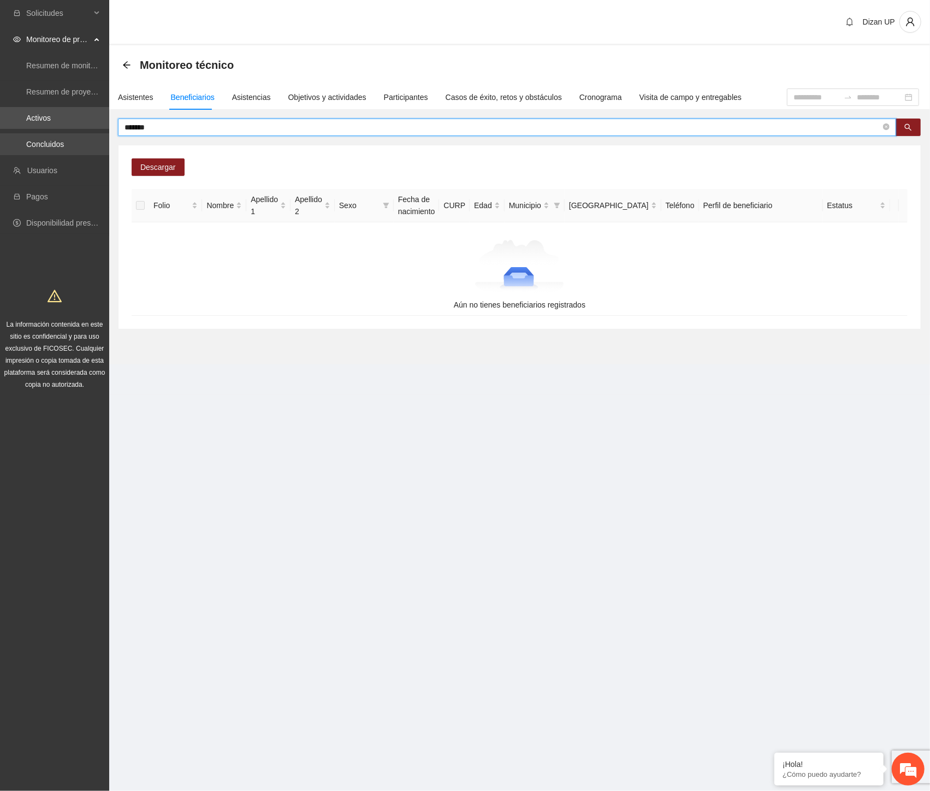
drag, startPoint x: 15, startPoint y: 133, endPoint x: 1, endPoint y: 135, distance: 14.5
click at [1, 135] on section "Solicitudes Monitoreo de proyectos Resumen de monitoreo Resumen de proyectos ap…" at bounding box center [465, 395] width 930 height 791
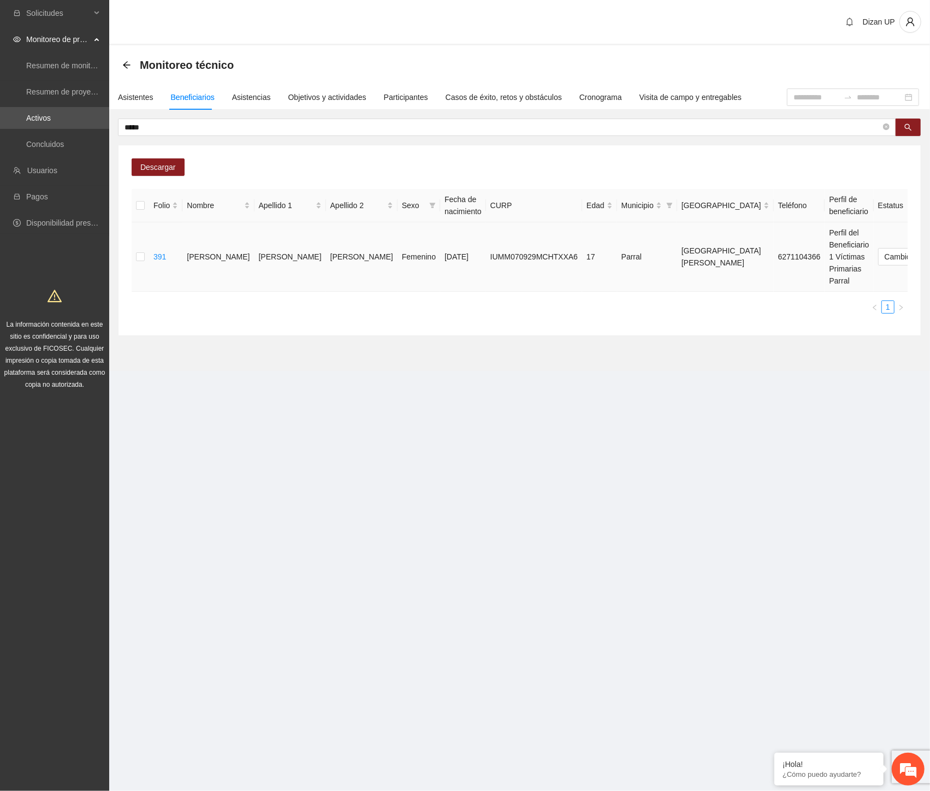
click at [904, 222] on span "Eliminar" at bounding box center [906, 222] width 28 height 12
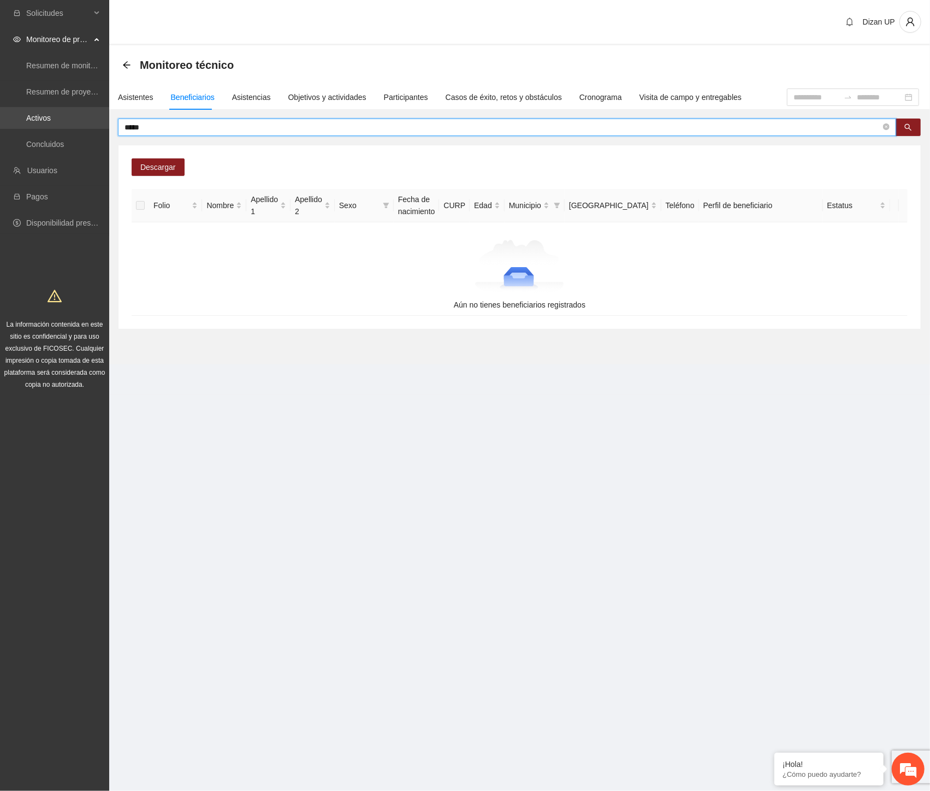
drag, startPoint x: 152, startPoint y: 127, endPoint x: 42, endPoint y: 126, distance: 110.4
click at [42, 126] on section "Solicitudes Monitoreo de proyectos Resumen de monitoreo Resumen de proyectos ap…" at bounding box center [465, 395] width 930 height 791
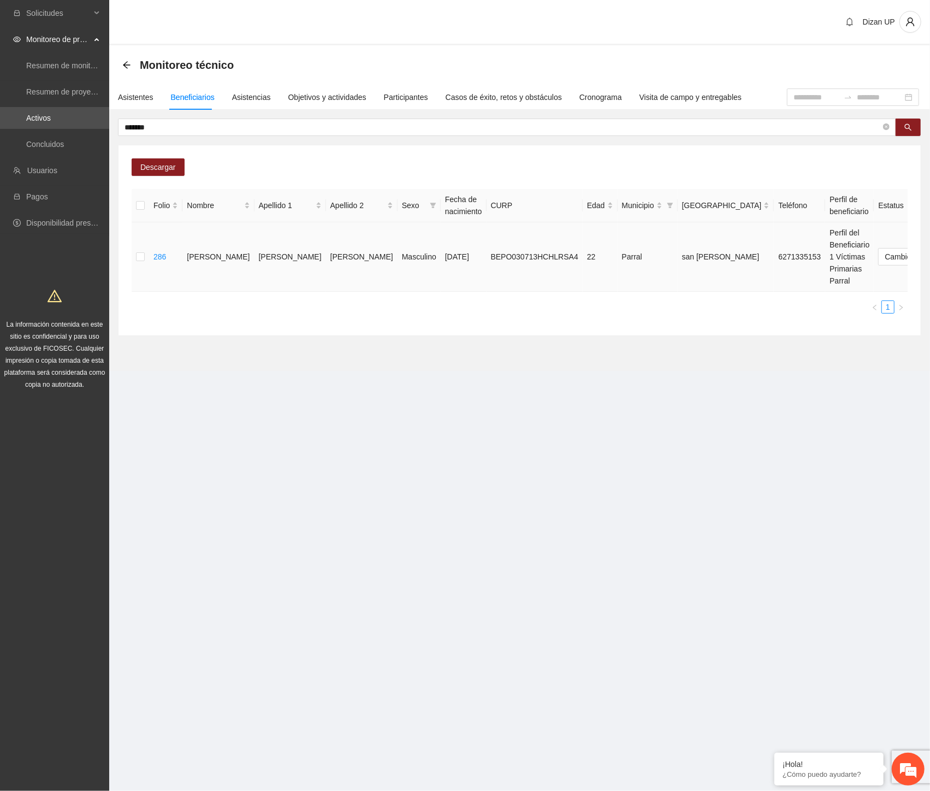
click at [894, 222] on span "Eliminar" at bounding box center [906, 222] width 28 height 12
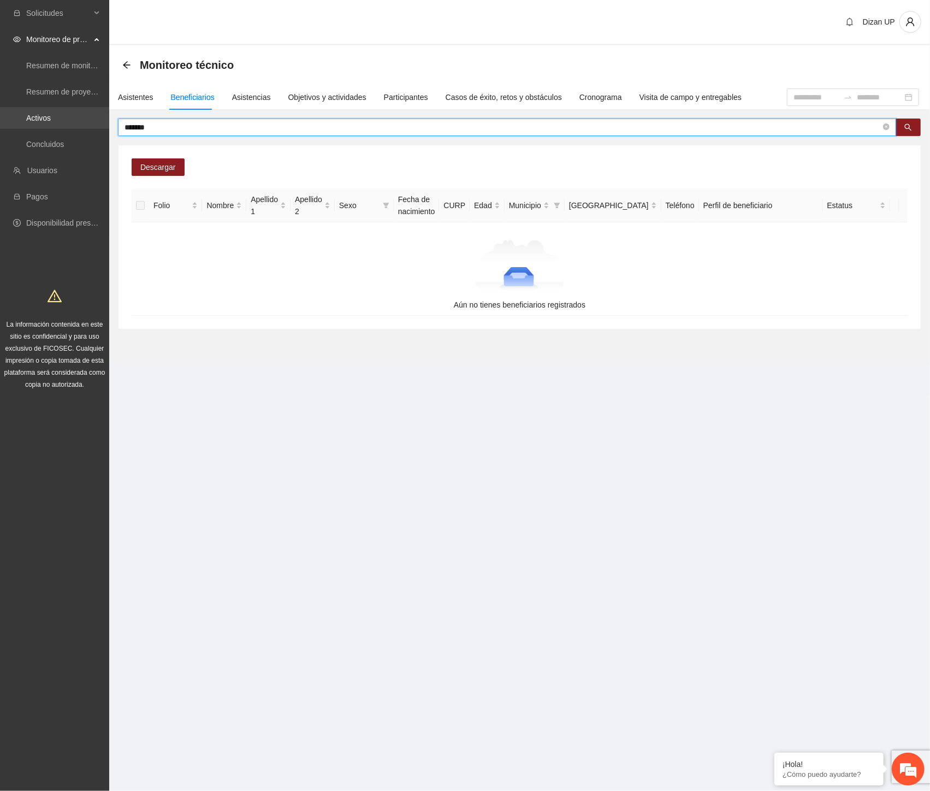
drag, startPoint x: 168, startPoint y: 127, endPoint x: 45, endPoint y: 120, distance: 123.1
click at [45, 120] on section "Solicitudes Monitoreo de proyectos Resumen de monitoreo Resumen de proyectos ap…" at bounding box center [465, 395] width 930 height 791
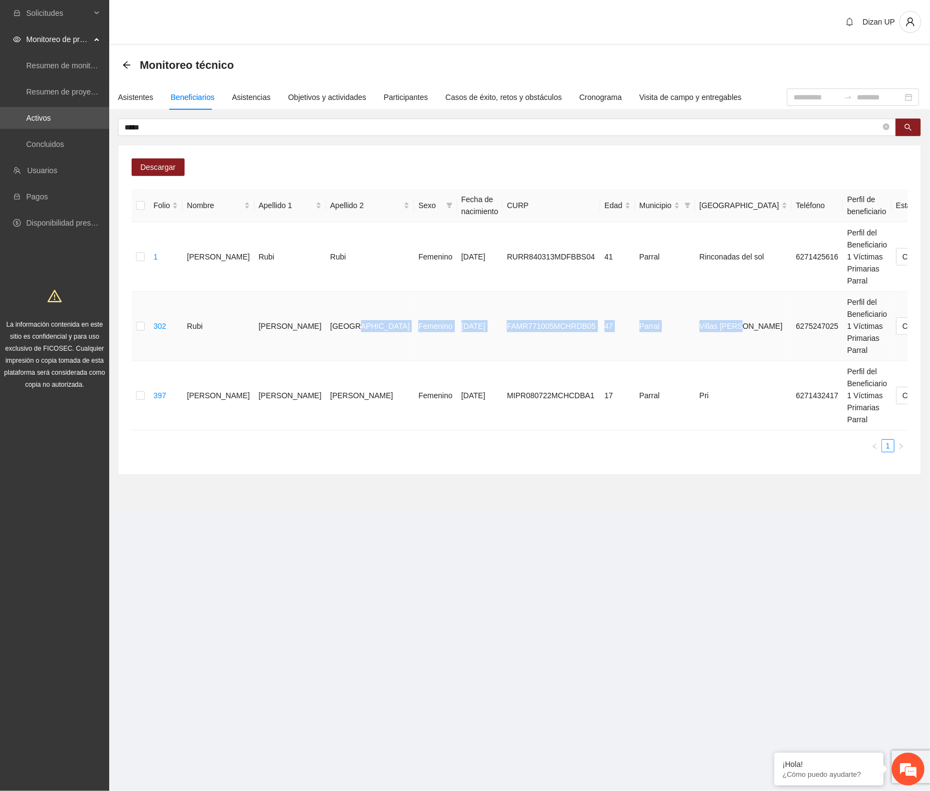
drag, startPoint x: 308, startPoint y: 325, endPoint x: 608, endPoint y: 329, distance: 299.9
click at [608, 329] on tr "302 [PERSON_NAME] Madrid Femenino [DATE] FAMR771005MCHRDB05 47 Parral Villas [P…" at bounding box center [596, 326] width 928 height 69
click at [892, 290] on span "Eliminar" at bounding box center [906, 291] width 28 height 12
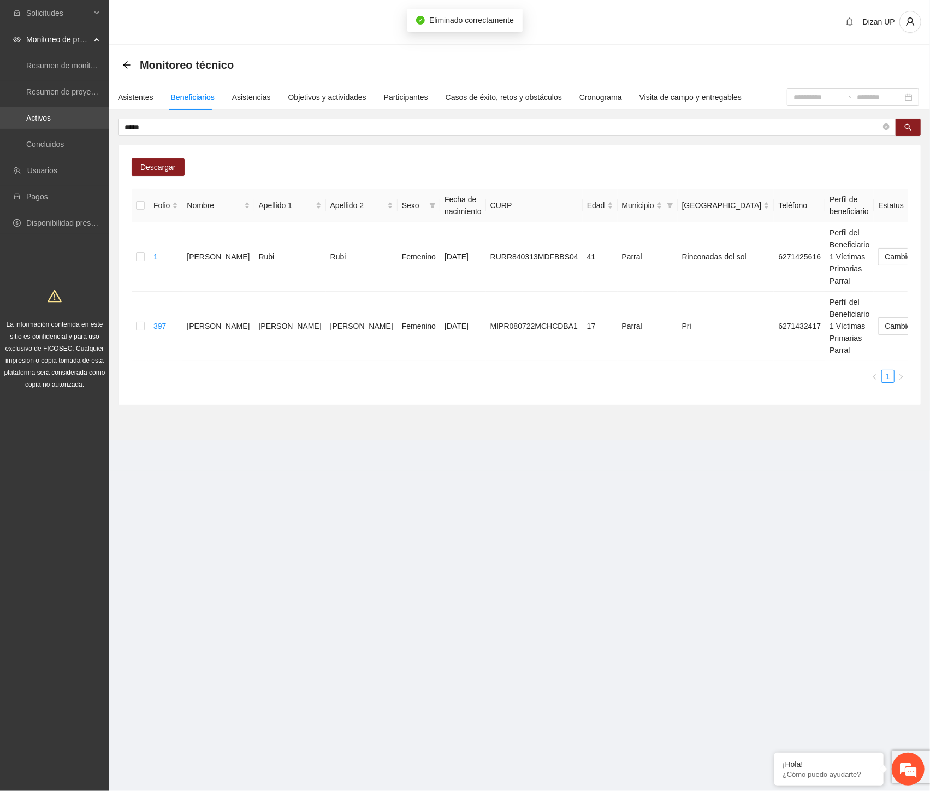
click at [1, 116] on section "Solicitudes Monitoreo de proyectos Resumen de monitoreo Resumen de proyectos ap…" at bounding box center [465, 395] width 930 height 791
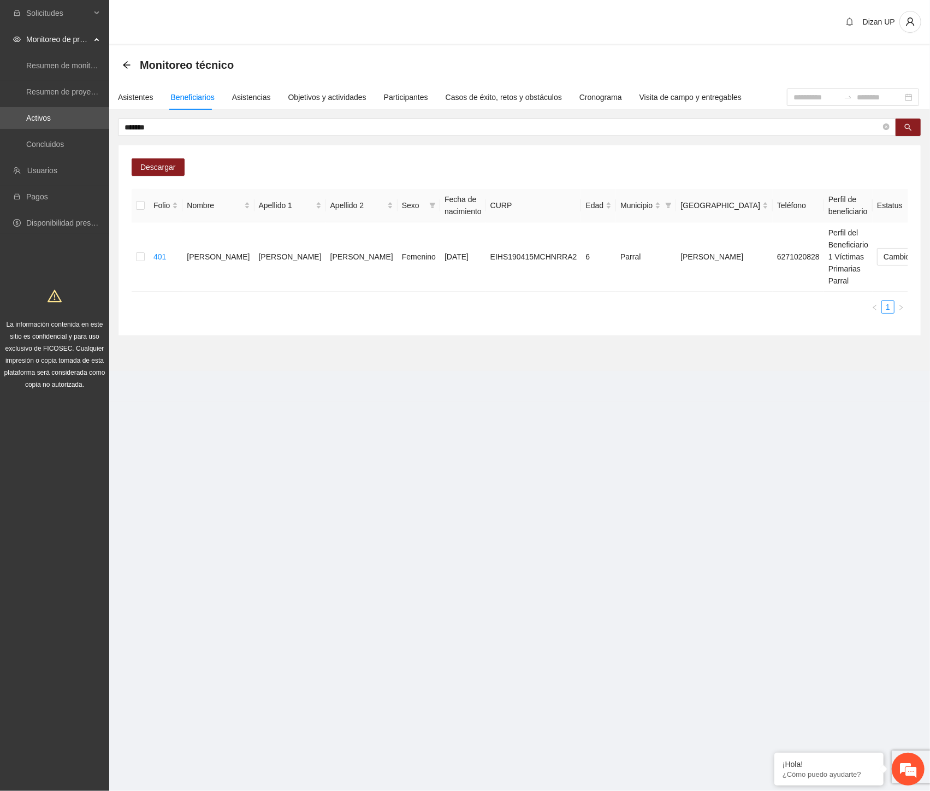
drag, startPoint x: 340, startPoint y: 310, endPoint x: 351, endPoint y: 309, distance: 10.4
click at [346, 310] on ul "1" at bounding box center [520, 306] width 776 height 13
click at [896, 220] on span "Eliminar" at bounding box center [906, 222] width 28 height 12
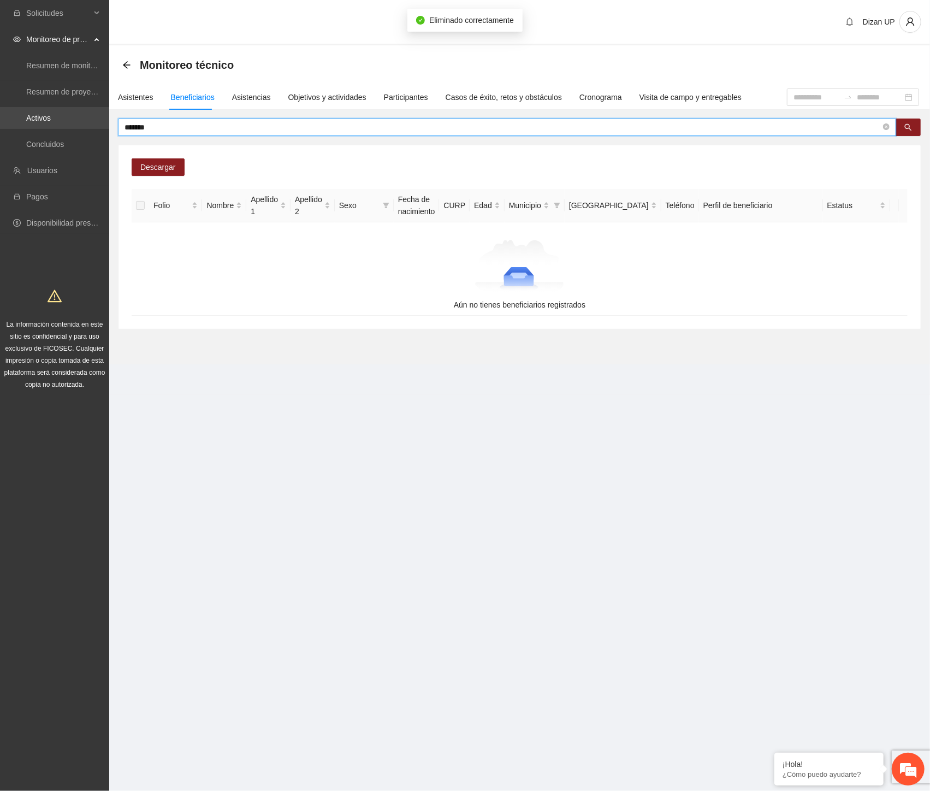
drag, startPoint x: 105, startPoint y: 127, endPoint x: 4, endPoint y: 125, distance: 101.1
click at [10, 129] on section "Solicitudes Monitoreo de proyectos Resumen de monitoreo Resumen de proyectos ap…" at bounding box center [465, 395] width 930 height 791
type input "******"
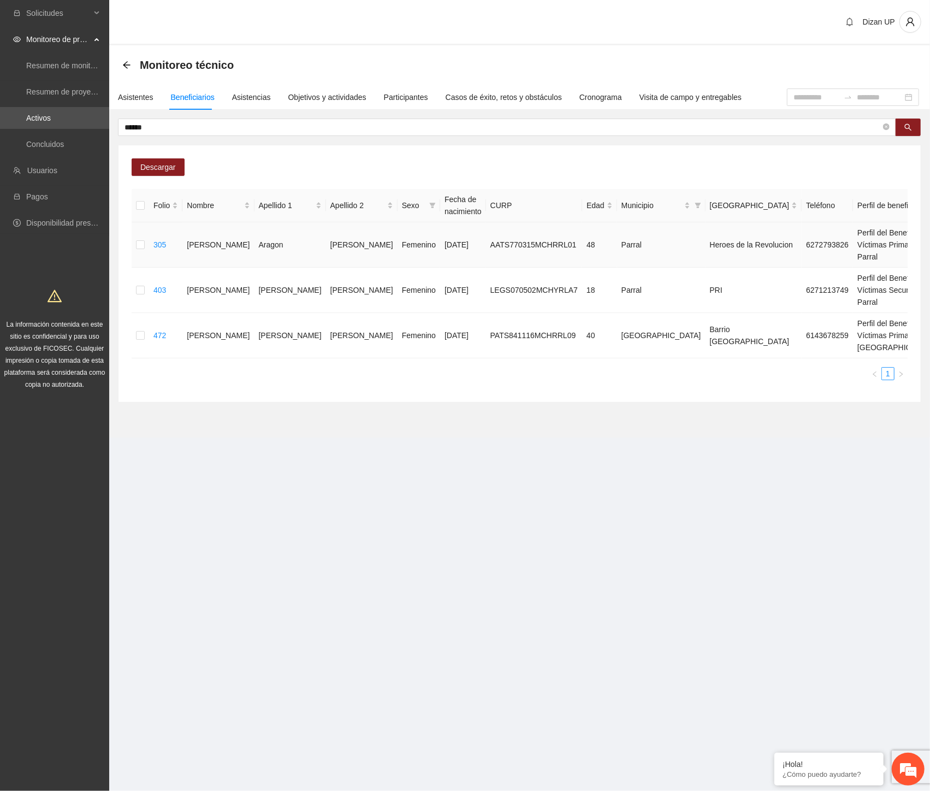
click at [898, 220] on span "Eliminar" at bounding box center [906, 222] width 28 height 12
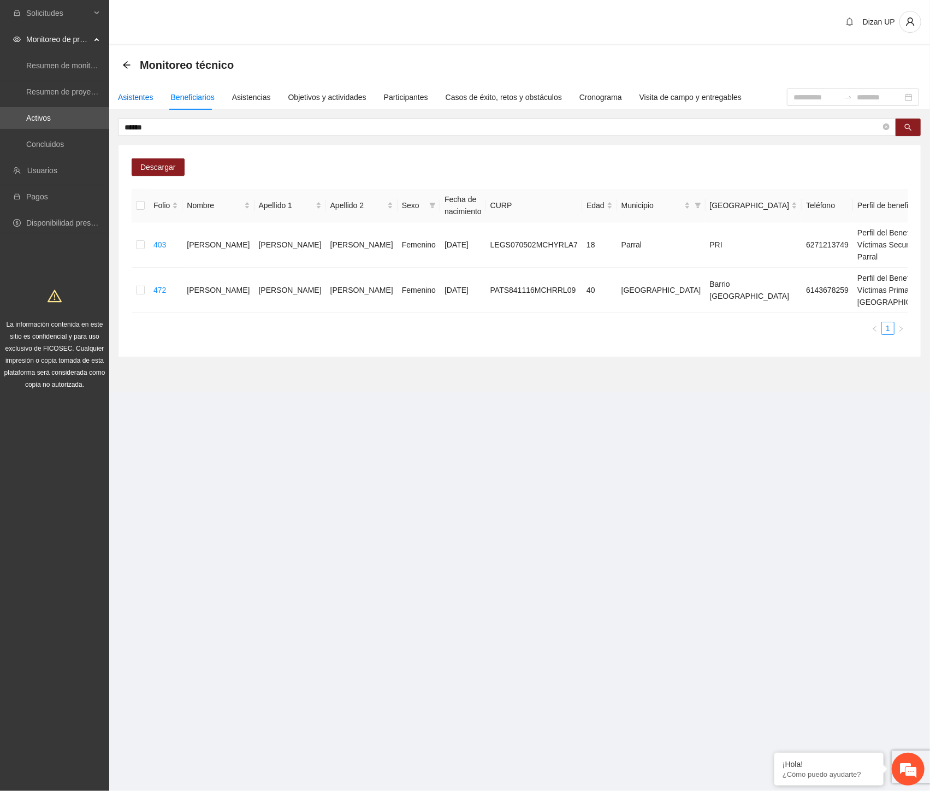
click at [133, 91] on div "Asistentes" at bounding box center [136, 97] width 36 height 12
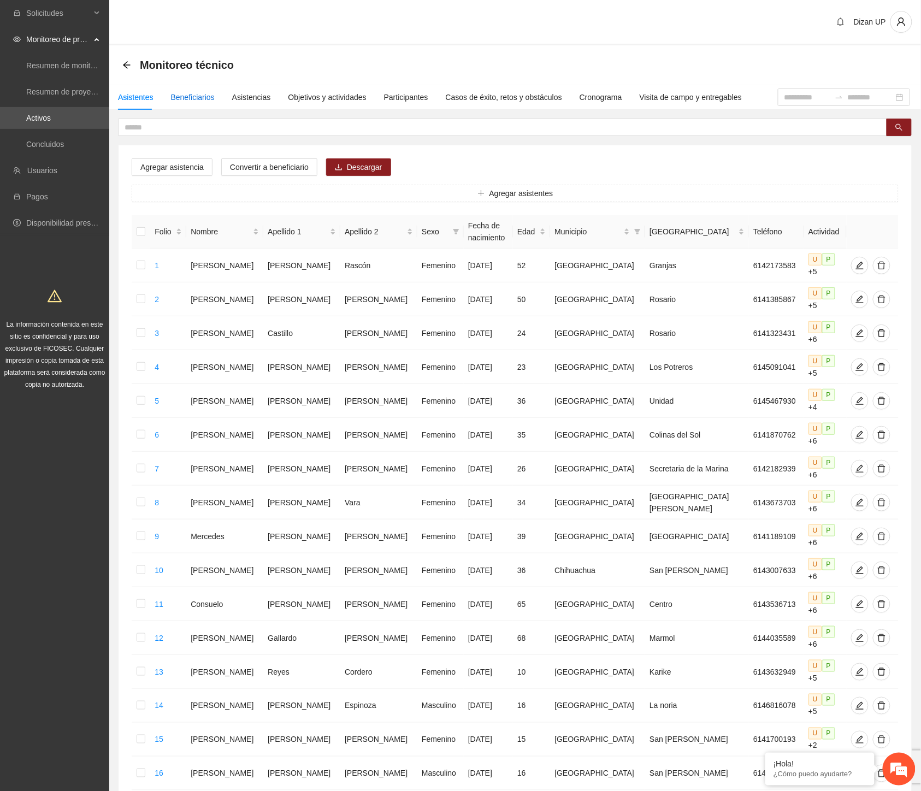
click at [187, 100] on div "Beneficiarios" at bounding box center [193, 97] width 44 height 12
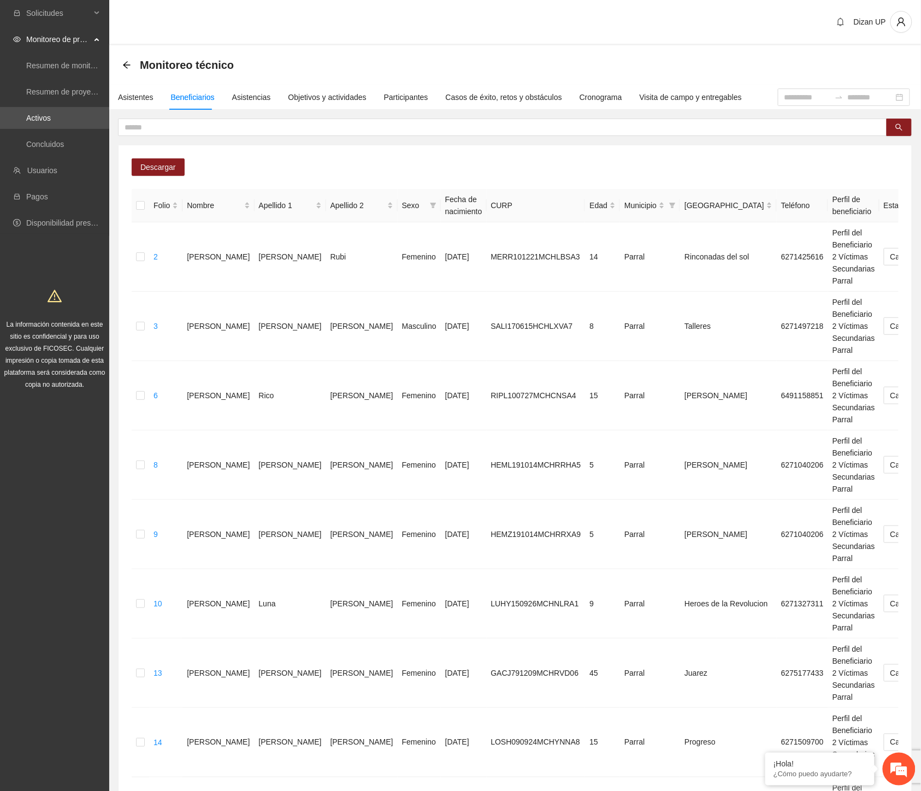
click at [441, 149] on div "Descargar Folio Nombre Apellido 1 Apellido 2 Sexo Fecha de nacimiento CURP Edad…" at bounding box center [515, 552] width 793 height 815
click at [157, 163] on span "Descargar" at bounding box center [158, 167] width 36 height 12
click at [266, 138] on div "Descargar Folio Nombre Apellido 1 Apellido 2 Sexo Fecha de nacimiento CURP Edad…" at bounding box center [515, 540] width 794 height 842
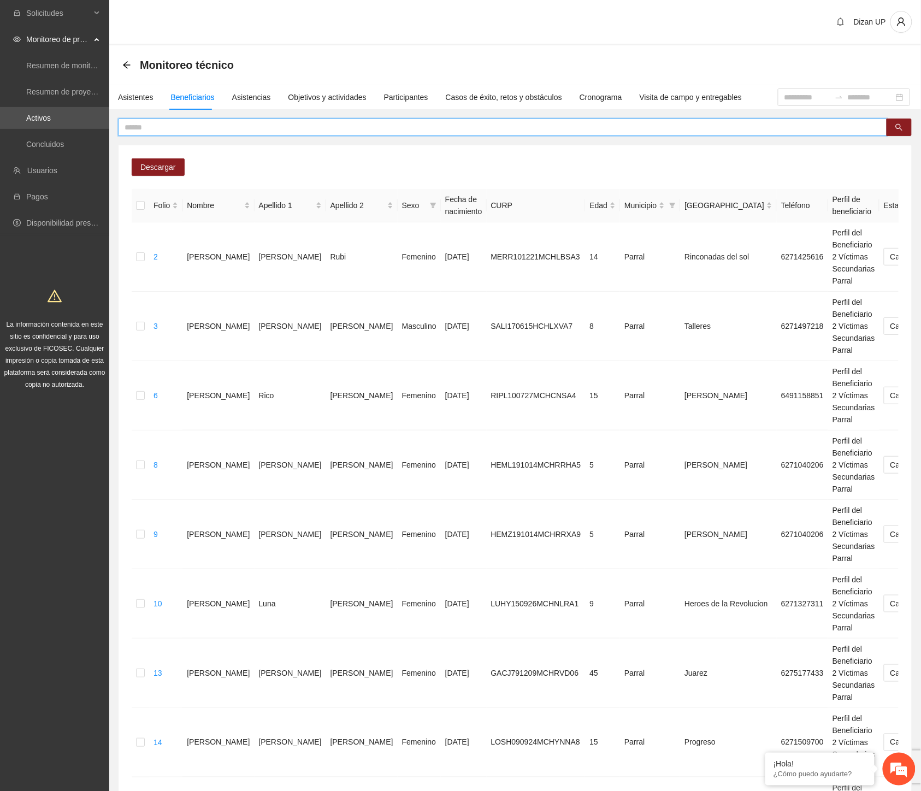
click at [257, 126] on input "text" at bounding box center [498, 127] width 747 height 12
type input "********"
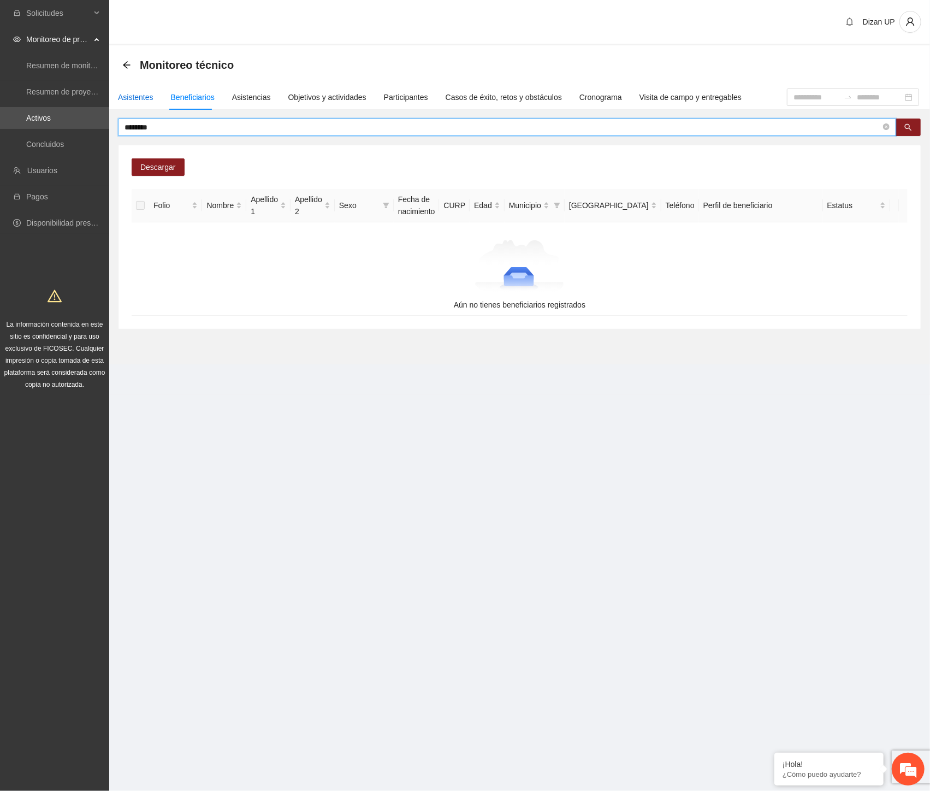
click at [128, 97] on div "Asistentes" at bounding box center [136, 97] width 36 height 12
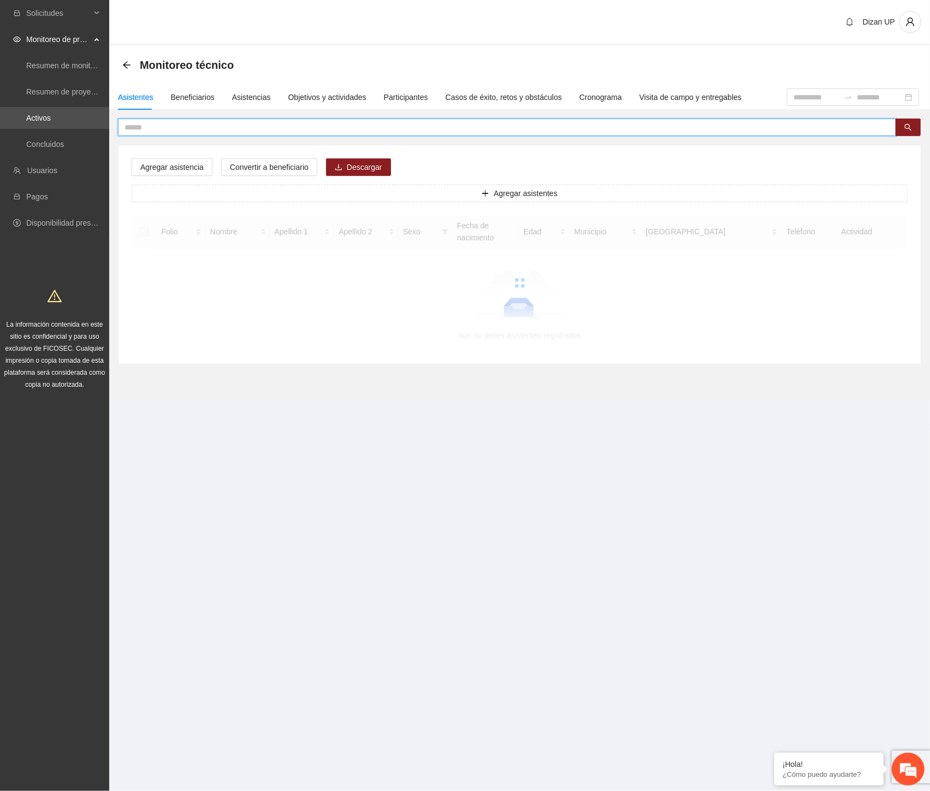
click at [153, 127] on input "text" at bounding box center [503, 127] width 757 height 12
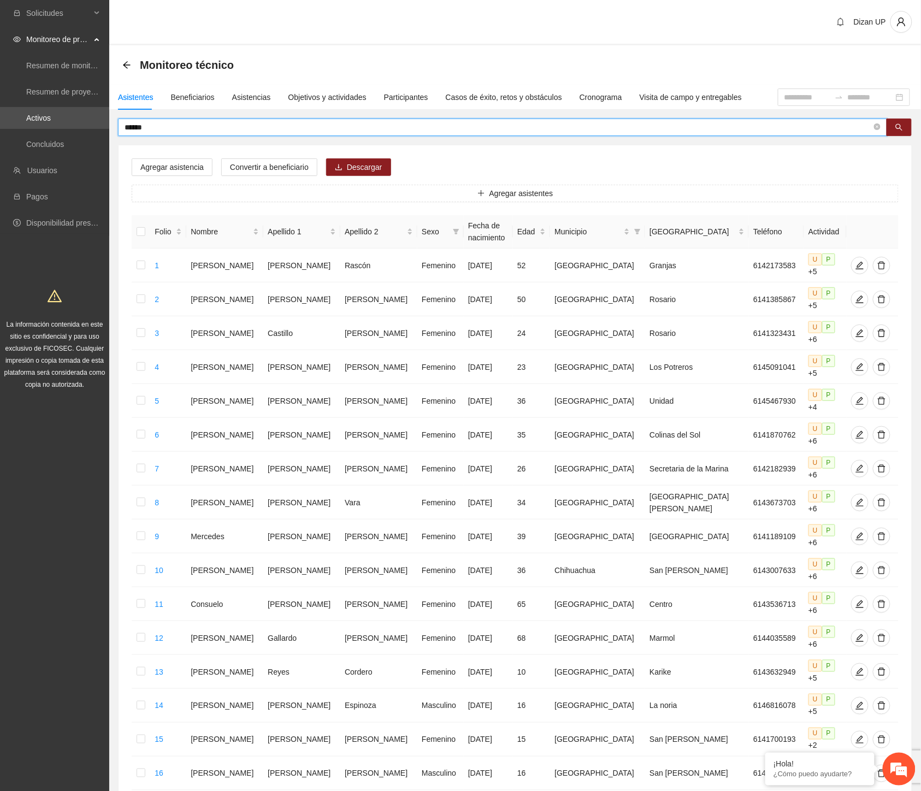
type input "******"
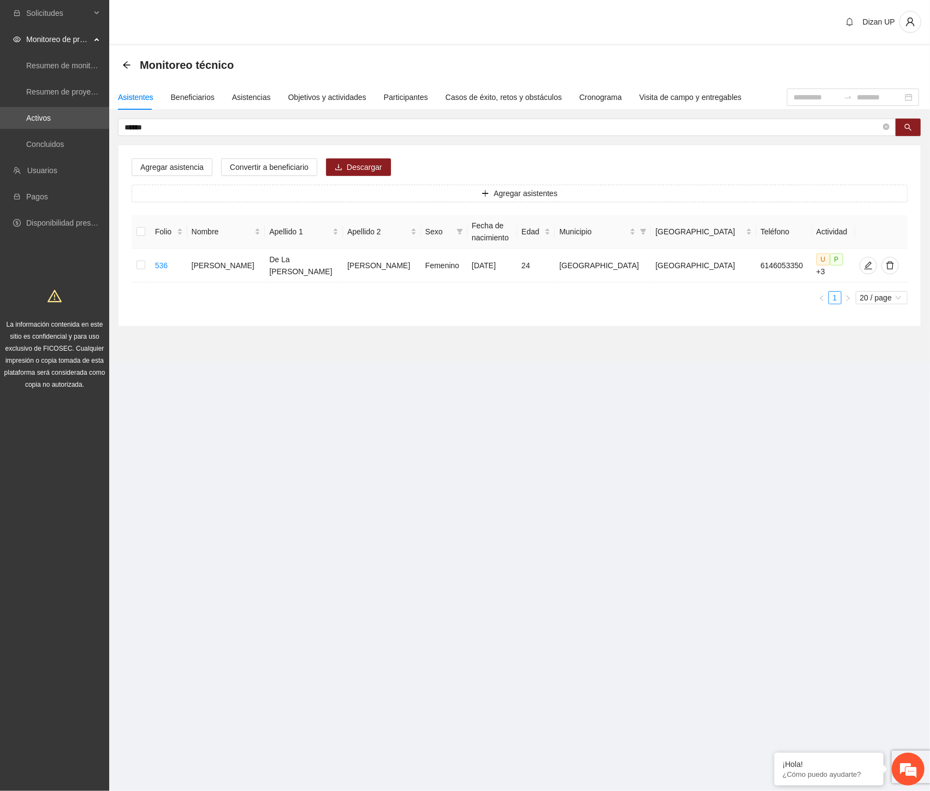
click at [823, 373] on section "Dizan UP Monitoreo técnico Asistentes Beneficiarios Asistencias Objetivos y act…" at bounding box center [519, 196] width 821 height 392
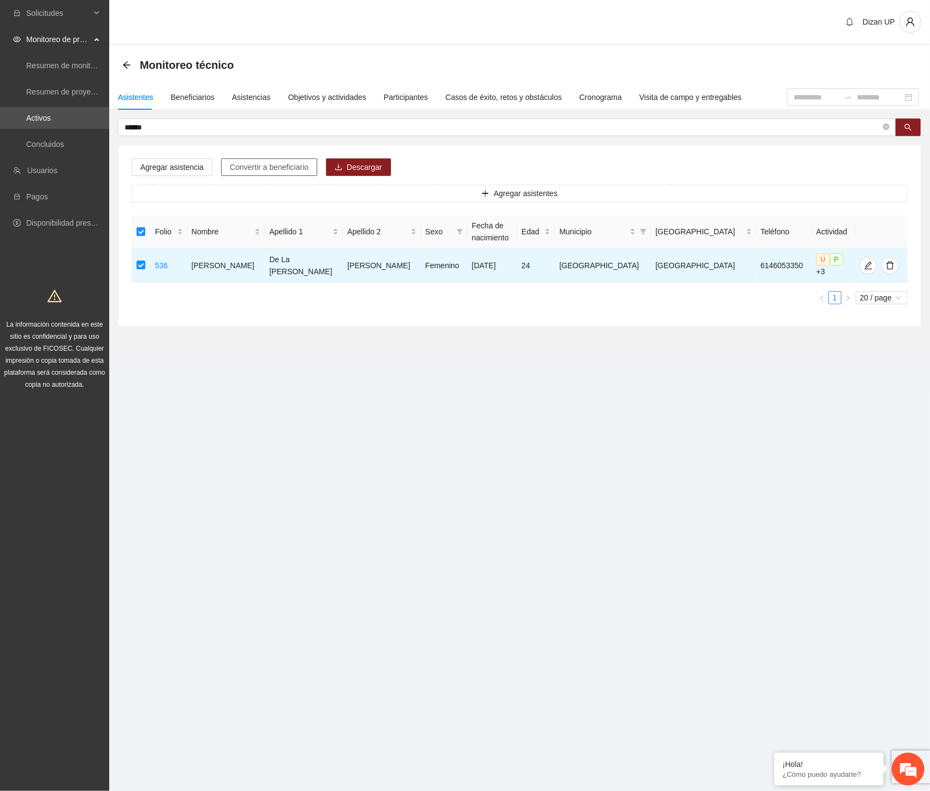
click at [262, 164] on span "Convertir a beneficiario" at bounding box center [269, 167] width 79 height 12
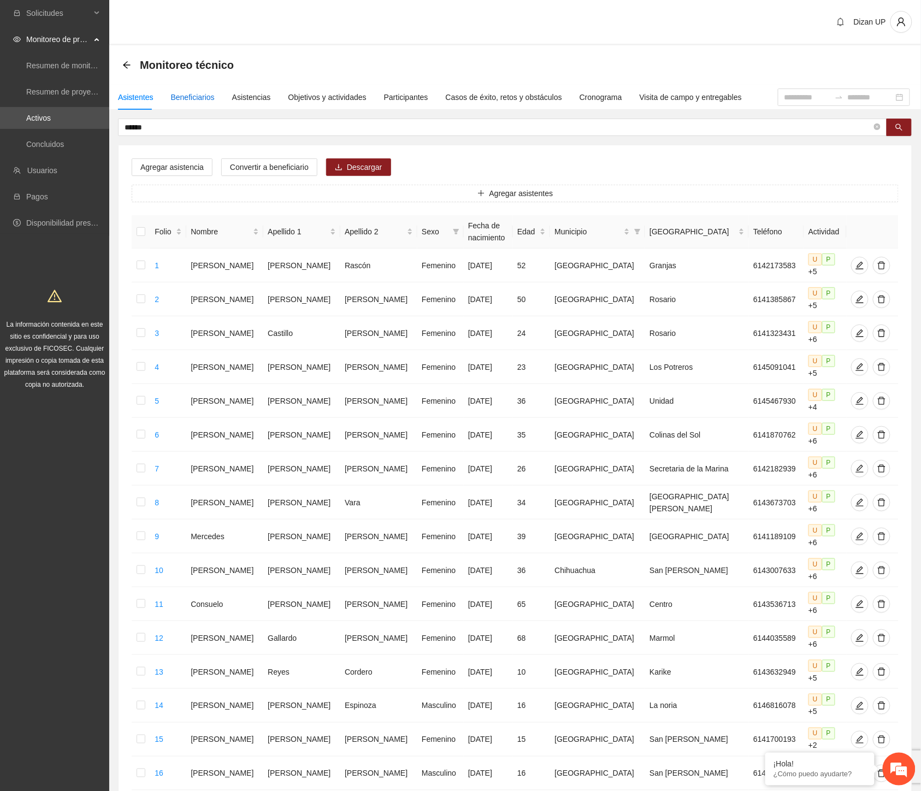
click at [188, 95] on div "Beneficiarios" at bounding box center [193, 97] width 44 height 12
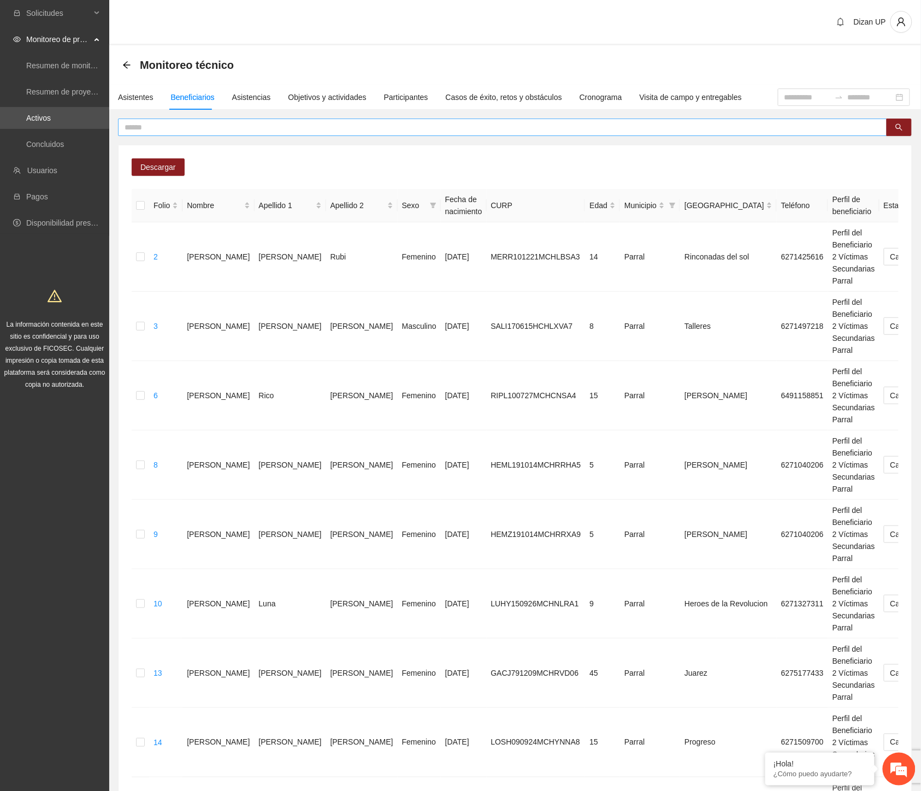
click at [157, 128] on input "text" at bounding box center [498, 127] width 747 height 12
type input "******"
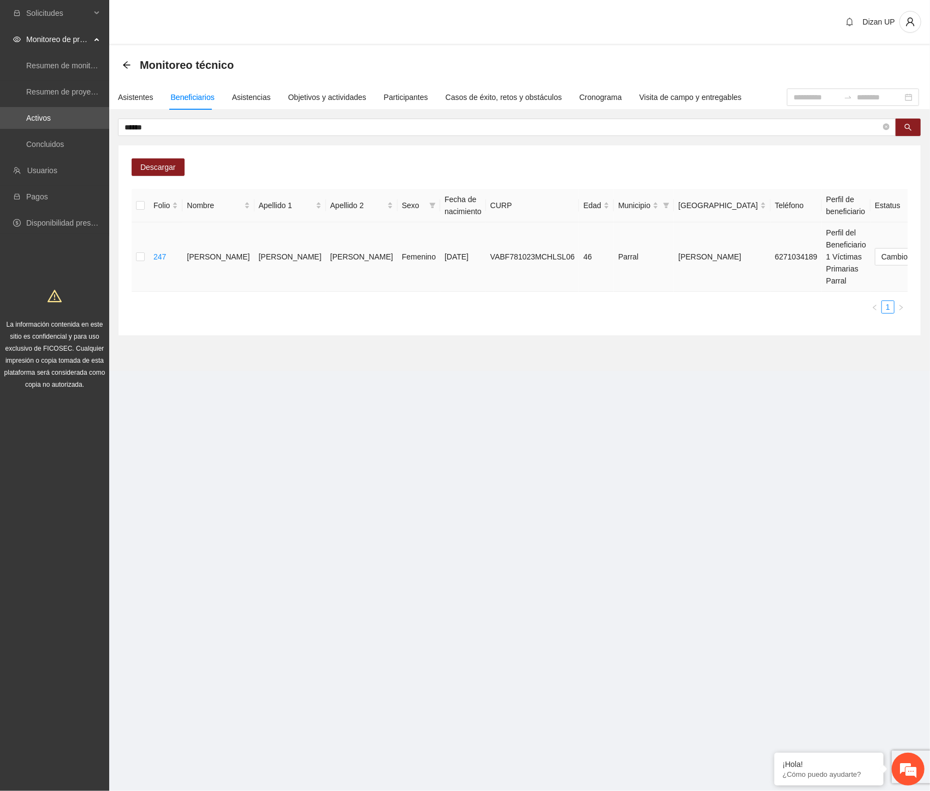
click at [892, 222] on span "Eliminar" at bounding box center [906, 222] width 28 height 12
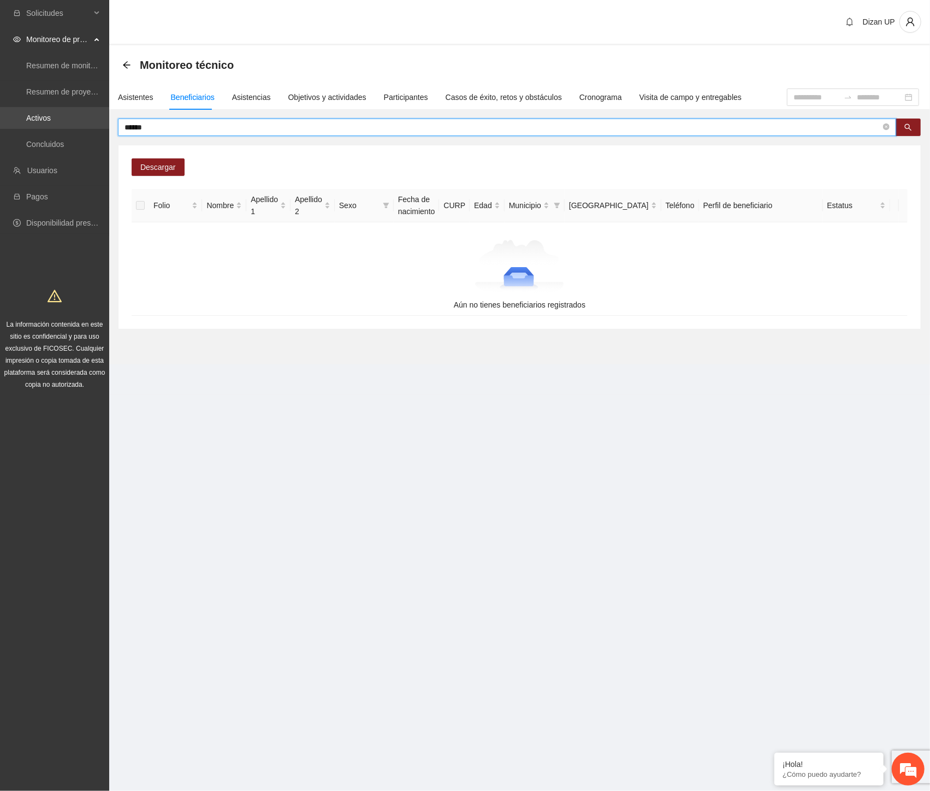
drag, startPoint x: 146, startPoint y: 127, endPoint x: 88, endPoint y: 127, distance: 57.9
click at [88, 127] on section "Solicitudes Monitoreo de proyectos Resumen de monitoreo Resumen de proyectos ap…" at bounding box center [465, 395] width 930 height 791
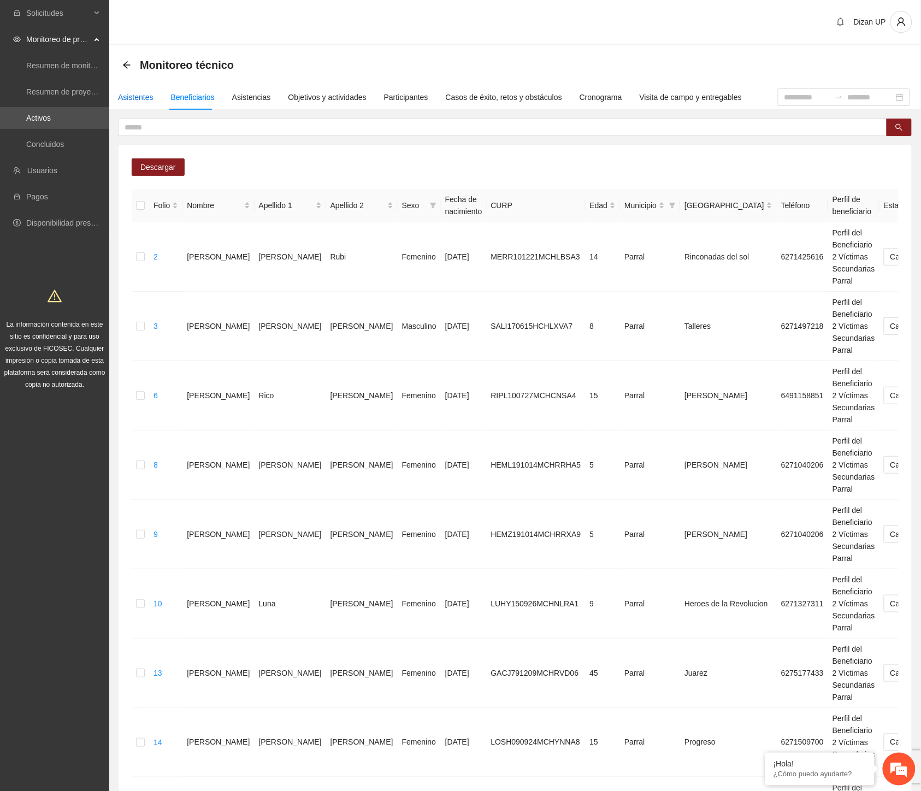
click at [126, 97] on div "Asistentes" at bounding box center [136, 97] width 36 height 12
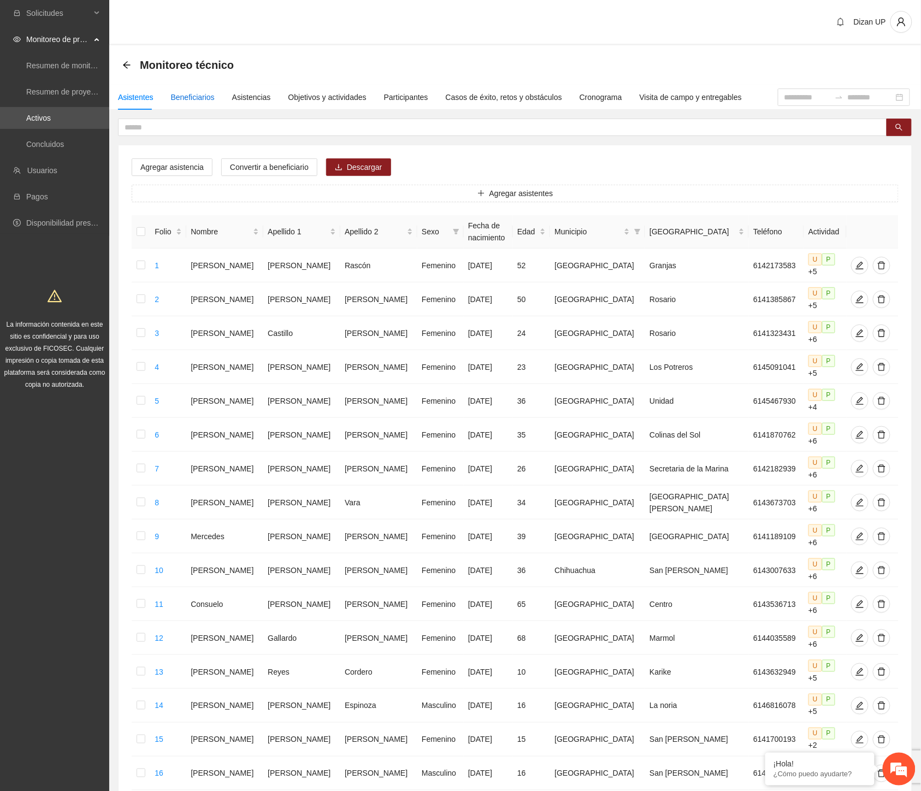
click at [197, 93] on div "Beneficiarios" at bounding box center [193, 97] width 44 height 12
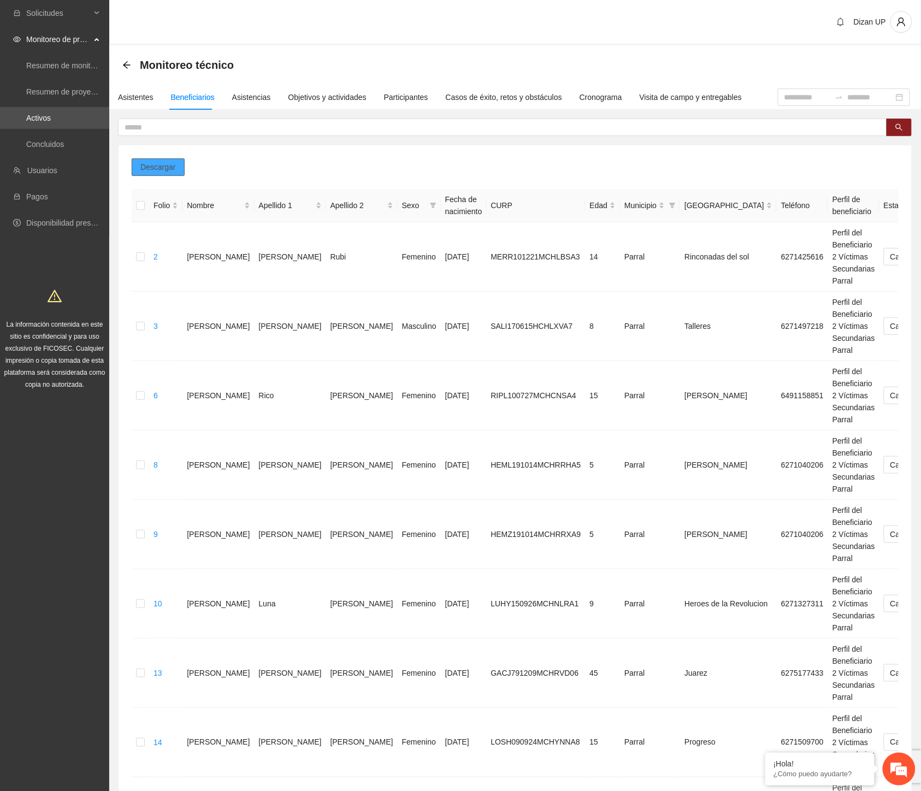
click at [172, 164] on span "Descargar" at bounding box center [158, 167] width 36 height 12
click at [51, 116] on link "Activos" at bounding box center [38, 118] width 25 height 9
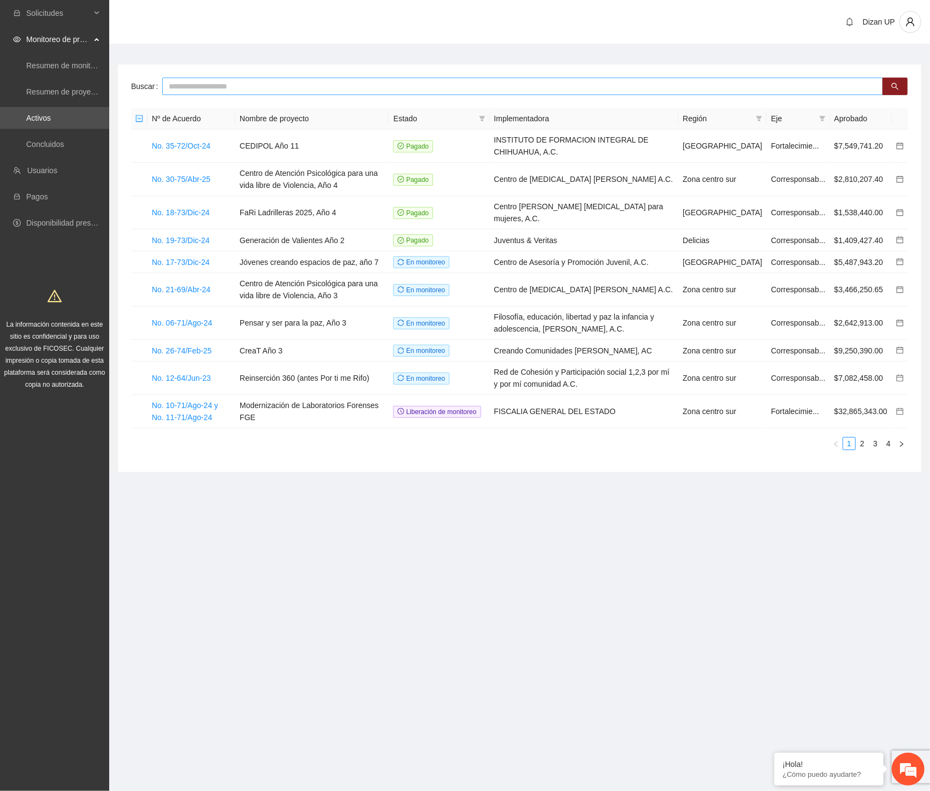
click at [197, 85] on input "text" at bounding box center [522, 86] width 721 height 17
type input "**"
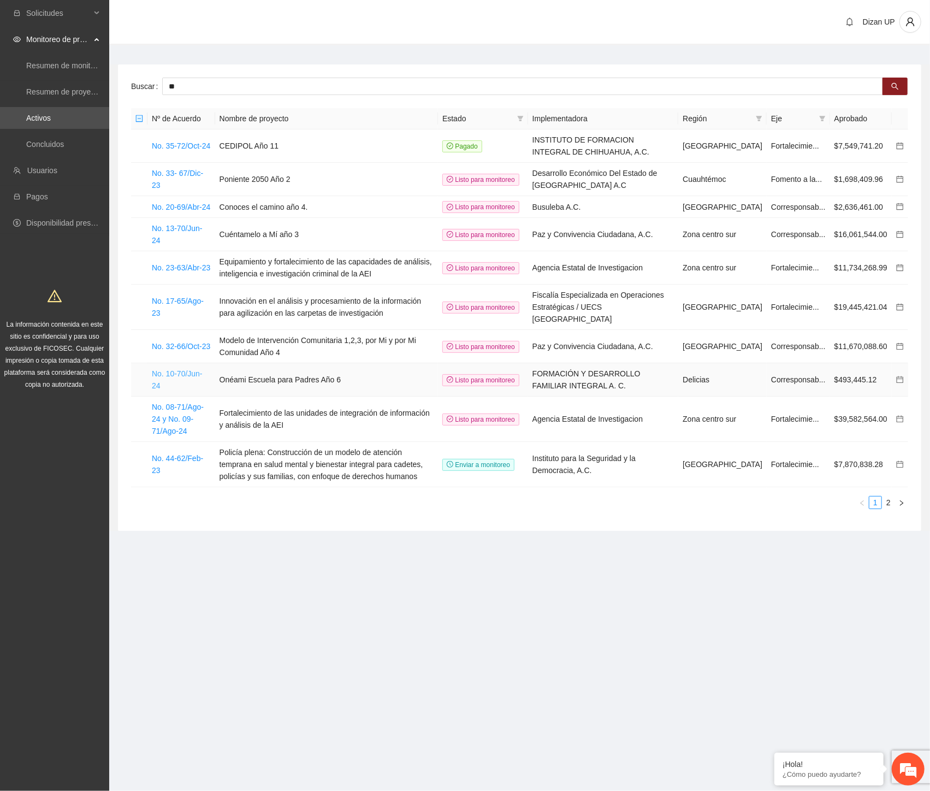
click at [187, 369] on link "No. 10-70/Jun-24" at bounding box center [177, 379] width 51 height 21
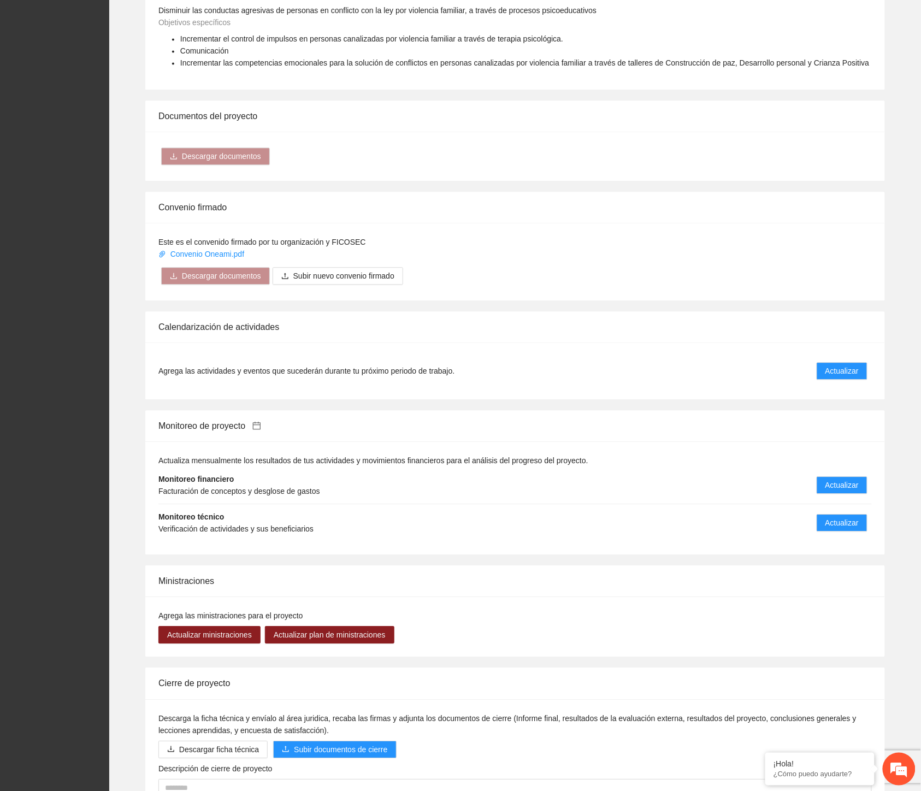
scroll to position [874, 0]
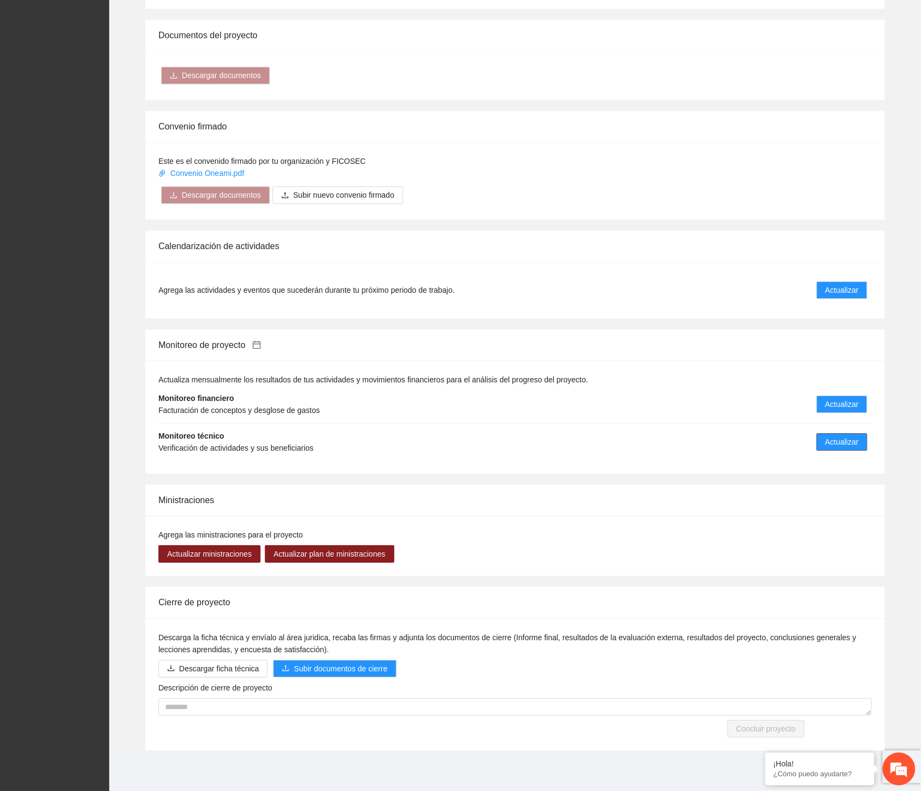
click at [849, 445] on span "Actualizar" at bounding box center [841, 442] width 33 height 12
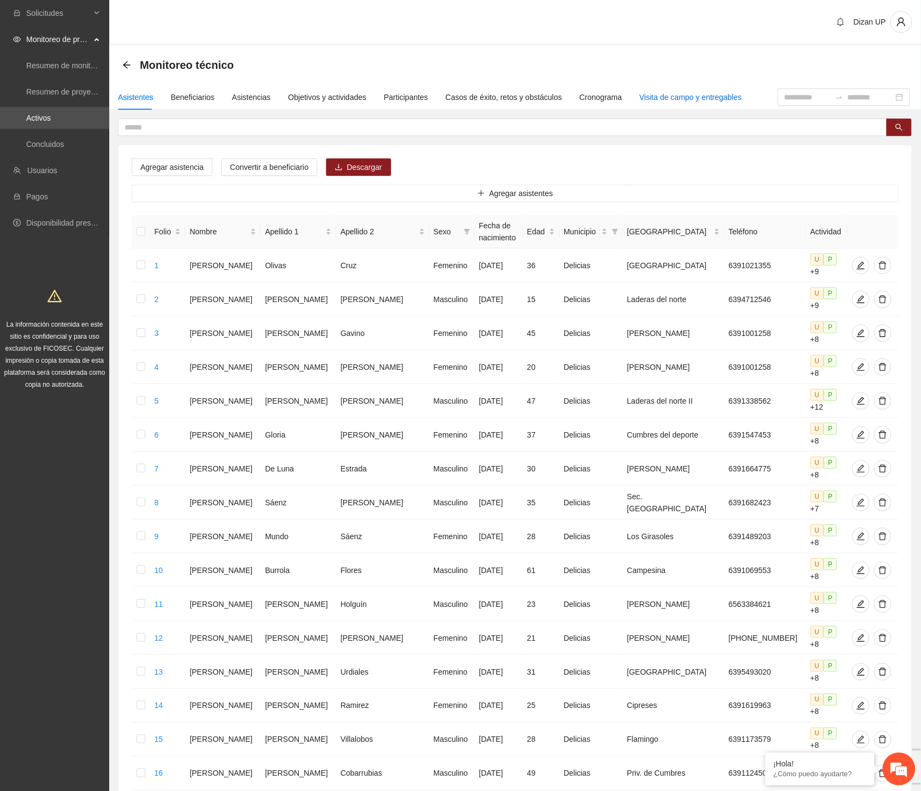
click at [657, 98] on div "Visita de campo y entregables" at bounding box center [691, 97] width 102 height 12
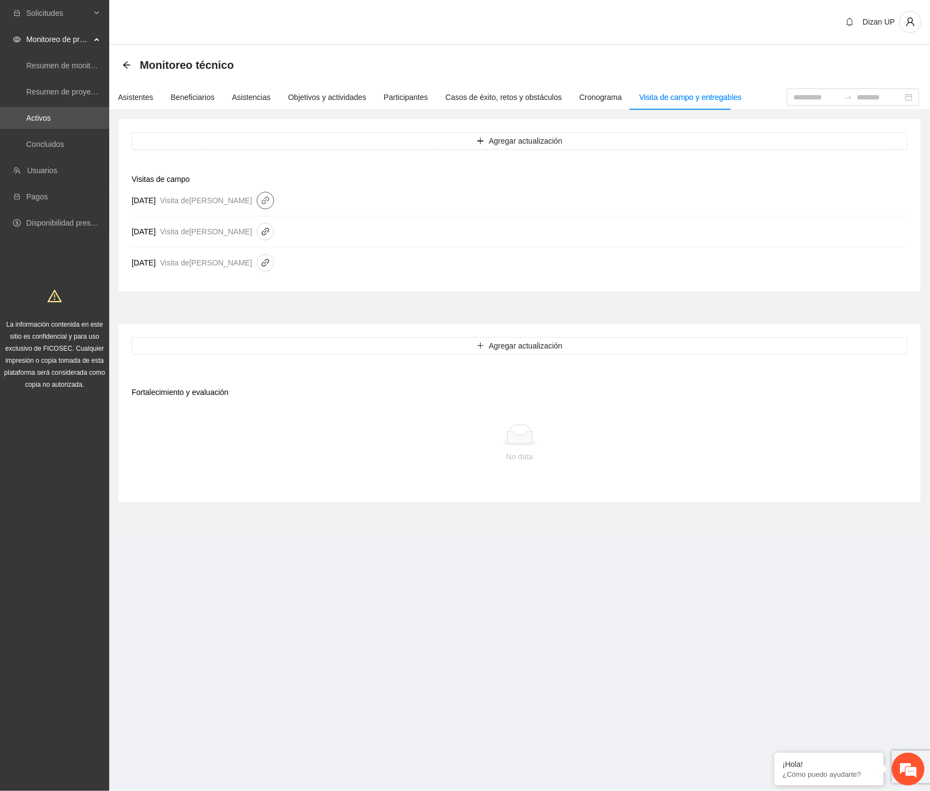
click at [272, 198] on span "link" at bounding box center [265, 200] width 16 height 9
click at [332, 200] on link "F-87-30-07-25-Dizan.pdf" at bounding box center [377, 201] width 156 height 12
drag, startPoint x: 618, startPoint y: 211, endPoint x: 592, endPoint y: 205, distance: 26.2
click at [610, 209] on li "[DATE] Visita de [PERSON_NAME]" at bounding box center [520, 200] width 776 height 31
click at [51, 118] on link "Activos" at bounding box center [38, 118] width 25 height 9
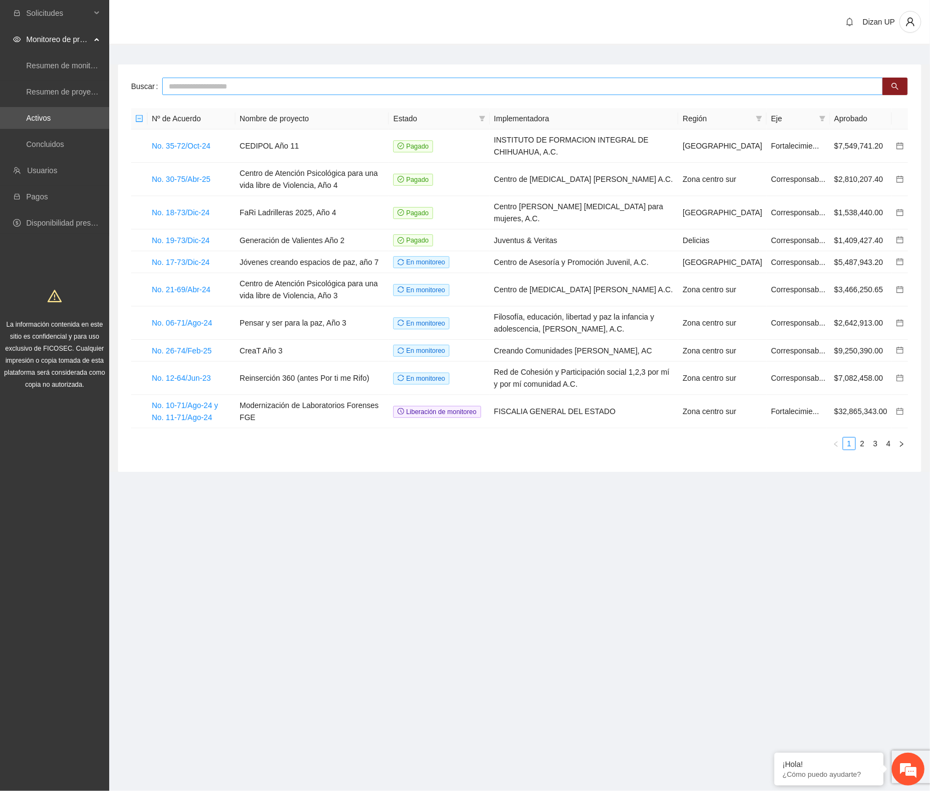
click at [183, 88] on input "text" at bounding box center [522, 86] width 721 height 17
type input "***"
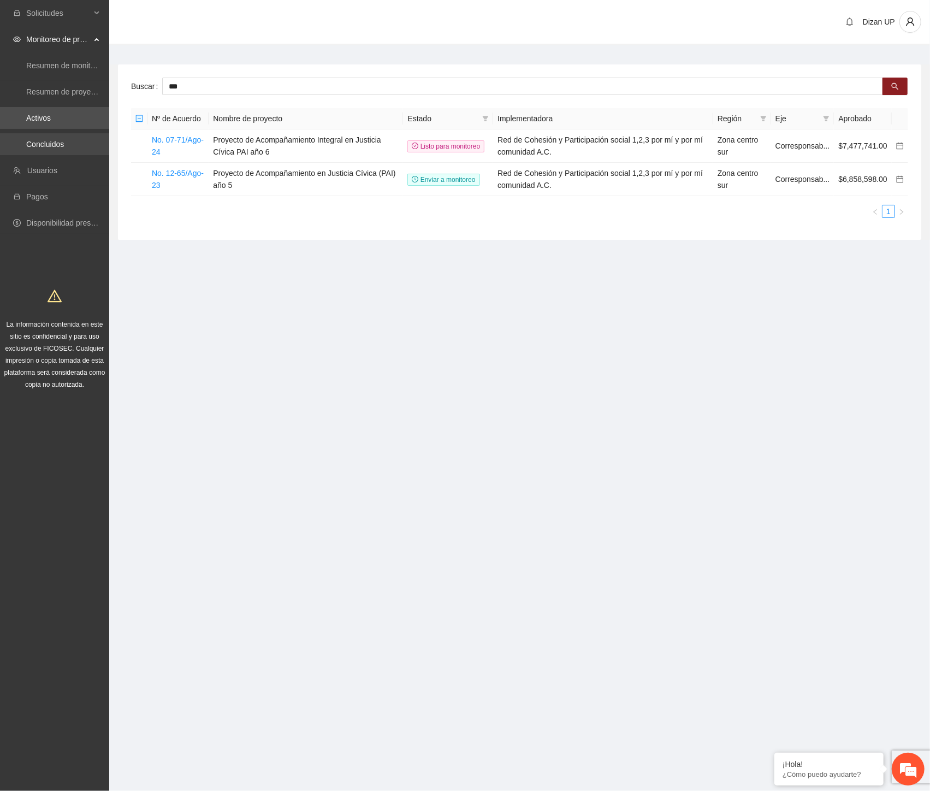
click at [42, 140] on link "Concluidos" at bounding box center [45, 144] width 38 height 9
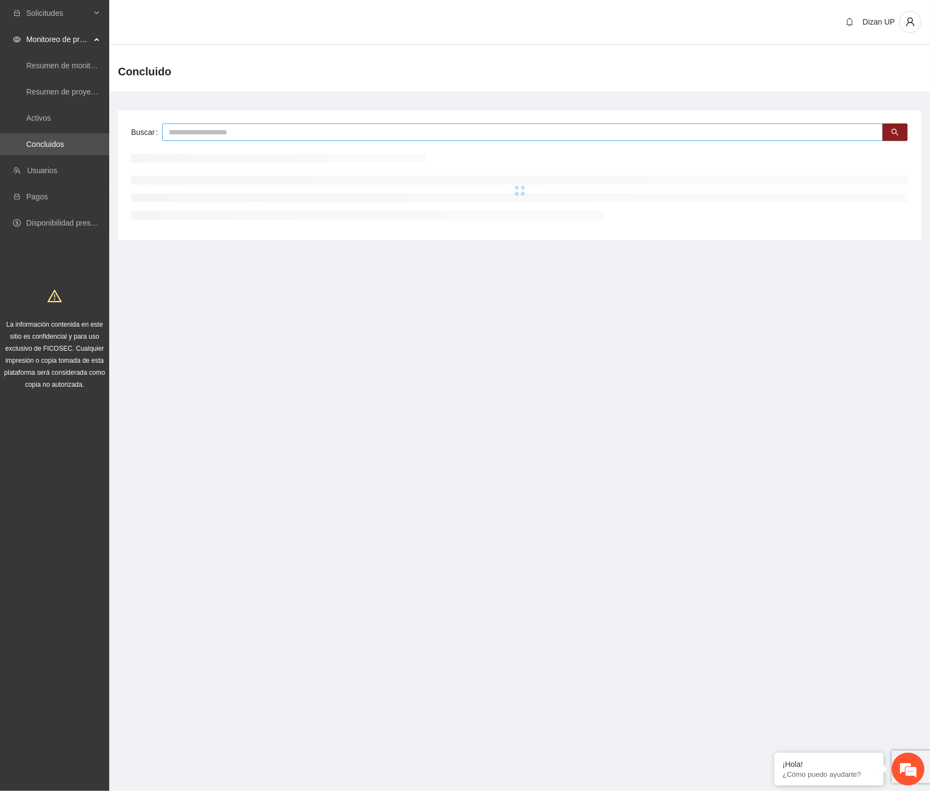
click at [220, 132] on input "text" at bounding box center [522, 131] width 721 height 17
type input "***"
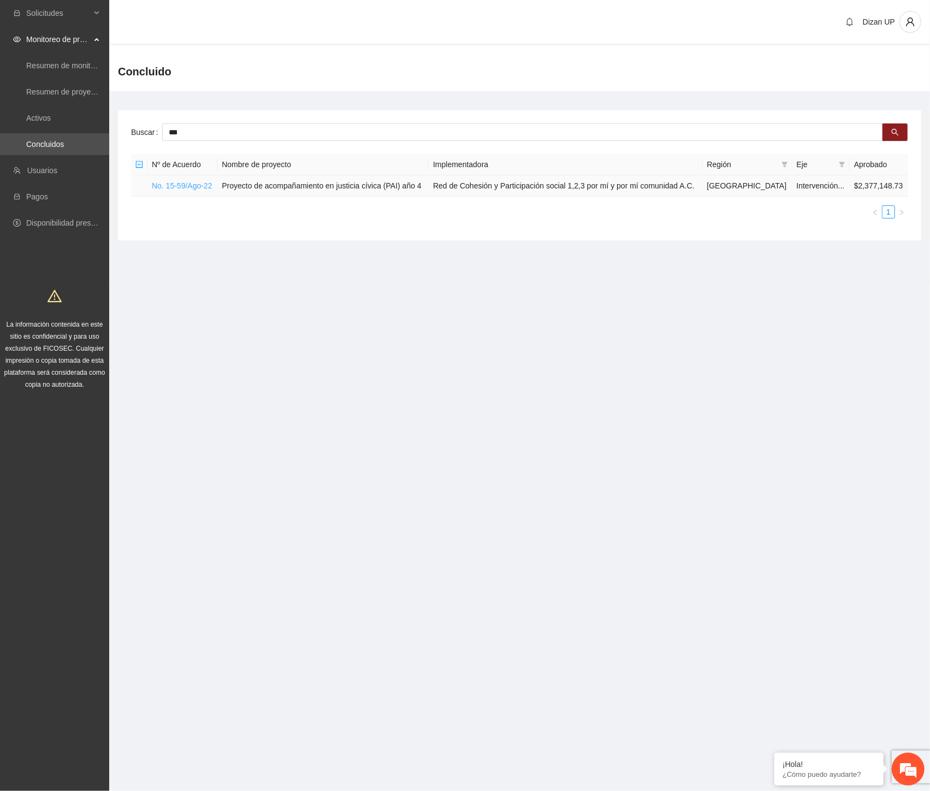
click at [193, 187] on link "No. 15-59/Ago-22" at bounding box center [182, 185] width 61 height 9
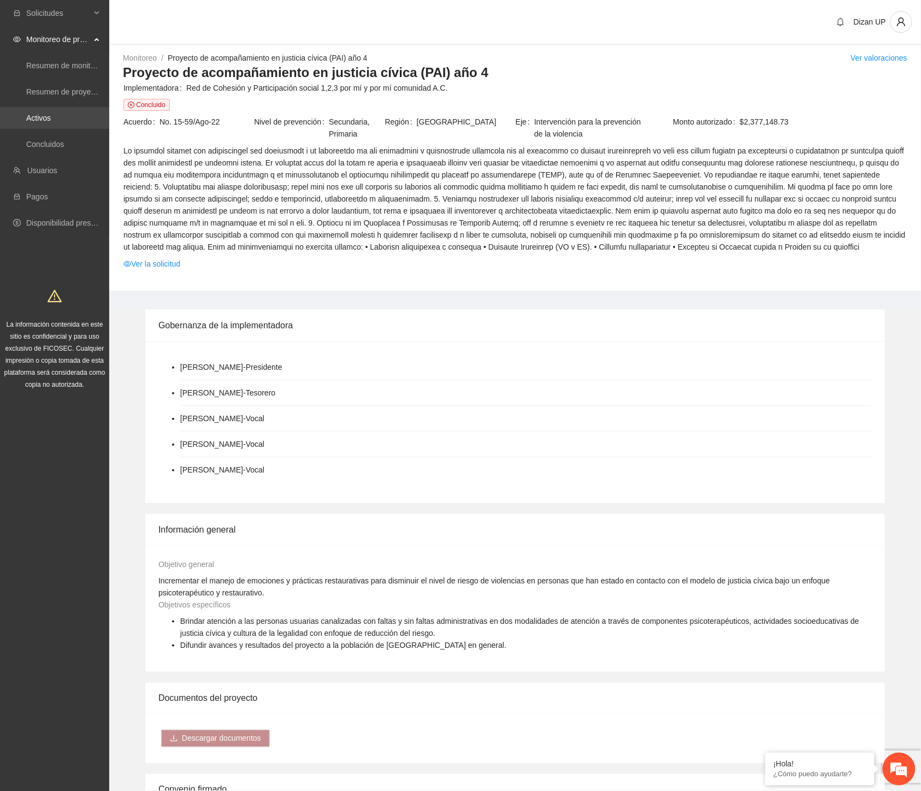
click at [37, 119] on link "Activos" at bounding box center [38, 118] width 25 height 9
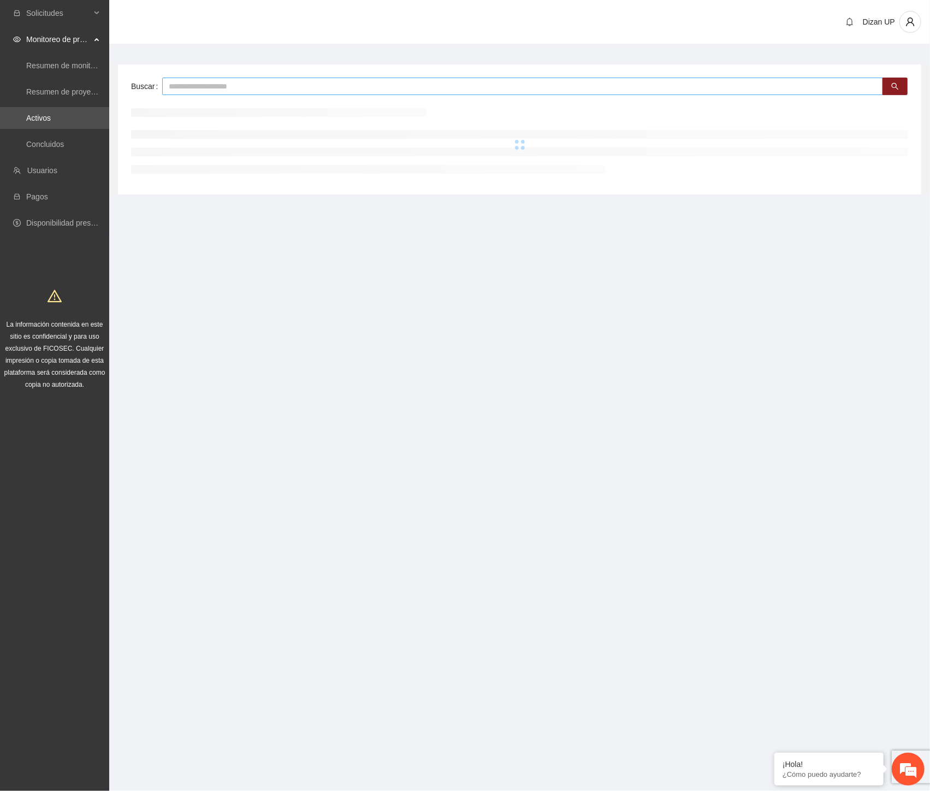
click at [237, 85] on input "text" at bounding box center [522, 86] width 721 height 17
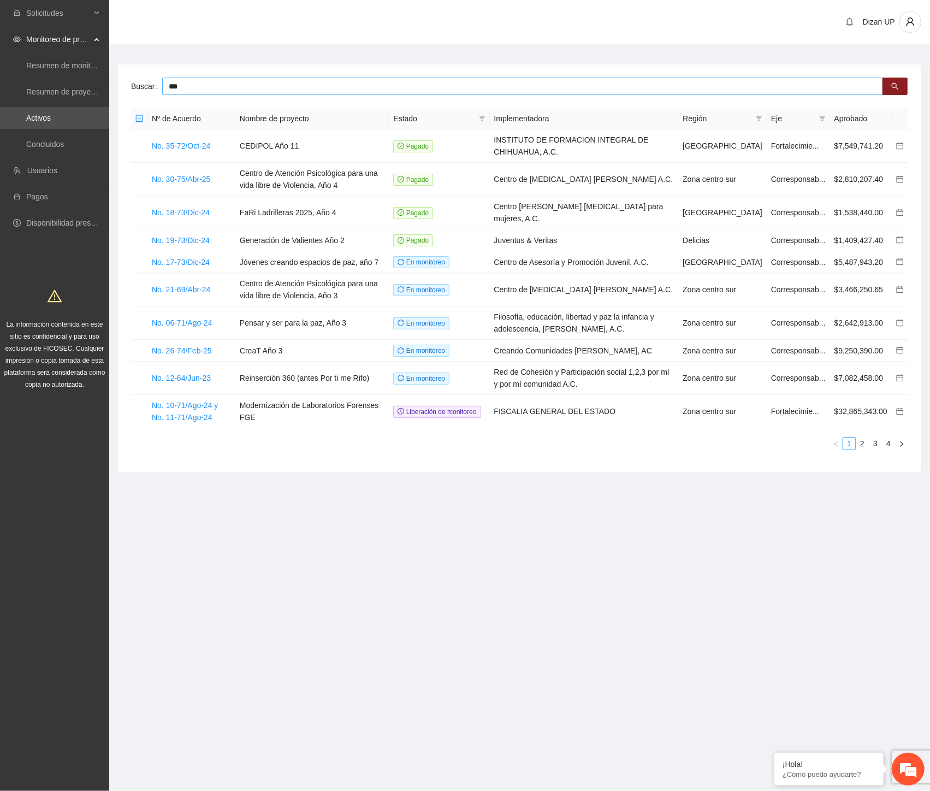
type input "***"
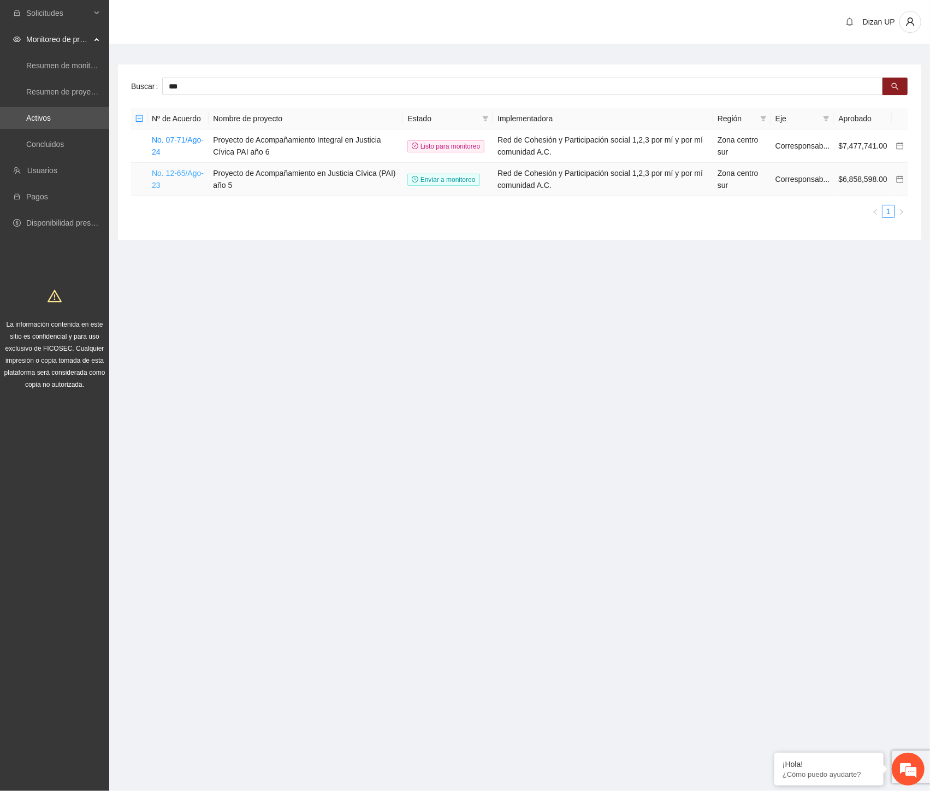
click at [171, 174] on link "No. 12-65/Ago-23" at bounding box center [178, 179] width 52 height 21
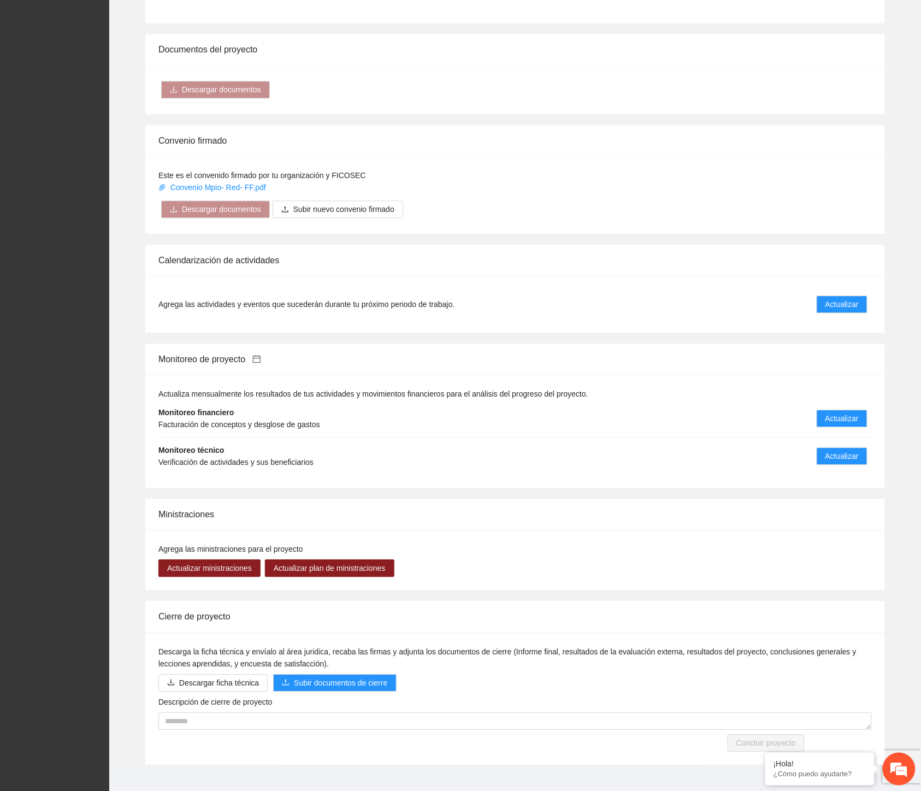
scroll to position [795, 0]
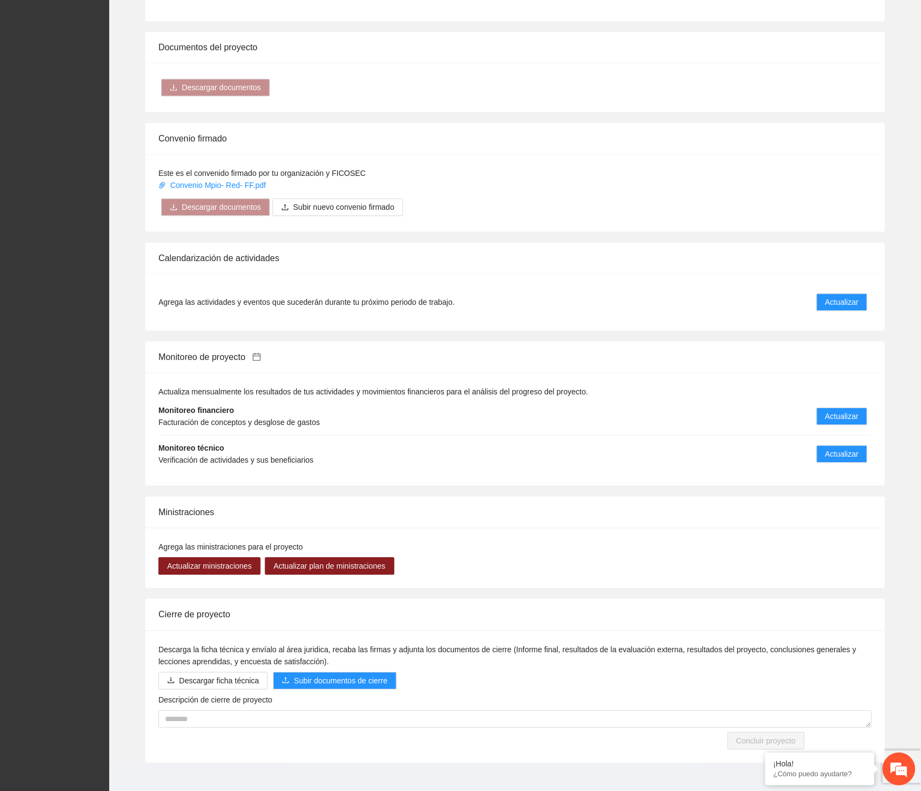
click at [469, 398] on li "Monitoreo financiero Facturación de conceptos y desglose de gastos Actualizar" at bounding box center [514, 417] width 713 height 38
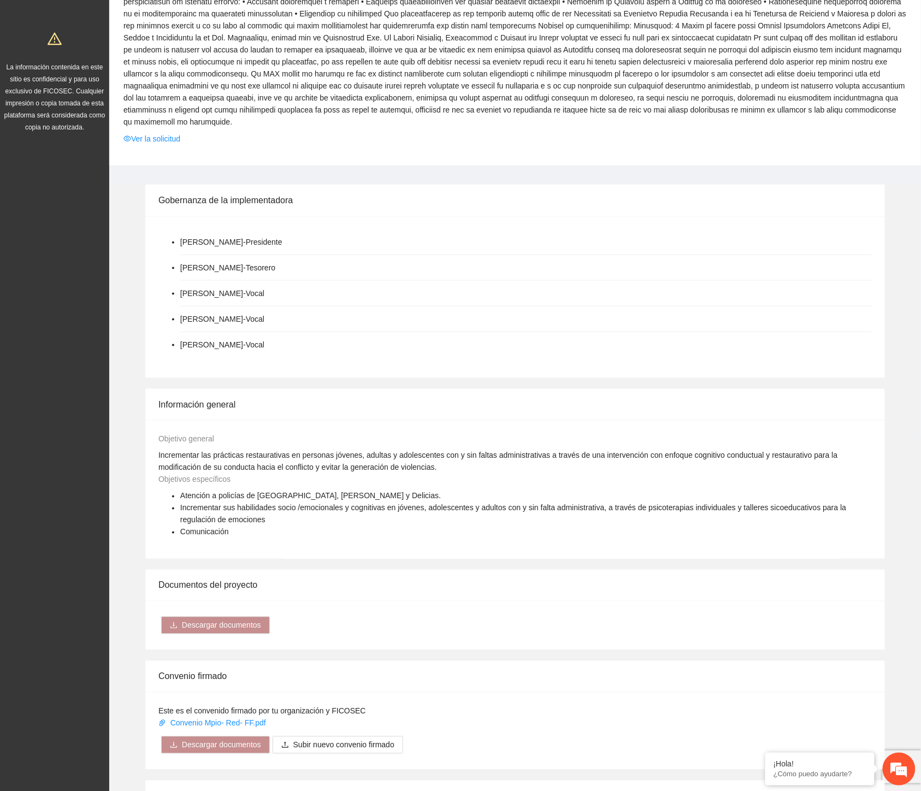
scroll to position [128, 0]
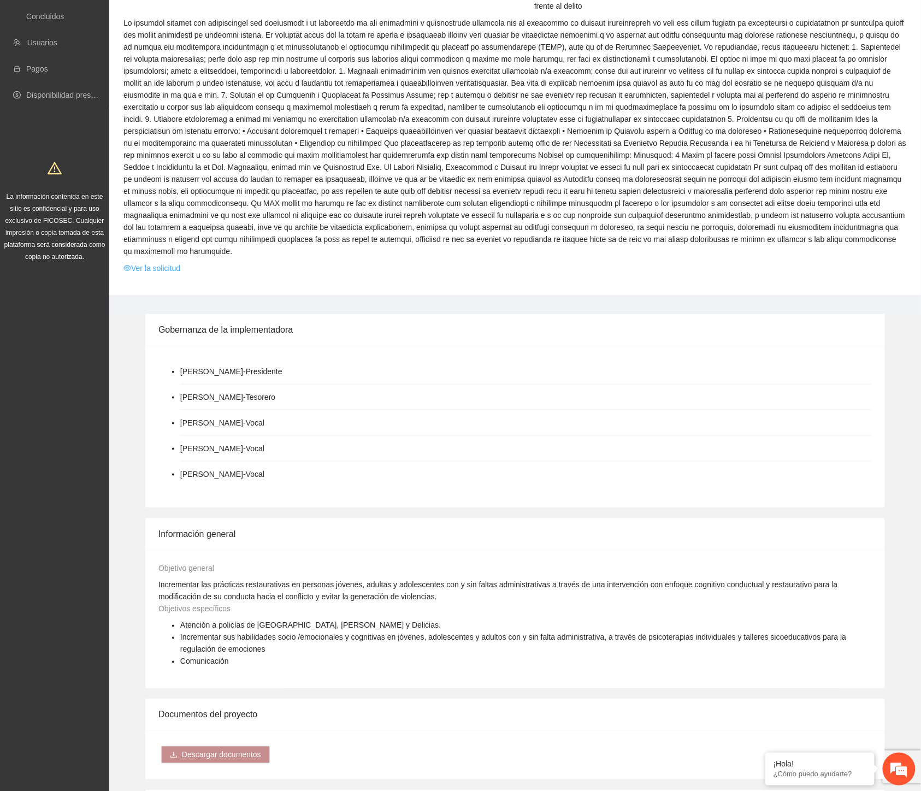
click at [159, 262] on link "Ver la solicitud" at bounding box center [151, 268] width 57 height 12
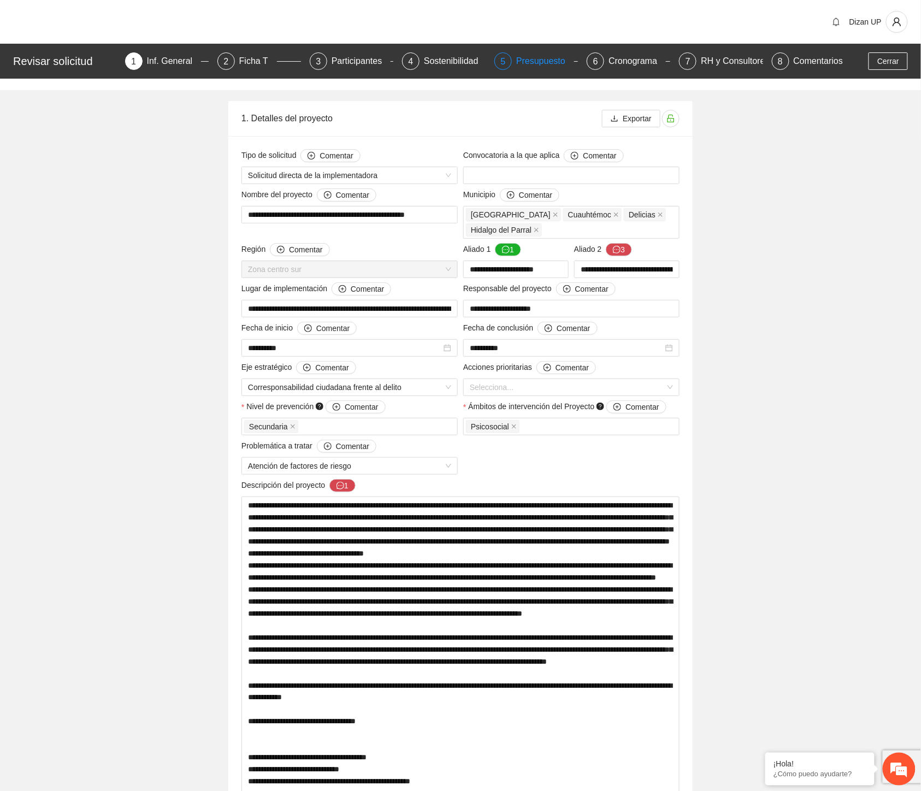
click at [536, 64] on div "Presupuesto" at bounding box center [545, 60] width 58 height 17
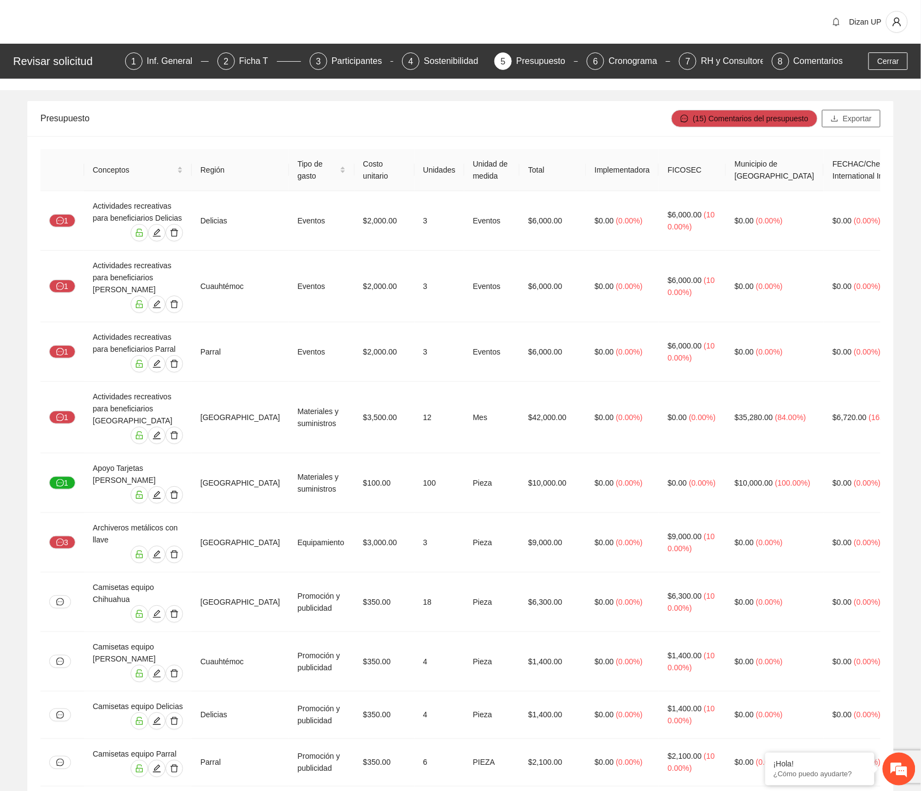
click at [856, 115] on span "Exportar" at bounding box center [857, 119] width 29 height 12
drag, startPoint x: 293, startPoint y: 120, endPoint x: 342, endPoint y: 112, distance: 49.8
click at [293, 120] on div "Presupuesto" at bounding box center [355, 118] width 631 height 31
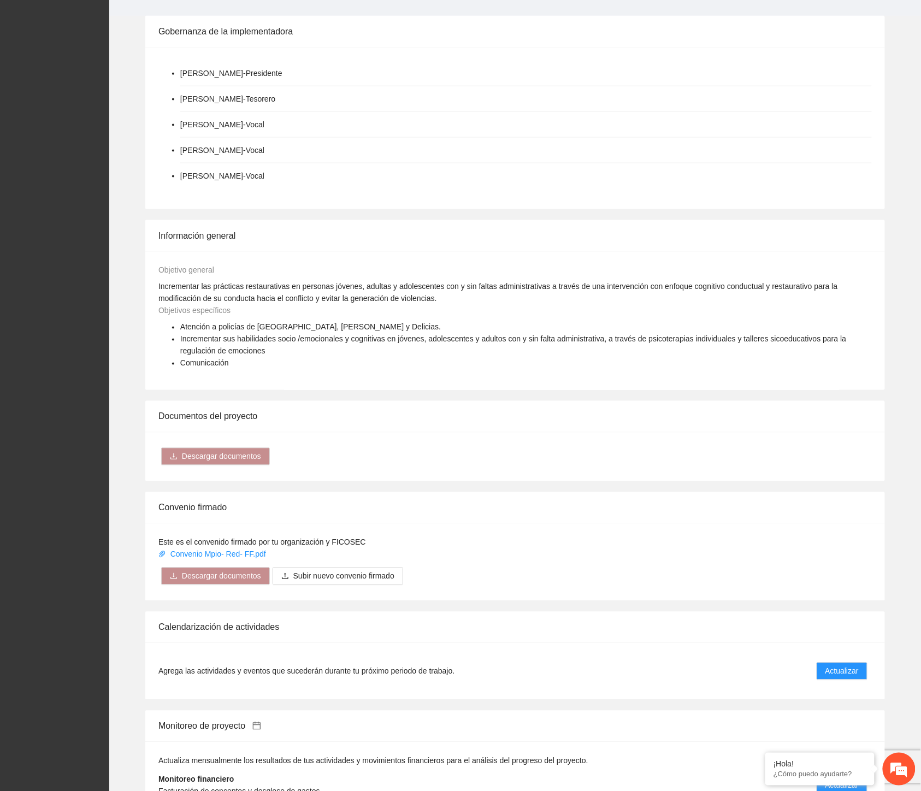
scroll to position [668, 0]
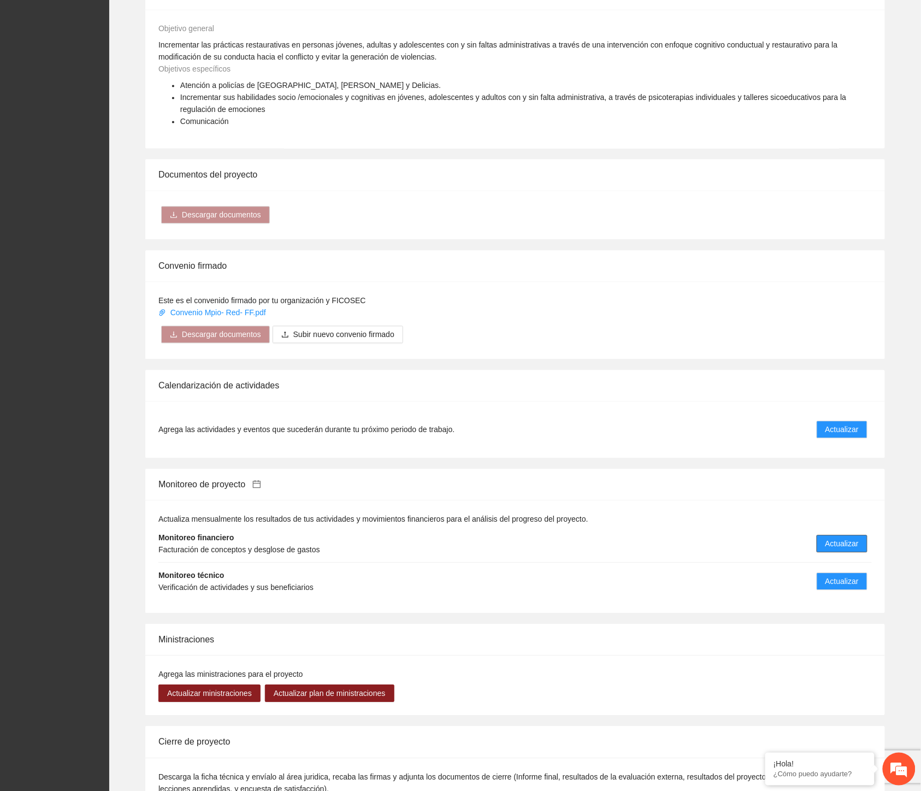
click at [836, 538] on span "Actualizar" at bounding box center [841, 544] width 33 height 12
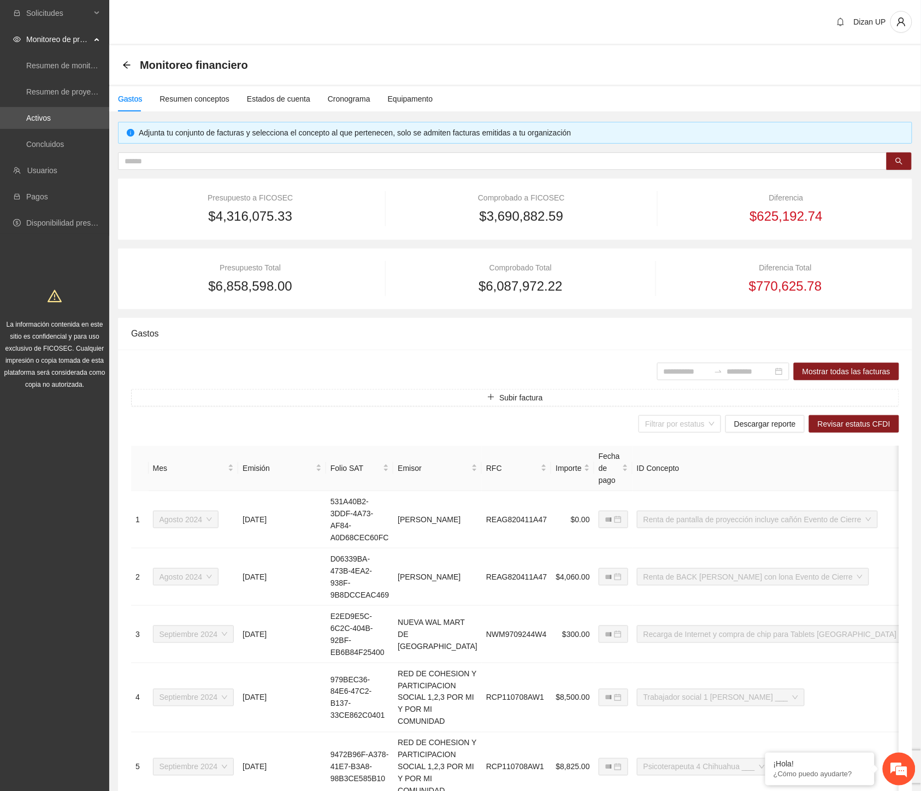
drag, startPoint x: 394, startPoint y: 251, endPoint x: 383, endPoint y: 238, distance: 17.5
click at [394, 251] on div "Presupuesto Total $6,858,598.00 Comprobado Total $6,087,972.22 Diferencia Total…" at bounding box center [515, 279] width 794 height 61
click at [400, 96] on div "Equipamento" at bounding box center [410, 99] width 45 height 12
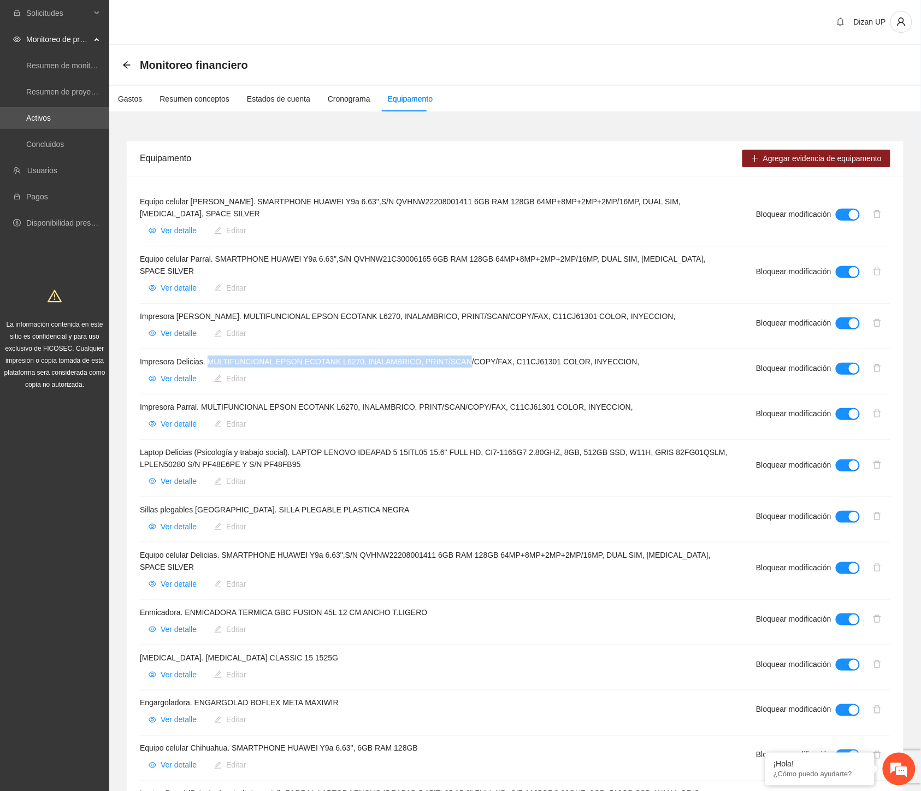
drag, startPoint x: 209, startPoint y: 362, endPoint x: 463, endPoint y: 359, distance: 254.0
click at [463, 359] on h4 "Impresora Delicias. MULTIFUNCIONAL EPSON ECOTANK L6270, INALAMBRICO, PRINT/SCAN…" at bounding box center [435, 362] width 590 height 12
click at [176, 377] on span "Ver detalle" at bounding box center [179, 379] width 36 height 12
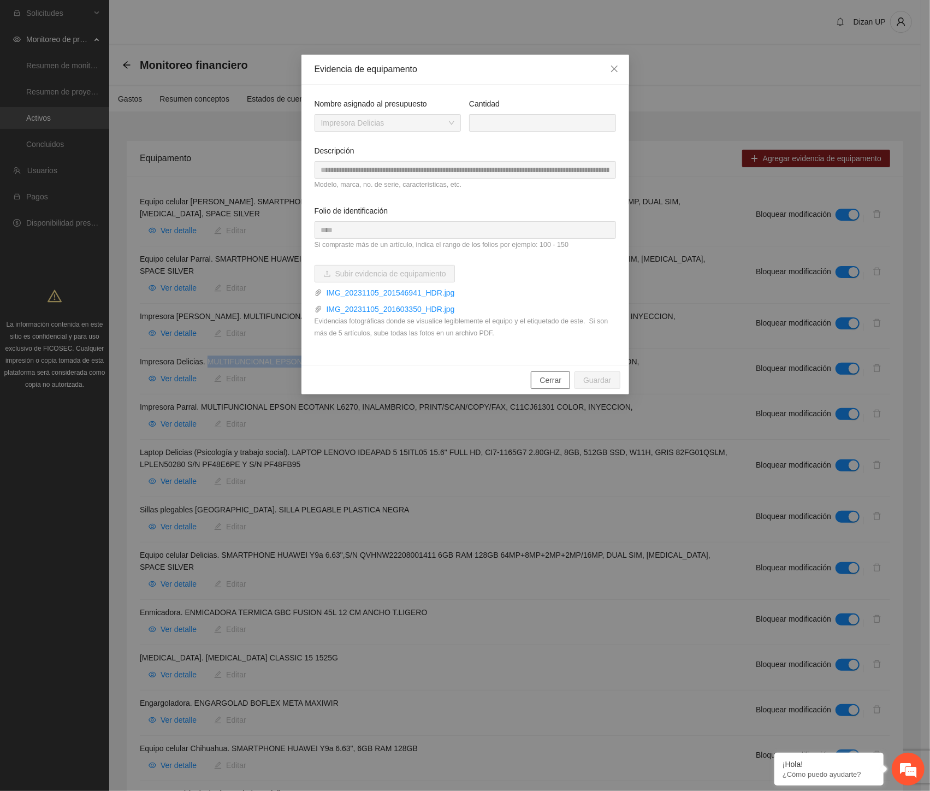
click at [547, 379] on span "Cerrar" at bounding box center [551, 380] width 22 height 12
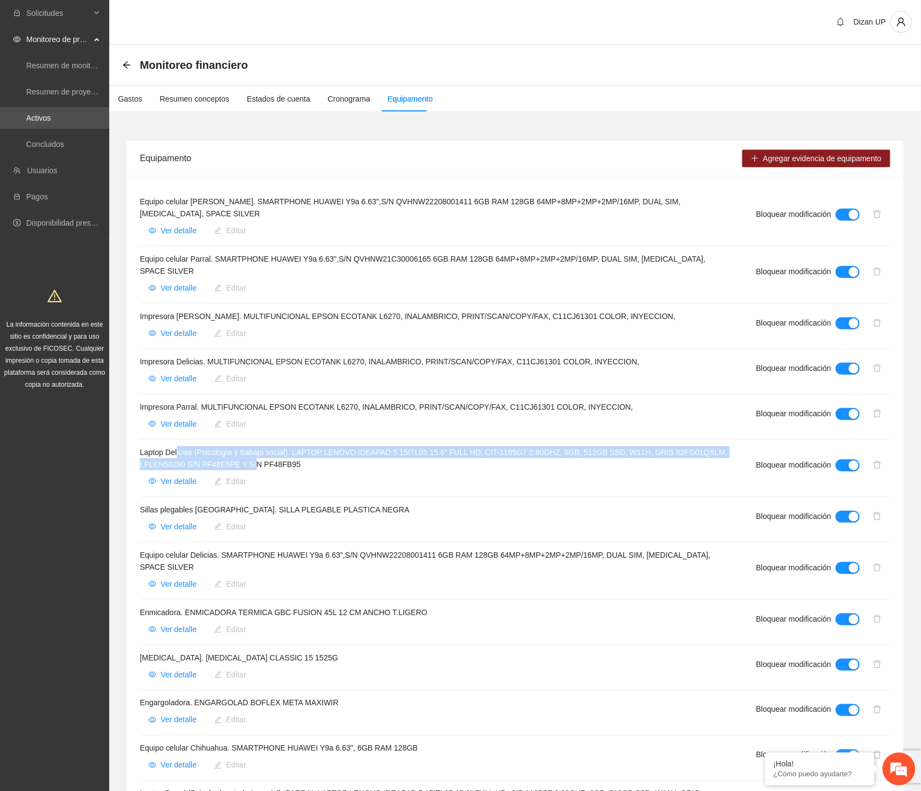
drag, startPoint x: 180, startPoint y: 455, endPoint x: 265, endPoint y: 463, distance: 85.6
click at [264, 463] on h4 "Laptop Delicias (Psicología y trabajo social). LAPTOP LENOVO IDEAPAD 5 15ITL05 …" at bounding box center [435, 458] width 590 height 24
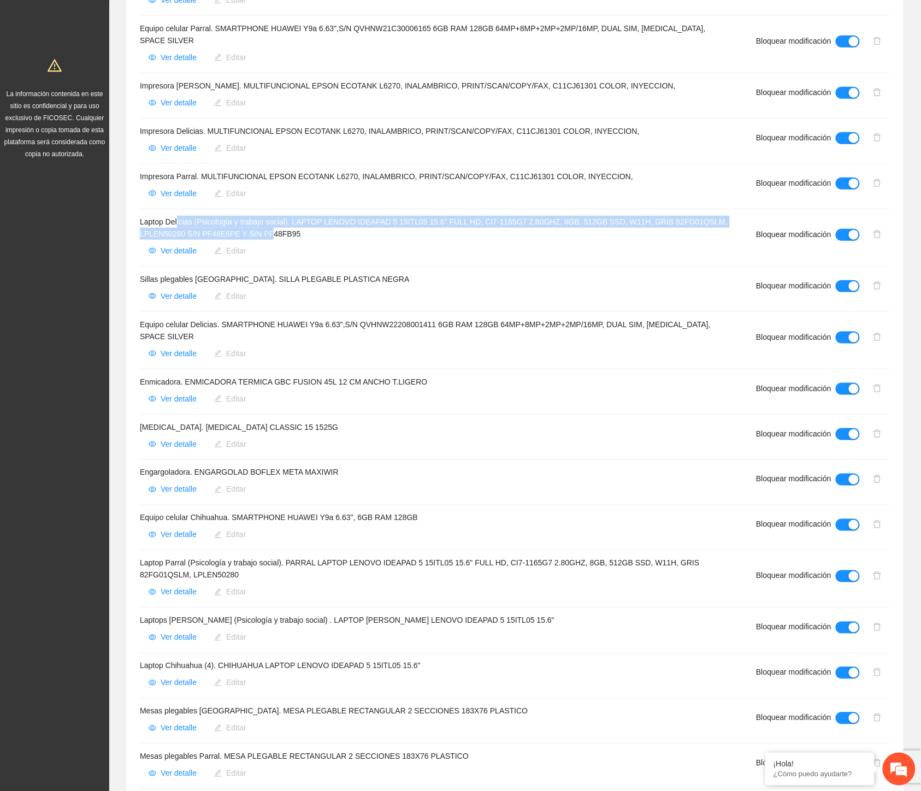
scroll to position [243, 0]
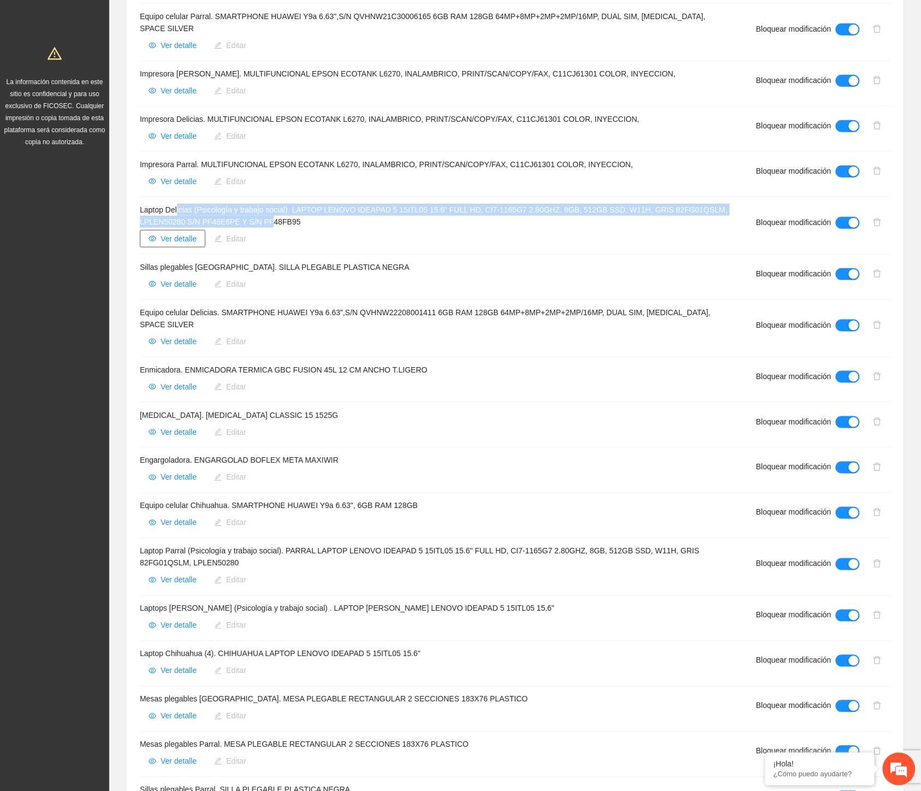
click at [161, 239] on span "Ver detalle" at bounding box center [179, 239] width 36 height 12
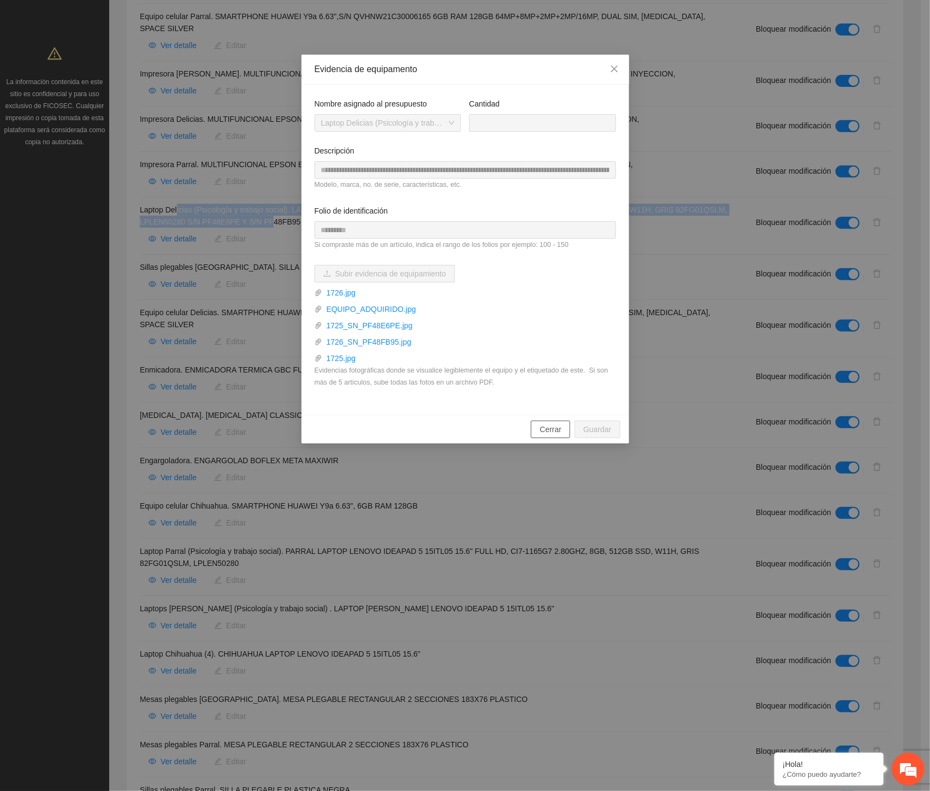
click at [553, 426] on span "Cerrar" at bounding box center [551, 429] width 22 height 12
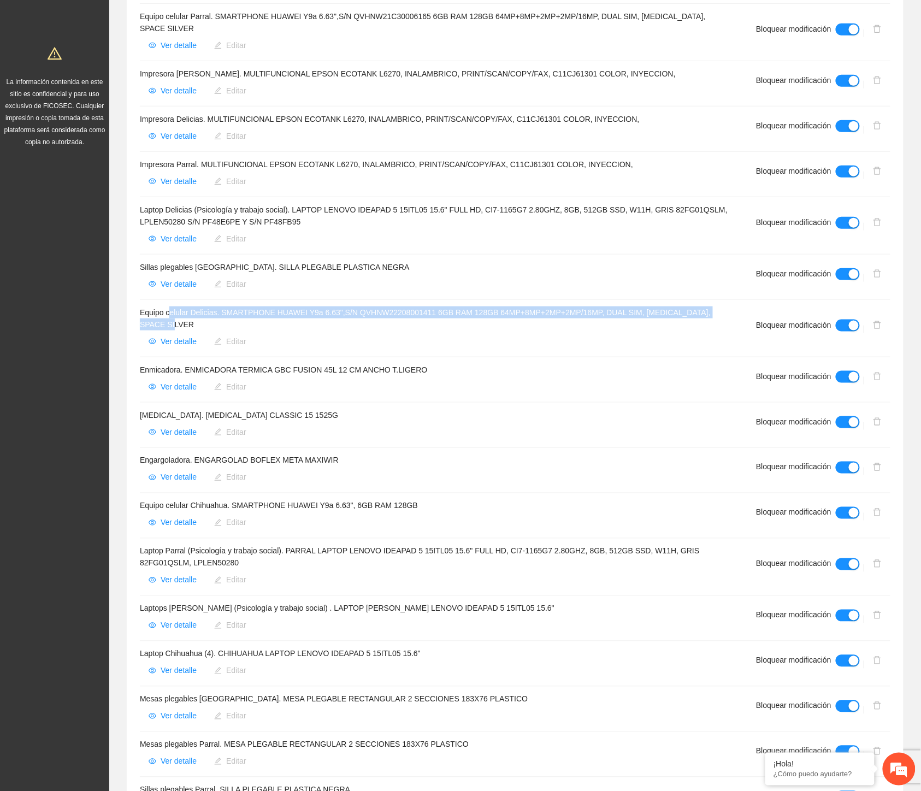
drag, startPoint x: 168, startPoint y: 310, endPoint x: 296, endPoint y: 318, distance: 127.6
click at [296, 318] on h4 "Equipo celular Delicias. SMARTPHONE HUAWEI Y9a 6.63",S/N QVHNW22208001411 6GB R…" at bounding box center [435, 318] width 590 height 24
click at [176, 339] on span "Ver detalle" at bounding box center [179, 341] width 36 height 12
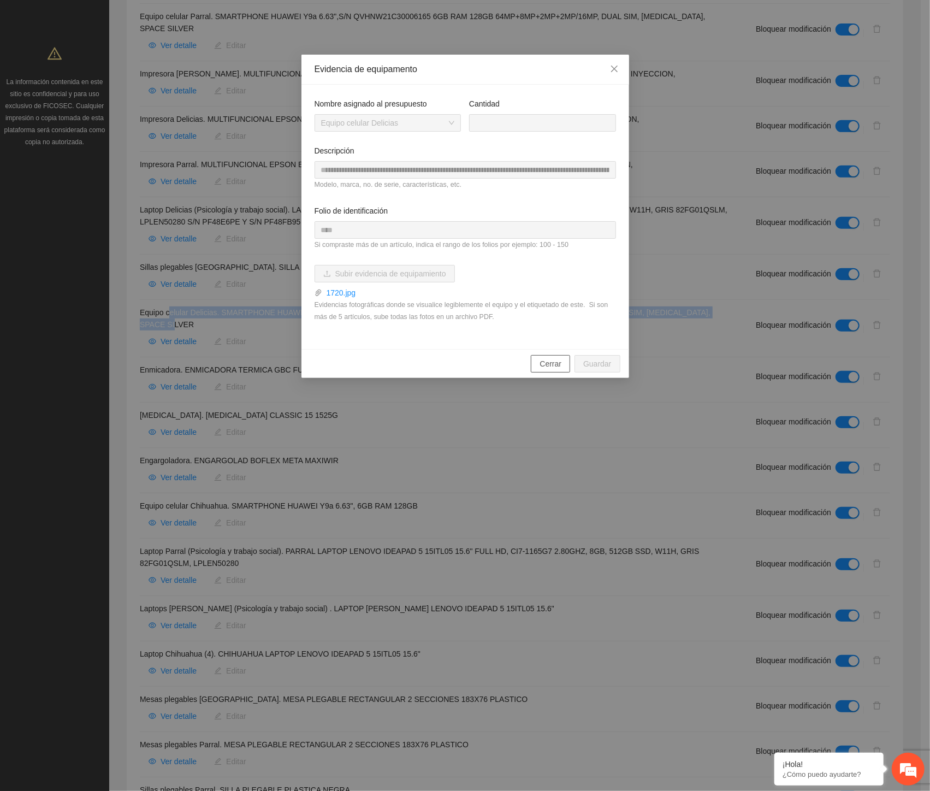
drag, startPoint x: 545, startPoint y: 363, endPoint x: 586, endPoint y: 357, distance: 41.9
click at [545, 363] on span "Cerrar" at bounding box center [551, 364] width 22 height 12
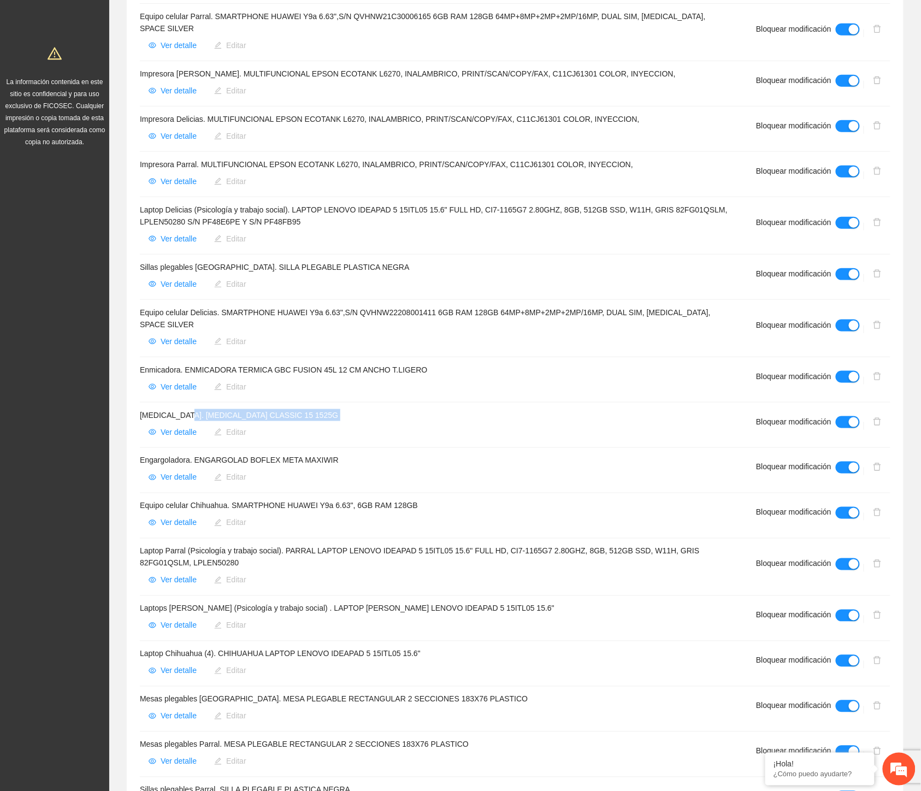
click at [232, 421] on div "[MEDICAL_DATA]. [MEDICAL_DATA] CLASSIC 15 1525G Ver detalle Editar" at bounding box center [435, 425] width 590 height 32
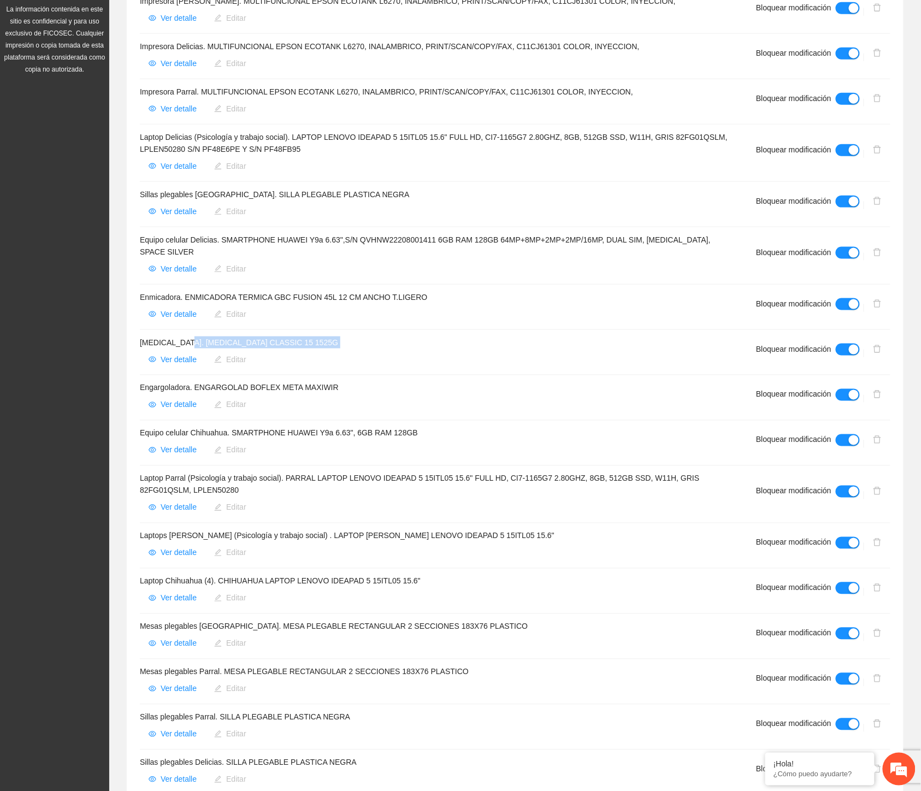
scroll to position [424, 0]
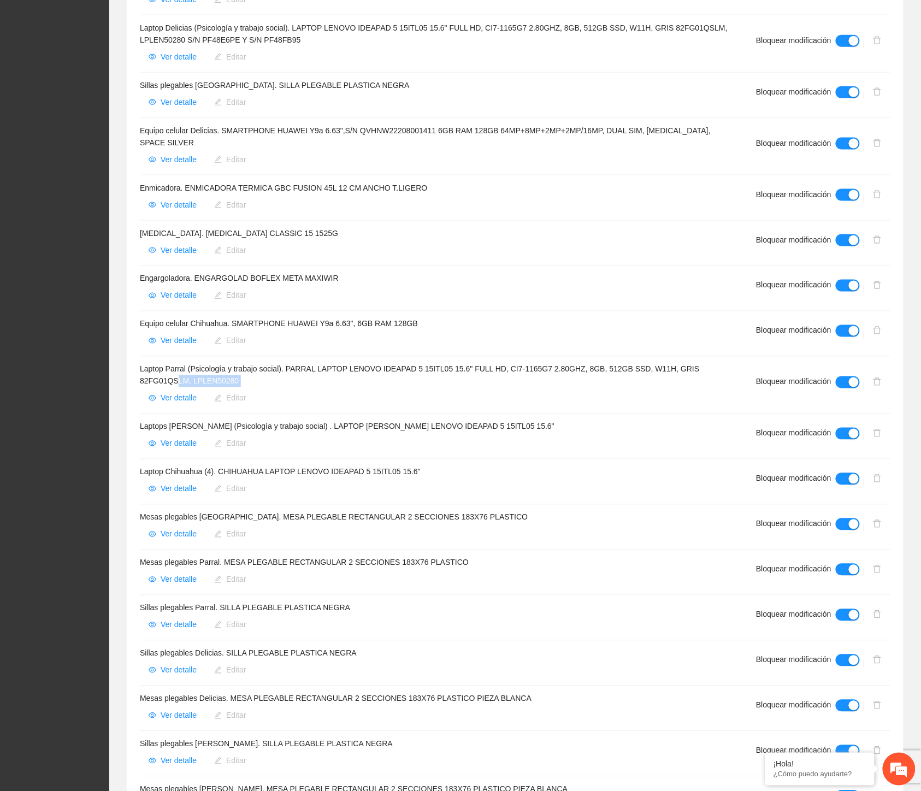
drag, startPoint x: 176, startPoint y: 377, endPoint x: 263, endPoint y: 388, distance: 88.1
click at [263, 388] on div "Laptop Parral (Psicología y trabajo social). PARRAL LAPTOP LENOVO IDEAPAD 5 15I…" at bounding box center [435, 385] width 590 height 44
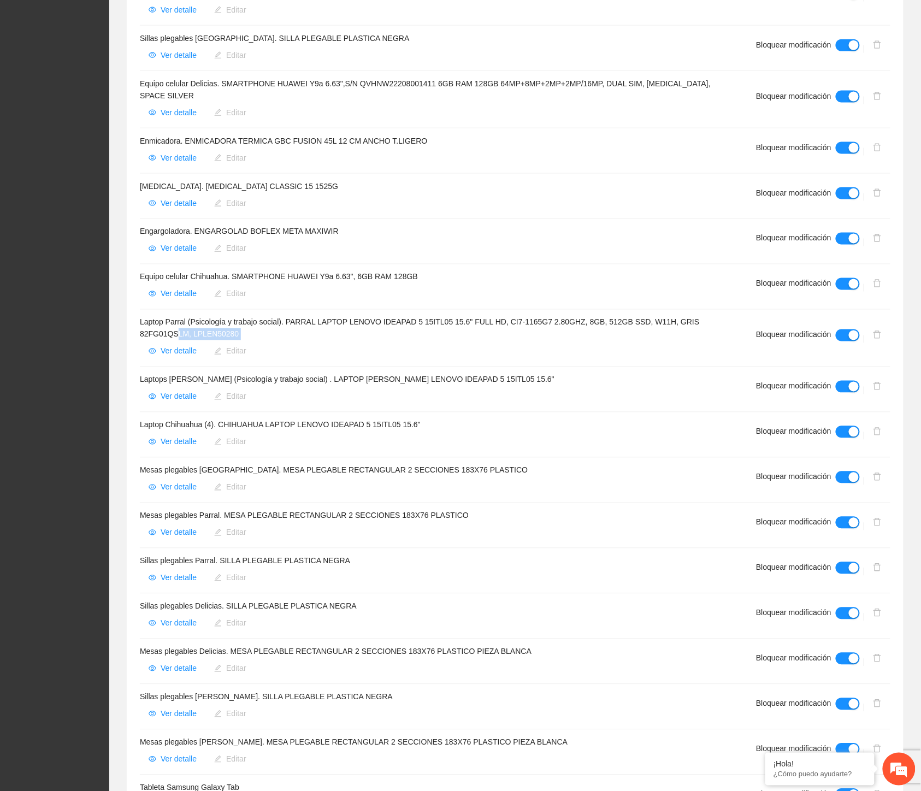
scroll to position [546, 0]
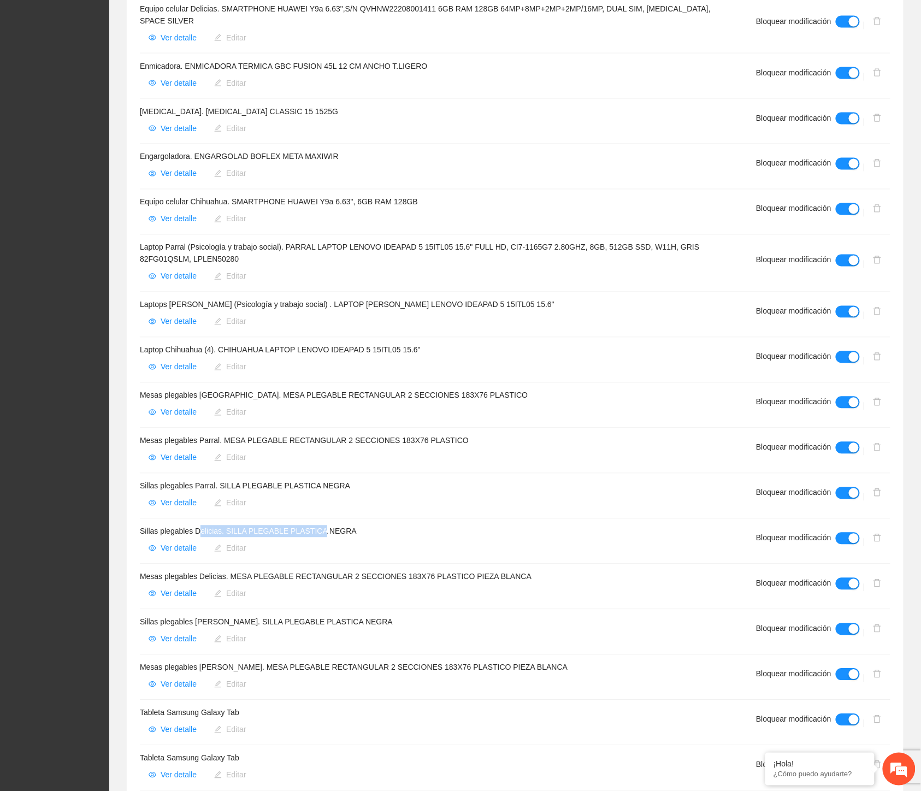
drag, startPoint x: 201, startPoint y: 532, endPoint x: 379, endPoint y: 520, distance: 178.5
click at [332, 532] on h4 "Sillas plegables Delicias. SILLA PLEGABLE PLASTICA NEGRA" at bounding box center [435, 532] width 590 height 12
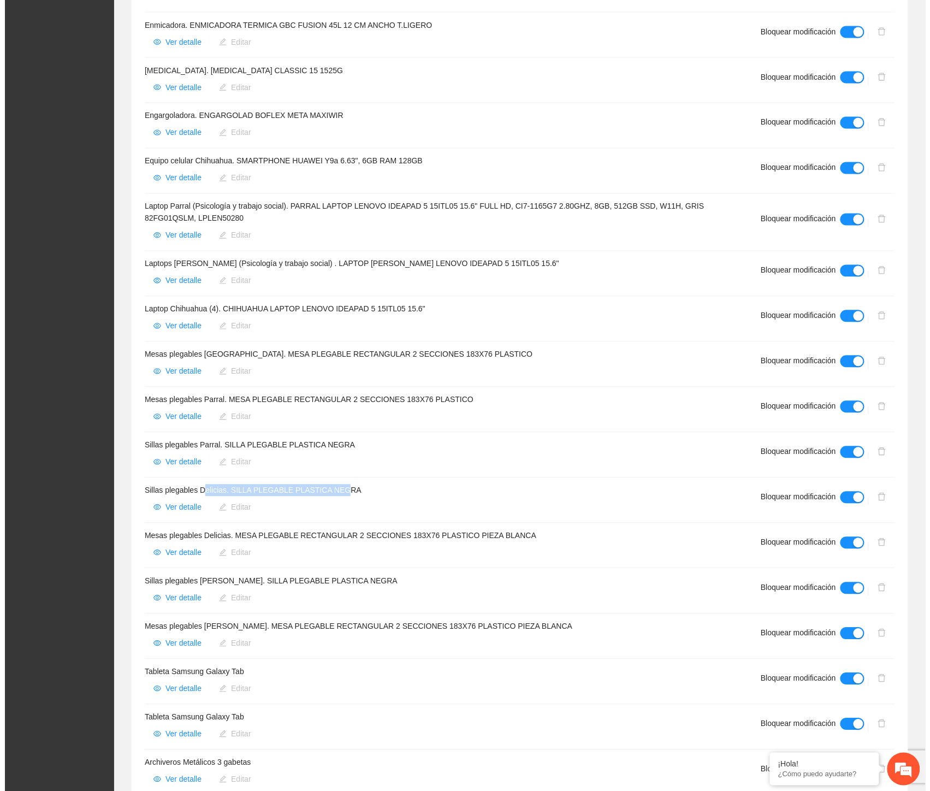
scroll to position [646, 0]
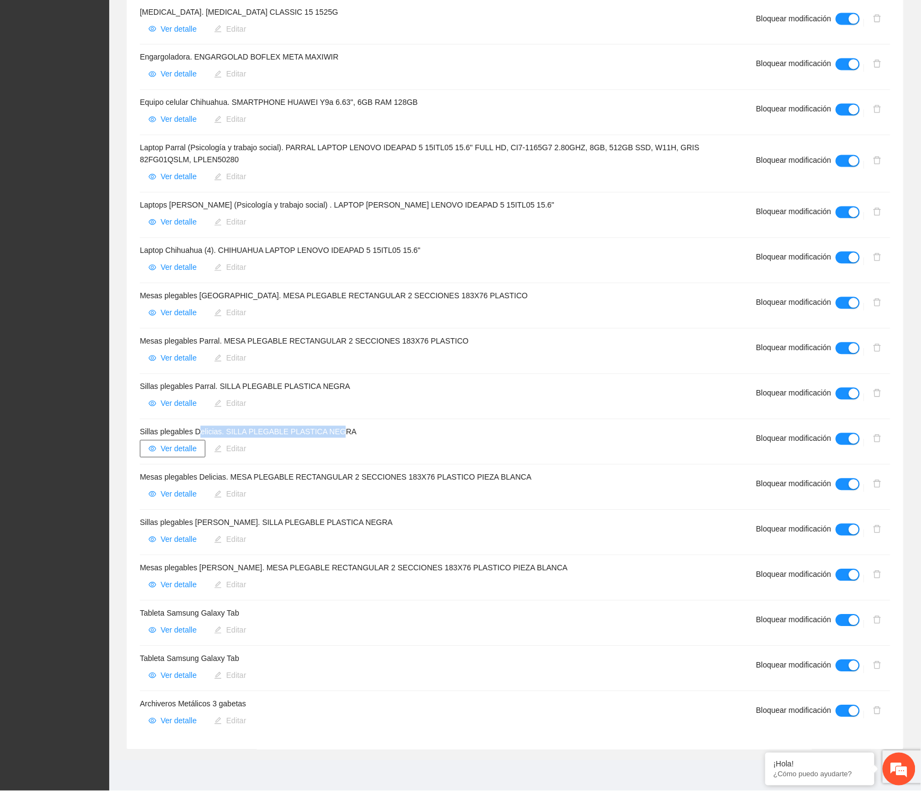
click at [171, 450] on span "Ver detalle" at bounding box center [179, 449] width 36 height 12
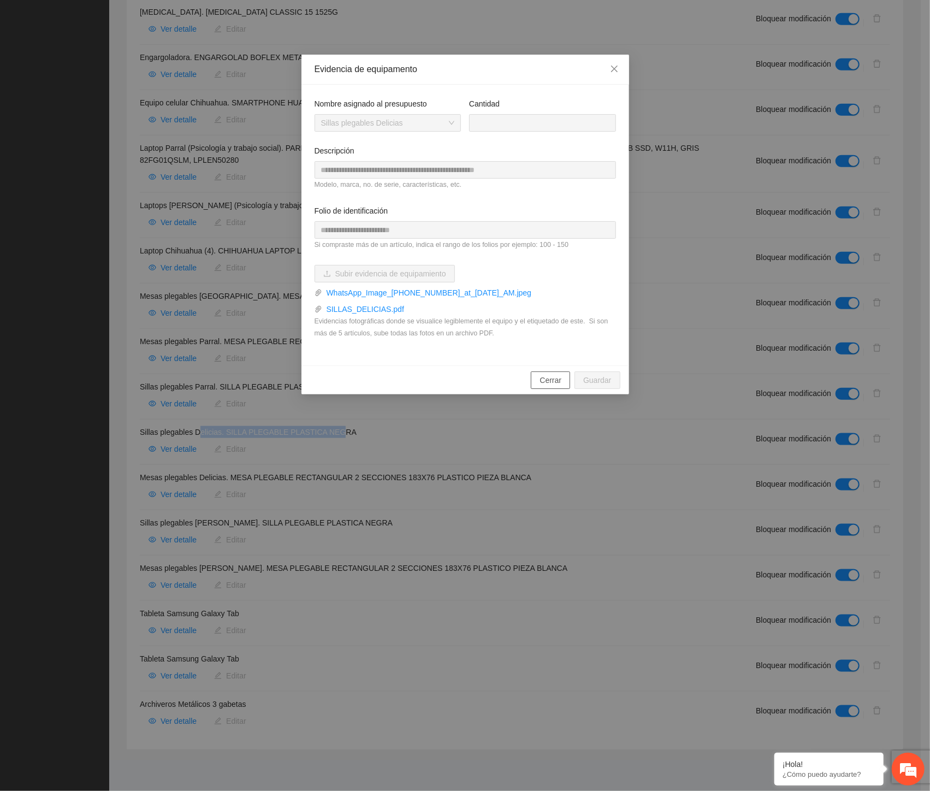
click at [558, 380] on span "Cerrar" at bounding box center [551, 380] width 22 height 12
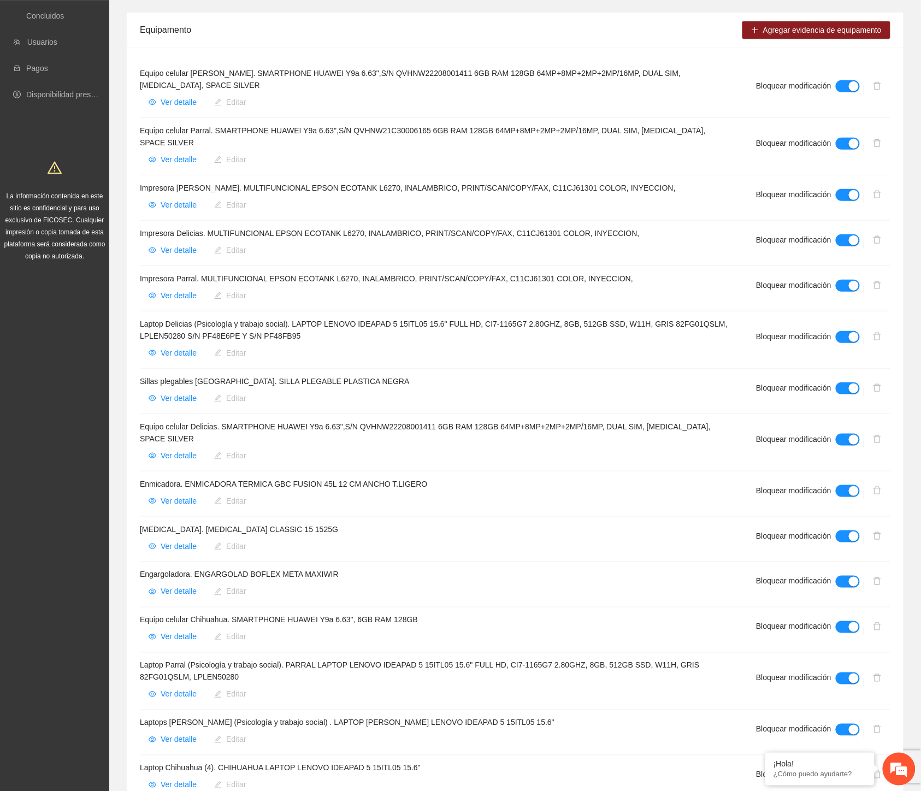
scroll to position [0, 0]
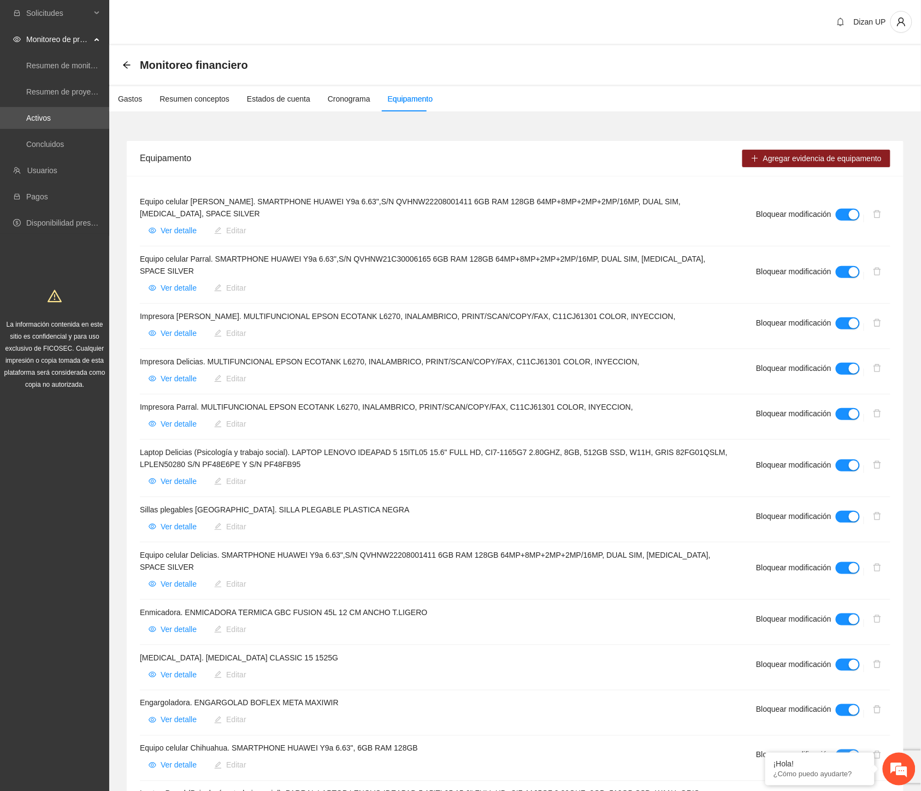
drag, startPoint x: 123, startPoint y: 63, endPoint x: 379, endPoint y: 166, distance: 275.3
click at [123, 63] on icon "arrow-left" at bounding box center [126, 65] width 9 height 9
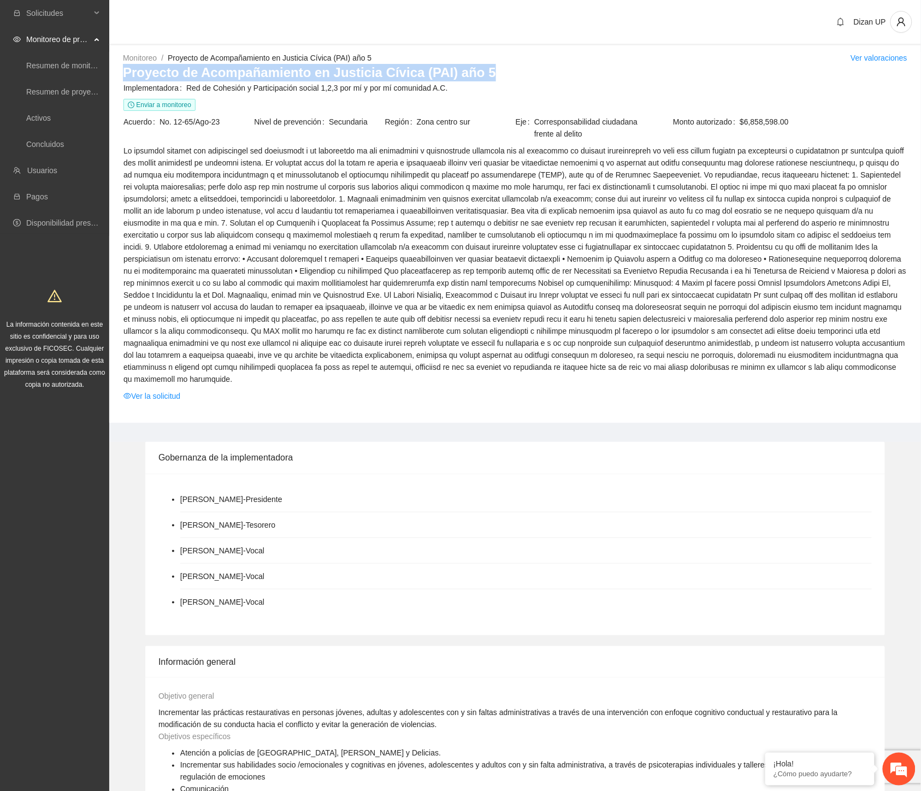
drag, startPoint x: 122, startPoint y: 71, endPoint x: 499, endPoint y: 68, distance: 376.9
click at [499, 68] on h3 "Proyecto de Acompañamiento en Justicia Cívica (PAI) año 5" at bounding box center [515, 72] width 784 height 17
copy h3 "Proyecto de Acompañamiento en Justicia Cívica (PAI) año 5"
click at [265, 303] on span at bounding box center [514, 265] width 783 height 240
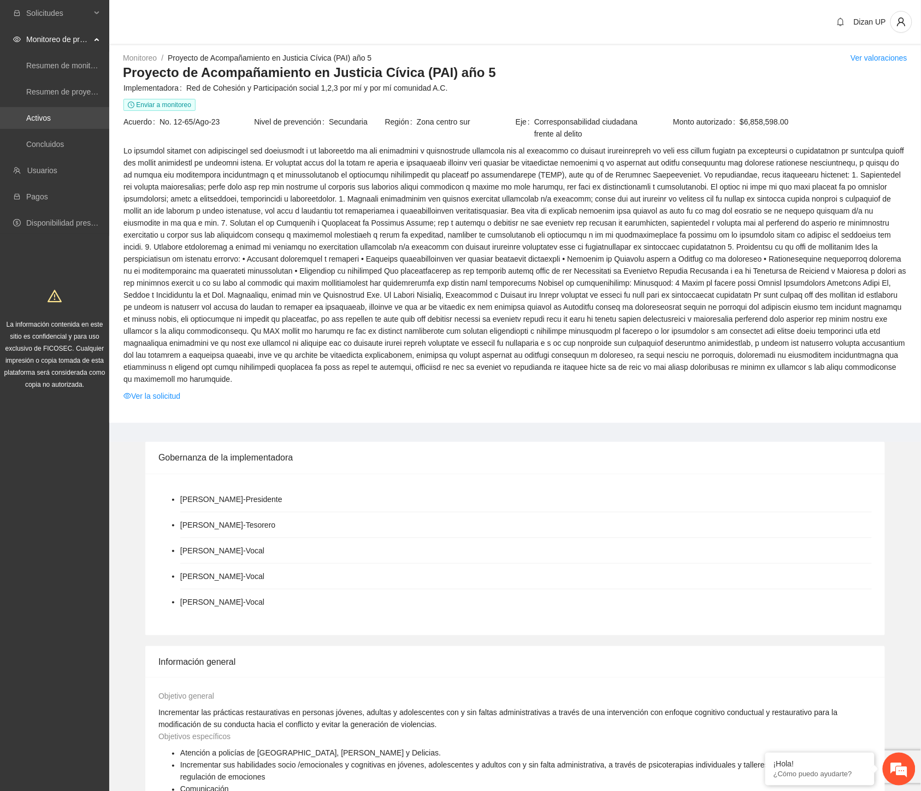
click at [40, 116] on link "Activos" at bounding box center [38, 118] width 25 height 9
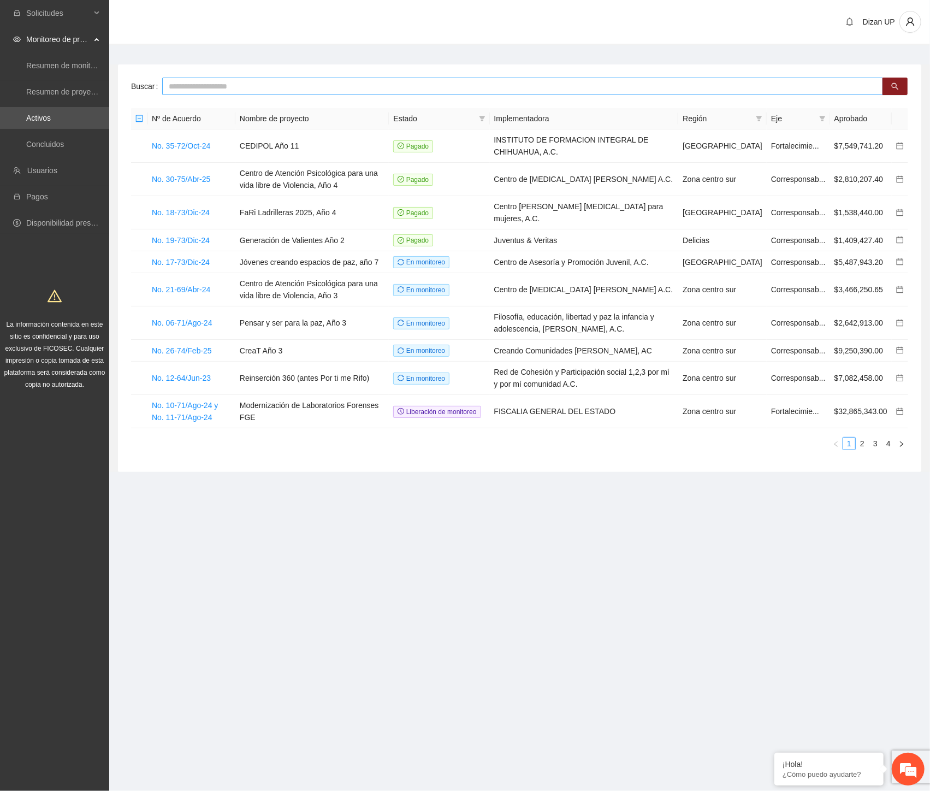
click at [272, 88] on input "text" at bounding box center [522, 86] width 721 height 17
type input "***"
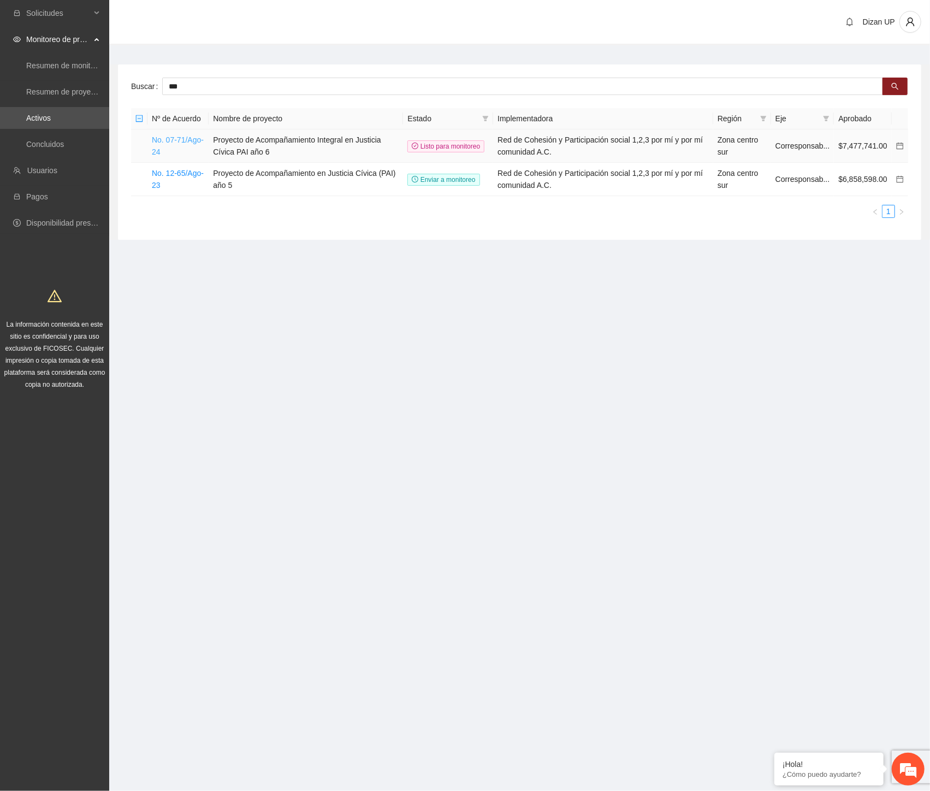
click at [183, 140] on link "No. 07-71/Ago-24" at bounding box center [178, 145] width 52 height 21
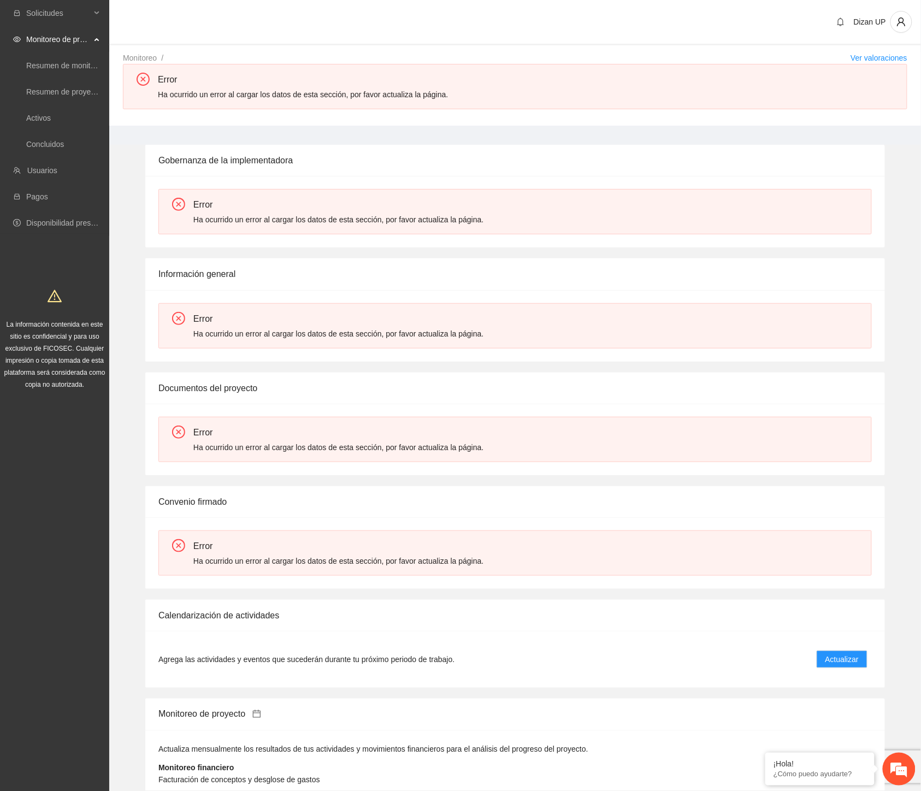
drag, startPoint x: 488, startPoint y: 387, endPoint x: 475, endPoint y: 388, distance: 12.7
click at [486, 388] on div "Documentos del proyecto" at bounding box center [514, 388] width 713 height 31
click at [34, 119] on link "Activos" at bounding box center [38, 118] width 25 height 9
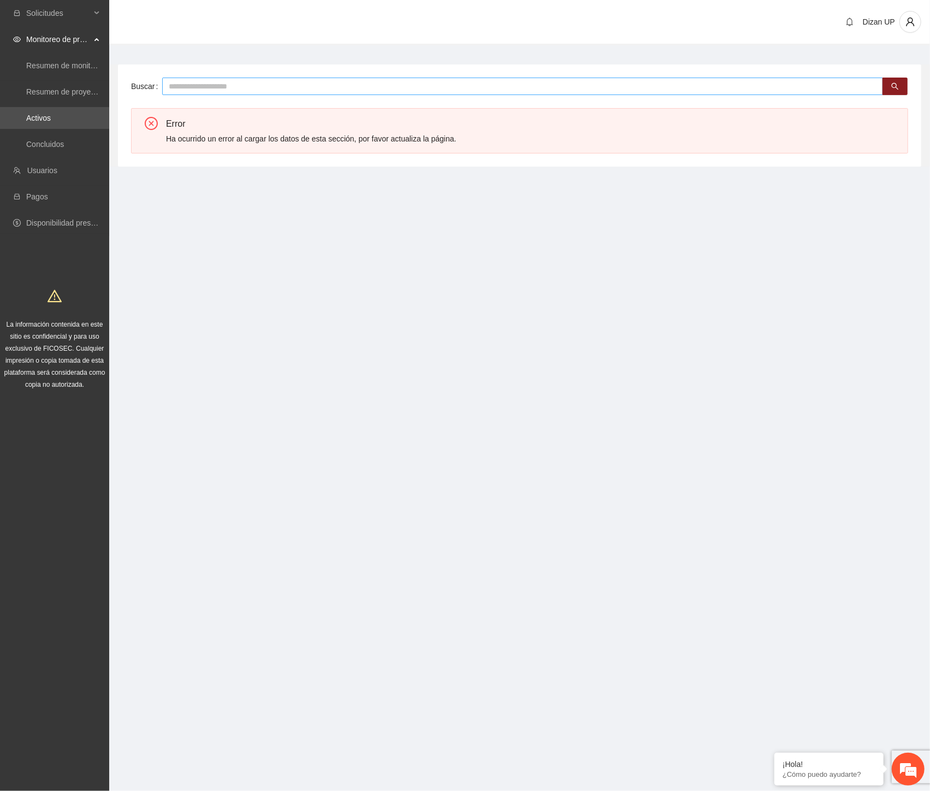
click at [259, 80] on input "text" at bounding box center [522, 86] width 721 height 17
type input "***"
click at [44, 143] on link "Concluidos" at bounding box center [45, 144] width 38 height 9
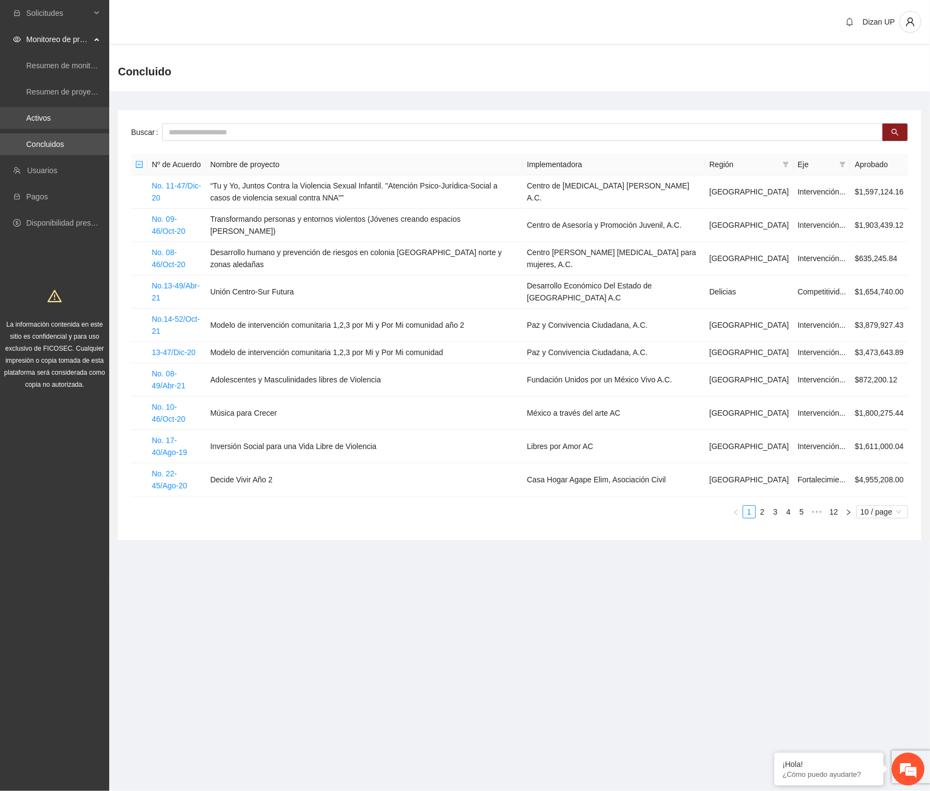
drag, startPoint x: 46, startPoint y: 124, endPoint x: 46, endPoint y: 117, distance: 6.6
click at [46, 117] on link "Activos" at bounding box center [38, 118] width 25 height 9
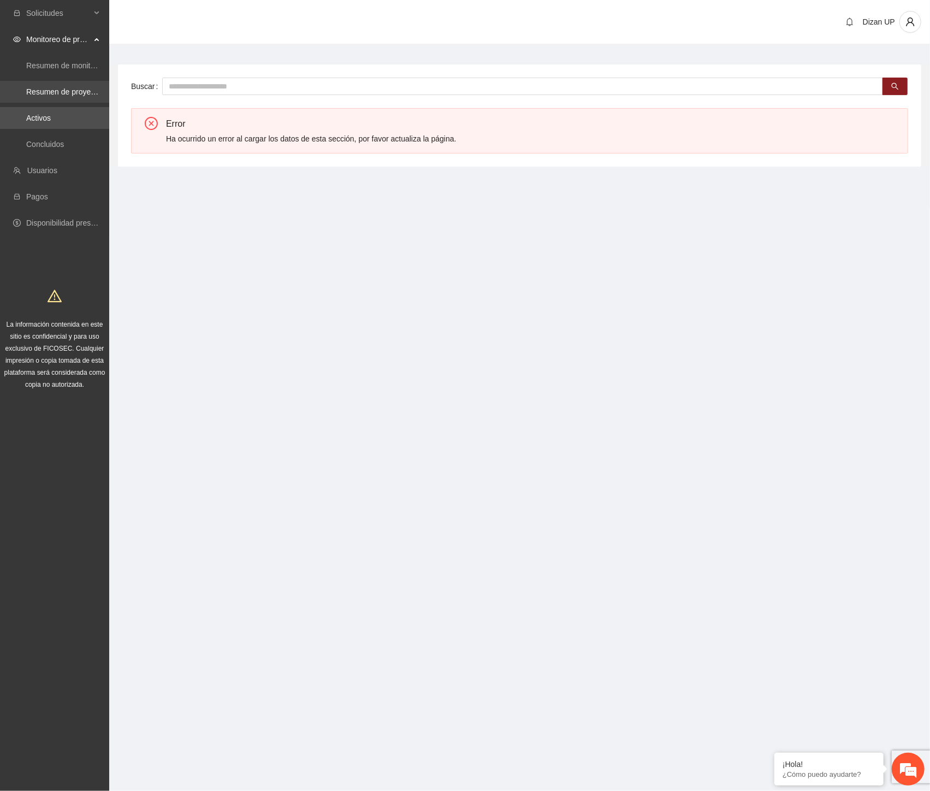
click at [31, 94] on link "Resumen de proyectos aprobados" at bounding box center [84, 91] width 117 height 9
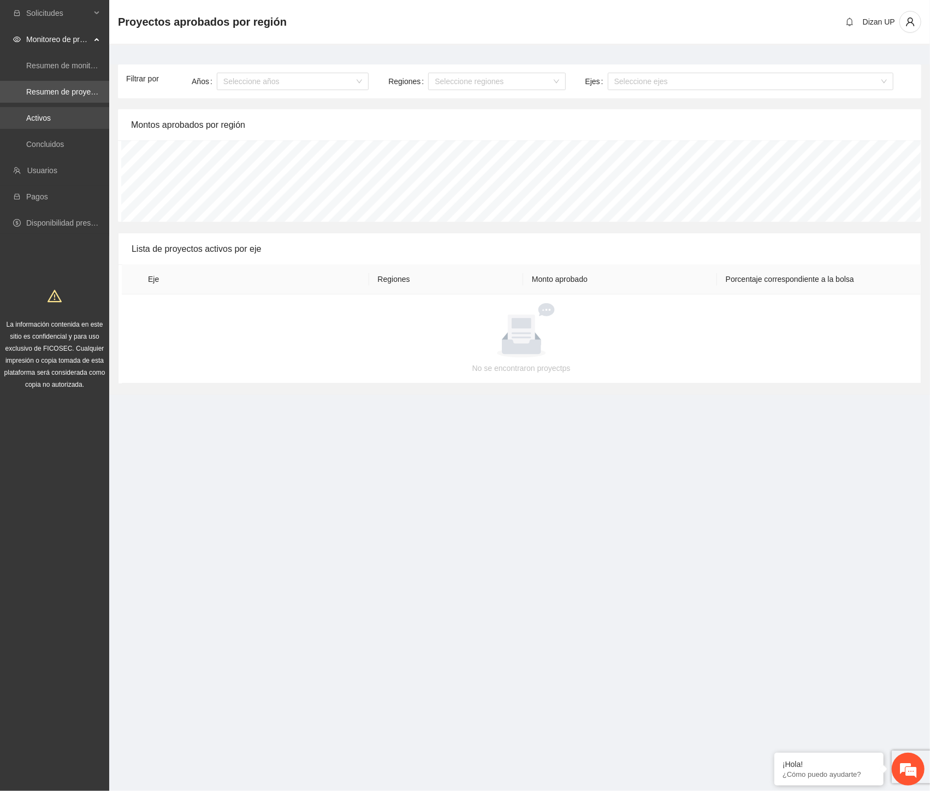
click at [40, 114] on link "Activos" at bounding box center [38, 118] width 25 height 9
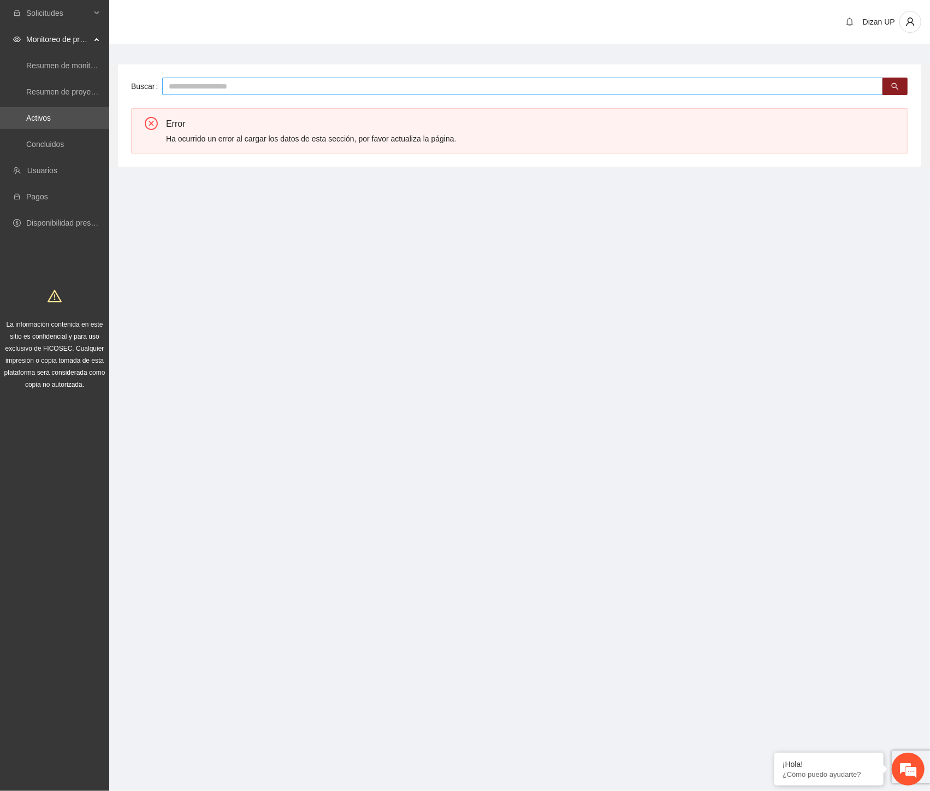
click at [243, 83] on input "text" at bounding box center [522, 86] width 721 height 17
type input "***"
click at [32, 140] on link "Concluidos" at bounding box center [45, 144] width 38 height 9
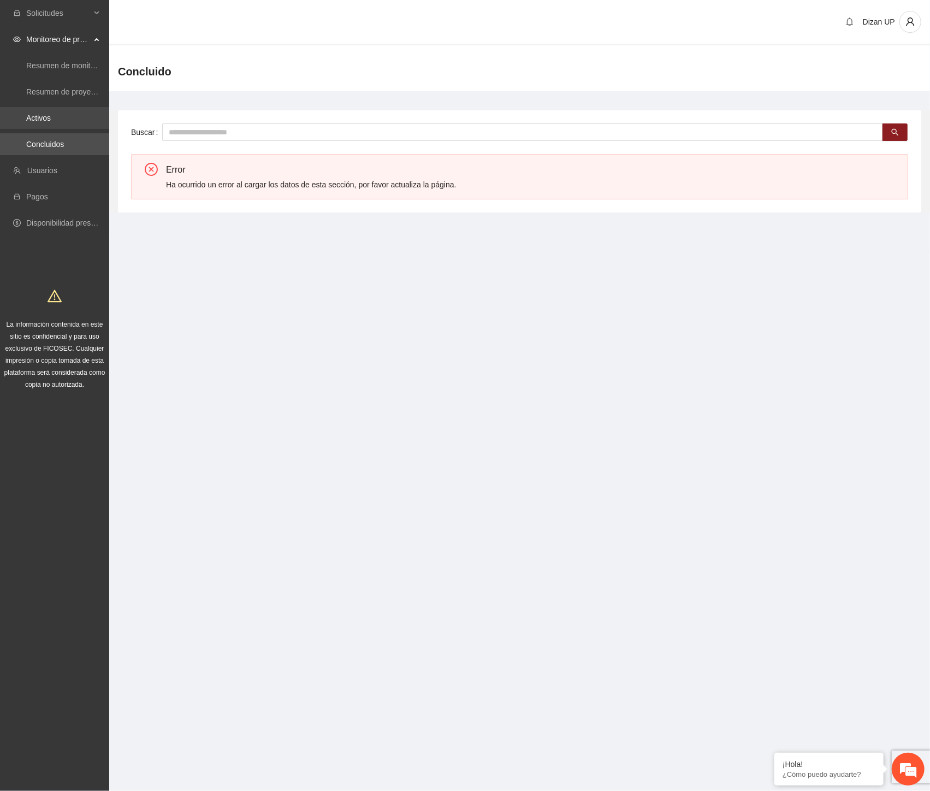
click at [38, 115] on link "Activos" at bounding box center [38, 118] width 25 height 9
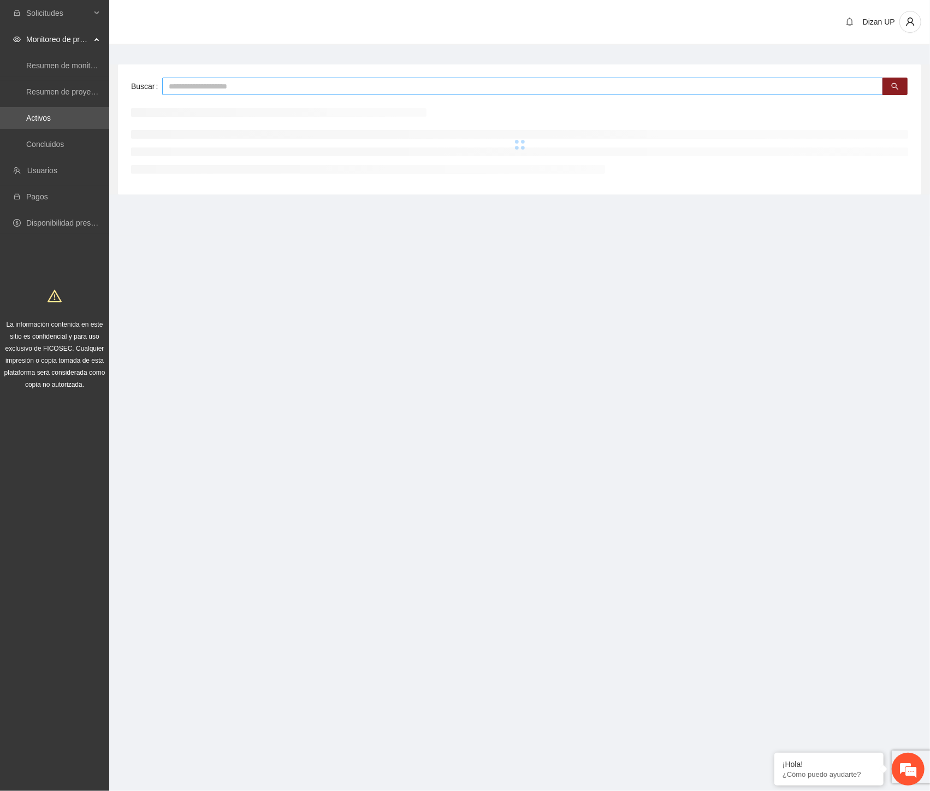
click at [211, 88] on input "text" at bounding box center [522, 86] width 721 height 17
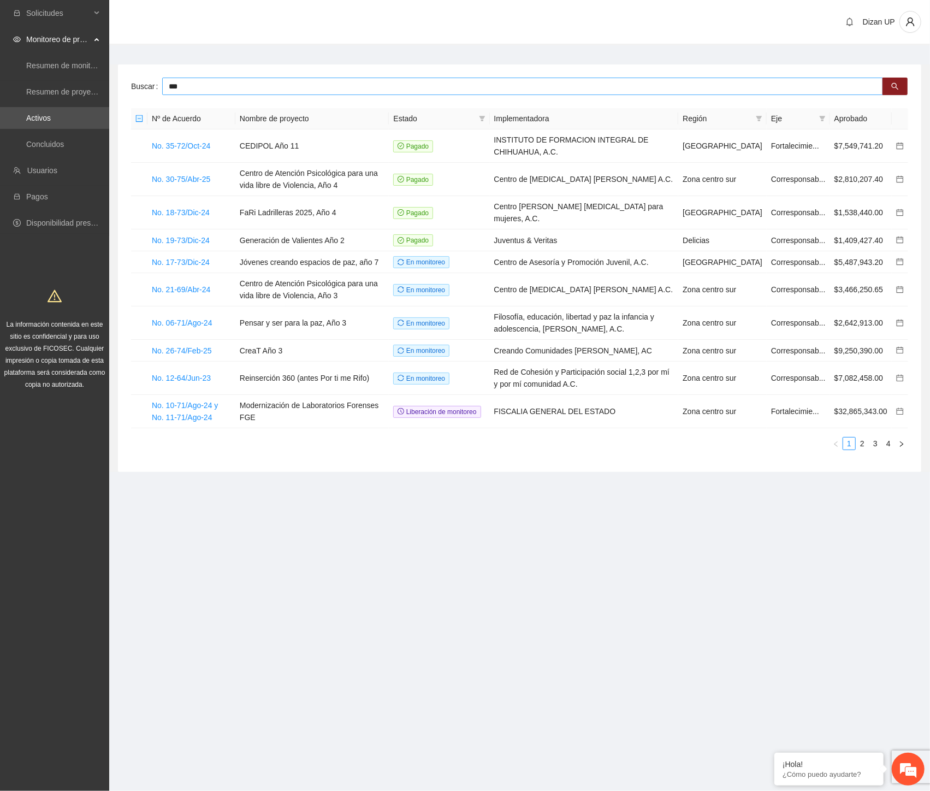
type input "***"
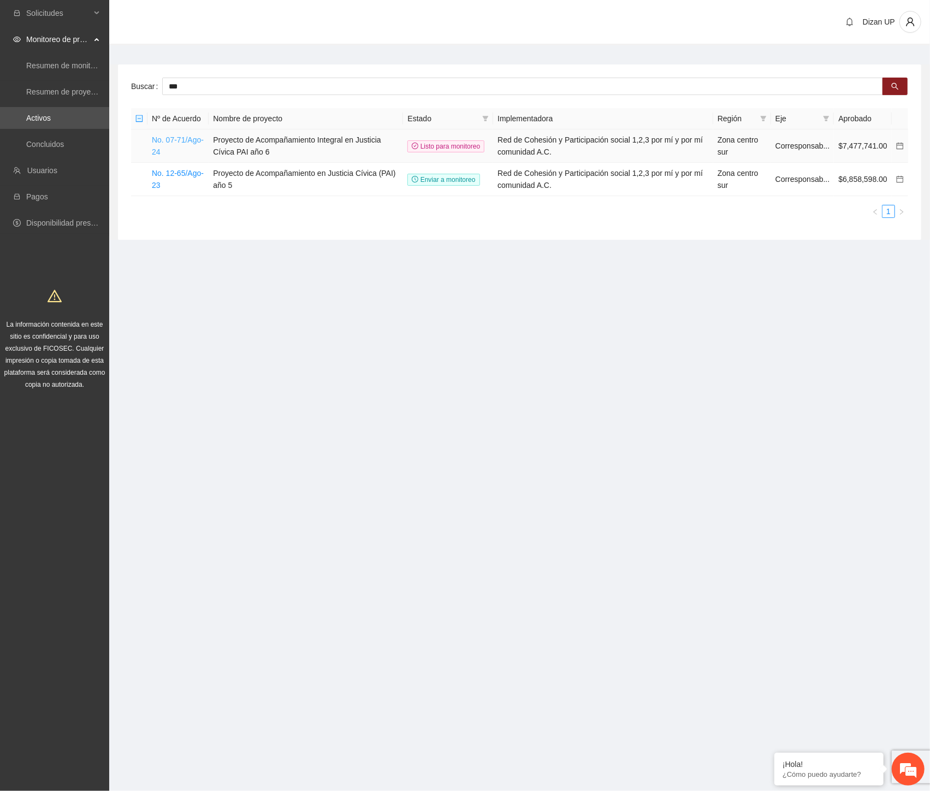
click at [181, 139] on link "No. 07-71/Ago-24" at bounding box center [178, 145] width 52 height 21
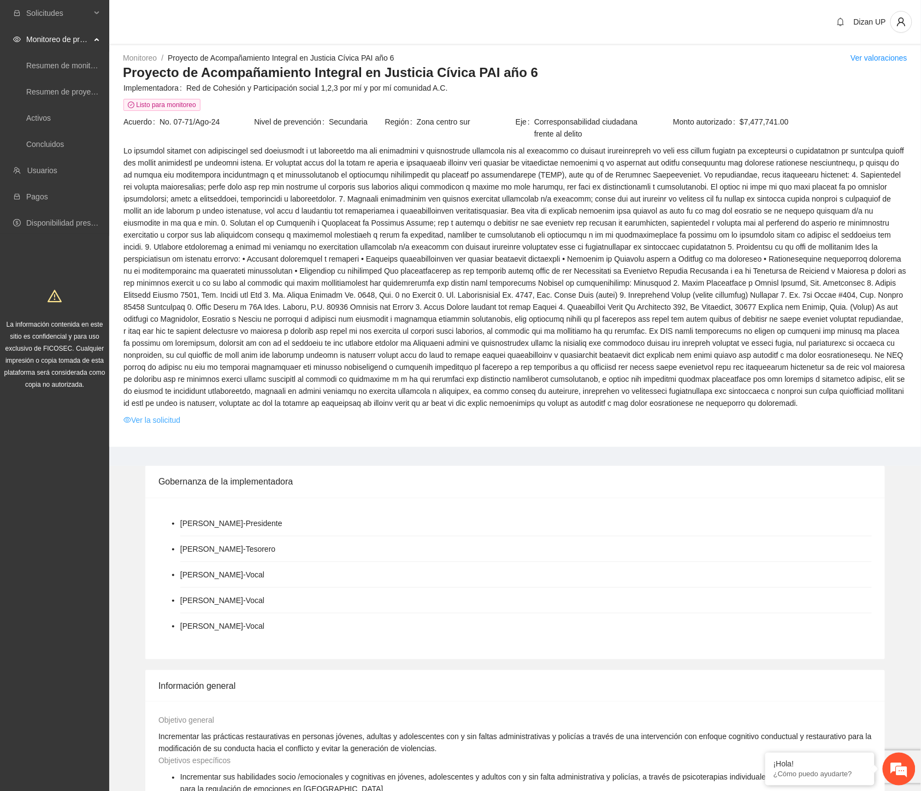
click at [157, 416] on link "Ver la solicitud" at bounding box center [151, 420] width 57 height 12
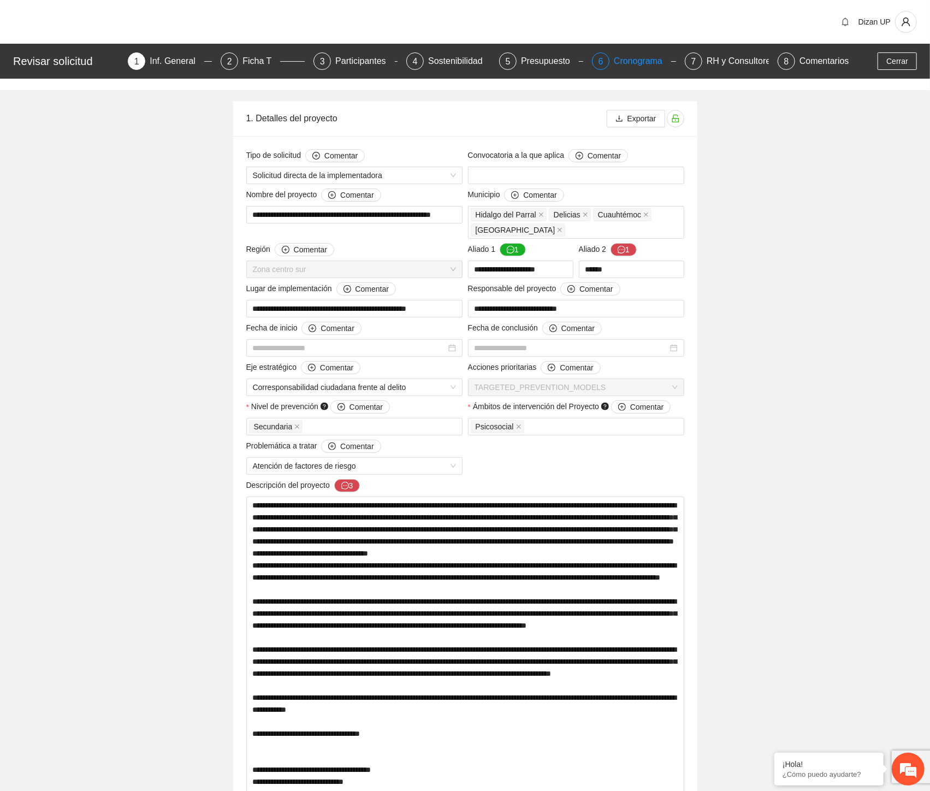
type input "**********"
click at [538, 63] on div "Presupuesto" at bounding box center [545, 60] width 58 height 17
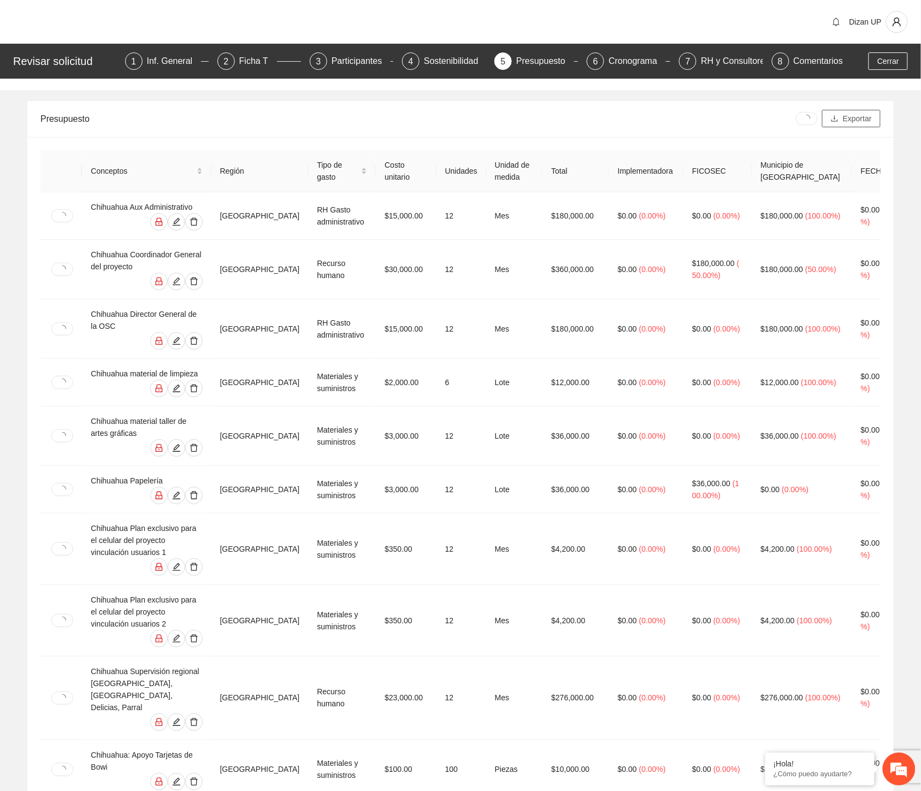
click at [845, 118] on span "Exportar" at bounding box center [857, 119] width 29 height 12
click at [881, 62] on span "Cerrar" at bounding box center [888, 61] width 22 height 12
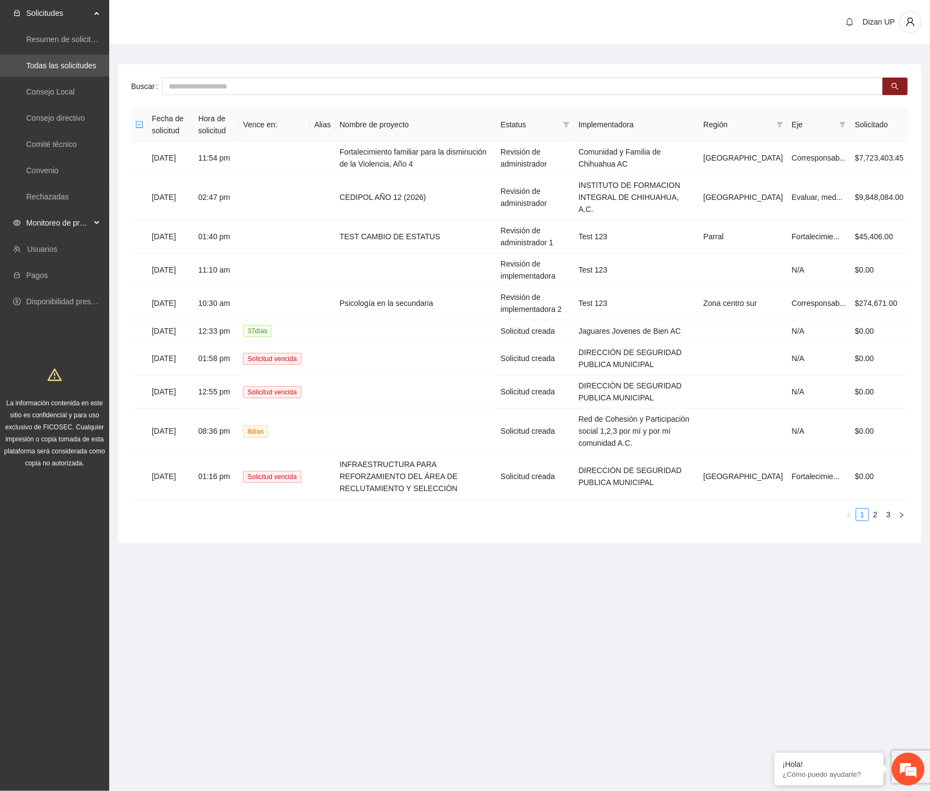
click at [37, 222] on span "Monitoreo de proyectos" at bounding box center [58, 223] width 64 height 22
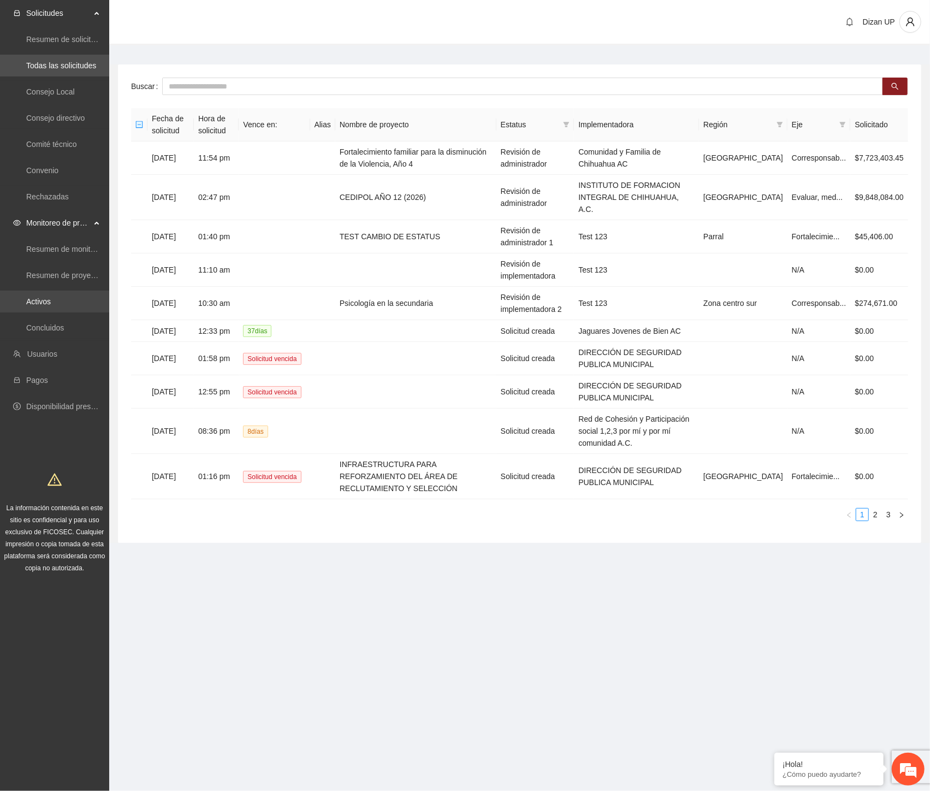
click at [34, 303] on link "Activos" at bounding box center [38, 301] width 25 height 9
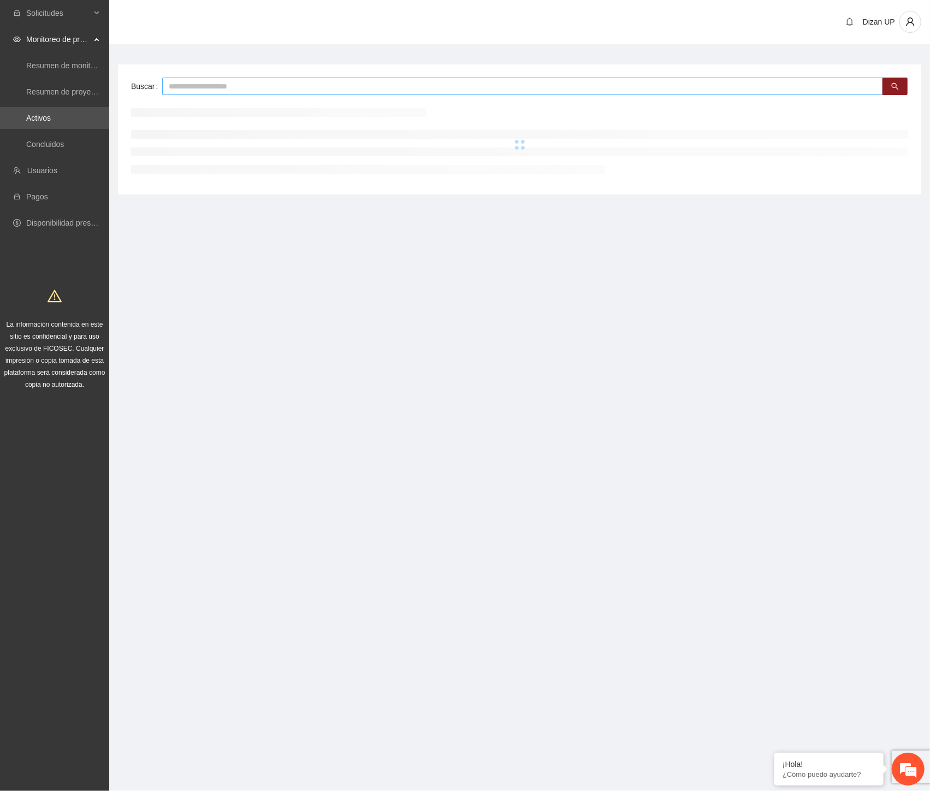
click at [244, 89] on input "text" at bounding box center [522, 86] width 721 height 17
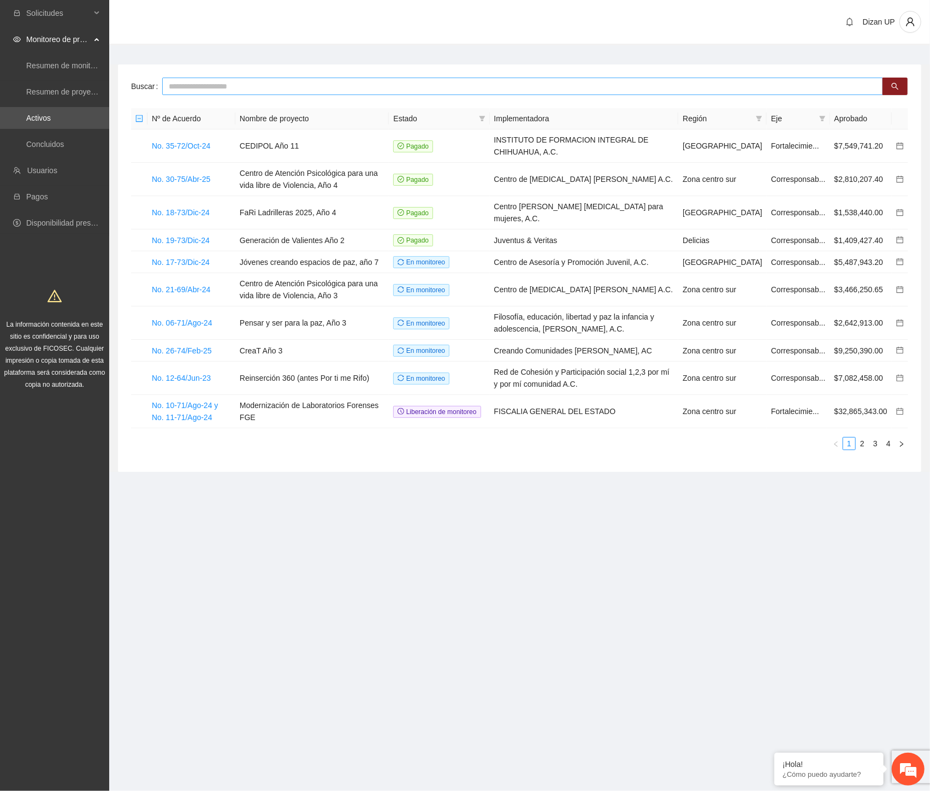
click at [208, 91] on input "text" at bounding box center [522, 86] width 721 height 17
type input "***"
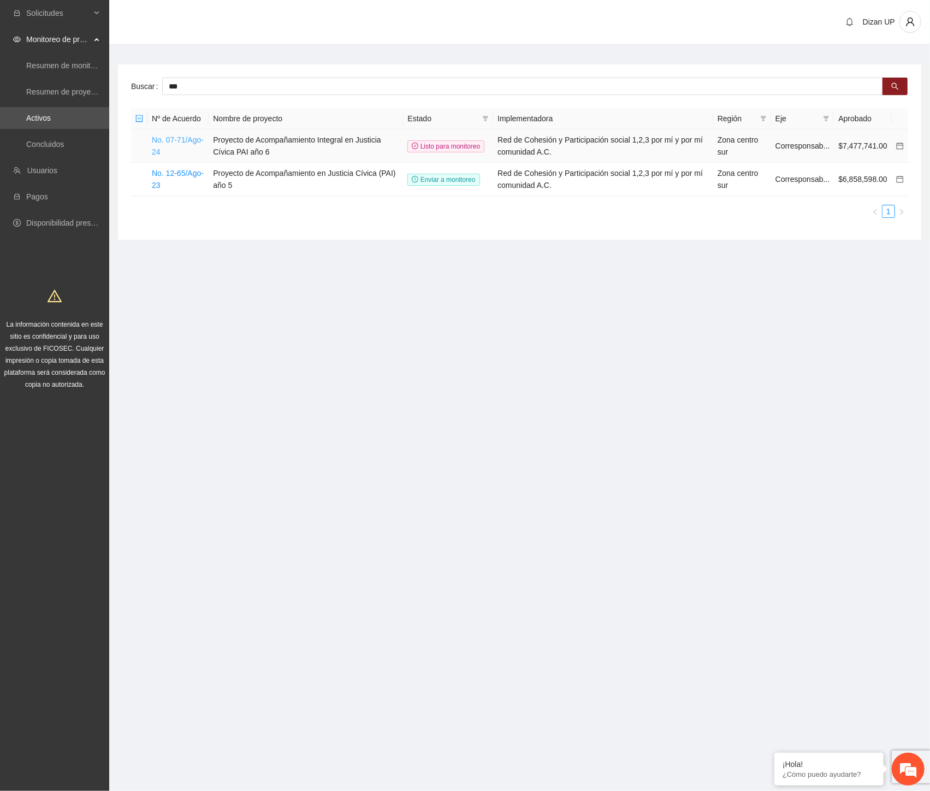
click at [190, 138] on link "No. 07-71/Ago-24" at bounding box center [178, 145] width 52 height 21
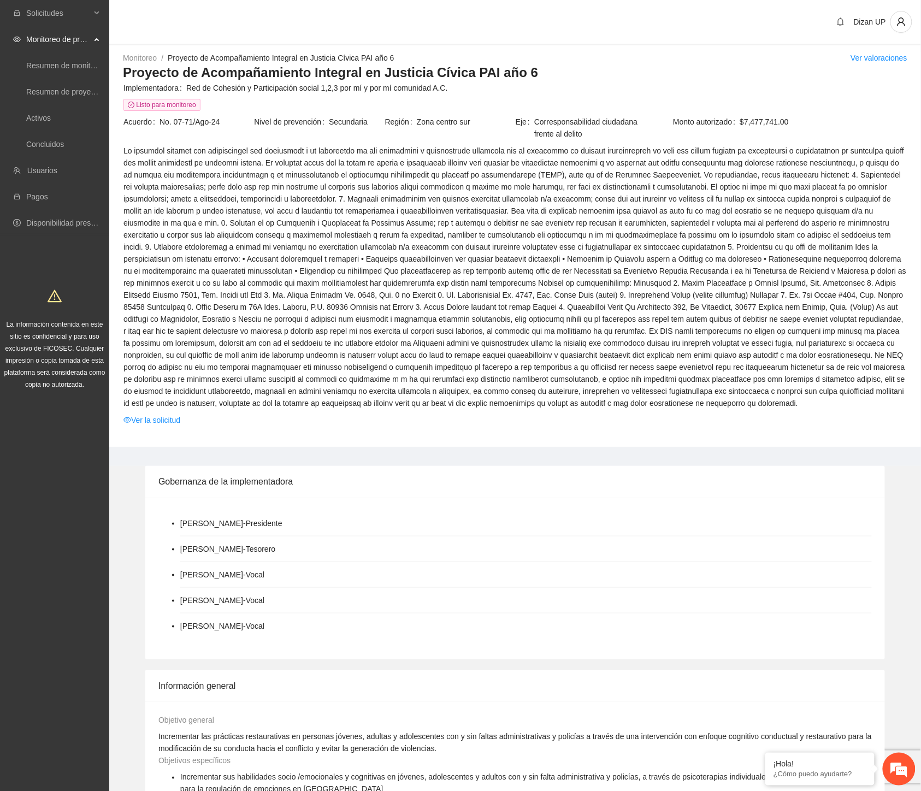
drag, startPoint x: 285, startPoint y: 89, endPoint x: 354, endPoint y: 78, distance: 69.7
click at [285, 89] on span "Red de Cohesión y Participación social 1,2,3 por mí y por mí comunidad A.C." at bounding box center [546, 88] width 721 height 12
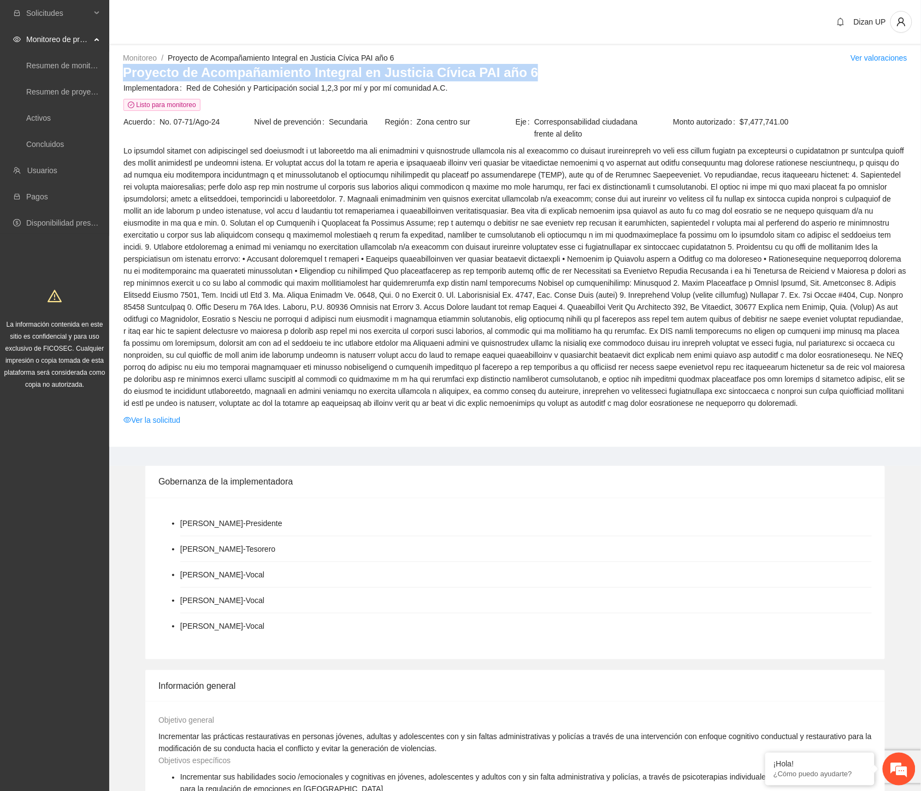
drag, startPoint x: 539, startPoint y: 67, endPoint x: 116, endPoint y: 71, distance: 422.8
click at [116, 71] on div "Monitoreo / Proyecto de Acompañamiento Integral en Justicia Cívica PAI año 6 / …" at bounding box center [515, 249] width 812 height 395
copy h3 "Proyecto de Acompañamiento Integral en Justicia Cívica PAI año 6"
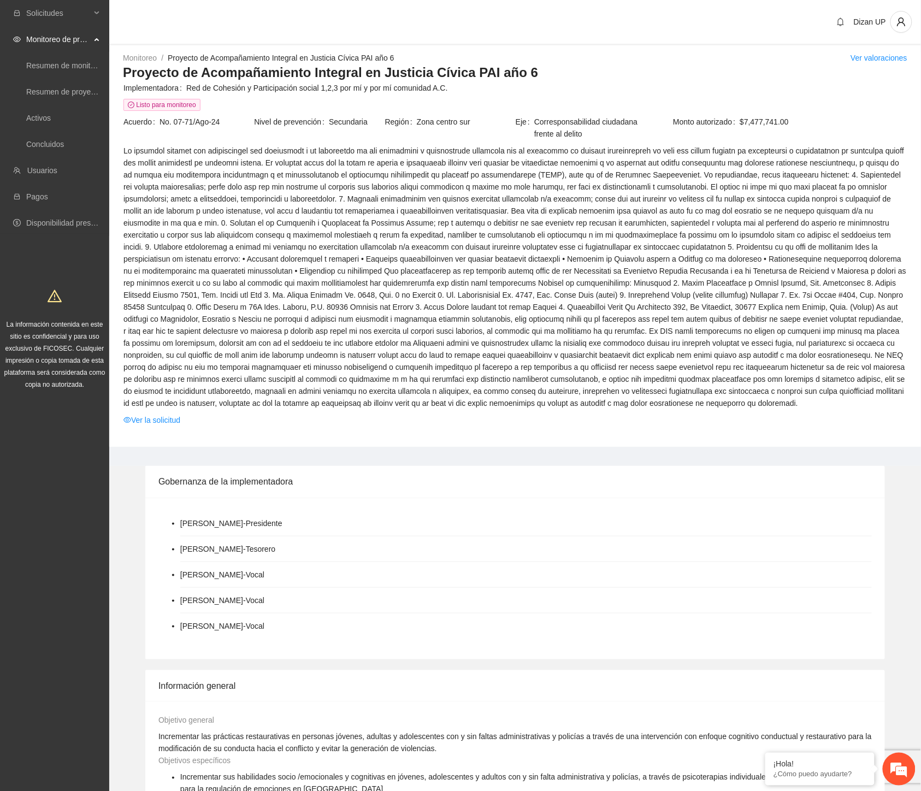
click at [386, 306] on span at bounding box center [514, 277] width 783 height 264
click at [315, 326] on span at bounding box center [514, 277] width 783 height 264
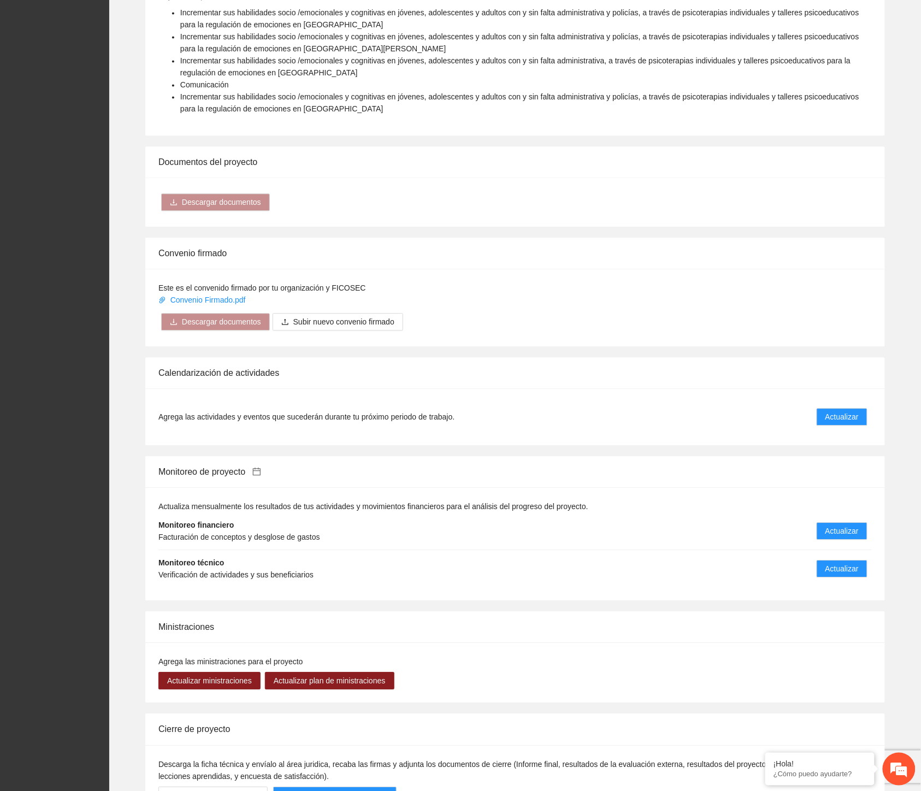
scroll to position [892, 0]
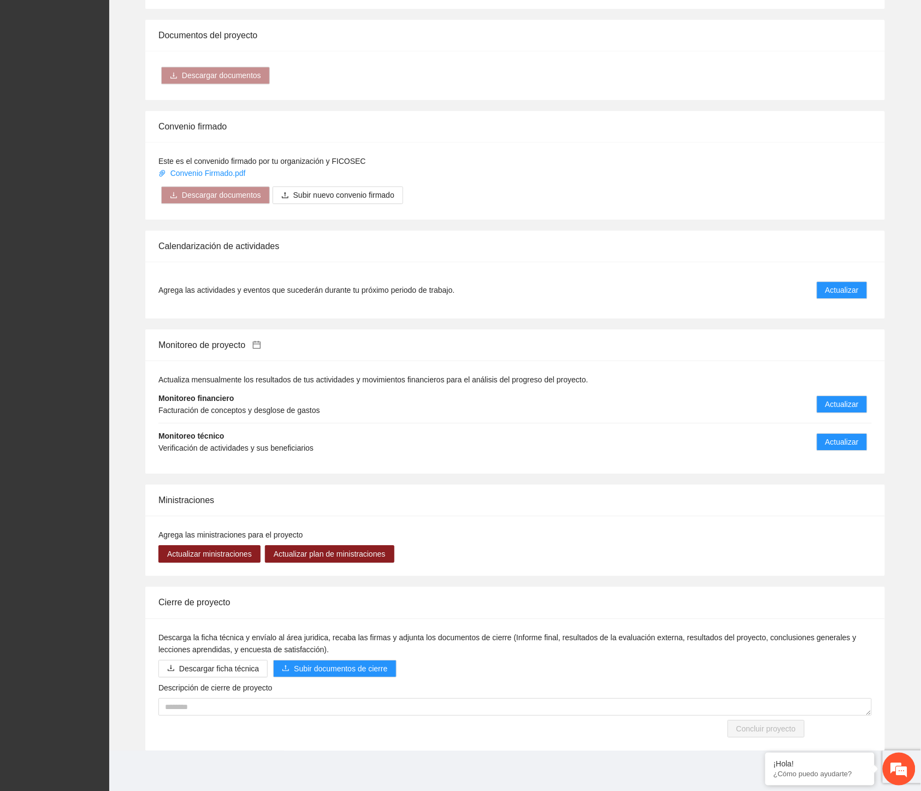
click at [306, 381] on span "Actualiza mensualmente los resultados de tus actividades y movimientos financie…" at bounding box center [373, 379] width 430 height 9
click at [551, 352] on div "Monitoreo de proyecto" at bounding box center [514, 344] width 713 height 31
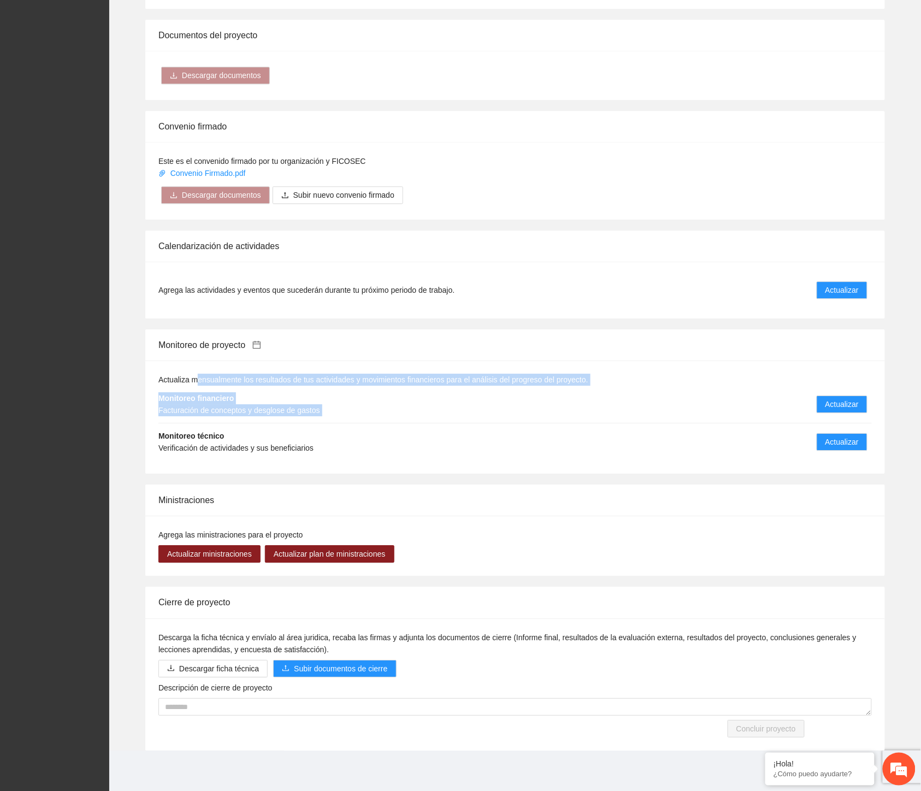
drag, startPoint x: 194, startPoint y: 372, endPoint x: 884, endPoint y: 404, distance: 690.7
click at [884, 404] on div "Actualiza mensualmente los resultados de tus actividades y movimientos financie…" at bounding box center [515, 417] width 740 height 113
click at [406, 417] on li "Monitoreo financiero Facturación de conceptos y desglose de gastos Actualizar" at bounding box center [514, 405] width 713 height 38
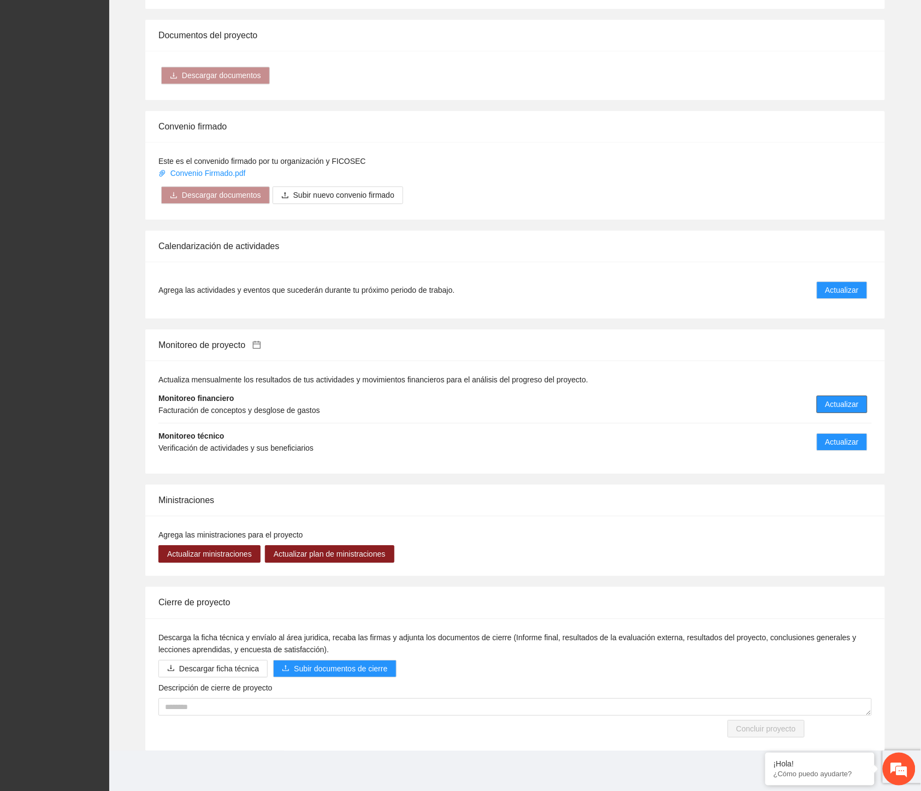
click at [830, 400] on span "Actualizar" at bounding box center [841, 404] width 33 height 12
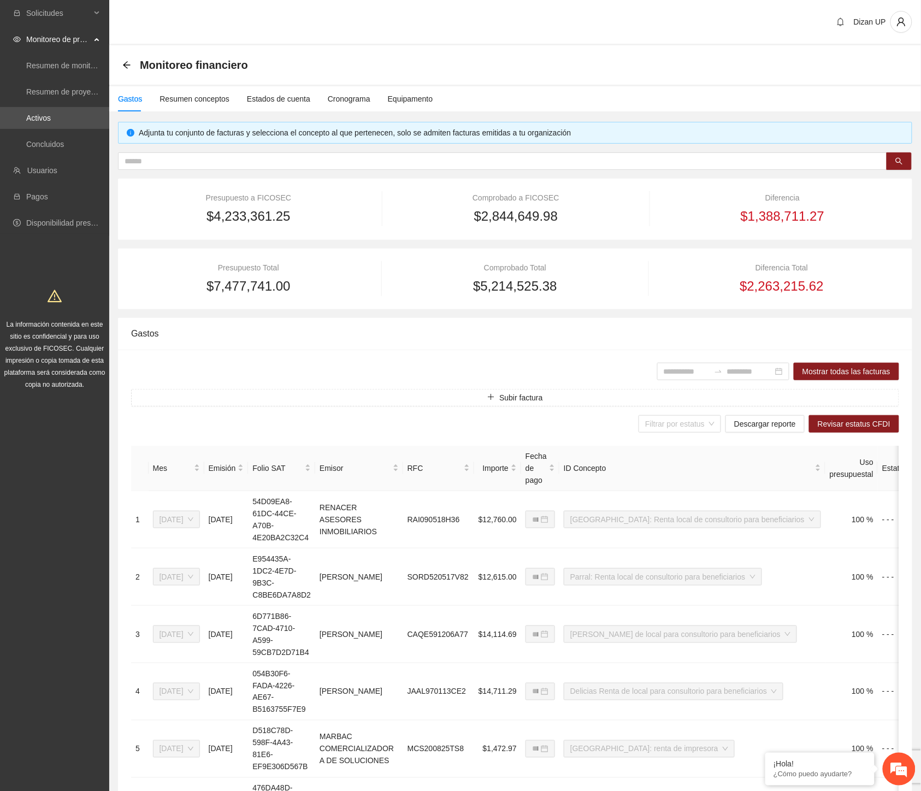
click at [440, 338] on div "Gastos" at bounding box center [515, 333] width 768 height 31
click at [396, 97] on div "Equipamento" at bounding box center [410, 99] width 45 height 12
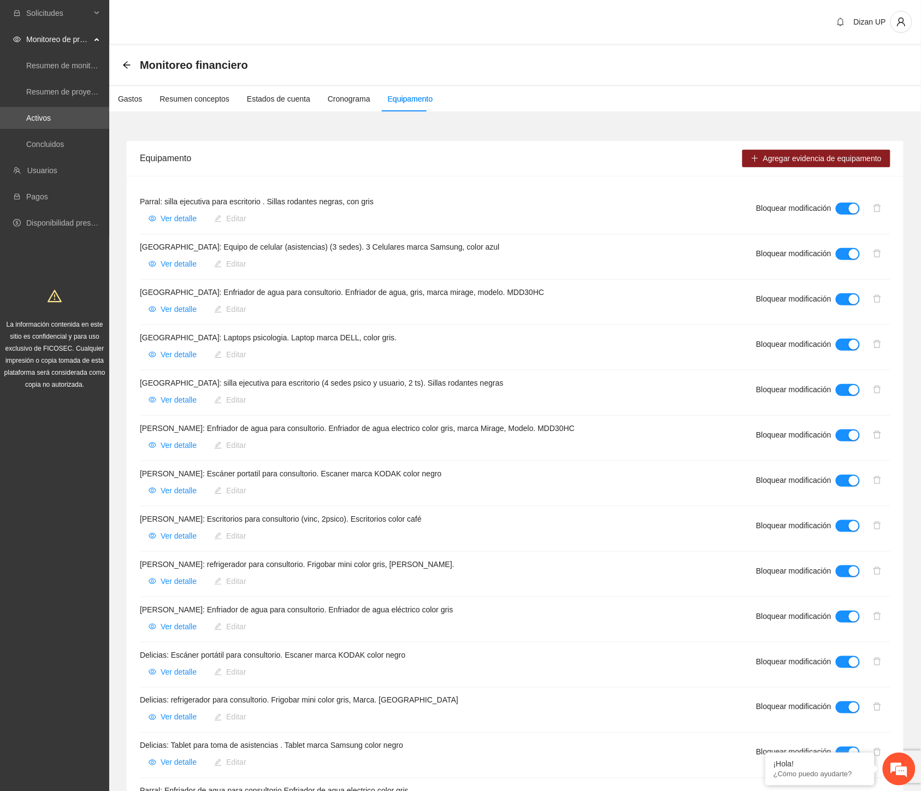
click at [272, 257] on div "Ver detalle Editar" at bounding box center [435, 263] width 590 height 17
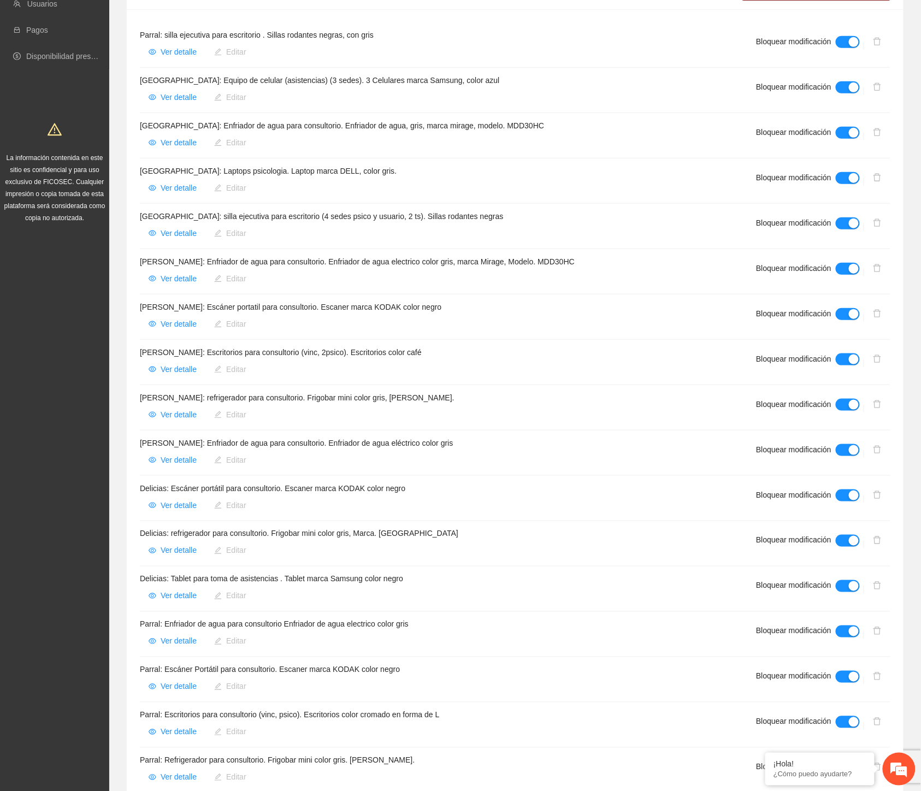
scroll to position [182, 0]
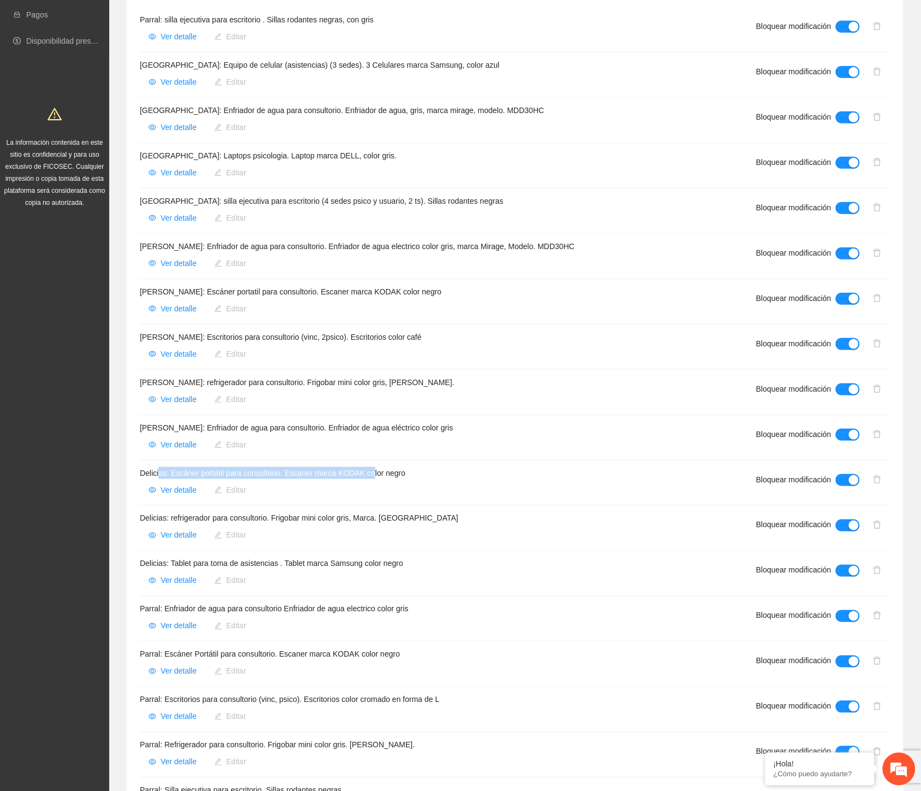
drag, startPoint x: 171, startPoint y: 473, endPoint x: 374, endPoint y: 476, distance: 203.2
click at [374, 476] on h4 "Delicias: Escáner portátil para consultorio. Escaner marca KODAK color negro" at bounding box center [435, 473] width 590 height 12
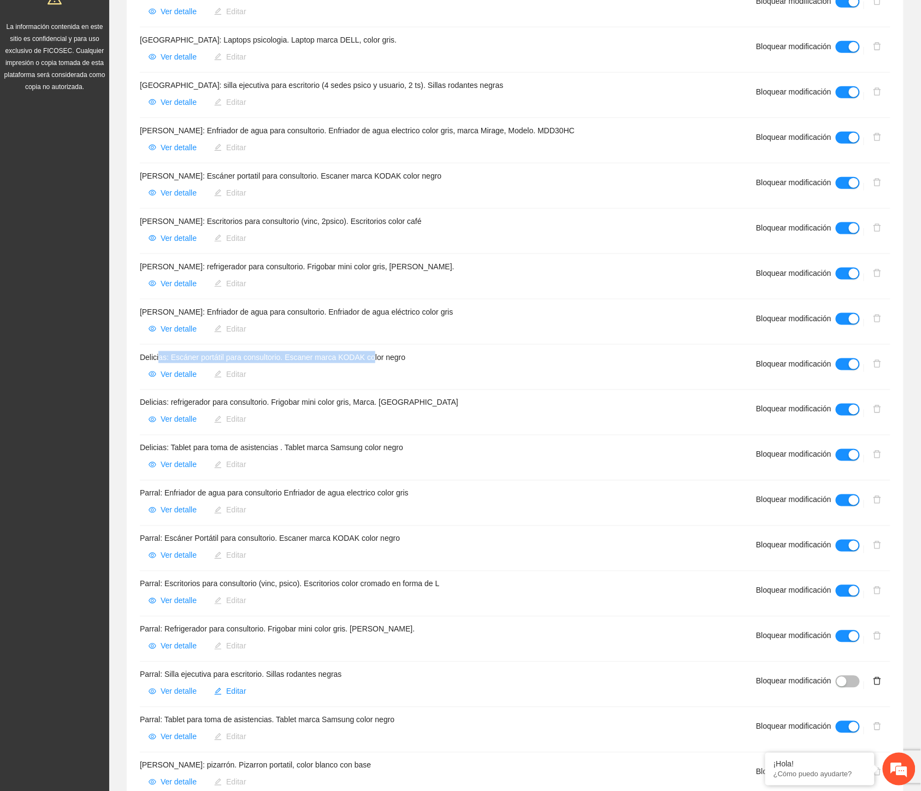
scroll to position [303, 0]
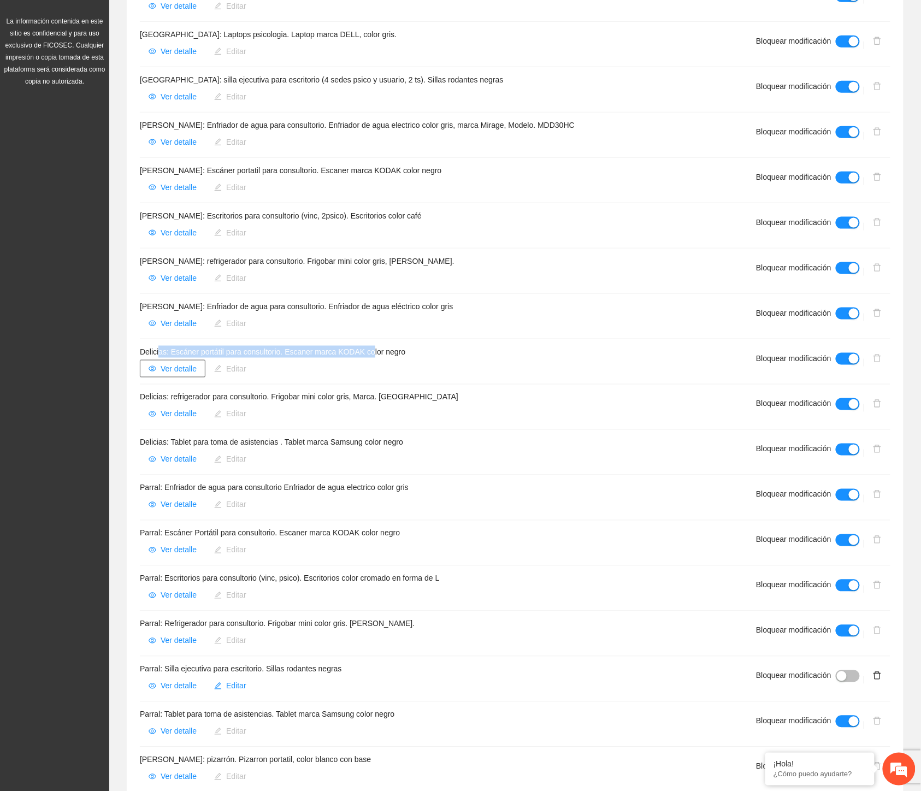
click at [165, 368] on span "Ver detalle" at bounding box center [179, 369] width 36 height 12
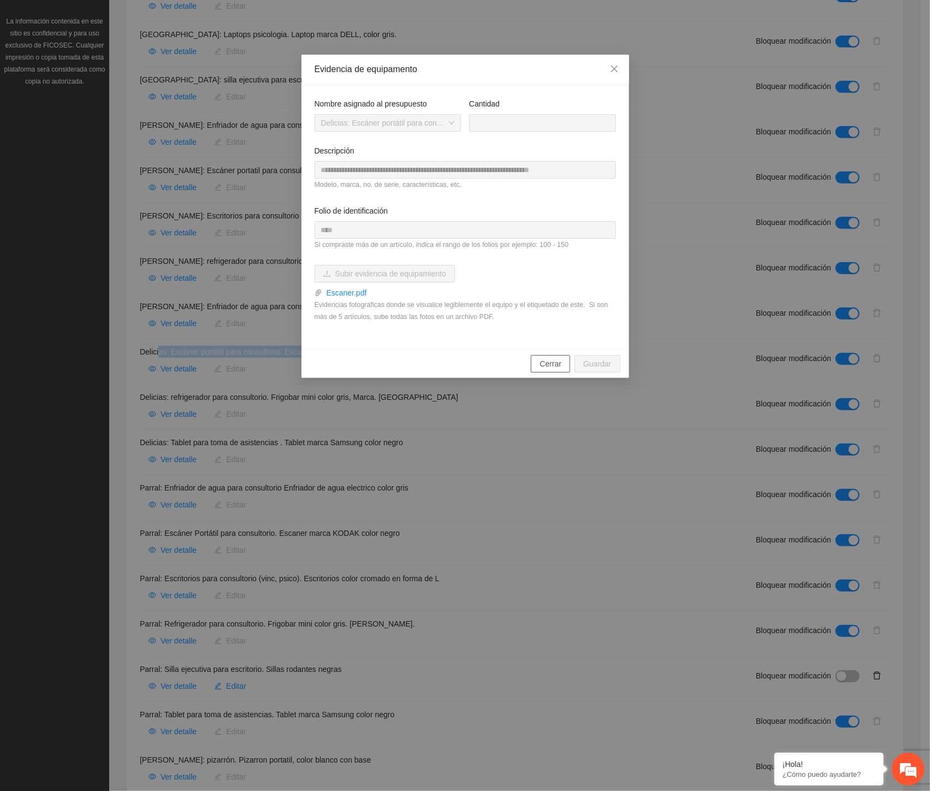
drag, startPoint x: 554, startPoint y: 359, endPoint x: 566, endPoint y: 353, distance: 13.2
click at [554, 359] on span "Cerrar" at bounding box center [551, 364] width 22 height 12
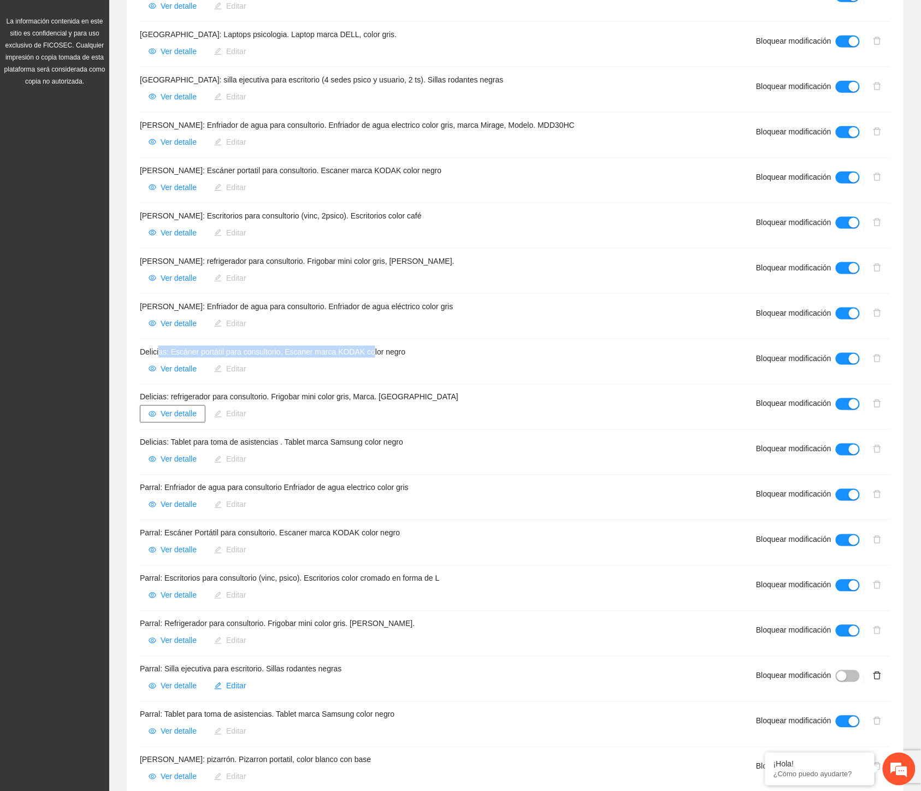
click at [169, 417] on span "Ver detalle" at bounding box center [179, 414] width 36 height 12
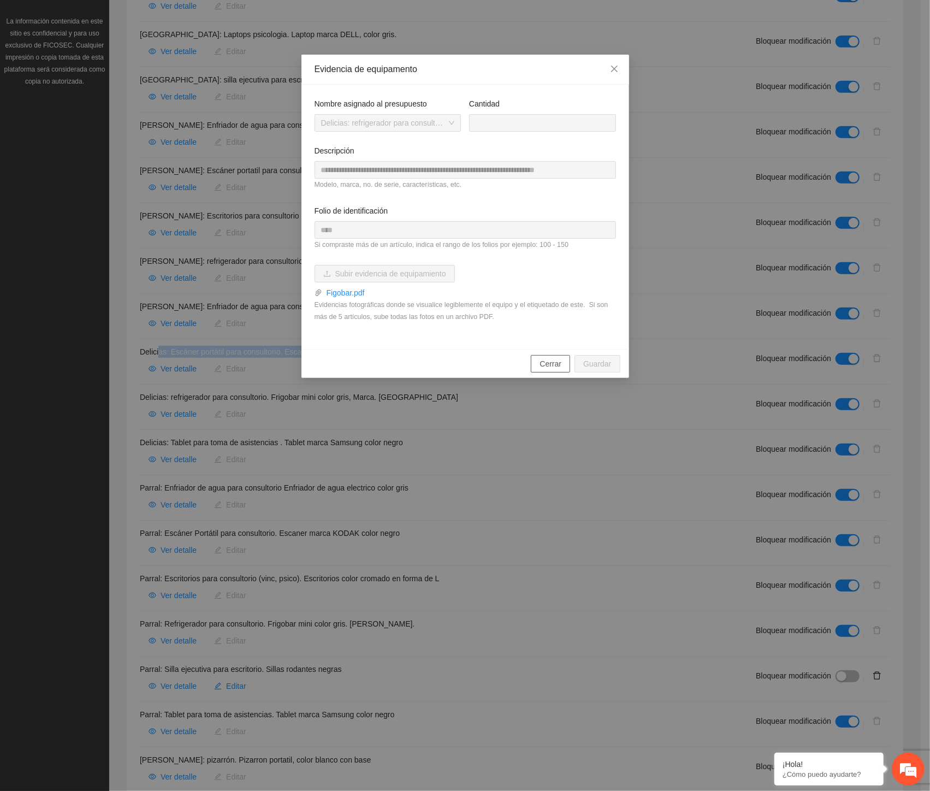
click at [547, 367] on span "Cerrar" at bounding box center [551, 364] width 22 height 12
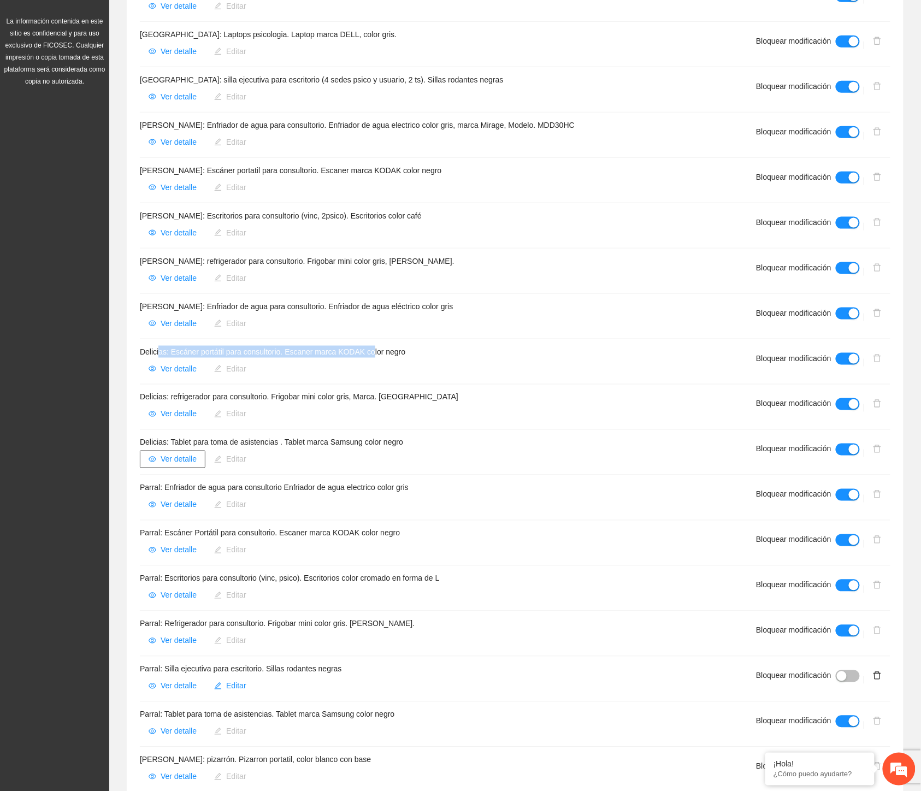
click at [175, 459] on span "Ver detalle" at bounding box center [179, 459] width 36 height 12
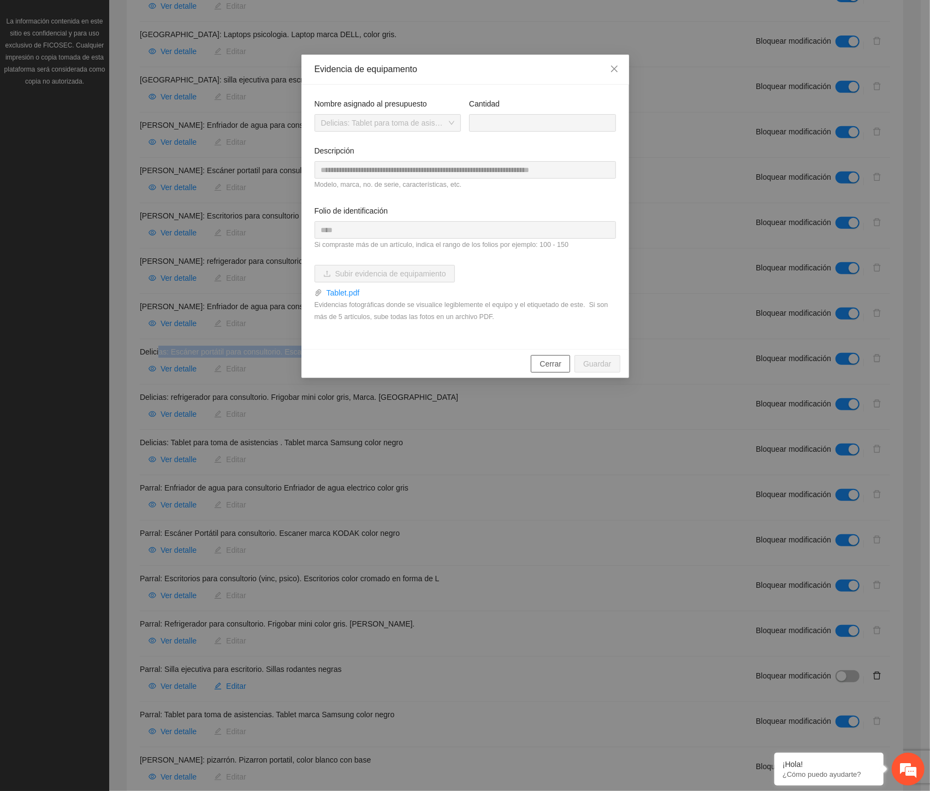
drag, startPoint x: 550, startPoint y: 365, endPoint x: 544, endPoint y: 366, distance: 6.1
click at [550, 365] on span "Cerrar" at bounding box center [551, 364] width 22 height 12
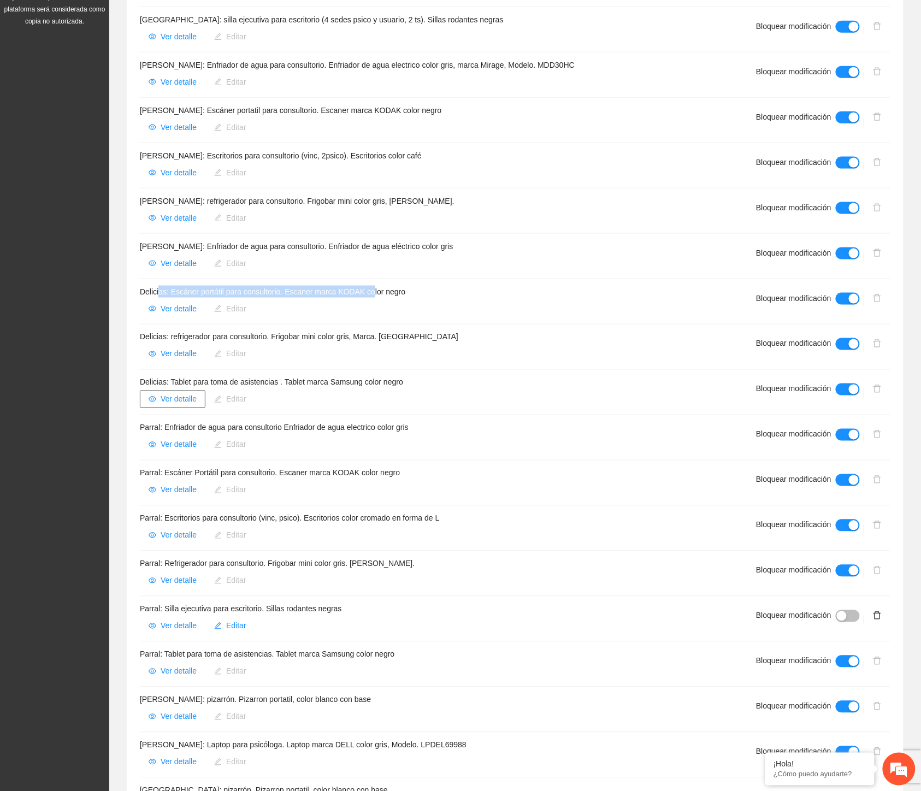
scroll to position [364, 0]
drag, startPoint x: 173, startPoint y: 423, endPoint x: 237, endPoint y: 427, distance: 64.0
click at [237, 427] on h4 "Parral: Enfriador de agua para consultorio Enfriador de agua electrico color gr…" at bounding box center [435, 427] width 590 height 12
click at [181, 447] on span "Ver detalle" at bounding box center [179, 444] width 36 height 12
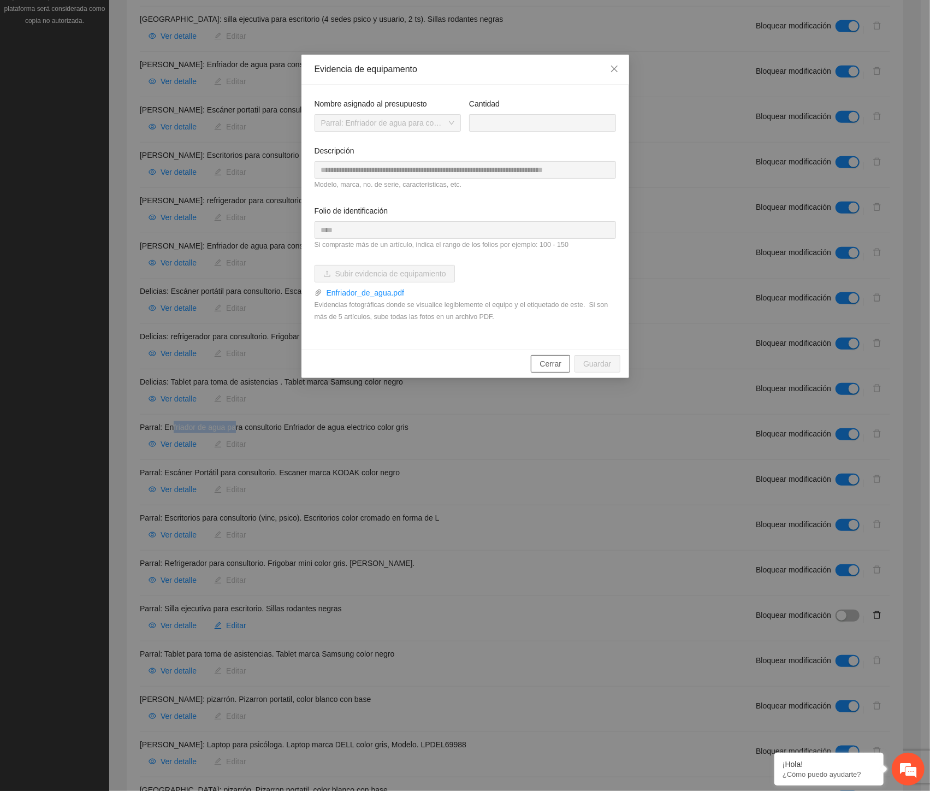
click at [549, 363] on span "Cerrar" at bounding box center [551, 364] width 22 height 12
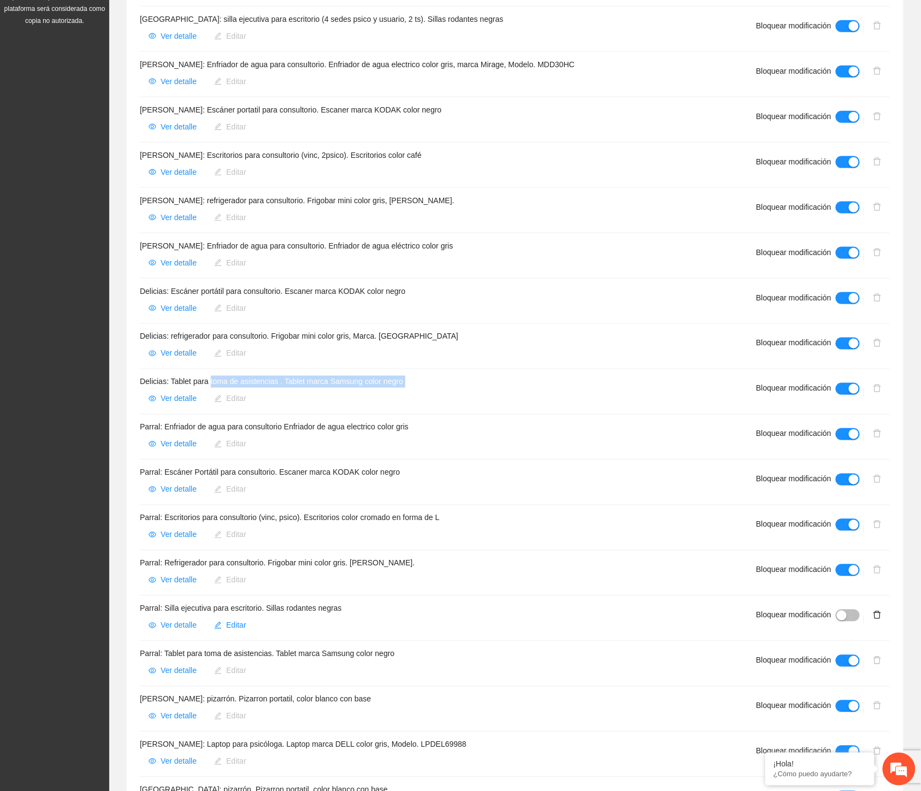
drag, startPoint x: 211, startPoint y: 385, endPoint x: 439, endPoint y: 383, distance: 227.3
click at [302, 391] on div "Delicias: Tablet para toma de asistencias . Tablet marca Samsung color negro Ve…" at bounding box center [435, 392] width 590 height 32
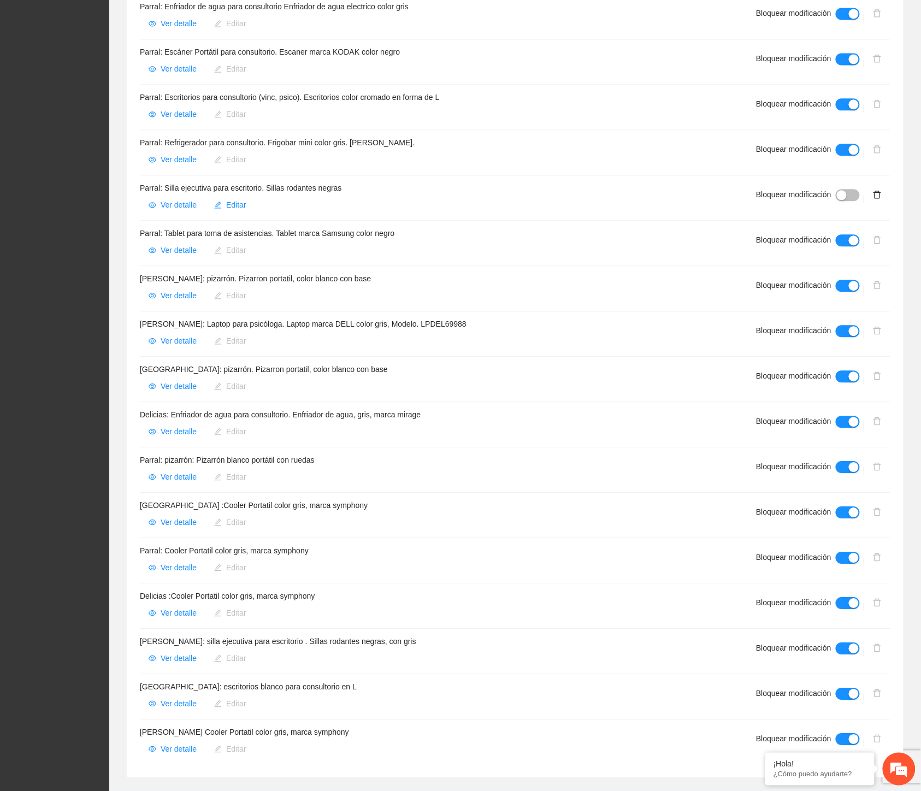
scroll to position [789, 0]
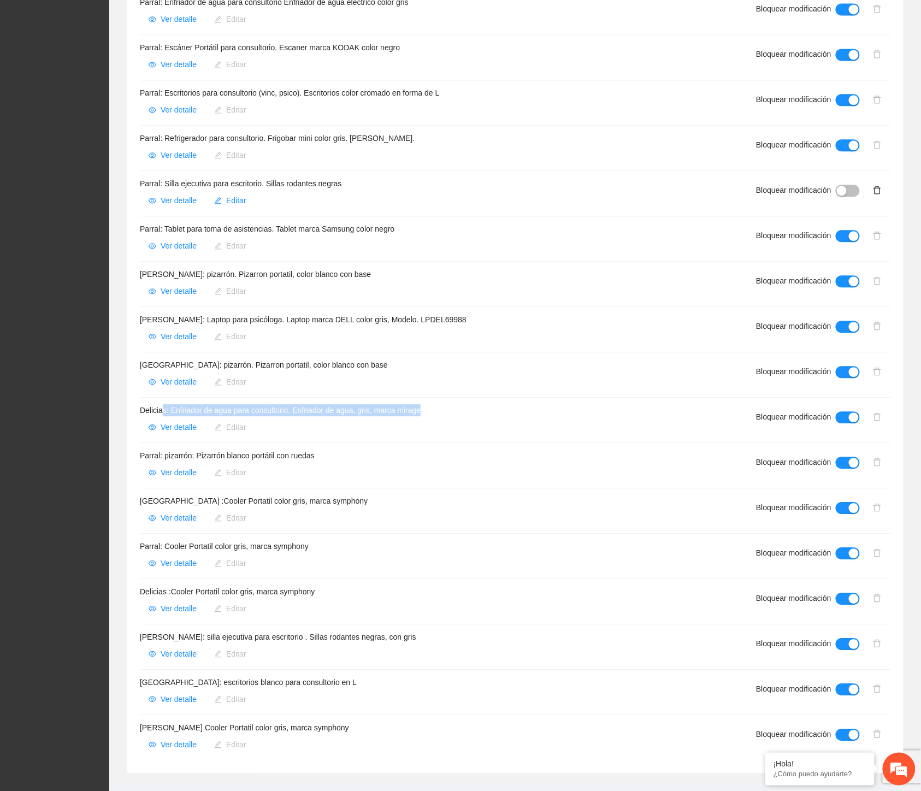
drag, startPoint x: 162, startPoint y: 410, endPoint x: 455, endPoint y: 413, distance: 293.4
click at [455, 413] on h4 "Delicias: Enfriador de agua para consultorio. Enfriador de agua, gris, marca mi…" at bounding box center [435, 410] width 590 height 12
click at [176, 425] on span "Ver detalle" at bounding box center [179, 427] width 36 height 12
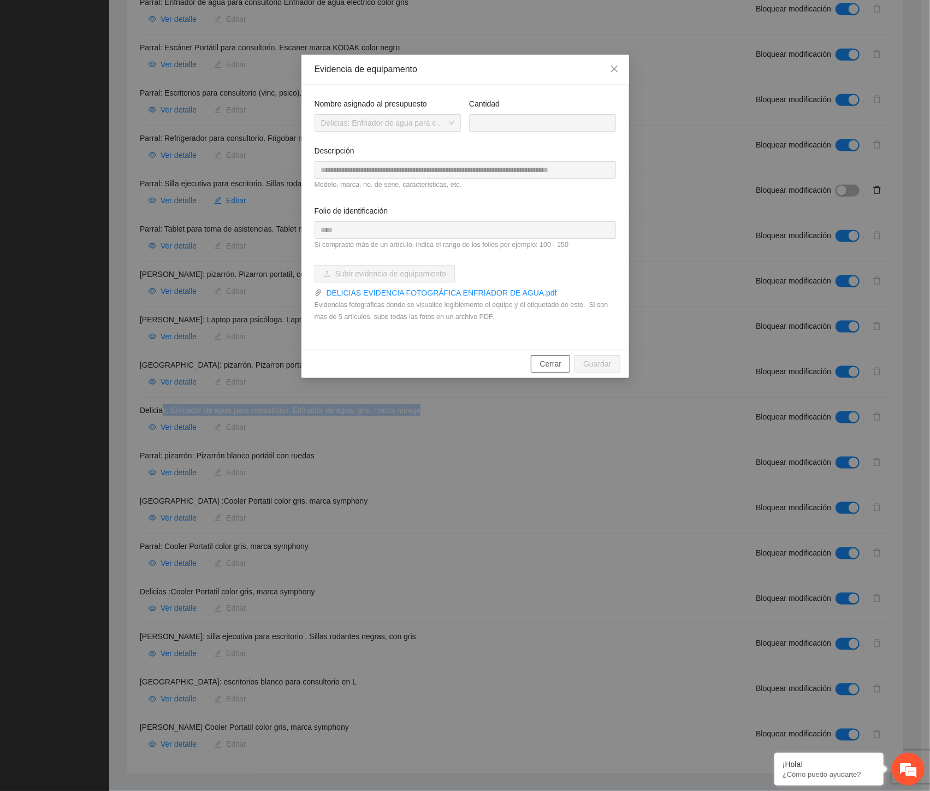
click at [545, 363] on span "Cerrar" at bounding box center [551, 364] width 22 height 12
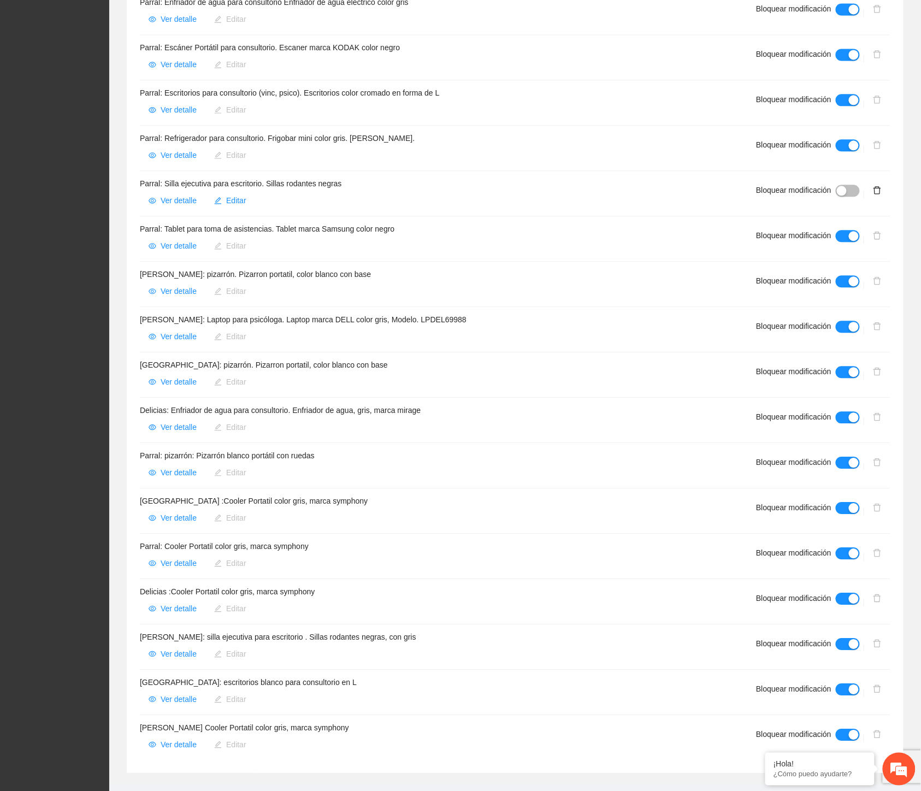
click at [175, 591] on h4 "Delicias :Cooler Portatil color gris, marca symphony" at bounding box center [435, 592] width 590 height 12
click at [168, 606] on span "Ver detalle" at bounding box center [179, 609] width 36 height 12
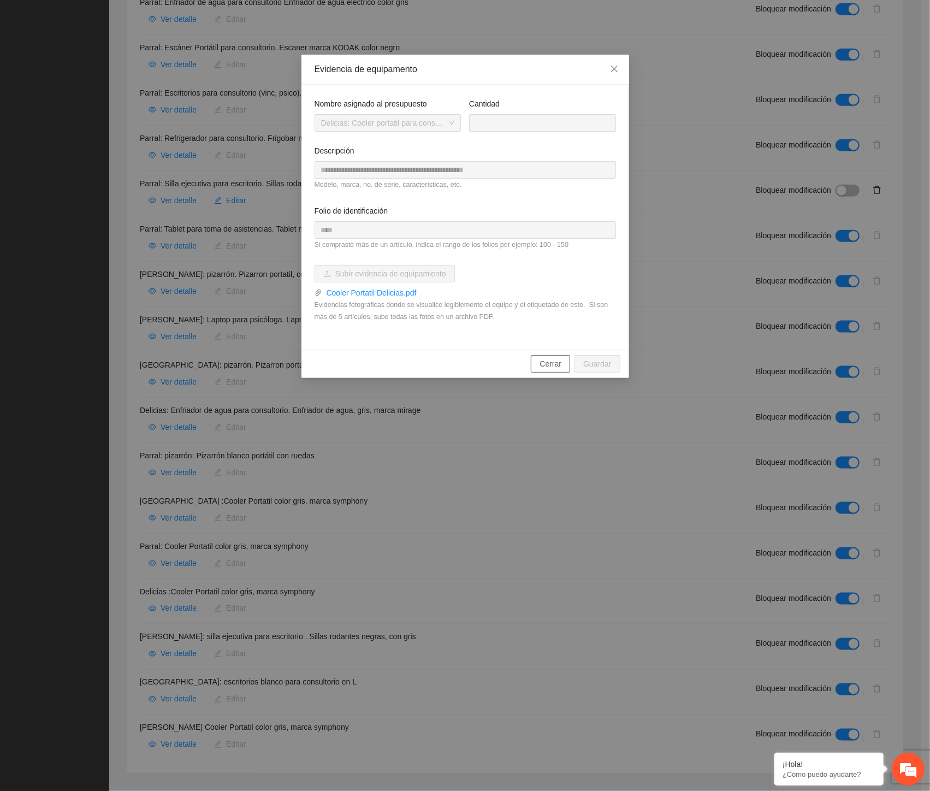
click at [544, 366] on span "Cerrar" at bounding box center [551, 364] width 22 height 12
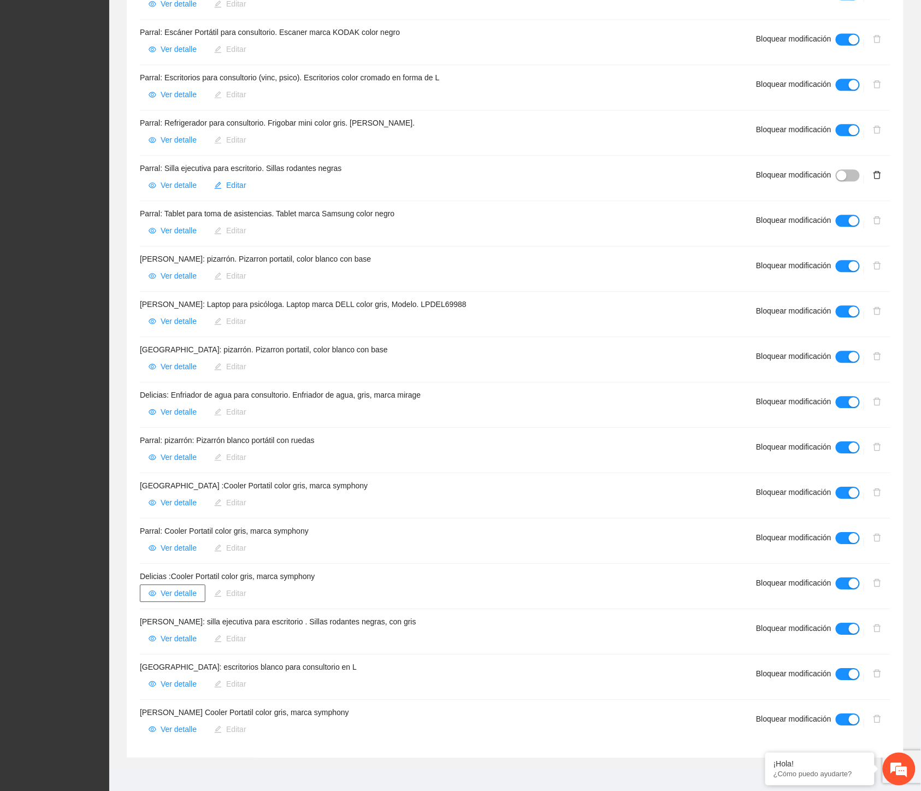
scroll to position [812, 0]
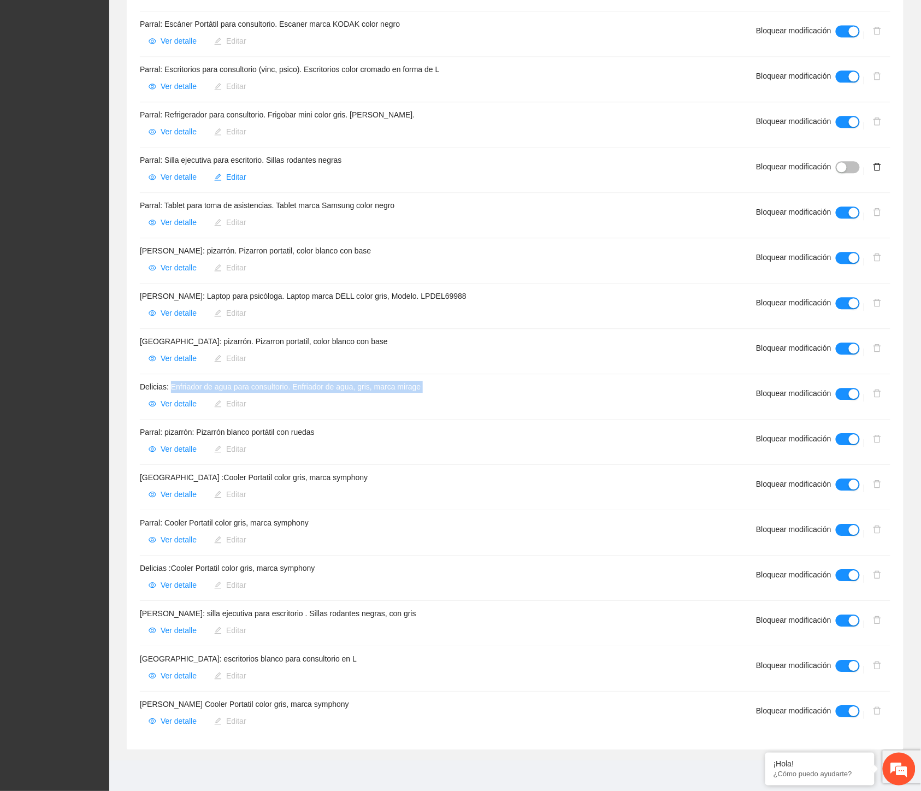
drag, startPoint x: 170, startPoint y: 387, endPoint x: 362, endPoint y: 395, distance: 191.9
click at [362, 395] on div "Delicias: Enfriador de agua para consultorio. Enfriador de agua, gris, marca mi…" at bounding box center [435, 397] width 590 height 32
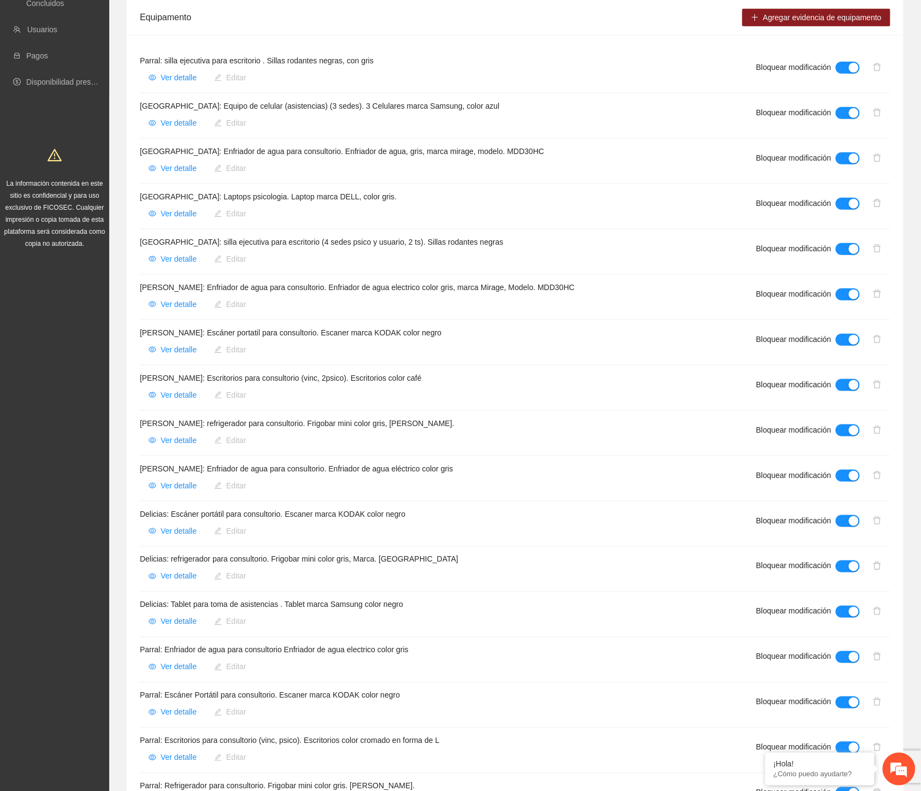
scroll to position [0, 0]
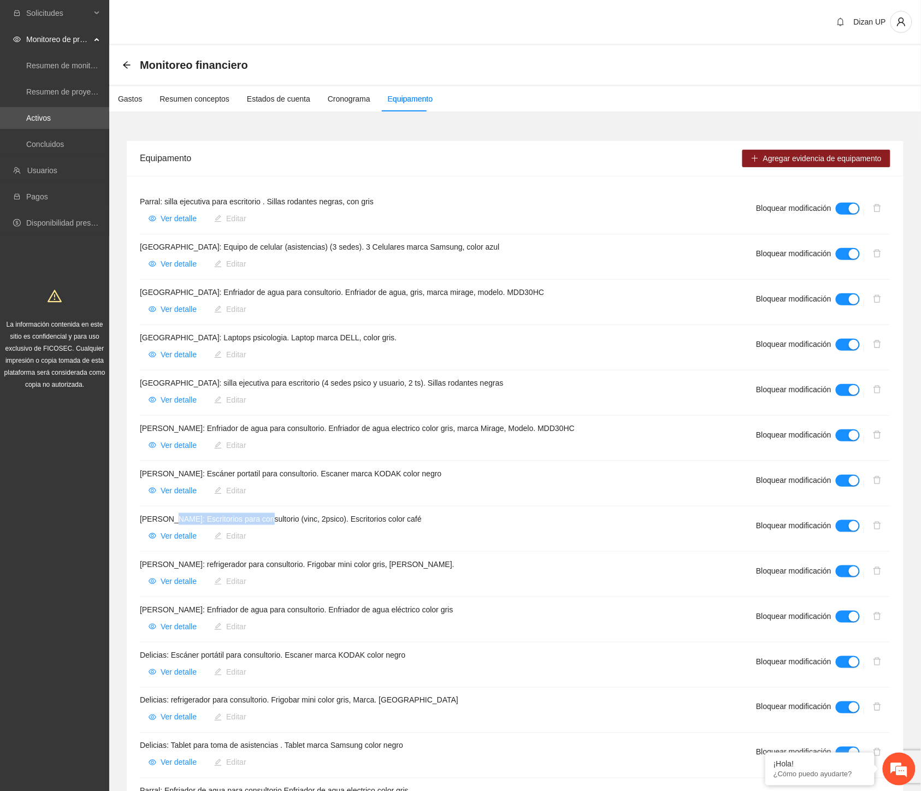
drag, startPoint x: 174, startPoint y: 520, endPoint x: 266, endPoint y: 520, distance: 92.3
click at [266, 520] on h4 "Cuauhtémoc: Escritorios para consultorio (vinc, 2psico). Escritorios color café" at bounding box center [435, 519] width 590 height 12
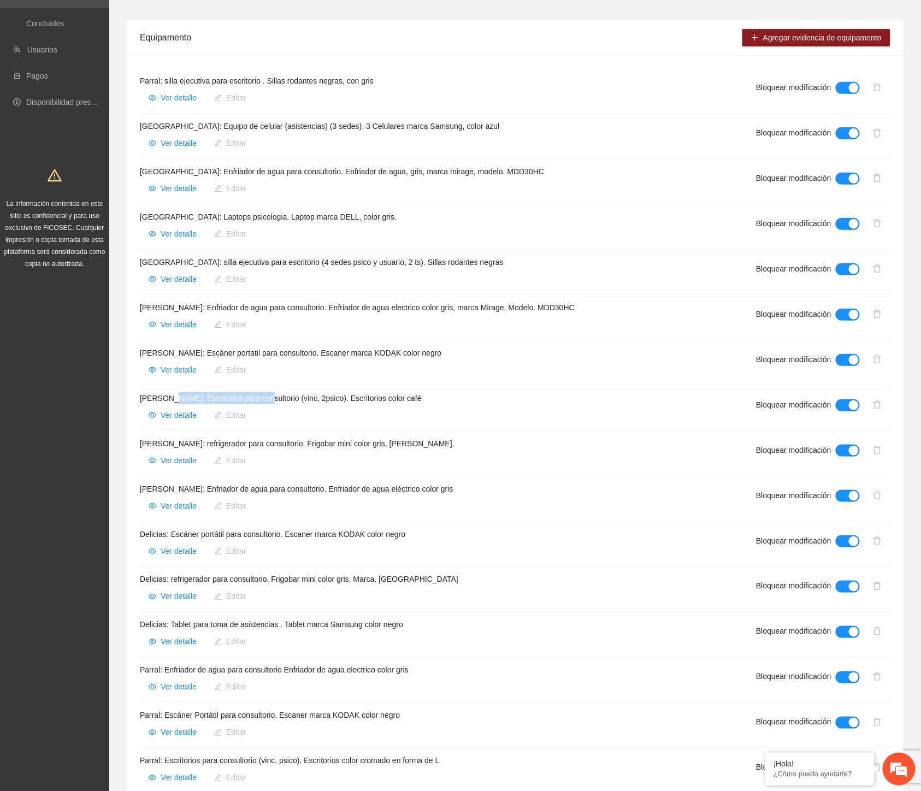
scroll to position [303, 0]
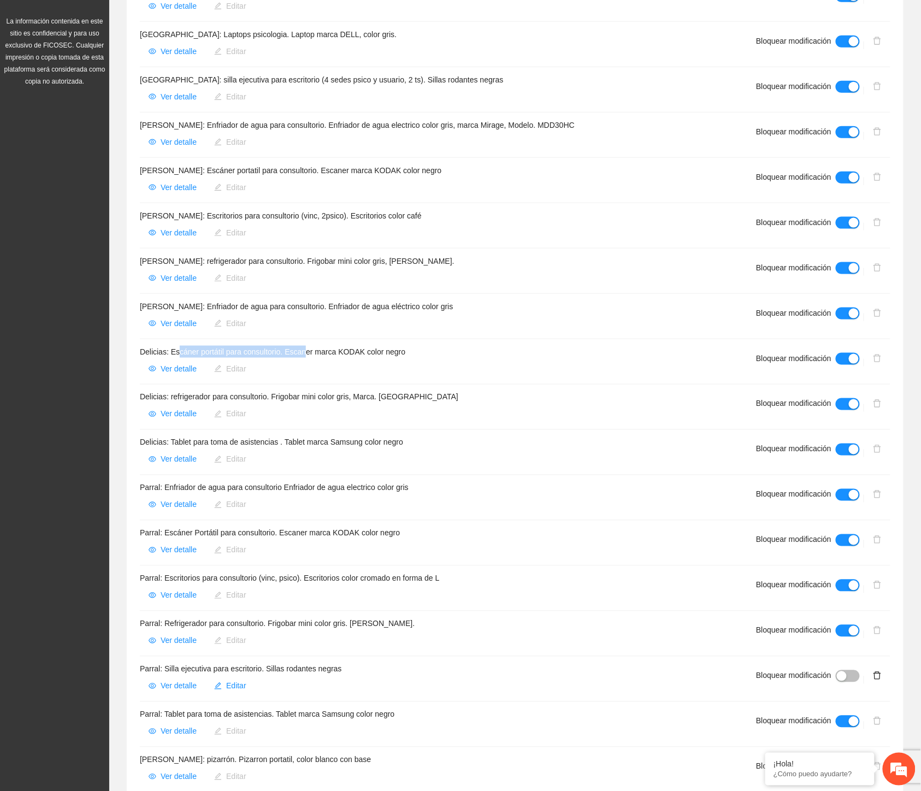
drag, startPoint x: 177, startPoint y: 347, endPoint x: 306, endPoint y: 353, distance: 129.6
click at [306, 353] on h4 "Delicias: Escáner portátil para consultorio. Escaner marca KODAK color negro" at bounding box center [435, 352] width 590 height 12
drag, startPoint x: 185, startPoint y: 396, endPoint x: 352, endPoint y: 400, distance: 167.2
click at [347, 400] on h4 "Delicias: refrigerador para consultorio. Frigobar mini color gris, Marca. Mabe" at bounding box center [435, 397] width 590 height 12
drag, startPoint x: 204, startPoint y: 439, endPoint x: 219, endPoint y: 440, distance: 14.8
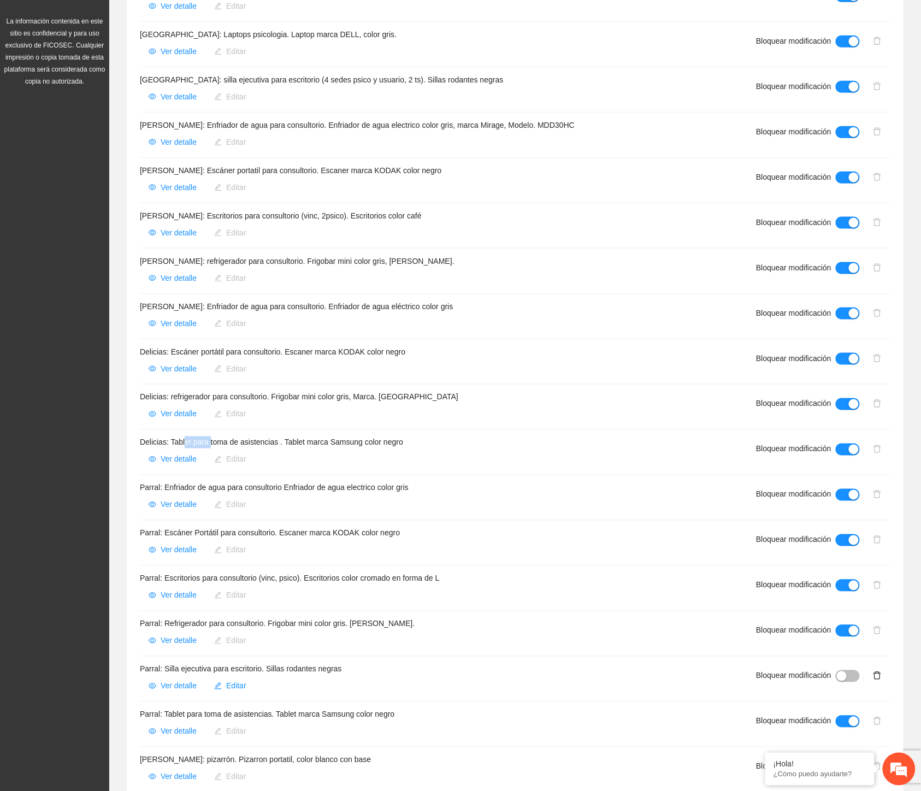
click at [219, 440] on h4 "Delicias: Tablet para toma de asistencias . Tablet marca Samsung color negro" at bounding box center [435, 442] width 590 height 12
drag, startPoint x: 160, startPoint y: 489, endPoint x: 393, endPoint y: 488, distance: 233.8
click at [393, 488] on h4 "Parral: Enfriador de agua para consultorio Enfriador de agua electrico color gr…" at bounding box center [435, 488] width 590 height 12
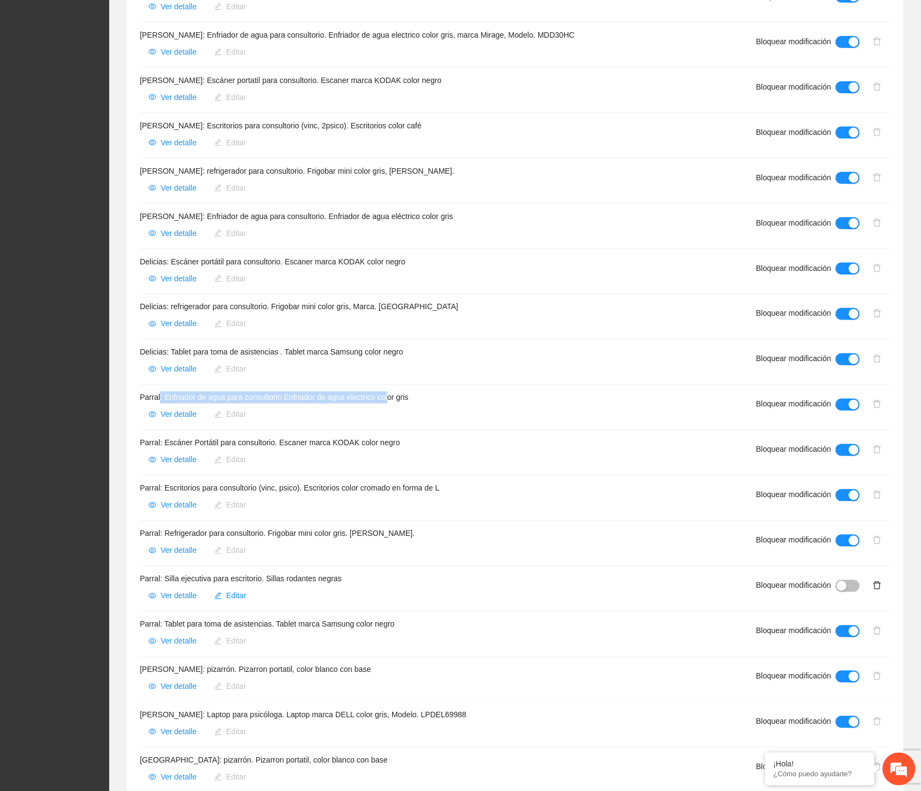
scroll to position [485, 0]
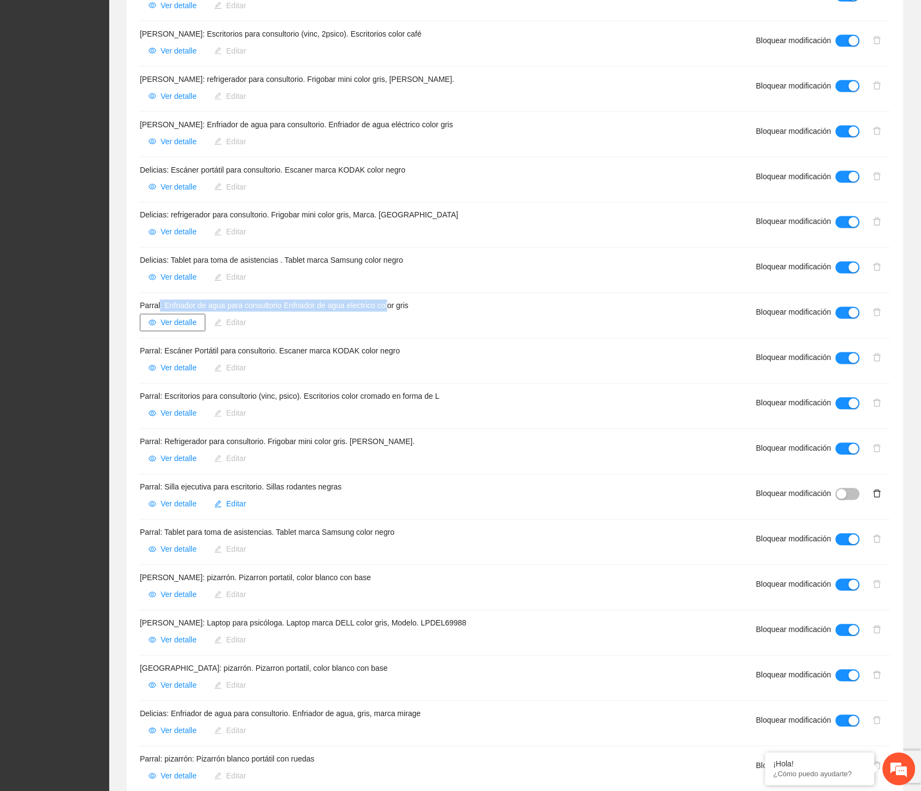
click at [175, 315] on button "Ver detalle" at bounding box center [173, 322] width 66 height 17
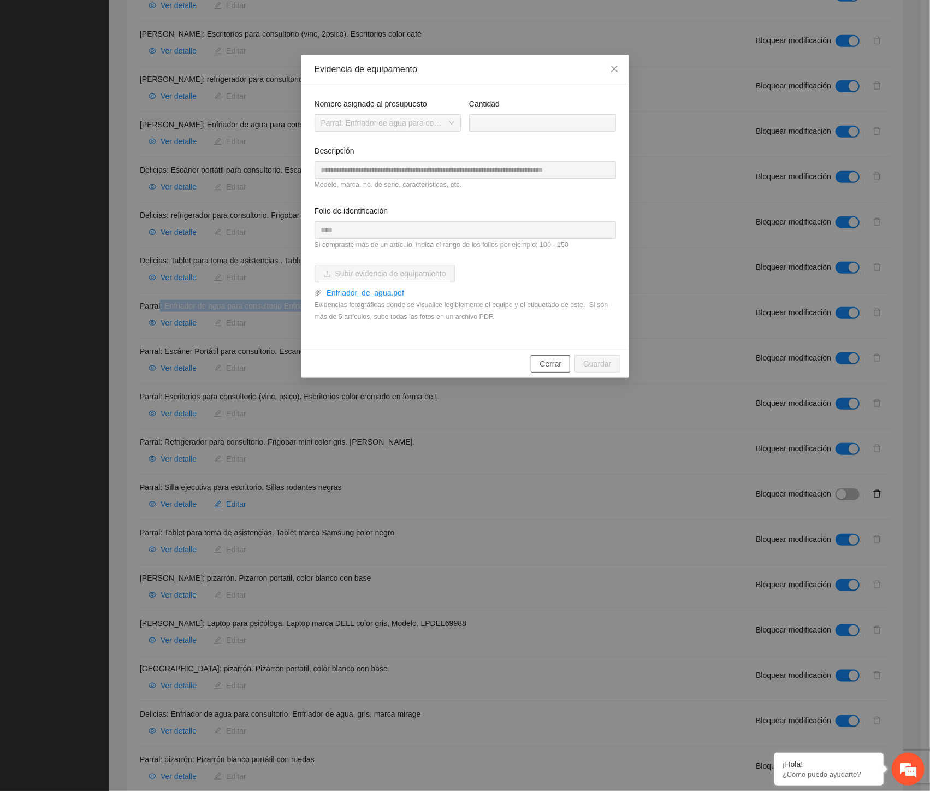
click at [545, 363] on span "Cerrar" at bounding box center [551, 364] width 22 height 12
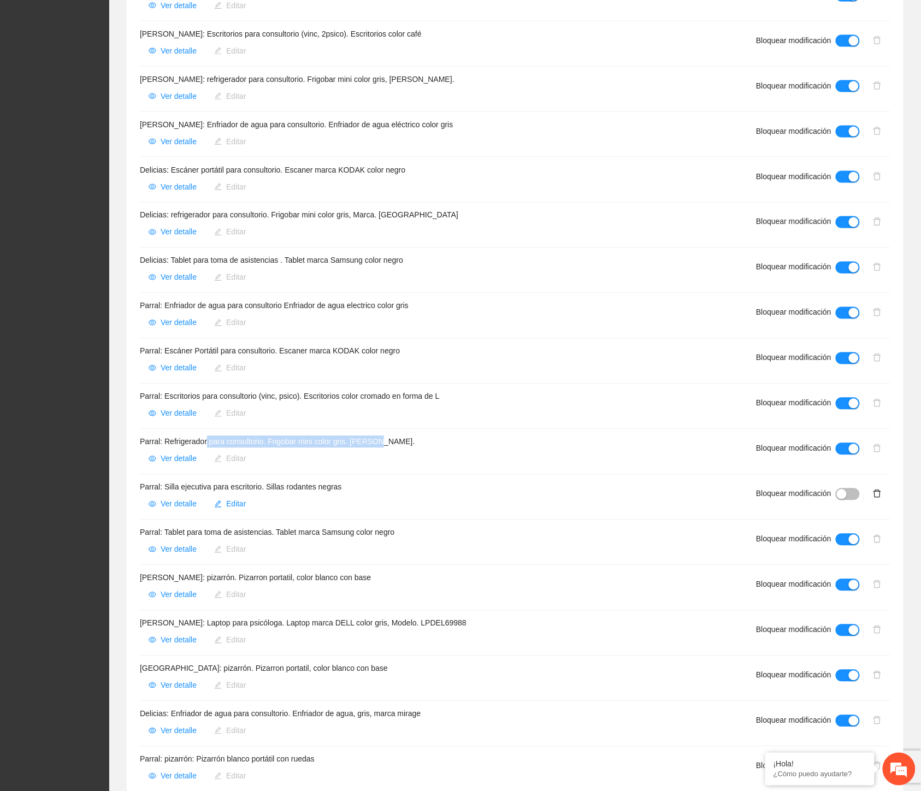
drag, startPoint x: 210, startPoint y: 435, endPoint x: 403, endPoint y: 439, distance: 193.4
click at [403, 439] on h4 "Parral: Refrigerador para consultorio. Frigobar mini color gris. Marca Mabe." at bounding box center [435, 442] width 590 height 12
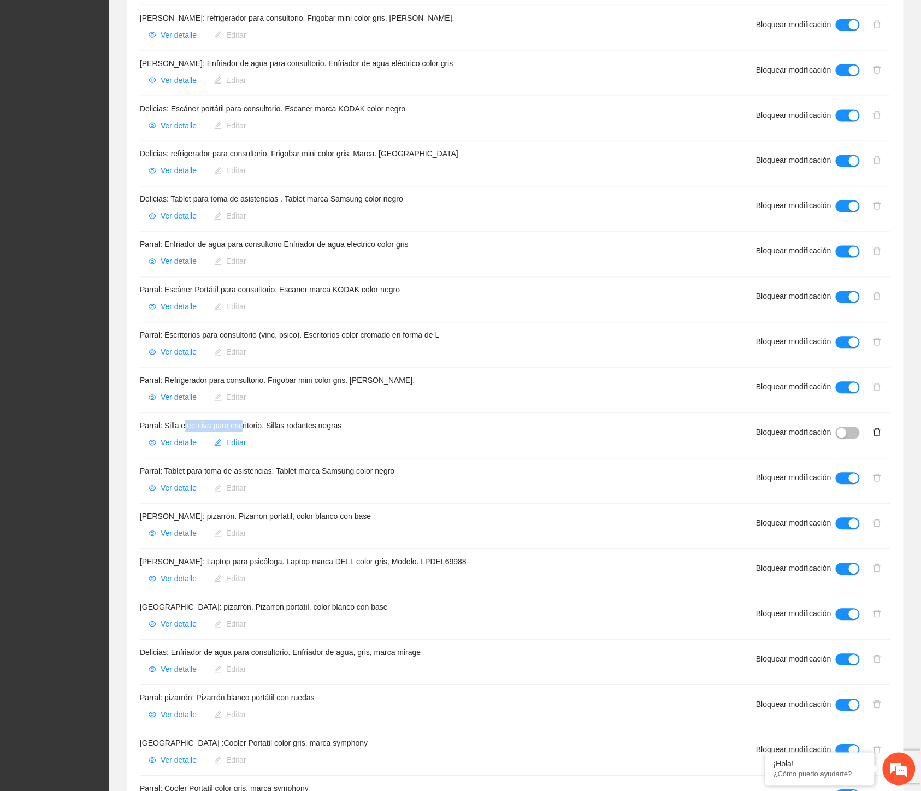
drag, startPoint x: 188, startPoint y: 423, endPoint x: 243, endPoint y: 428, distance: 54.8
click at [243, 428] on h4 "Parral: Silla ejecutiva para escritorio. Sillas rodantes negras" at bounding box center [435, 426] width 590 height 12
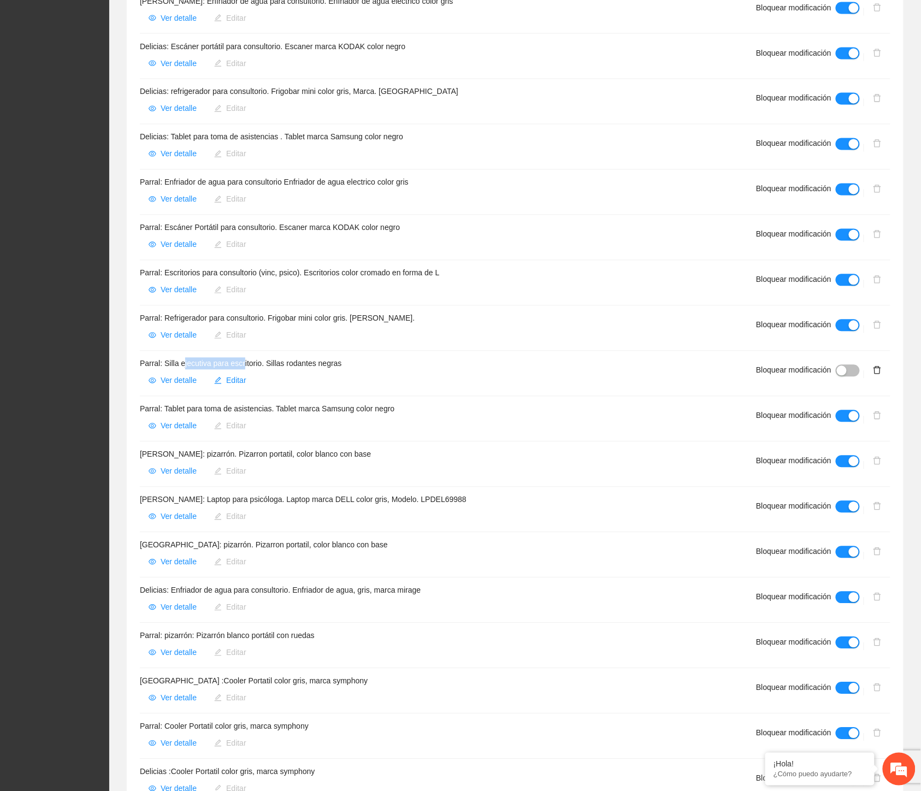
scroll to position [728, 0]
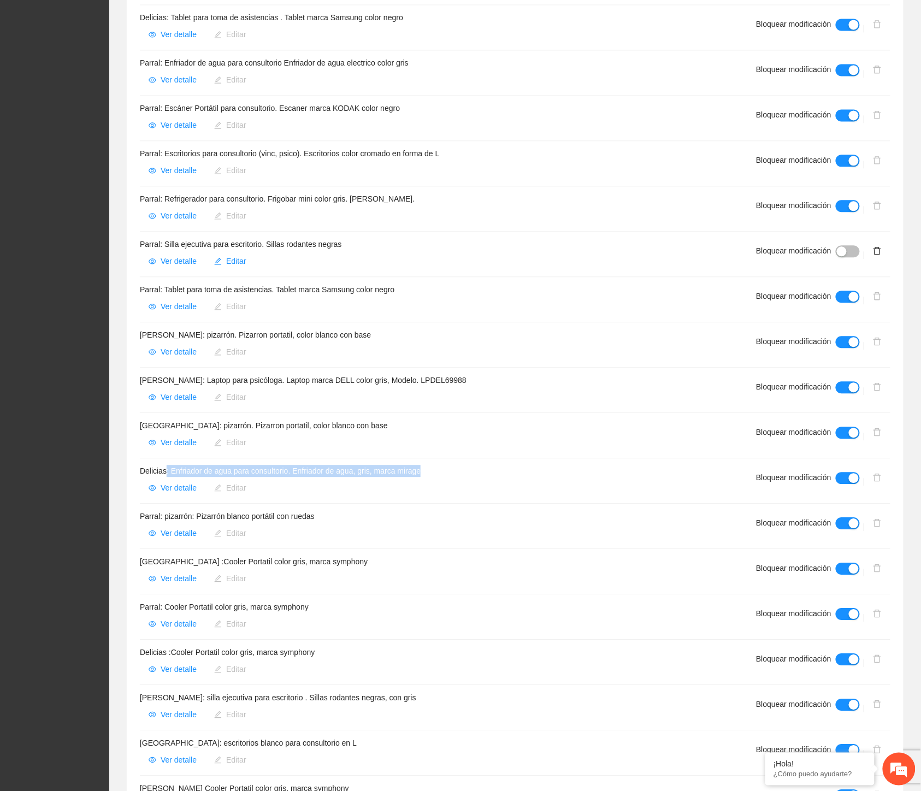
drag, startPoint x: 186, startPoint y: 472, endPoint x: 377, endPoint y: 479, distance: 191.3
click at [444, 476] on h4 "Delicias: Enfriador de agua para consultorio. Enfriador de agua, gris, marca mi…" at bounding box center [435, 471] width 590 height 12
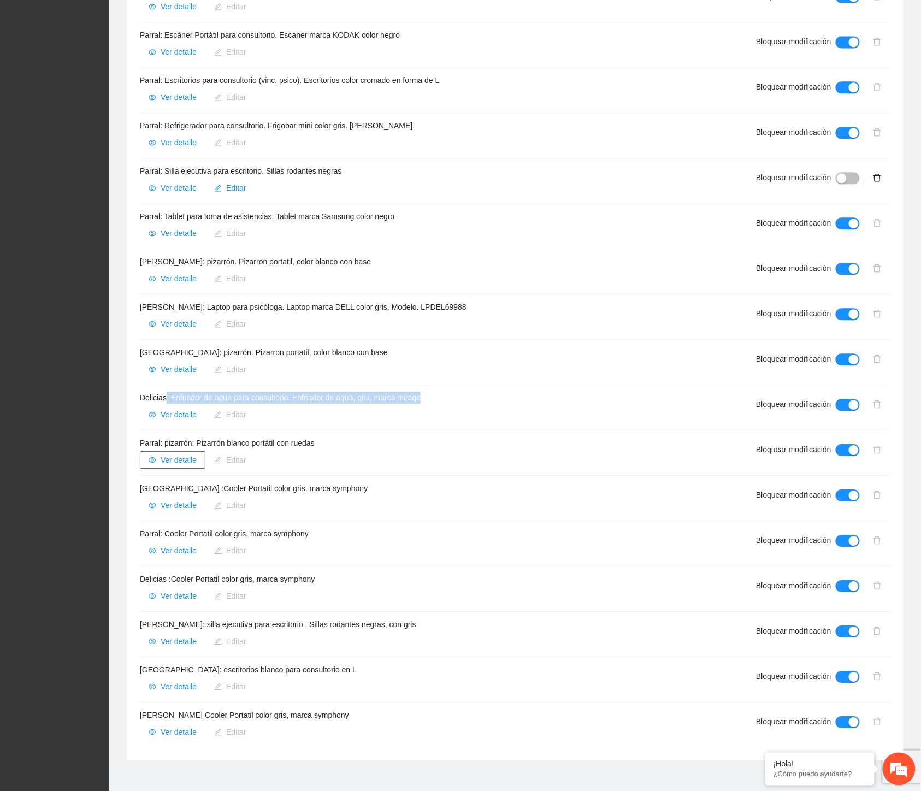
scroll to position [812, 0]
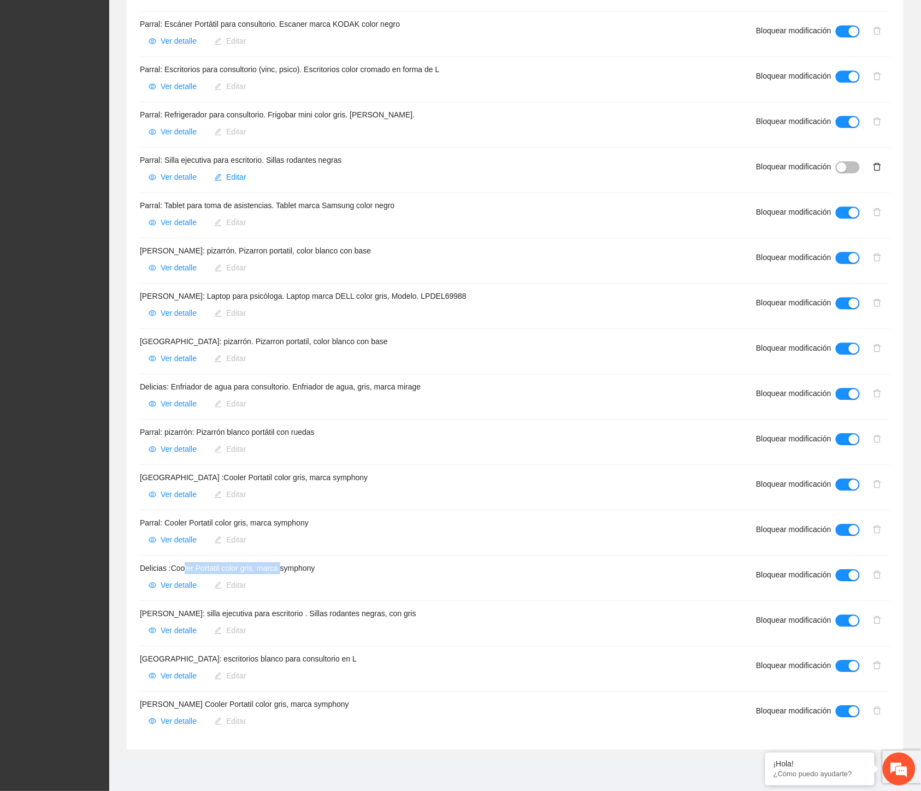
click at [287, 571] on h4 "Delicias :Cooler Portatil color gris, marca symphony" at bounding box center [435, 568] width 590 height 12
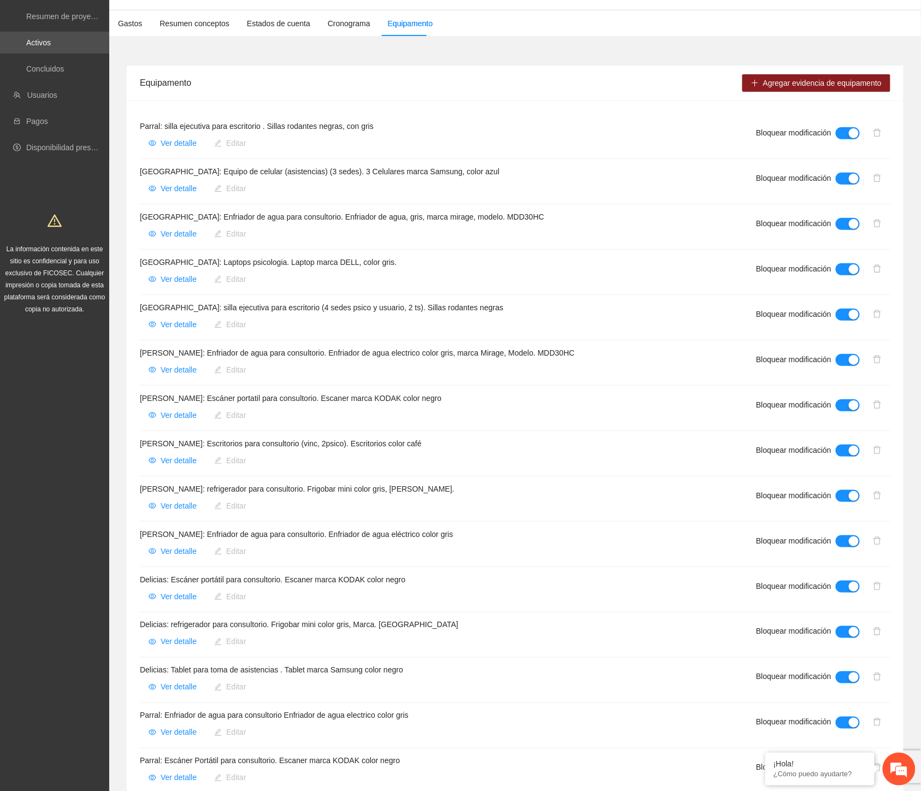
scroll to position [0, 0]
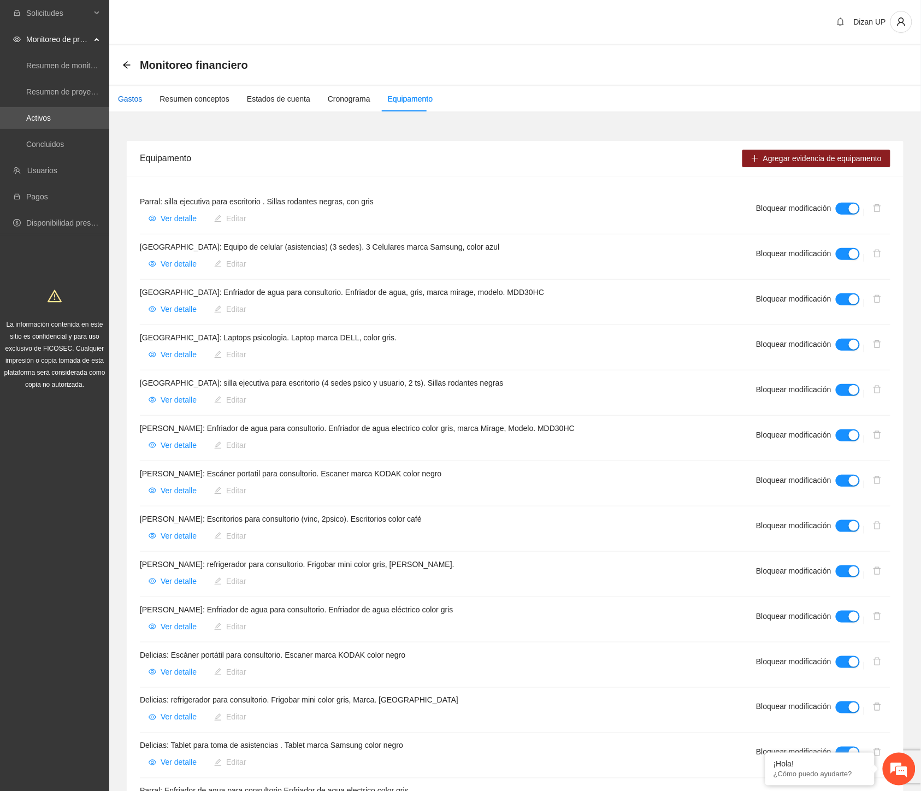
click at [137, 100] on div "Gastos" at bounding box center [130, 99] width 24 height 12
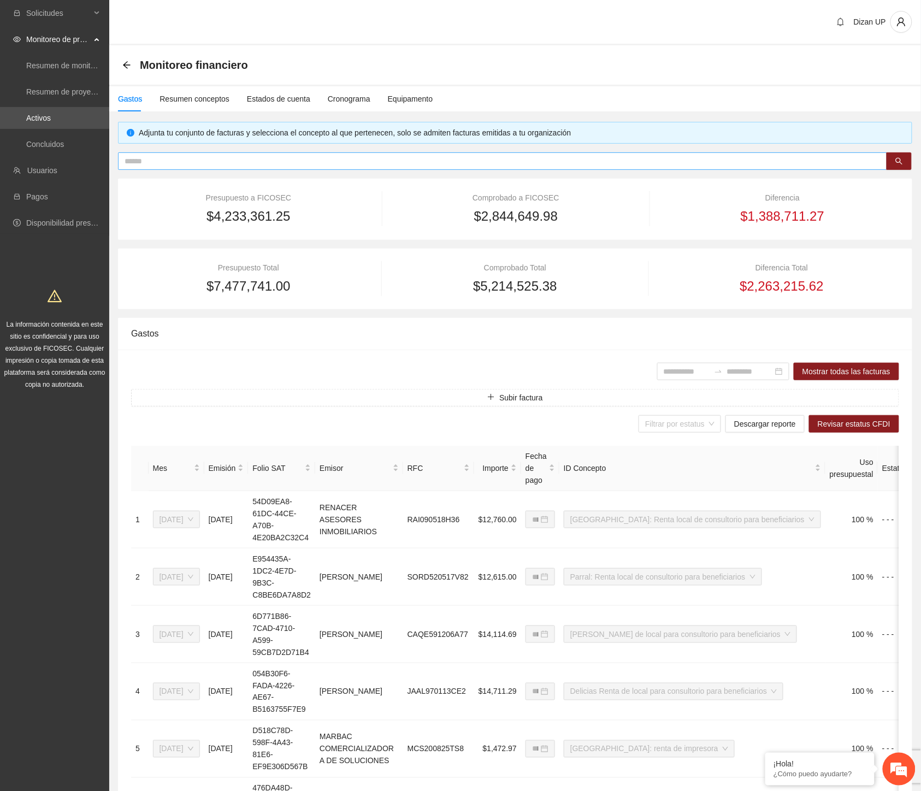
click at [295, 160] on input "text" at bounding box center [498, 161] width 747 height 12
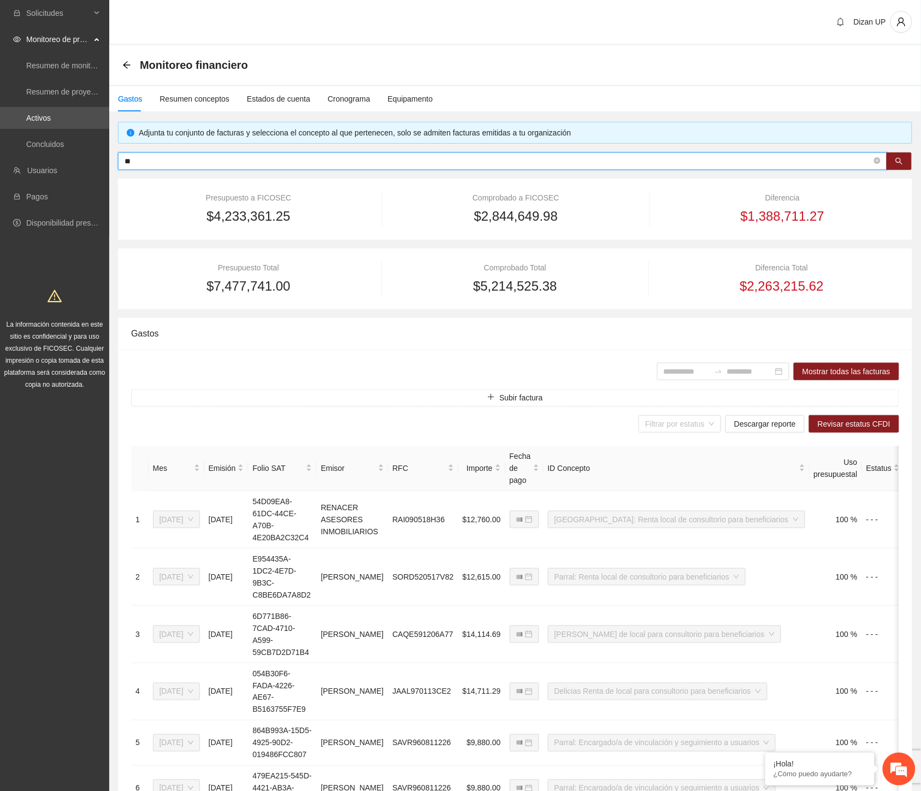
type input "***"
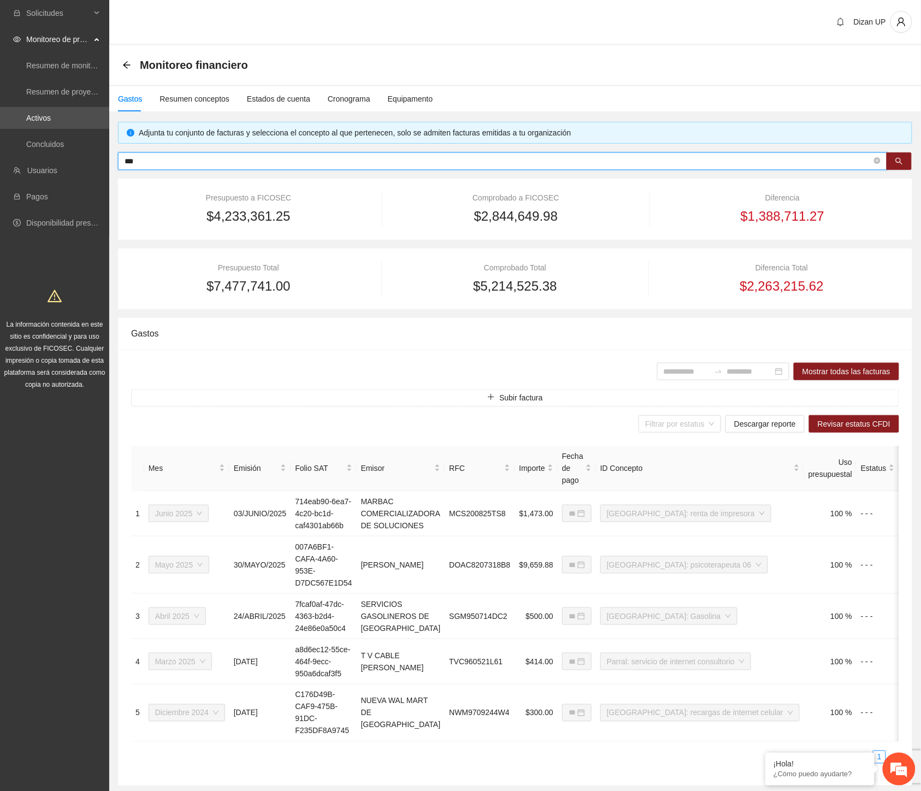
type input "**********"
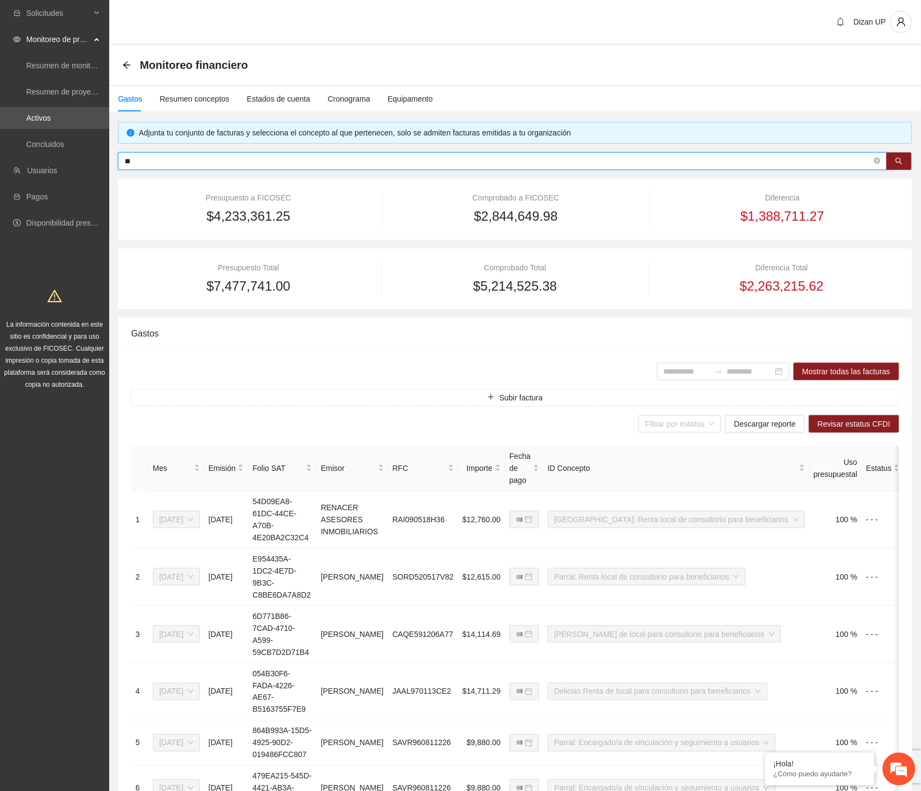
type input "*"
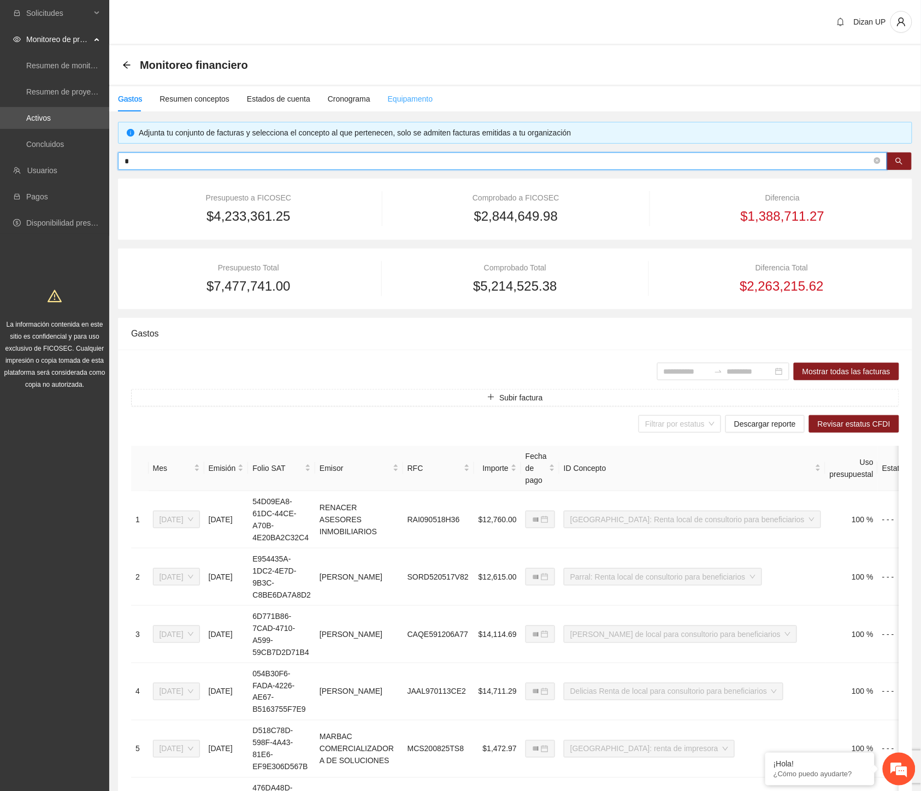
type input "*"
click at [399, 102] on div "Equipamento" at bounding box center [410, 99] width 45 height 12
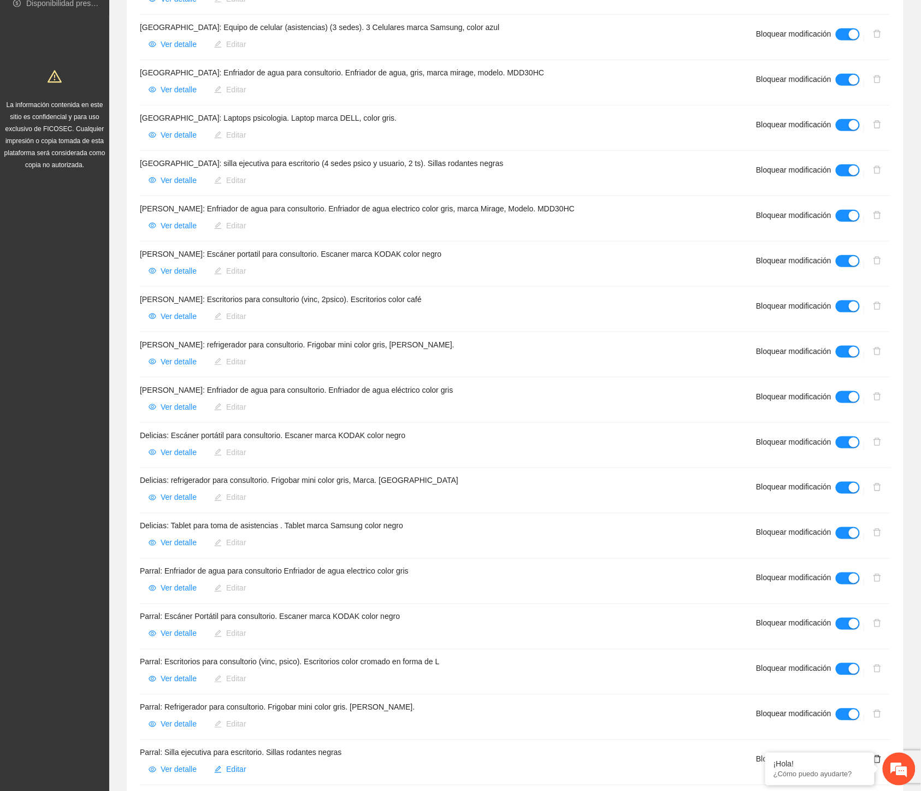
scroll to position [121, 0]
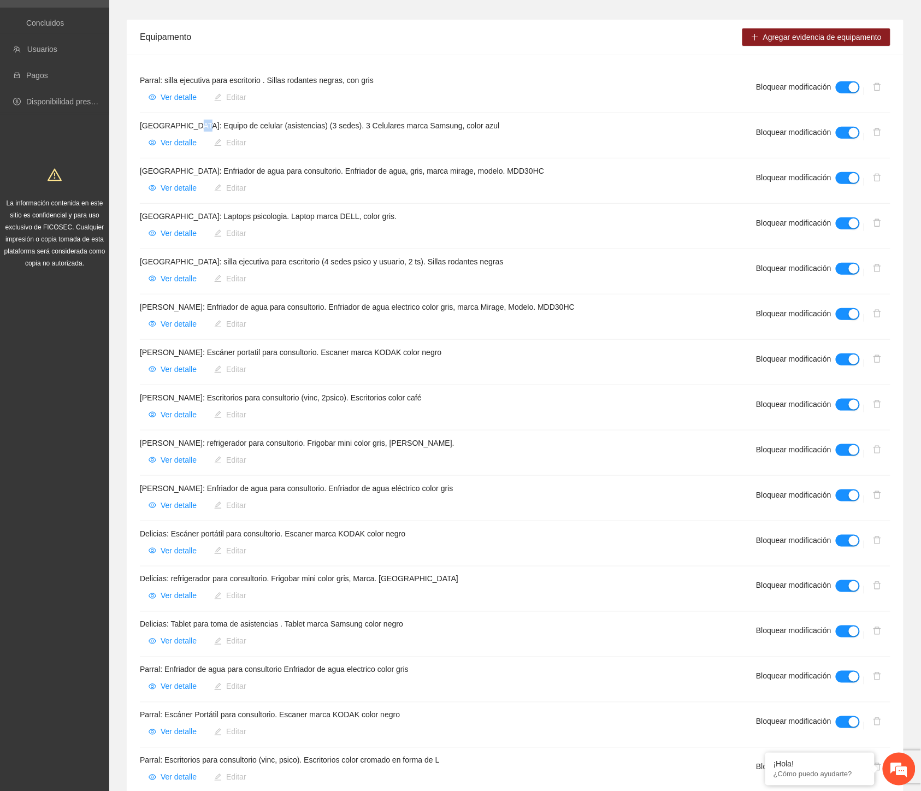
drag, startPoint x: 201, startPoint y: 126, endPoint x: 209, endPoint y: 128, distance: 8.5
click at [209, 128] on h4 "Chihuahua: Equipo de celular (asistencias) (3 sedes). 3 Celulares marca Samsung…" at bounding box center [435, 126] width 590 height 12
drag, startPoint x: 224, startPoint y: 167, endPoint x: 309, endPoint y: 170, distance: 84.7
click at [314, 162] on li "Chihuahua: Enfriador de agua para consultorio. Enfriador de agua, gris, marca m…" at bounding box center [515, 180] width 751 height 45
click at [286, 214] on h4 "Chihuahua: Laptops psicologia. Laptop marca DELL, color gris." at bounding box center [435, 216] width 590 height 12
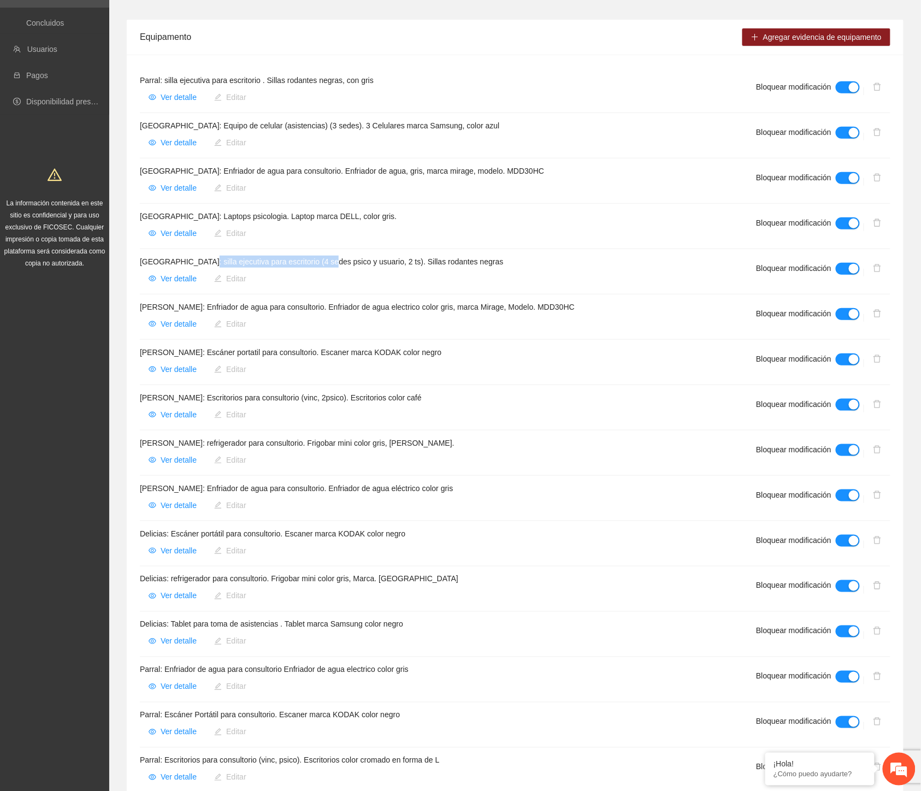
drag, startPoint x: 197, startPoint y: 262, endPoint x: 324, endPoint y: 264, distance: 127.3
click at [325, 261] on h4 "Chihuahua: silla ejecutiva para escritorio (4 sedes psico y usuario, 2 ts). Sil…" at bounding box center [435, 262] width 590 height 12
drag, startPoint x: 255, startPoint y: 309, endPoint x: 292, endPoint y: 312, distance: 37.9
click at [285, 312] on h4 "Cuauhtémoc: Enfriador de agua para consultorio. Enfriador de agua electrico col…" at bounding box center [435, 307] width 590 height 12
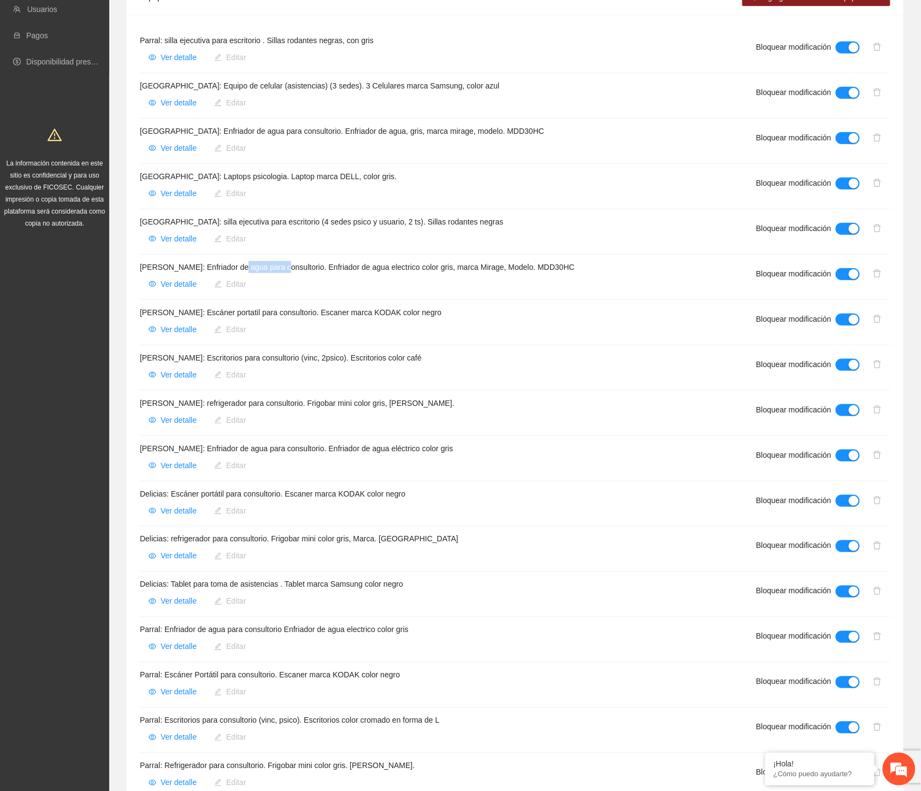
scroll to position [243, 0]
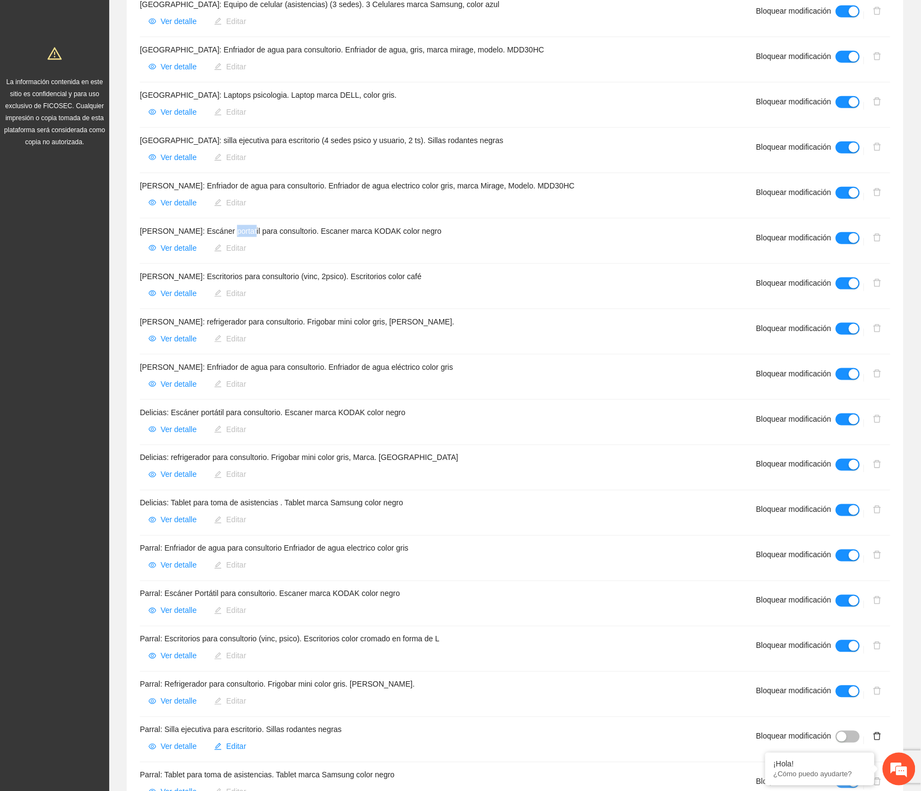
click at [259, 228] on h4 "Cuauhtémoc: Escáner portatil para consultorio. Escaner marca KODAK color negro" at bounding box center [435, 231] width 590 height 12
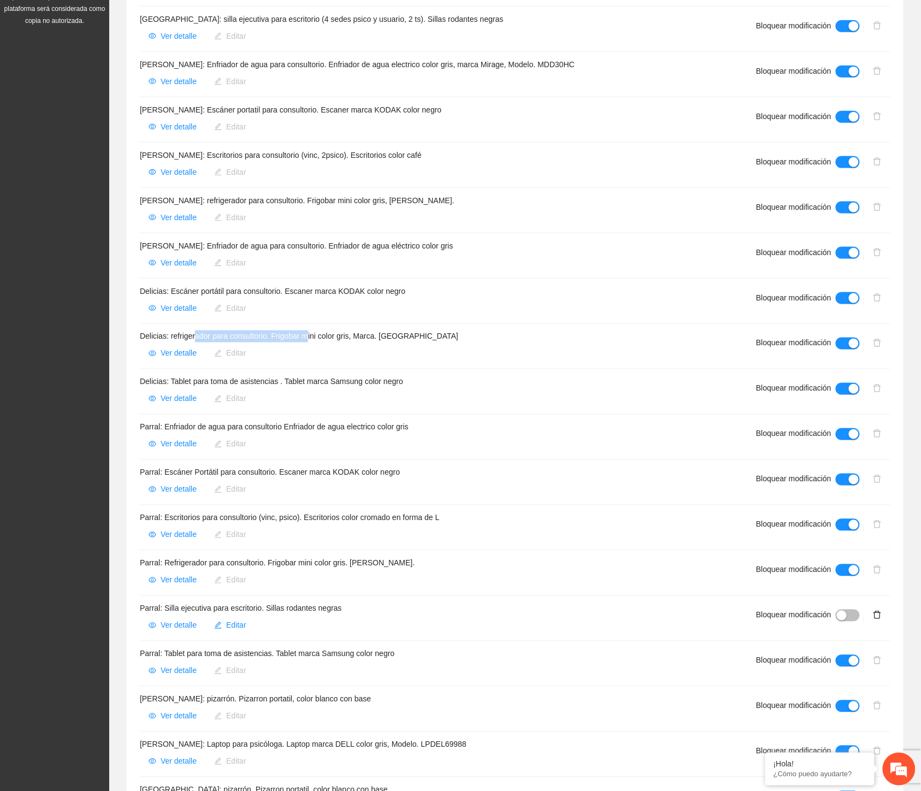
drag, startPoint x: 196, startPoint y: 338, endPoint x: 310, endPoint y: 341, distance: 114.8
click at [310, 341] on h4 "Delicias: refrigerador para consultorio. Frigobar mini color gris, Marca. Mabe" at bounding box center [435, 337] width 590 height 12
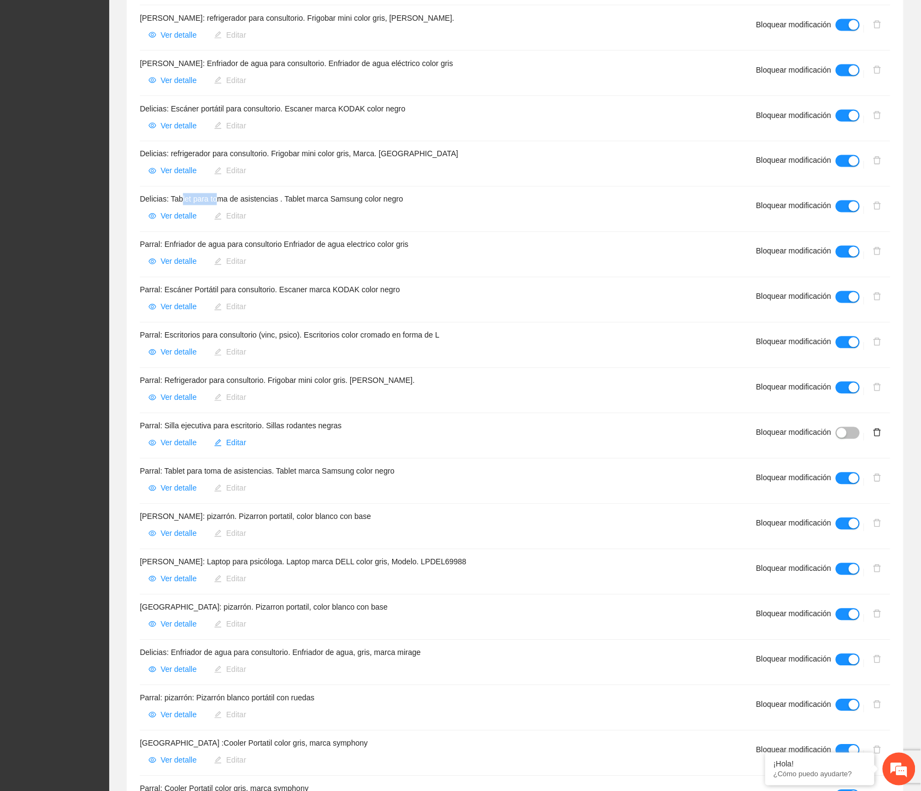
click at [230, 206] on div "Delicias: Tablet para toma de asistencias . Tablet marca Samsung color negro Ve…" at bounding box center [435, 209] width 590 height 32
click at [214, 248] on h4 "Parral: Enfriador de agua para consultorio Enfriador de agua electrico color gr…" at bounding box center [435, 245] width 590 height 12
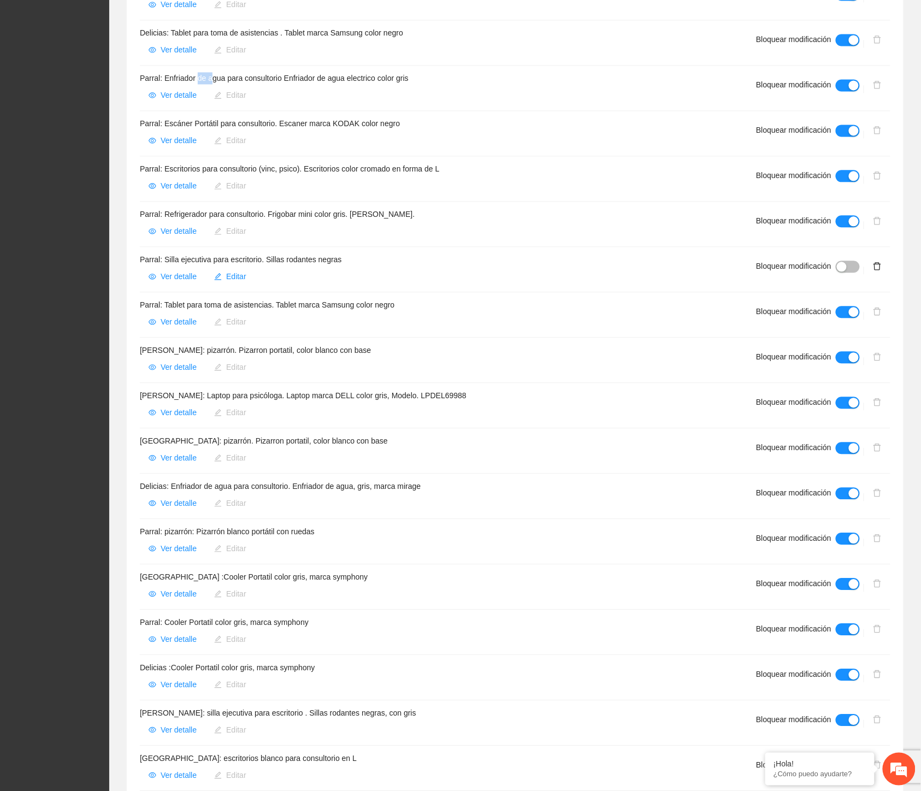
scroll to position [789, 0]
